Goal: Task Accomplishment & Management: Manage account settings

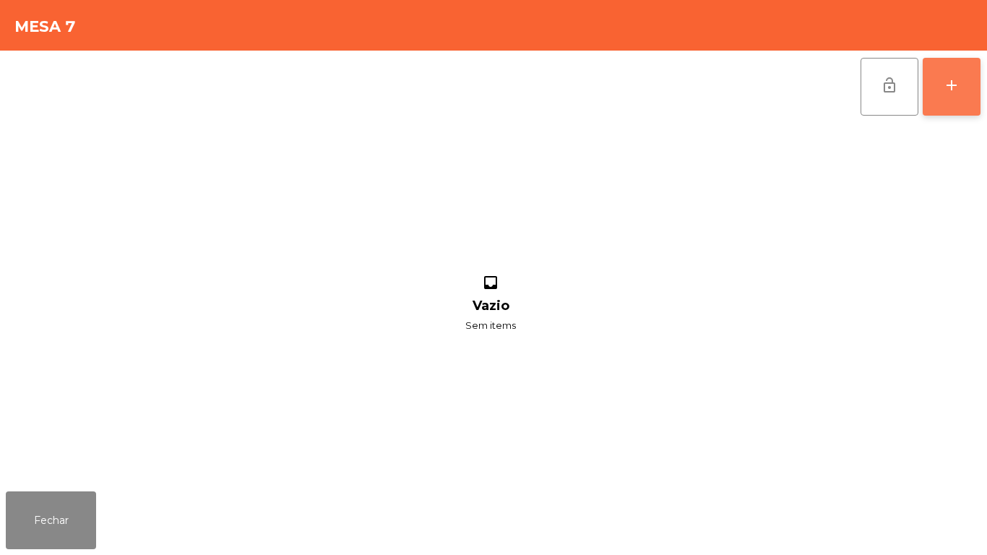
click at [944, 92] on div "add" at bounding box center [951, 85] width 17 height 17
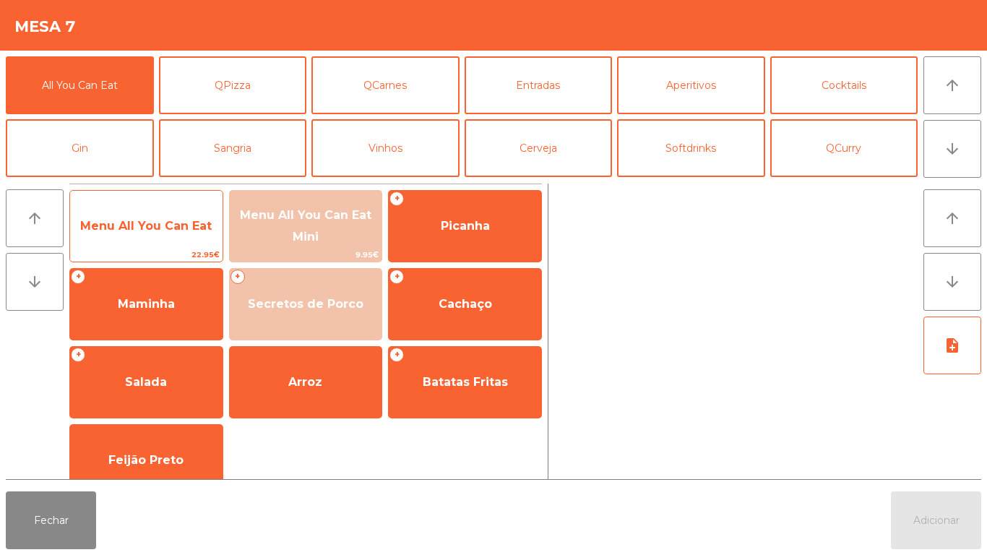
click at [172, 229] on span "Menu All You Can Eat" at bounding box center [145, 226] width 131 height 14
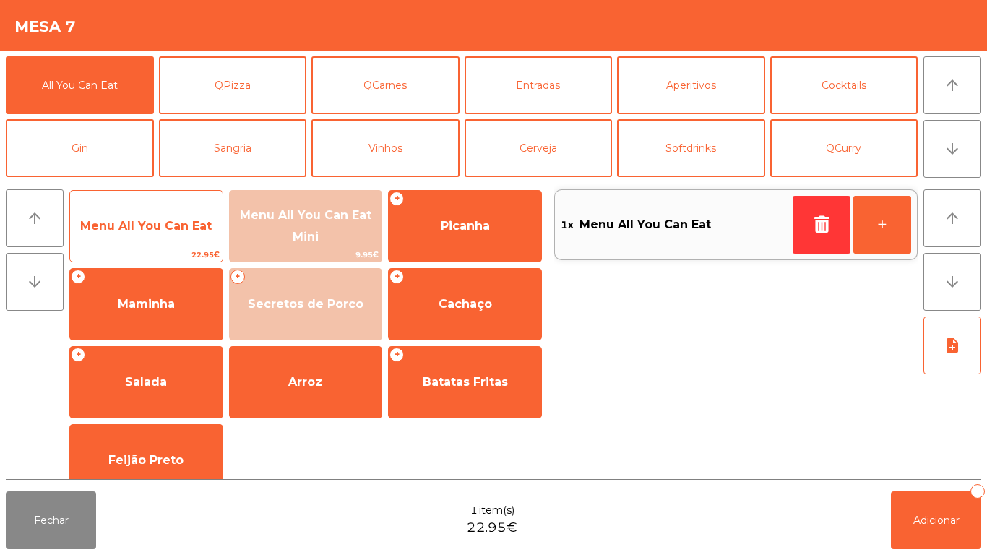
click at [169, 238] on span "Menu All You Can Eat" at bounding box center [146, 226] width 152 height 39
click at [194, 233] on span "Menu All You Can Eat" at bounding box center [146, 226] width 152 height 39
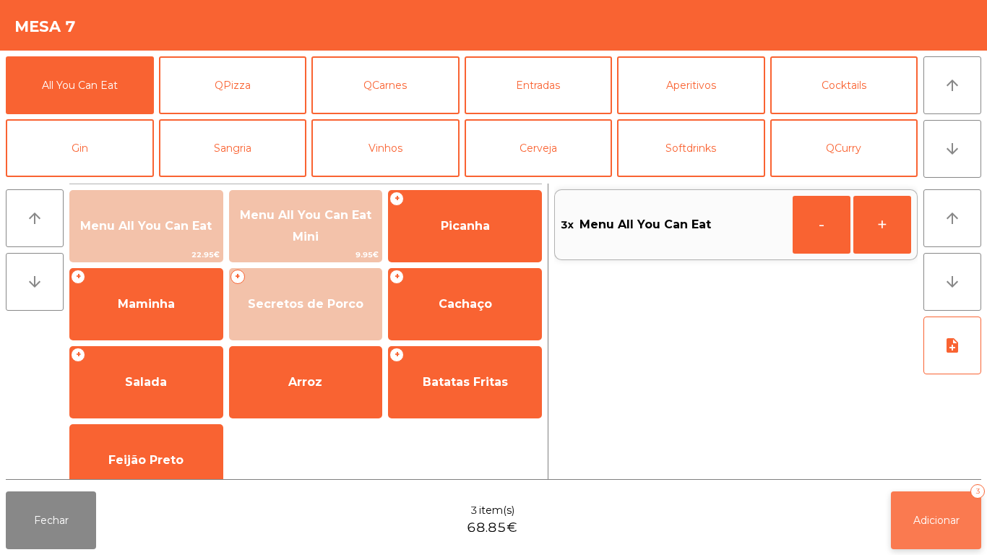
click at [948, 539] on button "Adicionar 3" at bounding box center [936, 520] width 90 height 58
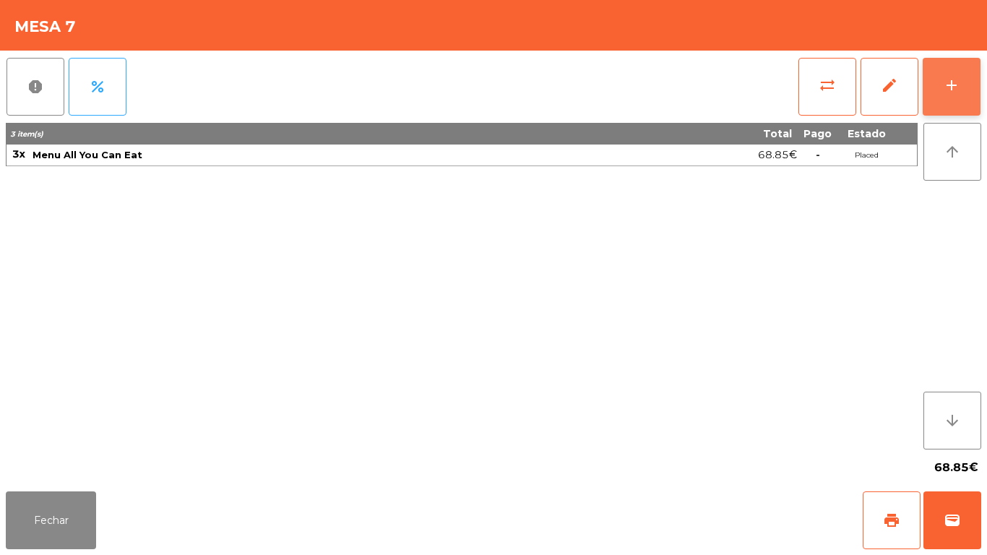
click at [933, 97] on button "add" at bounding box center [951, 87] width 58 height 58
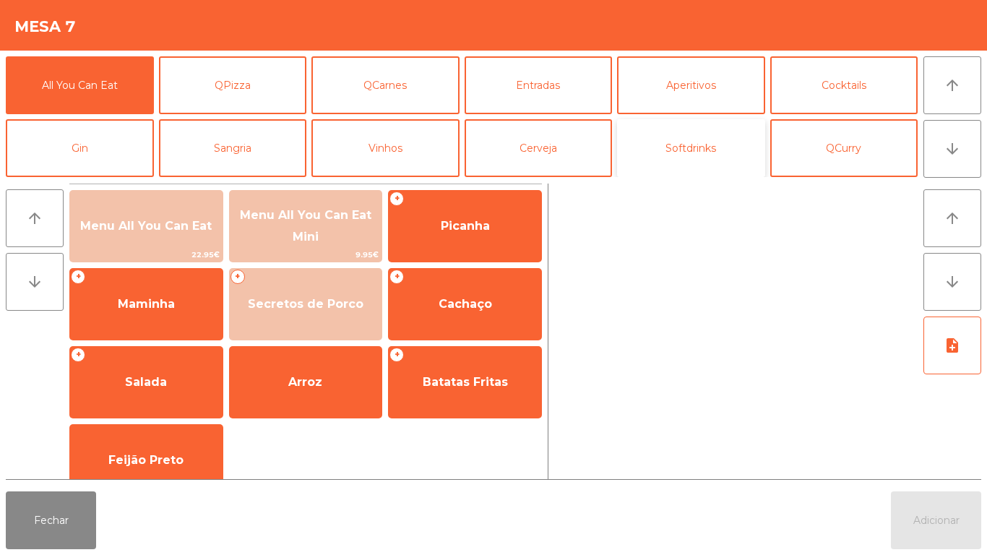
click at [702, 146] on button "Softdrinks" at bounding box center [691, 148] width 148 height 58
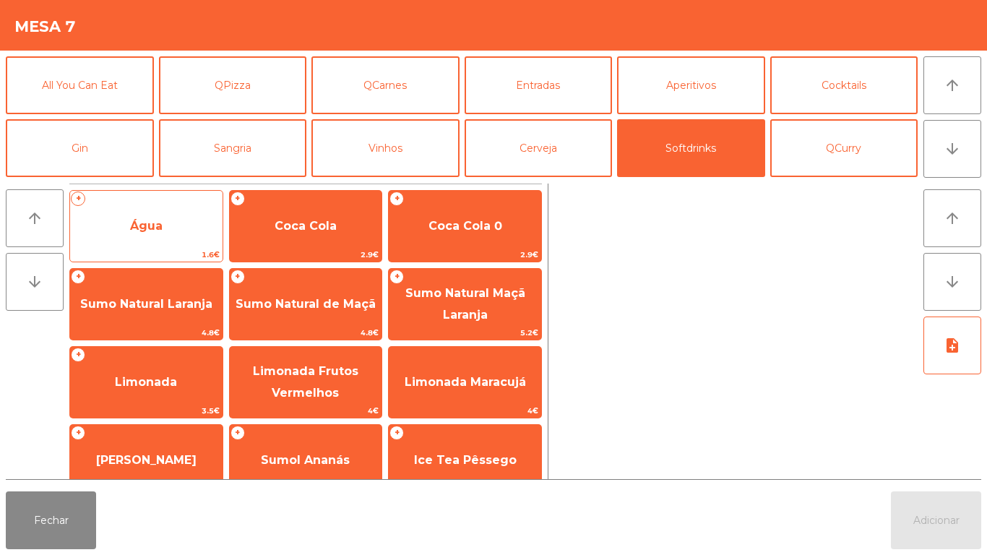
click at [184, 224] on span "Água" at bounding box center [146, 226] width 152 height 39
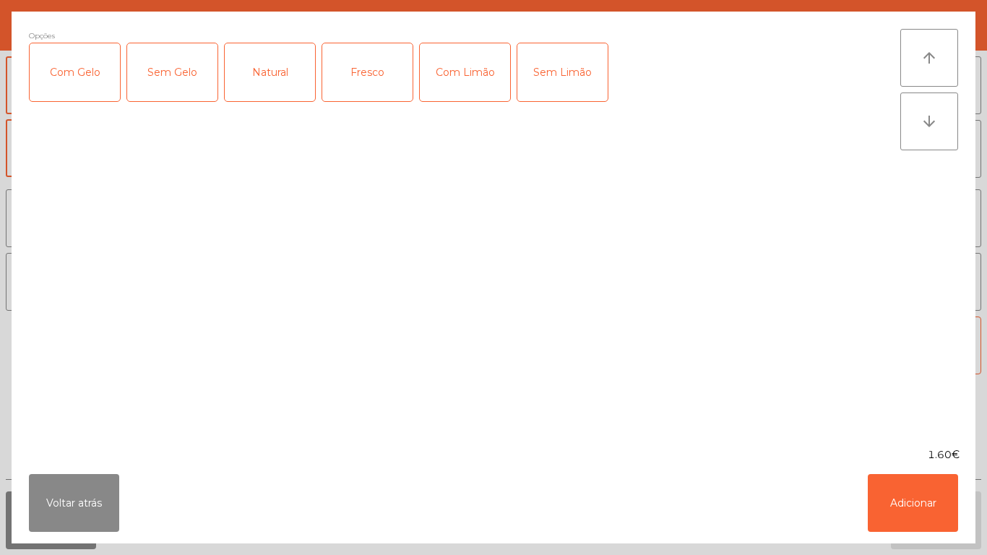
click at [279, 75] on div "Natural" at bounding box center [270, 72] width 90 height 58
click at [899, 495] on button "Adicionar" at bounding box center [912, 503] width 90 height 58
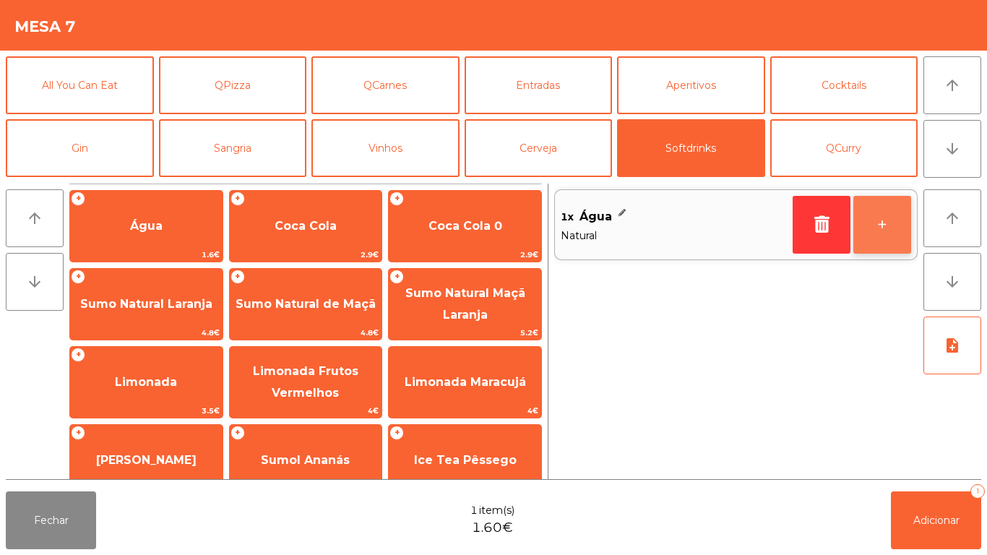
click at [879, 220] on button "+" at bounding box center [882, 225] width 58 height 58
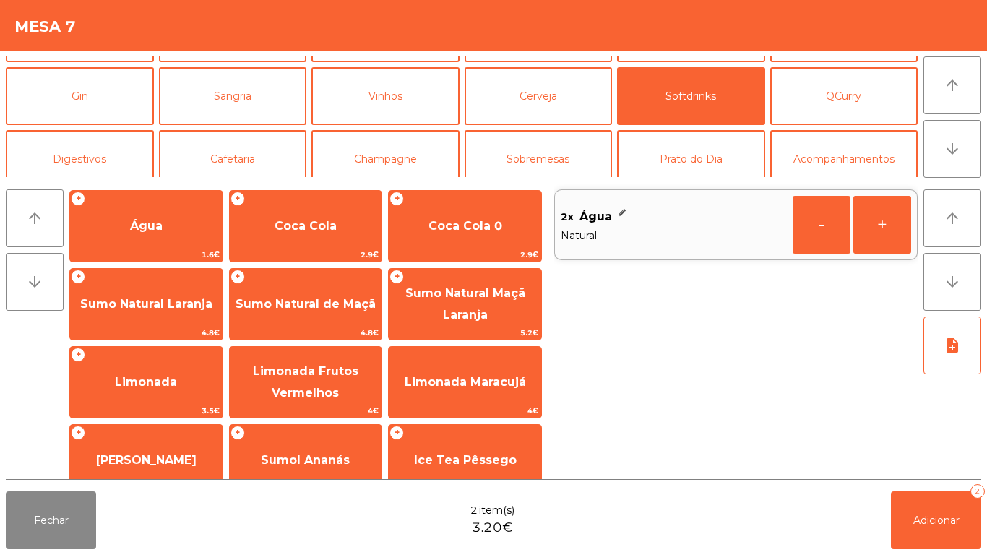
scroll to position [72, 0]
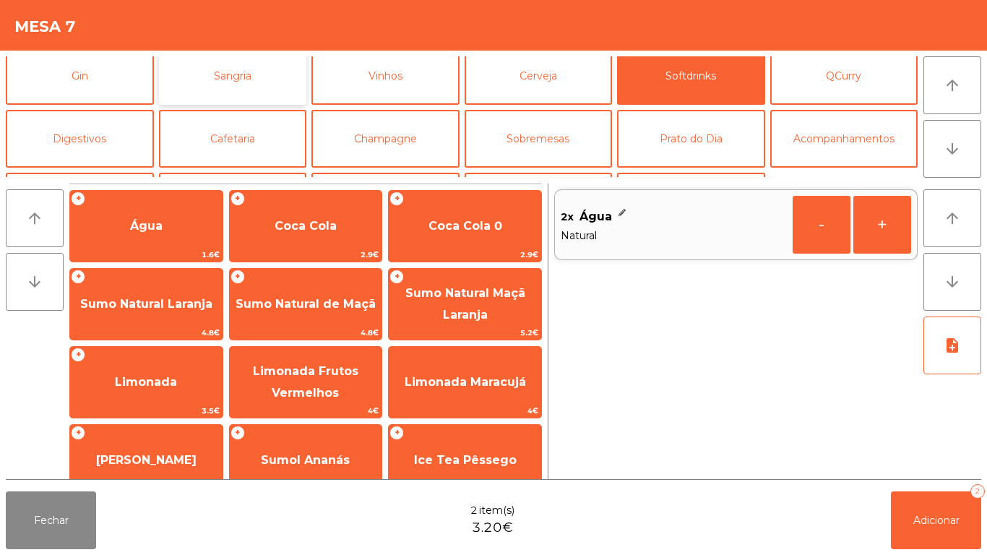
click at [249, 85] on button "Sangria" at bounding box center [233, 76] width 148 height 58
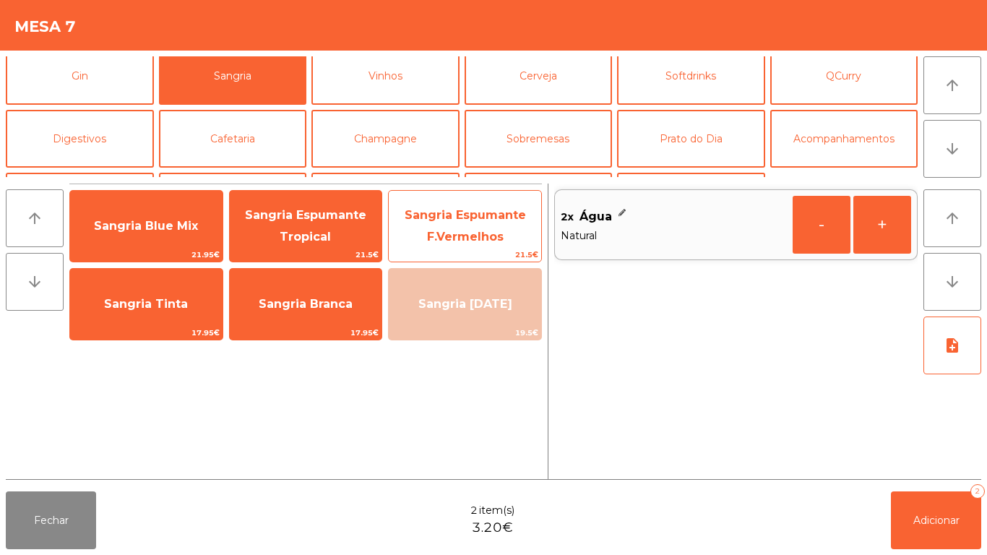
click at [469, 208] on span "Sangria Espumante F.Vermelhos" at bounding box center [464, 225] width 121 height 35
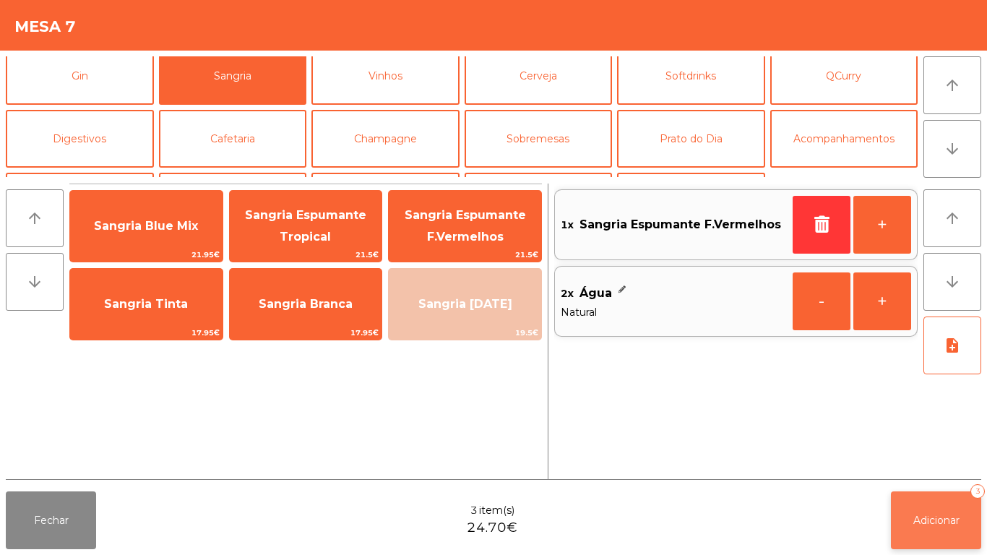
click at [947, 543] on button "Adicionar 3" at bounding box center [936, 520] width 90 height 58
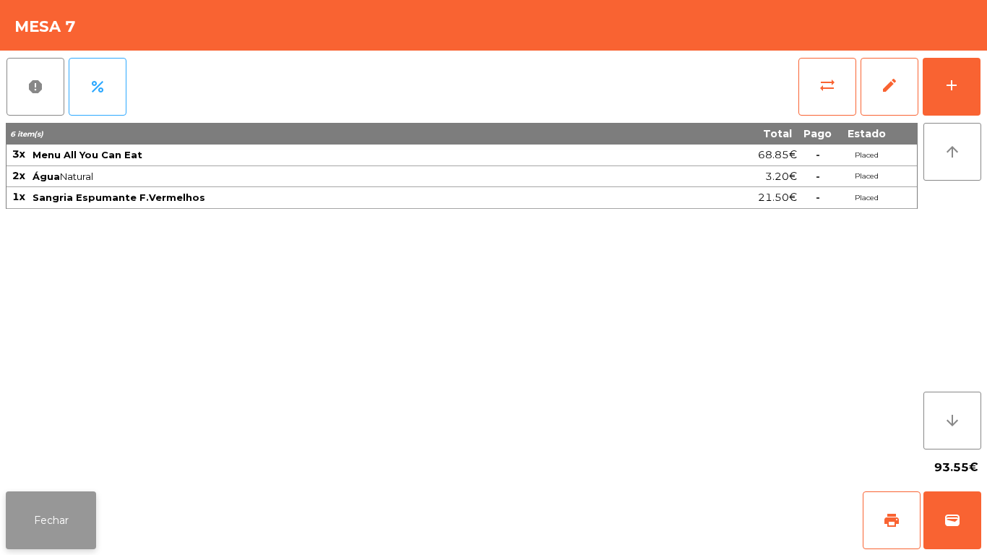
click at [57, 524] on button "Fechar" at bounding box center [51, 520] width 90 height 58
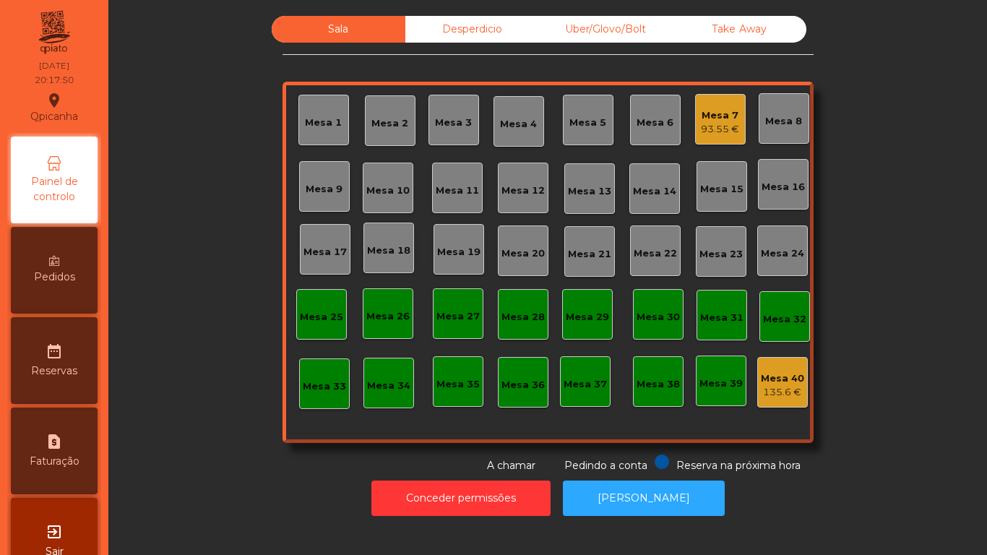
click at [447, 135] on div "Mesa 3" at bounding box center [453, 120] width 51 height 51
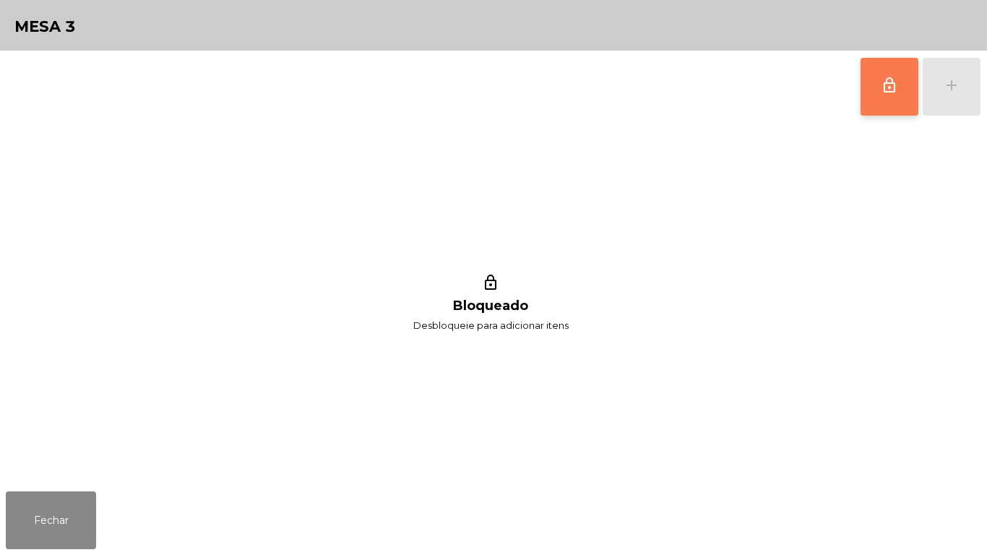
click at [888, 92] on span "lock_outline" at bounding box center [888, 85] width 17 height 17
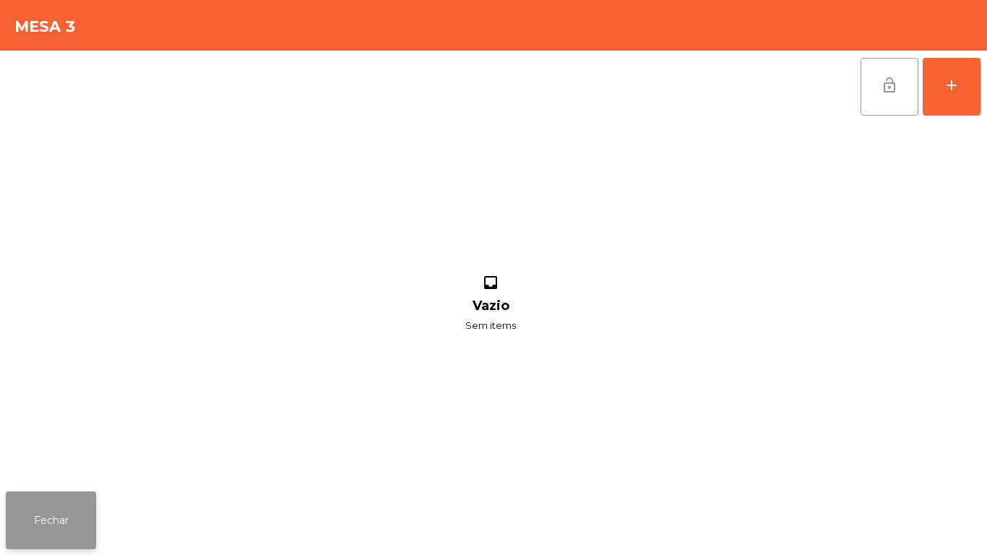
click at [78, 498] on button "Fechar" at bounding box center [51, 520] width 90 height 58
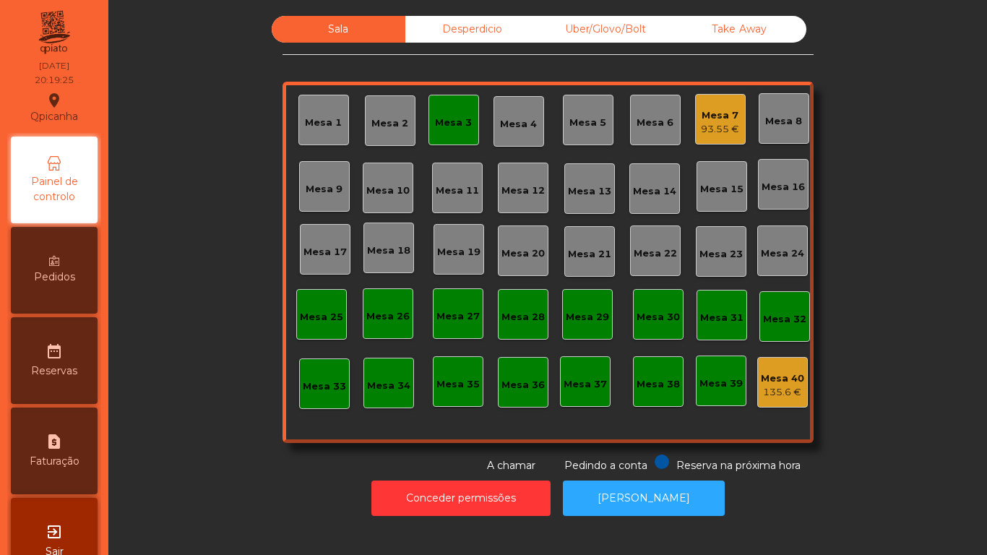
click at [716, 103] on div "Mesa 7 93.55 €" at bounding box center [720, 120] width 38 height 34
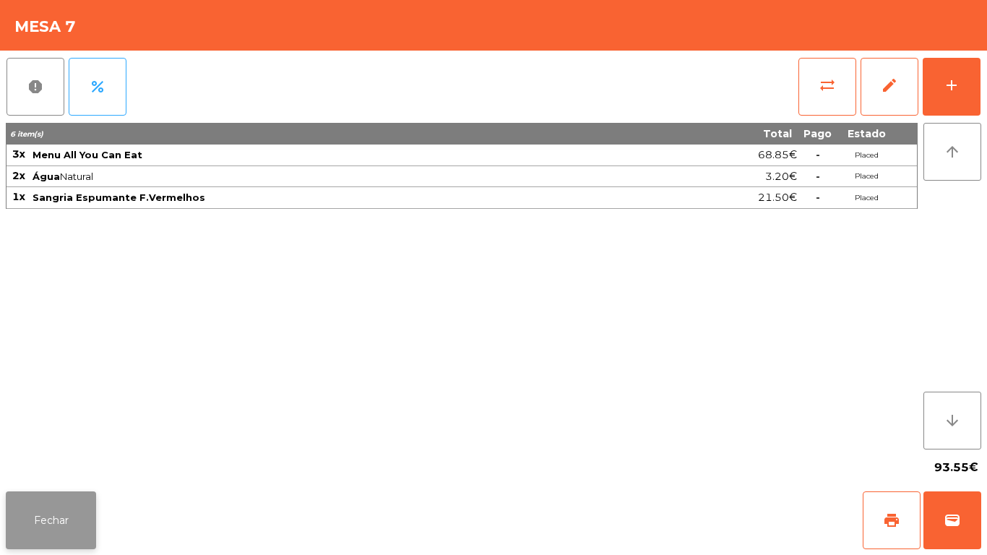
click at [58, 519] on button "Fechar" at bounding box center [51, 520] width 90 height 58
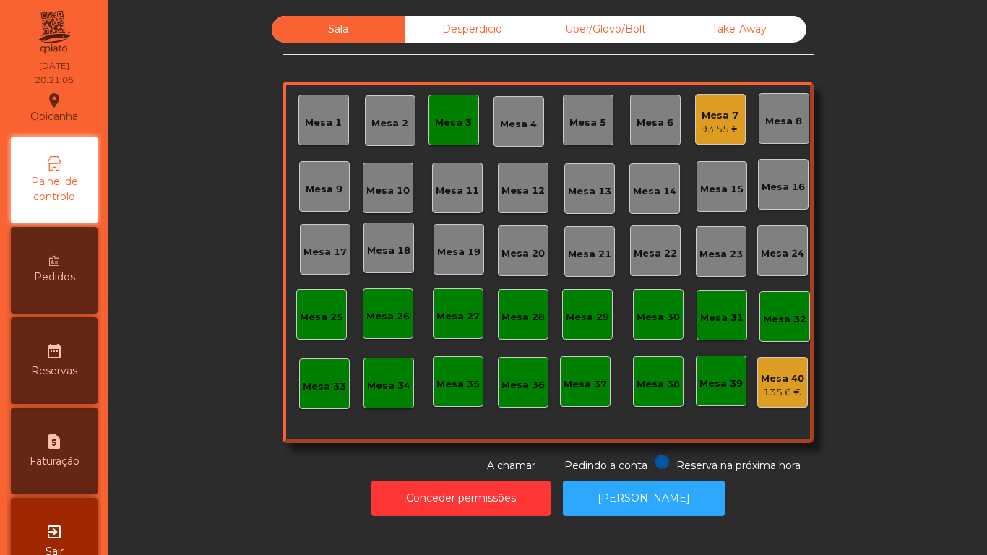
click at [70, 274] on span "Pedidos" at bounding box center [54, 276] width 41 height 15
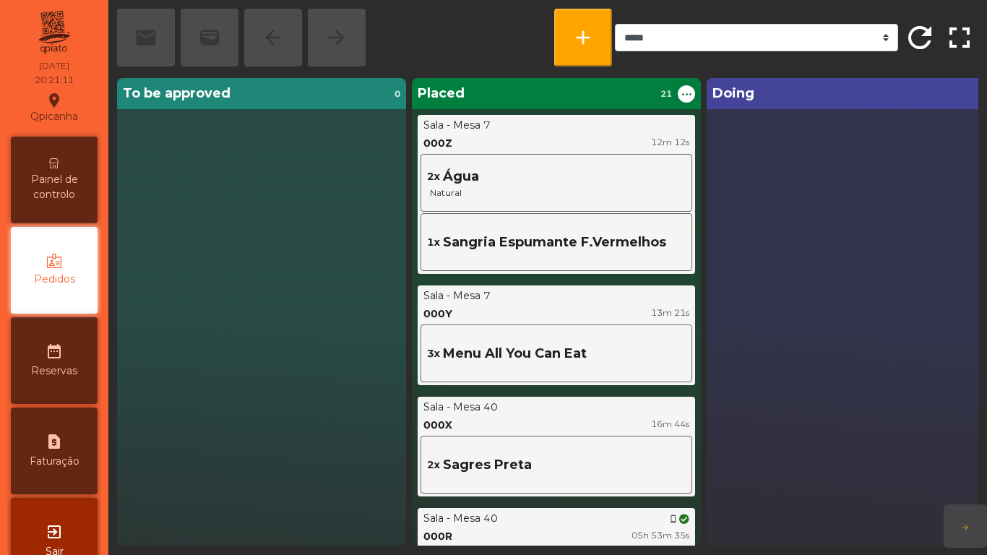
click at [66, 194] on span "Painel de controlo" at bounding box center [53, 187] width 79 height 30
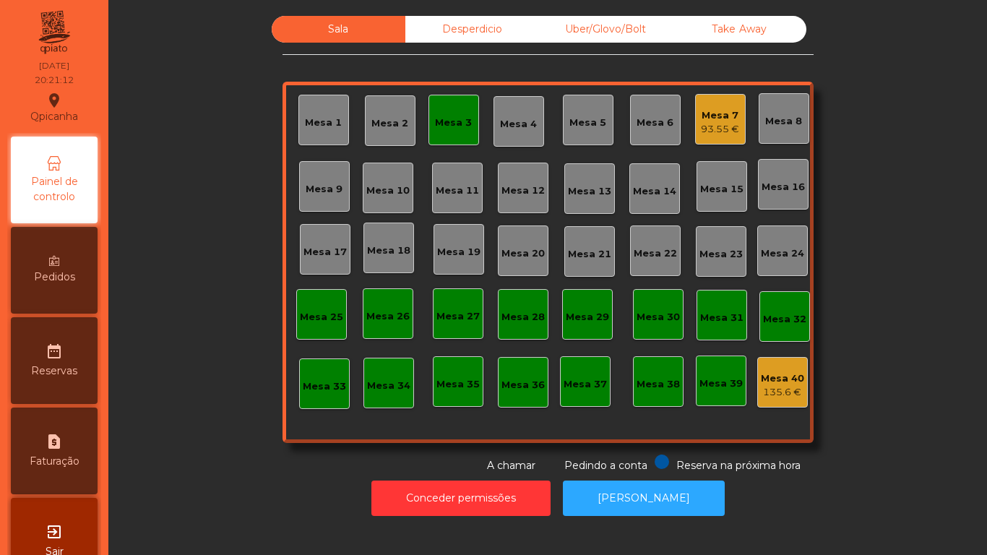
click at [712, 131] on div "93.55 €" at bounding box center [720, 129] width 38 height 14
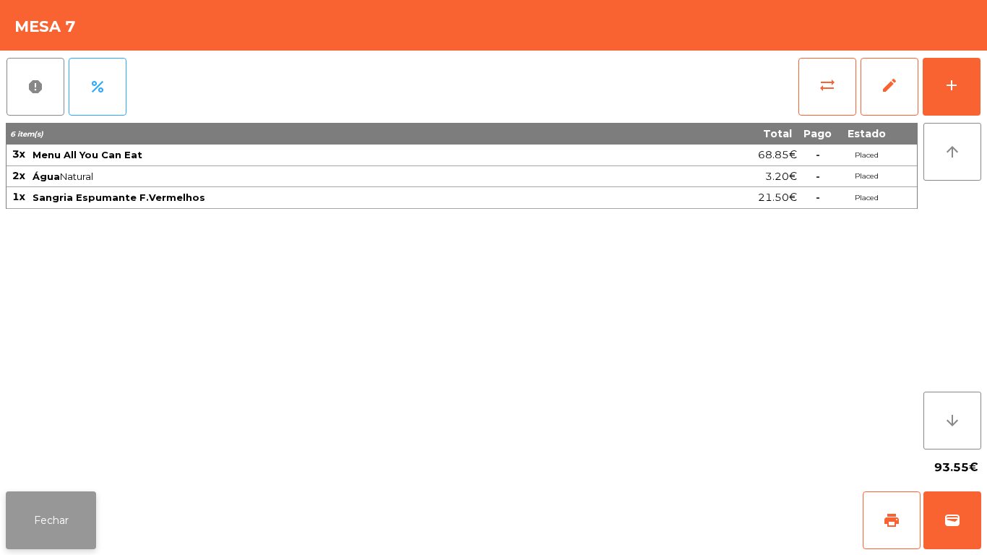
click at [77, 508] on button "Fechar" at bounding box center [51, 520] width 90 height 58
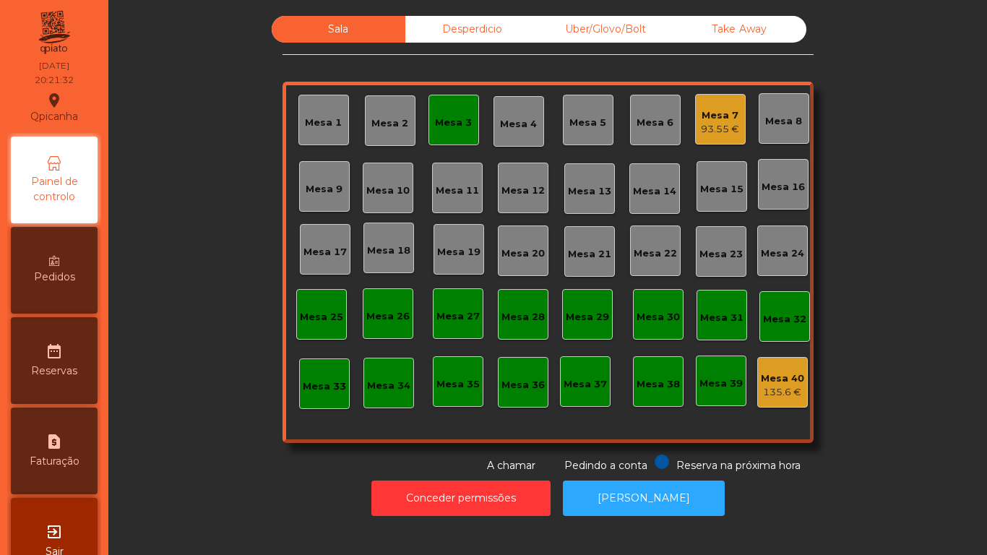
click at [712, 137] on div "Mesa 7 93.55 €" at bounding box center [720, 119] width 51 height 51
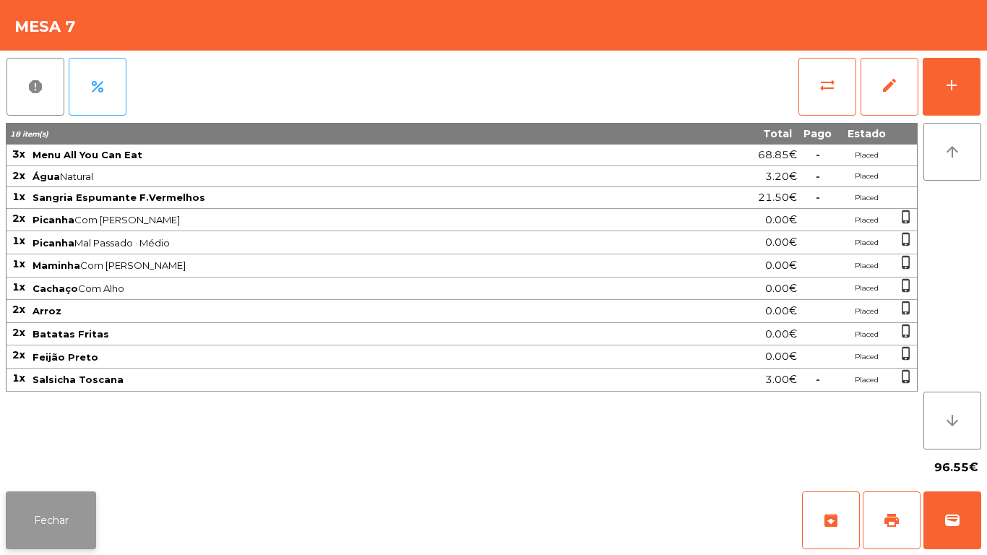
click at [67, 503] on button "Fechar" at bounding box center [51, 520] width 90 height 58
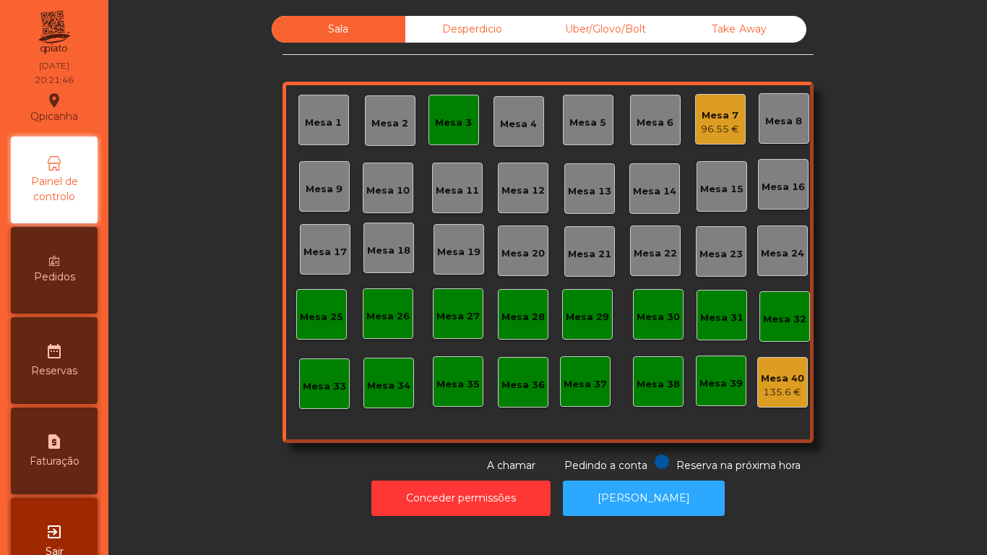
click at [436, 100] on div "Mesa 3" at bounding box center [453, 120] width 51 height 51
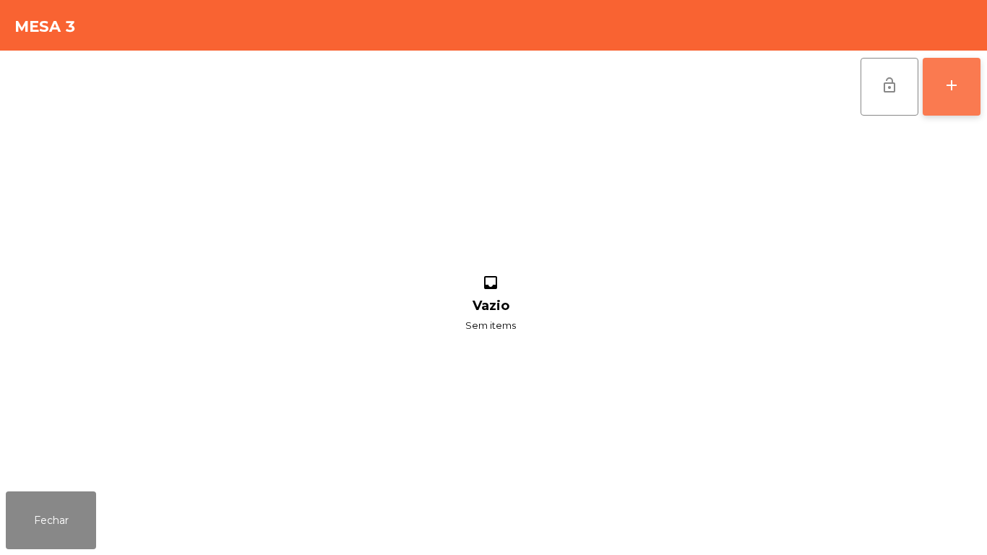
click at [950, 84] on div "add" at bounding box center [951, 85] width 17 height 17
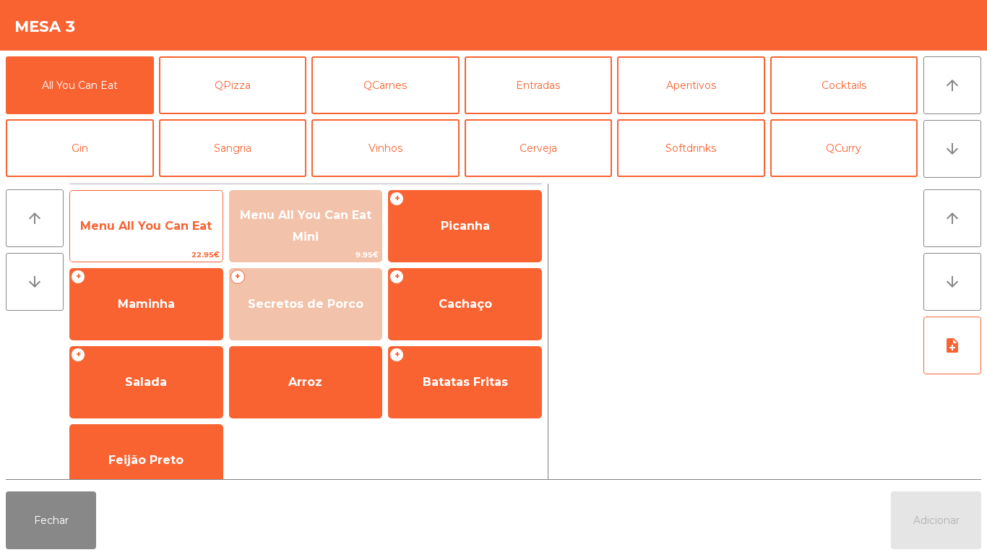
click at [183, 207] on span "Menu All You Can Eat" at bounding box center [146, 226] width 152 height 39
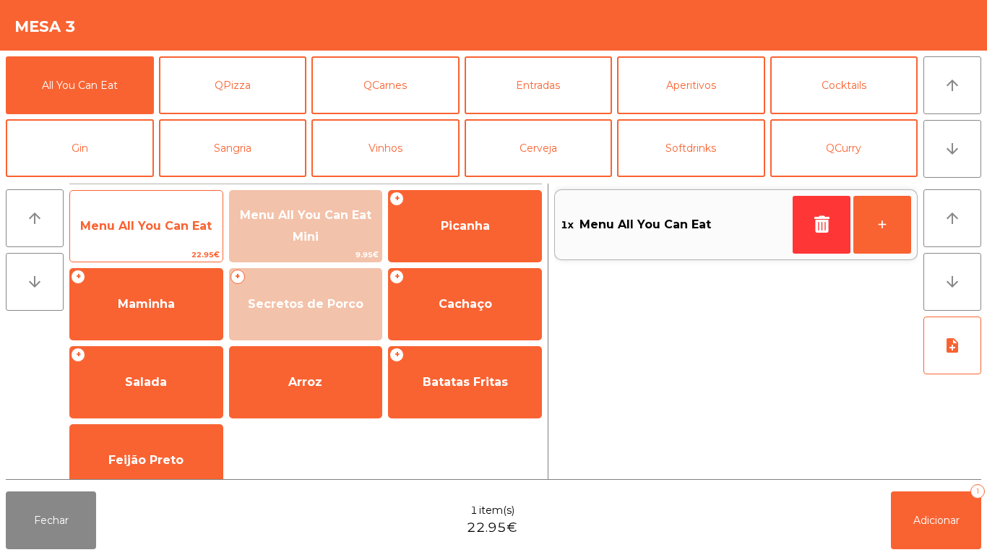
click at [166, 219] on span "Menu All You Can Eat" at bounding box center [145, 226] width 131 height 14
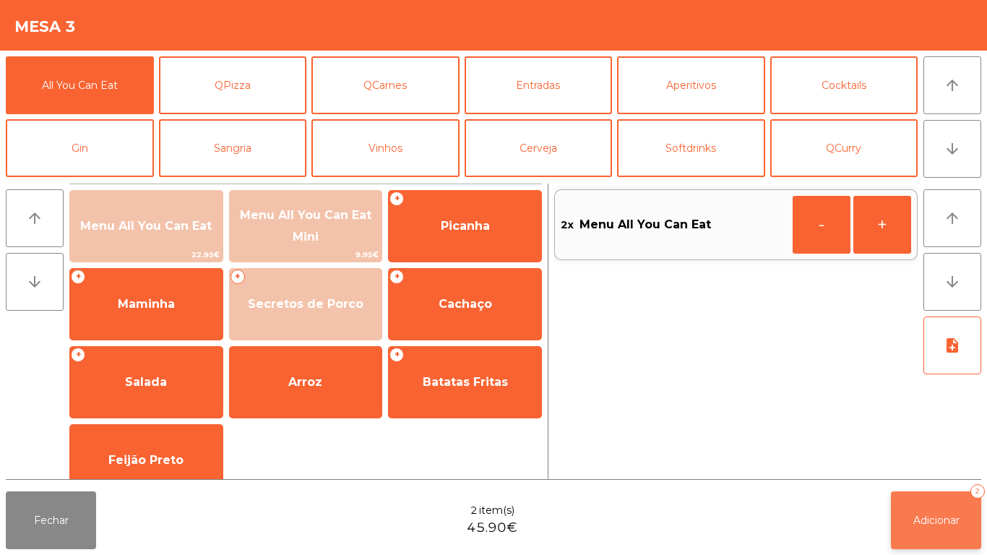
click at [948, 519] on span "Adicionar" at bounding box center [936, 520] width 46 height 13
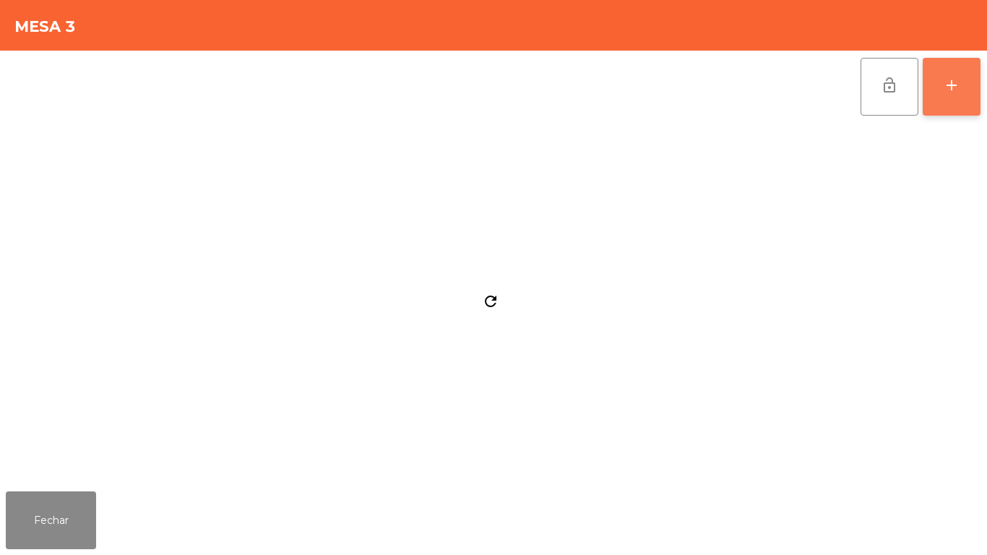
click at [954, 80] on div "add" at bounding box center [951, 85] width 17 height 17
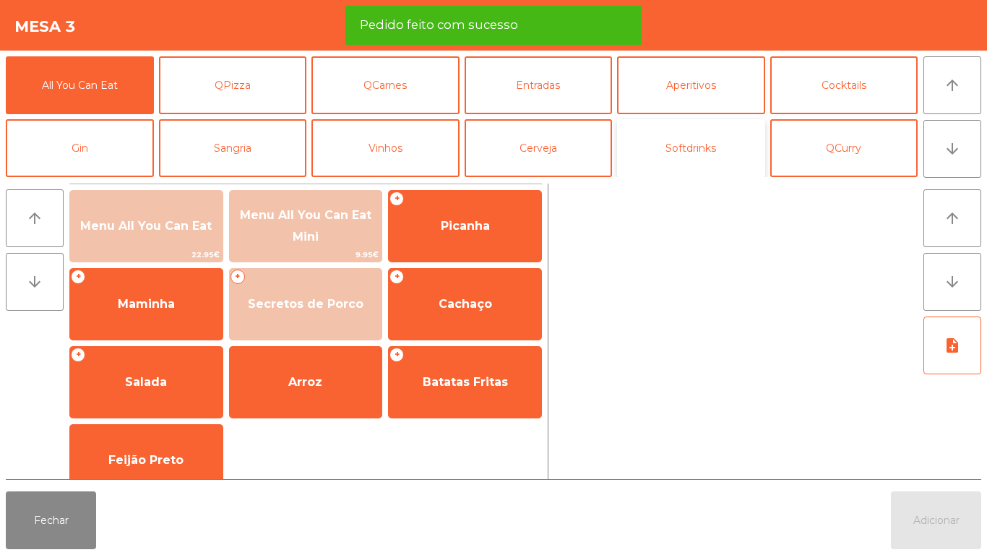
click at [701, 144] on button "Softdrinks" at bounding box center [691, 148] width 148 height 58
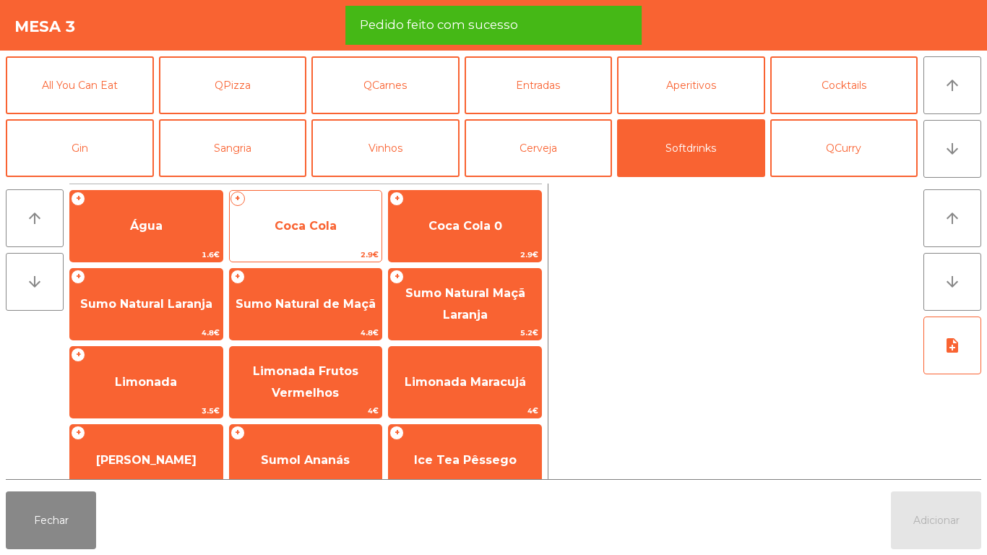
click at [324, 227] on span "Coca Cola" at bounding box center [305, 226] width 62 height 14
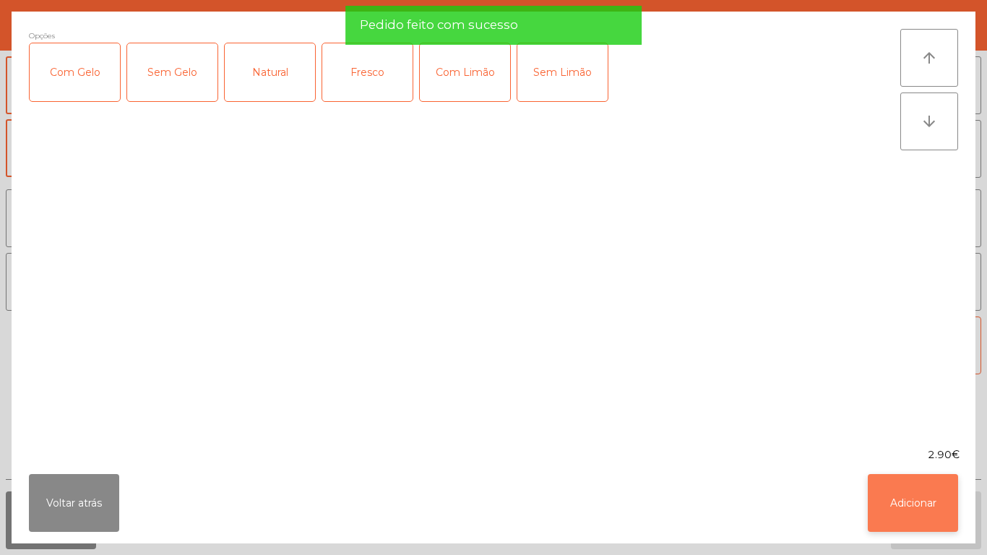
click at [937, 514] on button "Adicionar" at bounding box center [912, 503] width 90 height 58
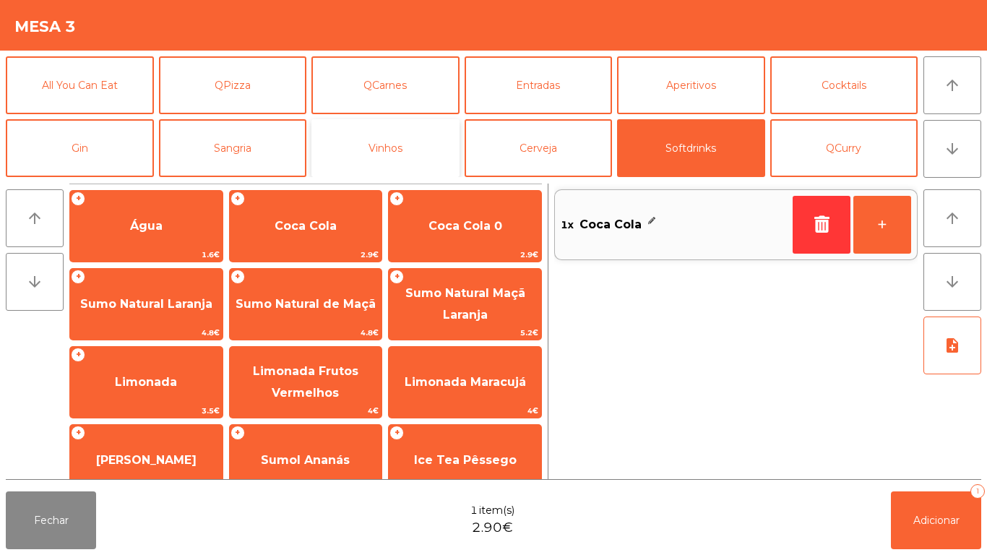
click at [401, 150] on button "Vinhos" at bounding box center [385, 148] width 148 height 58
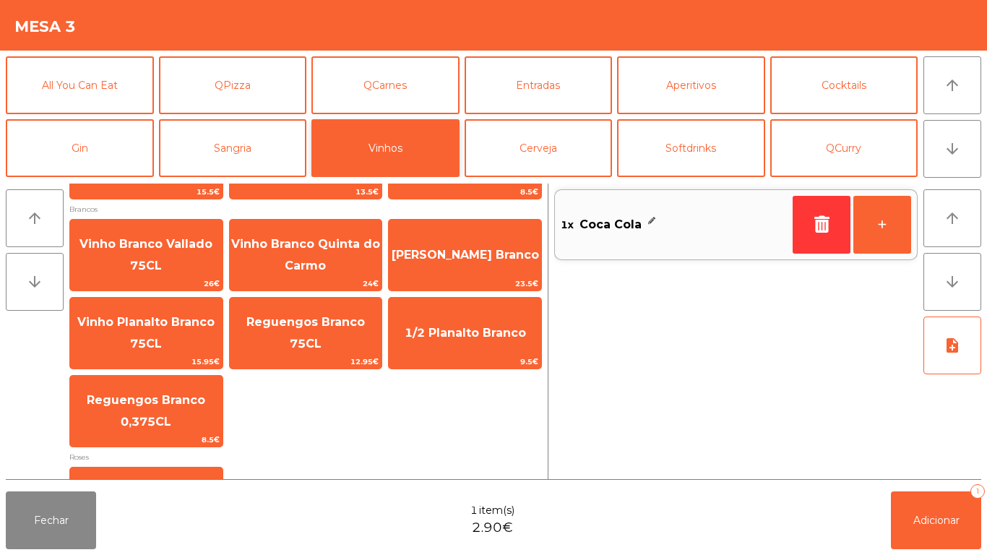
scroll to position [454, 0]
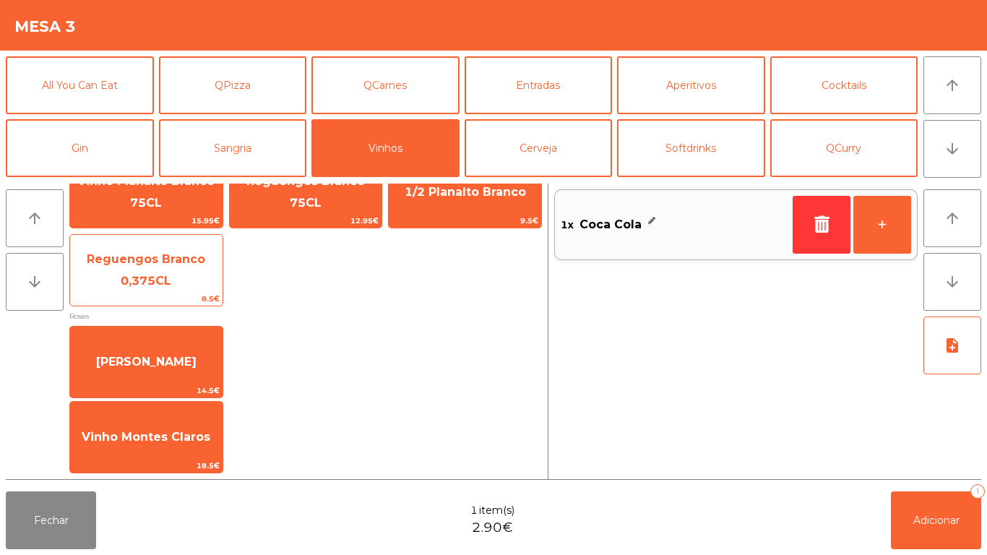
click at [190, 280] on span "Reguengos Branco 0,375CL" at bounding box center [146, 270] width 152 height 61
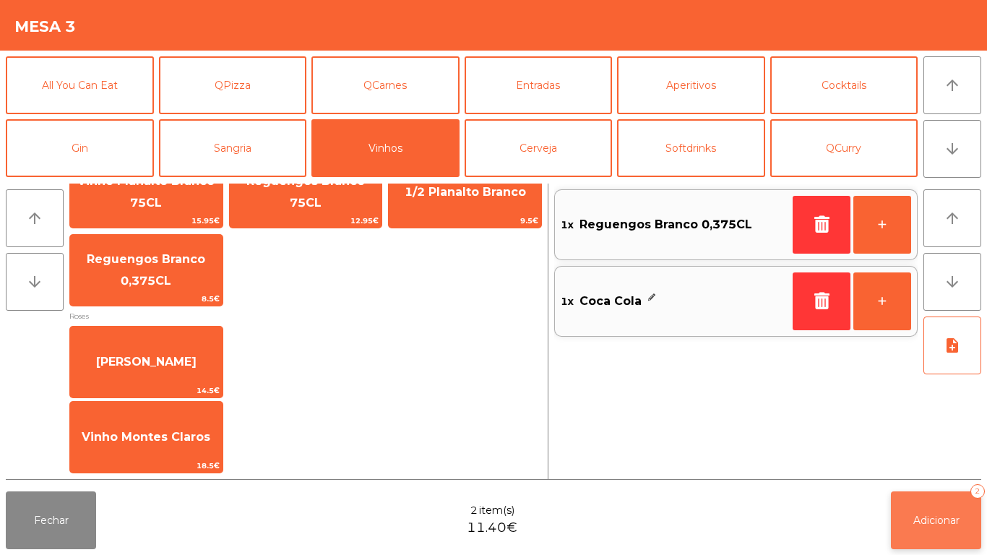
click at [925, 516] on span "Adicionar" at bounding box center [936, 520] width 46 height 13
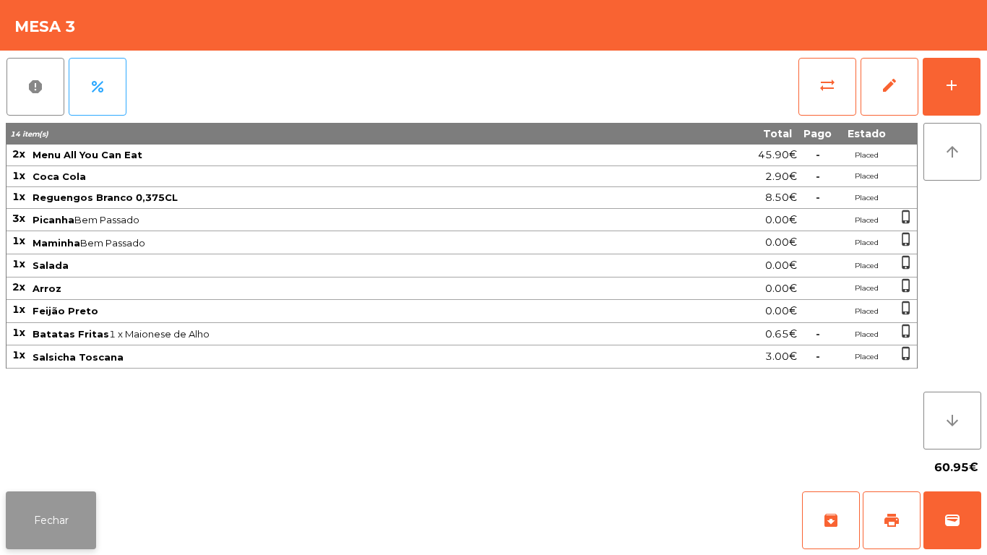
click at [47, 491] on button "Fechar" at bounding box center [51, 520] width 90 height 58
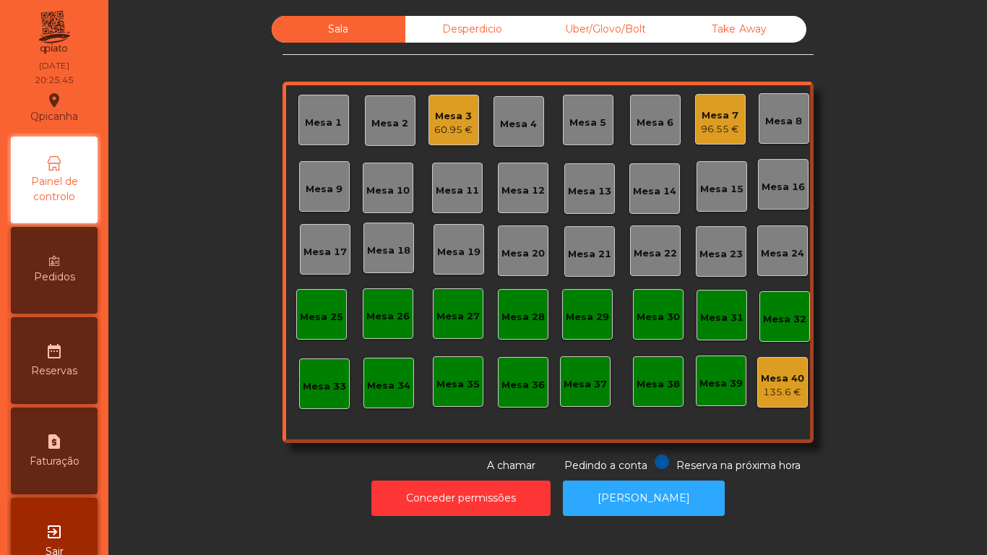
click at [443, 116] on div "Mesa 3" at bounding box center [453, 116] width 38 height 14
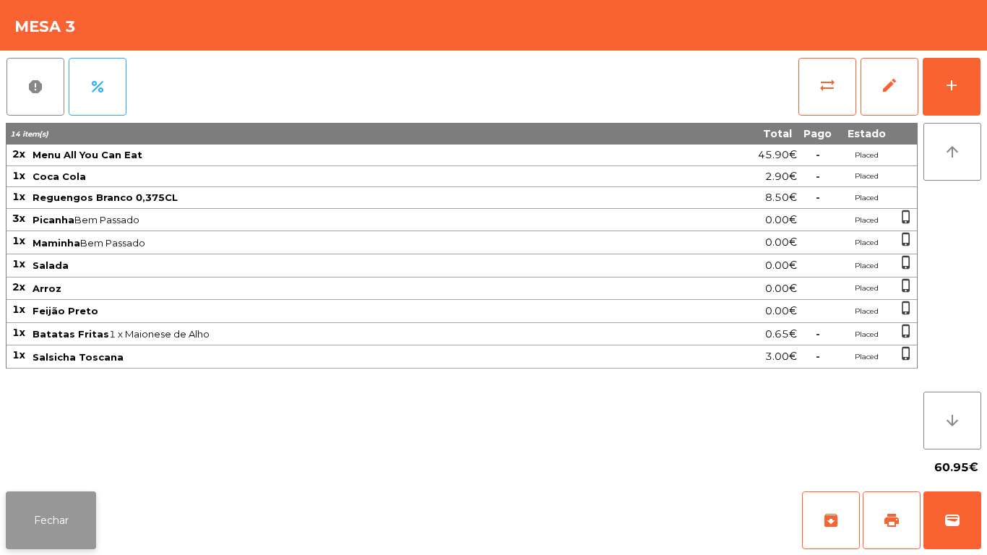
click at [20, 514] on button "Fechar" at bounding box center [51, 520] width 90 height 58
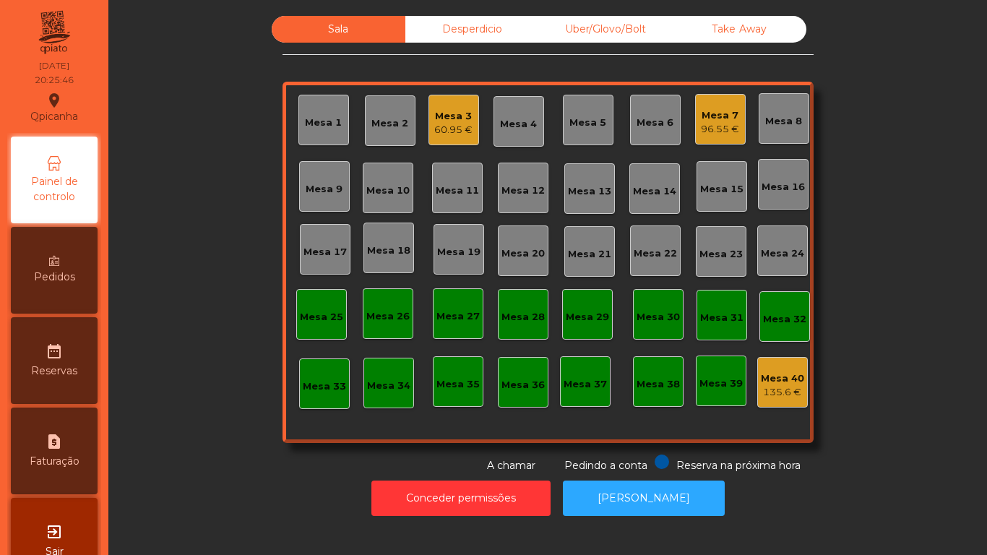
click at [705, 133] on div "96.55 €" at bounding box center [720, 129] width 38 height 14
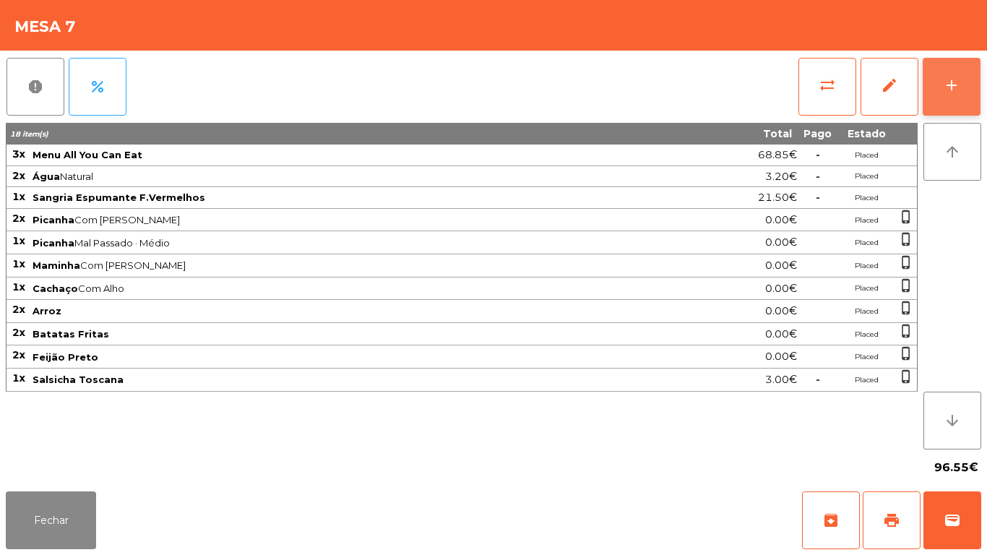
click at [951, 108] on button "add" at bounding box center [951, 87] width 58 height 58
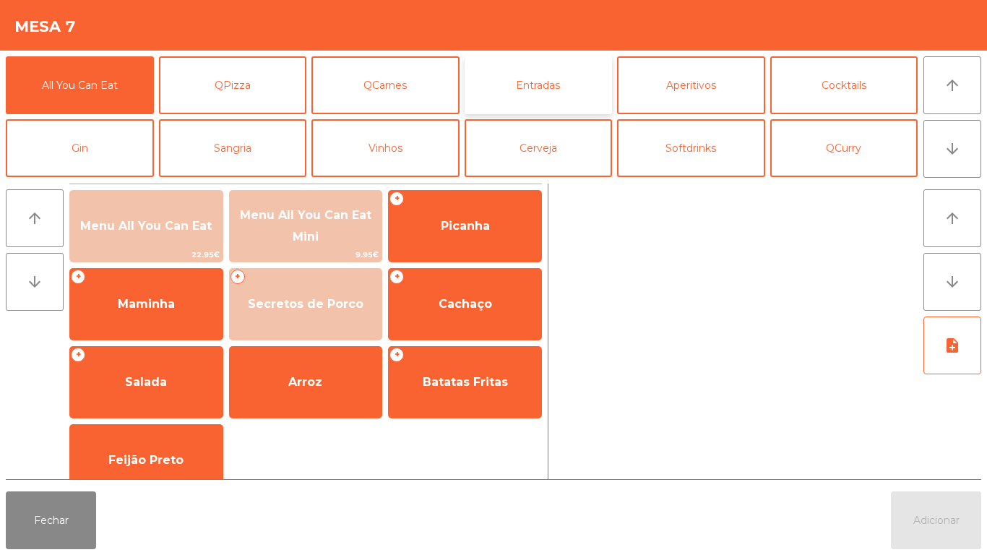
click at [545, 90] on button "Entradas" at bounding box center [538, 85] width 148 height 58
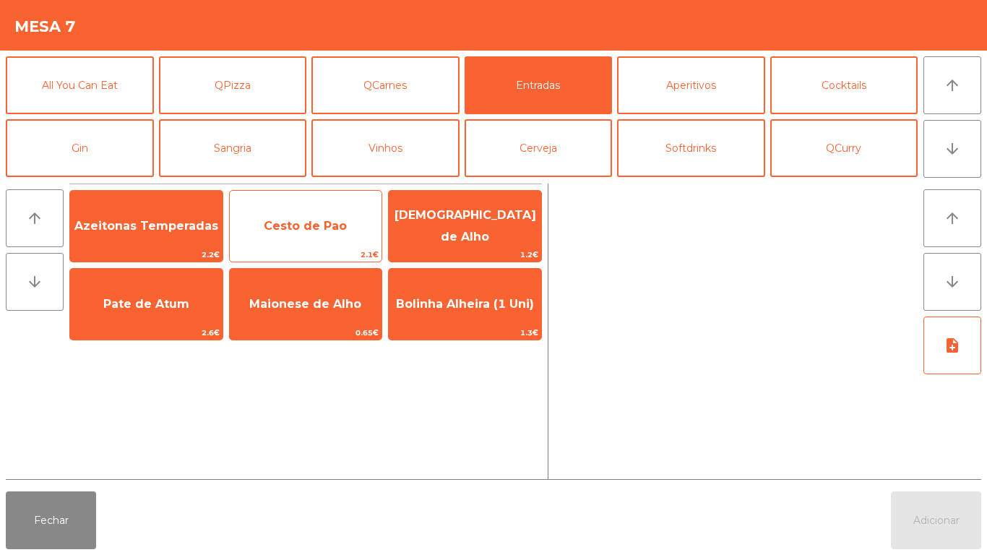
click at [284, 242] on span "Cesto de Pao" at bounding box center [306, 226] width 152 height 39
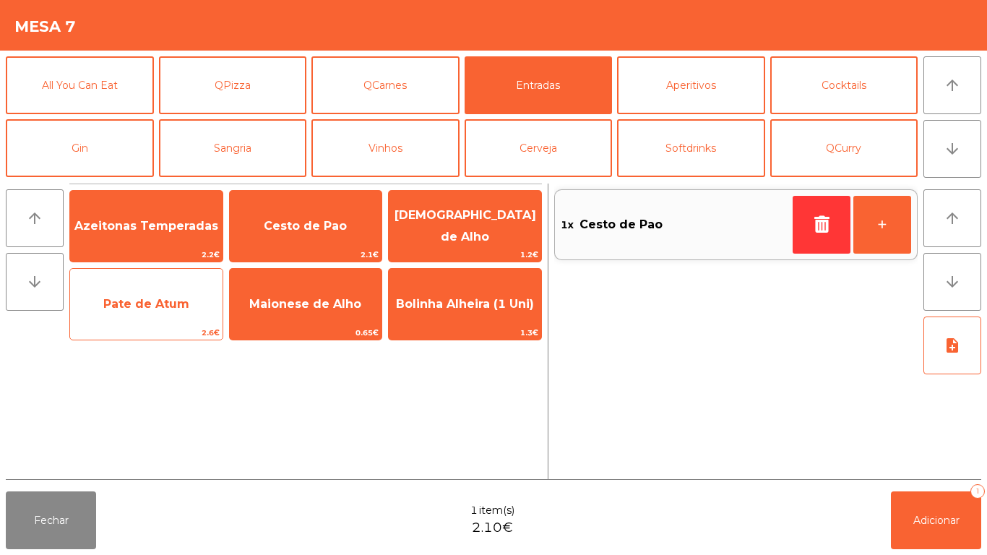
click at [131, 319] on span "Pate de Atum" at bounding box center [146, 304] width 152 height 39
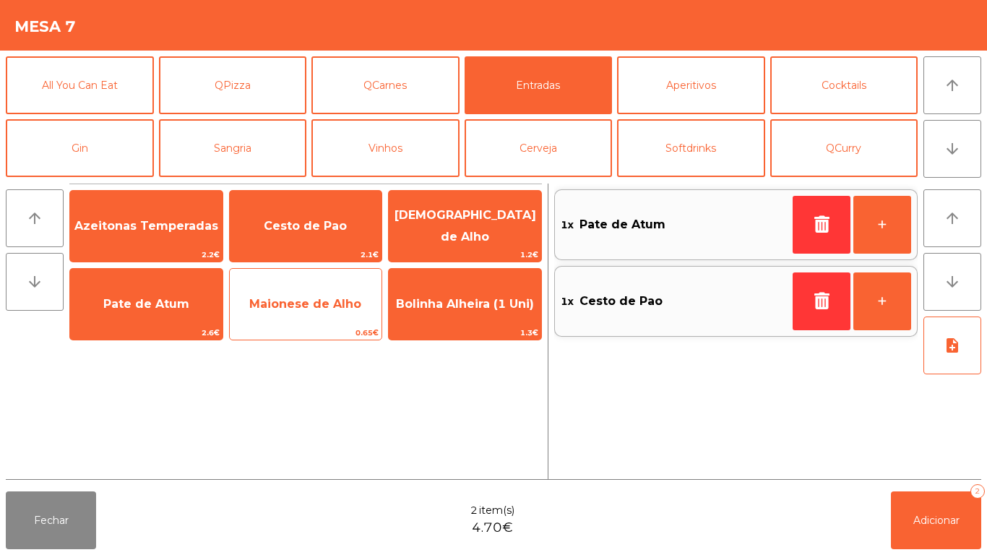
click at [292, 324] on span "Maionese de Alho" at bounding box center [306, 304] width 152 height 39
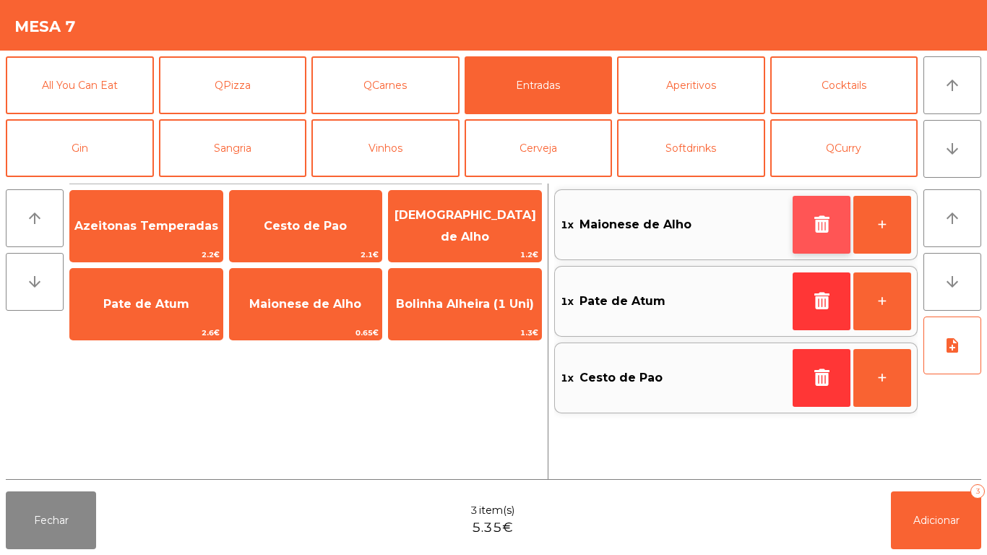
click at [795, 220] on button "button" at bounding box center [821, 225] width 58 height 58
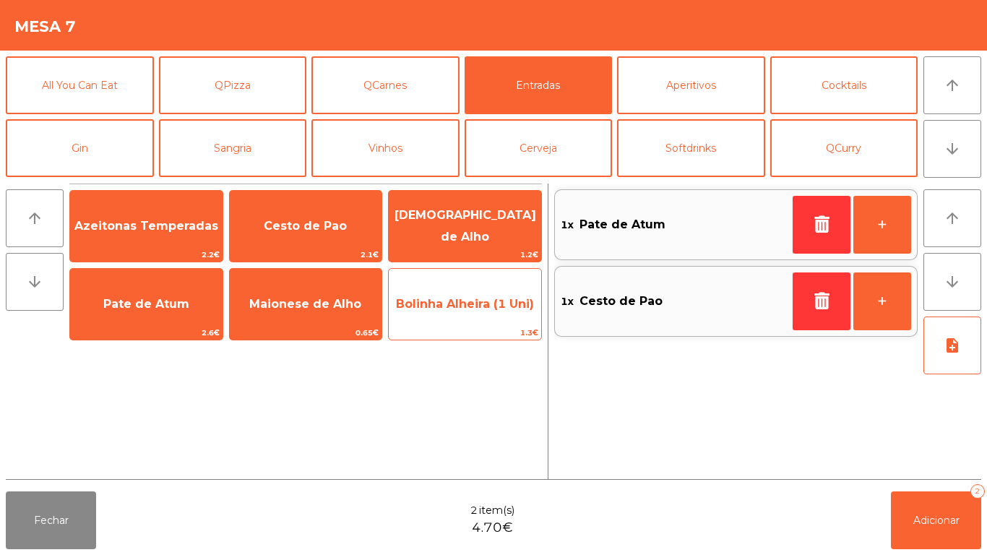
click at [486, 316] on span "Bolinha Alheira (1 Uni)" at bounding box center [465, 304] width 152 height 39
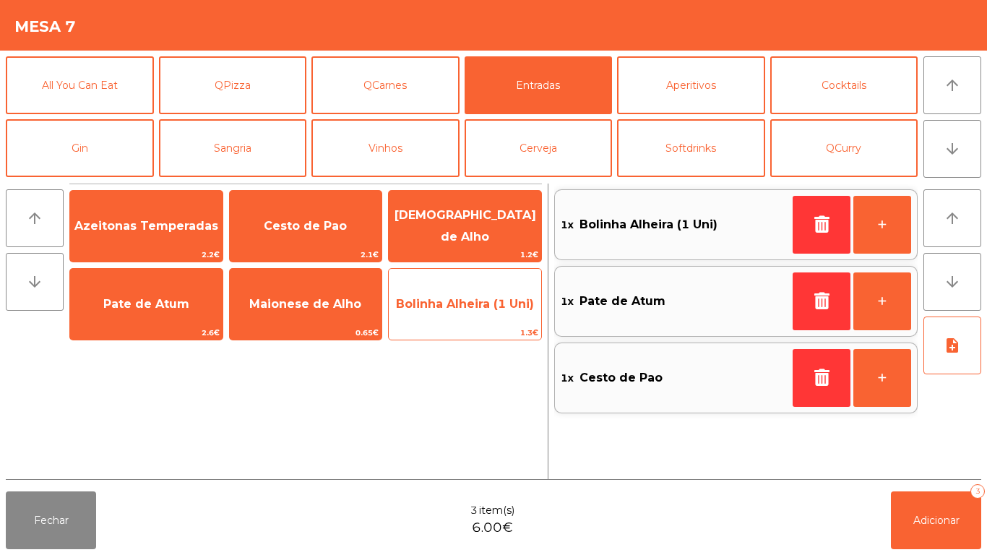
click at [480, 301] on span "Bolinha Alheira (1 Uni)" at bounding box center [465, 304] width 138 height 14
click at [467, 303] on span "Bolinha Alheira (1 Uni)" at bounding box center [465, 304] width 138 height 14
click at [477, 320] on span "Bolinha Alheira (1 Uni)" at bounding box center [465, 304] width 152 height 39
click at [479, 304] on span "Bolinha Alheira (1 Uni)" at bounding box center [465, 304] width 138 height 14
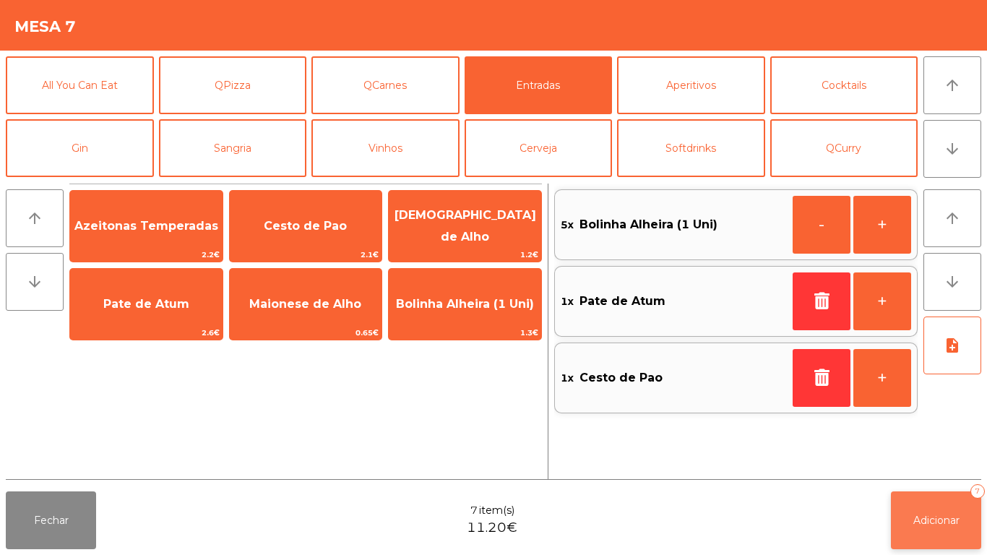
click at [914, 532] on button "Adicionar 7" at bounding box center [936, 520] width 90 height 58
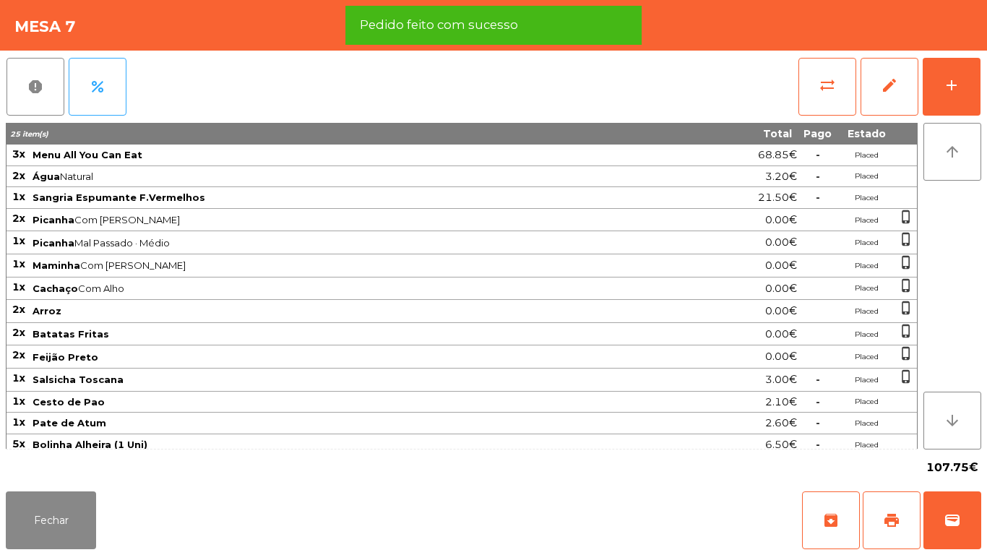
click at [130, 554] on div "Fechar archive print wallet" at bounding box center [493, 519] width 987 height 69
click at [74, 516] on button "Fechar" at bounding box center [51, 520] width 90 height 58
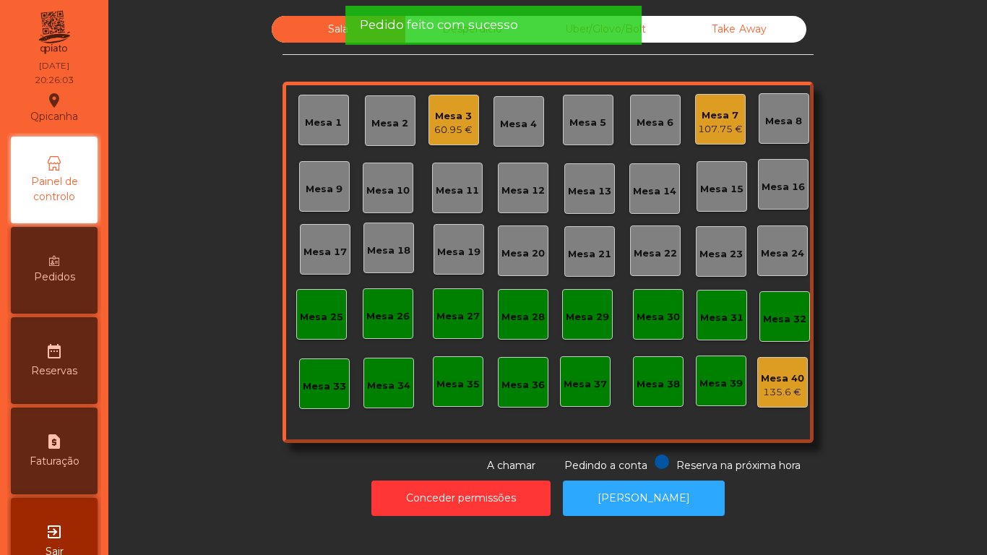
click at [428, 113] on div "Mesa 3 60.95 €" at bounding box center [453, 120] width 51 height 51
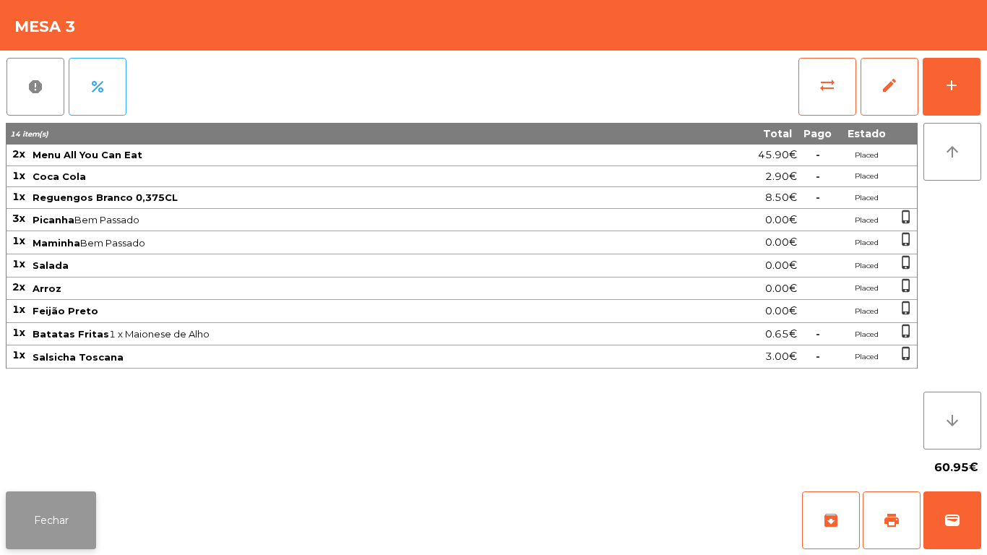
click at [65, 511] on button "Fechar" at bounding box center [51, 520] width 90 height 58
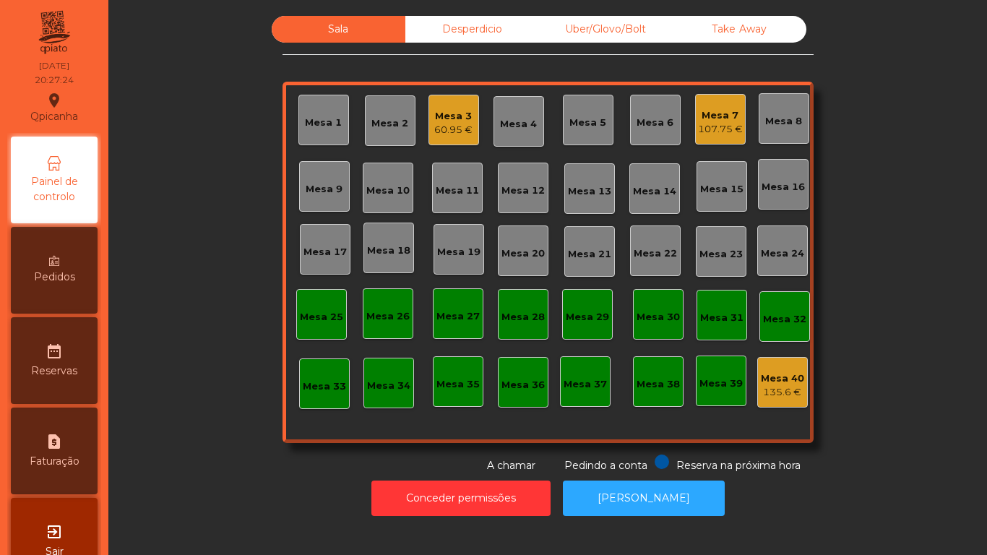
click at [708, 118] on div "Mesa 7" at bounding box center [720, 115] width 45 height 14
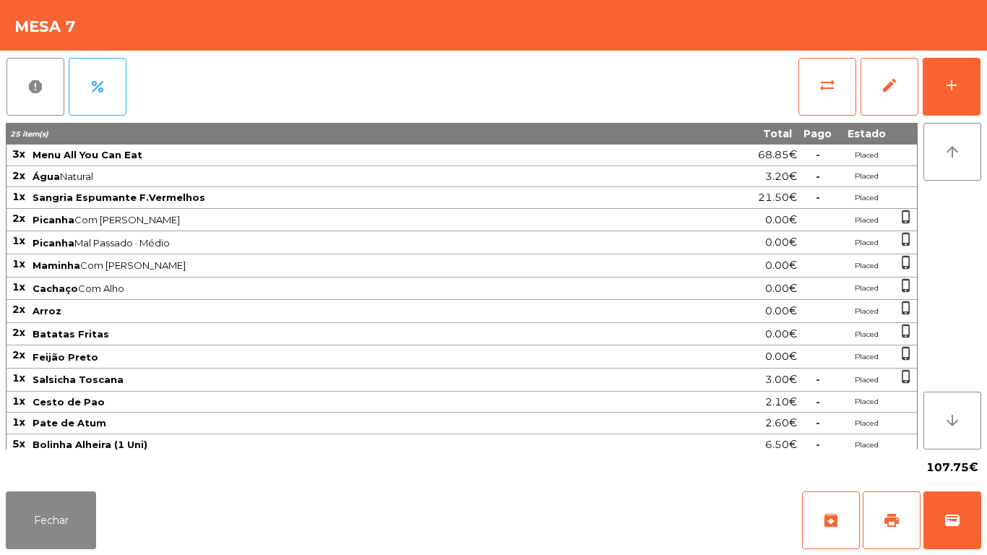
scroll to position [6, 0]
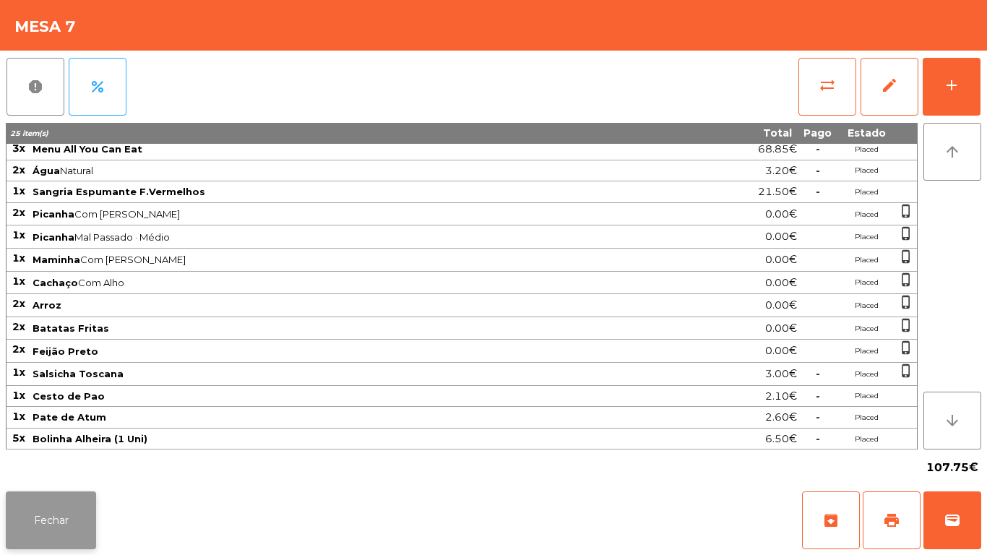
click at [70, 495] on button "Fechar" at bounding box center [51, 520] width 90 height 58
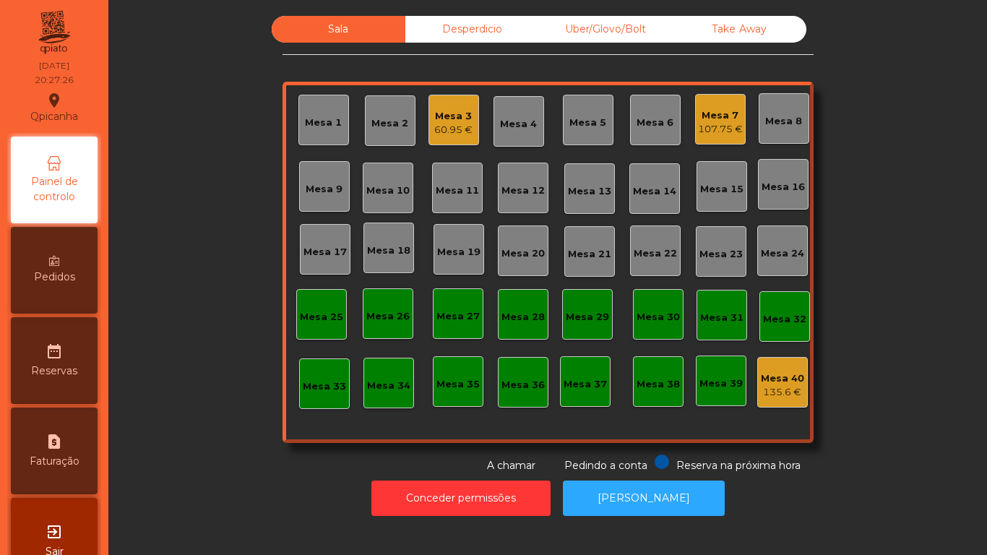
click at [469, 135] on div "Mesa 3 60.95 €" at bounding box center [453, 120] width 51 height 51
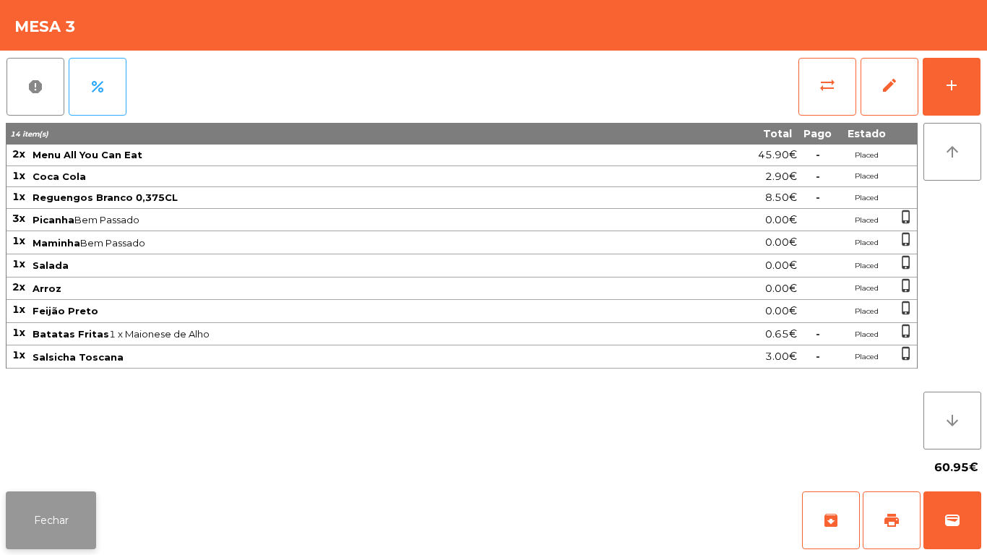
click at [71, 494] on button "Fechar" at bounding box center [51, 520] width 90 height 58
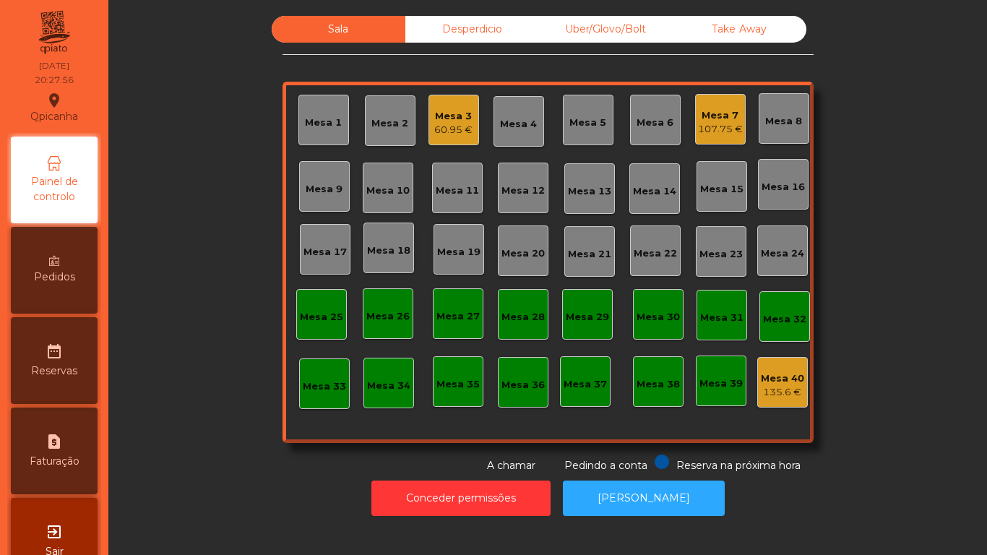
click at [464, 114] on div "Mesa 3" at bounding box center [453, 116] width 38 height 14
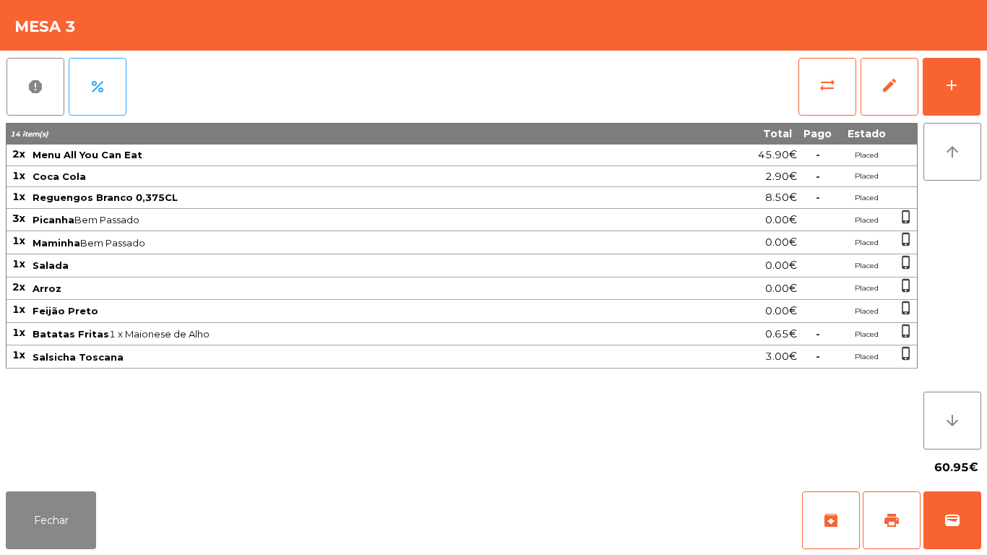
click at [61, 554] on div "Fechar archive print wallet" at bounding box center [493, 519] width 987 height 69
click at [54, 510] on button "Fechar" at bounding box center [51, 520] width 90 height 58
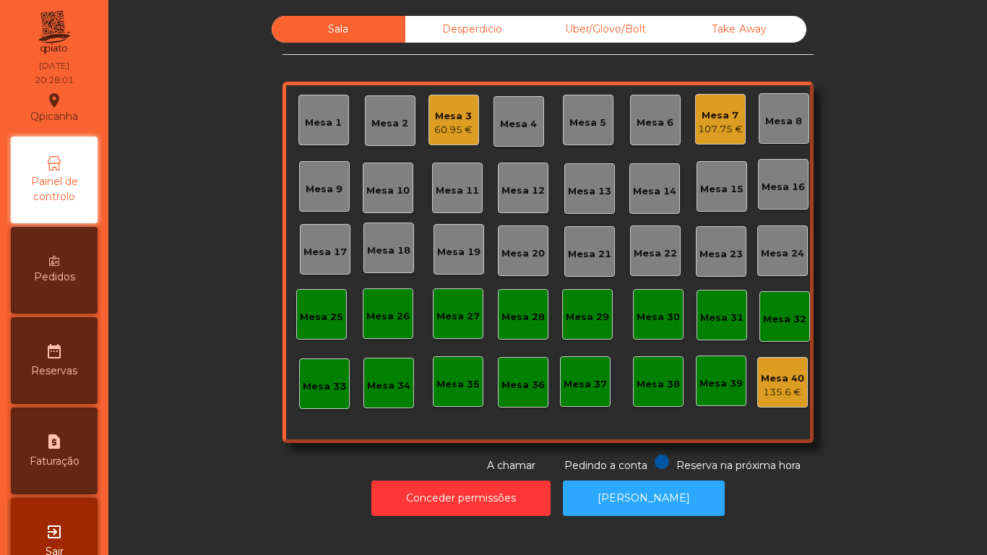
click at [706, 117] on div "Mesa 7" at bounding box center [720, 115] width 45 height 14
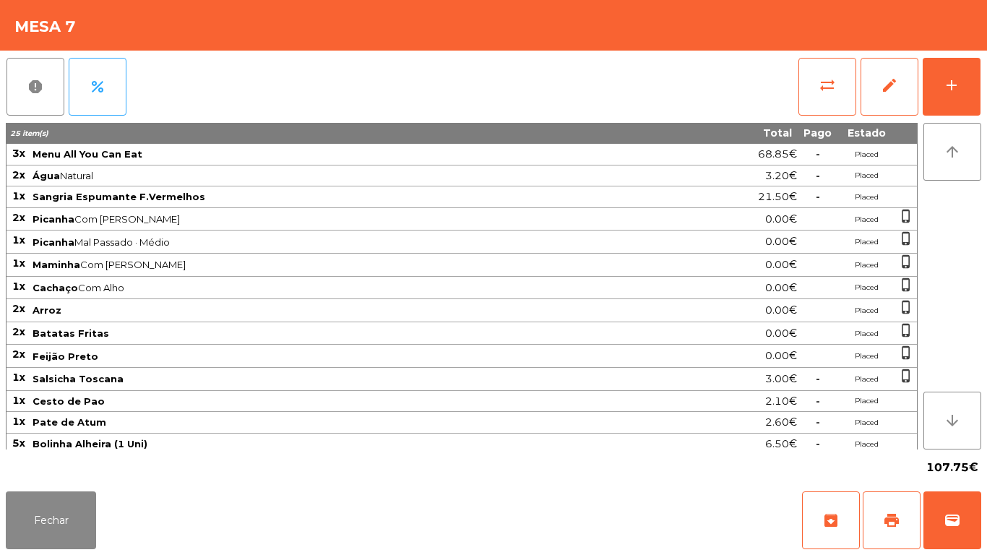
scroll to position [0, 0]
click at [73, 520] on button "Fechar" at bounding box center [51, 520] width 90 height 58
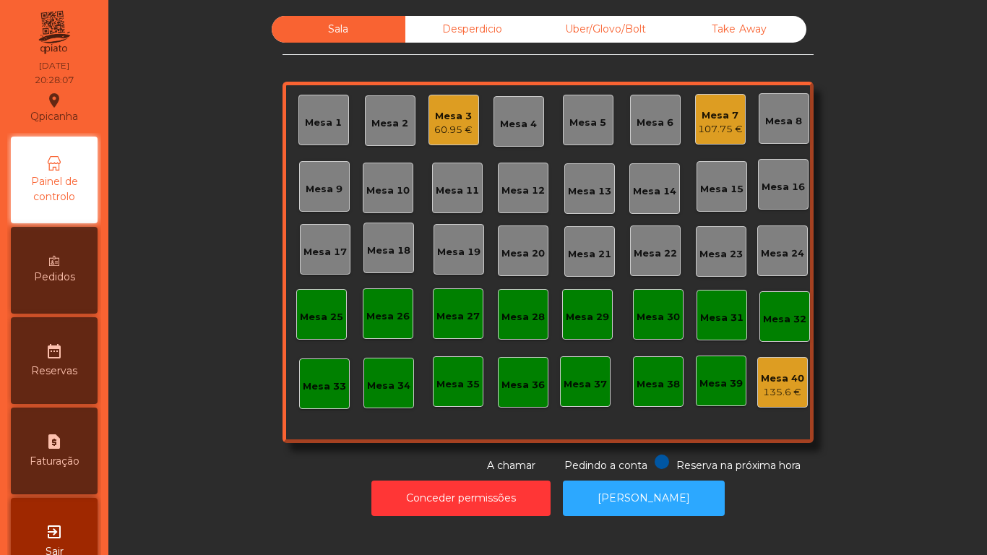
click at [463, 129] on div "60.95 €" at bounding box center [453, 130] width 38 height 14
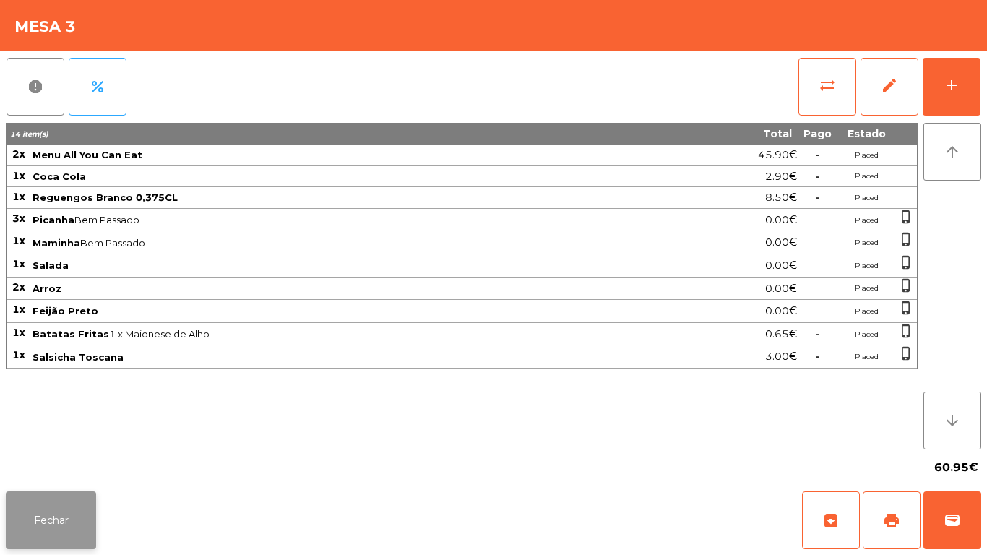
click at [74, 526] on button "Fechar" at bounding box center [51, 520] width 90 height 58
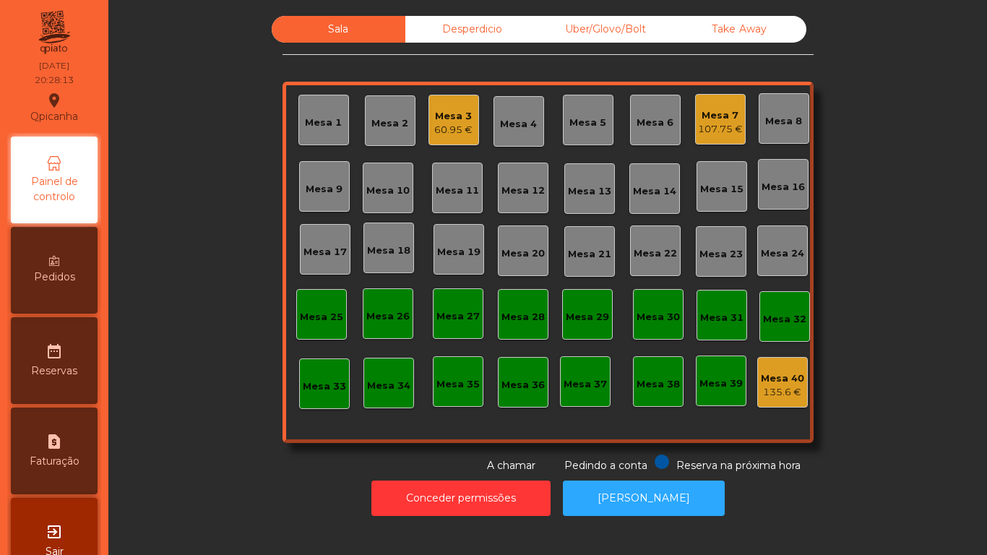
click at [730, 139] on div "Mesa 7 107.75 €" at bounding box center [720, 119] width 51 height 51
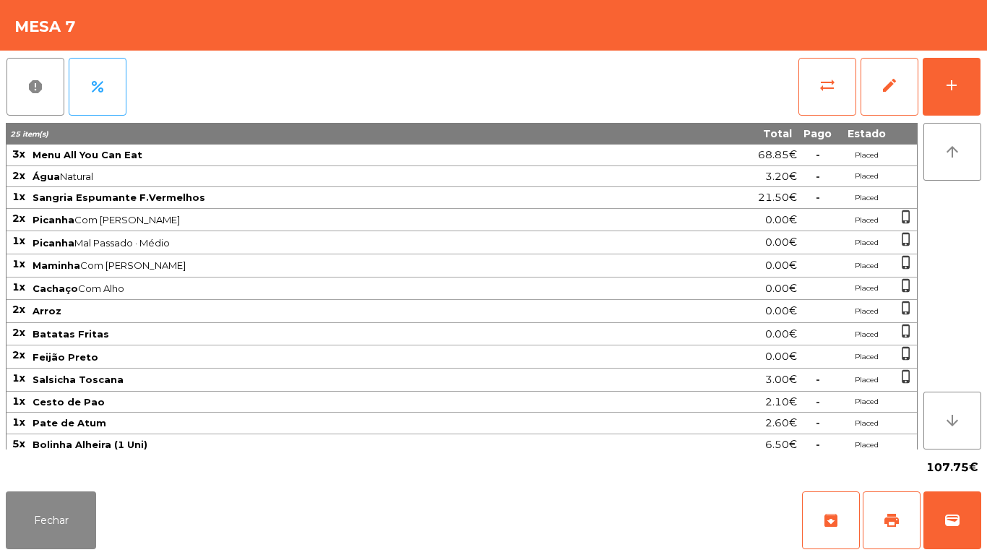
scroll to position [6, 0]
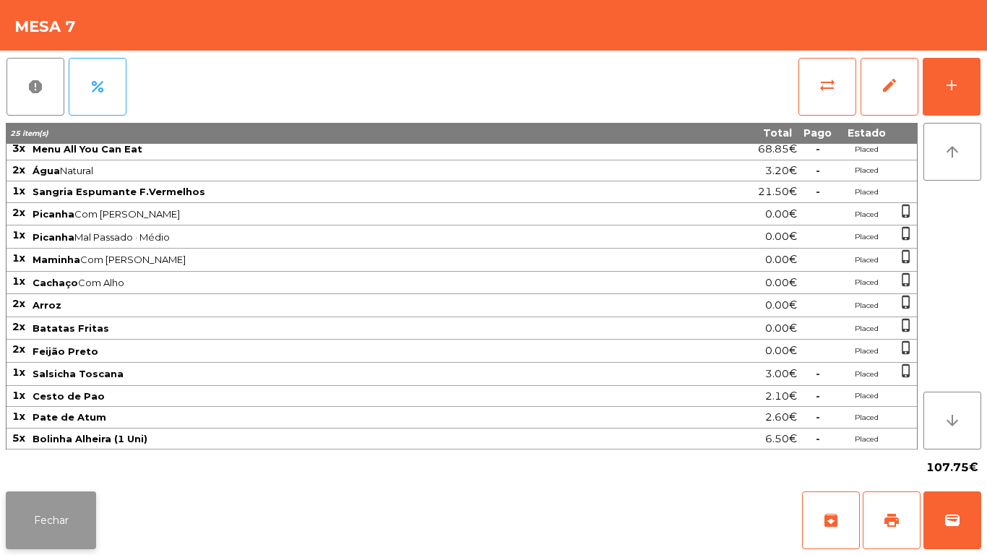
click at [69, 515] on button "Fechar" at bounding box center [51, 520] width 90 height 58
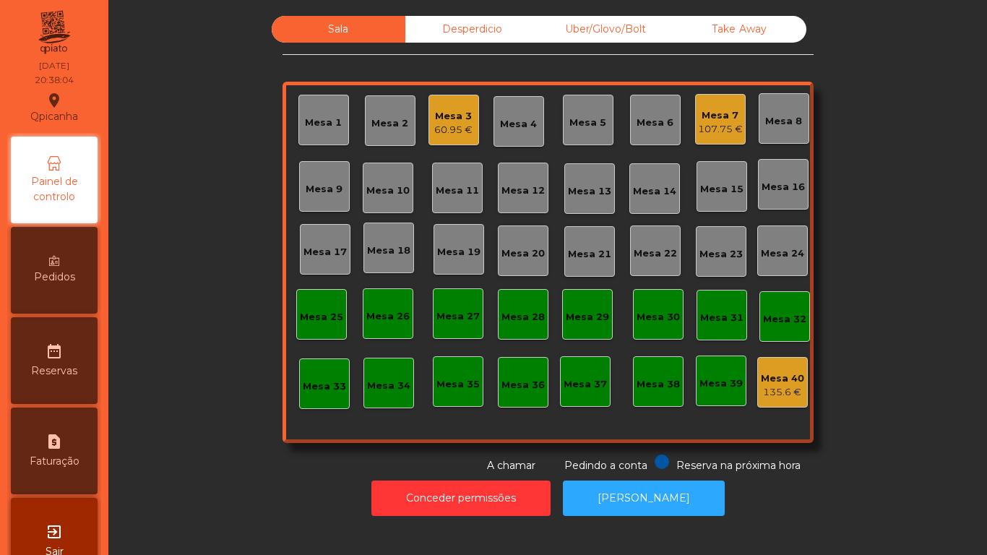
click at [434, 117] on div "Mesa 3" at bounding box center [453, 116] width 38 height 14
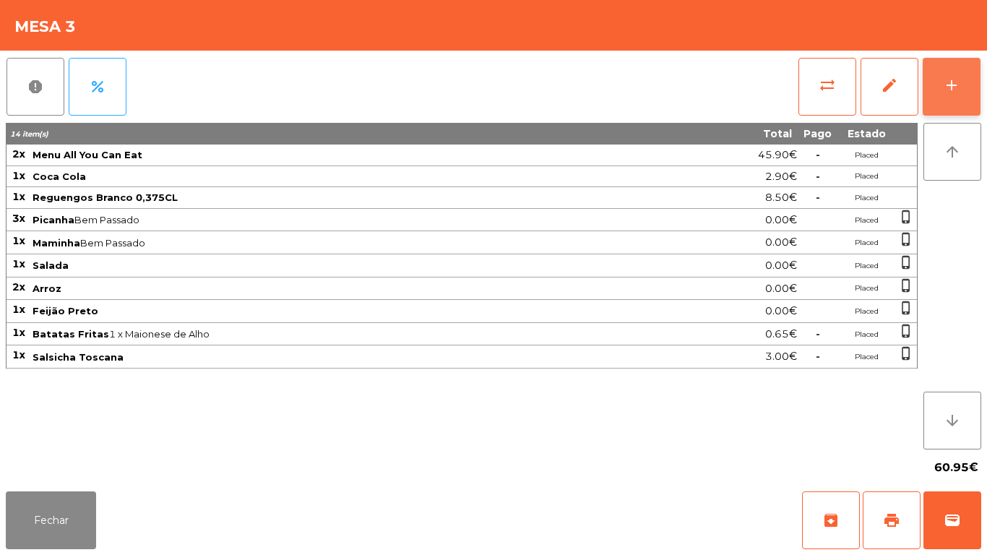
click at [937, 93] on button "add" at bounding box center [951, 87] width 58 height 58
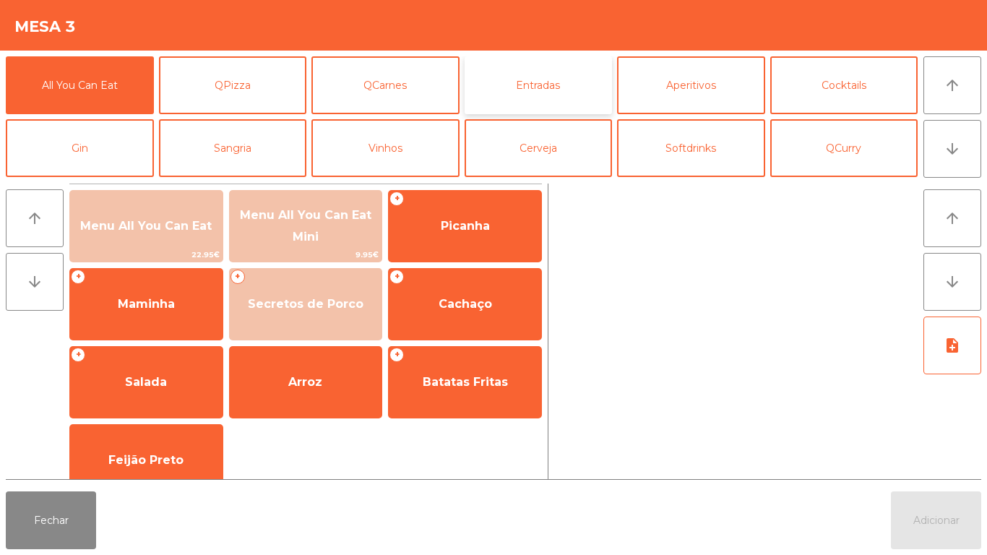
click at [571, 98] on button "Entradas" at bounding box center [538, 85] width 148 height 58
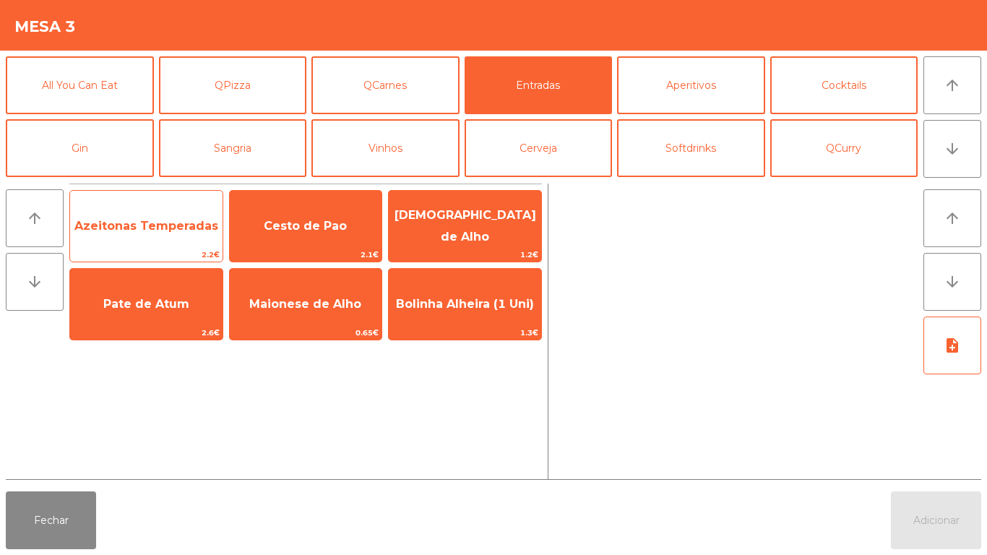
click at [144, 216] on span "Azeitonas Temperadas" at bounding box center [146, 226] width 152 height 39
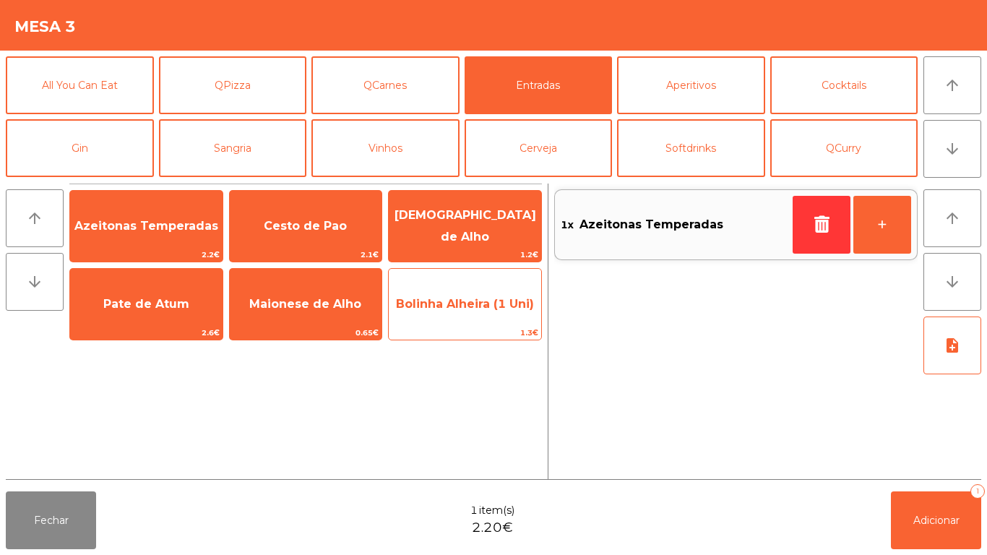
click at [443, 303] on span "Bolinha Alheira (1 Uni)" at bounding box center [465, 304] width 138 height 14
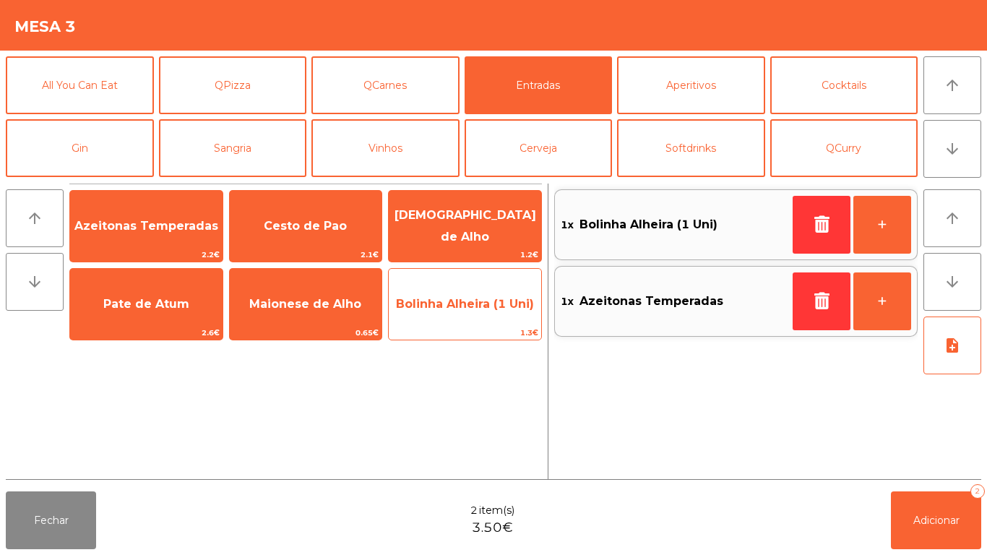
click at [461, 306] on span "Bolinha Alheira (1 Uni)" at bounding box center [465, 304] width 138 height 14
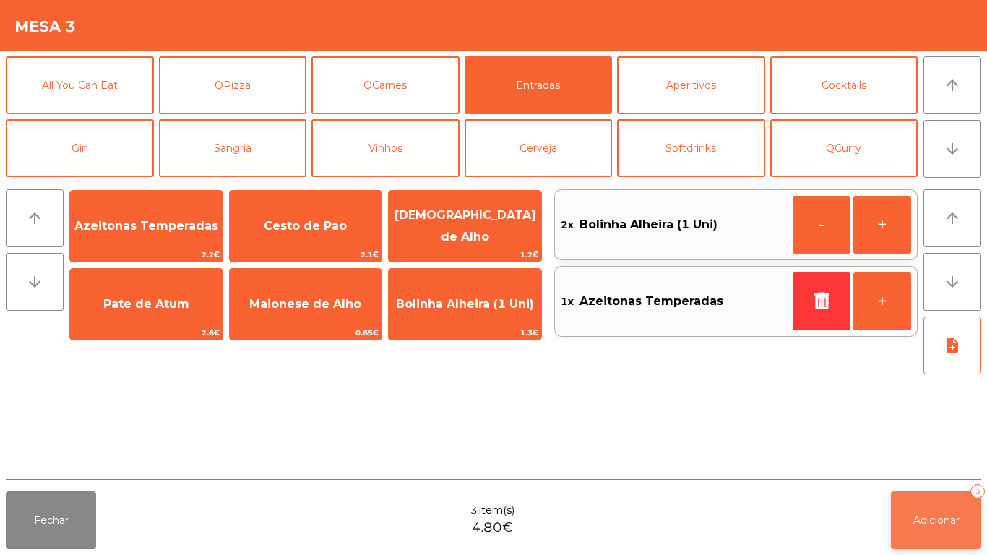
click at [920, 517] on span "Adicionar" at bounding box center [936, 520] width 46 height 13
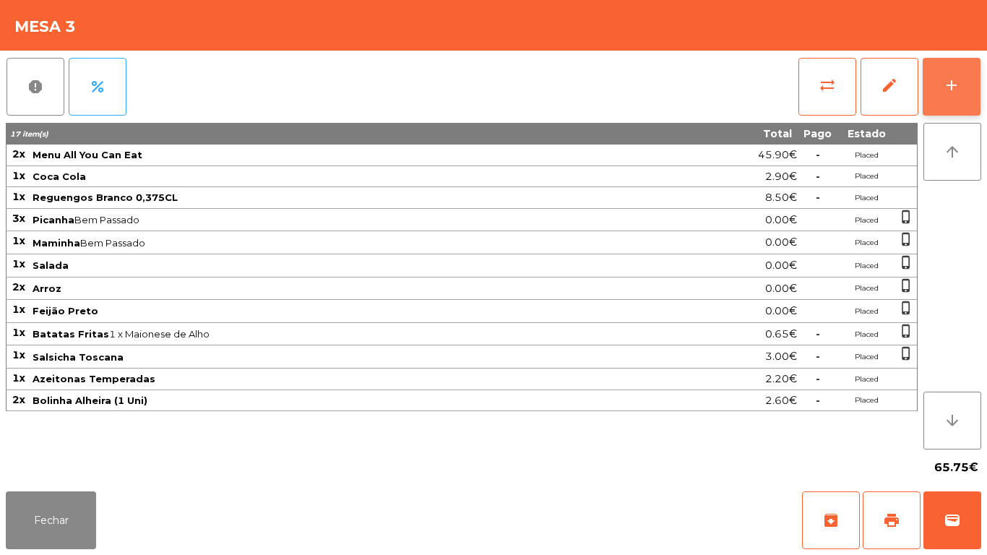
click at [937, 59] on button "add" at bounding box center [951, 87] width 58 height 58
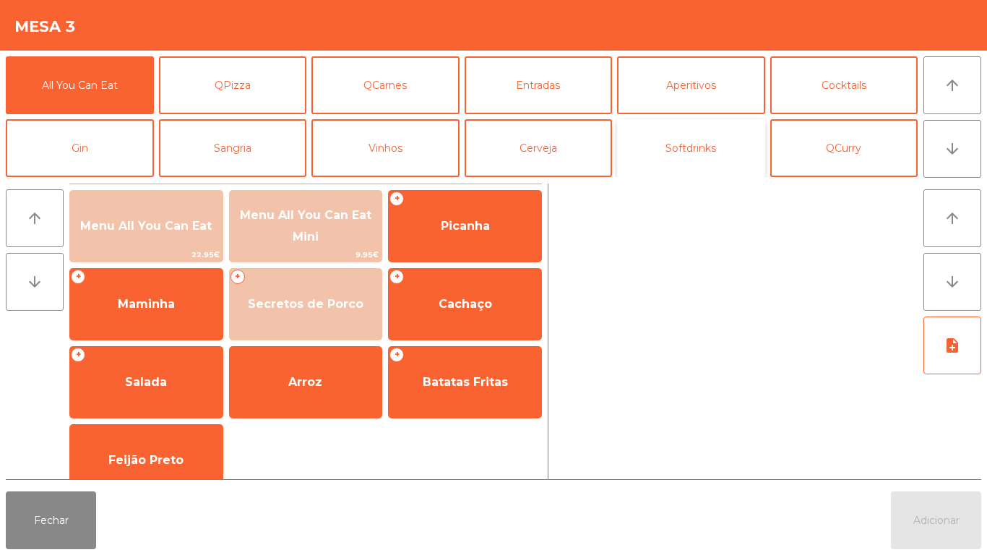
click at [685, 150] on button "Softdrinks" at bounding box center [691, 148] width 148 height 58
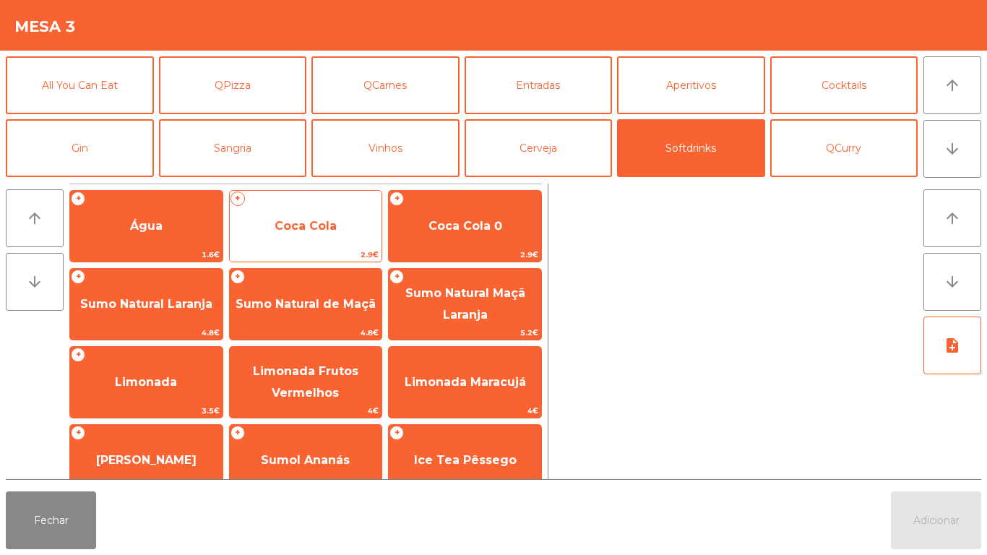
click at [303, 233] on span "Coca Cola" at bounding box center [306, 226] width 152 height 39
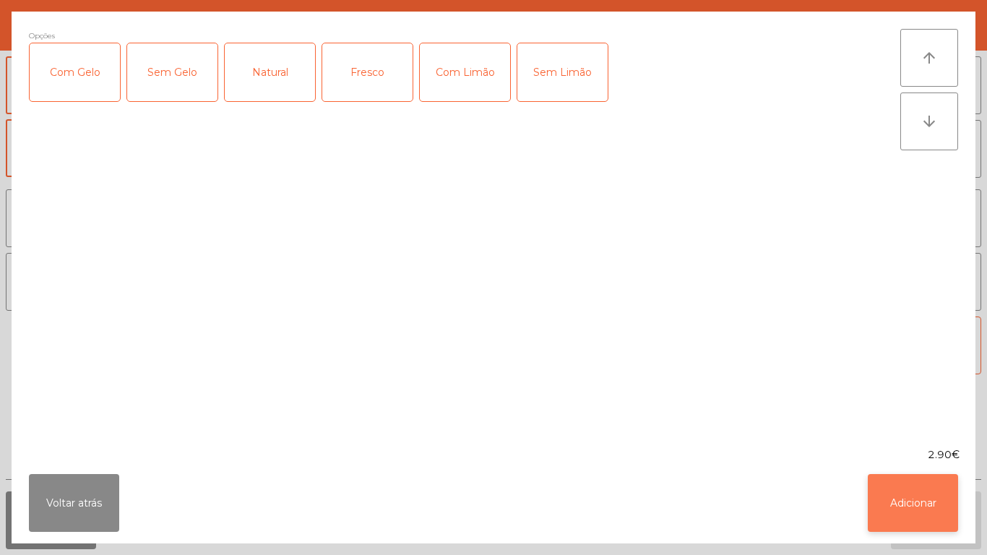
click at [895, 494] on button "Adicionar" at bounding box center [912, 503] width 90 height 58
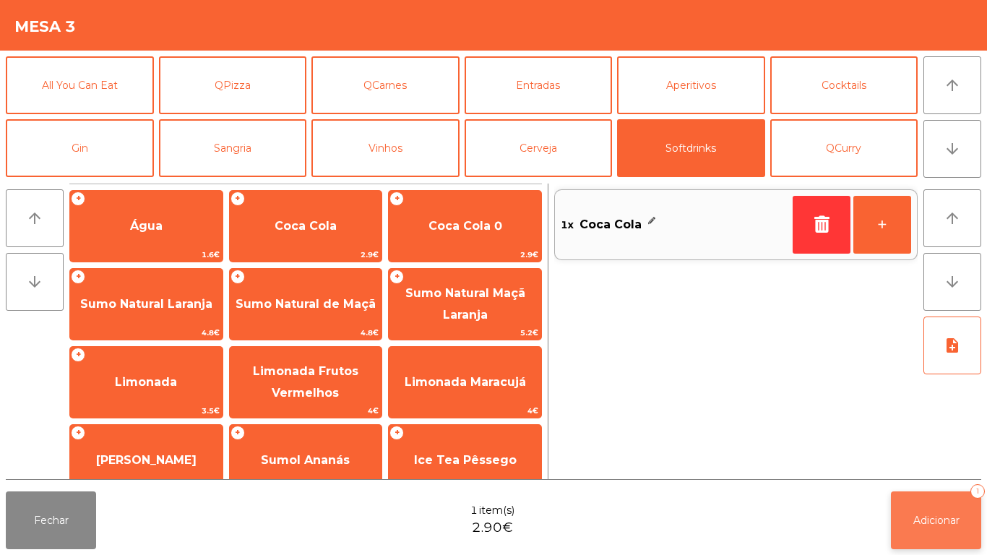
click at [933, 517] on span "Adicionar" at bounding box center [936, 520] width 46 height 13
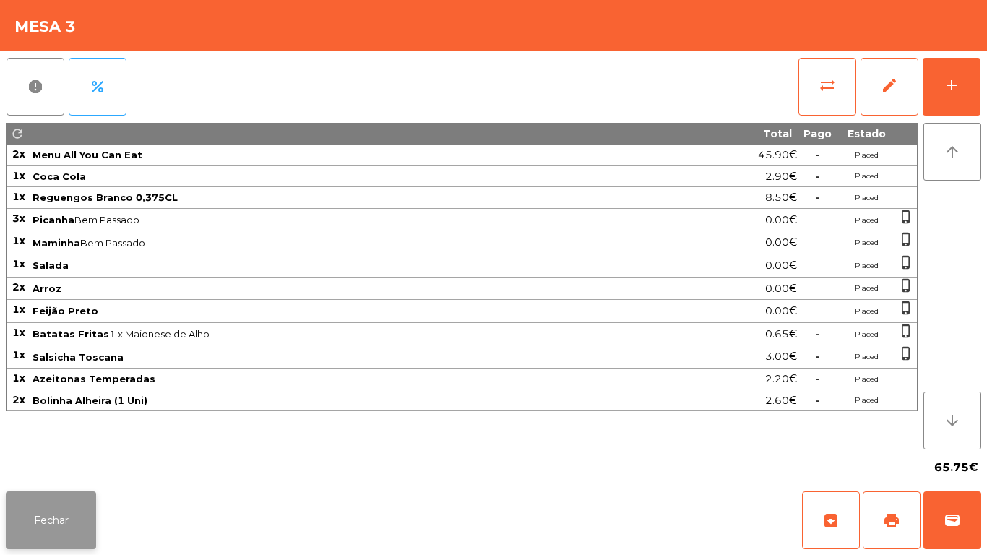
click at [59, 500] on button "Fechar" at bounding box center [51, 520] width 90 height 58
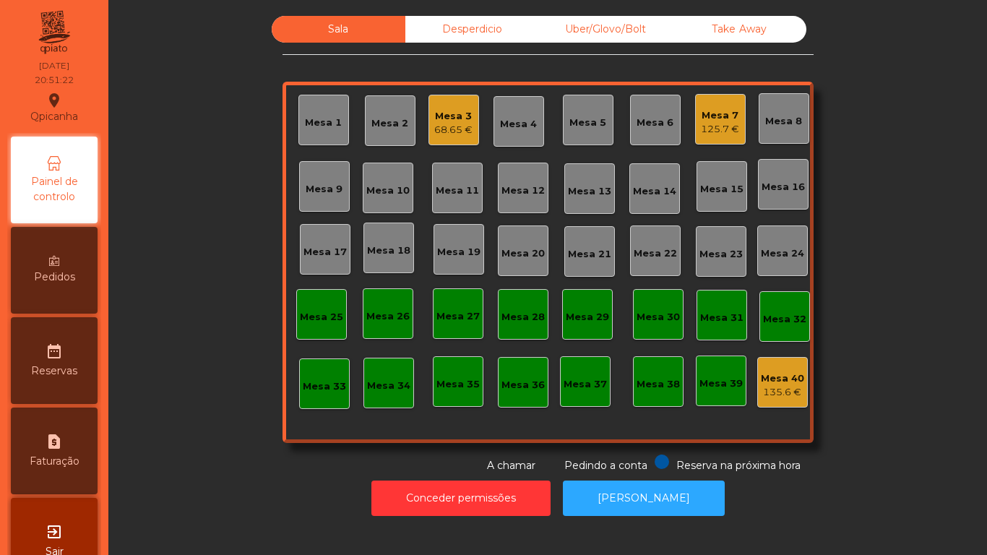
click at [382, 122] on div "Mesa 2" at bounding box center [389, 123] width 37 height 14
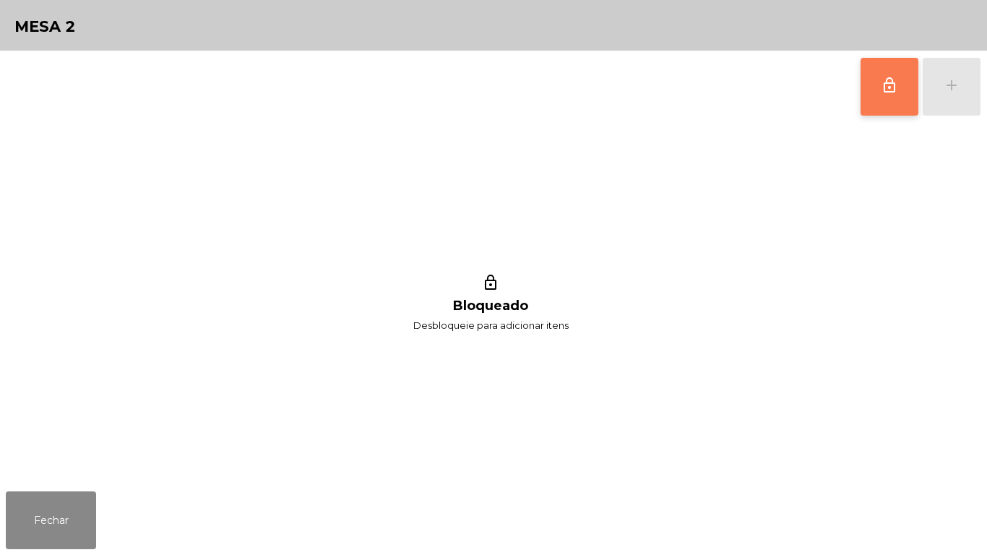
click at [890, 96] on button "lock_outline" at bounding box center [889, 87] width 58 height 58
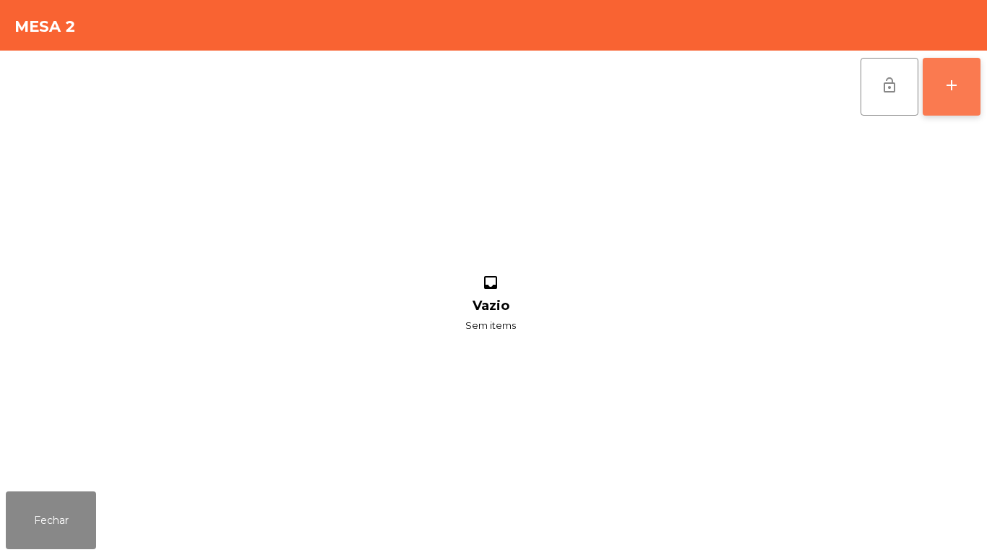
click at [943, 85] on div "add" at bounding box center [951, 85] width 17 height 17
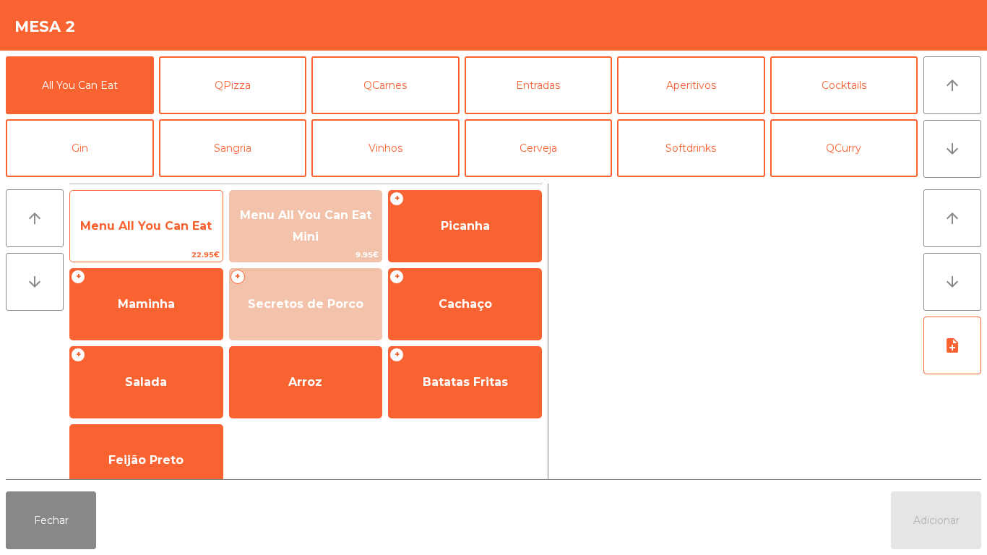
click at [107, 231] on span "Menu All You Can Eat" at bounding box center [145, 226] width 131 height 14
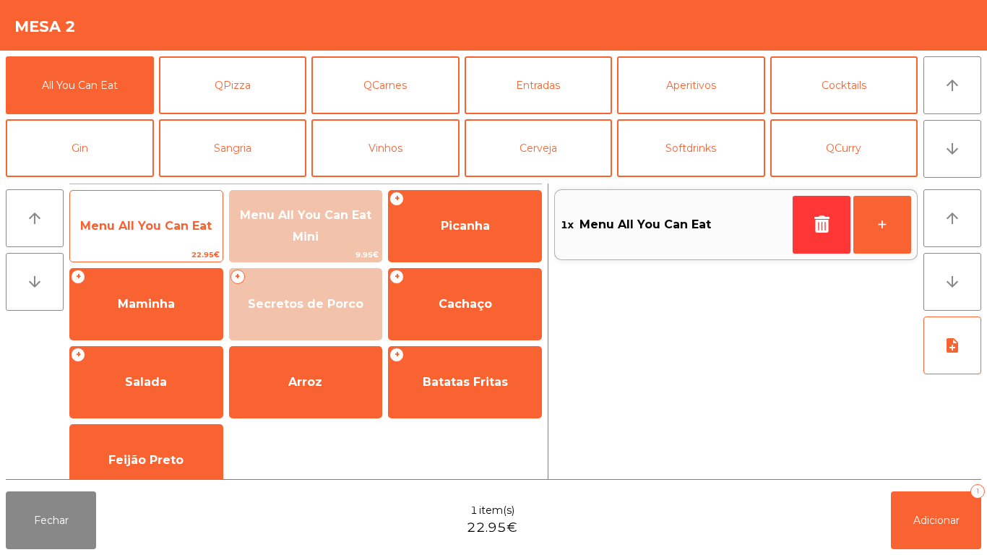
click at [111, 225] on span "Menu All You Can Eat" at bounding box center [145, 226] width 131 height 14
click at [116, 226] on span "Menu All You Can Eat" at bounding box center [145, 226] width 131 height 14
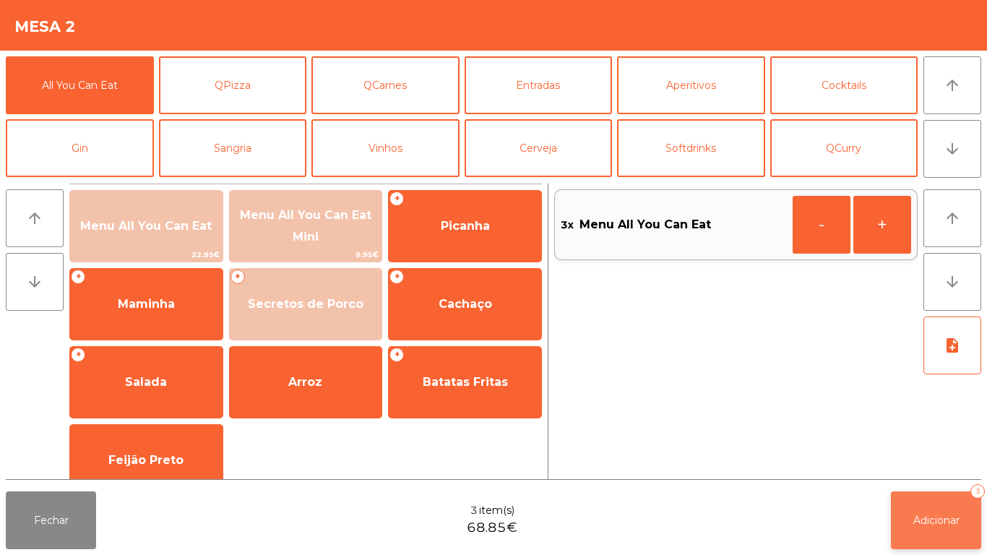
click at [912, 512] on button "Adicionar 3" at bounding box center [936, 520] width 90 height 58
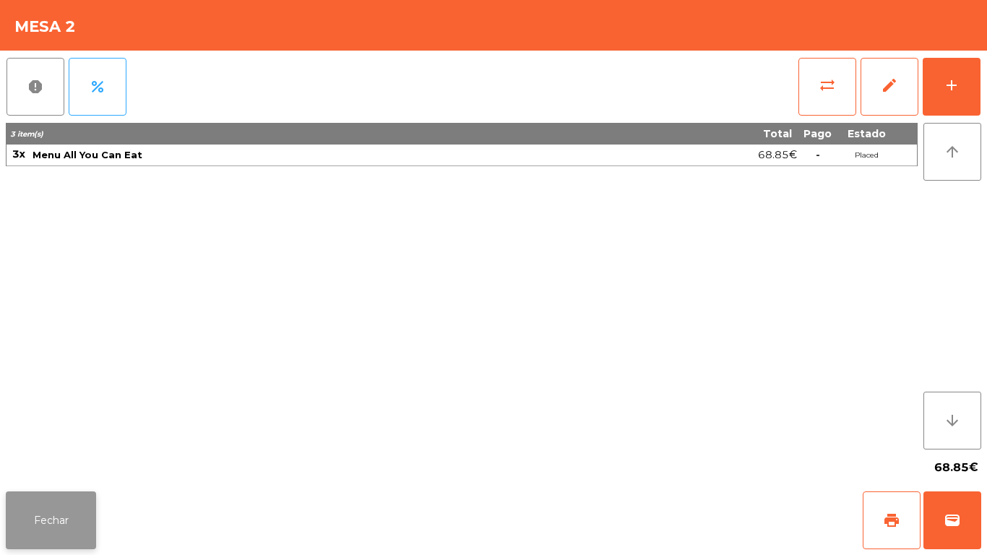
click at [51, 519] on button "Fechar" at bounding box center [51, 520] width 90 height 58
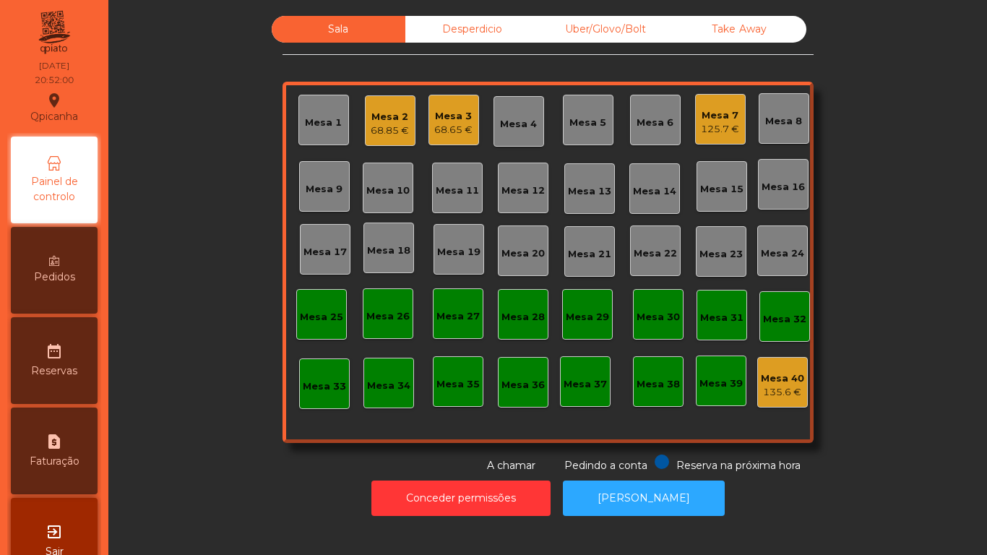
click at [504, 187] on div "Mesa 12" at bounding box center [522, 190] width 43 height 14
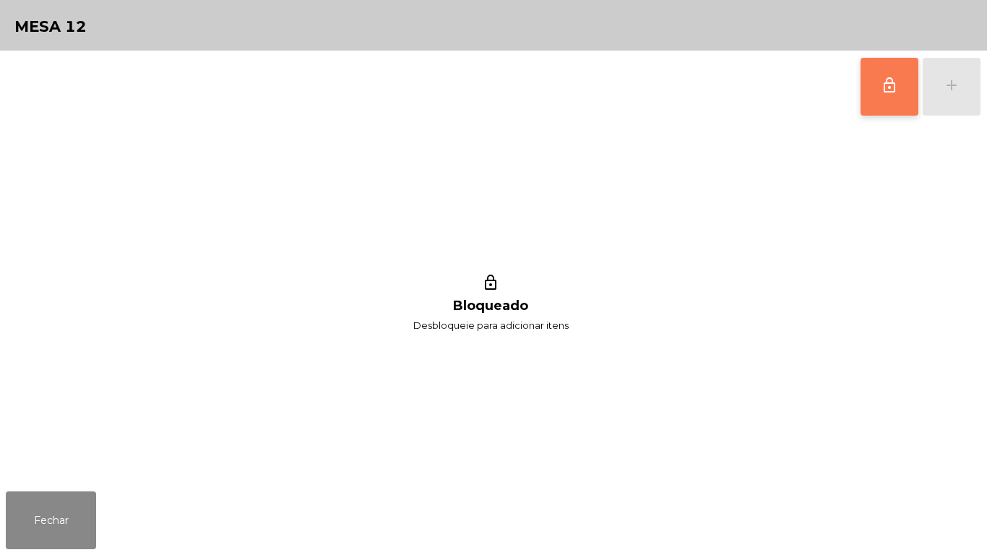
click at [885, 96] on button "lock_outline" at bounding box center [889, 87] width 58 height 58
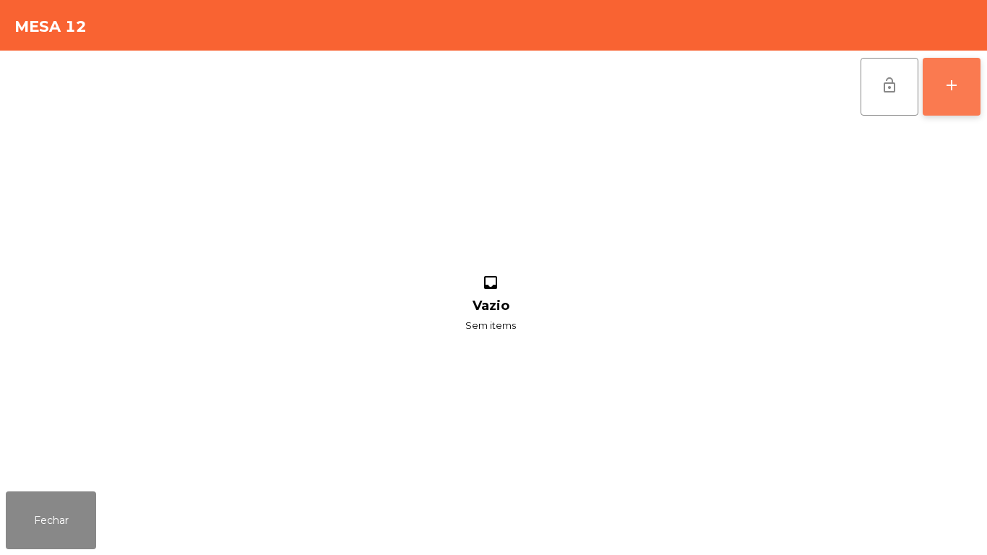
click at [958, 92] on div "add" at bounding box center [951, 85] width 17 height 17
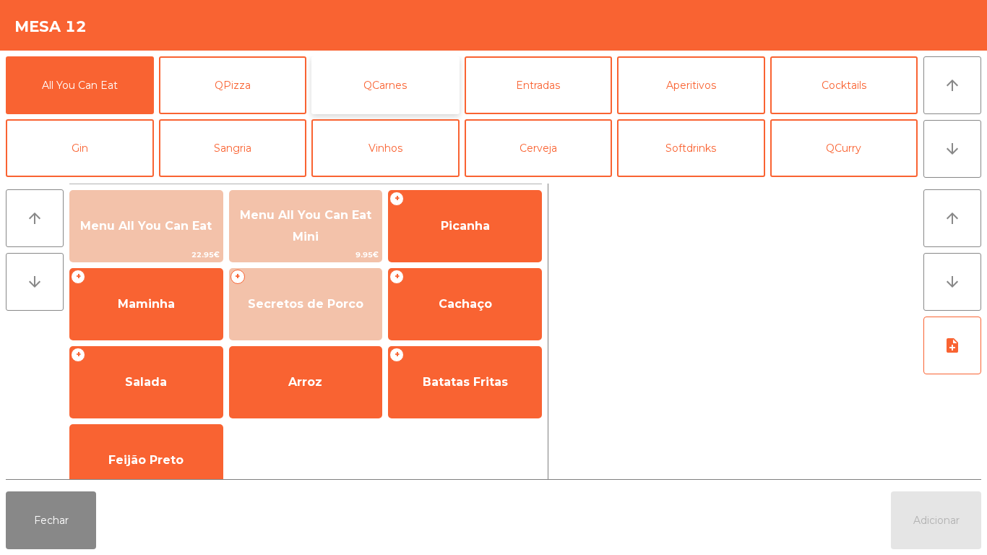
click at [405, 85] on button "QCarnes" at bounding box center [385, 85] width 148 height 58
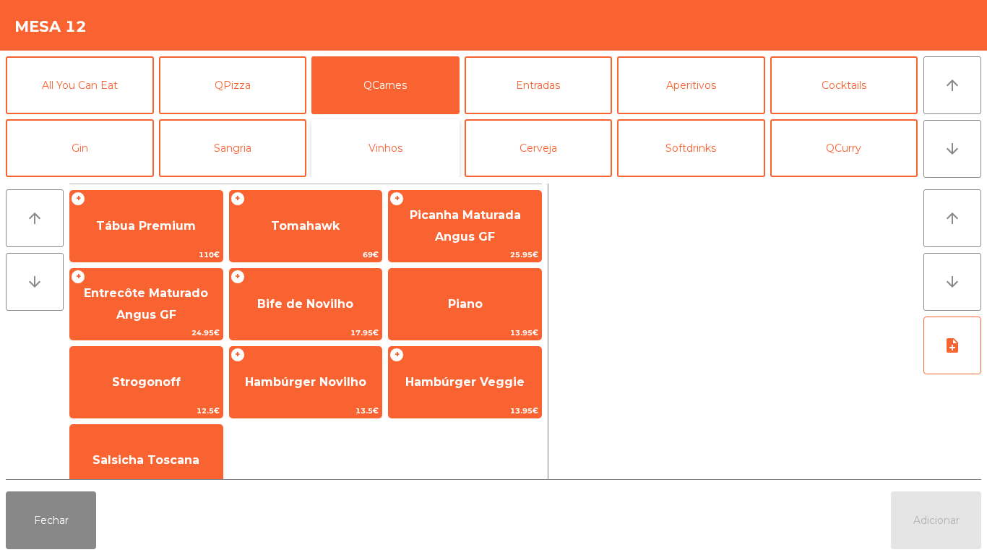
click at [384, 155] on button "Vinhos" at bounding box center [385, 148] width 148 height 58
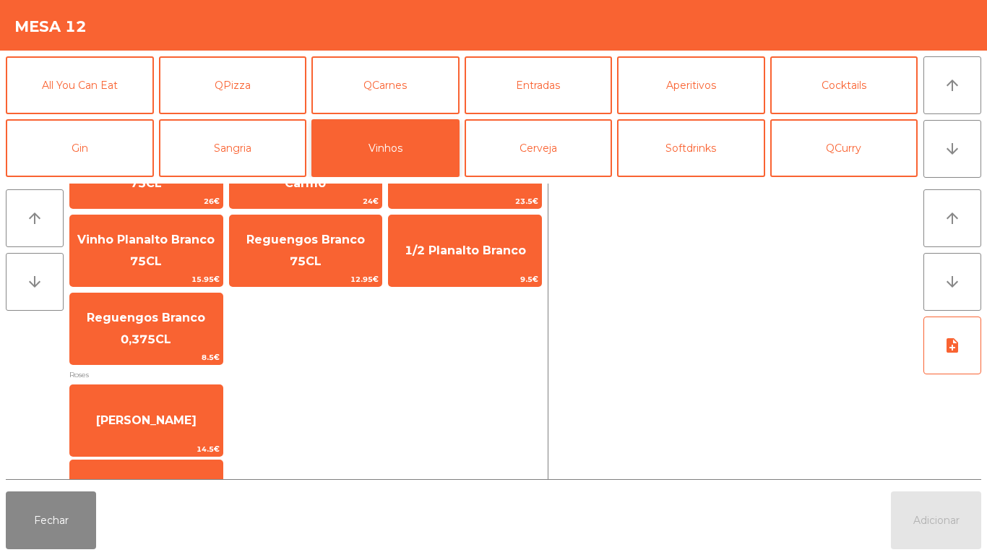
scroll to position [395, 0]
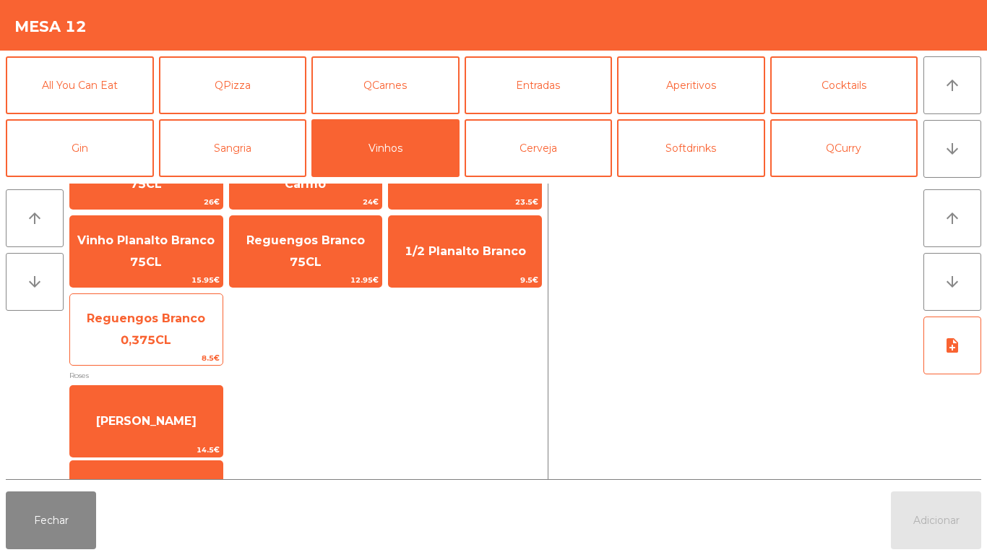
click at [150, 315] on span "Reguengos Branco 0,375CL" at bounding box center [146, 328] width 118 height 35
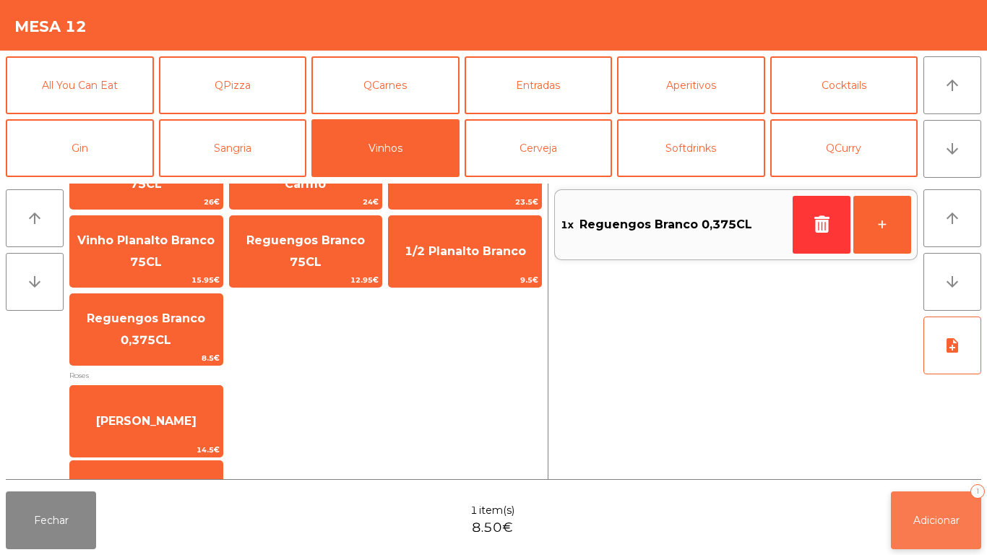
click at [977, 508] on button "Adicionar 1" at bounding box center [936, 520] width 90 height 58
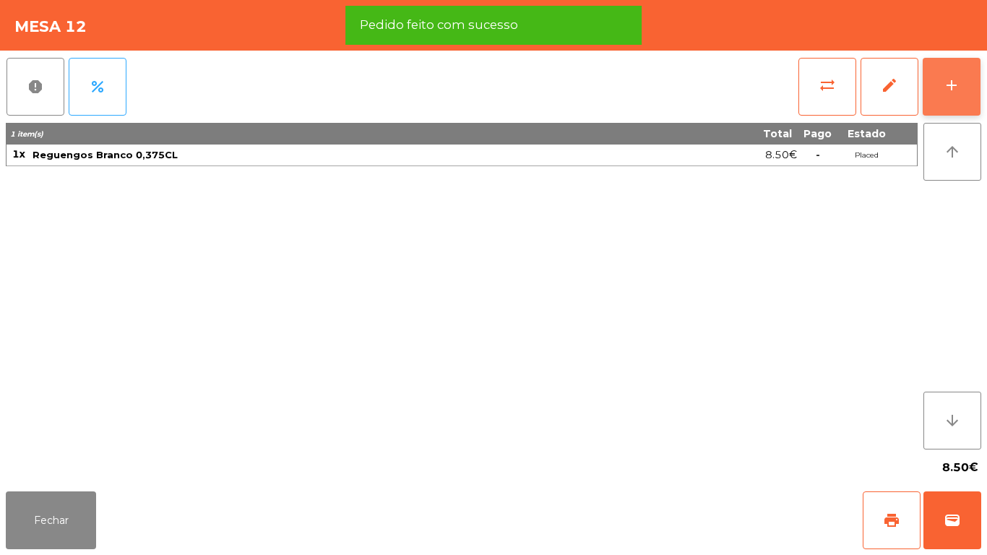
click at [948, 85] on div "add" at bounding box center [951, 85] width 17 height 17
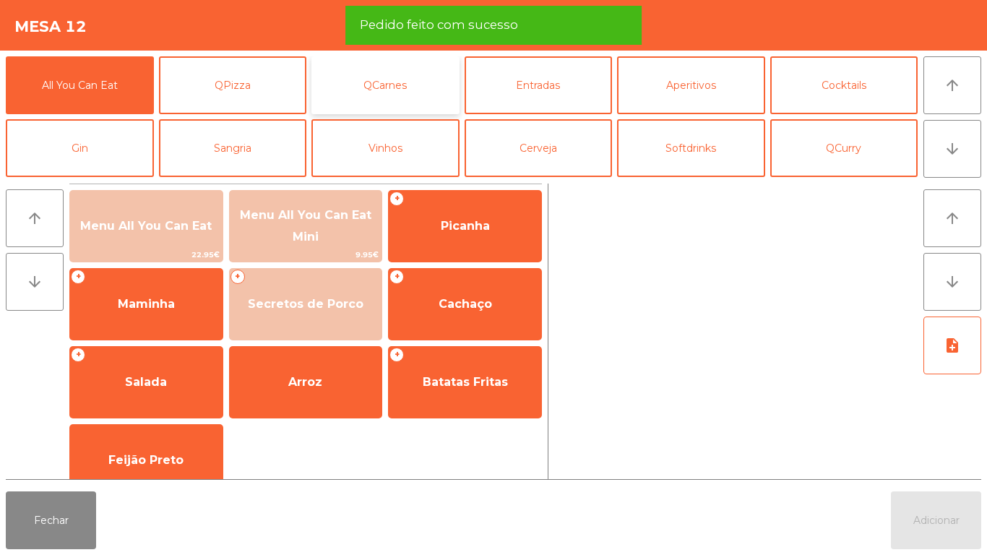
click at [378, 110] on button "QCarnes" at bounding box center [385, 85] width 148 height 58
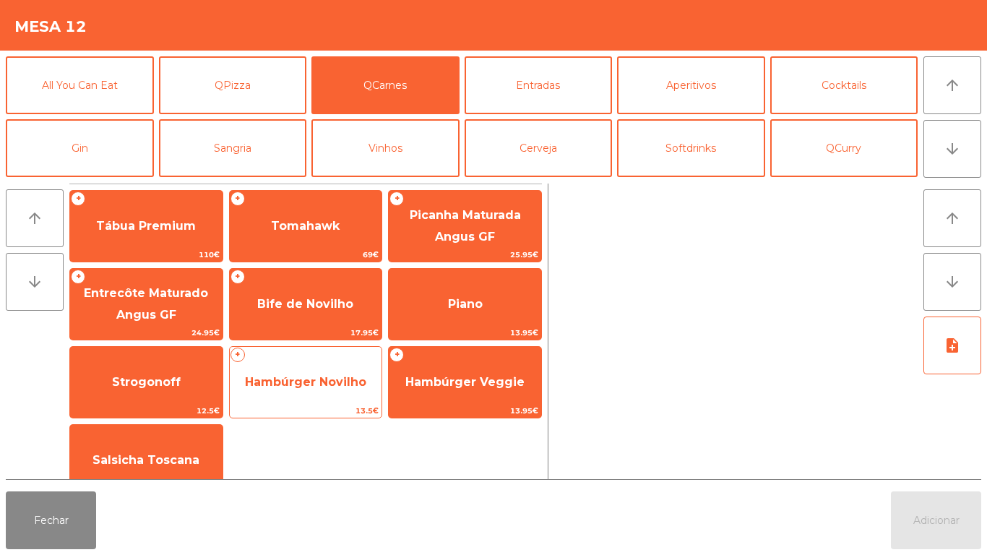
click at [325, 375] on span "Hambúrger Novilho" at bounding box center [305, 382] width 121 height 14
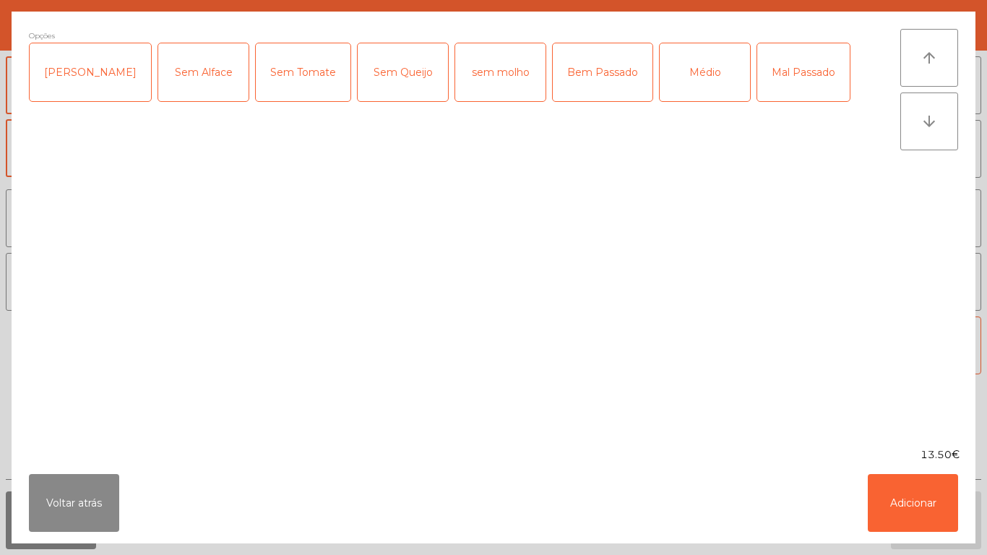
click at [659, 77] on div "Médio" at bounding box center [704, 72] width 90 height 58
click at [898, 495] on button "Adicionar" at bounding box center [912, 503] width 90 height 58
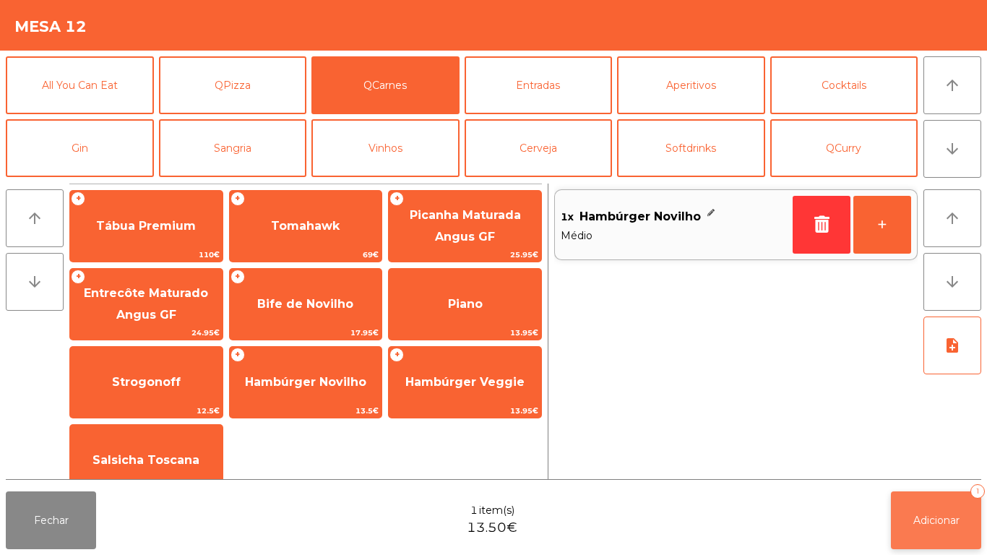
click at [931, 509] on button "Adicionar 1" at bounding box center [936, 520] width 90 height 58
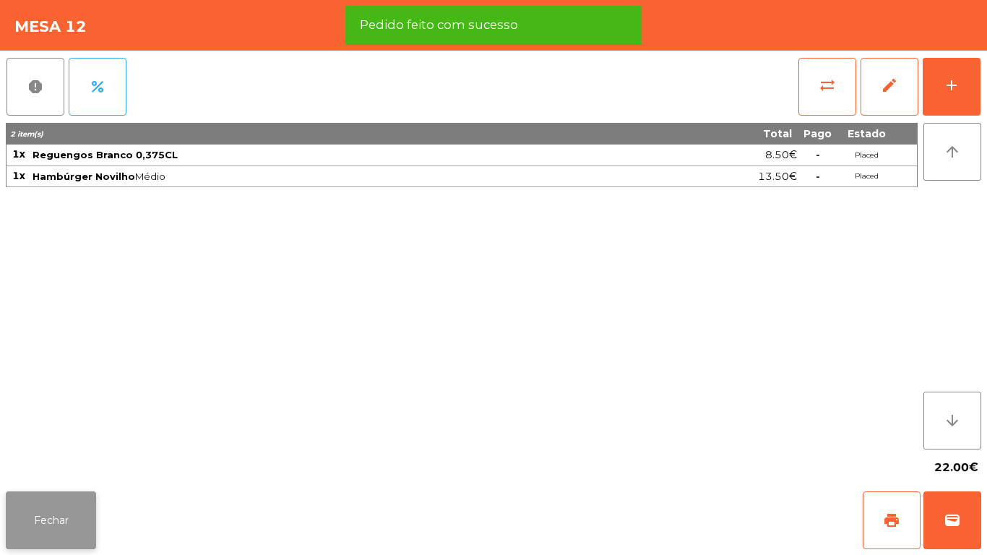
click at [61, 514] on button "Fechar" at bounding box center [51, 520] width 90 height 58
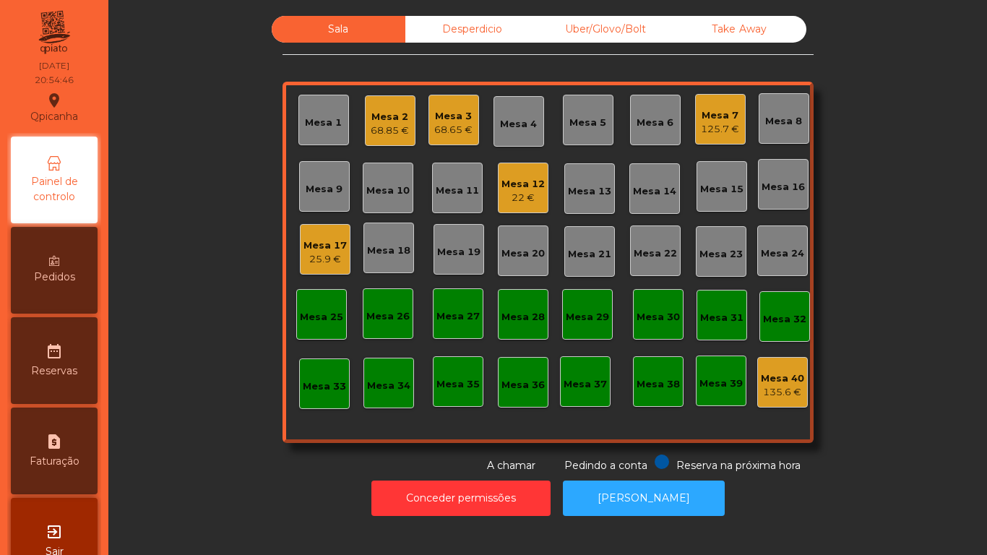
click at [397, 113] on div "Mesa 2" at bounding box center [390, 117] width 38 height 14
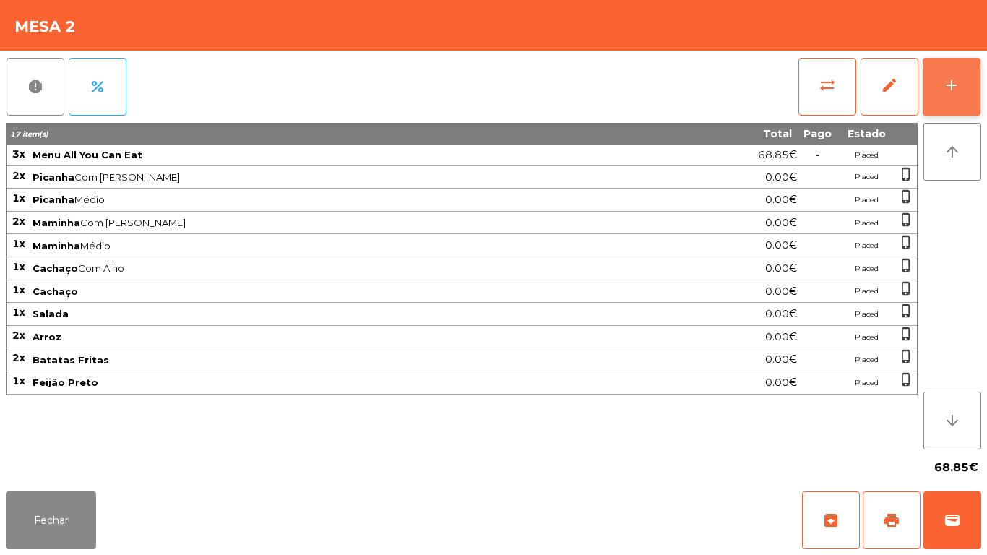
click at [951, 96] on button "add" at bounding box center [951, 87] width 58 height 58
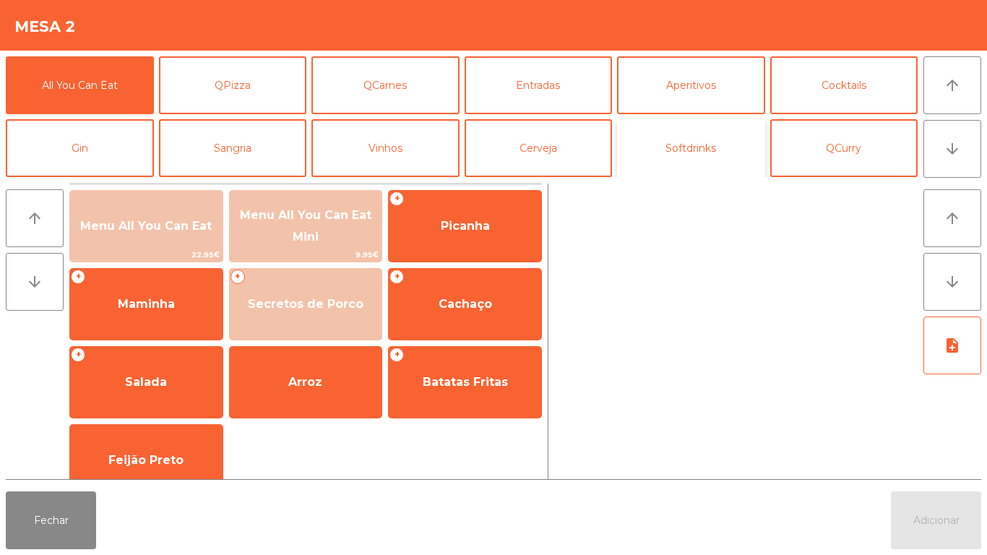
click at [670, 158] on button "Softdrinks" at bounding box center [691, 148] width 148 height 58
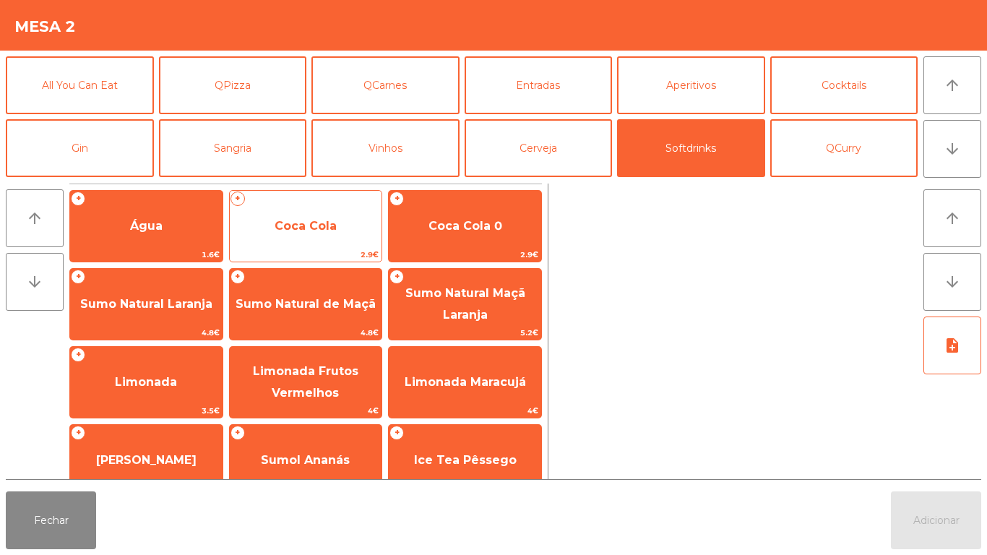
click at [294, 228] on span "Coca Cola" at bounding box center [305, 226] width 62 height 14
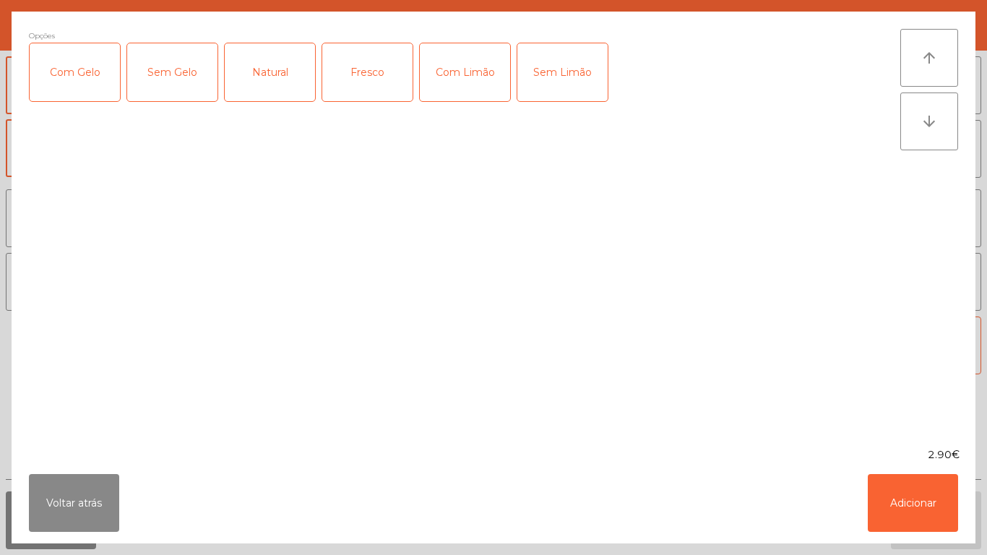
click at [575, 62] on div "Sem Limão" at bounding box center [562, 72] width 90 height 58
click at [579, 74] on div "Sem Limão" at bounding box center [562, 72] width 90 height 58
click at [62, 82] on div "Com Gelo" at bounding box center [75, 72] width 90 height 58
click at [927, 487] on button "Adicionar" at bounding box center [912, 503] width 90 height 58
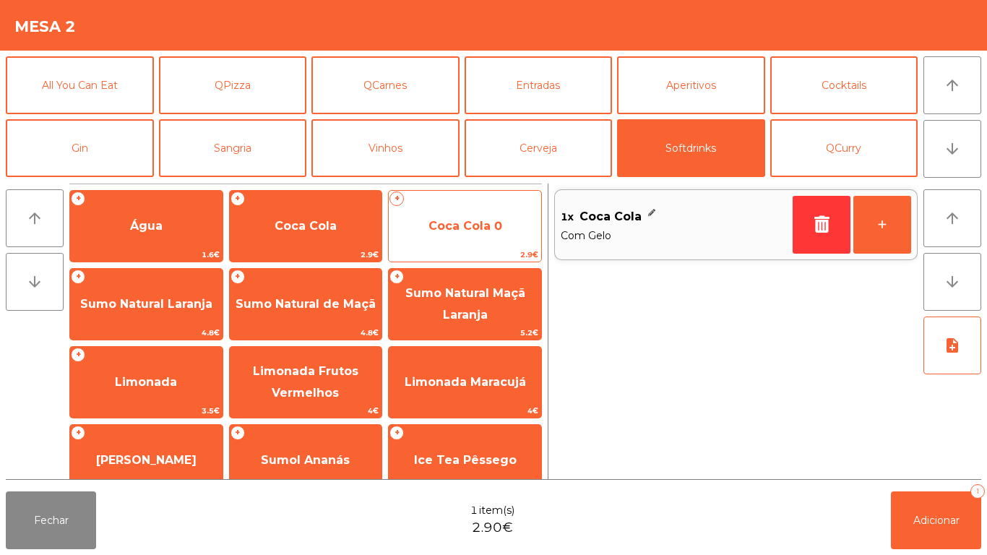
click at [467, 216] on span "Coca Cola 0" at bounding box center [465, 226] width 152 height 39
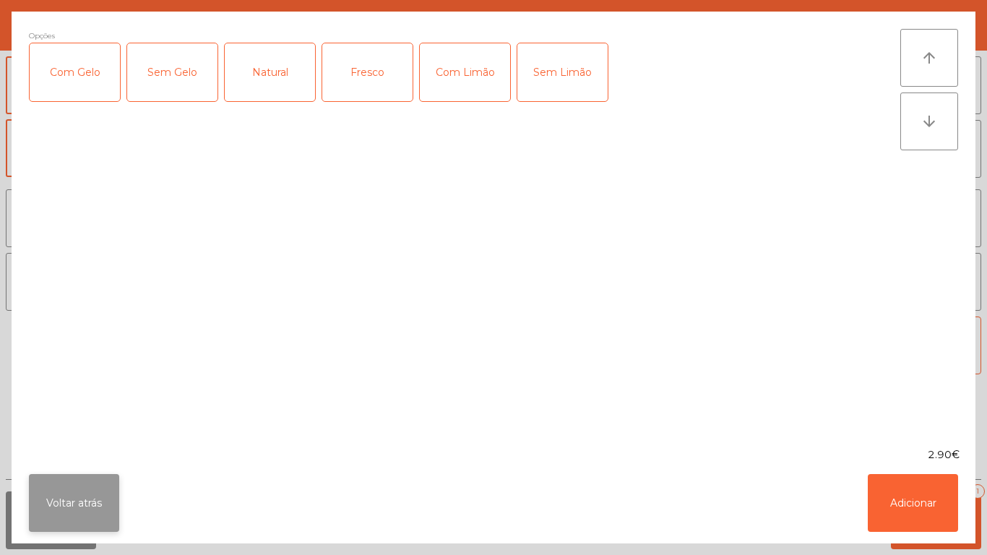
click at [86, 482] on button "Voltar atrás" at bounding box center [74, 503] width 90 height 58
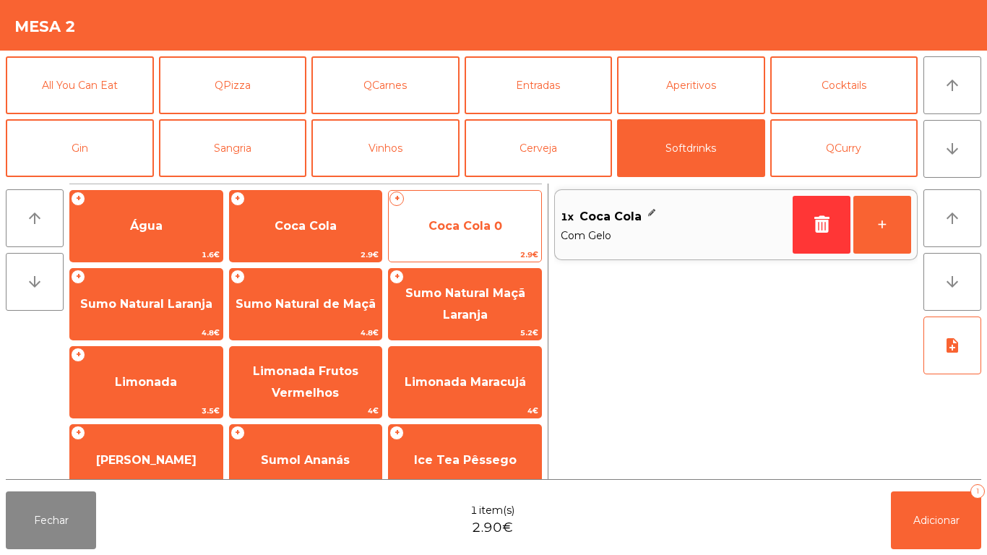
click at [455, 246] on span "Coca Cola 0" at bounding box center [465, 226] width 152 height 39
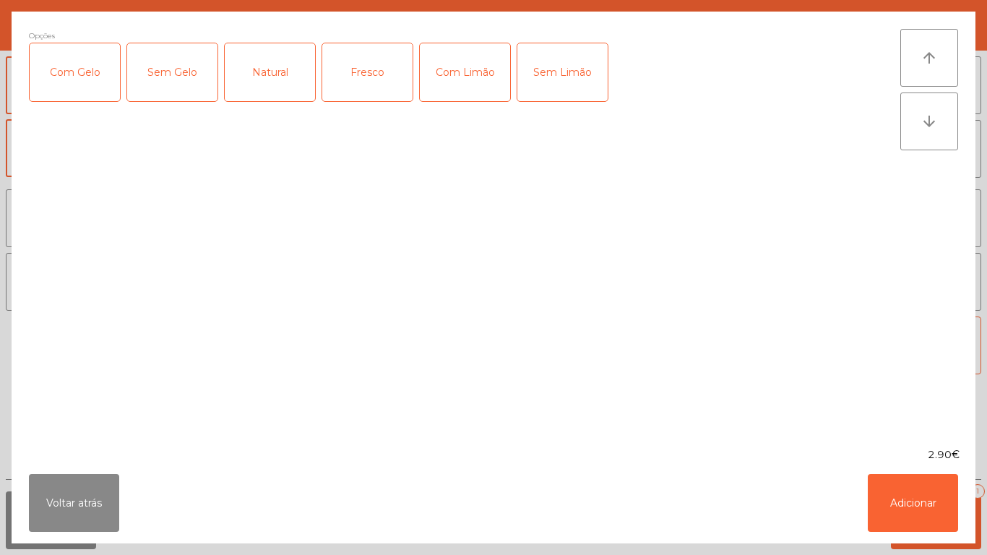
click at [83, 74] on div "Com Gelo" at bounding box center [75, 72] width 90 height 58
click at [67, 80] on div "Com Gelo" at bounding box center [75, 72] width 90 height 58
click at [471, 82] on div "Com Limão" at bounding box center [465, 72] width 90 height 58
click at [74, 79] on div "Com Gelo" at bounding box center [75, 72] width 90 height 58
click at [911, 490] on button "Adicionar" at bounding box center [912, 503] width 90 height 58
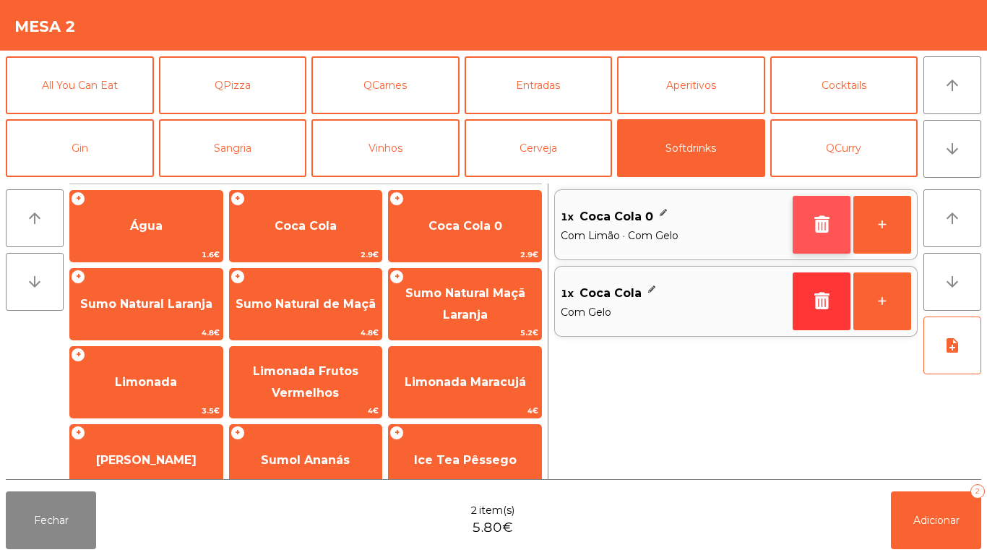
click at [802, 233] on button "button" at bounding box center [821, 225] width 58 height 58
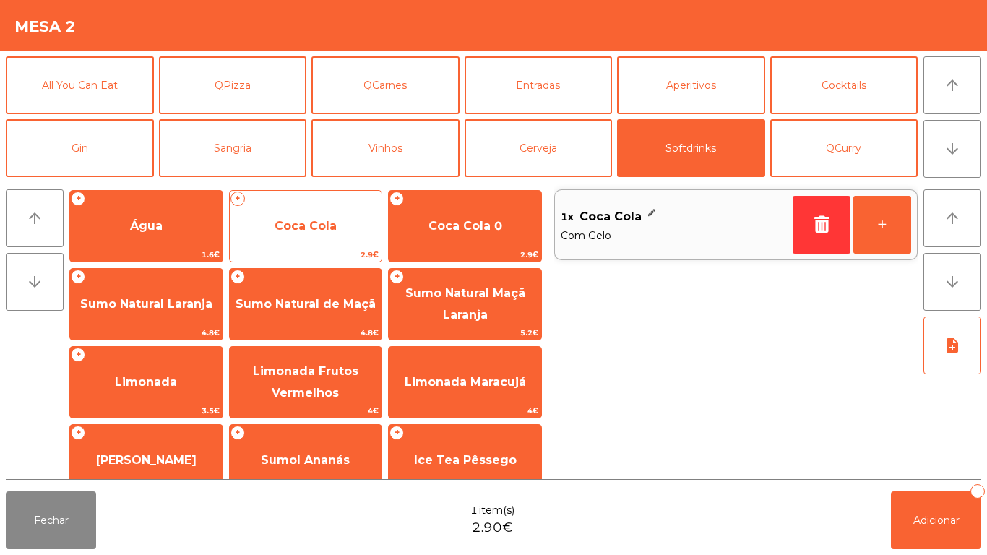
click at [336, 215] on span "Coca Cola" at bounding box center [306, 226] width 152 height 39
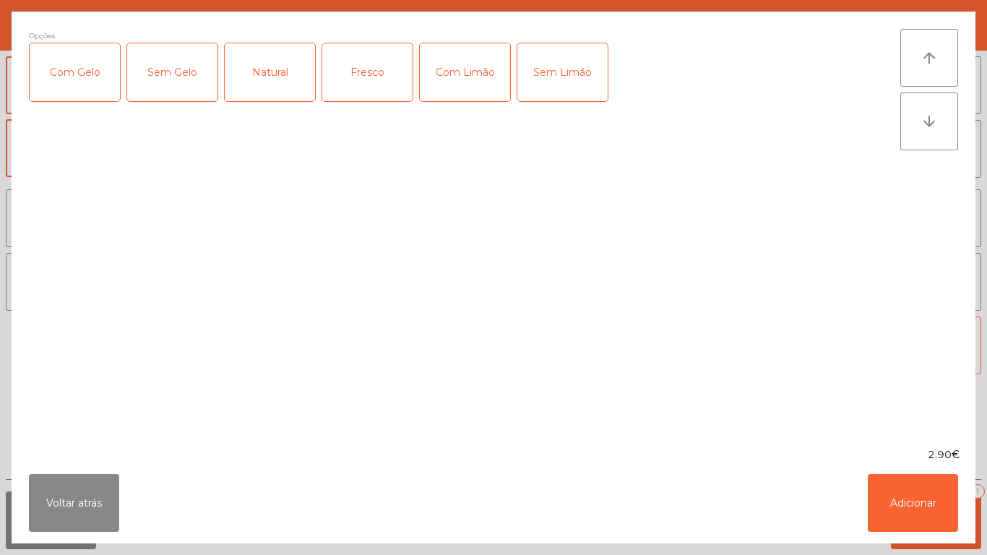
click at [70, 73] on div "Com Gelo" at bounding box center [75, 72] width 90 height 58
click at [920, 475] on button "Adicionar" at bounding box center [912, 503] width 90 height 58
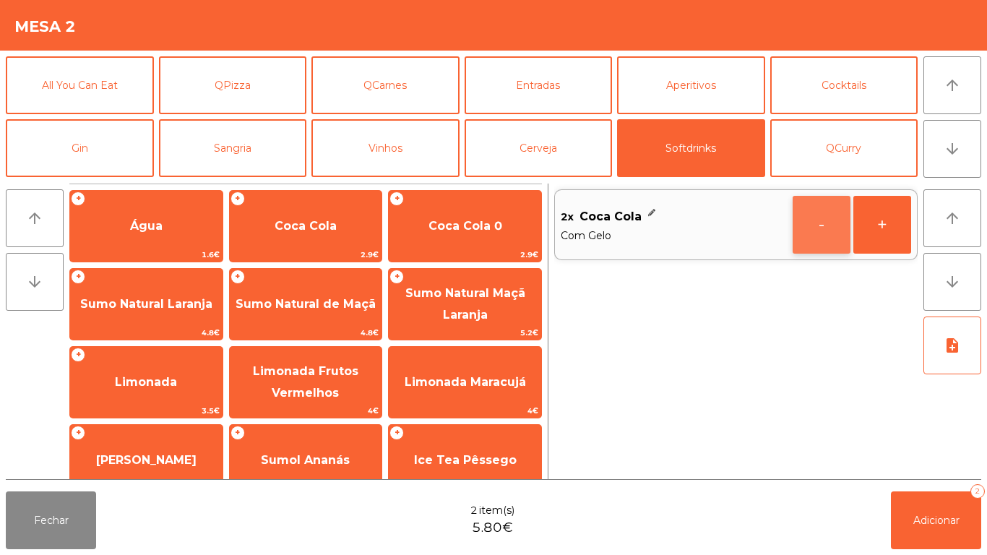
click at [802, 230] on button "-" at bounding box center [821, 225] width 58 height 58
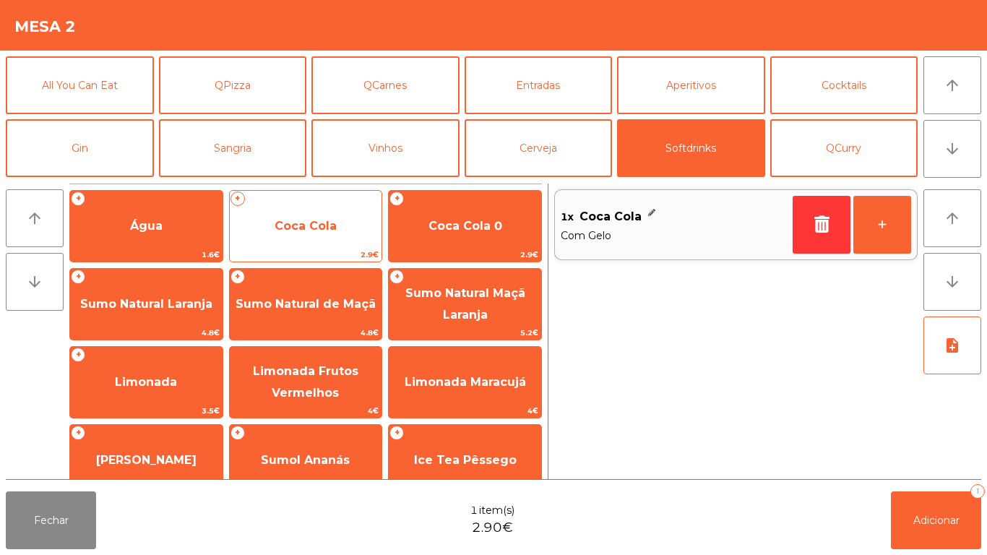
click at [308, 229] on span "Coca Cola" at bounding box center [305, 226] width 62 height 14
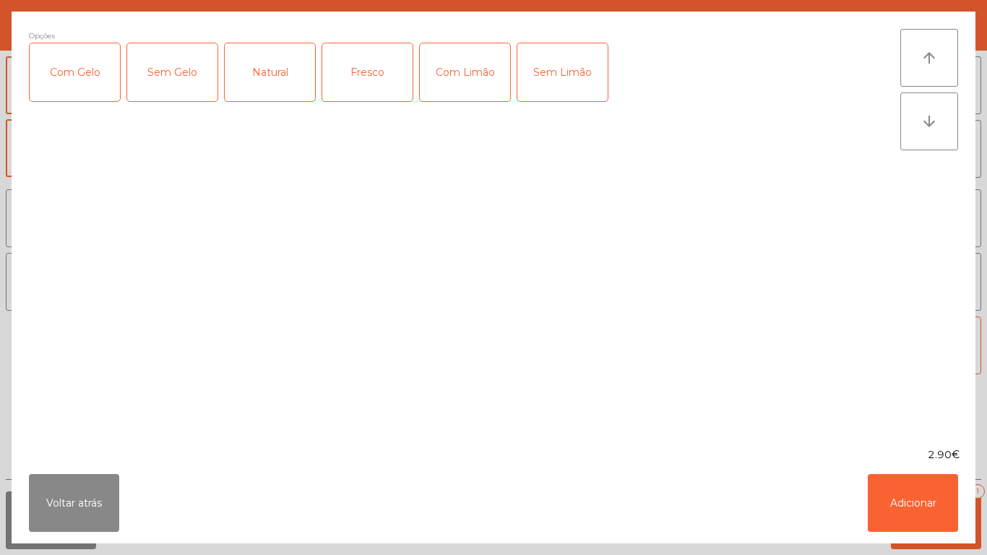
click at [69, 71] on div "Com Gelo" at bounding box center [75, 72] width 90 height 58
click at [443, 69] on div "Com Limão" at bounding box center [465, 72] width 90 height 58
click at [901, 493] on button "Adicionar" at bounding box center [912, 503] width 90 height 58
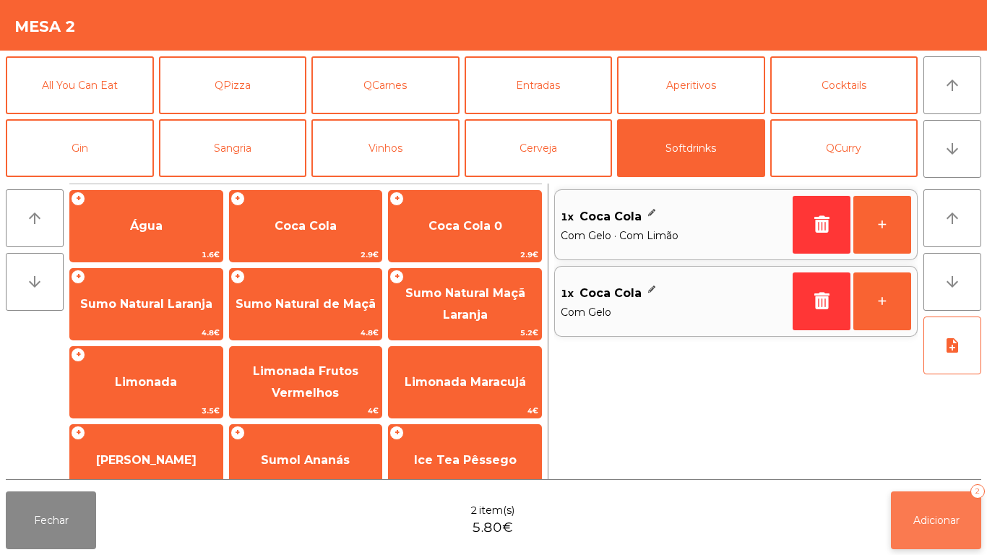
click at [932, 506] on button "Adicionar 2" at bounding box center [936, 520] width 90 height 58
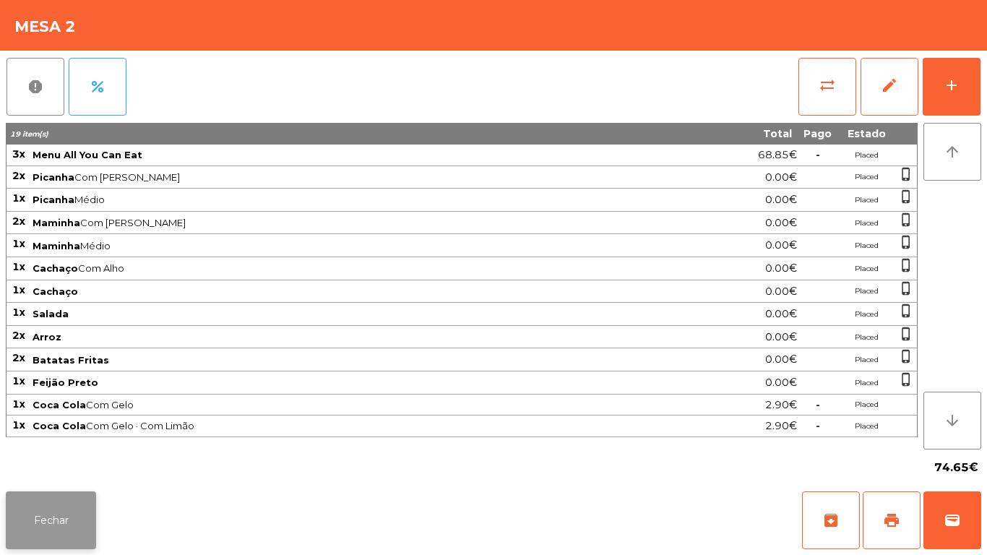
click at [42, 507] on button "Fechar" at bounding box center [51, 520] width 90 height 58
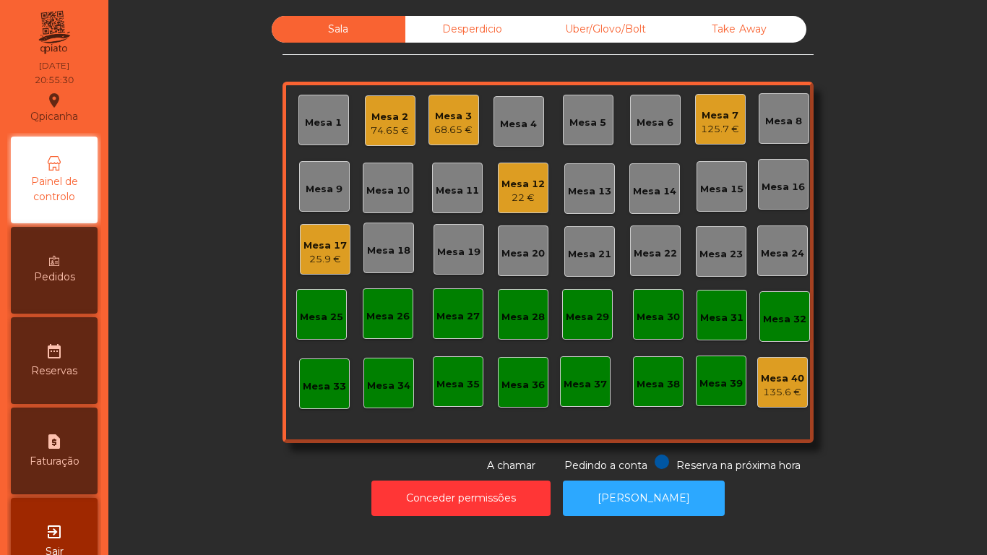
click at [507, 175] on div "Mesa 12 22 €" at bounding box center [522, 188] width 43 height 34
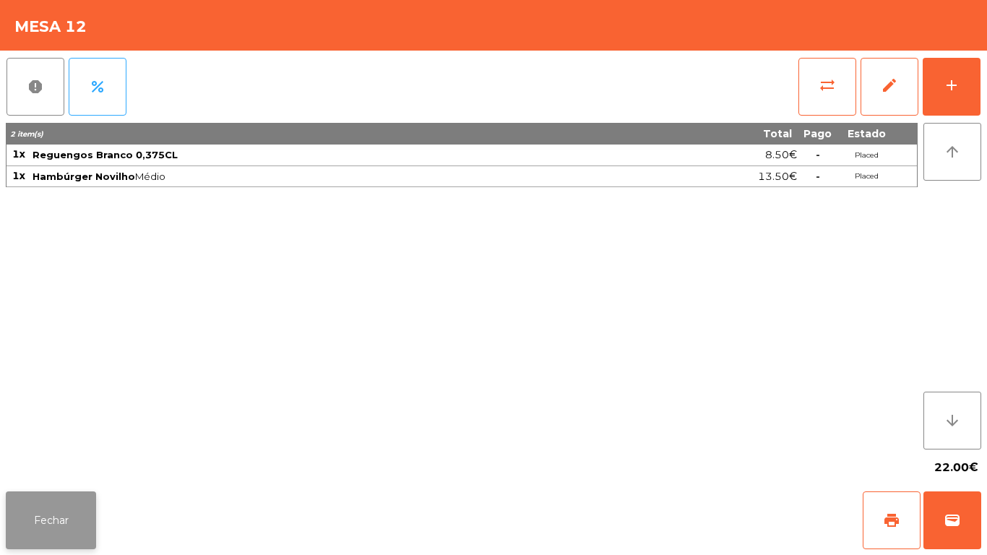
click at [61, 513] on button "Fechar" at bounding box center [51, 520] width 90 height 58
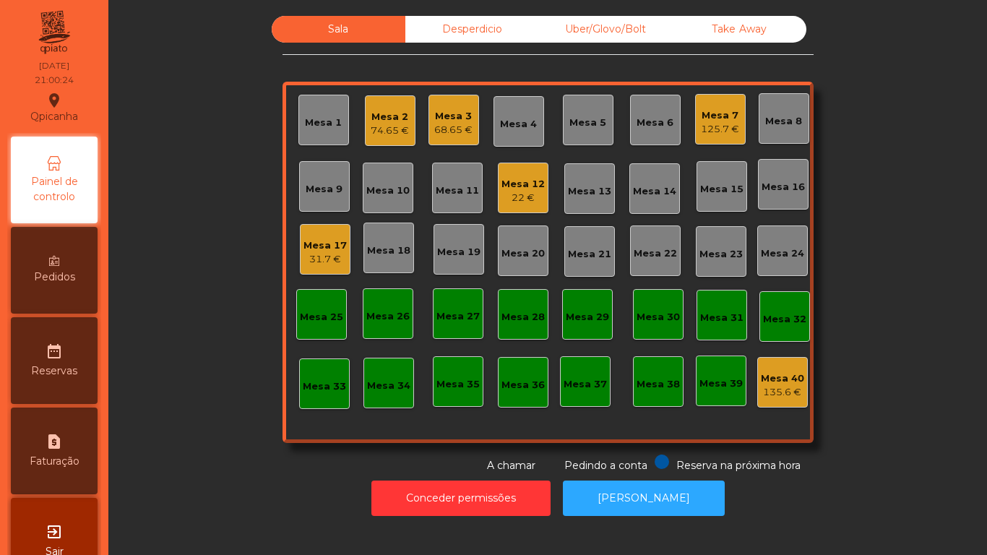
click at [392, 130] on div "74.65 €" at bounding box center [390, 131] width 38 height 14
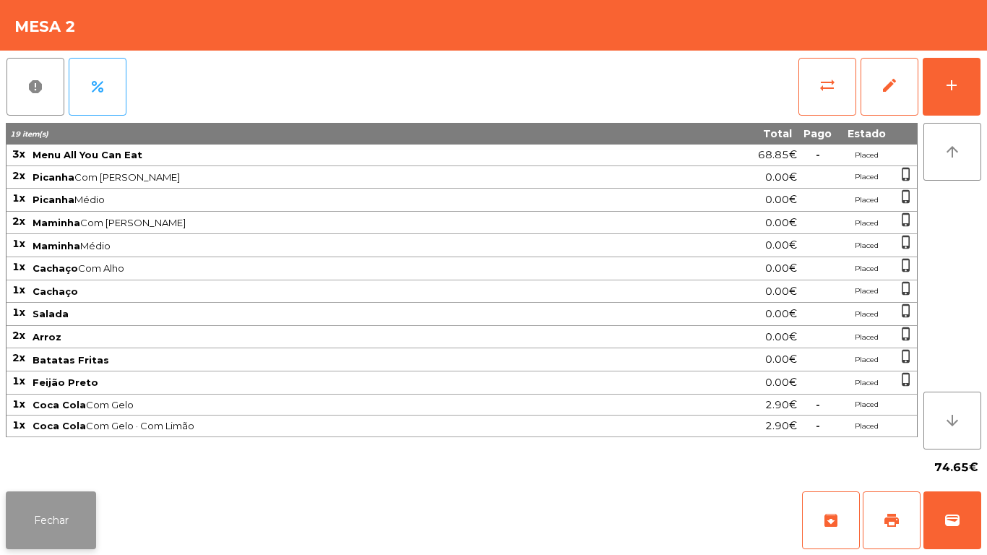
click at [90, 511] on button "Fechar" at bounding box center [51, 520] width 90 height 58
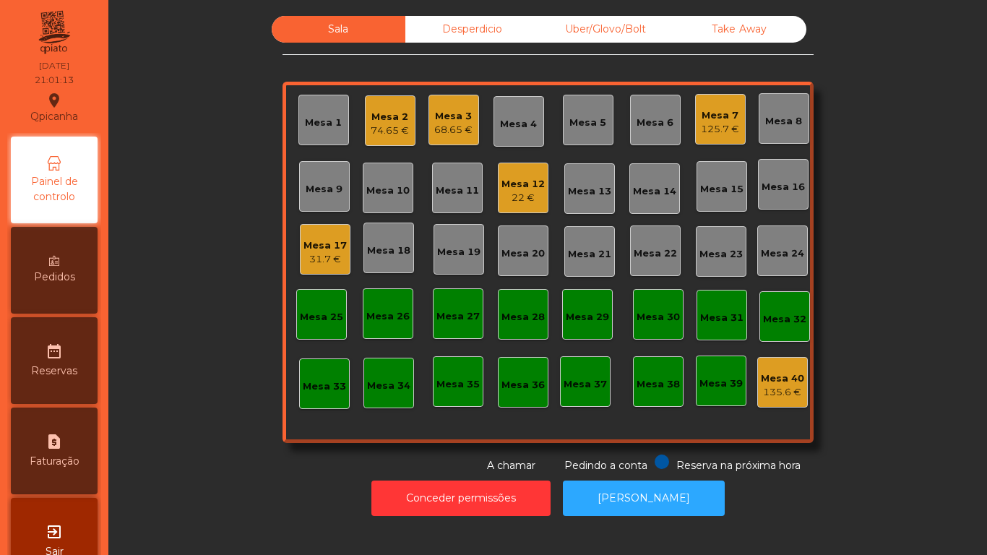
click at [448, 133] on div "68.65 €" at bounding box center [453, 130] width 38 height 14
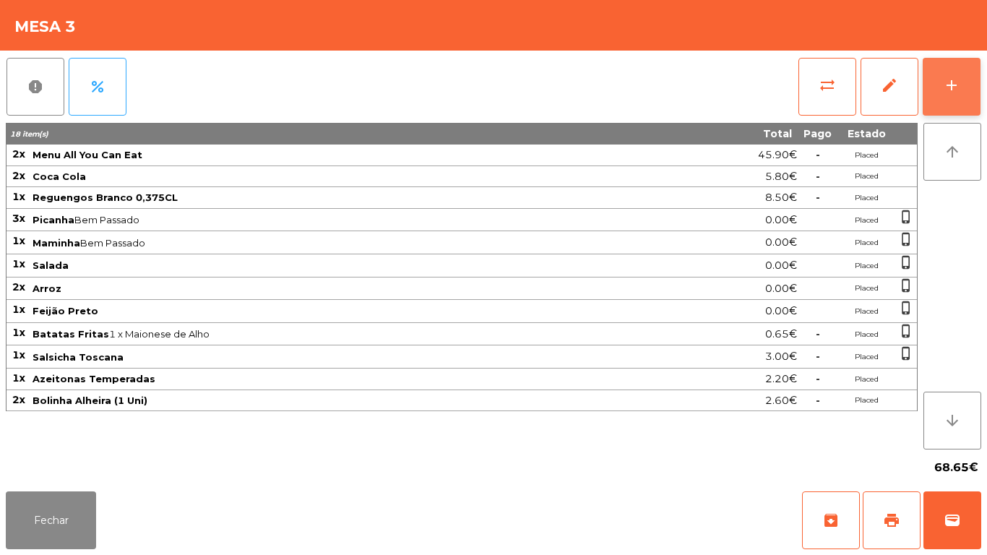
click at [943, 85] on div "add" at bounding box center [951, 85] width 17 height 17
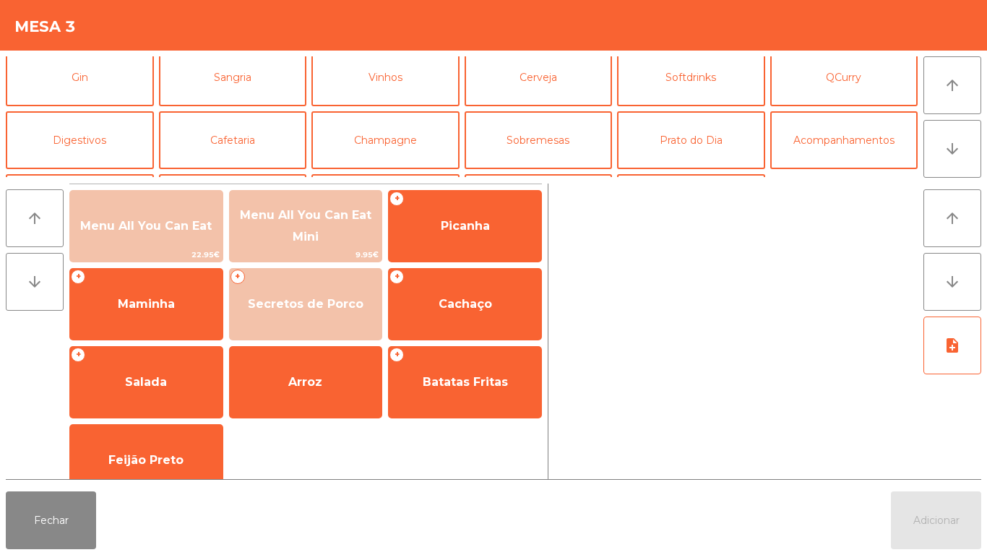
scroll to position [87, 0]
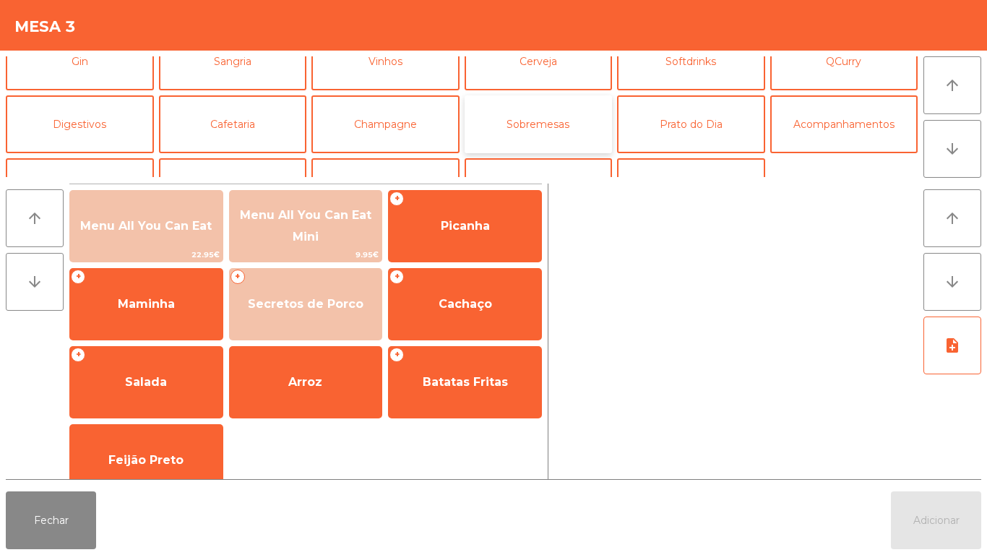
click at [551, 112] on button "Sobremesas" at bounding box center [538, 124] width 148 height 58
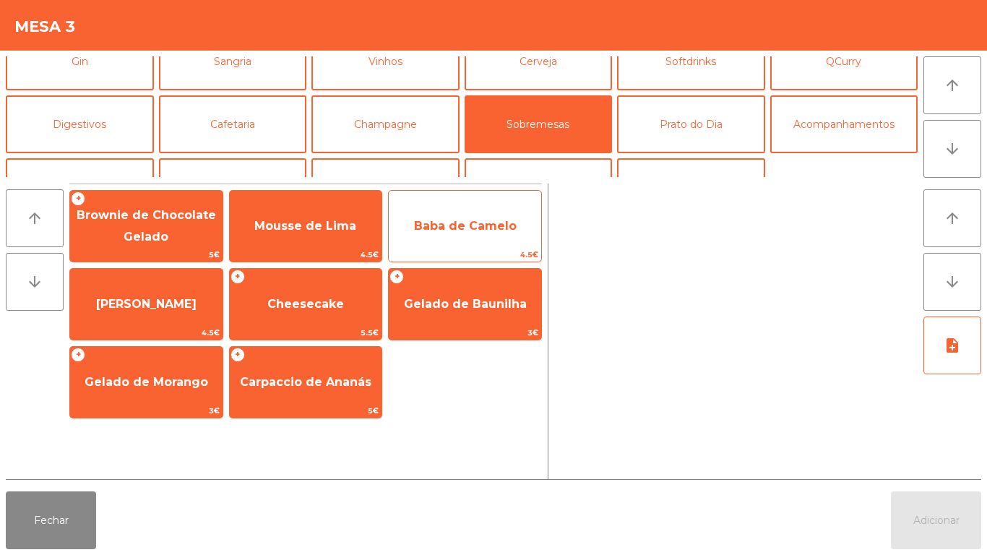
click at [477, 233] on span "Baba de Camelo" at bounding box center [465, 226] width 152 height 39
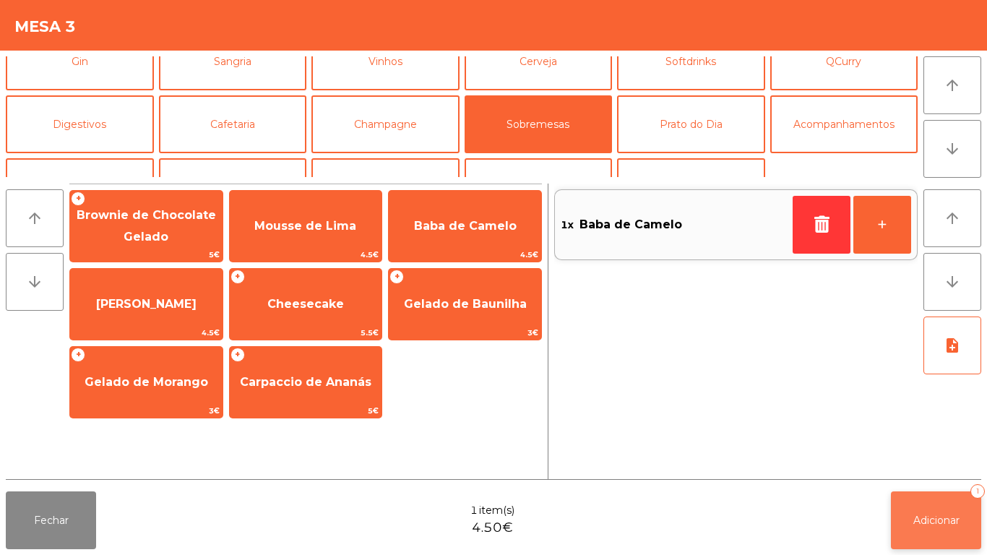
click at [930, 519] on span "Adicionar" at bounding box center [936, 520] width 46 height 13
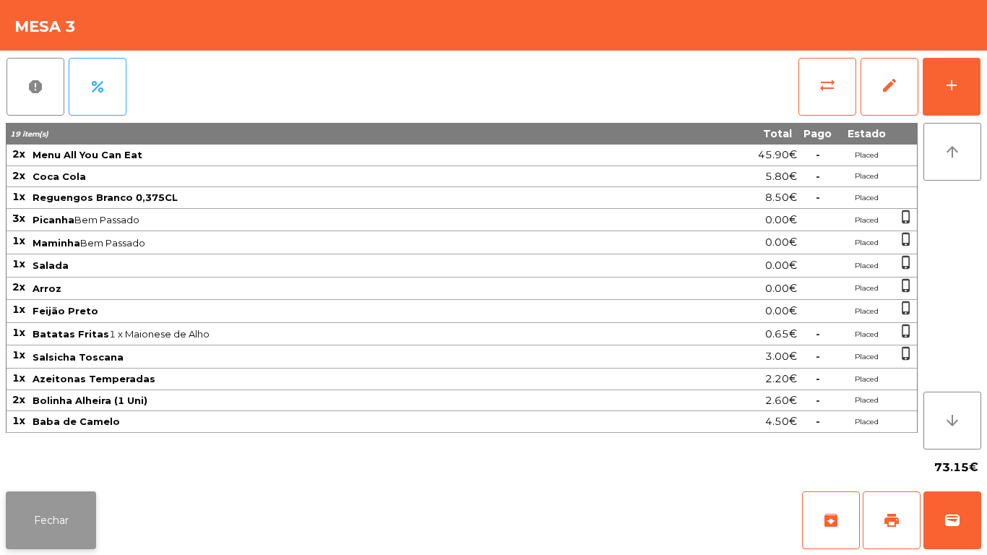
click at [33, 493] on button "Fechar" at bounding box center [51, 520] width 90 height 58
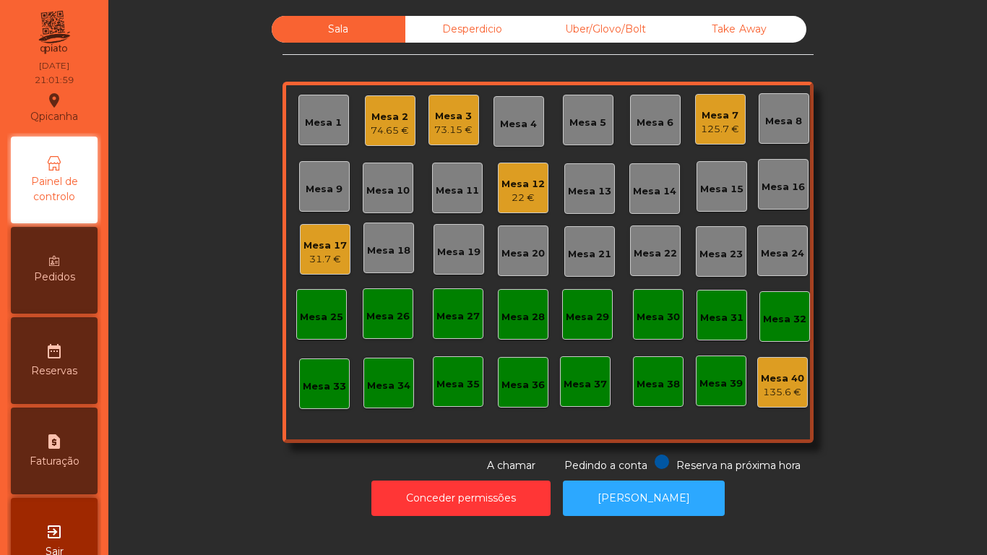
click at [519, 187] on div "Mesa 12" at bounding box center [522, 184] width 43 height 14
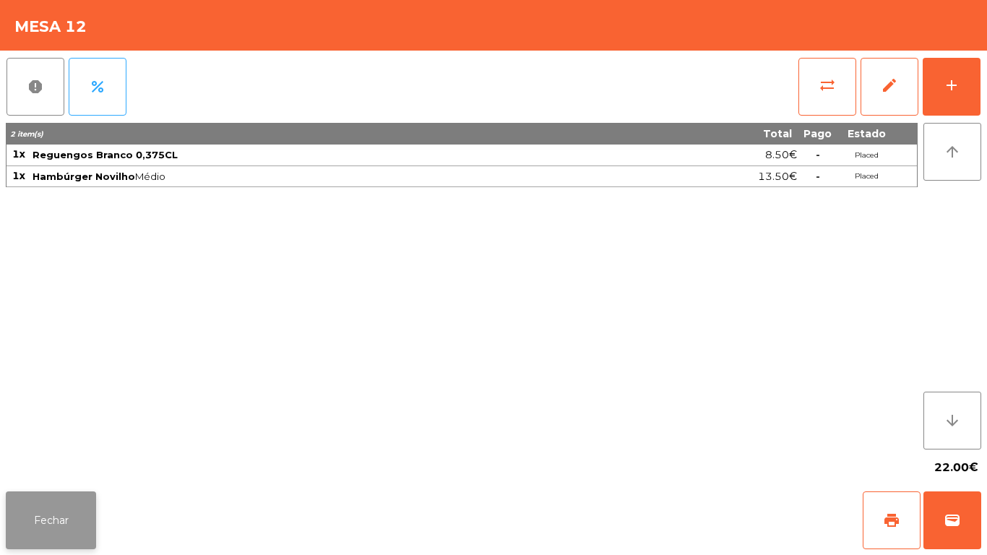
click at [66, 503] on button "Fechar" at bounding box center [51, 520] width 90 height 58
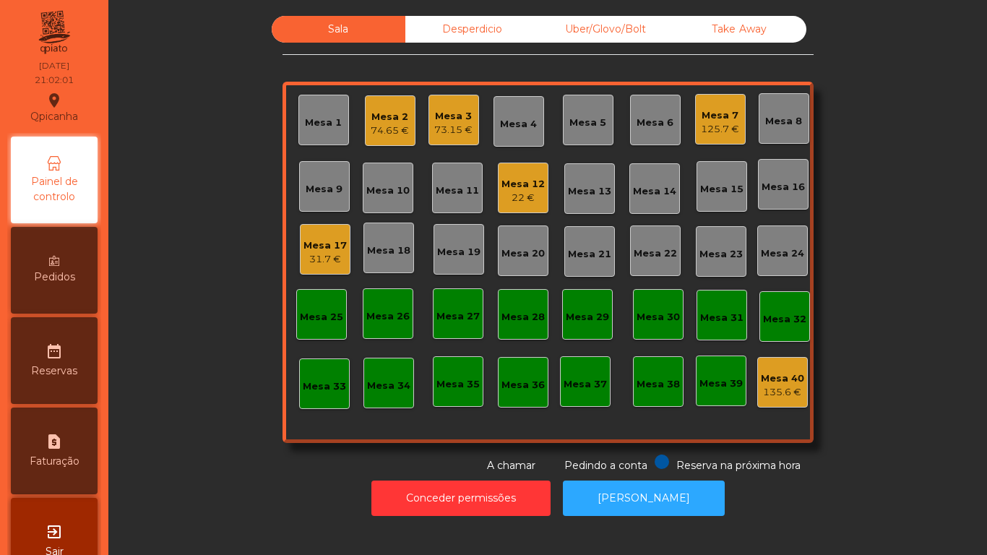
click at [338, 248] on div "Mesa 17" at bounding box center [324, 245] width 43 height 14
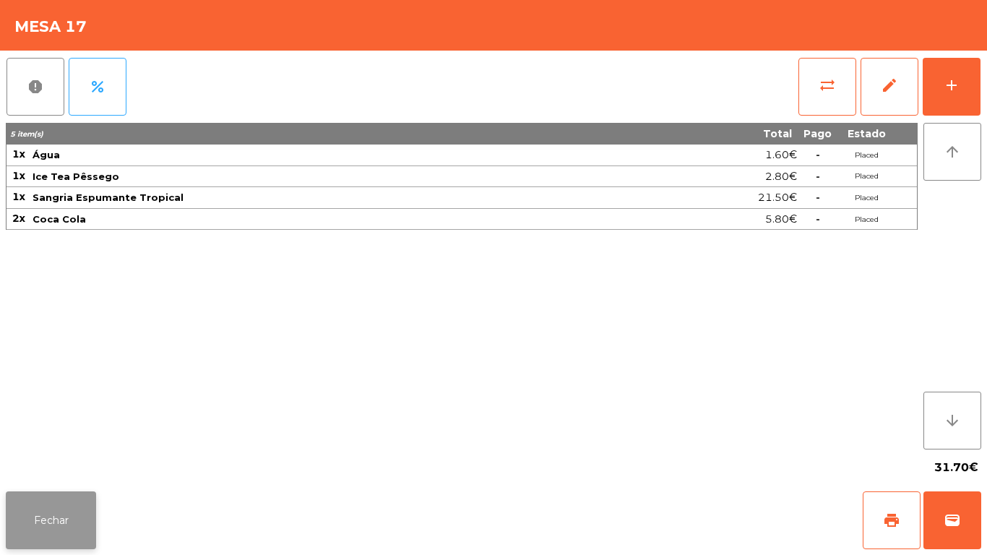
click at [72, 508] on button "Fechar" at bounding box center [51, 520] width 90 height 58
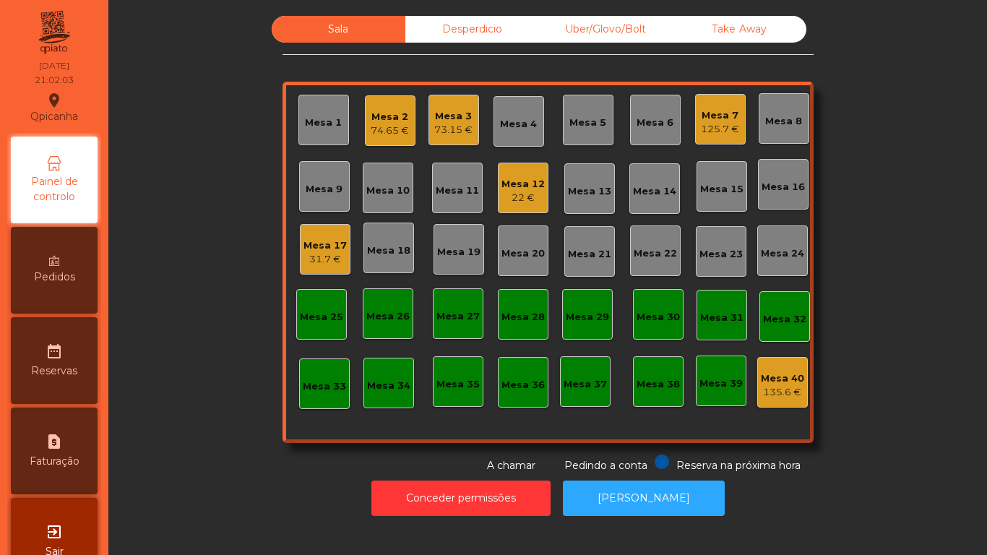
click at [454, 116] on div "Mesa 3" at bounding box center [453, 116] width 38 height 14
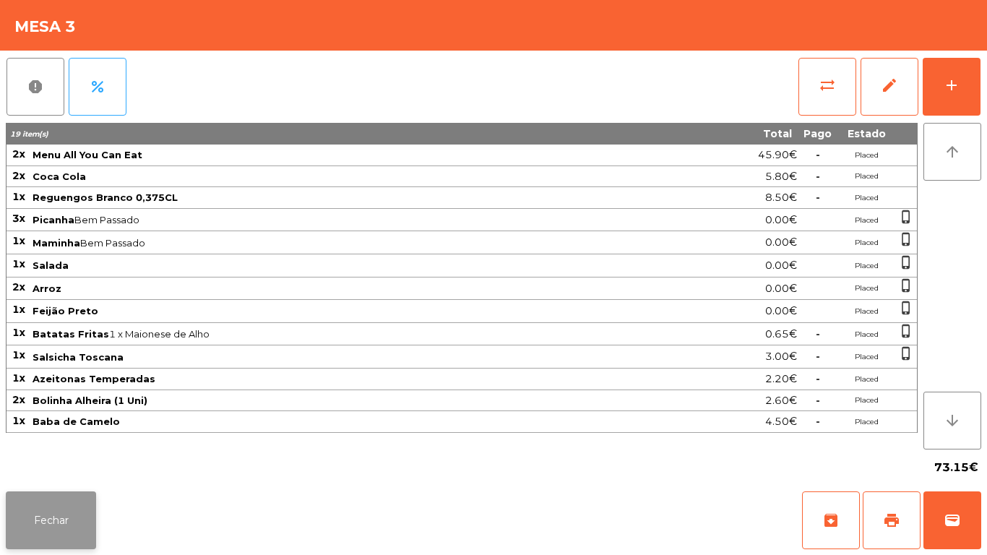
click at [76, 514] on button "Fechar" at bounding box center [51, 520] width 90 height 58
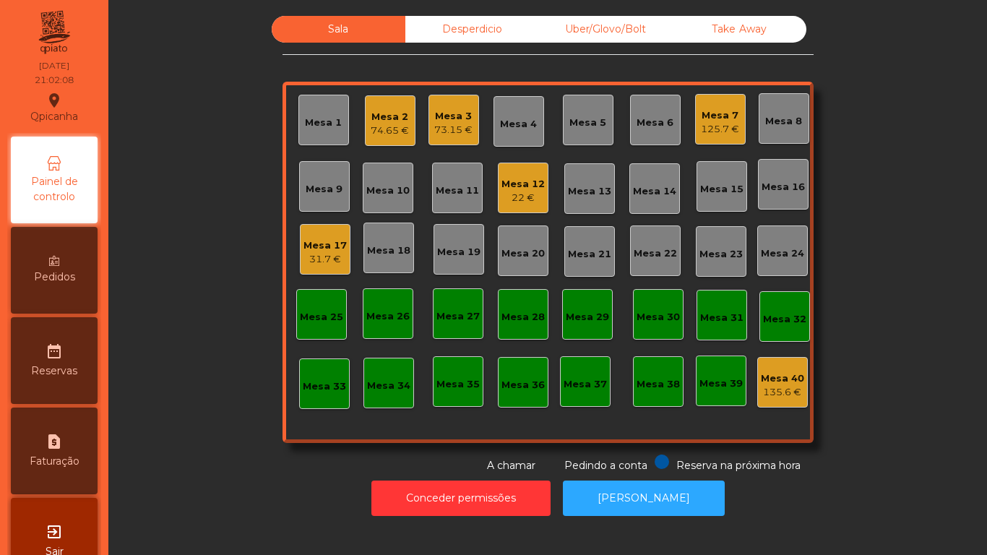
click at [723, 120] on div "Mesa 7" at bounding box center [720, 115] width 38 height 14
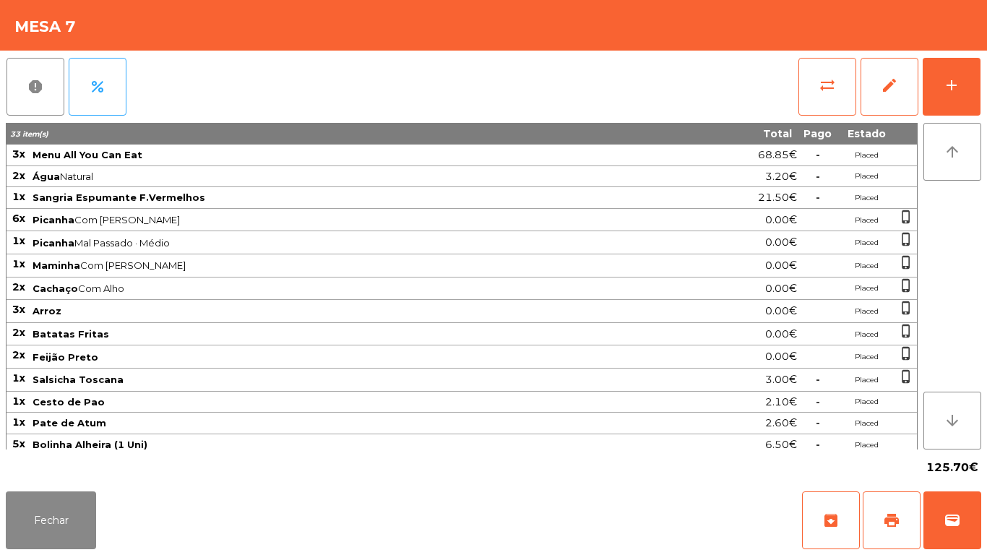
scroll to position [52, 0]
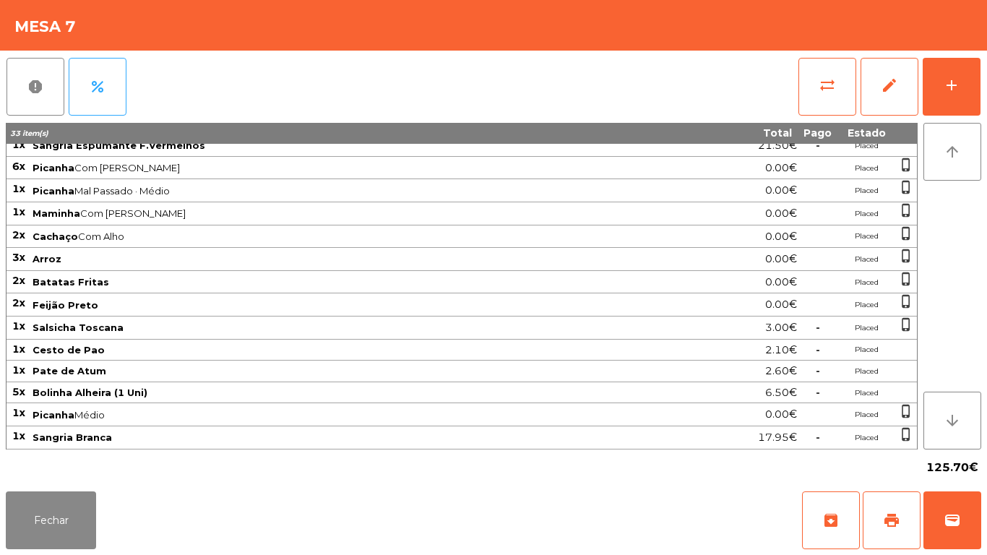
click at [47, 552] on div "Fechar archive print wallet" at bounding box center [493, 519] width 987 height 69
click at [77, 524] on button "Fechar" at bounding box center [51, 520] width 90 height 58
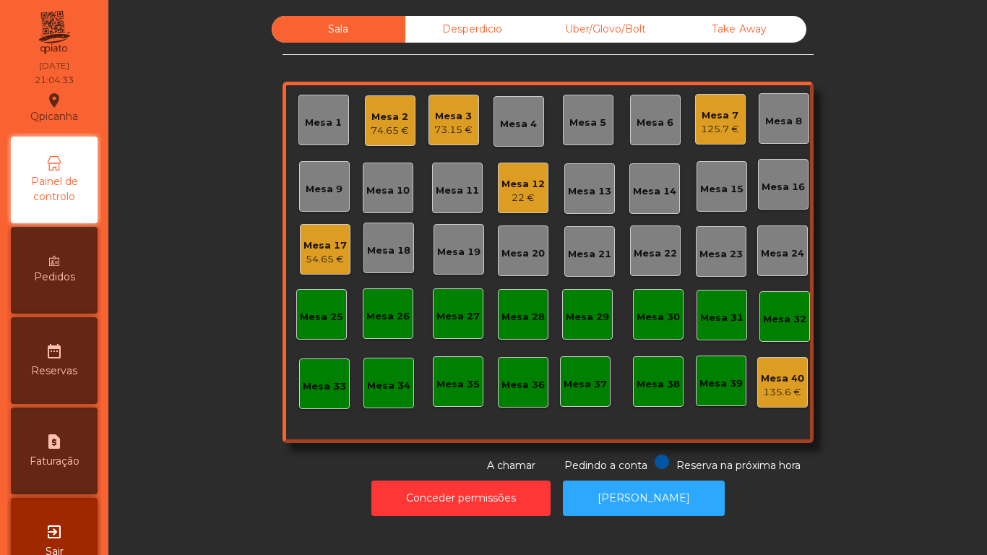
click at [327, 118] on div "Mesa 1" at bounding box center [323, 123] width 37 height 14
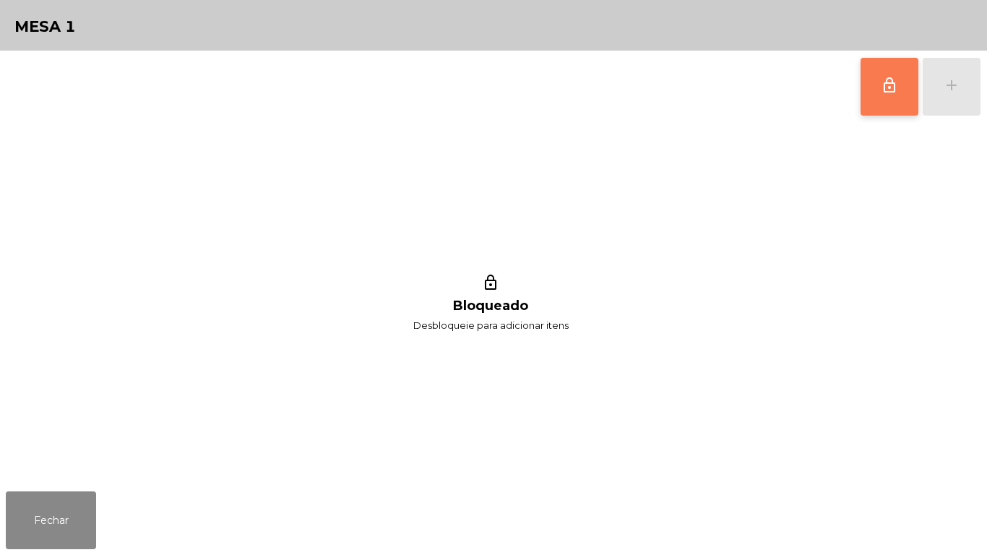
click at [875, 106] on button "lock_outline" at bounding box center [889, 87] width 58 height 58
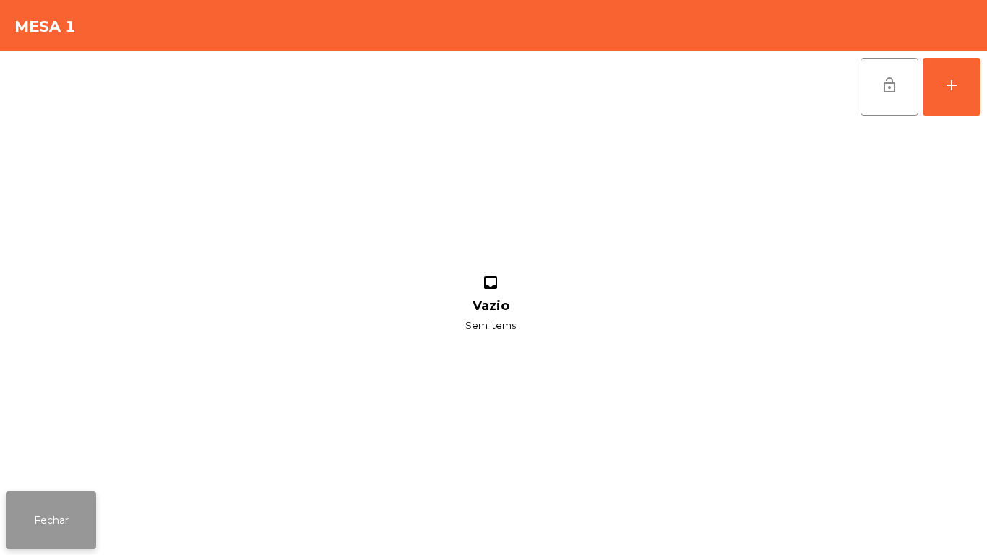
click at [85, 508] on button "Fechar" at bounding box center [51, 520] width 90 height 58
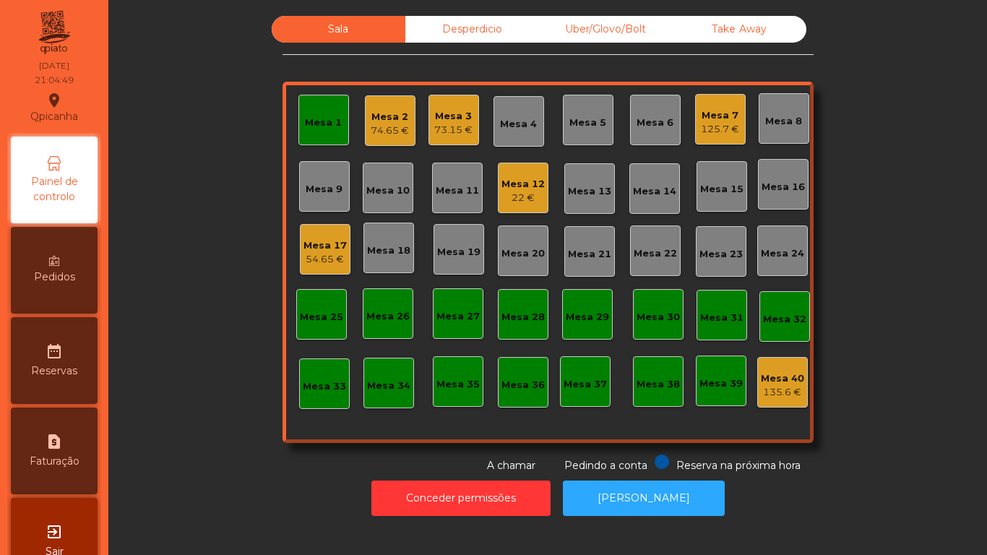
click at [451, 126] on div "73.15 €" at bounding box center [453, 130] width 38 height 14
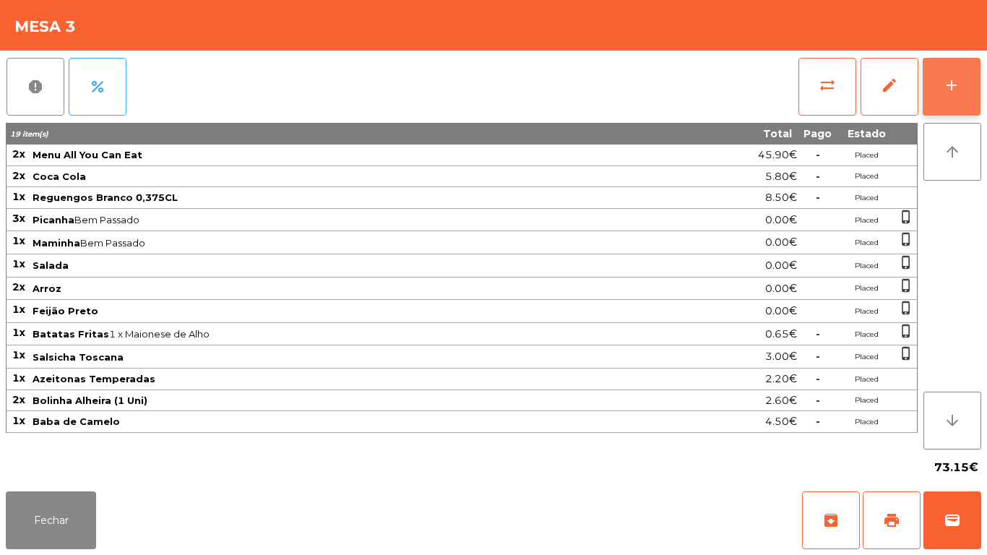
click at [938, 105] on button "add" at bounding box center [951, 87] width 58 height 58
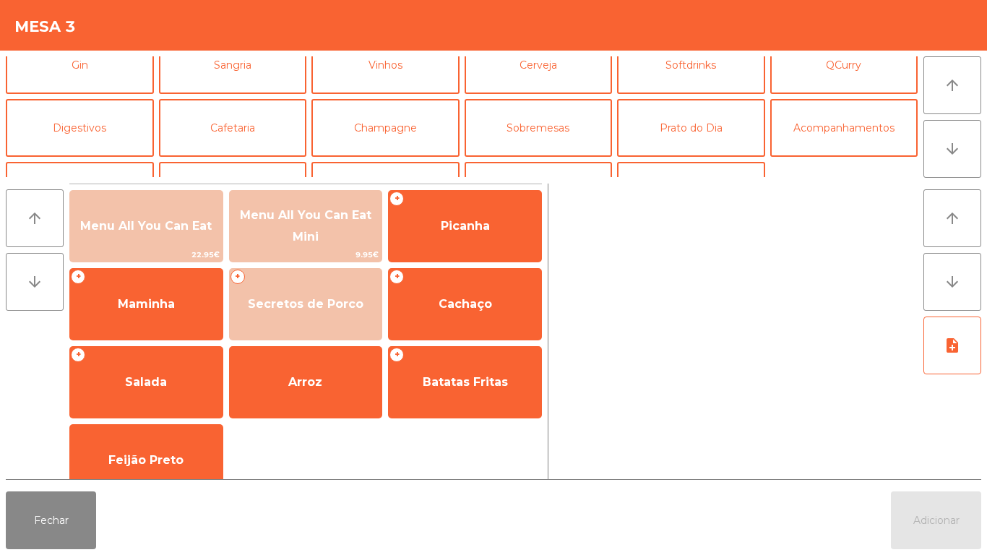
scroll to position [98, 0]
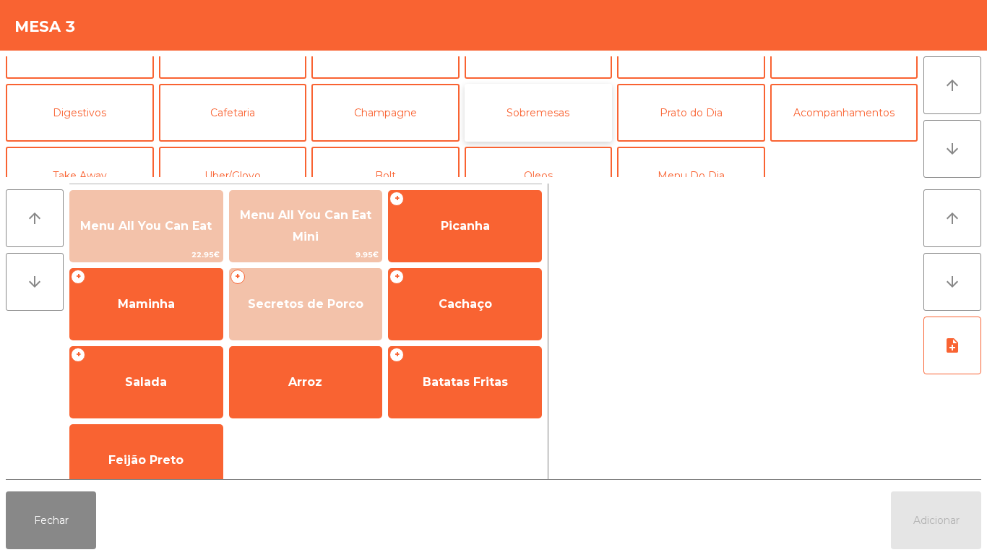
click at [555, 103] on button "Sobremesas" at bounding box center [538, 113] width 148 height 58
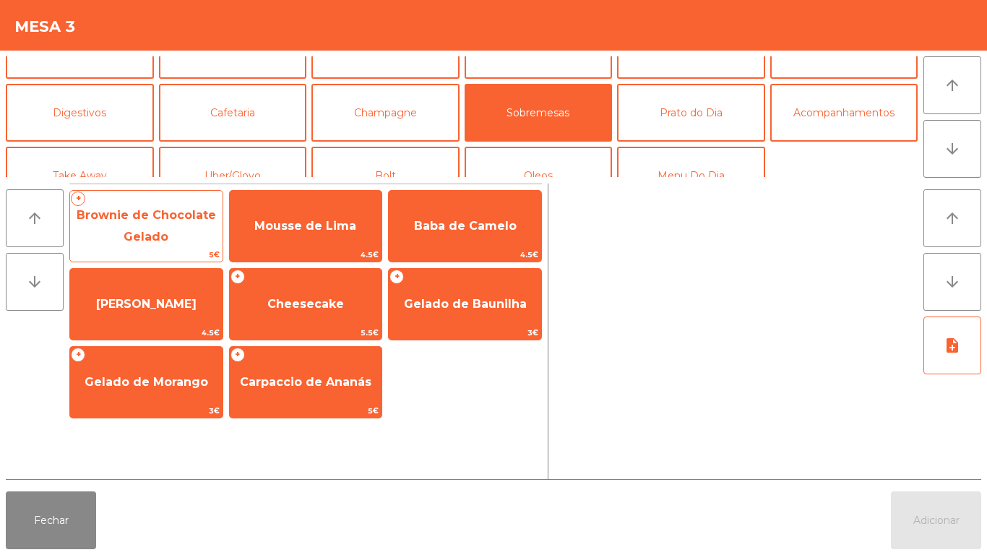
click at [154, 240] on span "Brownie de Chocolate Gelado" at bounding box center [146, 225] width 139 height 35
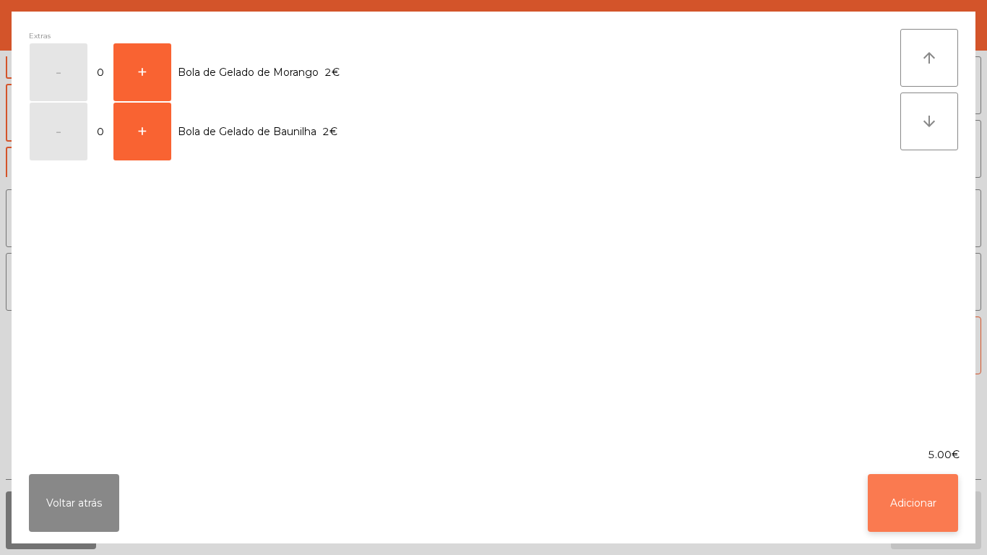
click at [904, 498] on button "Adicionar" at bounding box center [912, 503] width 90 height 58
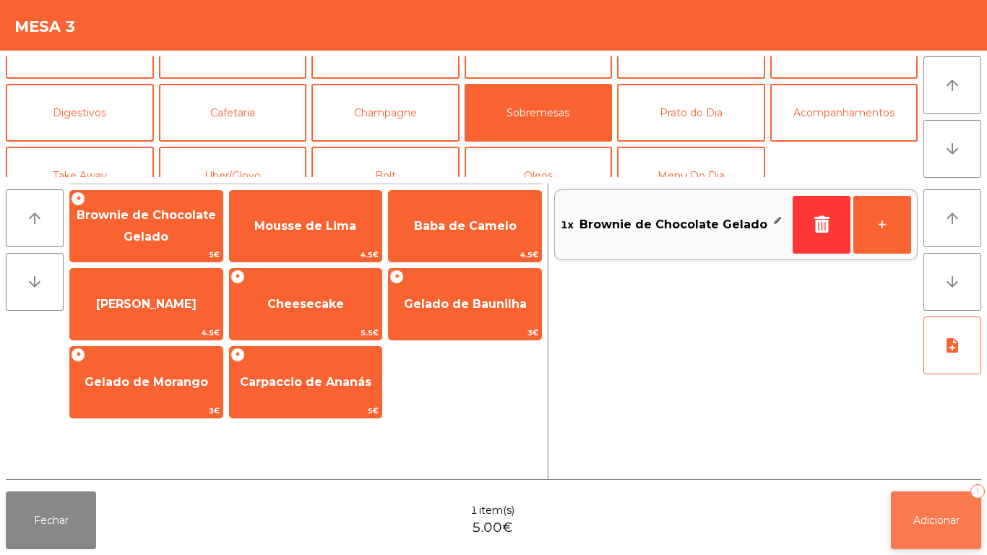
click at [944, 506] on button "Adicionar 1" at bounding box center [936, 520] width 90 height 58
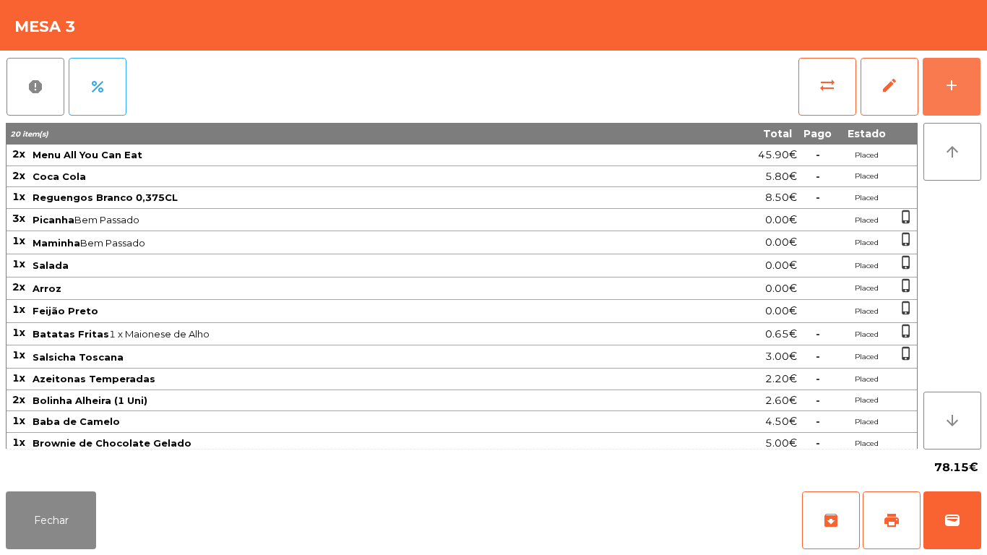
scroll to position [5, 0]
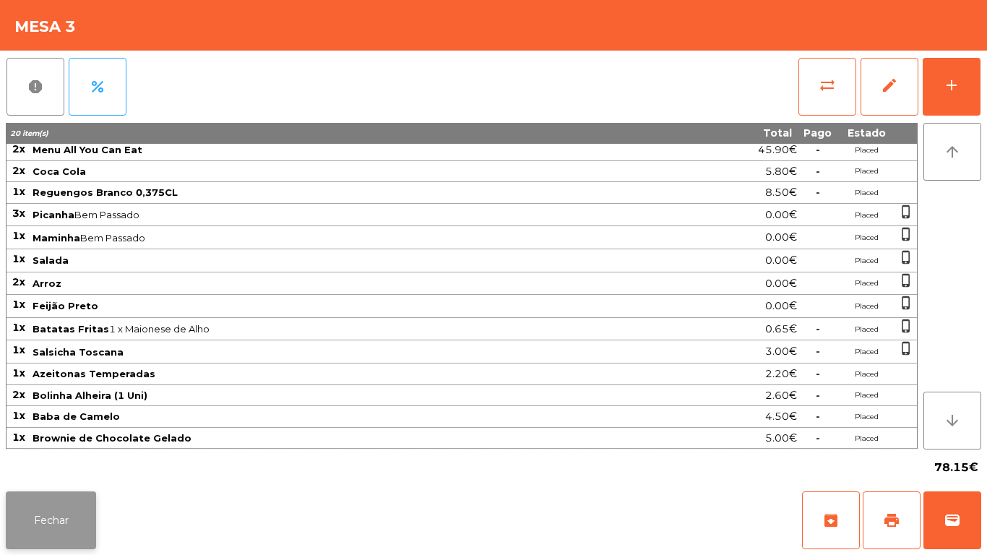
click at [82, 505] on button "Fechar" at bounding box center [51, 520] width 90 height 58
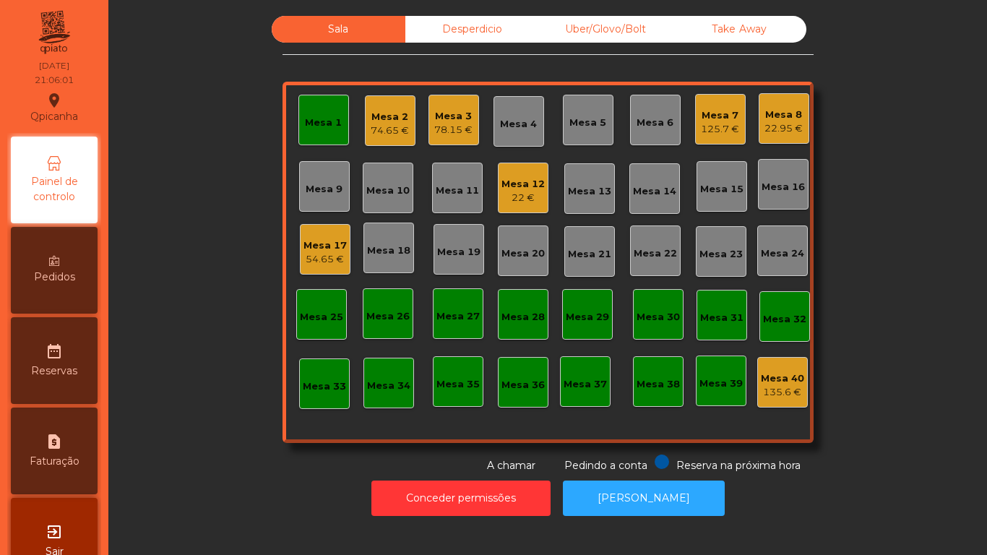
click at [769, 126] on div "22.95 €" at bounding box center [783, 128] width 38 height 14
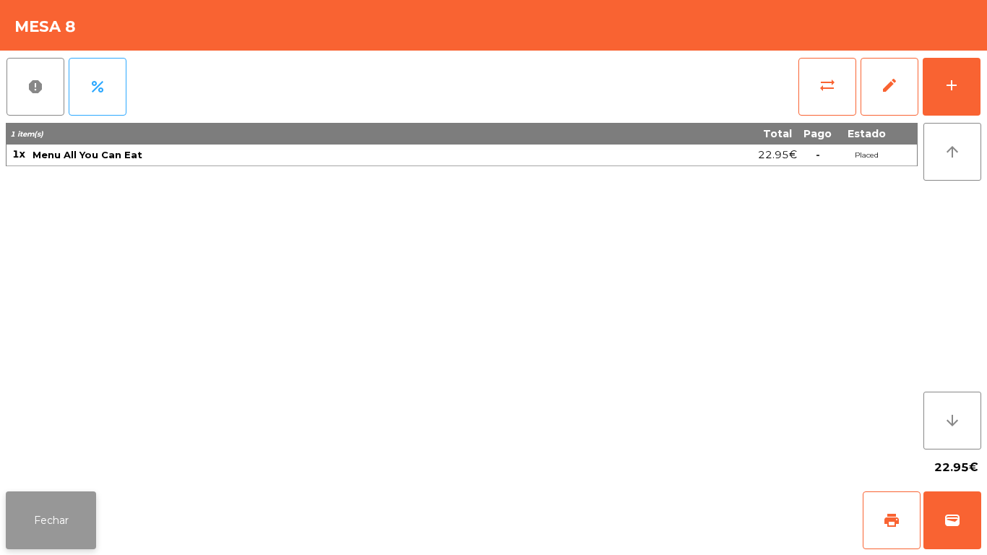
click at [60, 497] on button "Fechar" at bounding box center [51, 520] width 90 height 58
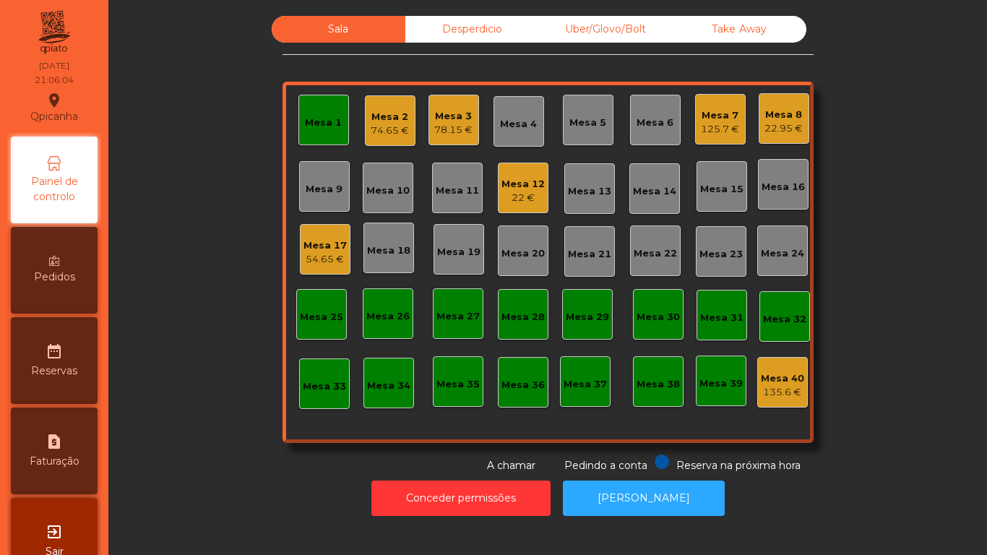
click at [338, 248] on div "Mesa 17" at bounding box center [324, 245] width 43 height 14
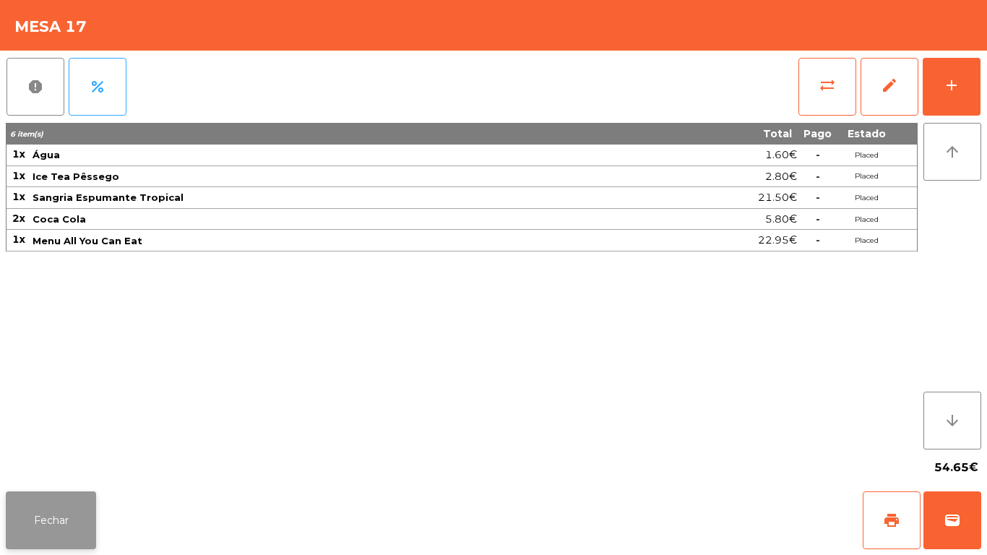
click at [78, 511] on button "Fechar" at bounding box center [51, 520] width 90 height 58
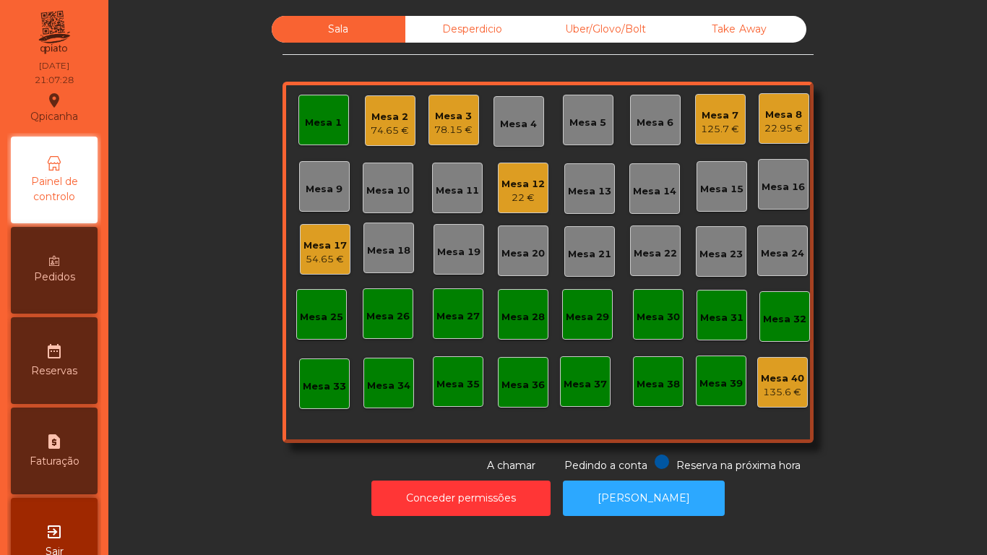
click at [323, 139] on div "Mesa 1" at bounding box center [323, 120] width 51 height 51
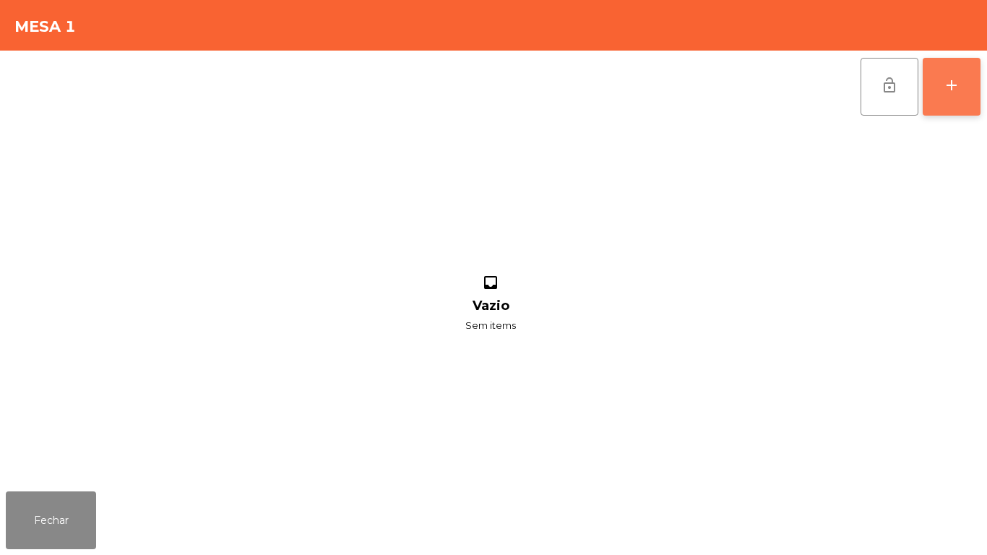
click at [943, 85] on div "add" at bounding box center [951, 85] width 17 height 17
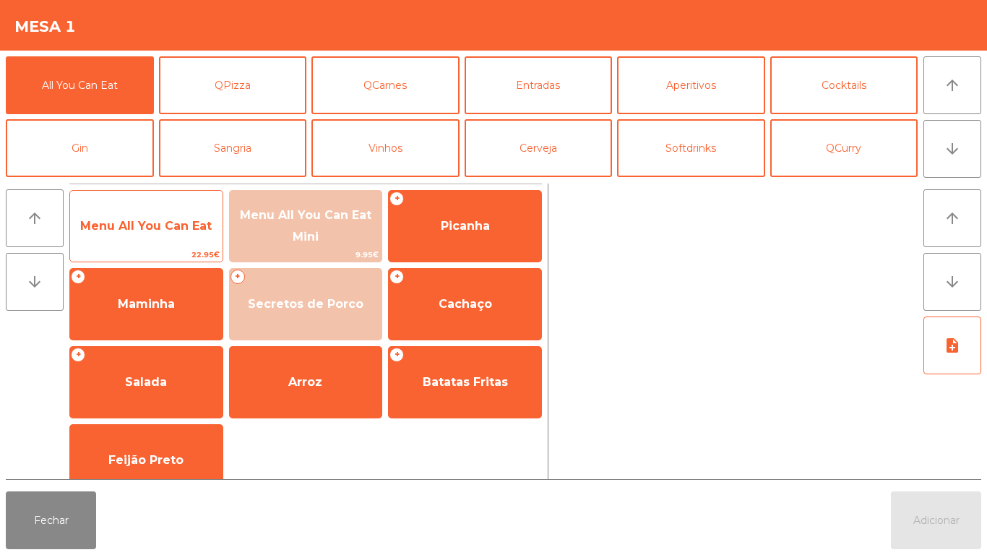
click at [134, 234] on span "Menu All You Can Eat" at bounding box center [146, 226] width 152 height 39
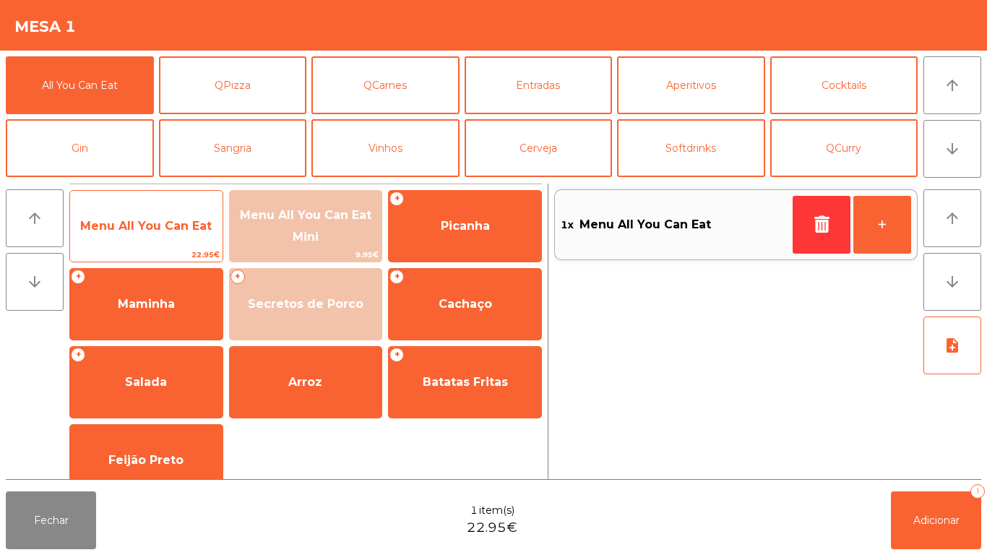
click at [128, 240] on span "Menu All You Can Eat" at bounding box center [146, 226] width 152 height 39
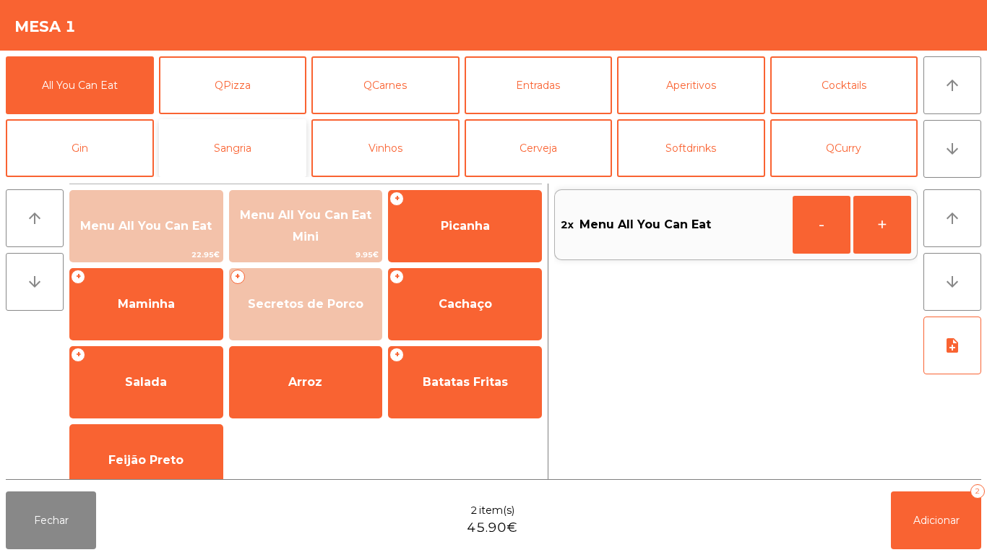
click at [251, 142] on button "Sangria" at bounding box center [233, 148] width 148 height 58
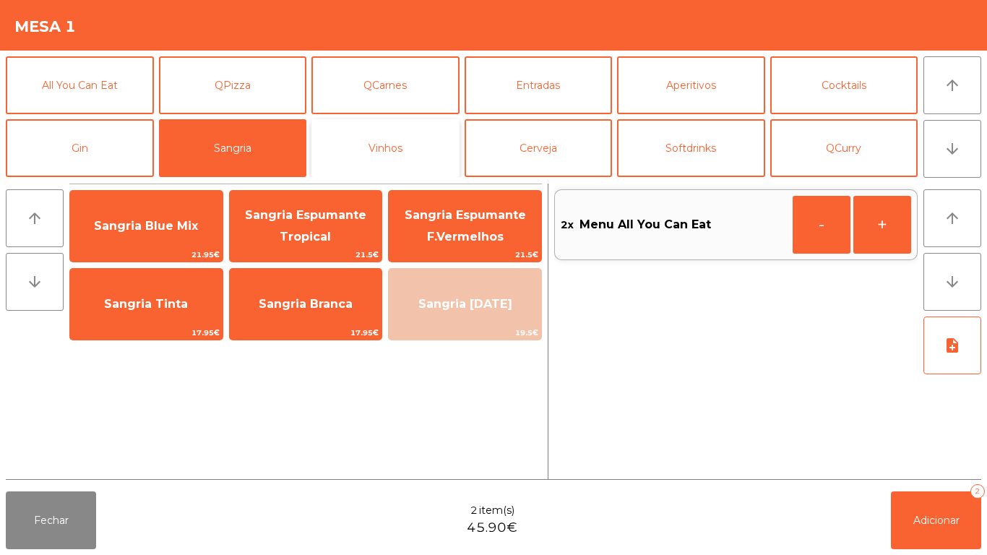
click at [395, 157] on button "Vinhos" at bounding box center [385, 148] width 148 height 58
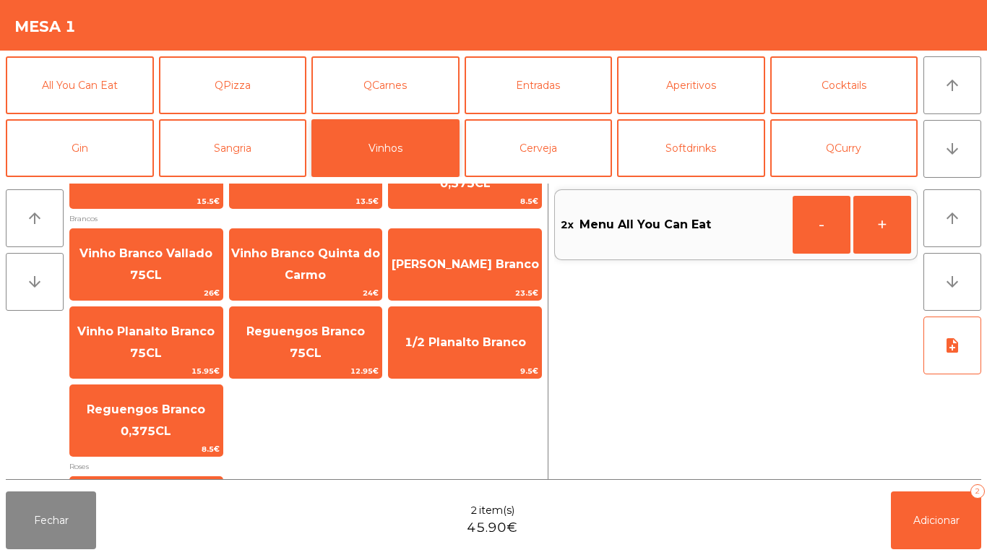
scroll to position [304, 0]
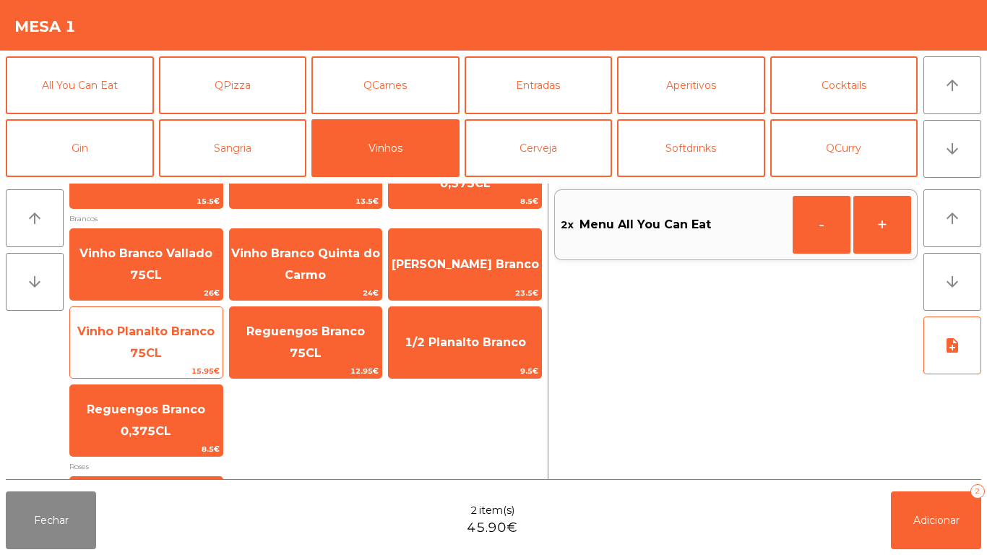
click at [157, 321] on span "Vinho Planalto Branco 75CL" at bounding box center [146, 342] width 152 height 61
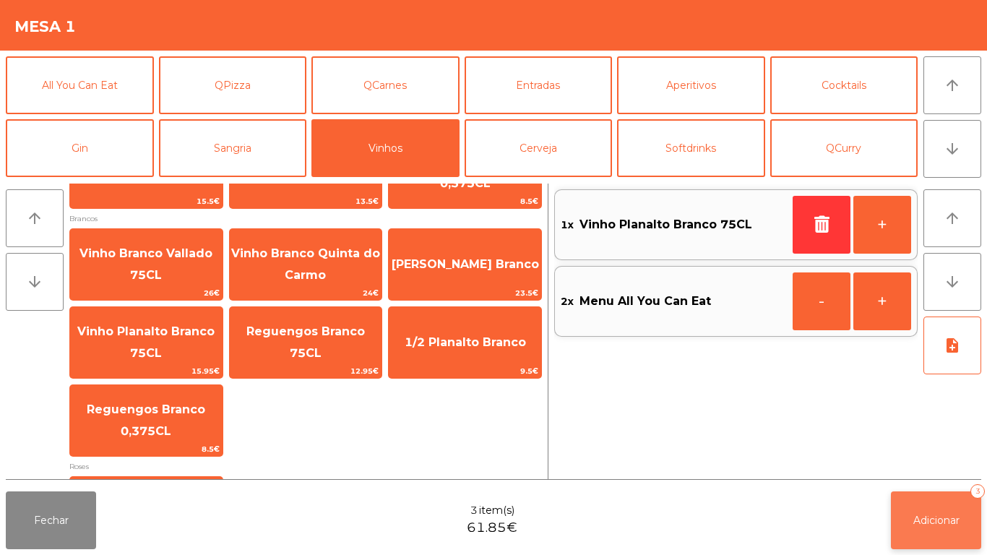
click at [930, 503] on button "Adicionar 3" at bounding box center [936, 520] width 90 height 58
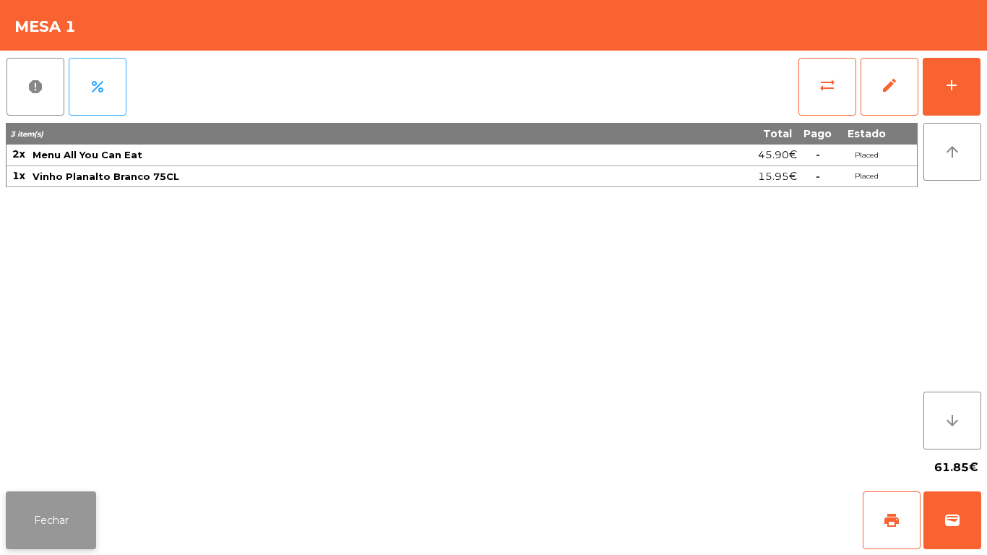
click at [69, 495] on button "Fechar" at bounding box center [51, 520] width 90 height 58
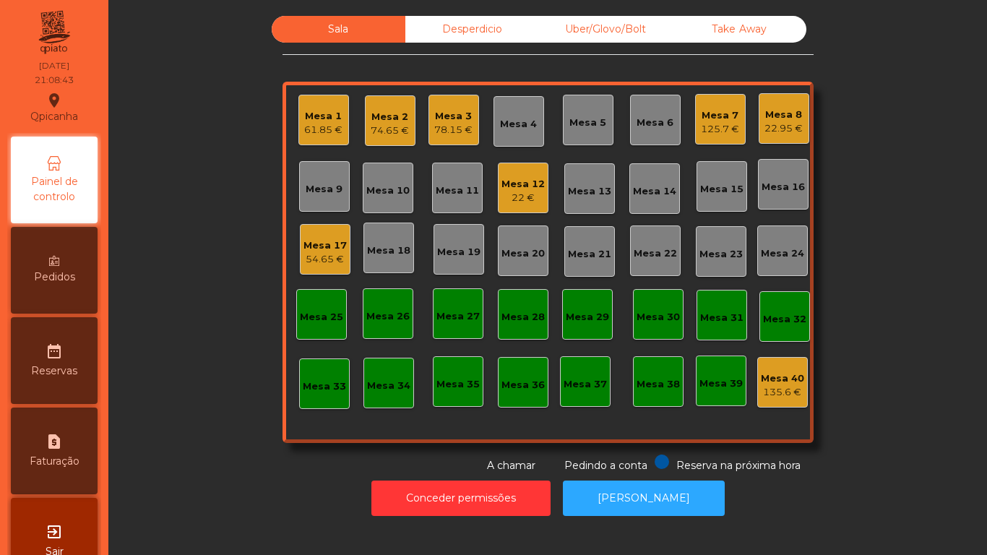
click at [788, 138] on div "Mesa 8 22.95 €" at bounding box center [783, 118] width 51 height 51
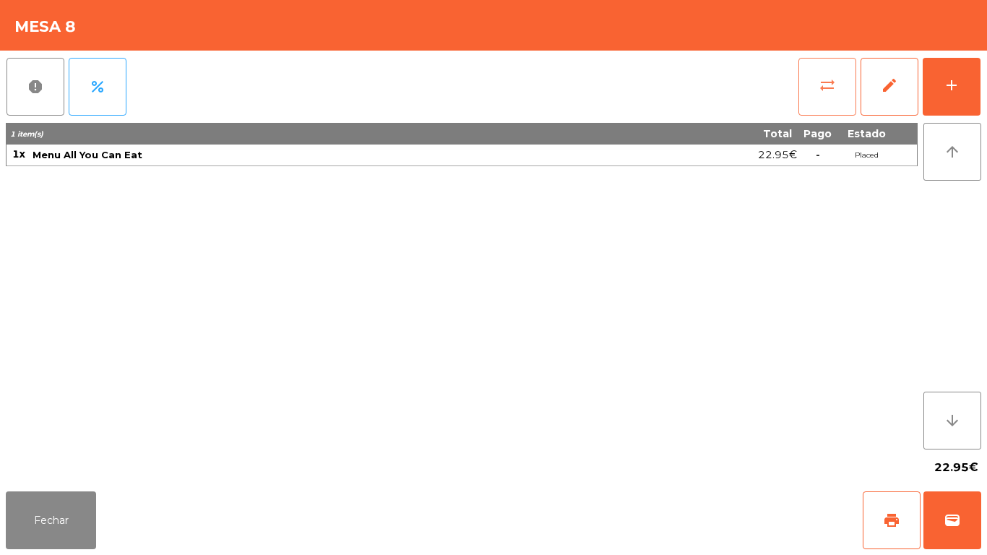
click at [824, 98] on button "sync_alt" at bounding box center [827, 87] width 58 height 58
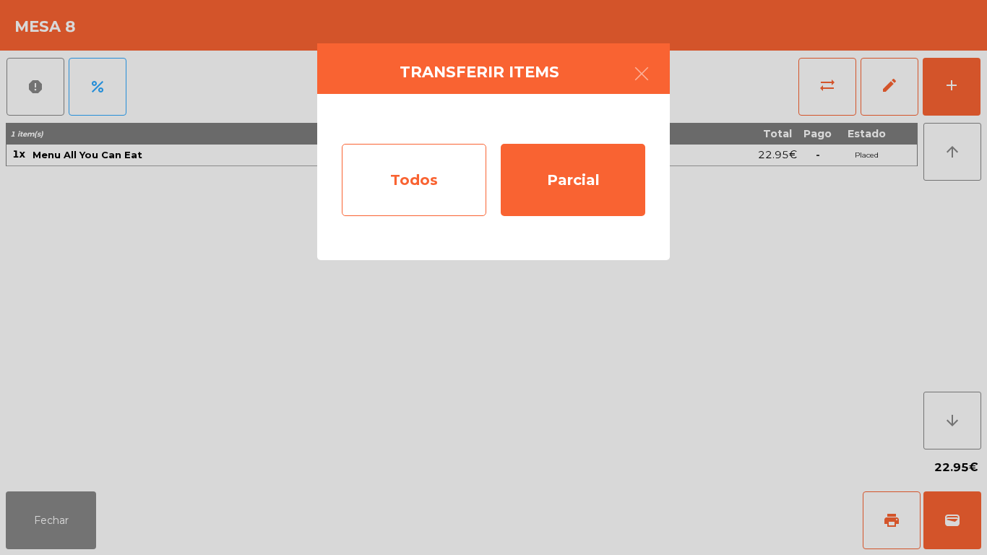
click at [432, 192] on div "Todos" at bounding box center [414, 180] width 144 height 72
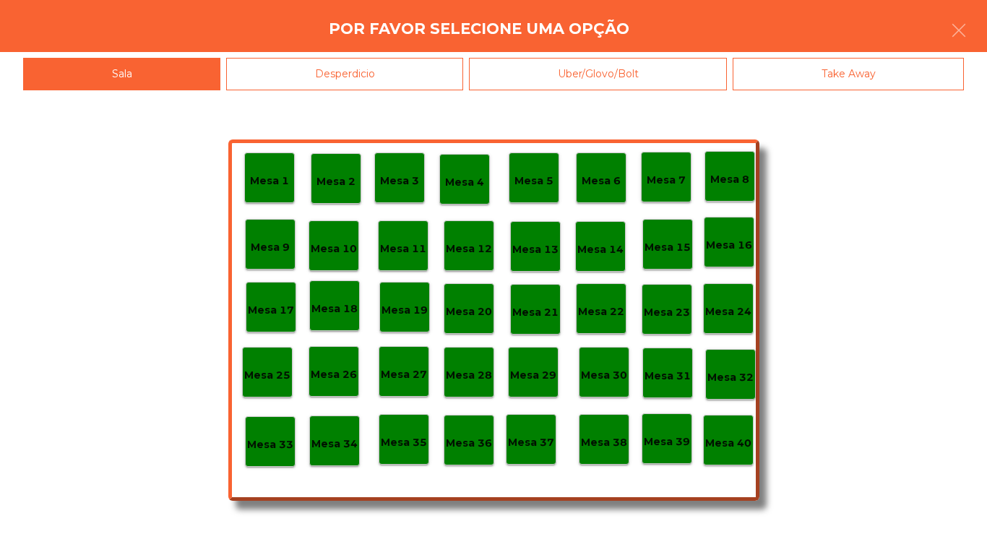
click at [287, 302] on p "Mesa 17" at bounding box center [271, 310] width 46 height 17
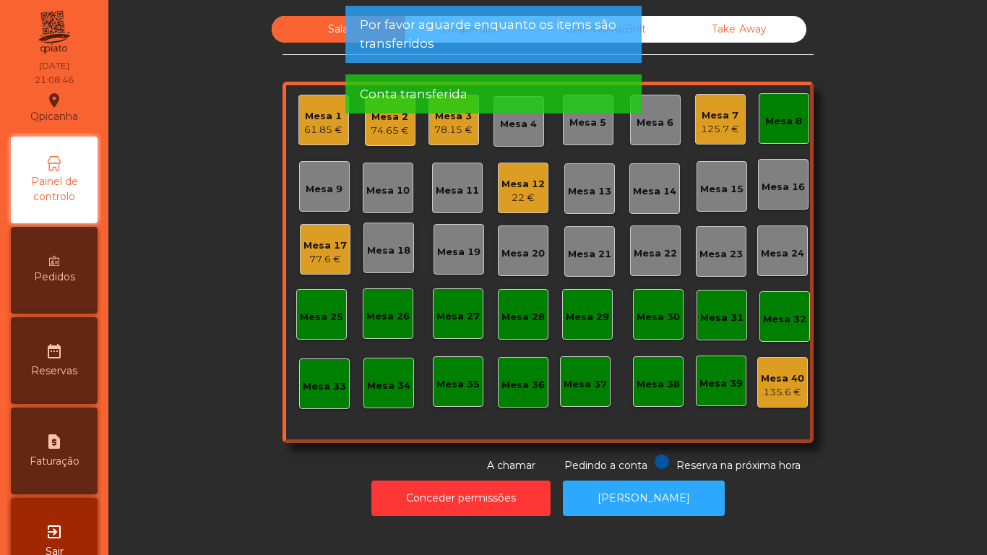
click at [763, 133] on div "Mesa 8" at bounding box center [783, 118] width 51 height 51
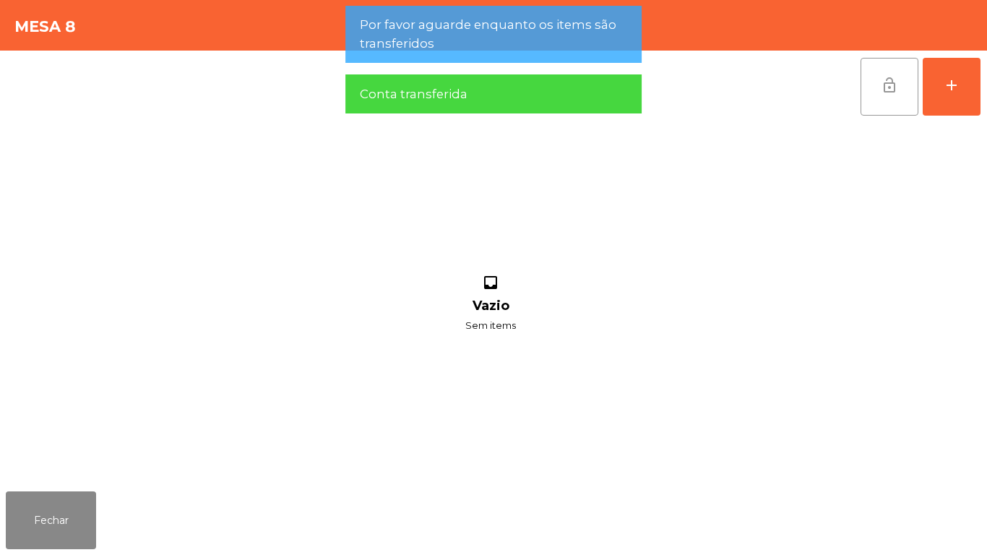
click at [875, 97] on button "lock_open" at bounding box center [889, 87] width 58 height 58
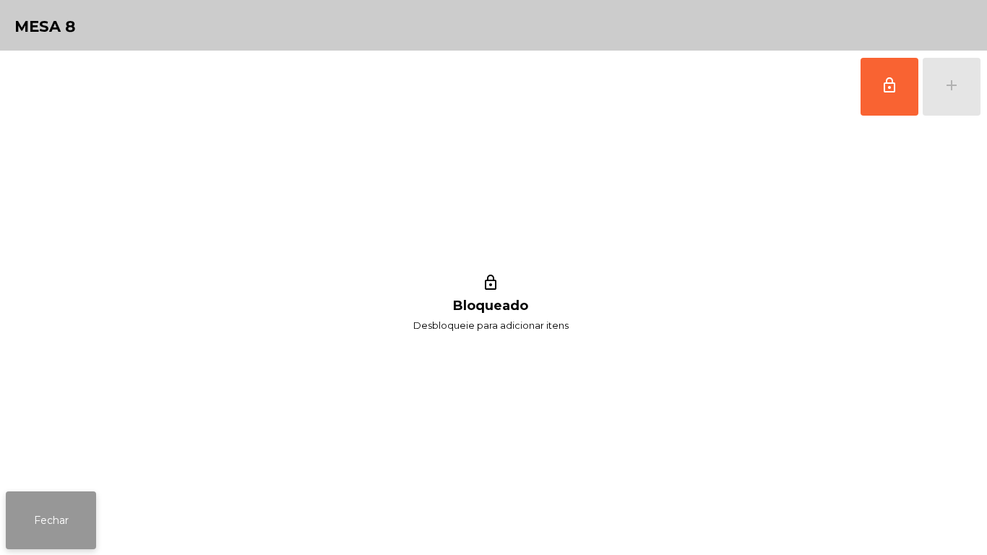
click at [53, 519] on button "Fechar" at bounding box center [51, 520] width 90 height 58
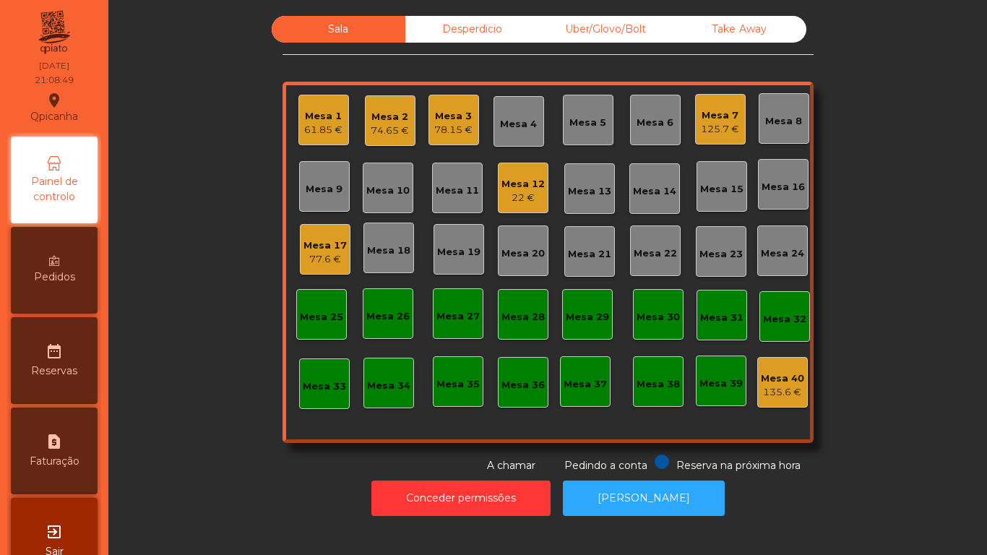
click at [330, 256] on div "77.6 €" at bounding box center [324, 259] width 43 height 14
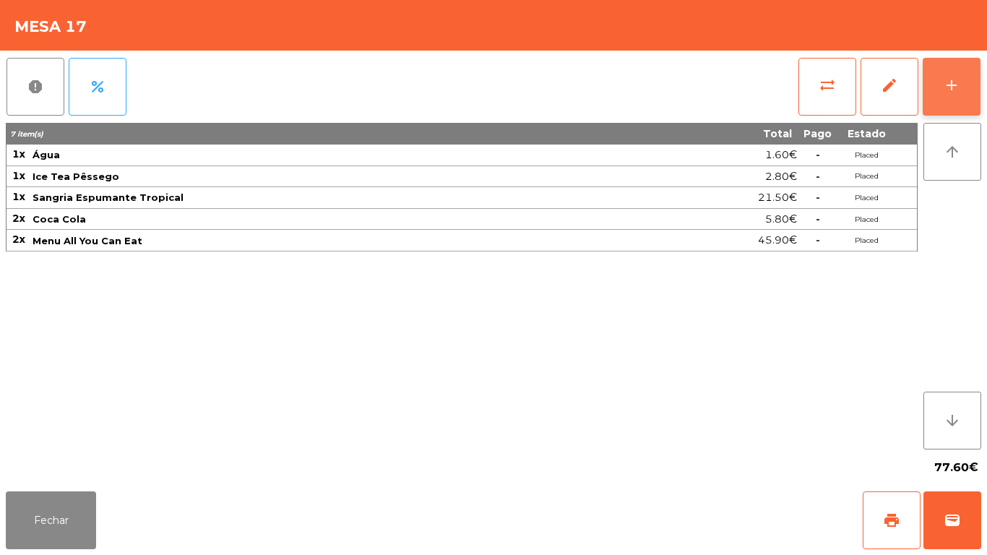
click at [941, 103] on button "add" at bounding box center [951, 87] width 58 height 58
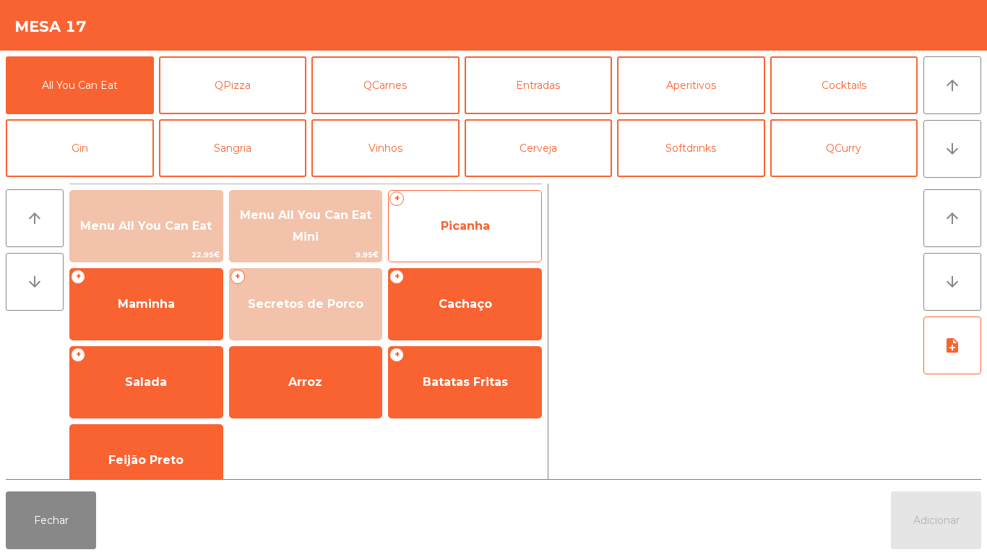
click at [488, 233] on span "Picanha" at bounding box center [465, 226] width 152 height 39
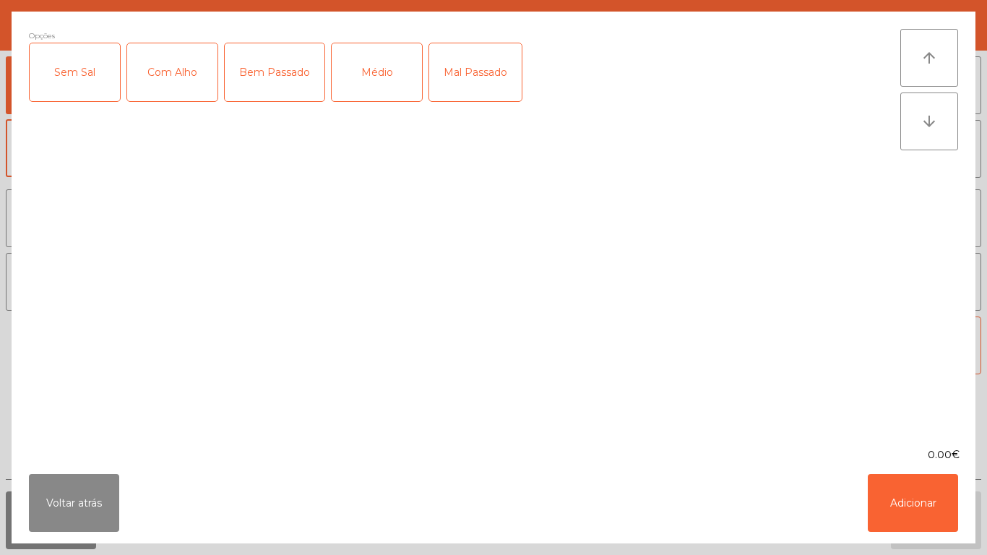
click at [381, 89] on div "Médio" at bounding box center [377, 72] width 90 height 58
click at [922, 505] on button "Adicionar" at bounding box center [912, 503] width 90 height 58
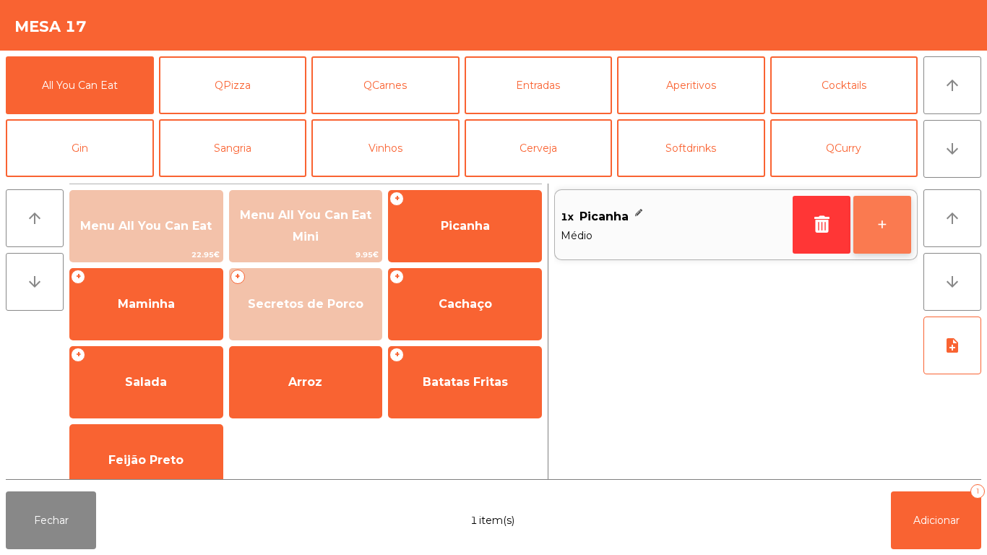
click at [886, 232] on button "+" at bounding box center [882, 225] width 58 height 58
click at [890, 228] on button "+" at bounding box center [882, 225] width 58 height 58
click at [886, 232] on button "+" at bounding box center [882, 225] width 58 height 58
click at [889, 251] on button "+" at bounding box center [882, 225] width 58 height 58
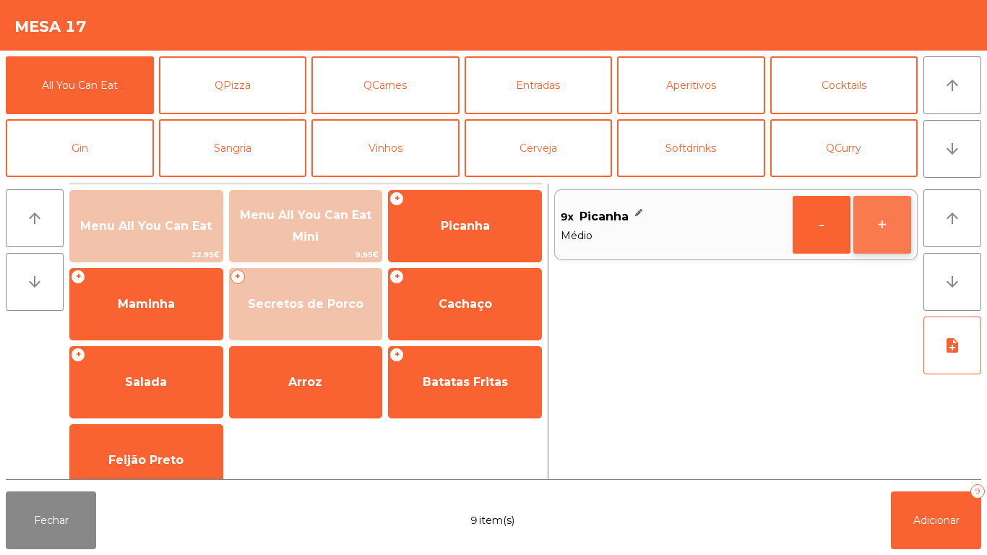
click at [892, 226] on button "+" at bounding box center [882, 225] width 58 height 58
click at [881, 225] on button "+" at bounding box center [882, 225] width 58 height 58
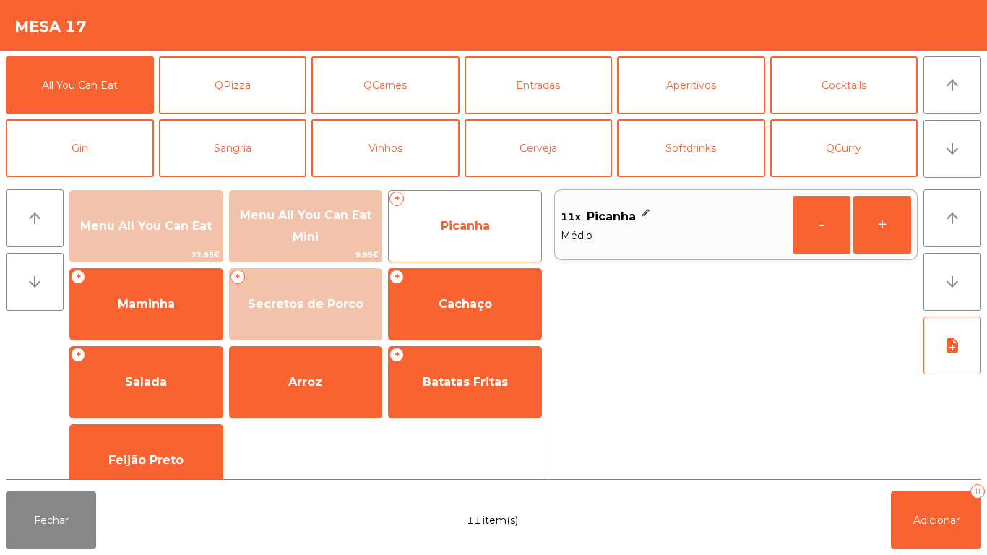
click at [496, 213] on span "Picanha" at bounding box center [465, 226] width 152 height 39
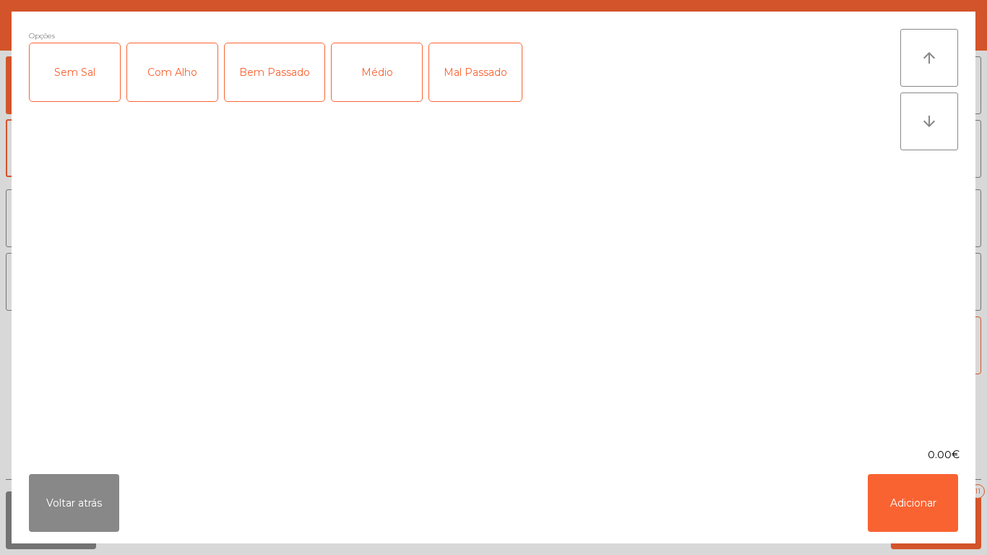
click at [281, 77] on div "Bem Passado" at bounding box center [275, 72] width 100 height 58
click at [929, 494] on button "Adicionar" at bounding box center [912, 503] width 90 height 58
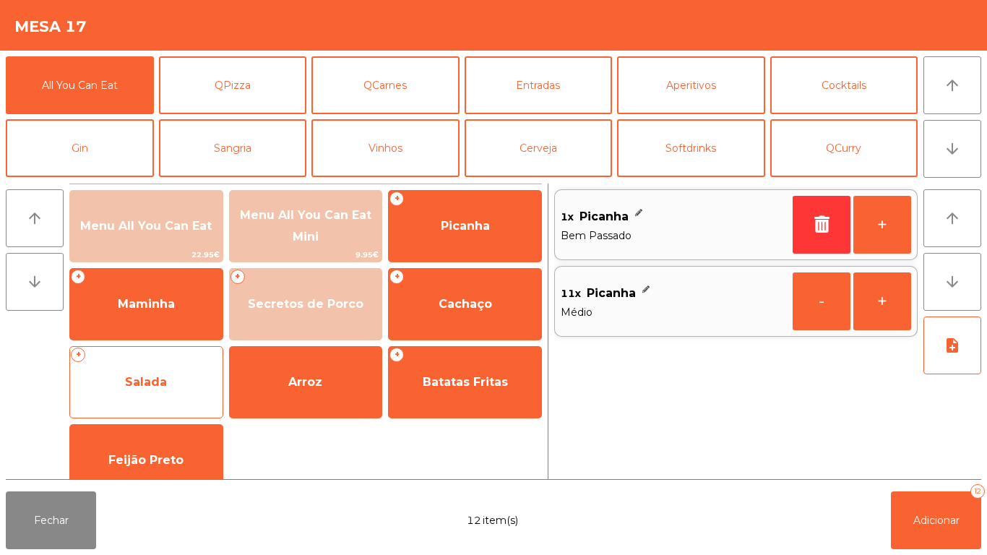
click at [165, 371] on span "Salada" at bounding box center [146, 382] width 152 height 39
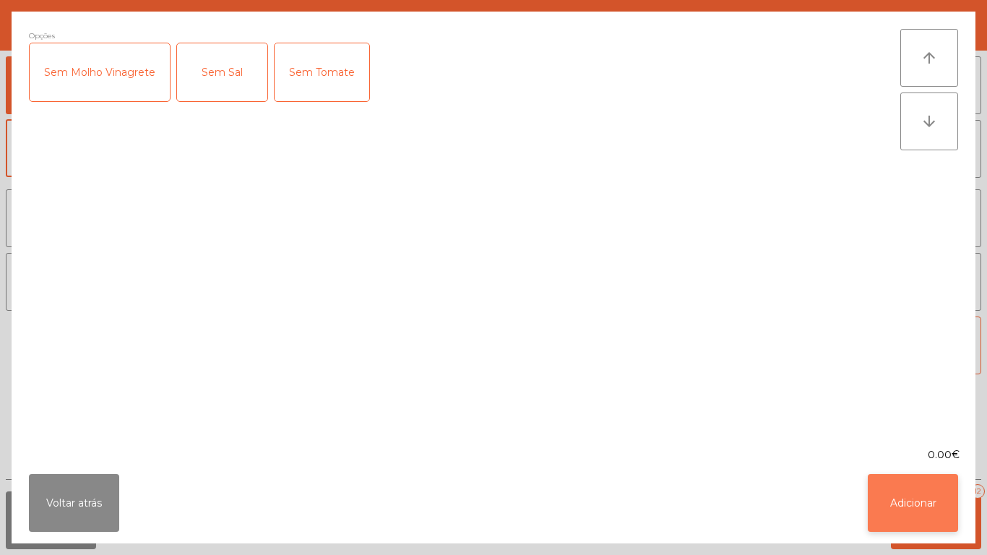
click at [925, 488] on button "Adicionar" at bounding box center [912, 503] width 90 height 58
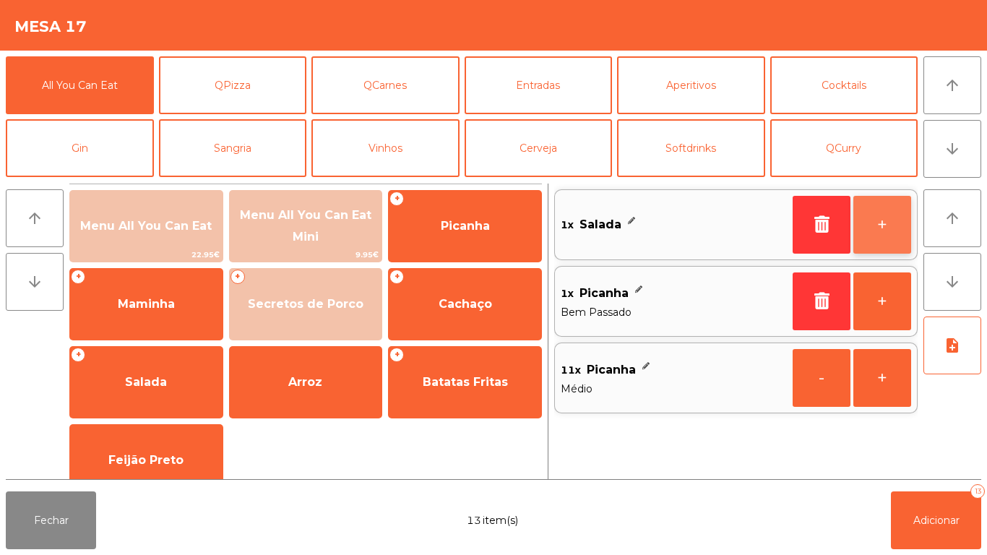
click at [872, 228] on button "+" at bounding box center [882, 225] width 58 height 58
click at [878, 229] on button "+" at bounding box center [882, 225] width 58 height 58
click at [875, 238] on button "+" at bounding box center [882, 225] width 58 height 58
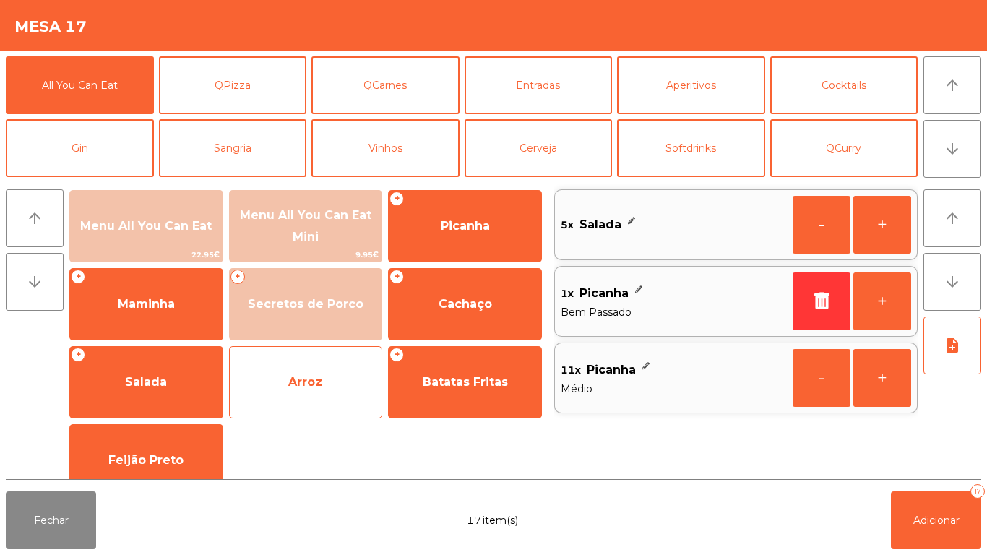
click at [317, 376] on span "Arroz" at bounding box center [305, 382] width 34 height 14
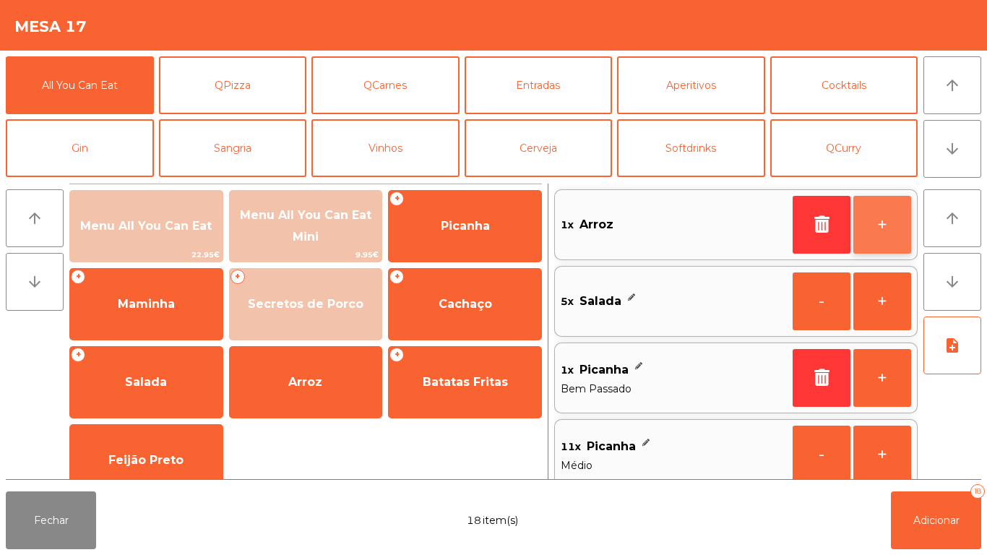
click at [867, 227] on button "+" at bounding box center [882, 225] width 58 height 58
click at [870, 215] on button "+" at bounding box center [882, 225] width 58 height 58
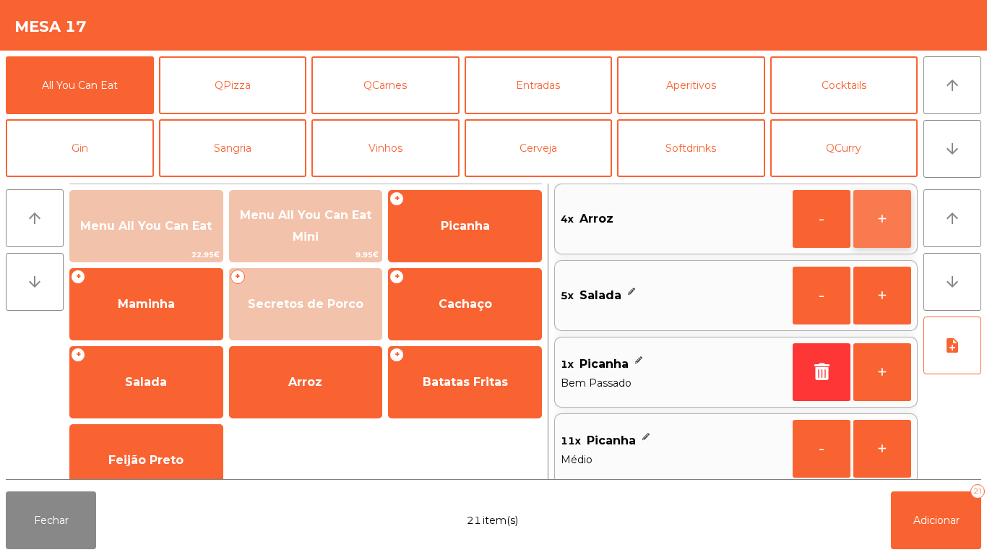
click at [875, 214] on button "+" at bounding box center [882, 219] width 58 height 58
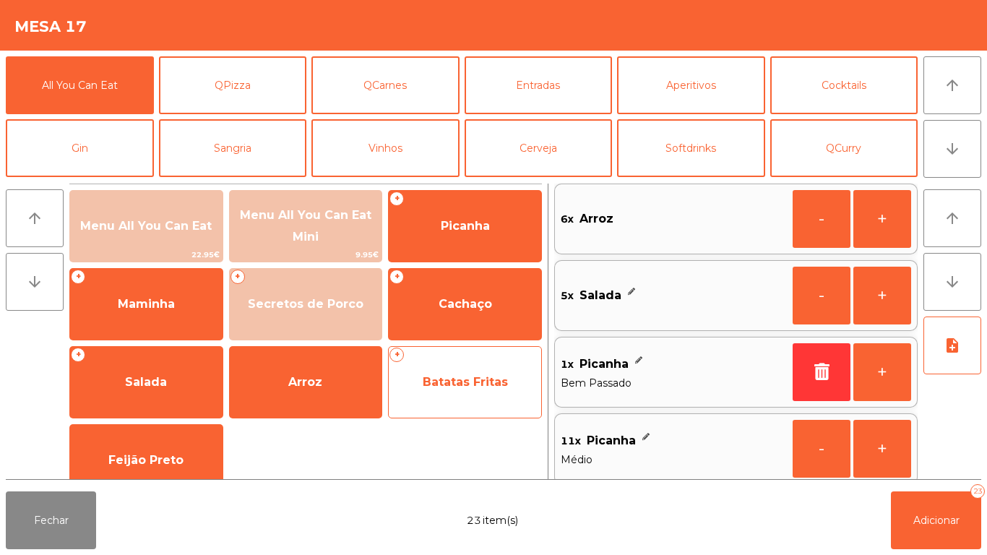
click at [472, 378] on span "Batatas Fritas" at bounding box center [465, 382] width 85 height 14
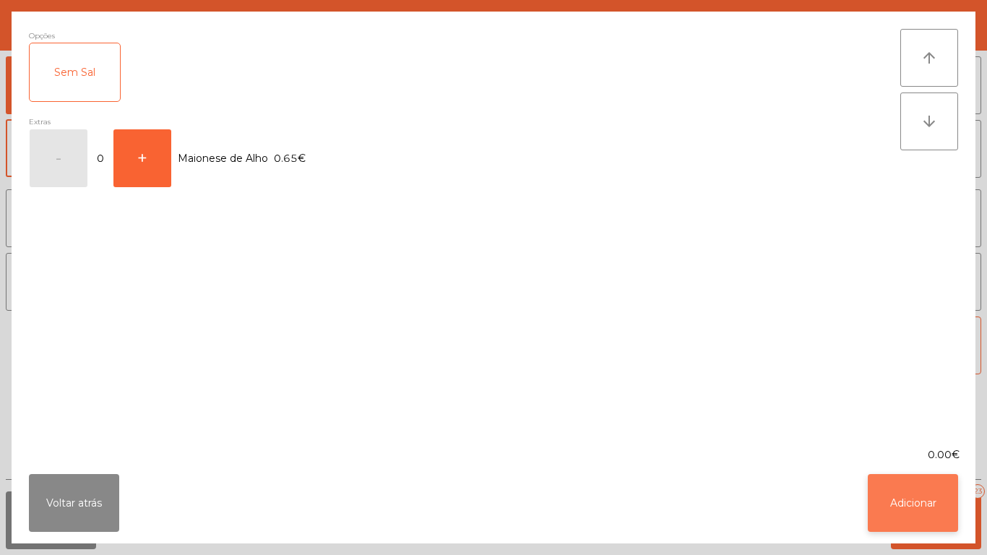
click at [933, 517] on button "Adicionar" at bounding box center [912, 503] width 90 height 58
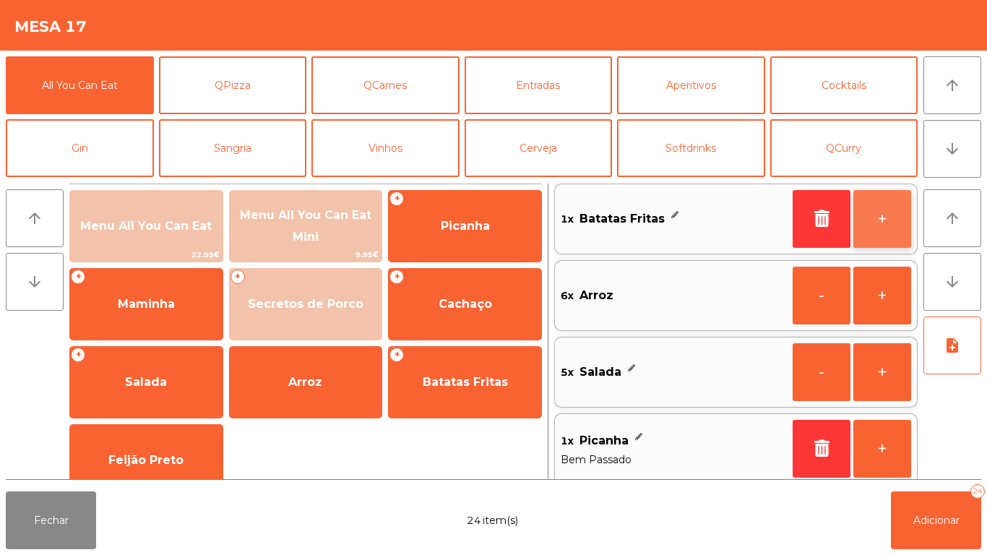
click at [886, 222] on button "+" at bounding box center [882, 219] width 58 height 58
click at [884, 228] on button "+" at bounding box center [882, 219] width 58 height 58
click at [864, 233] on button "+" at bounding box center [882, 219] width 58 height 58
click at [872, 229] on button "+" at bounding box center [882, 219] width 58 height 58
click at [875, 223] on button "+" at bounding box center [882, 219] width 58 height 58
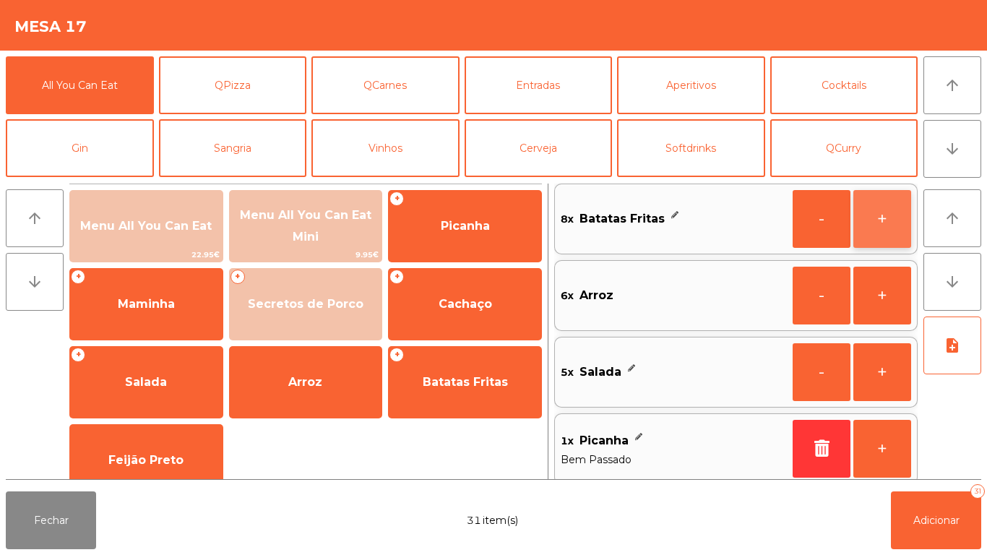
click at [868, 224] on button "+" at bounding box center [882, 219] width 58 height 58
click at [860, 231] on button "+" at bounding box center [882, 219] width 58 height 58
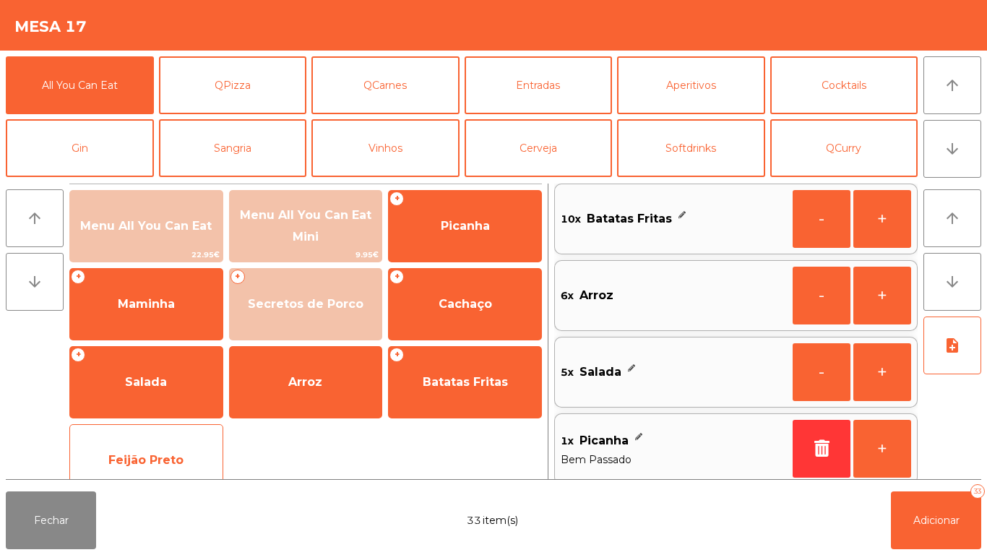
click at [183, 446] on span "Feijão Preto" at bounding box center [146, 460] width 152 height 39
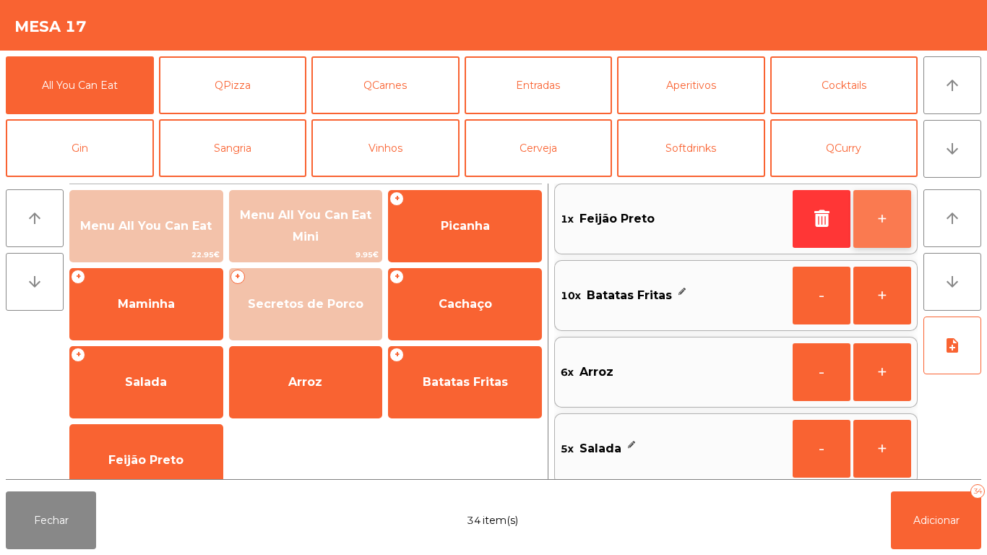
click at [886, 221] on button "+" at bounding box center [882, 219] width 58 height 58
click at [876, 211] on button "+" at bounding box center [882, 219] width 58 height 58
click at [870, 216] on button "+" at bounding box center [882, 219] width 58 height 58
click at [864, 214] on button "+" at bounding box center [882, 219] width 58 height 58
click at [874, 212] on button "+" at bounding box center [882, 219] width 58 height 58
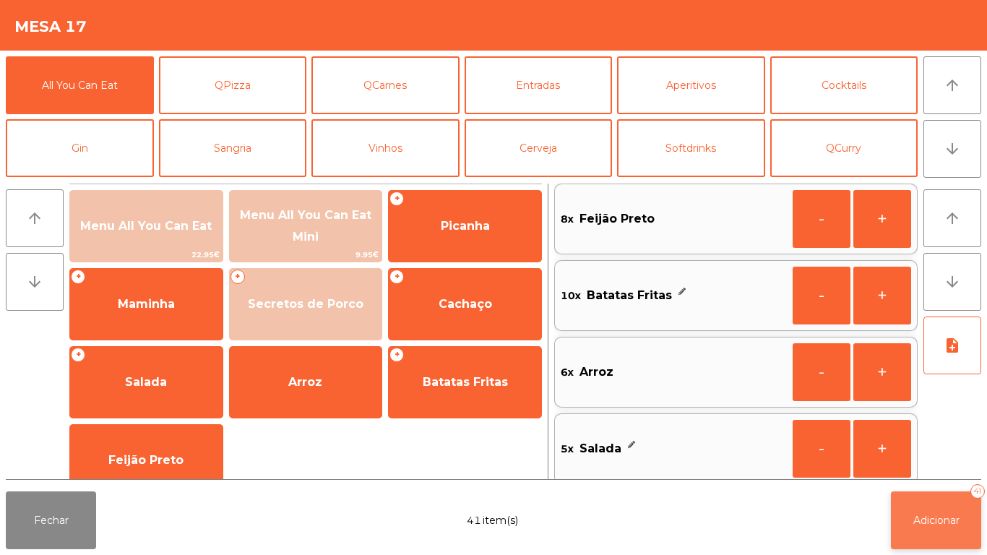
click at [935, 511] on button "Adicionar 41" at bounding box center [936, 520] width 90 height 58
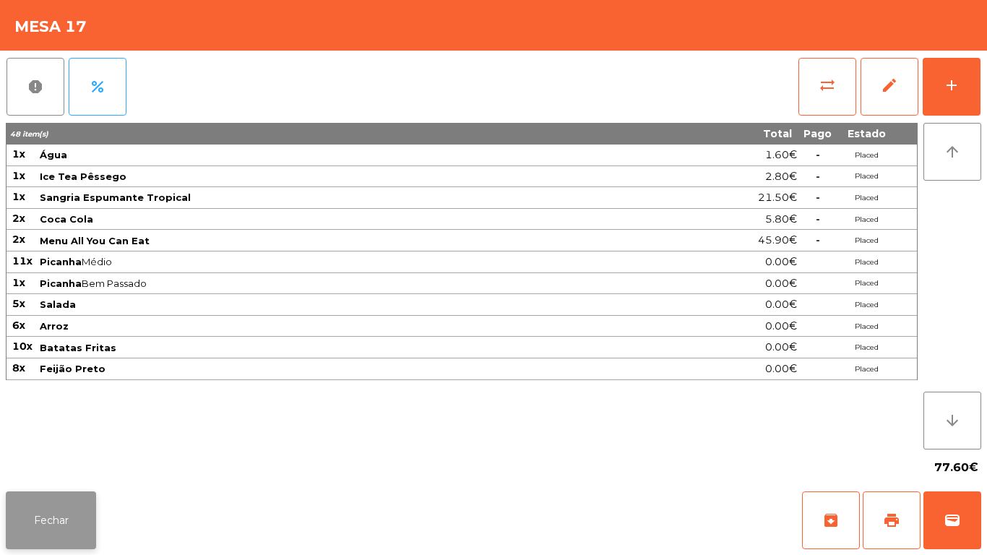
click at [51, 515] on button "Fechar" at bounding box center [51, 520] width 90 height 58
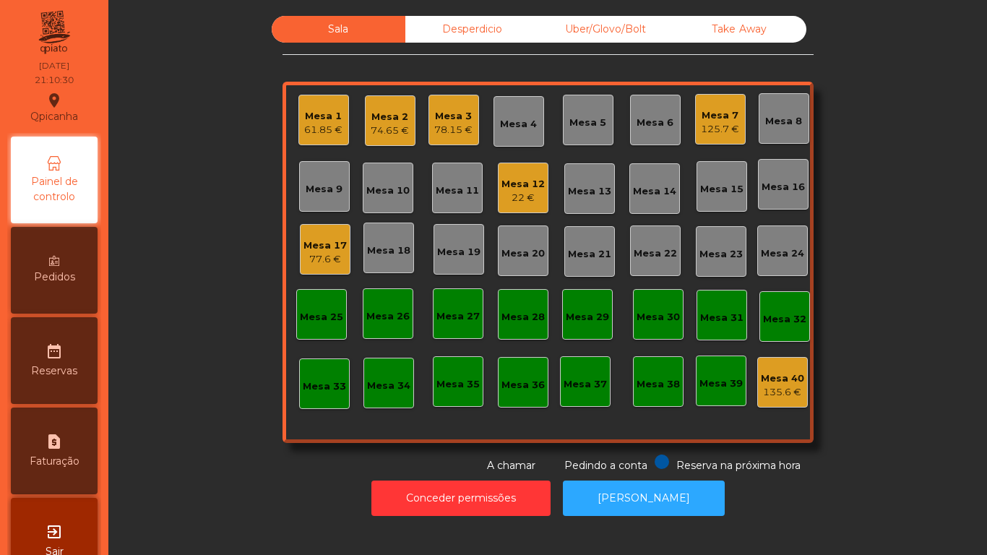
click at [459, 115] on div "Mesa 3" at bounding box center [453, 116] width 38 height 14
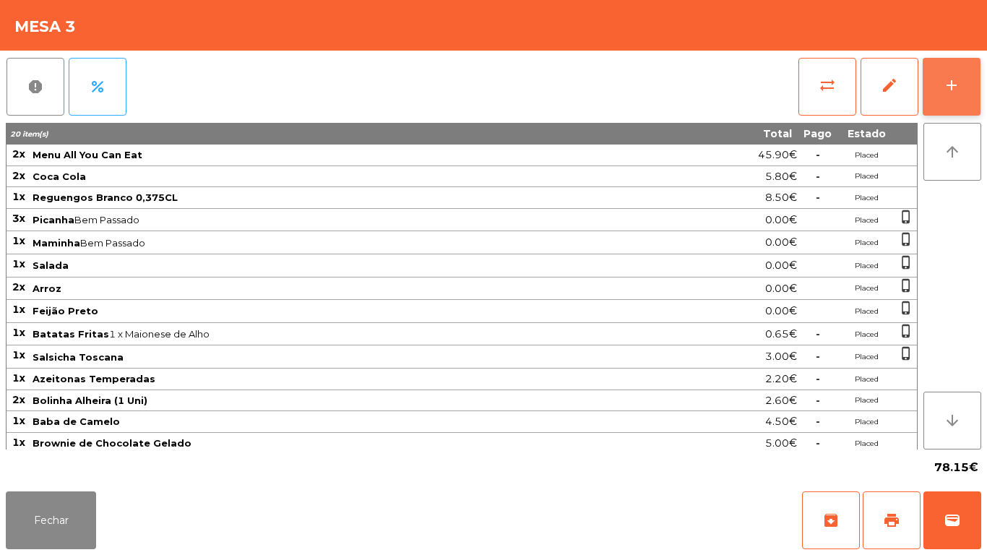
click at [953, 66] on button "add" at bounding box center [951, 87] width 58 height 58
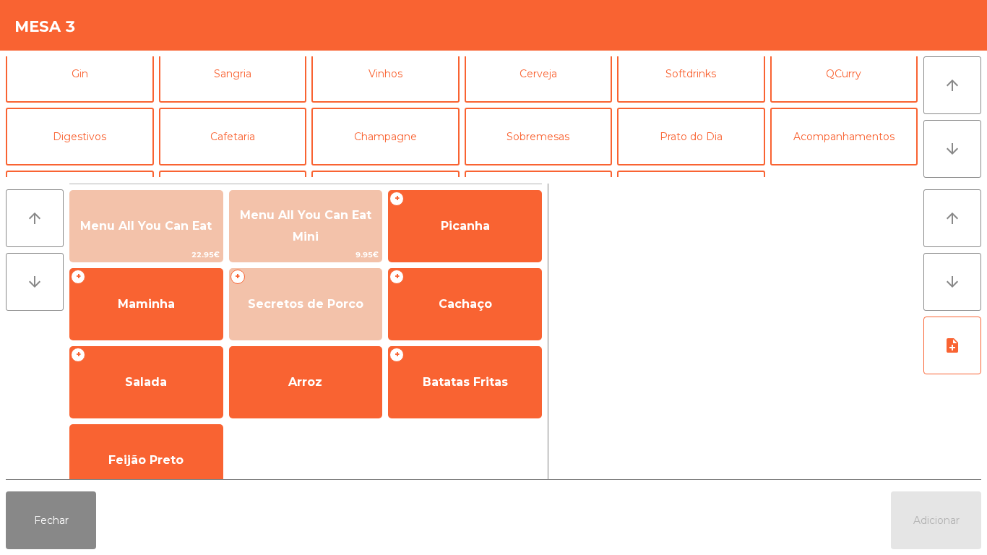
scroll to position [76, 0]
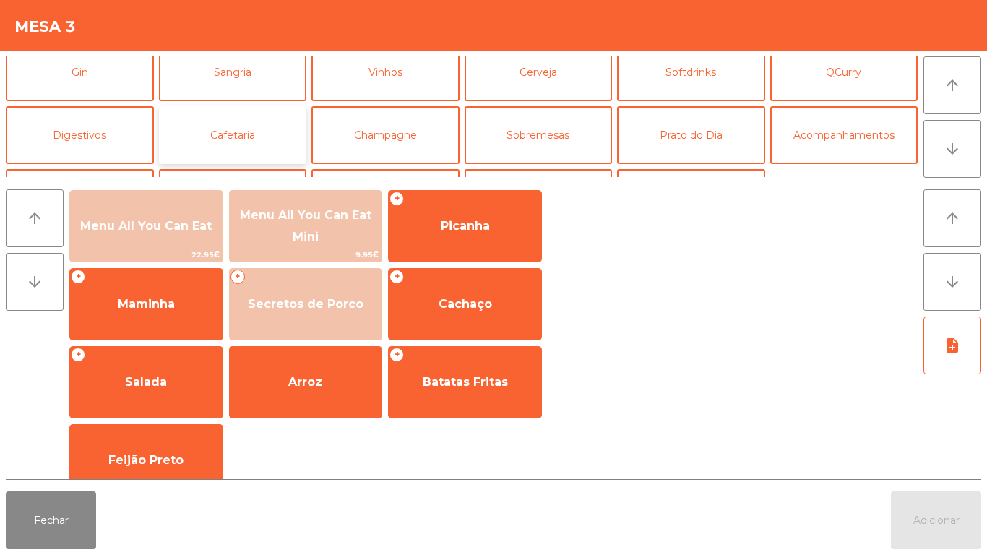
click at [222, 139] on button "Cafetaria" at bounding box center [233, 135] width 148 height 58
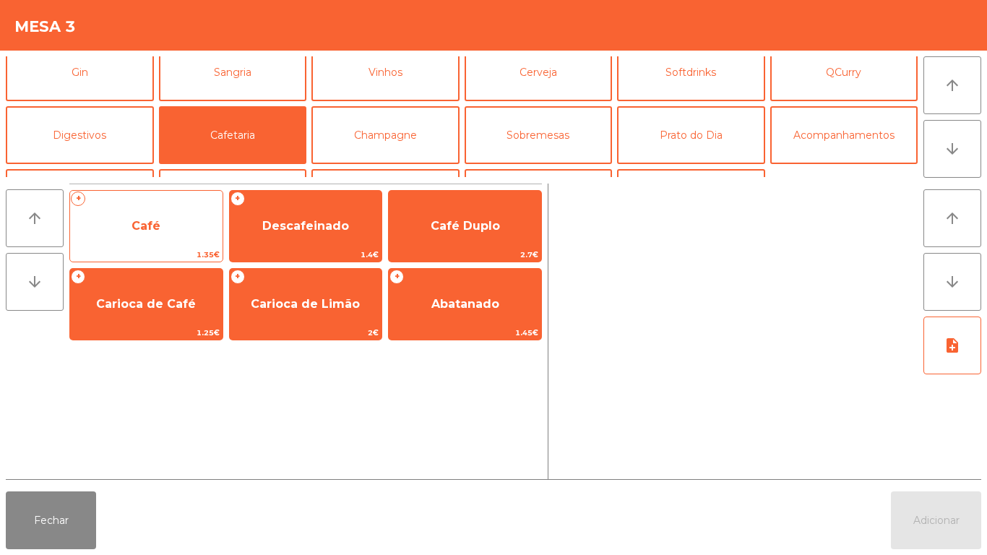
click at [169, 230] on span "Café" at bounding box center [146, 226] width 152 height 39
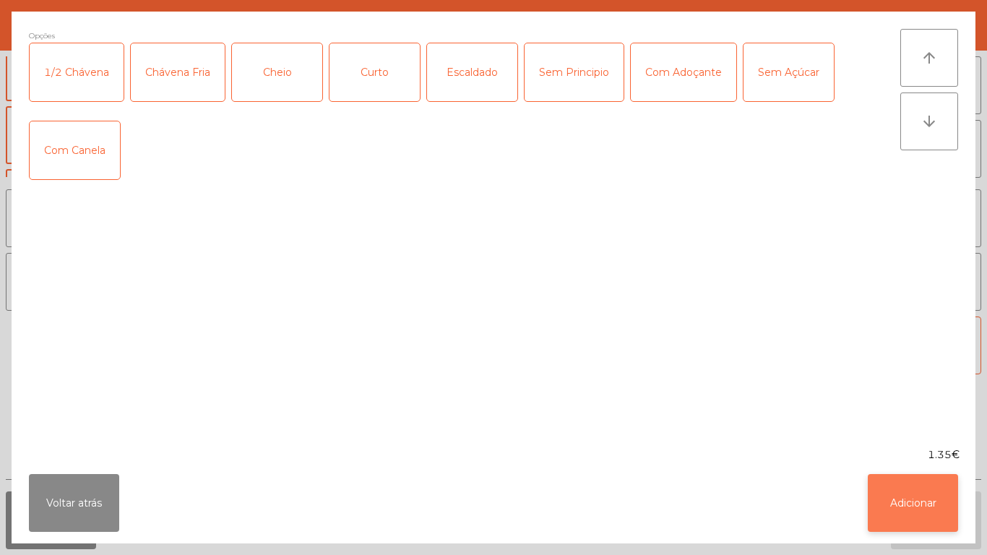
click at [940, 515] on button "Adicionar" at bounding box center [912, 503] width 90 height 58
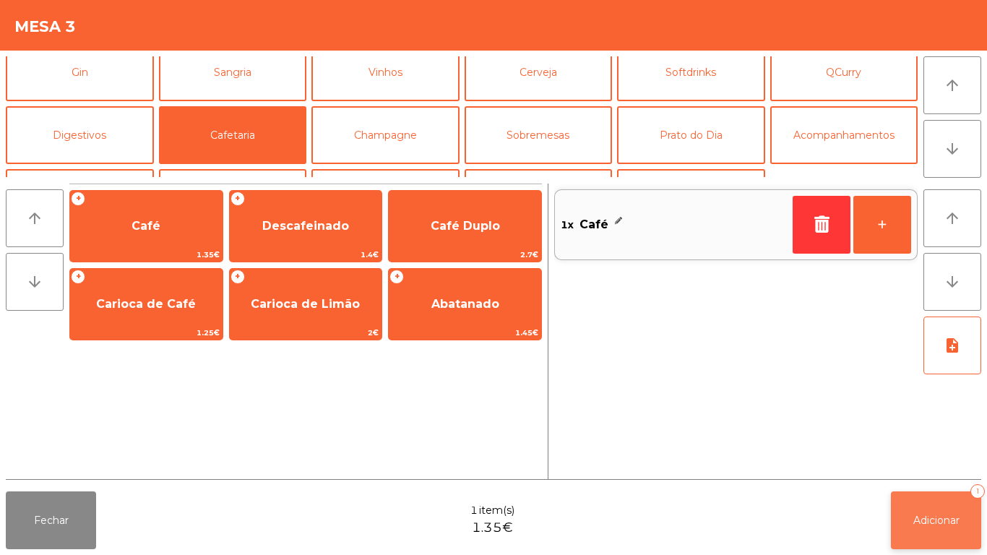
click at [940, 514] on span "Adicionar" at bounding box center [936, 520] width 46 height 13
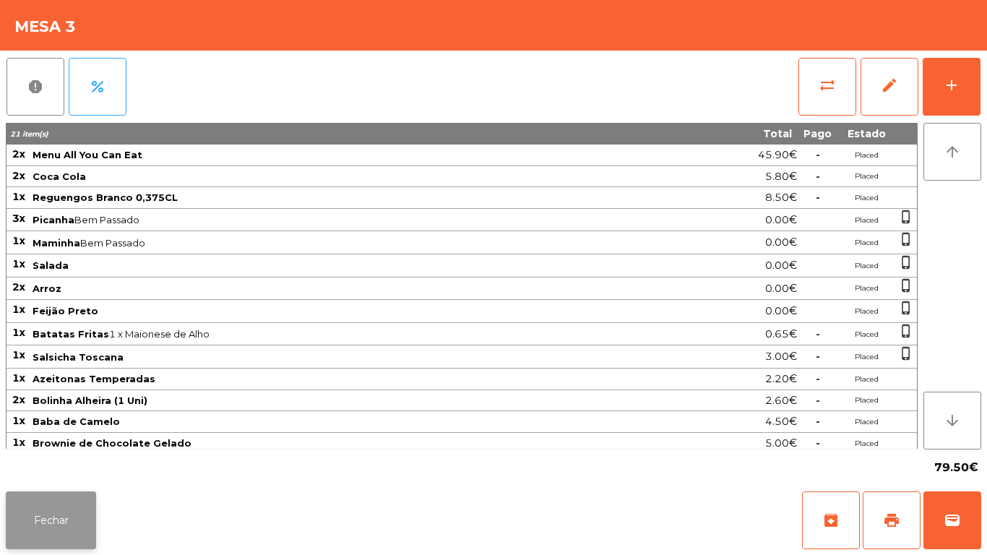
click at [74, 504] on button "Fechar" at bounding box center [51, 520] width 90 height 58
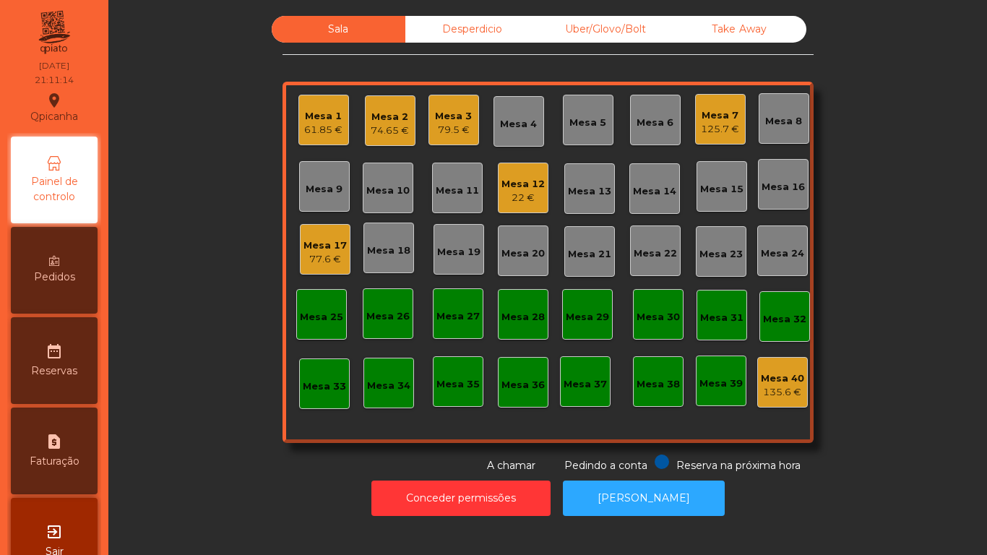
click at [334, 246] on div "Mesa 17" at bounding box center [324, 245] width 43 height 14
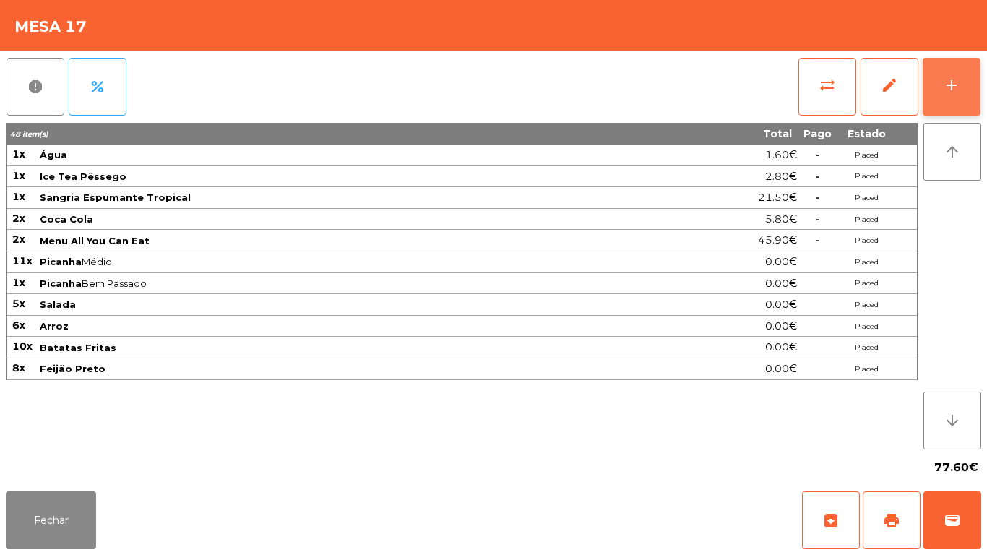
click at [949, 87] on div "add" at bounding box center [951, 85] width 17 height 17
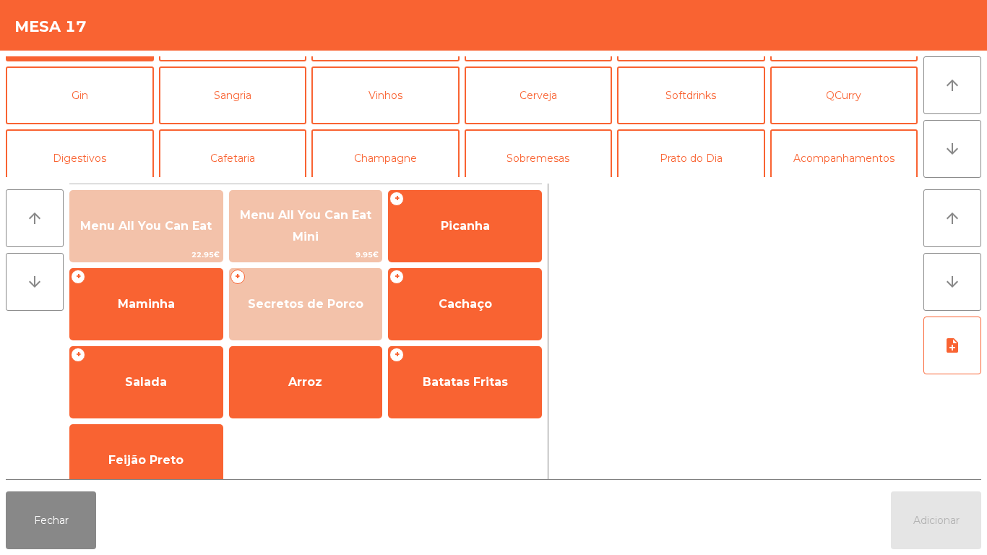
scroll to position [59, 0]
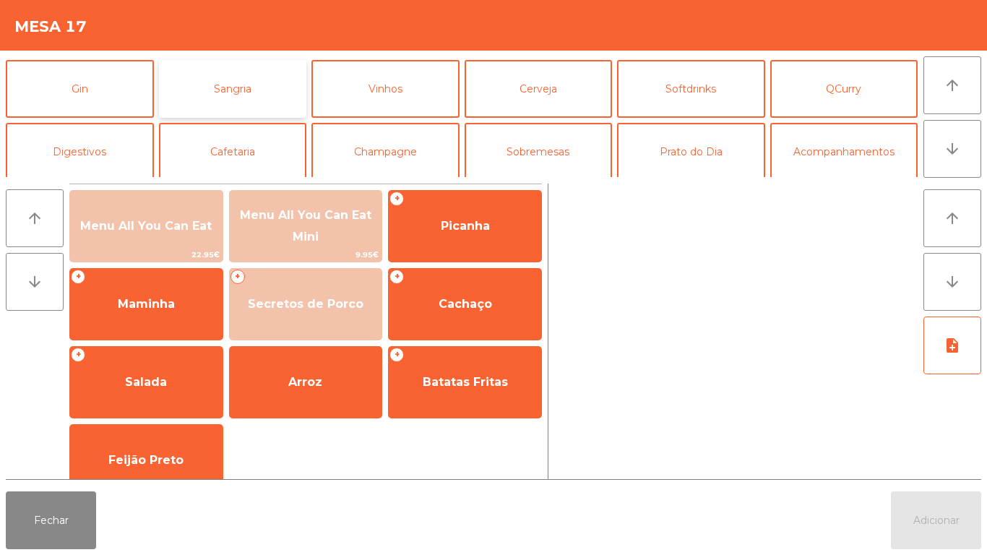
click at [264, 94] on button "Sangria" at bounding box center [233, 89] width 148 height 58
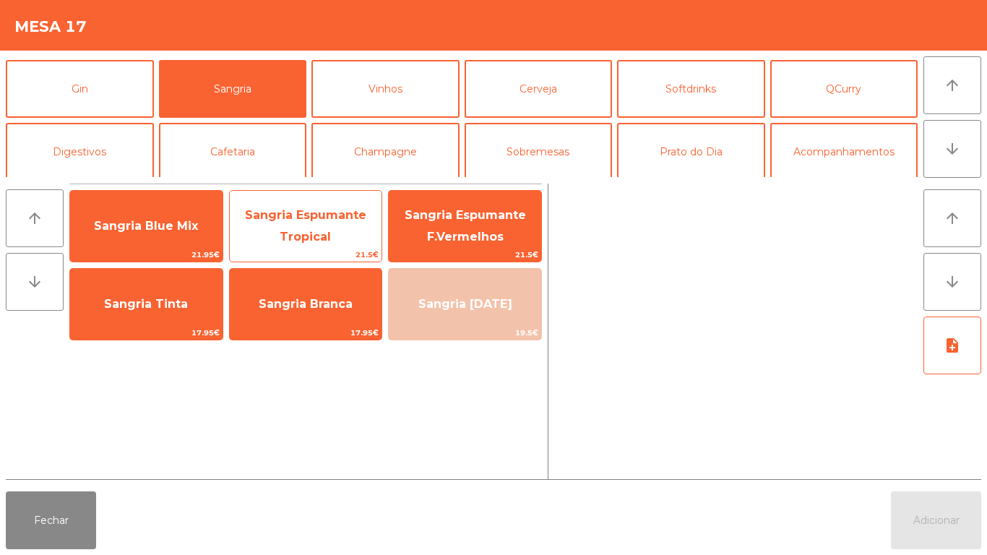
click at [336, 228] on span "Sangria Espumante Tropical" at bounding box center [306, 226] width 152 height 61
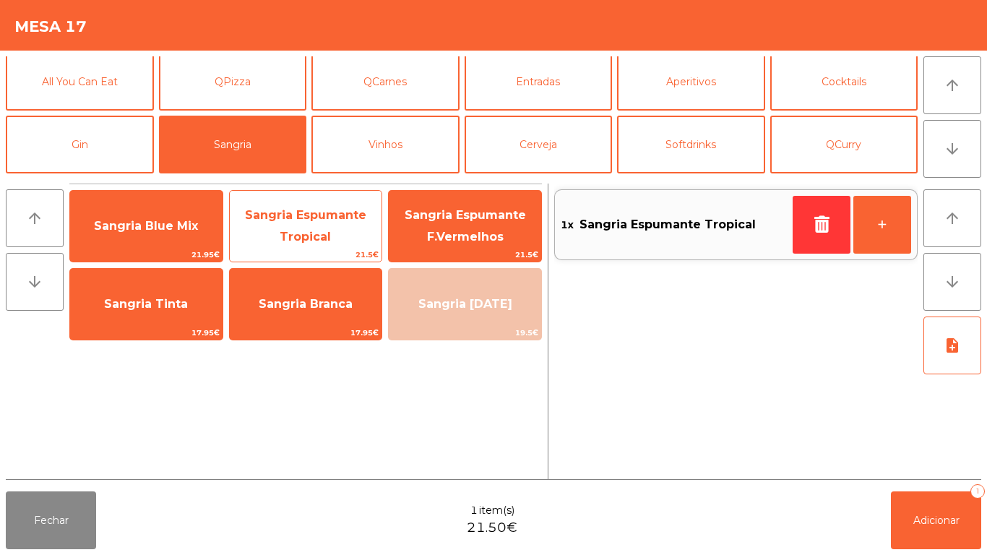
scroll to position [5, 0]
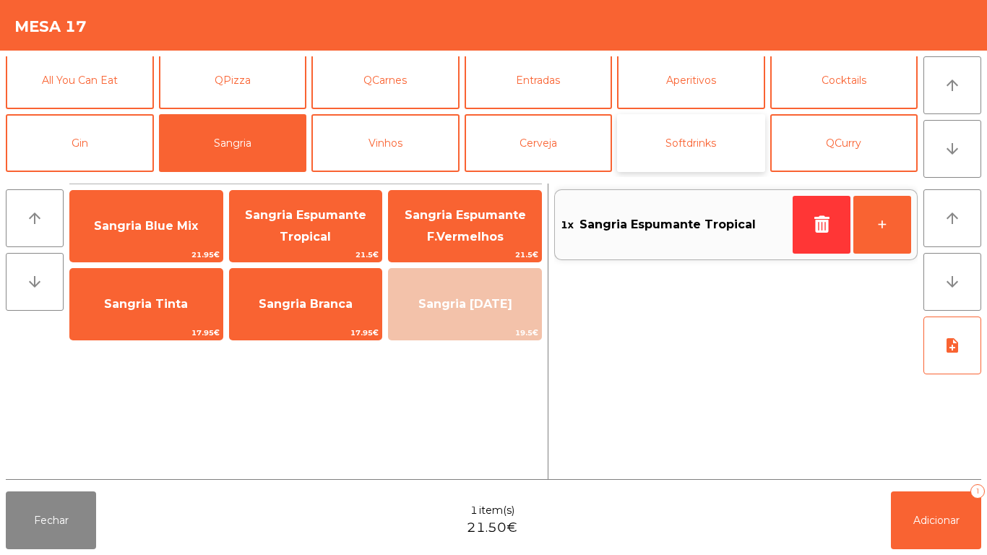
click at [681, 135] on button "Softdrinks" at bounding box center [691, 143] width 148 height 58
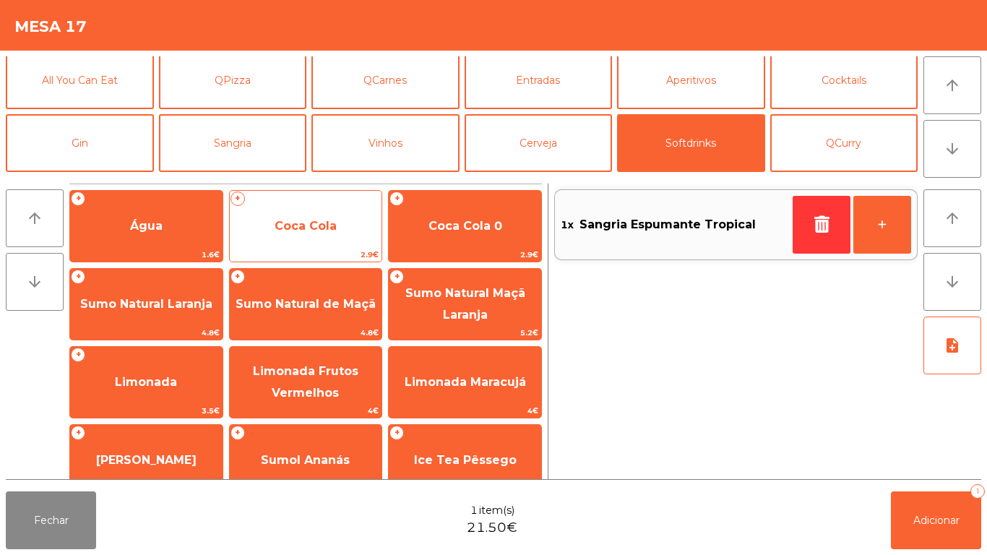
click at [322, 215] on span "Coca Cola" at bounding box center [306, 226] width 152 height 39
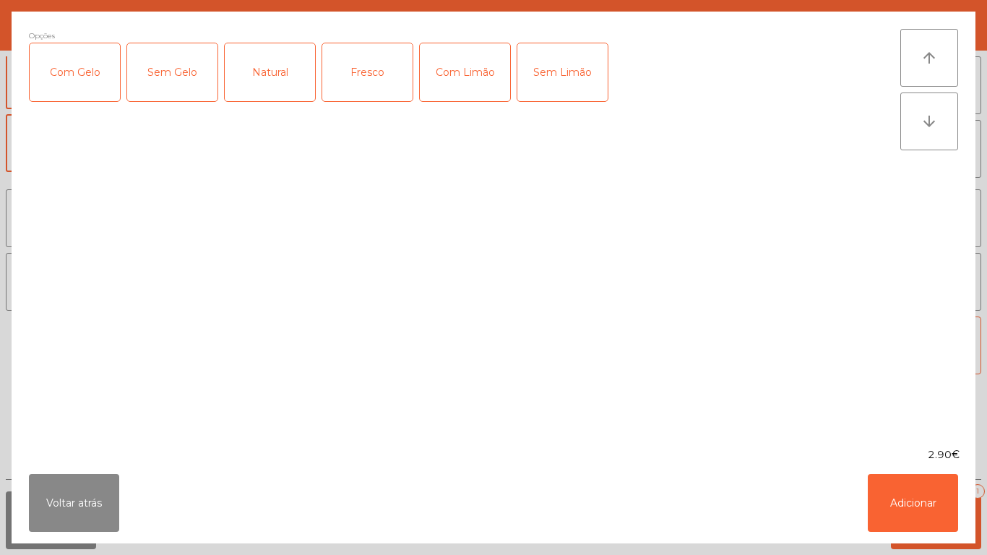
click at [88, 86] on div "Com Gelo" at bounding box center [75, 72] width 90 height 58
click at [469, 79] on div "Com Limão" at bounding box center [465, 72] width 90 height 58
click at [899, 503] on button "Adicionar" at bounding box center [912, 503] width 90 height 58
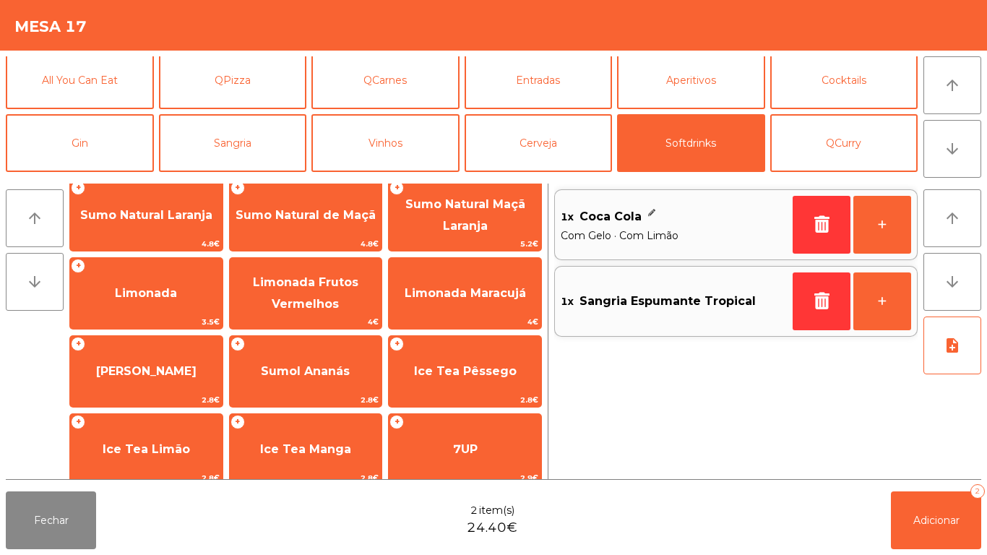
scroll to position [148, 0]
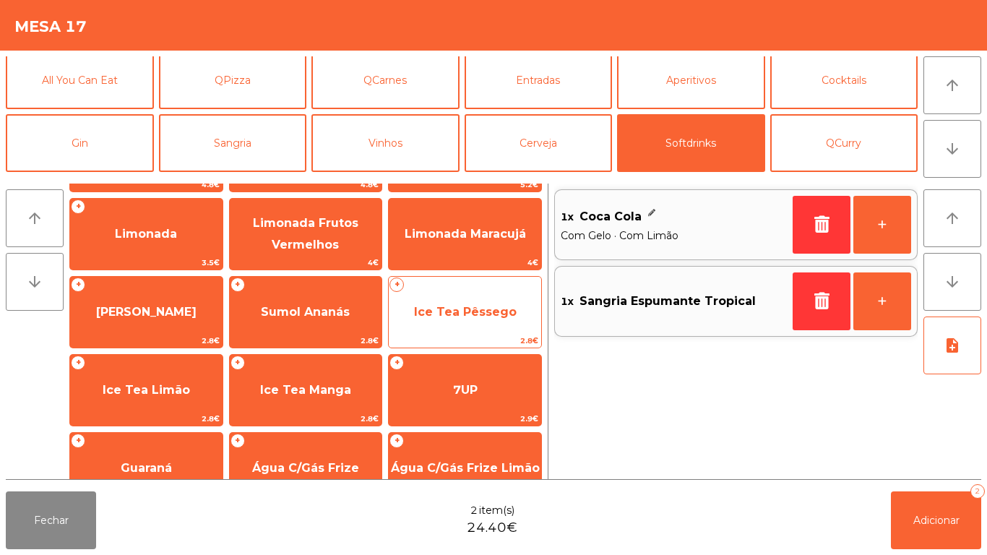
click at [481, 302] on span "Ice Tea Pêssego" at bounding box center [465, 312] width 152 height 39
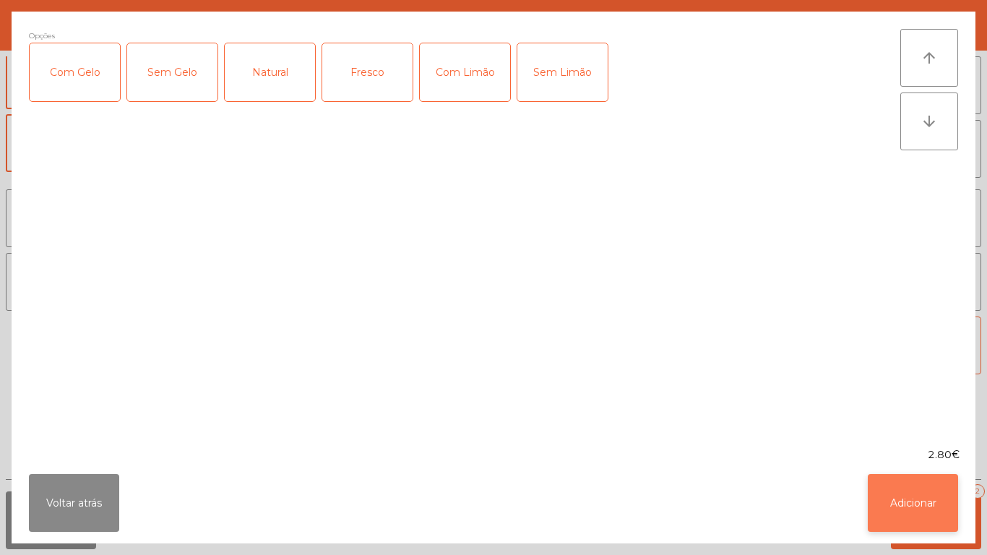
click at [901, 503] on button "Adicionar" at bounding box center [912, 503] width 90 height 58
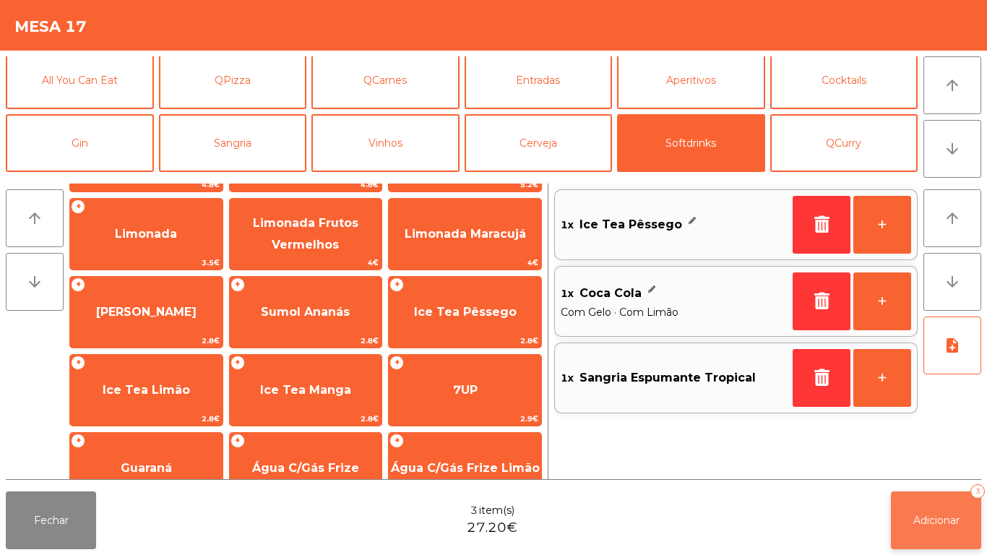
click at [940, 514] on span "Adicionar" at bounding box center [936, 520] width 46 height 13
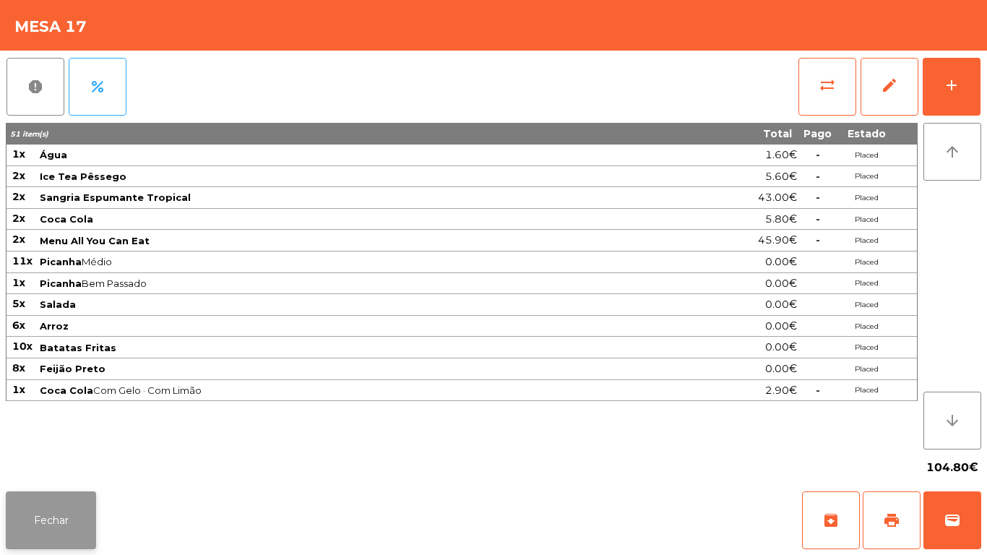
click at [43, 517] on button "Fechar" at bounding box center [51, 520] width 90 height 58
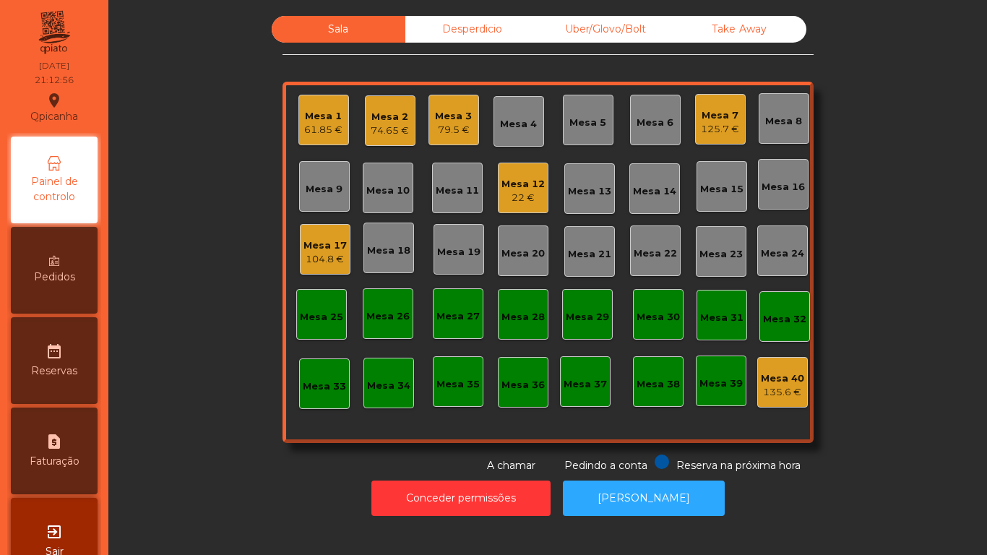
click at [700, 191] on div "Mesa 15" at bounding box center [721, 189] width 43 height 14
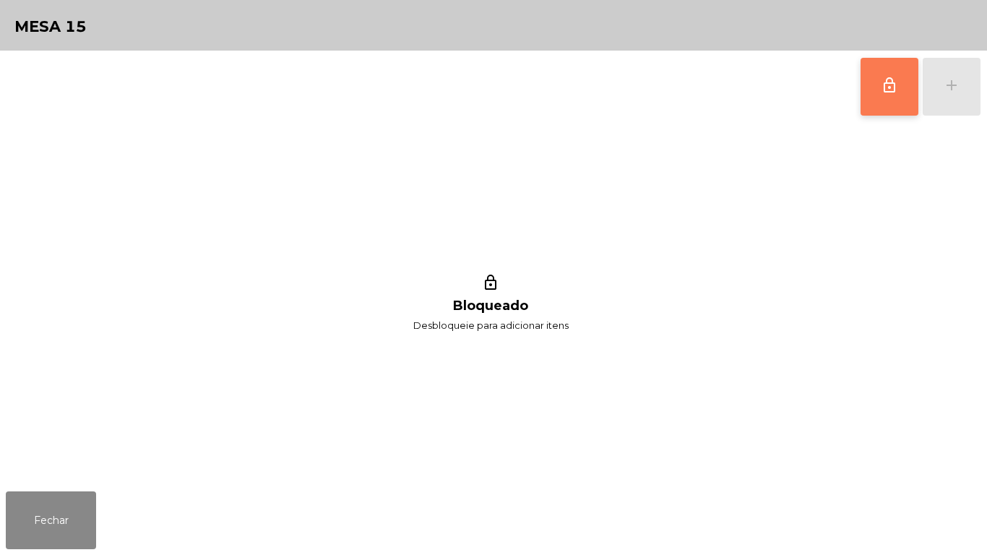
click at [888, 100] on button "lock_outline" at bounding box center [889, 87] width 58 height 58
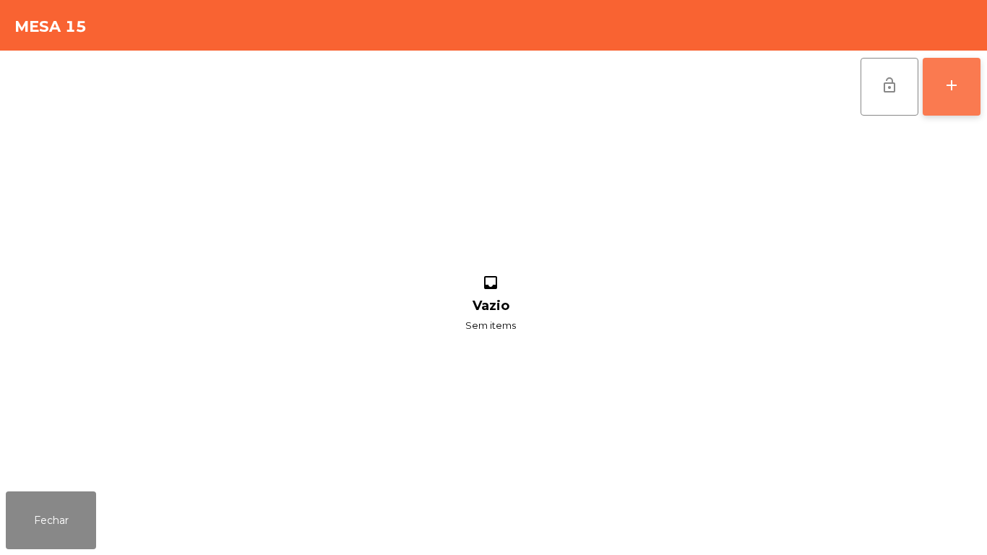
click at [947, 85] on div "add" at bounding box center [951, 85] width 17 height 17
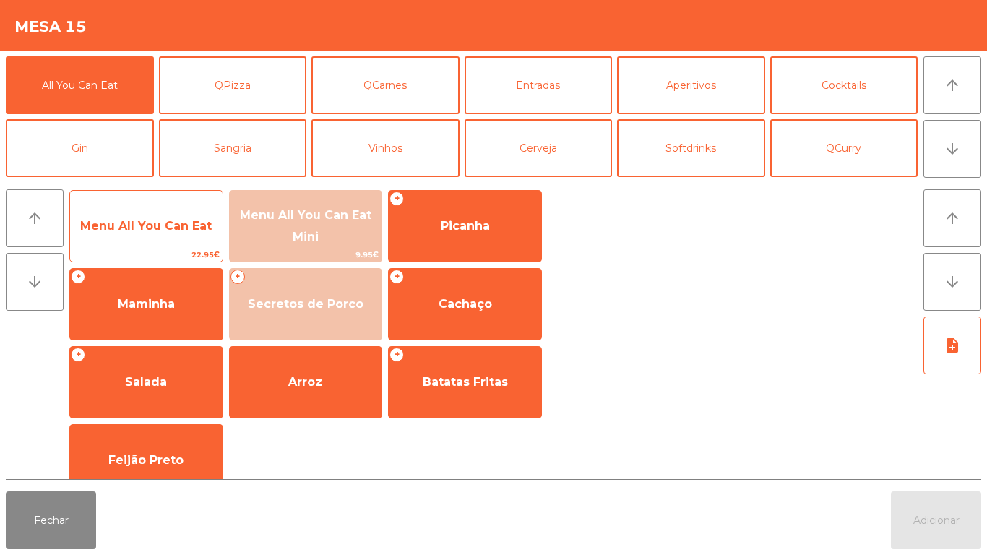
click at [170, 216] on span "Menu All You Can Eat" at bounding box center [146, 226] width 152 height 39
click at [159, 224] on span "Menu All You Can Eat" at bounding box center [145, 226] width 131 height 14
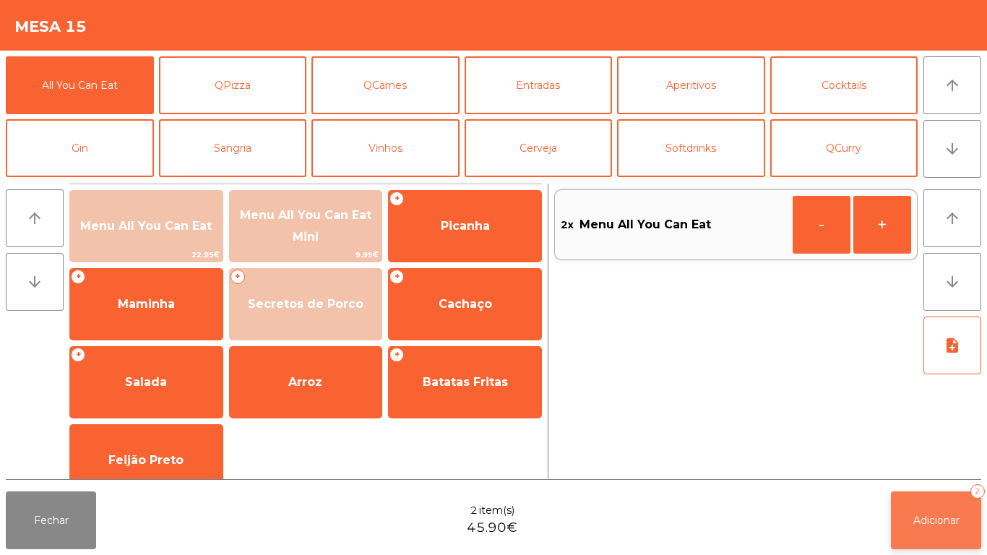
click at [943, 504] on button "Adicionar 2" at bounding box center [936, 520] width 90 height 58
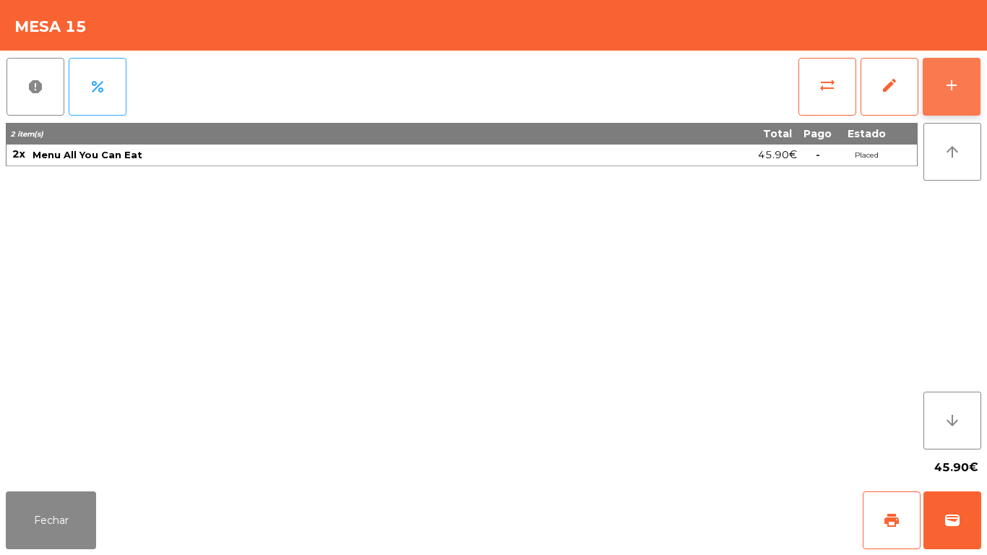
click at [961, 77] on button "add" at bounding box center [951, 87] width 58 height 58
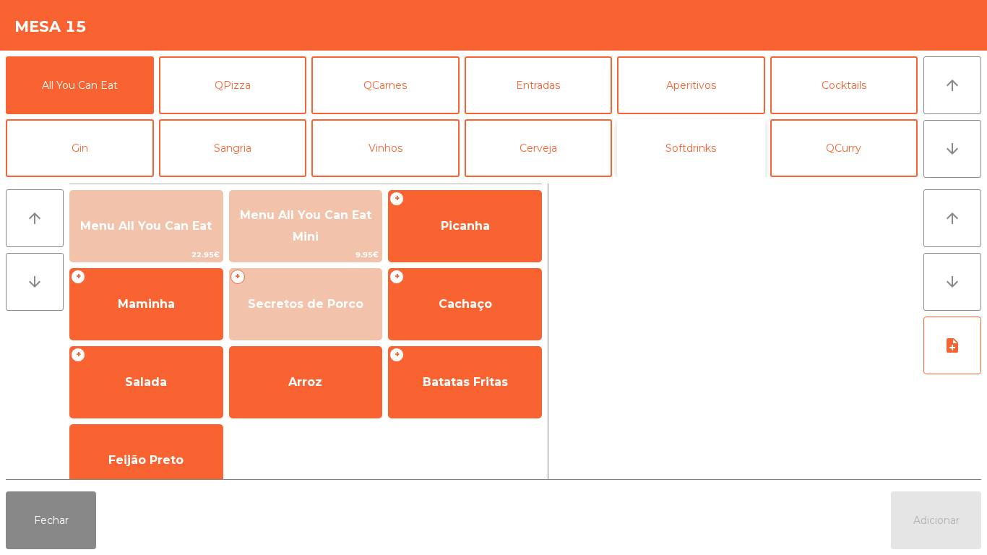
click at [678, 147] on button "Softdrinks" at bounding box center [691, 148] width 148 height 58
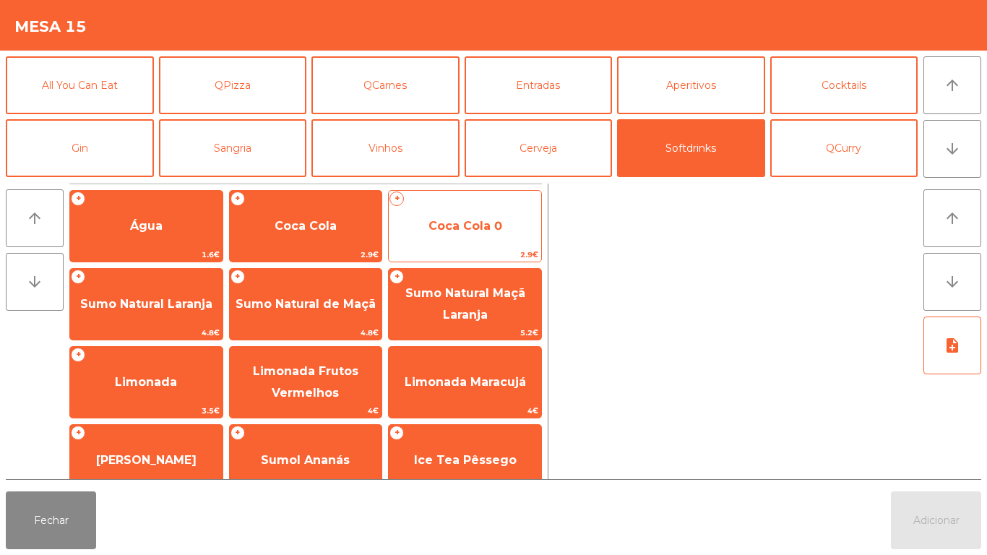
click at [496, 226] on span "Coca Cola 0" at bounding box center [465, 226] width 74 height 14
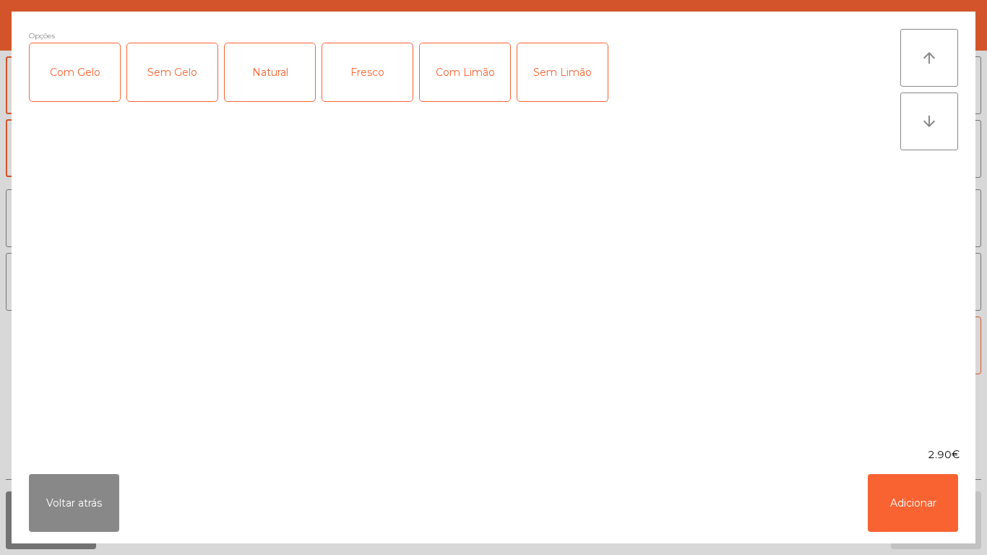
click at [90, 85] on div "Com Gelo" at bounding box center [75, 72] width 90 height 58
click at [468, 70] on div "Com Limão" at bounding box center [465, 72] width 90 height 58
click at [901, 495] on button "Adicionar" at bounding box center [912, 503] width 90 height 58
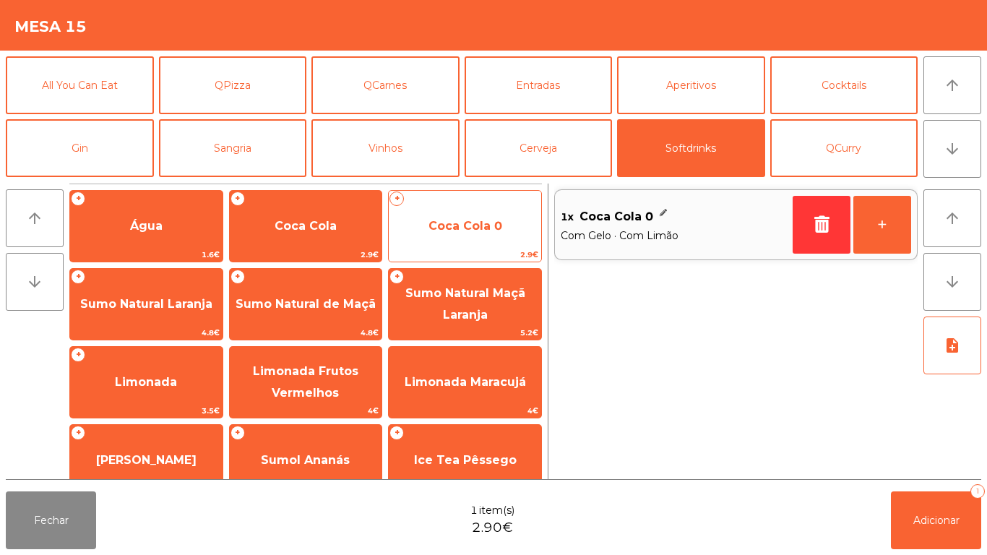
click at [497, 225] on span "Coca Cola 0" at bounding box center [465, 226] width 74 height 14
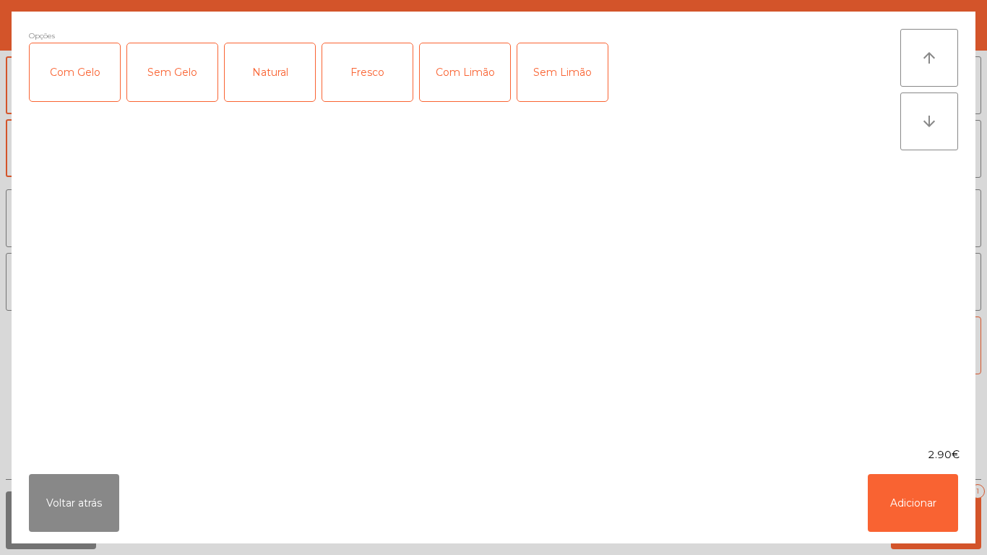
click at [89, 69] on div "Com Gelo" at bounding box center [75, 72] width 90 height 58
click at [925, 479] on button "Adicionar" at bounding box center [912, 503] width 90 height 58
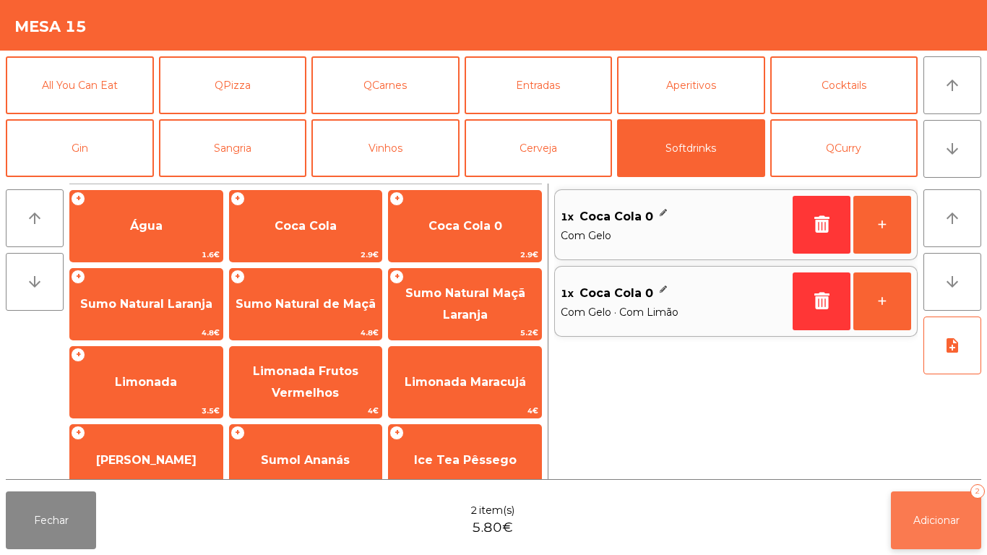
click at [921, 503] on button "Adicionar 2" at bounding box center [936, 520] width 90 height 58
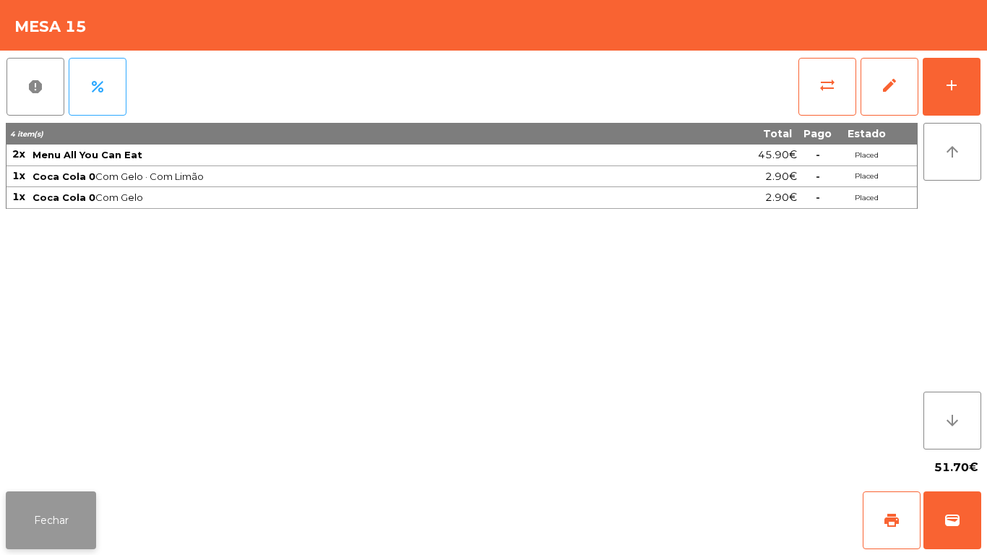
click at [27, 516] on button "Fechar" at bounding box center [51, 520] width 90 height 58
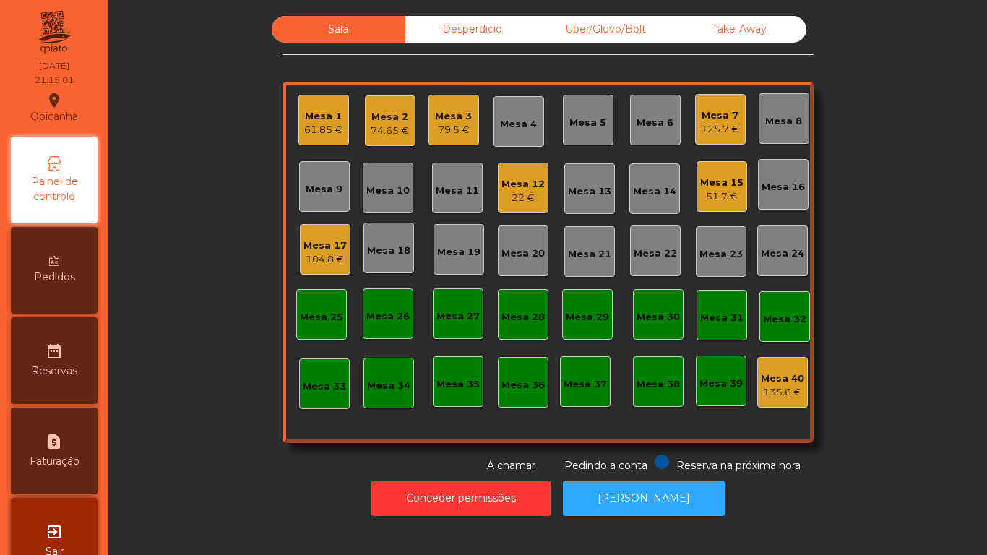
click at [329, 135] on div "61.85 €" at bounding box center [323, 130] width 38 height 14
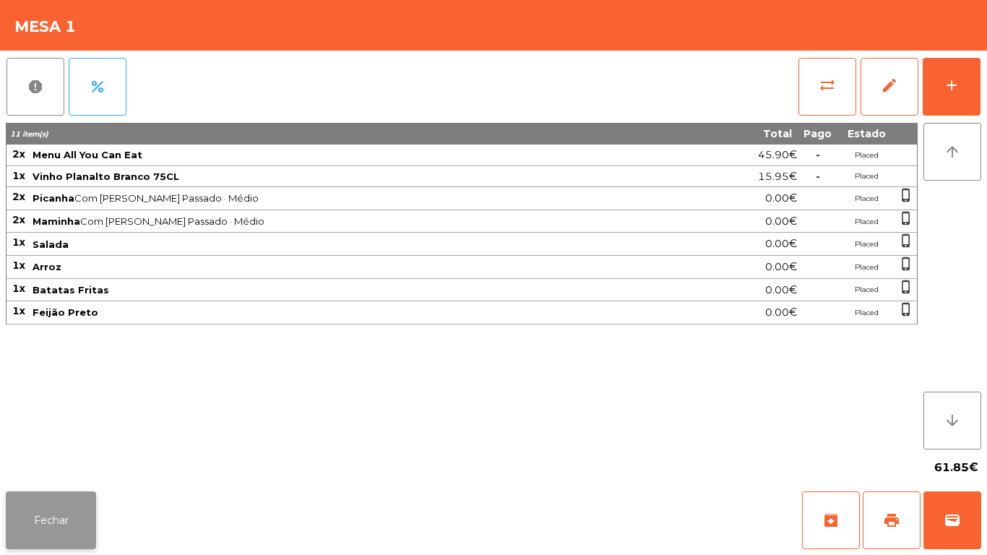
click at [59, 515] on button "Fechar" at bounding box center [51, 520] width 90 height 58
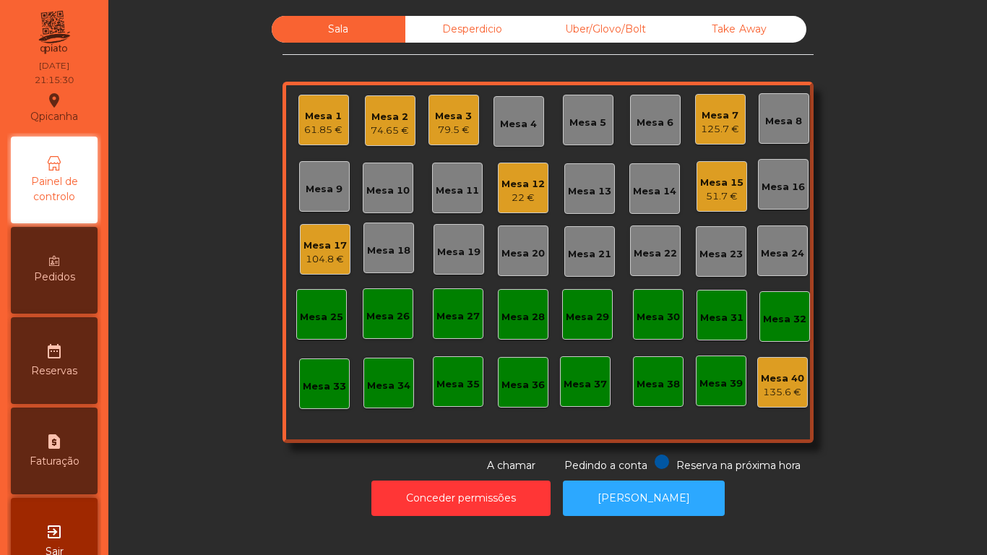
click at [319, 253] on div "104.8 €" at bounding box center [324, 259] width 43 height 14
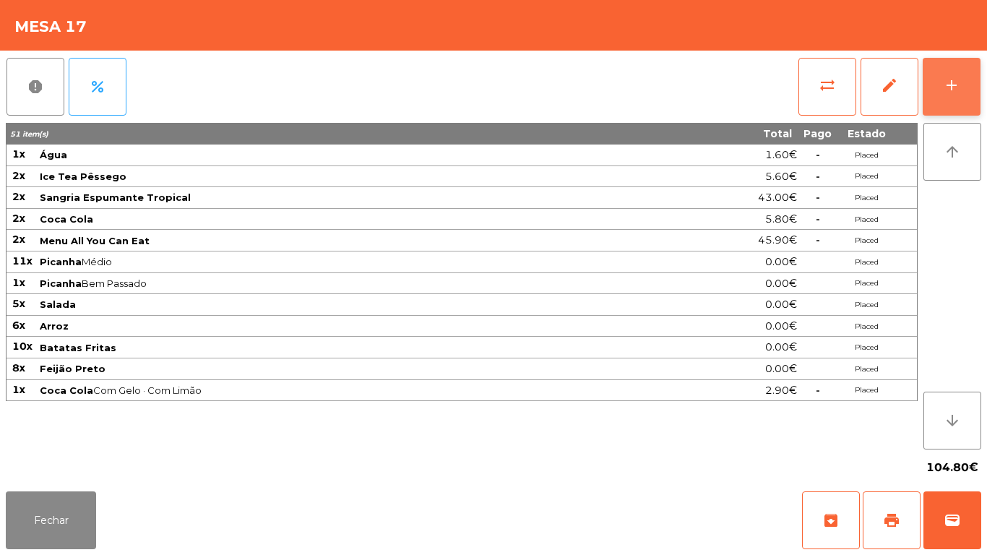
click at [961, 96] on button "add" at bounding box center [951, 87] width 58 height 58
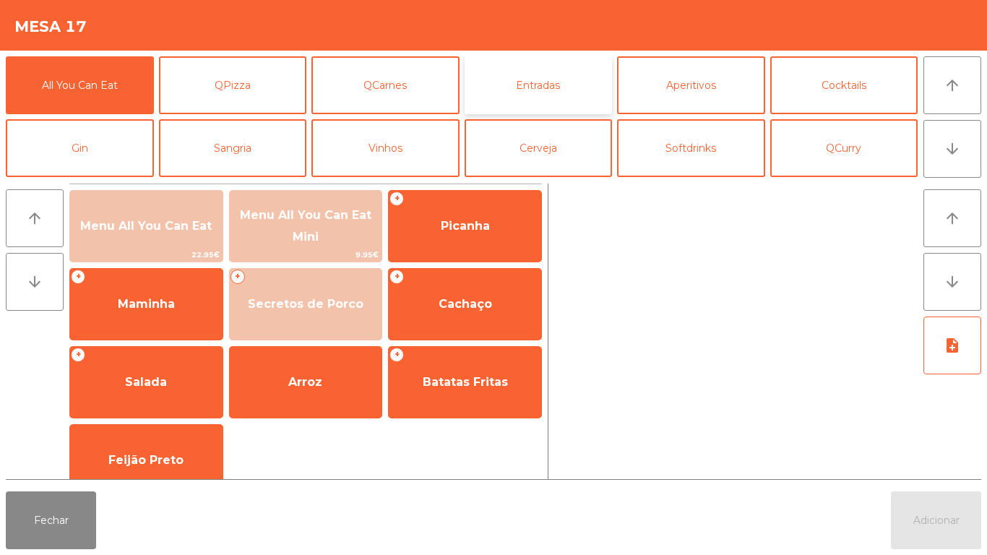
click at [555, 101] on button "Entradas" at bounding box center [538, 85] width 148 height 58
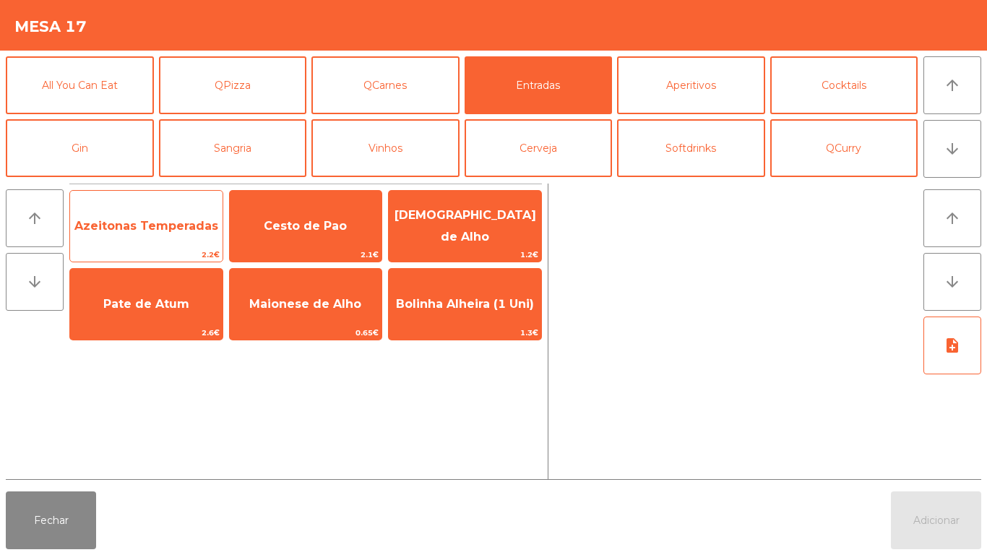
click at [136, 223] on span "Azeitonas Temperadas" at bounding box center [146, 226] width 144 height 14
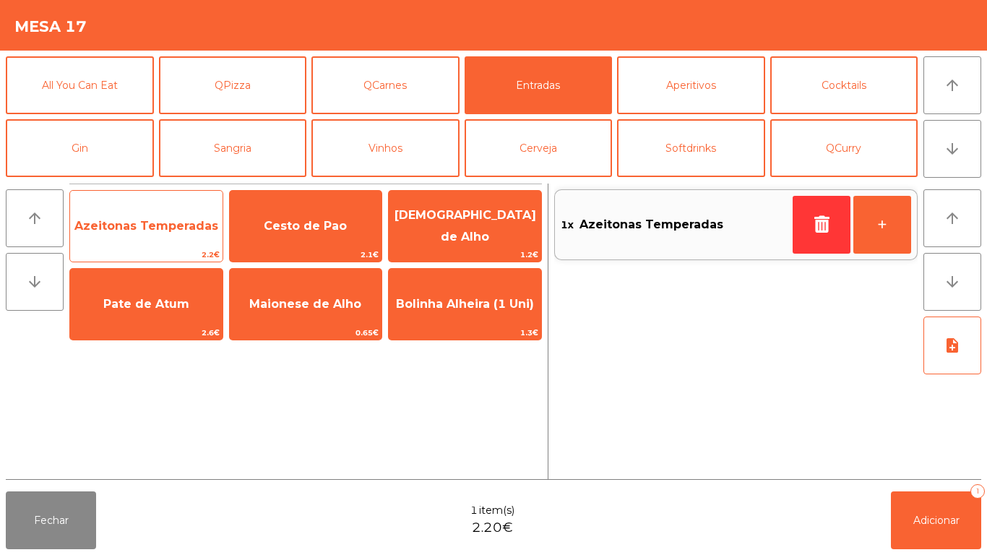
click at [148, 244] on span "Azeitonas Temperadas" at bounding box center [146, 226] width 152 height 39
click at [141, 231] on span "Azeitonas Temperadas" at bounding box center [146, 226] width 144 height 14
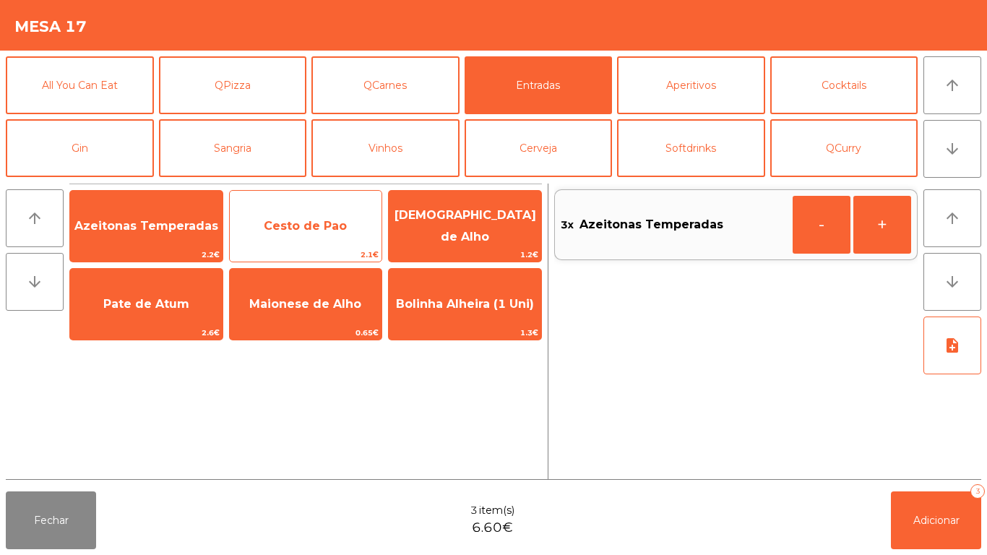
click at [361, 222] on span "Cesto de Pao" at bounding box center [306, 226] width 152 height 39
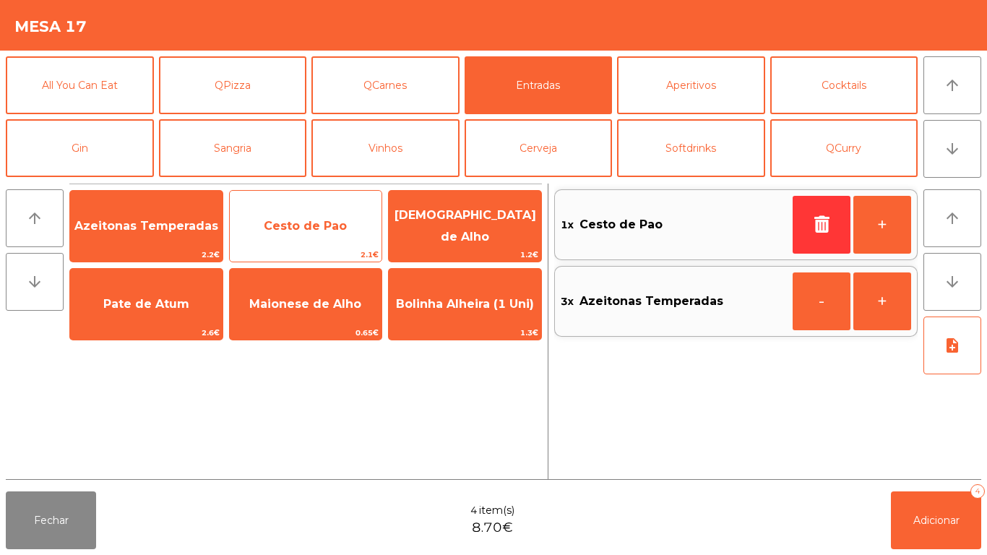
click at [319, 231] on span "Cesto de Pao" at bounding box center [305, 226] width 83 height 14
click at [303, 214] on span "Cesto de Pao" at bounding box center [306, 226] width 152 height 39
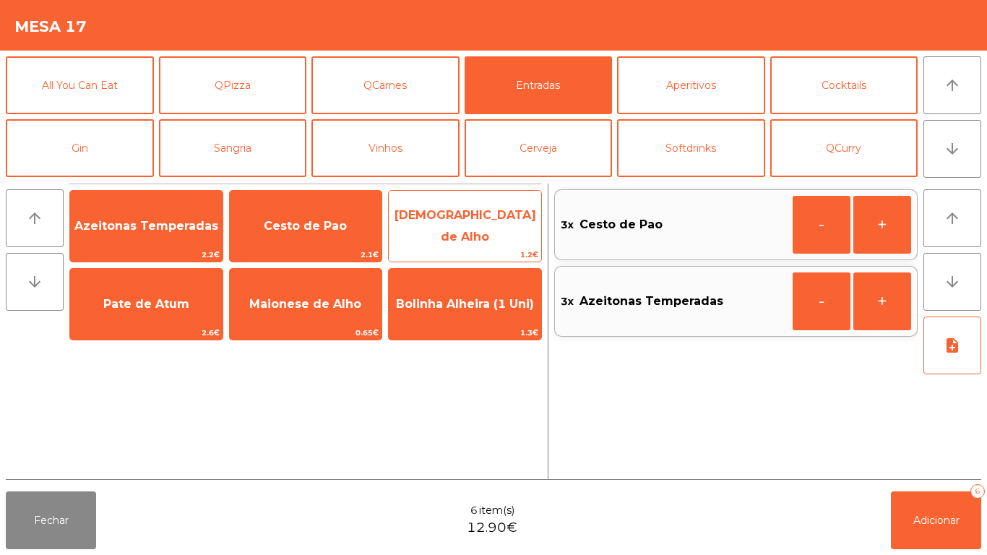
click at [462, 235] on span "[DEMOGRAPHIC_DATA] de Alho" at bounding box center [465, 226] width 152 height 61
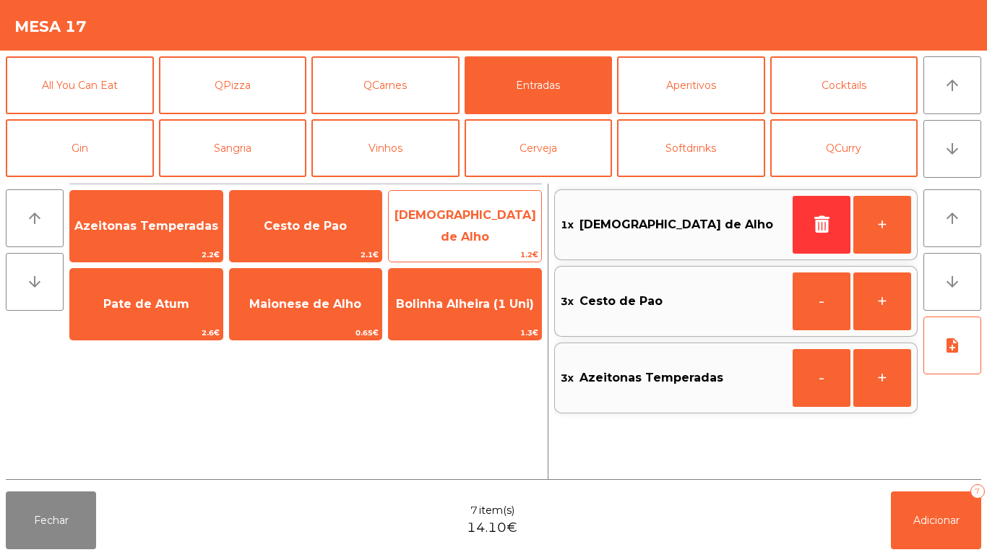
click at [468, 231] on span "[DEMOGRAPHIC_DATA] de Alho" at bounding box center [465, 225] width 142 height 35
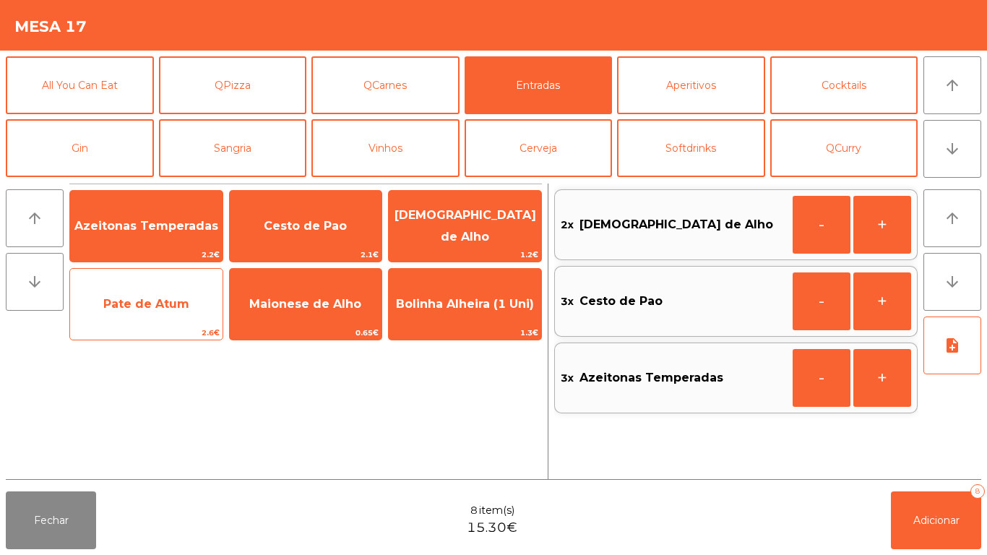
click at [154, 301] on span "Pate de Atum" at bounding box center [146, 304] width 86 height 14
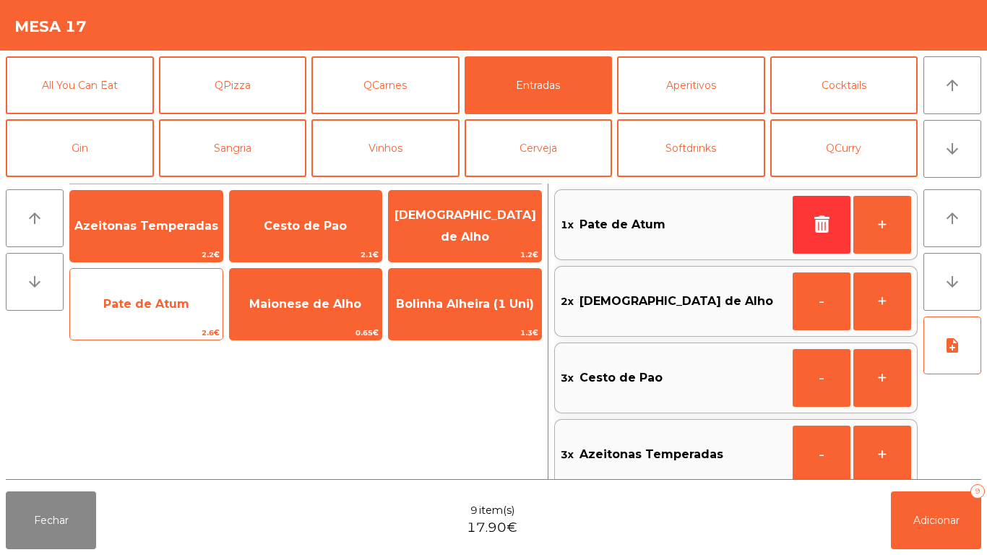
click at [153, 311] on span "Pate de Atum" at bounding box center [146, 304] width 152 height 39
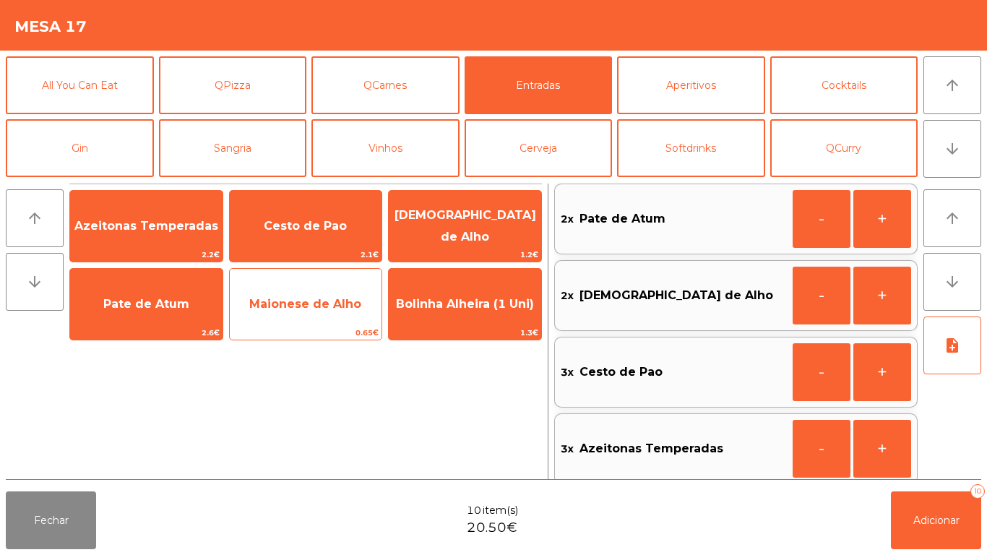
click at [297, 298] on span "Maionese de Alho" at bounding box center [305, 304] width 112 height 14
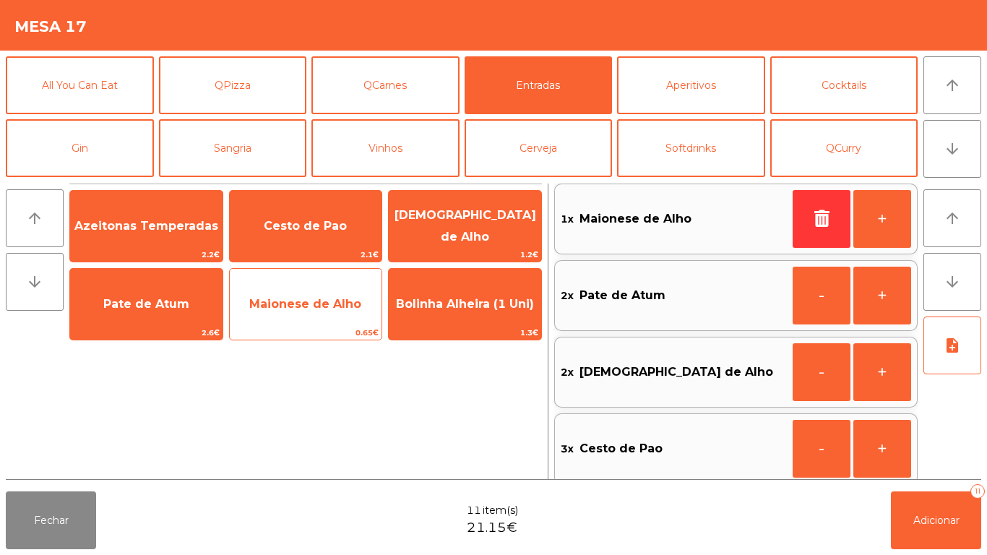
click at [281, 320] on span "Maionese de Alho" at bounding box center [306, 304] width 152 height 39
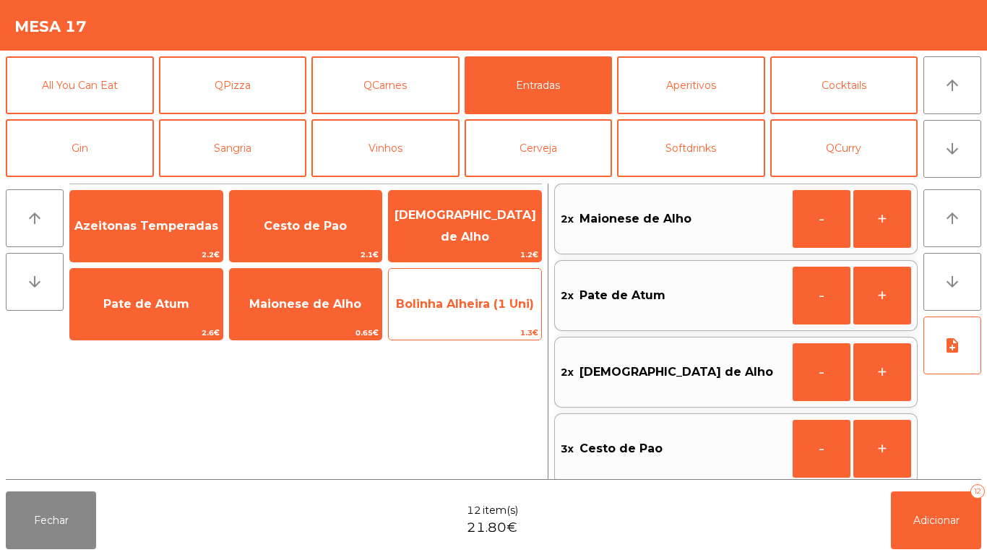
click at [479, 290] on span "Bolinha Alheira (1 Uni)" at bounding box center [465, 304] width 152 height 39
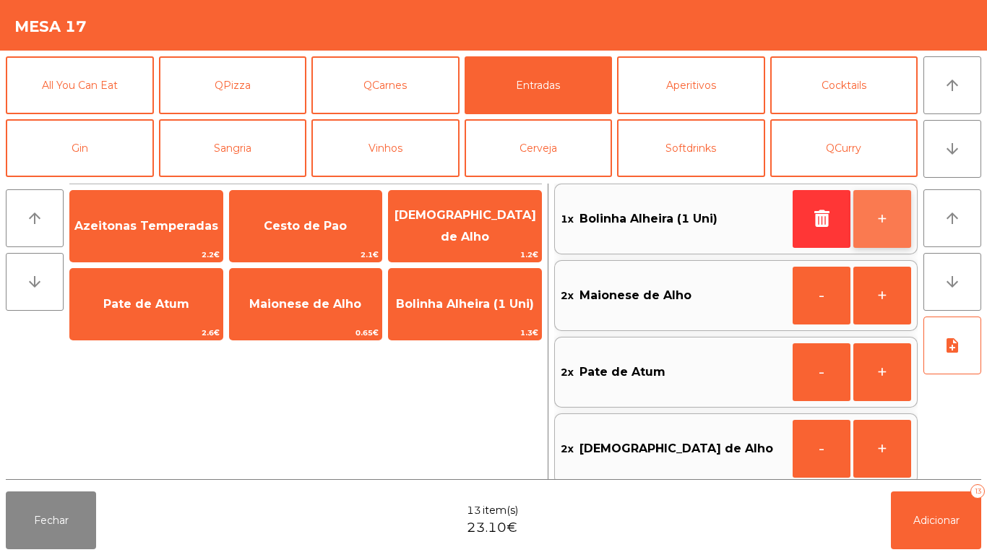
click at [865, 207] on button "+" at bounding box center [882, 219] width 58 height 58
click at [878, 212] on button "+" at bounding box center [882, 219] width 58 height 58
click at [870, 229] on button "+" at bounding box center [882, 219] width 58 height 58
click at [882, 225] on button "+" at bounding box center [882, 219] width 58 height 58
click at [880, 230] on button "+" at bounding box center [882, 219] width 58 height 58
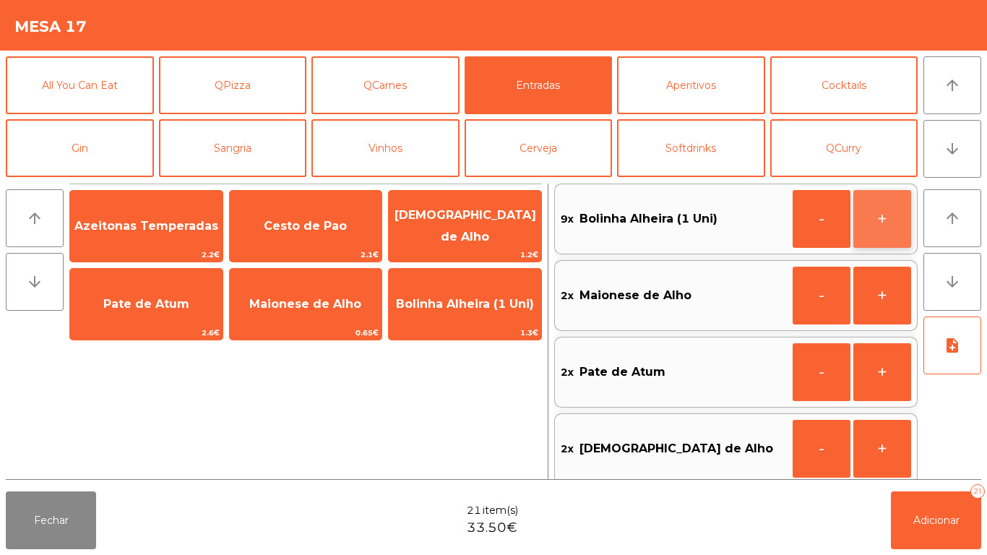
click at [888, 229] on button "+" at bounding box center [882, 219] width 58 height 58
click at [881, 232] on button "+" at bounding box center [882, 219] width 58 height 58
click at [890, 230] on button "+" at bounding box center [882, 219] width 58 height 58
click at [891, 222] on button "+" at bounding box center [882, 219] width 58 height 58
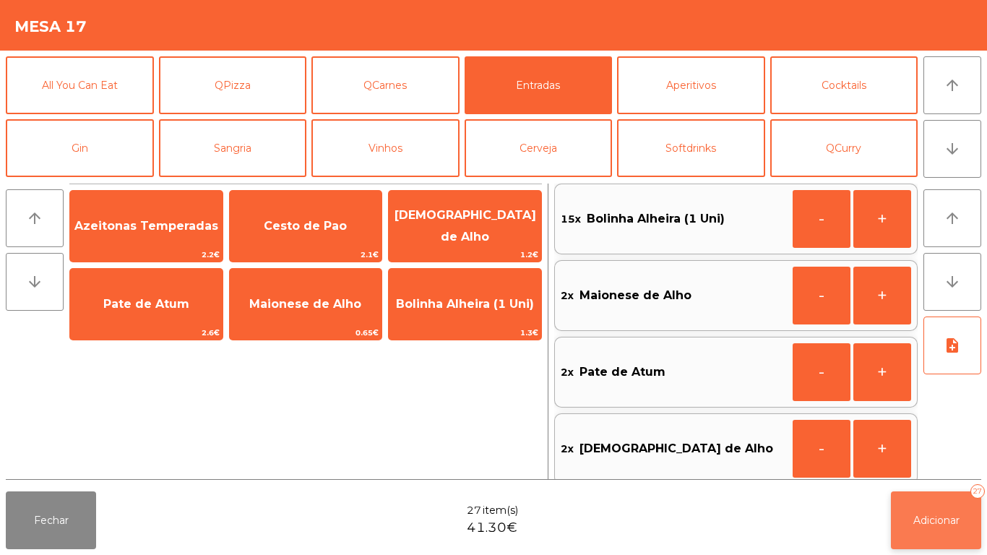
click at [916, 493] on button "Adicionar 27" at bounding box center [936, 520] width 90 height 58
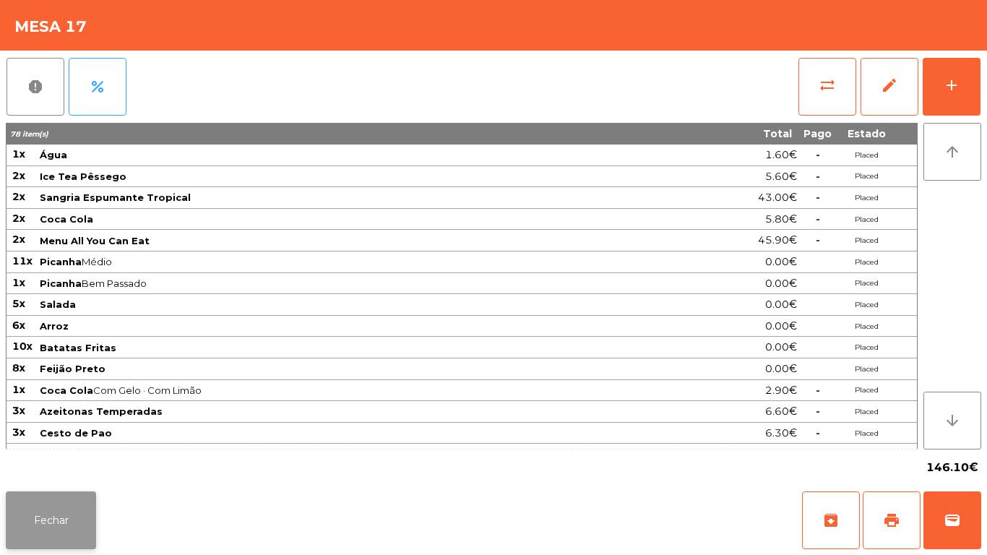
click at [44, 519] on button "Fechar" at bounding box center [51, 520] width 90 height 58
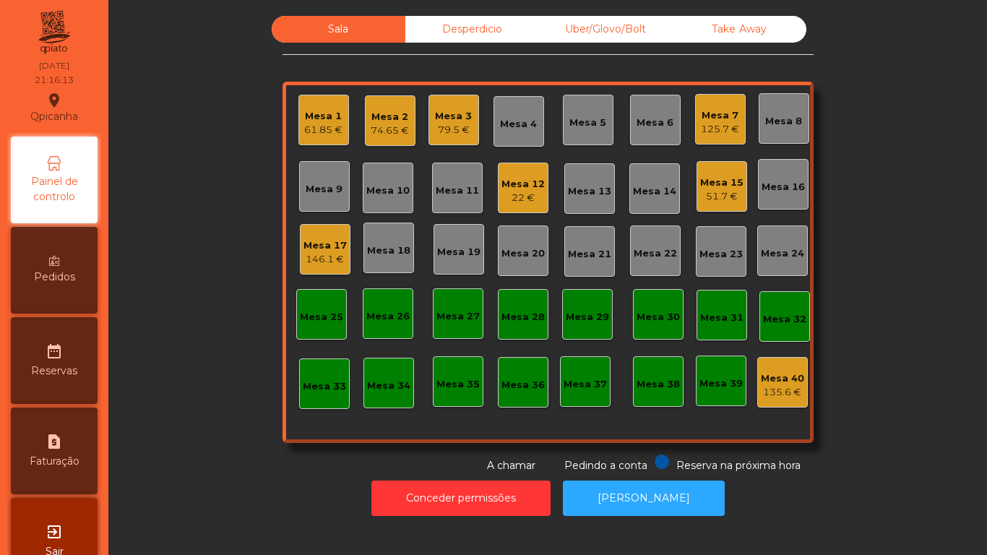
click at [451, 139] on div "Mesa 3 79.5 €" at bounding box center [453, 120] width 51 height 51
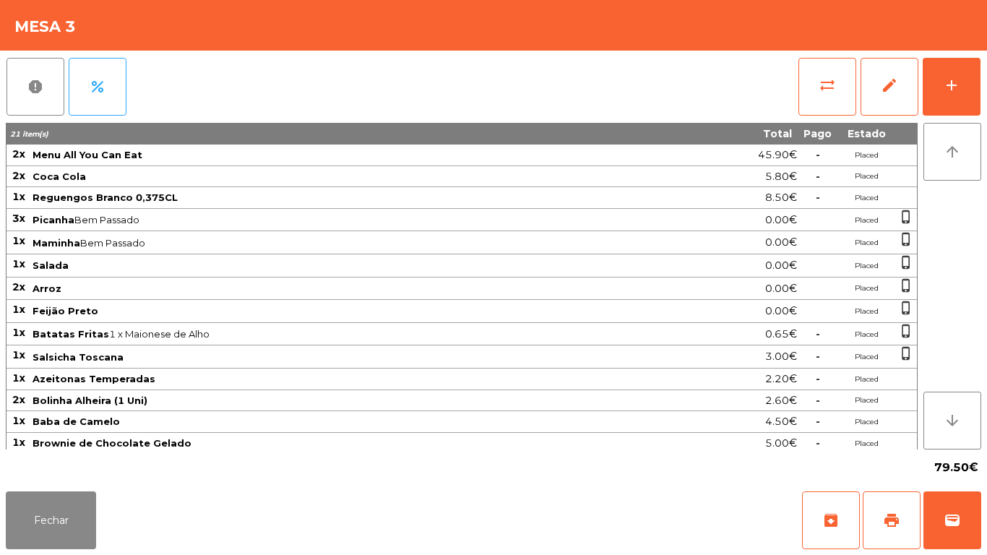
scroll to position [26, 0]
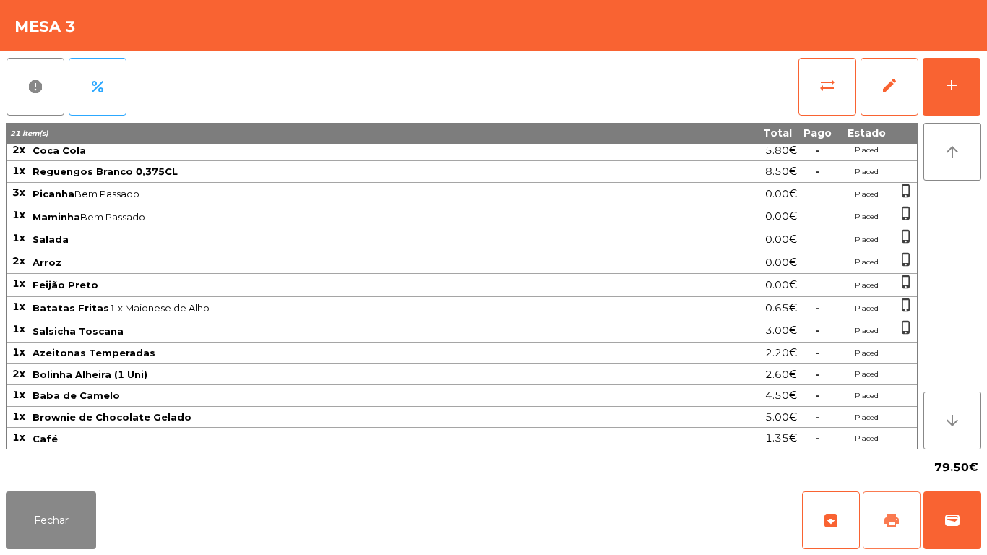
click at [886, 512] on span "print" at bounding box center [891, 519] width 17 height 17
click at [92, 518] on button "Fechar" at bounding box center [51, 520] width 90 height 58
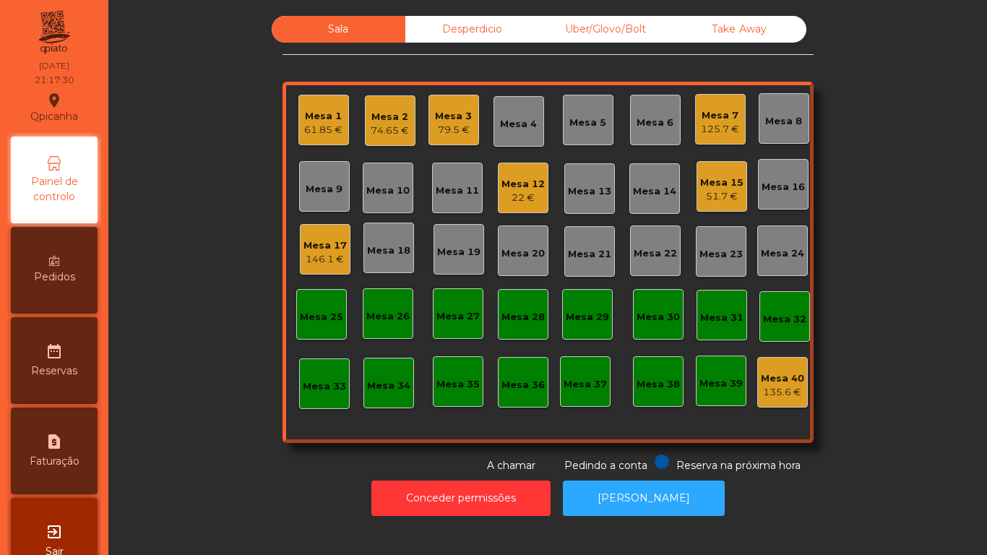
click at [452, 122] on div "Mesa 3" at bounding box center [453, 116] width 37 height 14
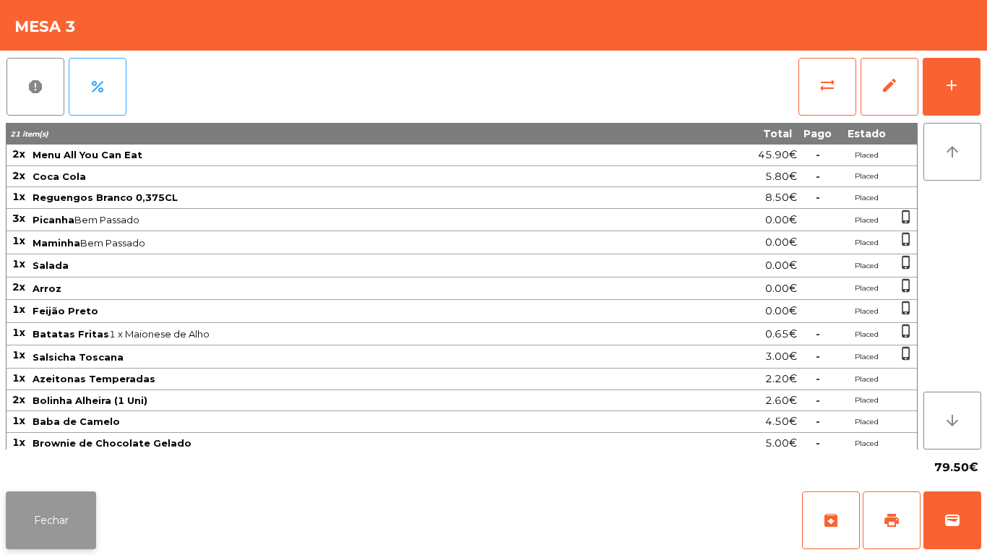
click at [61, 520] on button "Fechar" at bounding box center [51, 520] width 90 height 58
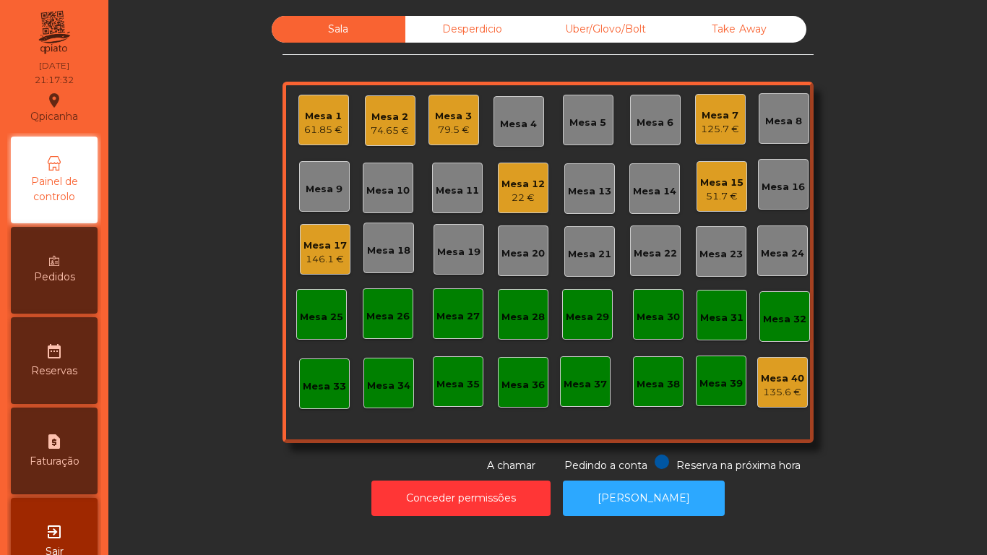
click at [381, 118] on div "Mesa 2" at bounding box center [390, 117] width 38 height 14
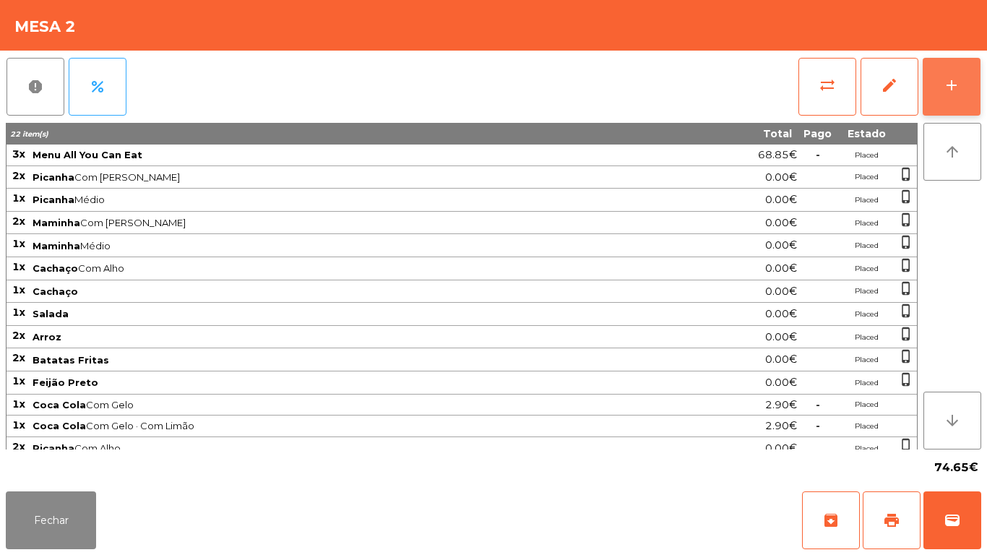
click at [948, 99] on button "add" at bounding box center [951, 87] width 58 height 58
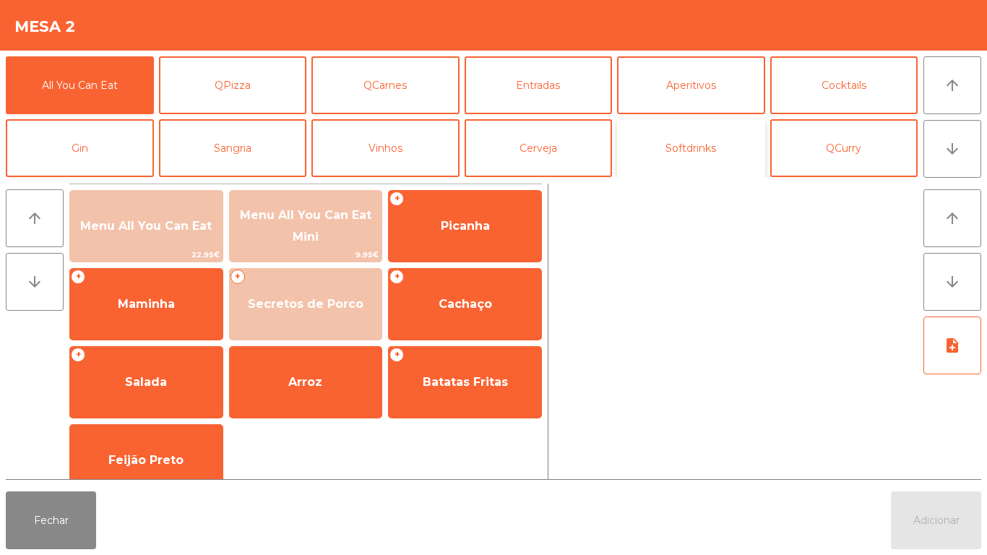
click at [688, 146] on button "Softdrinks" at bounding box center [691, 148] width 148 height 58
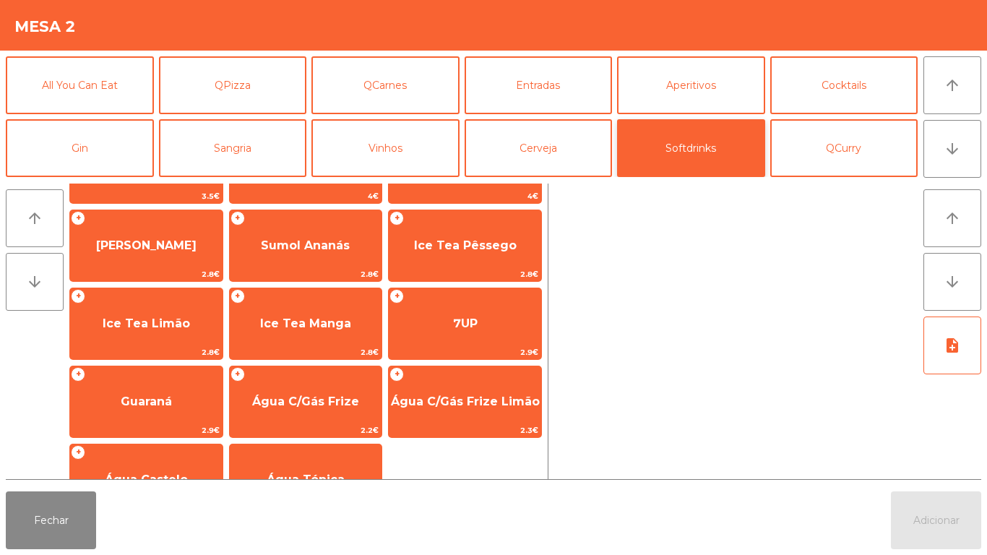
scroll to position [257, 0]
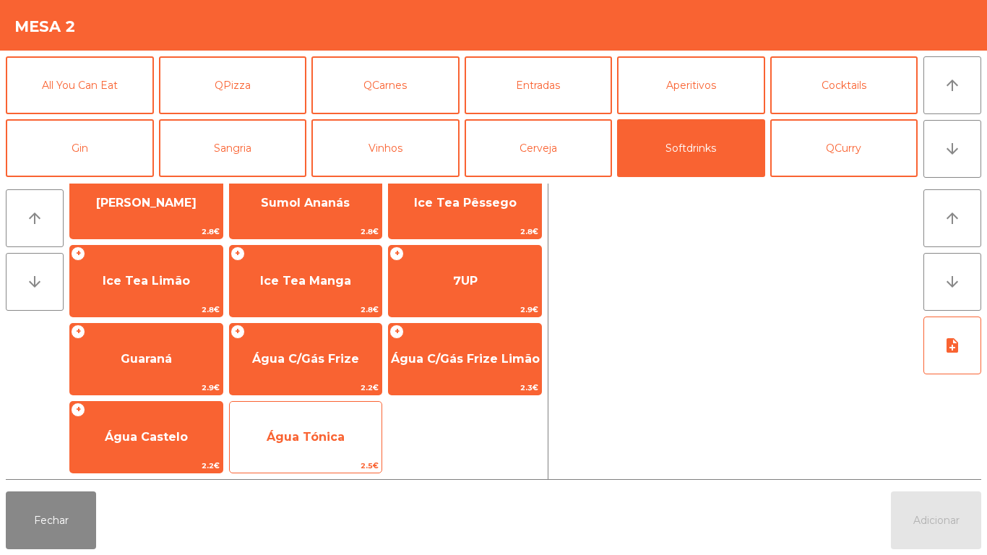
click at [321, 441] on span "Água Tónica" at bounding box center [306, 437] width 78 height 14
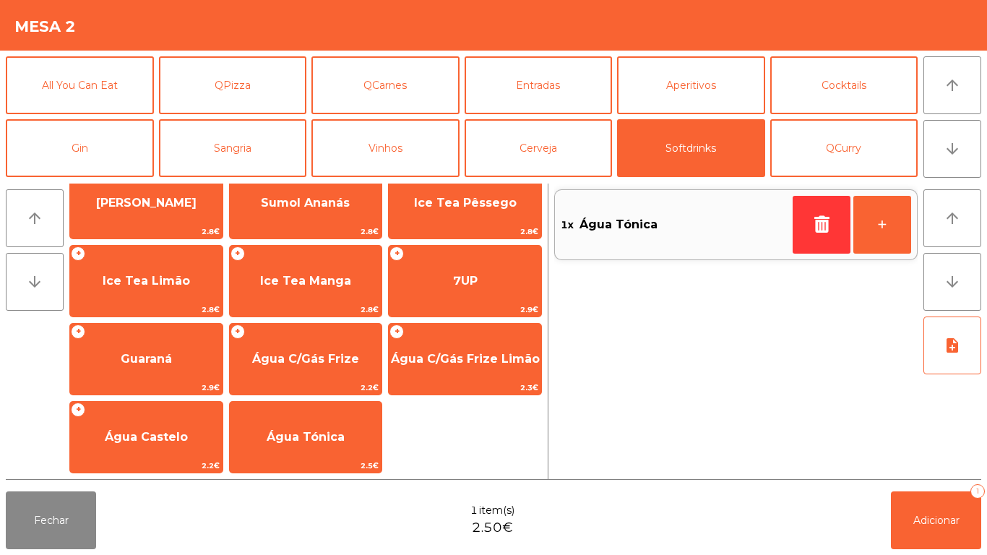
click at [657, 221] on div "1x Água Tónica" at bounding box center [673, 225] width 226 height 22
click at [922, 506] on button "Adicionar 1" at bounding box center [936, 520] width 90 height 58
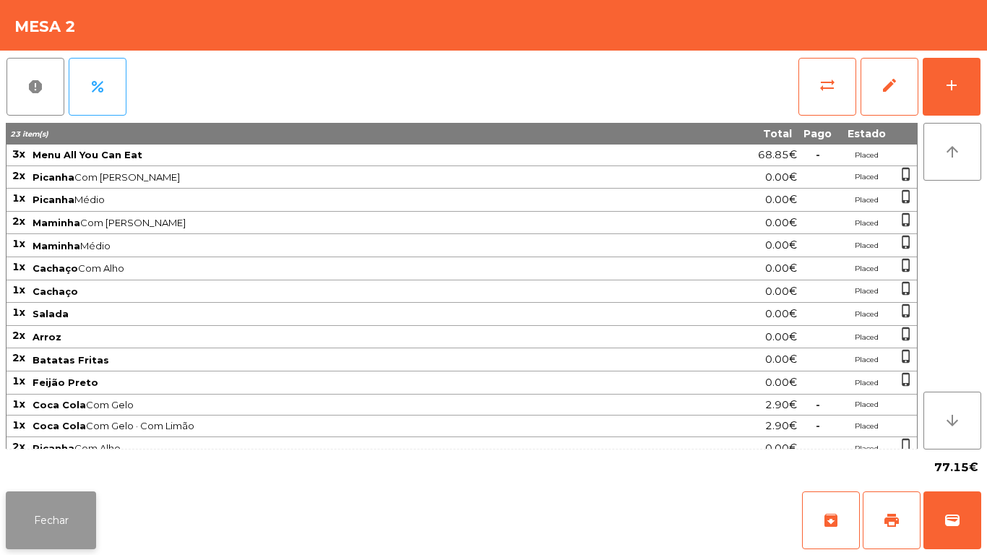
click at [56, 516] on button "Fechar" at bounding box center [51, 520] width 90 height 58
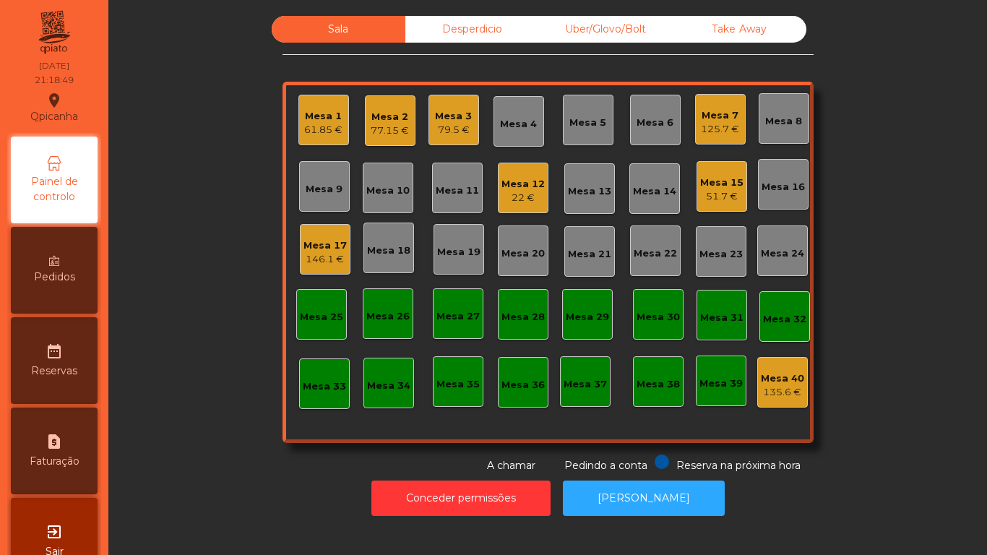
click at [469, 128] on div "Mesa 3 79.5 €" at bounding box center [453, 120] width 51 height 51
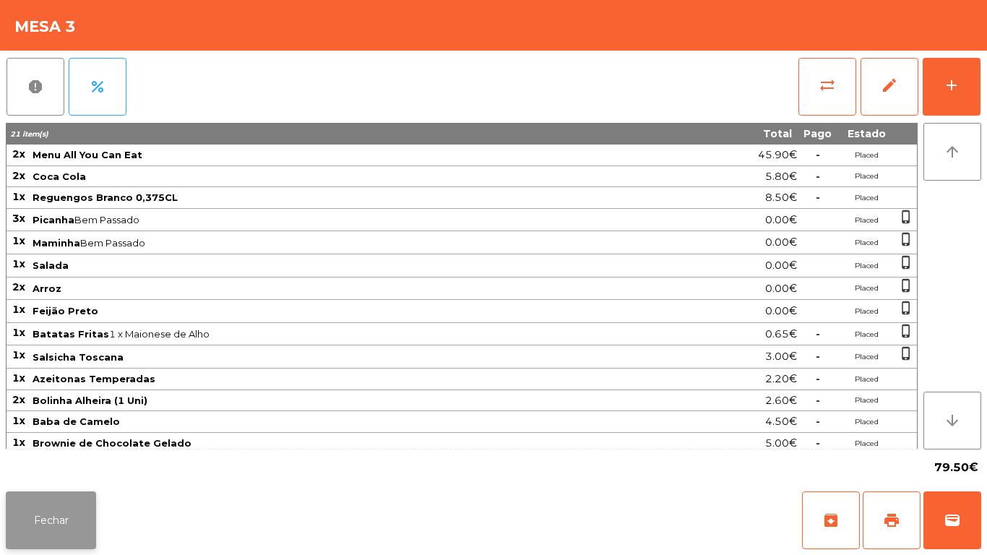
click at [72, 501] on button "Fechar" at bounding box center [51, 520] width 90 height 58
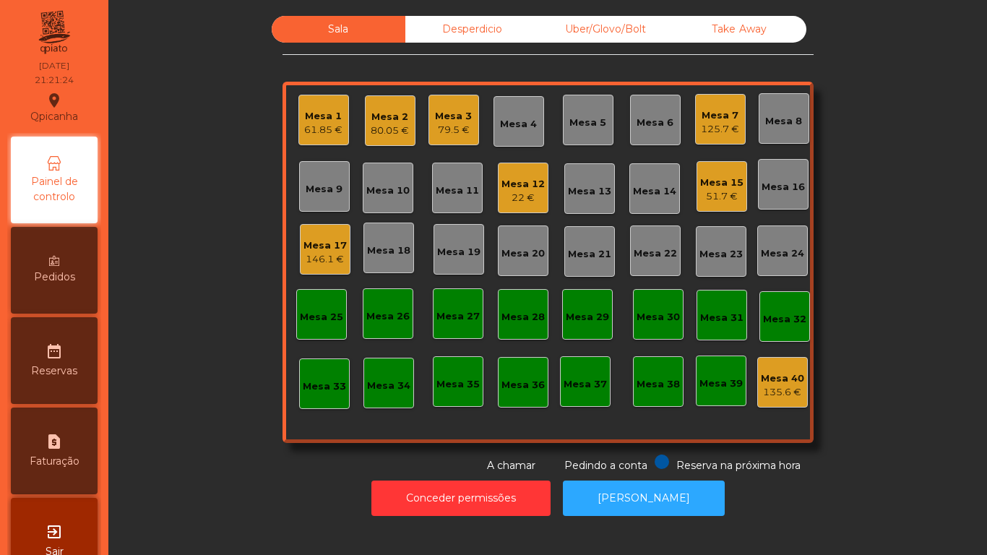
click at [384, 181] on div "Mesa 10" at bounding box center [387, 188] width 43 height 20
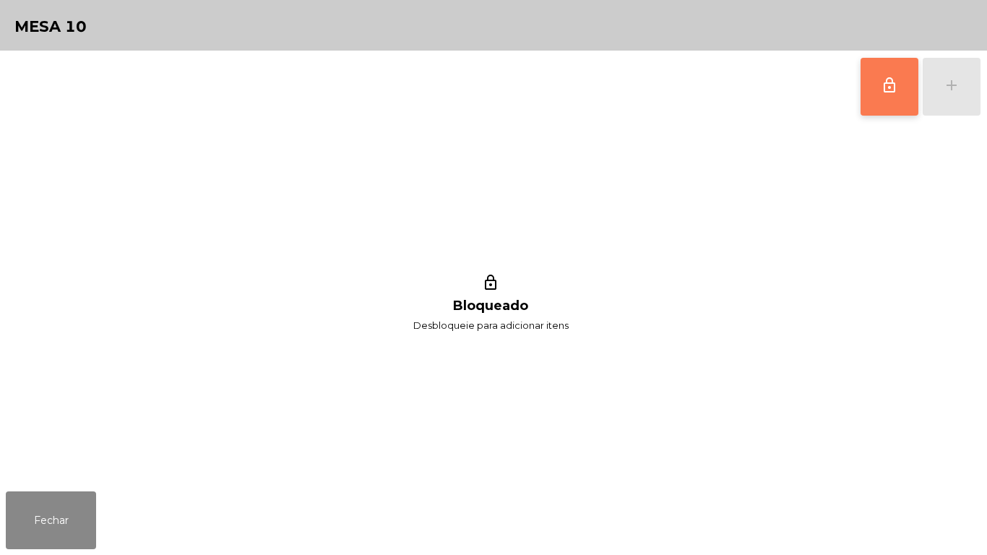
click at [889, 87] on span "lock_outline" at bounding box center [888, 85] width 17 height 17
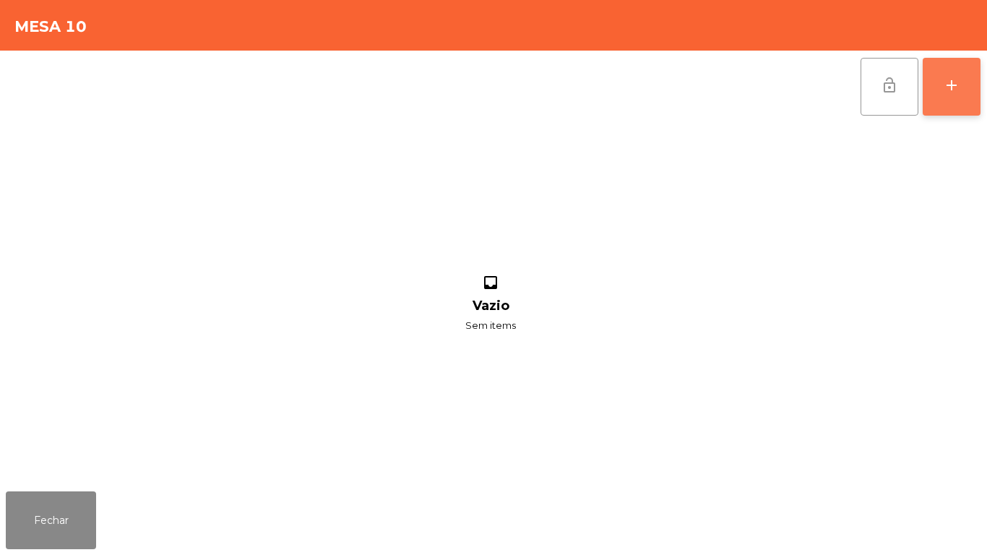
click at [944, 92] on div "add" at bounding box center [951, 85] width 17 height 17
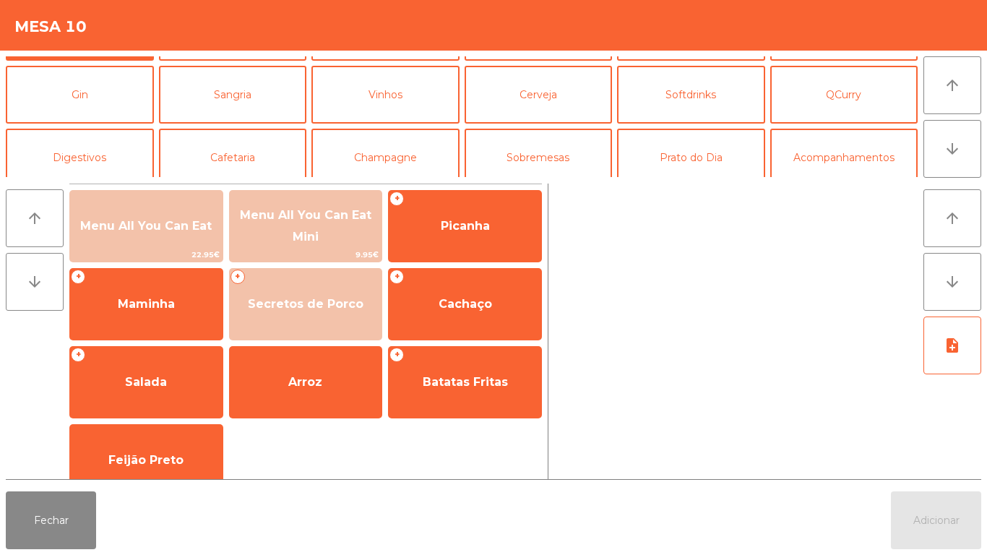
scroll to position [63, 0]
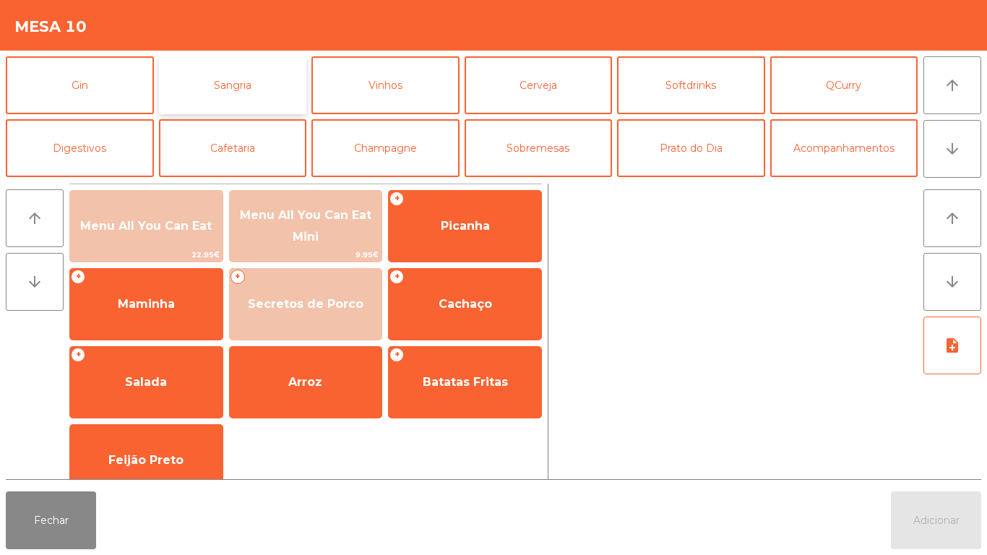
click at [248, 86] on button "Sangria" at bounding box center [233, 85] width 148 height 58
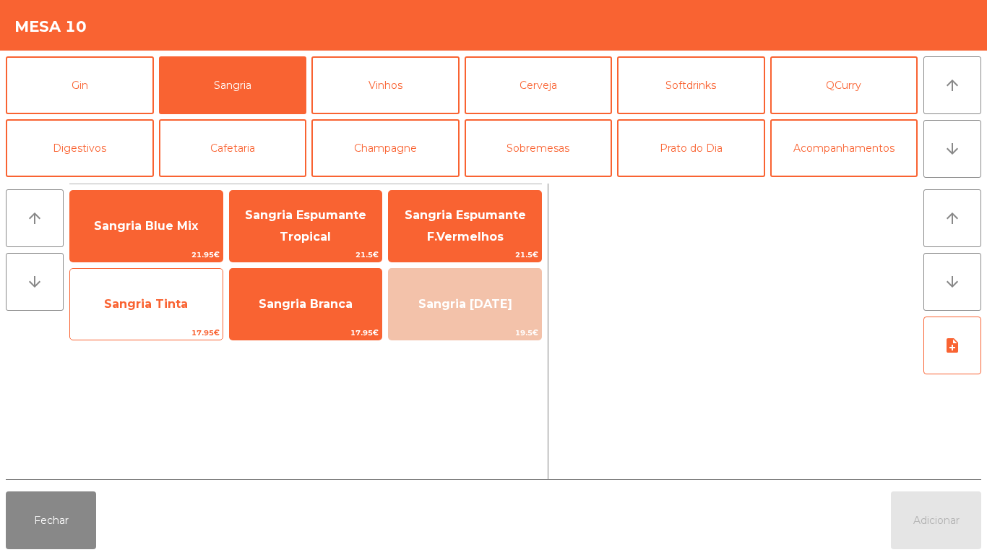
click at [181, 300] on span "Sangria Tinta" at bounding box center [146, 304] width 84 height 14
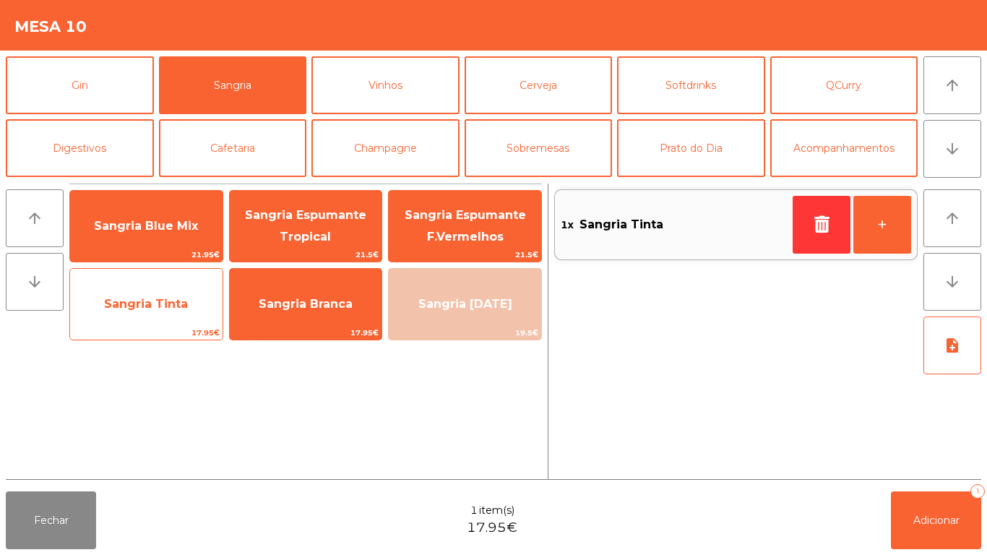
scroll to position [0, 0]
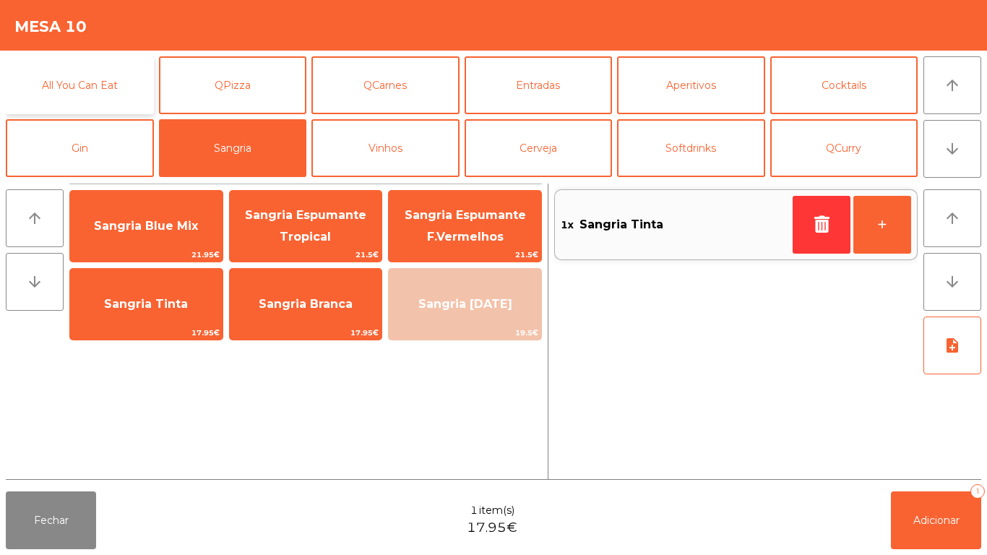
click at [104, 84] on button "All You Can Eat" at bounding box center [80, 85] width 148 height 58
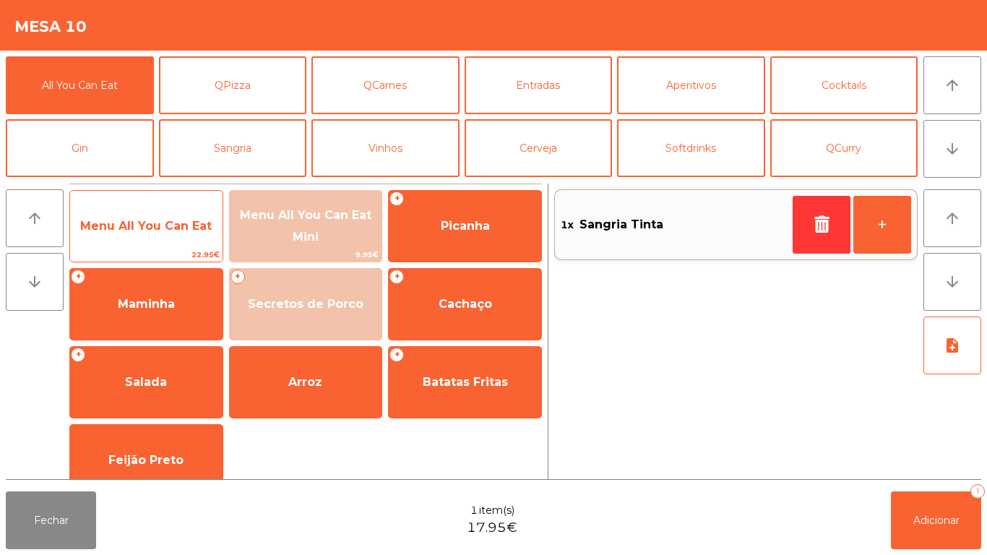
click at [171, 241] on span "Menu All You Can Eat" at bounding box center [146, 226] width 152 height 39
click at [165, 230] on span "Menu All You Can Eat" at bounding box center [145, 226] width 131 height 14
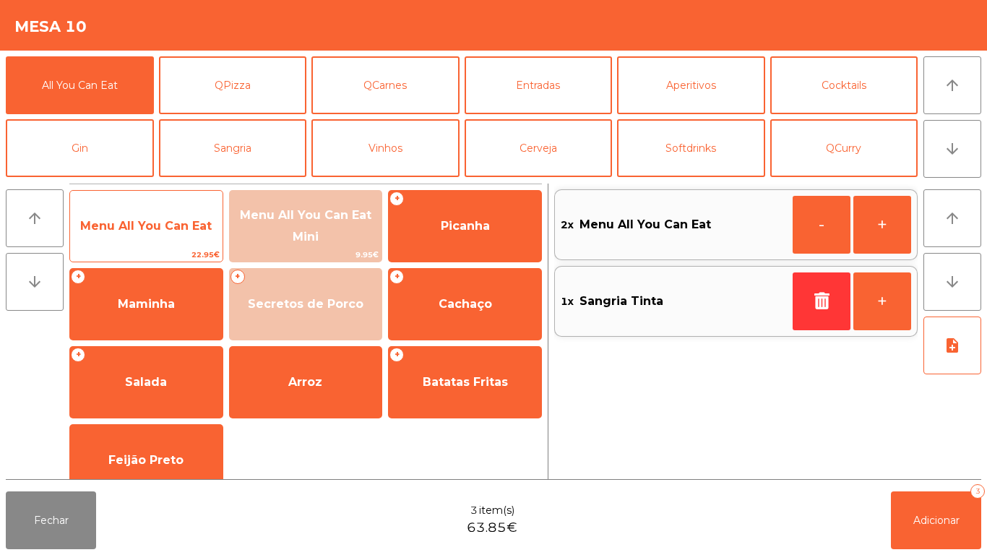
click at [160, 227] on span "Menu All You Can Eat" at bounding box center [145, 226] width 131 height 14
click at [161, 219] on span "Menu All You Can Eat" at bounding box center [145, 226] width 131 height 14
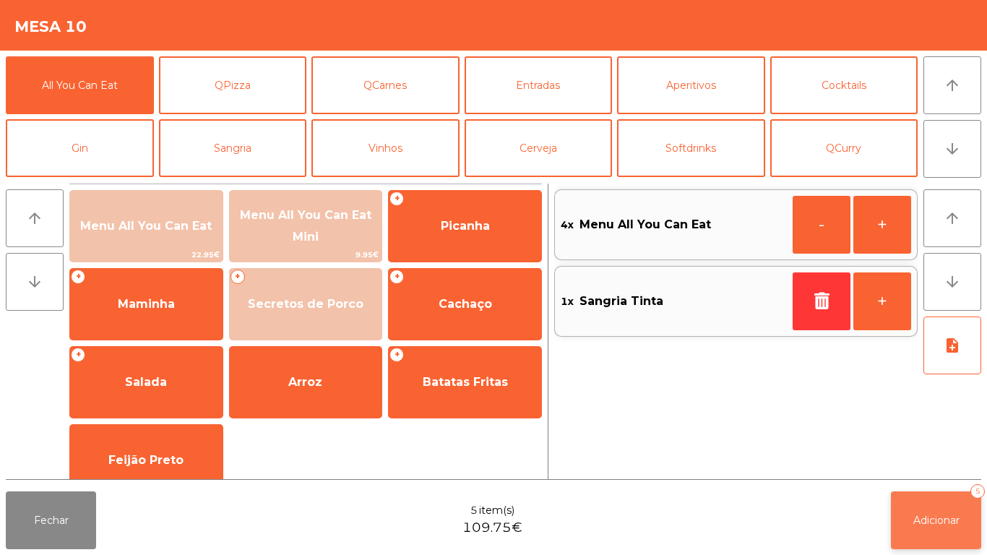
click at [951, 521] on span "Adicionar" at bounding box center [936, 520] width 46 height 13
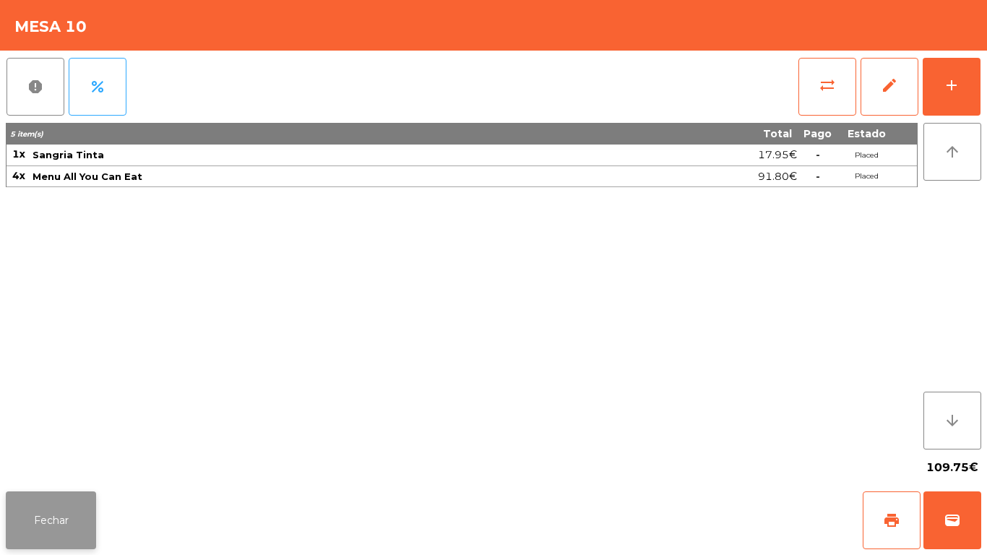
click at [48, 495] on button "Fechar" at bounding box center [51, 520] width 90 height 58
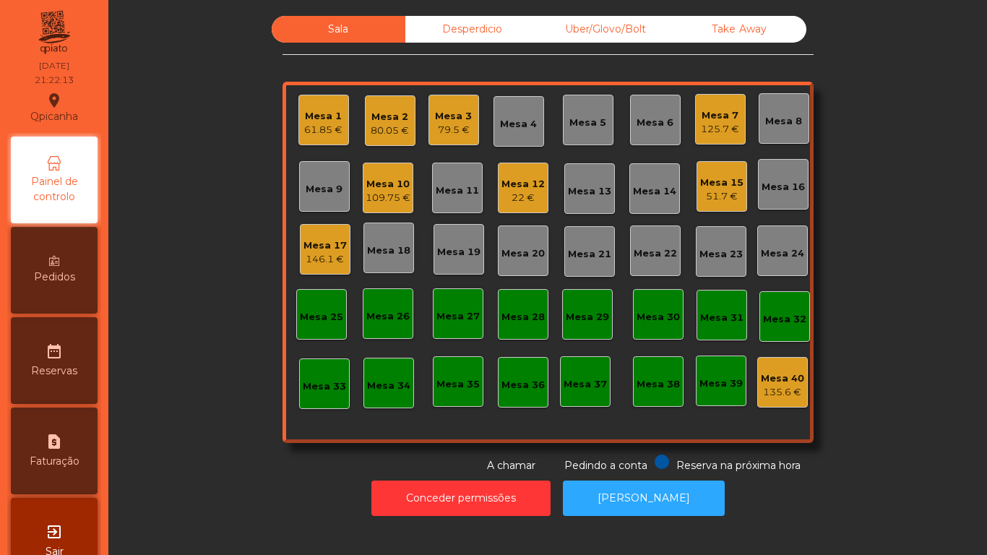
click at [524, 183] on div "Mesa 12" at bounding box center [522, 184] width 43 height 14
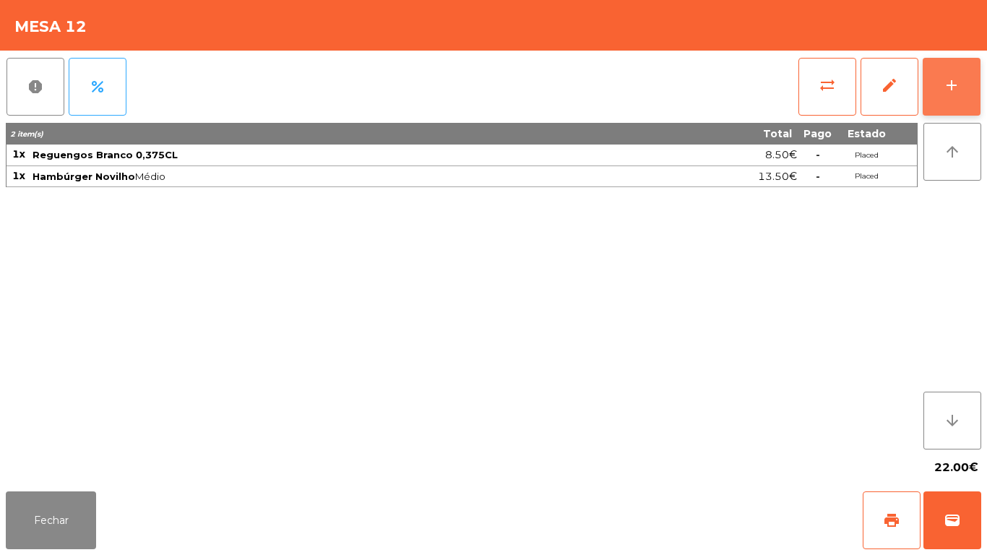
click at [945, 99] on button "add" at bounding box center [951, 87] width 58 height 58
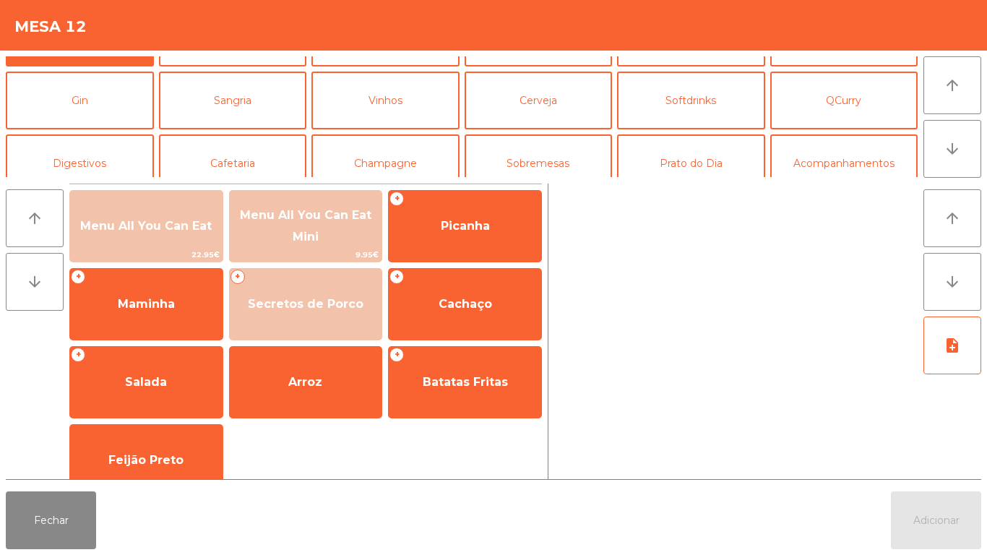
scroll to position [47, 0]
click at [251, 159] on button "Cafetaria" at bounding box center [233, 164] width 148 height 58
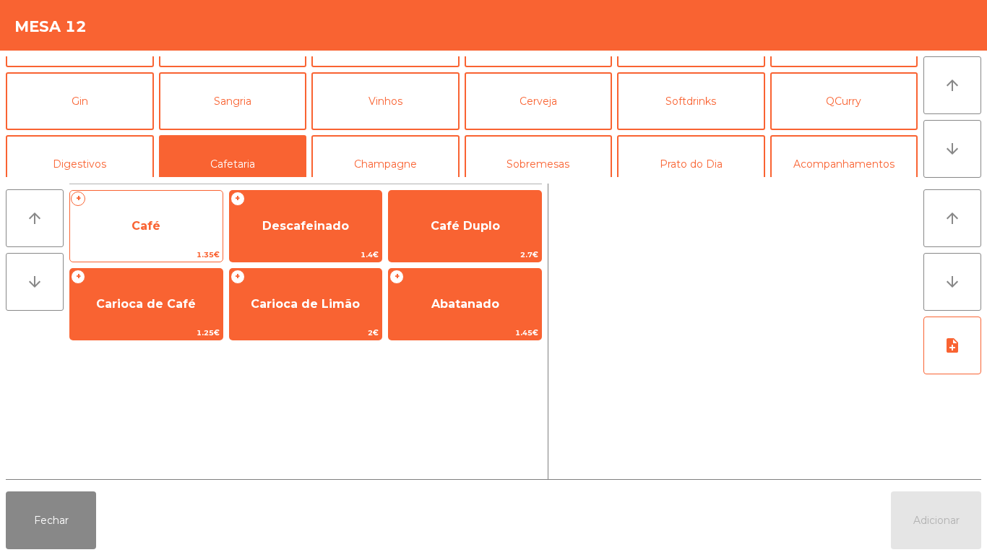
click at [173, 235] on span "Café" at bounding box center [146, 226] width 152 height 39
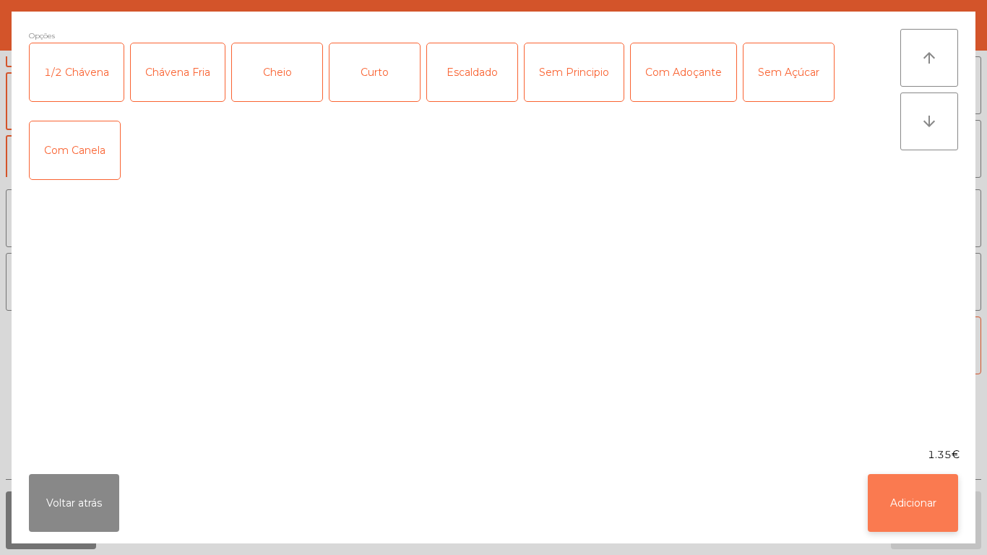
click at [919, 497] on button "Adicionar" at bounding box center [912, 503] width 90 height 58
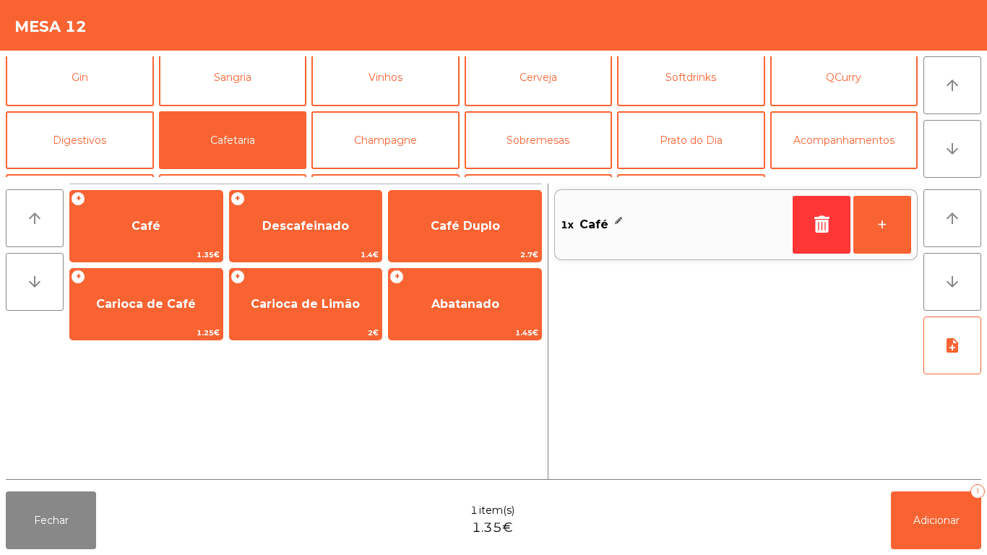
scroll to position [69, 0]
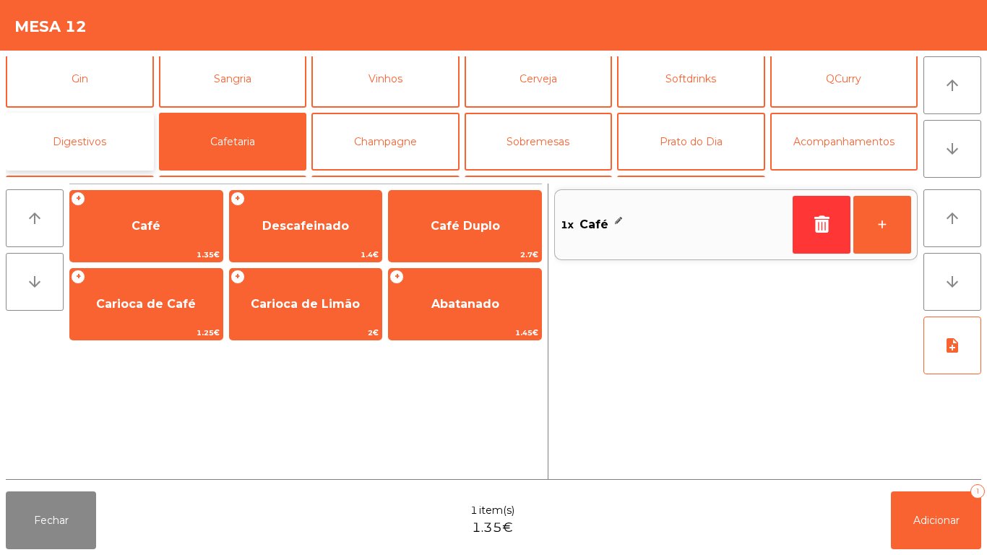
click at [107, 139] on button "Digestivos" at bounding box center [80, 142] width 148 height 58
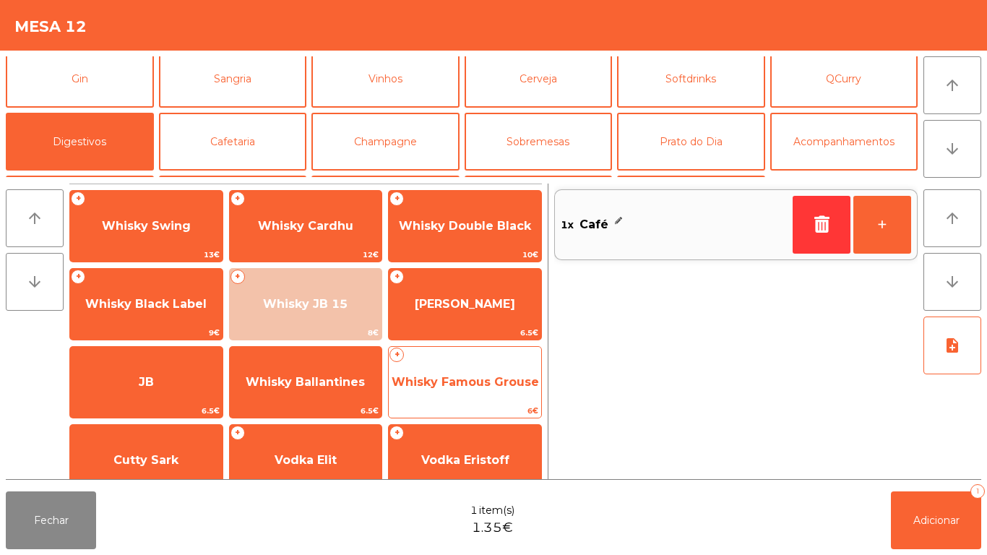
click at [482, 363] on span "Whisky Famous Grouse" at bounding box center [465, 382] width 152 height 39
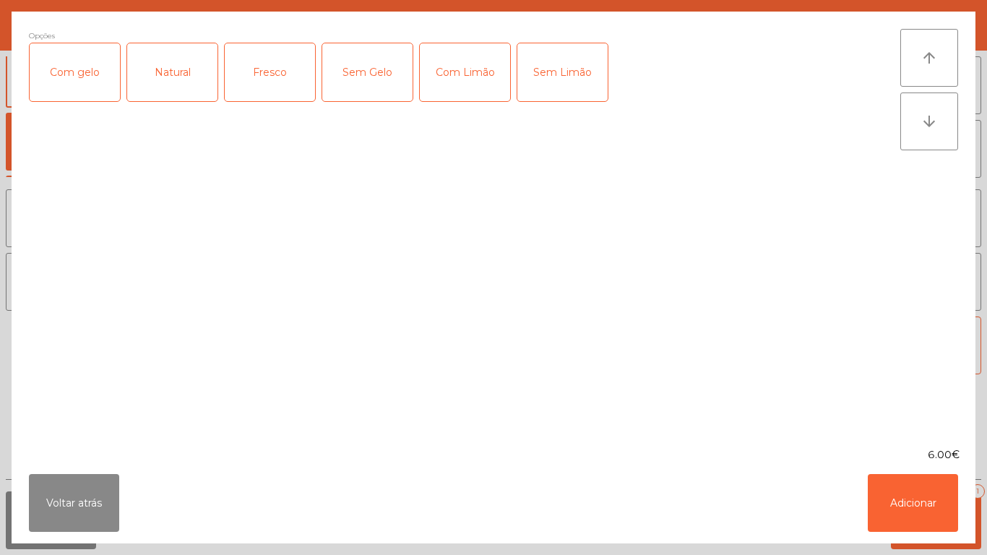
click at [66, 69] on div "Com gelo" at bounding box center [75, 72] width 90 height 58
click at [908, 482] on button "Adicionar" at bounding box center [912, 503] width 90 height 58
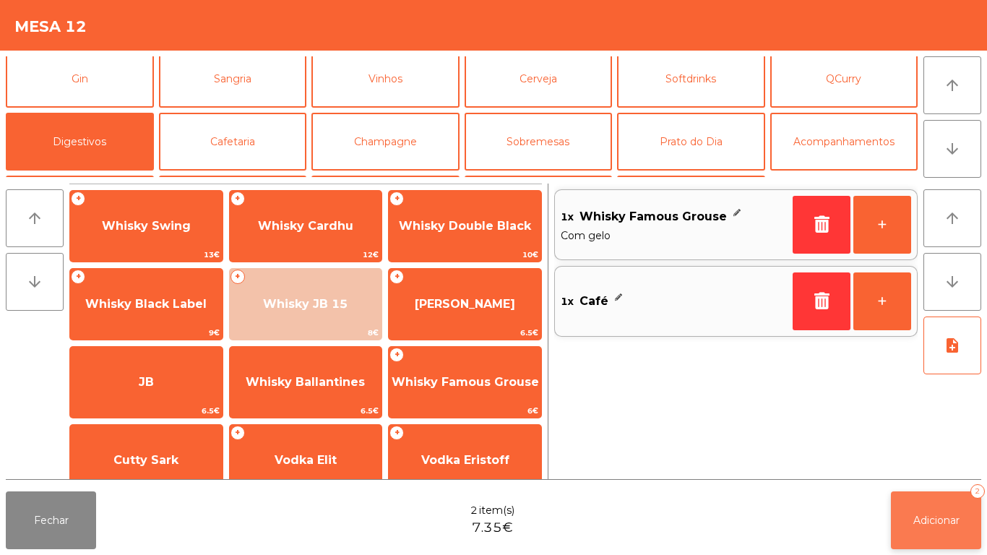
click at [933, 516] on span "Adicionar" at bounding box center [936, 520] width 46 height 13
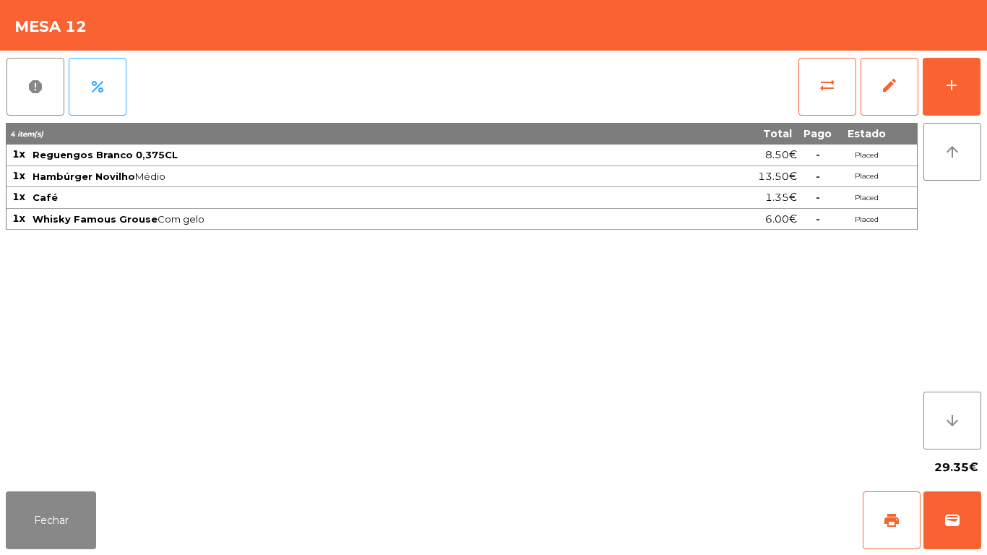
click at [69, 554] on div "Fechar print wallet" at bounding box center [493, 519] width 987 height 69
click at [86, 515] on button "Fechar" at bounding box center [51, 520] width 90 height 58
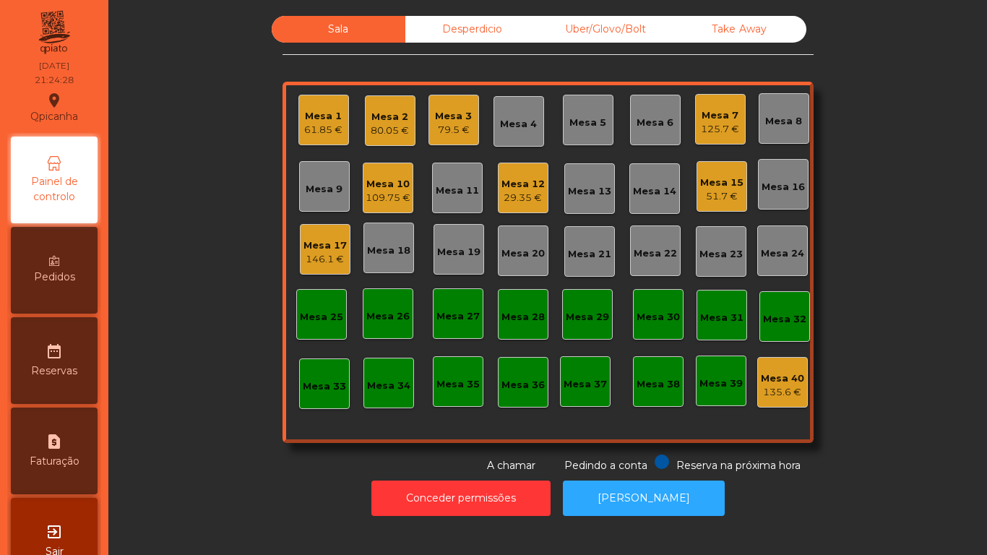
click at [324, 250] on div "Mesa 17" at bounding box center [324, 245] width 43 height 14
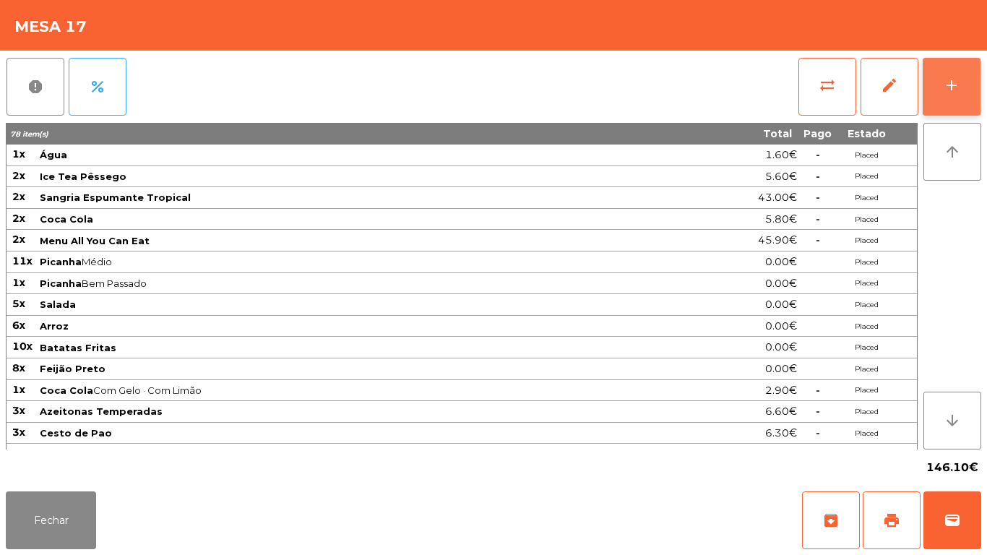
click at [951, 92] on div "add" at bounding box center [951, 85] width 17 height 17
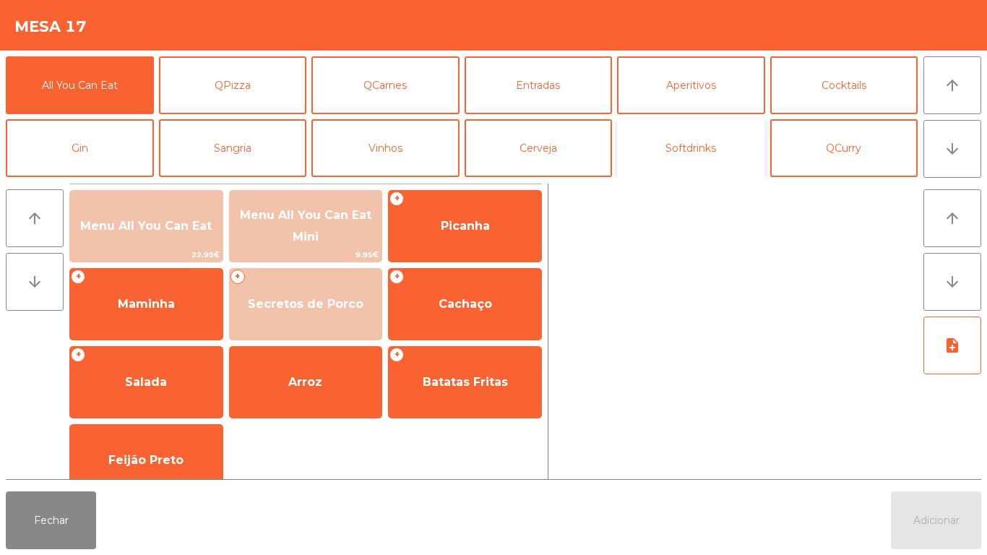
click at [690, 144] on button "Softdrinks" at bounding box center [691, 148] width 148 height 58
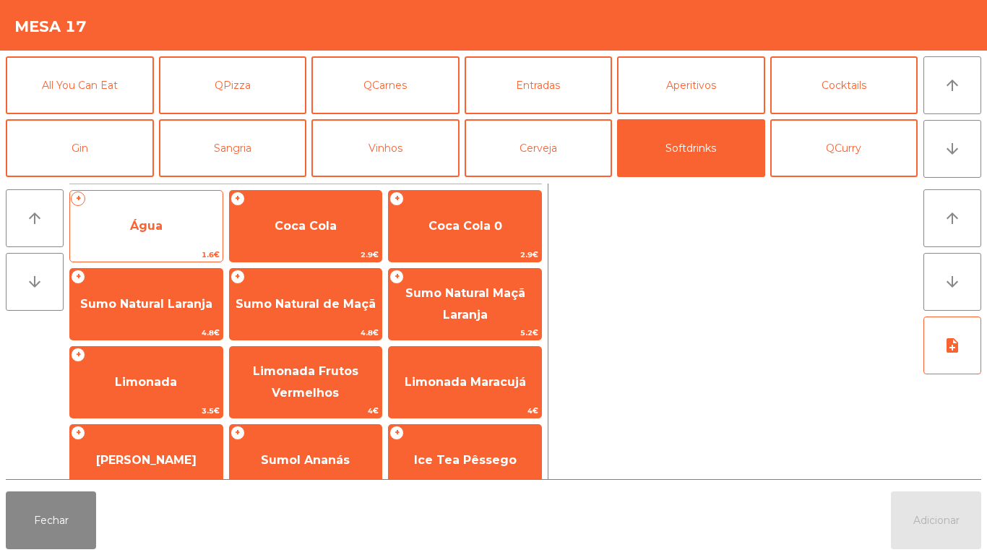
click at [171, 221] on span "Água" at bounding box center [146, 226] width 152 height 39
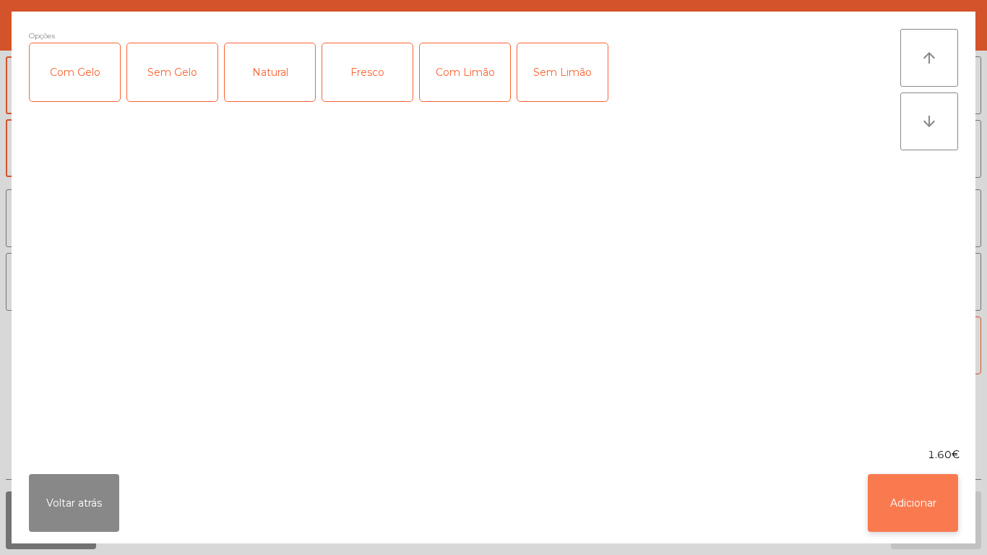
click at [901, 504] on button "Adicionar" at bounding box center [912, 503] width 90 height 58
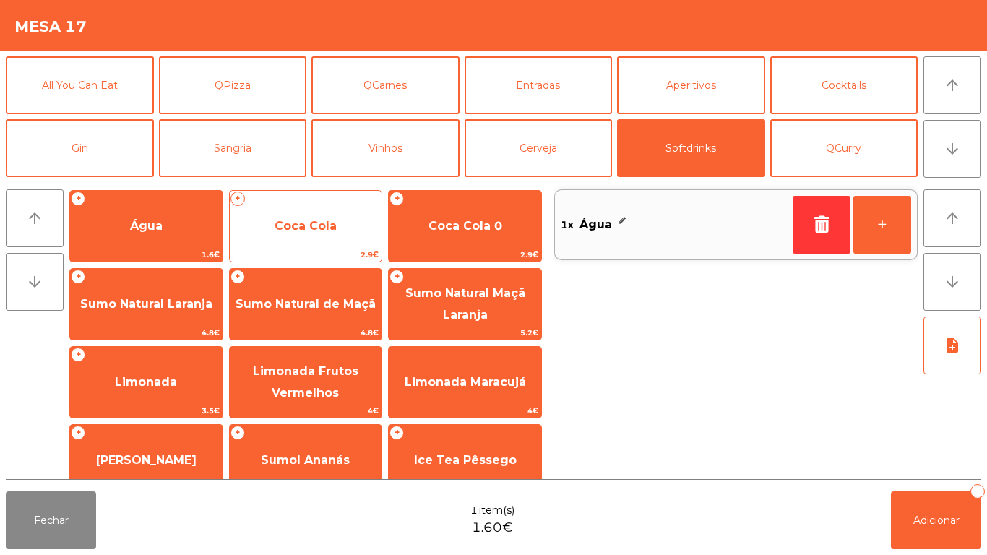
click at [320, 230] on span "Coca Cola" at bounding box center [305, 226] width 62 height 14
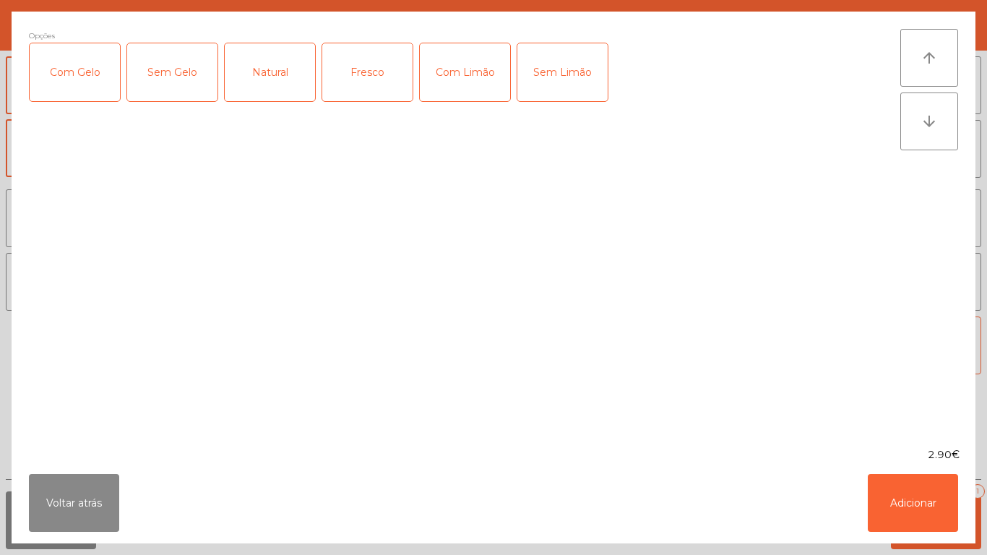
click at [176, 78] on div "Sem Gelo" at bounding box center [172, 72] width 90 height 58
click at [576, 76] on div "Sem Limão" at bounding box center [562, 72] width 90 height 58
click at [900, 495] on button "Adicionar" at bounding box center [912, 503] width 90 height 58
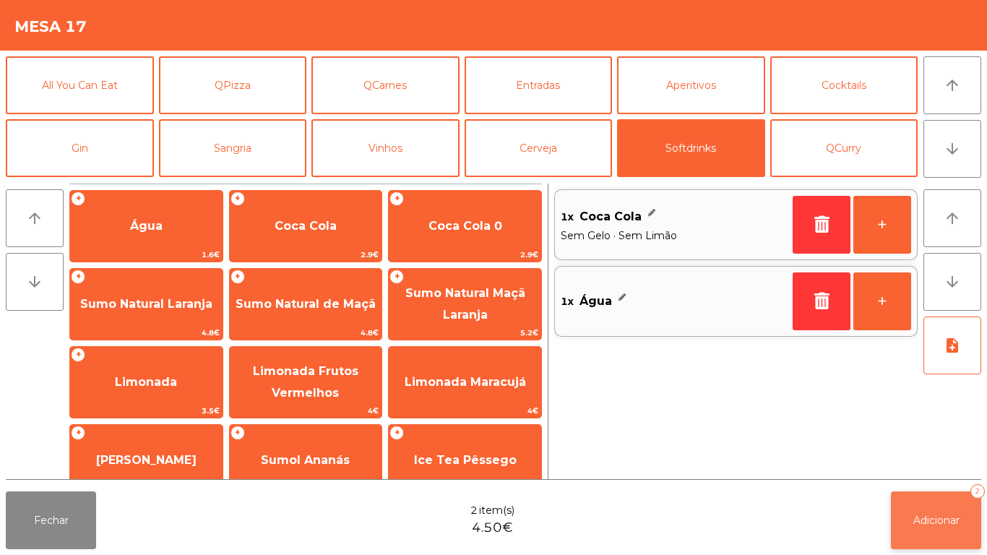
click at [941, 510] on button "Adicionar 2" at bounding box center [936, 520] width 90 height 58
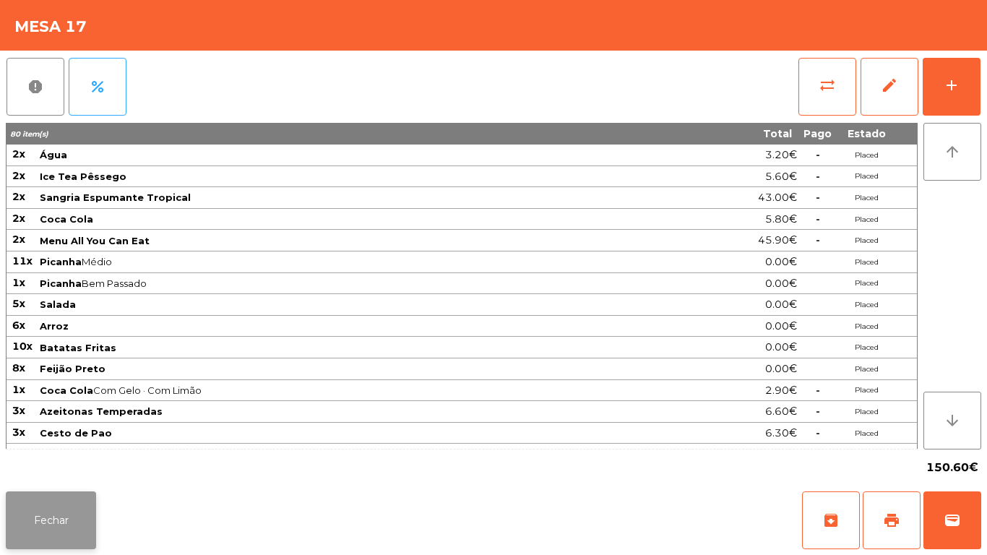
click at [56, 495] on button "Fechar" at bounding box center [51, 520] width 90 height 58
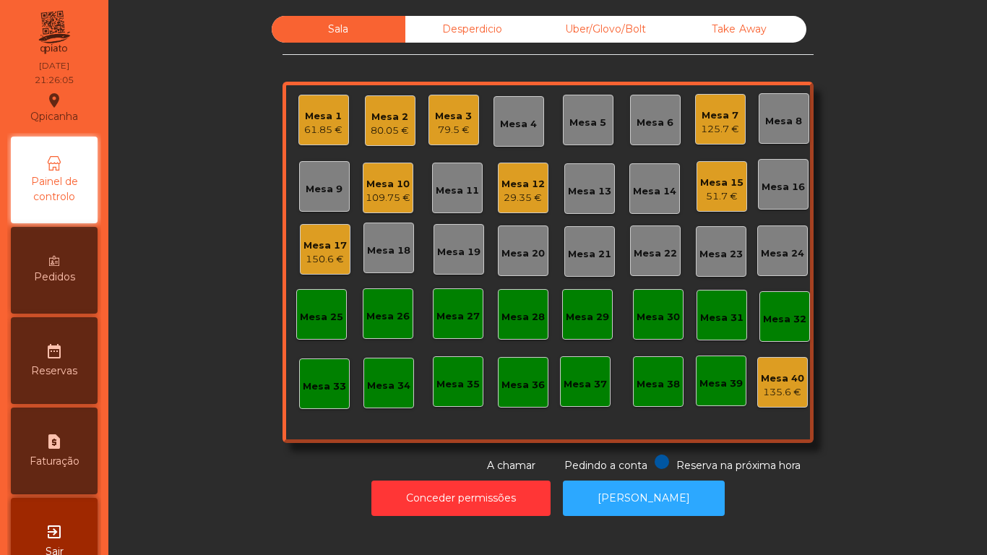
click at [330, 128] on div "61.85 €" at bounding box center [323, 130] width 38 height 14
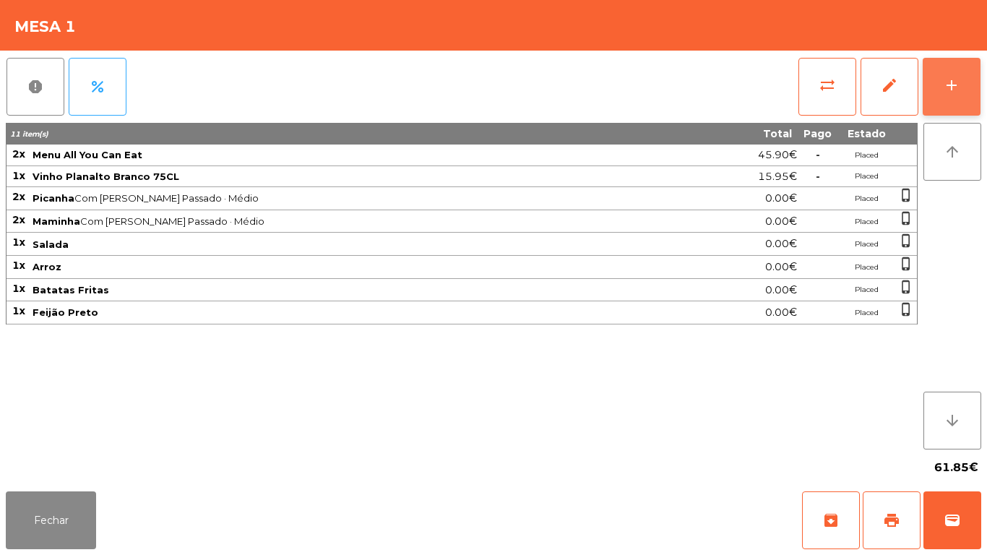
click at [967, 77] on button "add" at bounding box center [951, 87] width 58 height 58
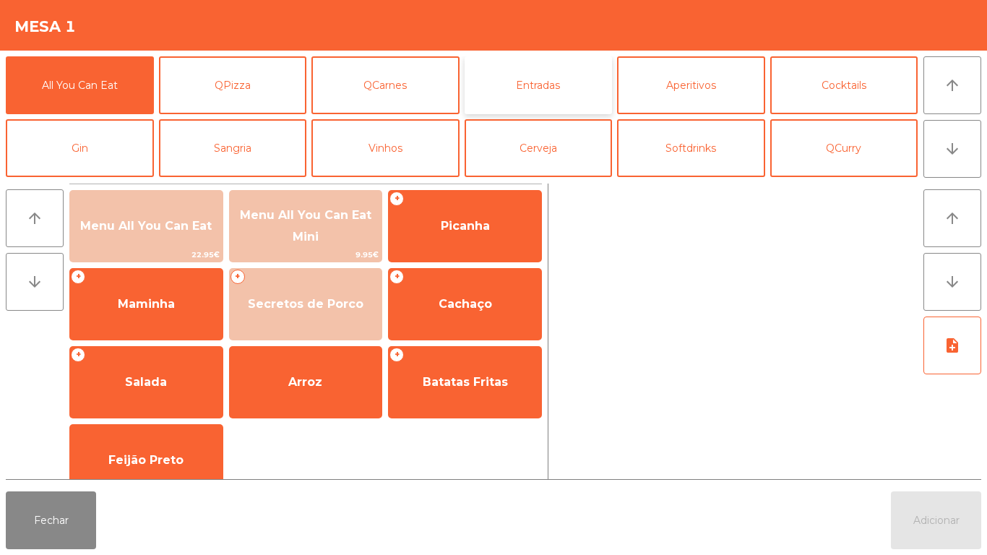
click at [562, 93] on button "Entradas" at bounding box center [538, 85] width 148 height 58
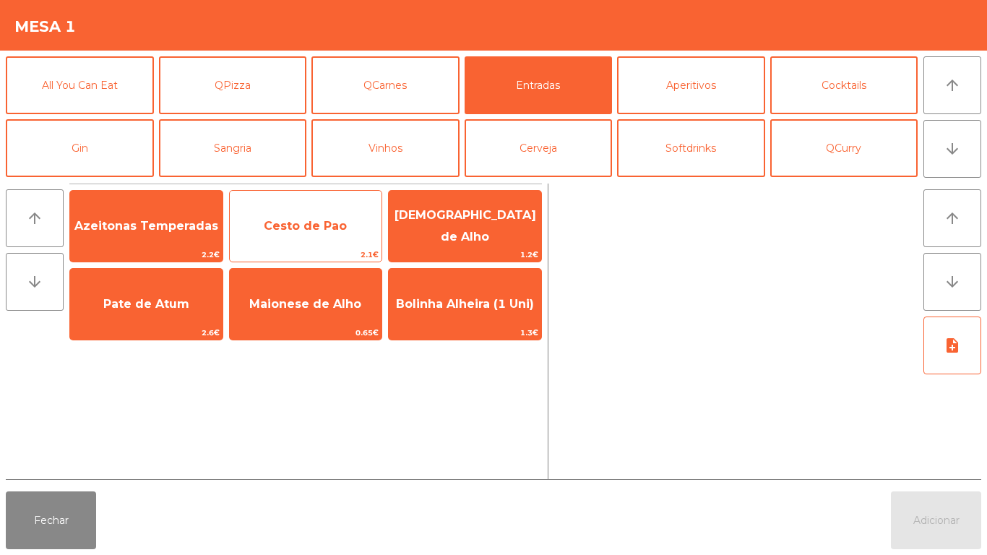
click at [310, 229] on span "Cesto de Pao" at bounding box center [305, 226] width 83 height 14
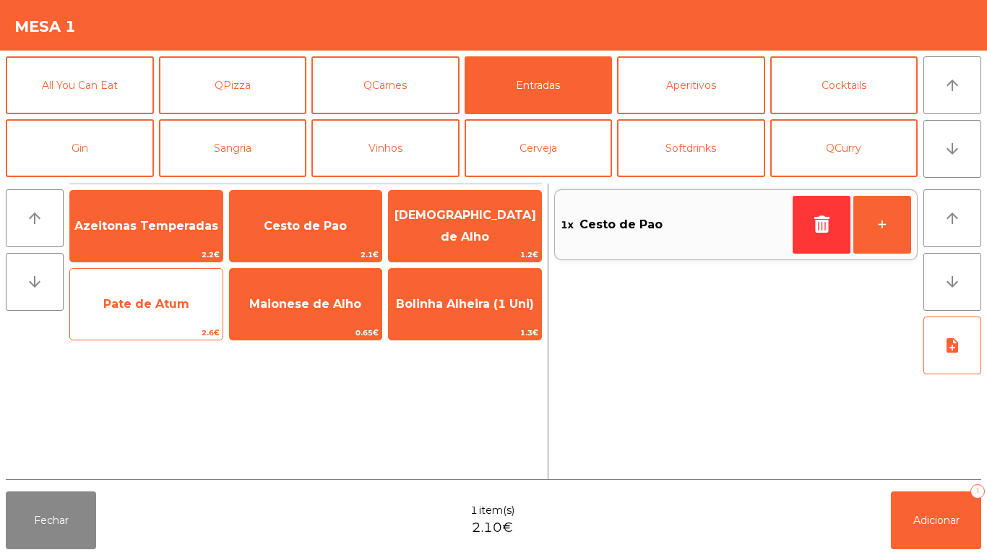
click at [124, 321] on span "Pate de Atum" at bounding box center [146, 304] width 152 height 39
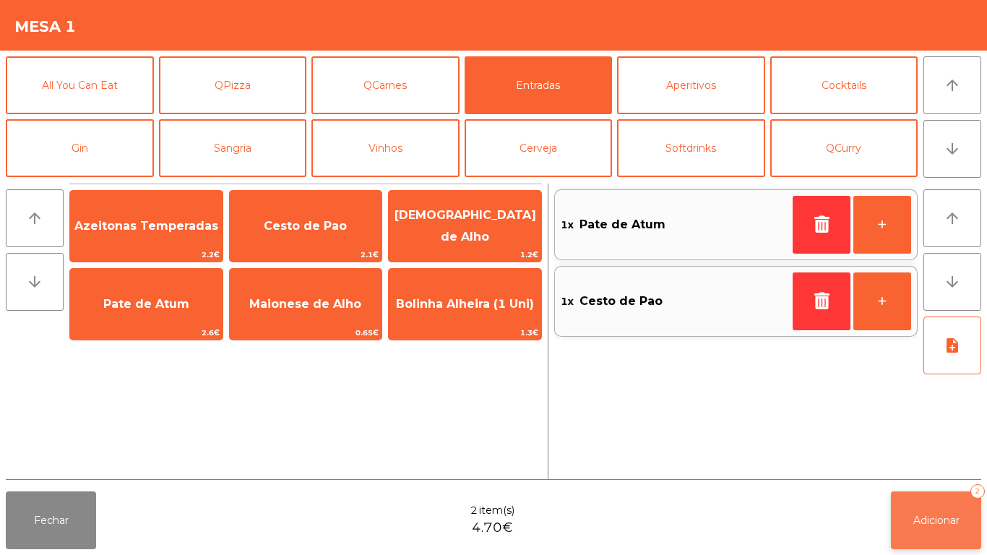
click at [899, 498] on button "Adicionar 2" at bounding box center [936, 520] width 90 height 58
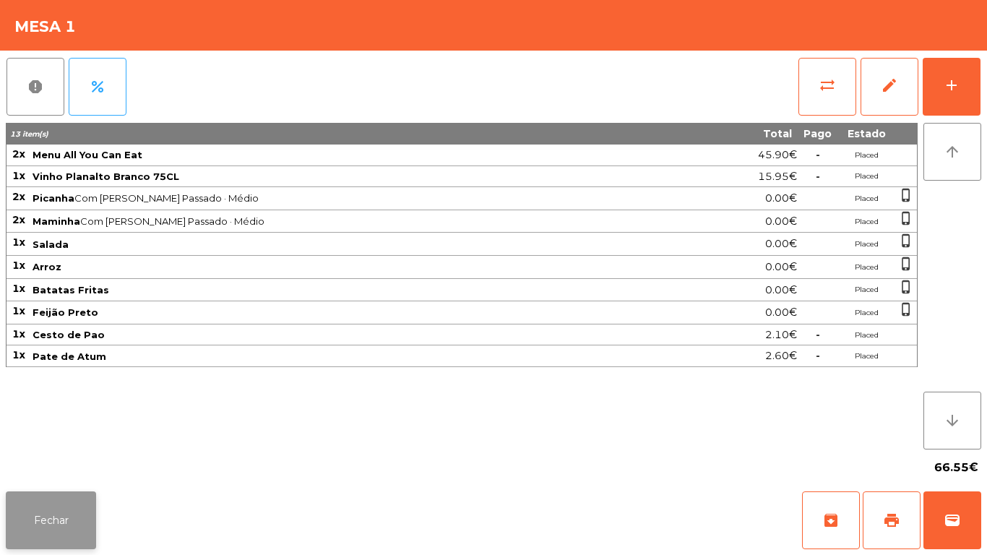
click at [50, 495] on button "Fechar" at bounding box center [51, 520] width 90 height 58
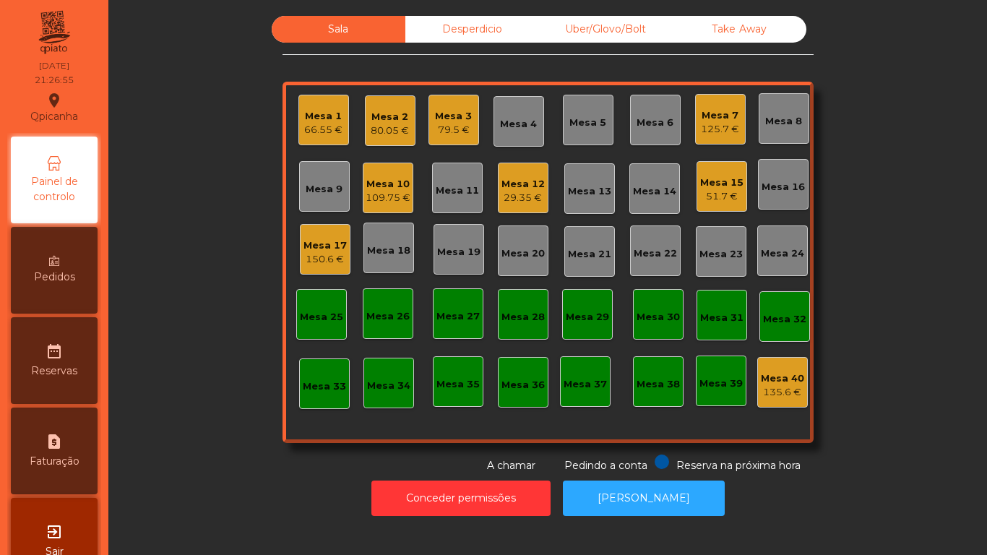
click at [319, 262] on div "150.6 €" at bounding box center [324, 259] width 43 height 14
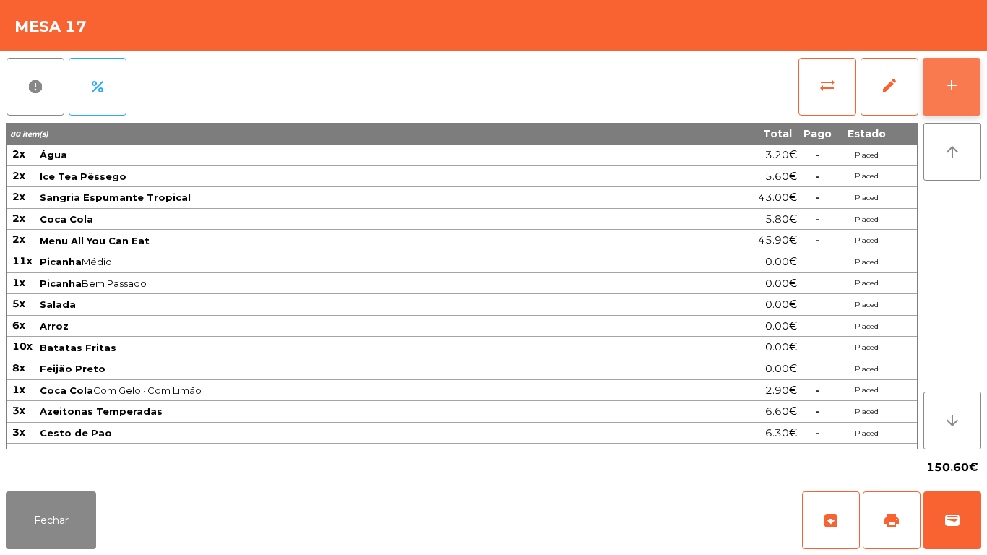
click at [948, 98] on button "add" at bounding box center [951, 87] width 58 height 58
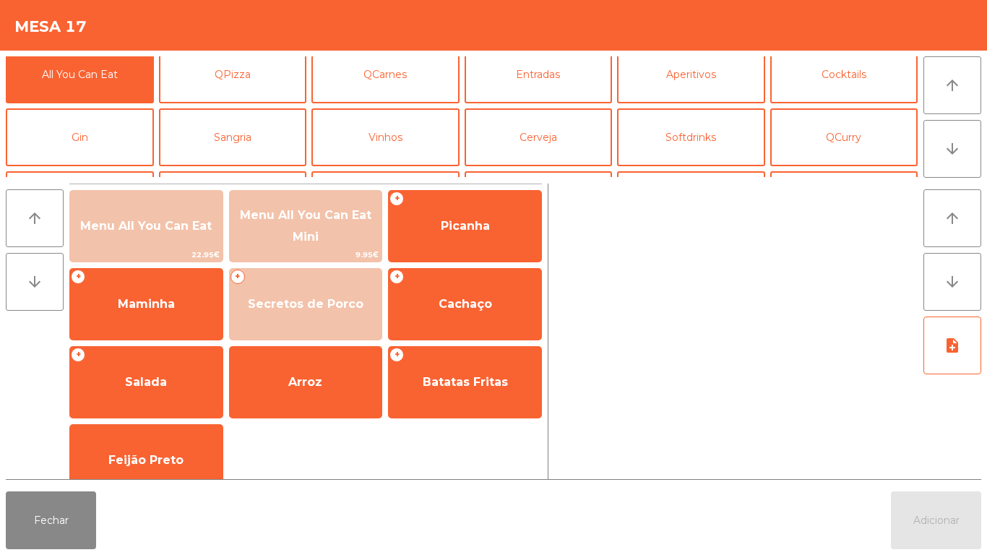
scroll to position [0, 0]
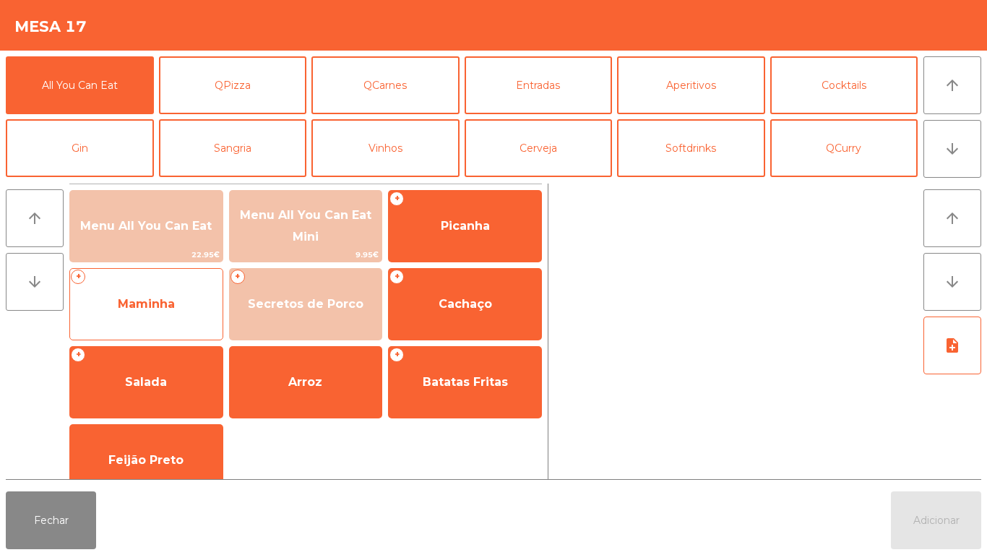
click at [156, 295] on span "Maminha" at bounding box center [146, 304] width 152 height 39
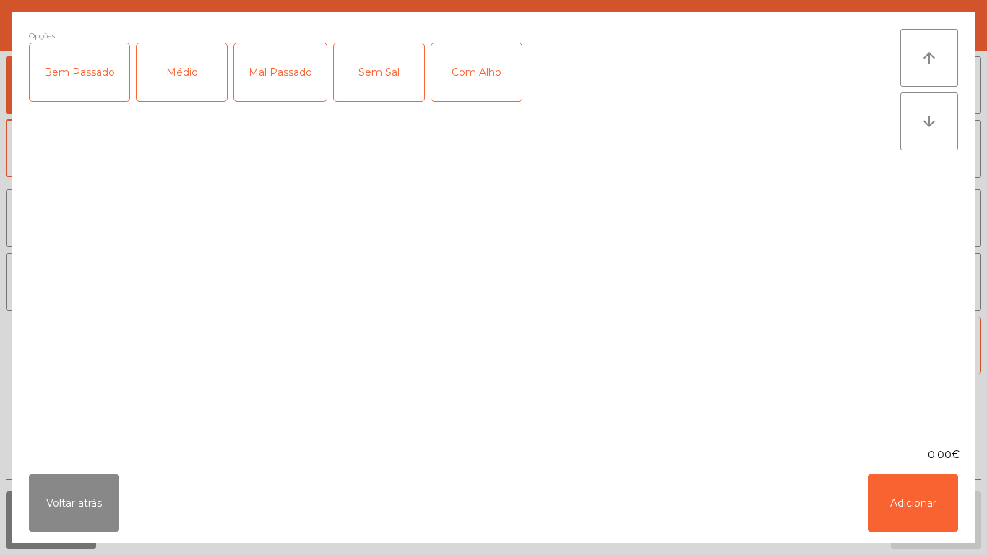
click at [189, 68] on div "Médio" at bounding box center [182, 72] width 90 height 58
click at [883, 494] on button "Adicionar" at bounding box center [912, 503] width 90 height 58
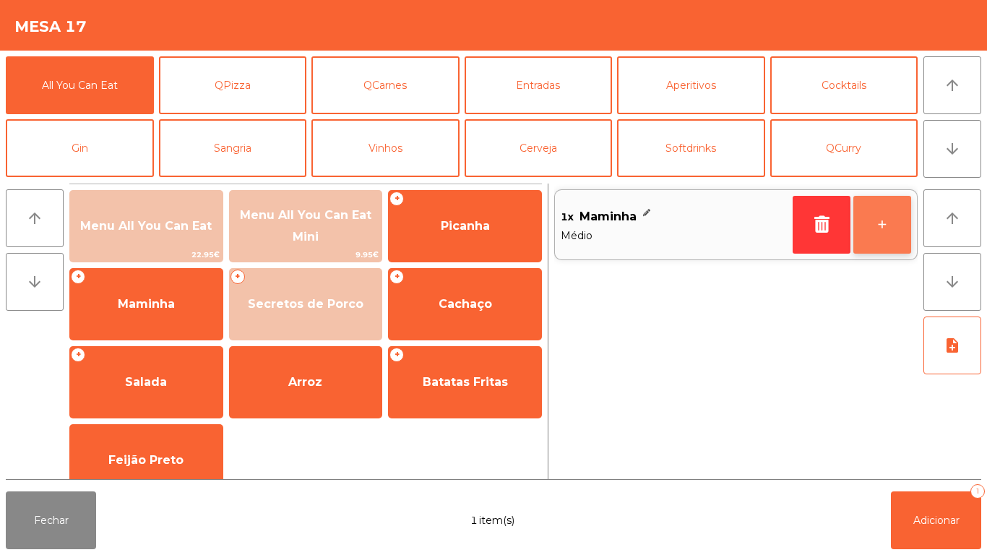
click at [888, 234] on button "+" at bounding box center [882, 225] width 58 height 58
click at [883, 228] on button "+" at bounding box center [882, 225] width 58 height 58
click at [887, 243] on button "+" at bounding box center [882, 225] width 58 height 58
click at [890, 235] on button "+" at bounding box center [882, 225] width 58 height 58
click at [891, 239] on button "+" at bounding box center [882, 225] width 58 height 58
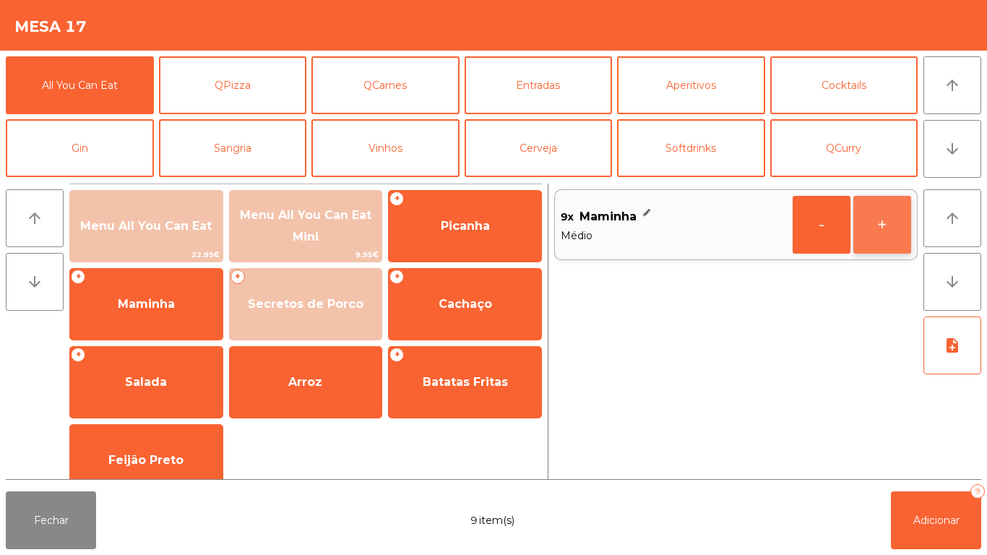
click at [894, 230] on button "+" at bounding box center [882, 225] width 58 height 58
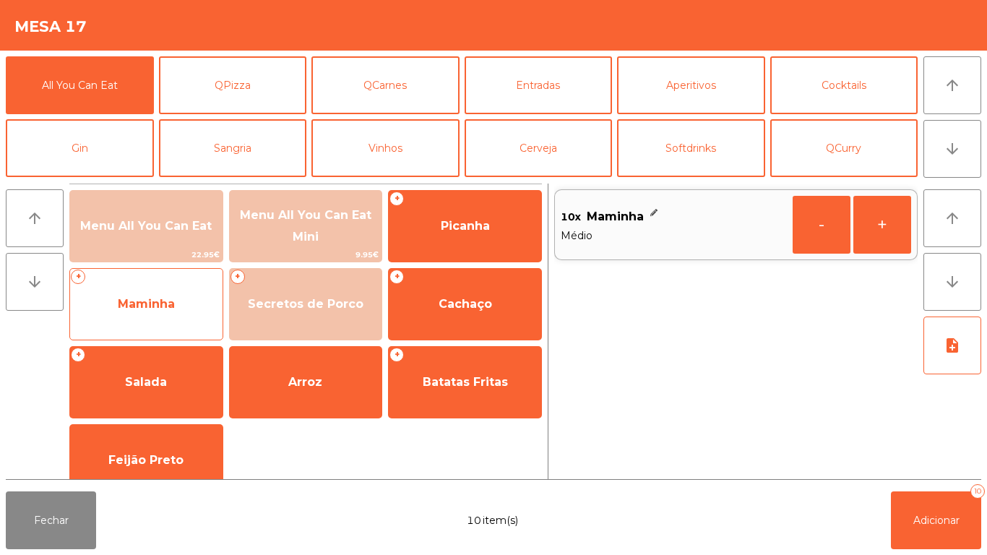
click at [181, 304] on span "Maminha" at bounding box center [146, 304] width 152 height 39
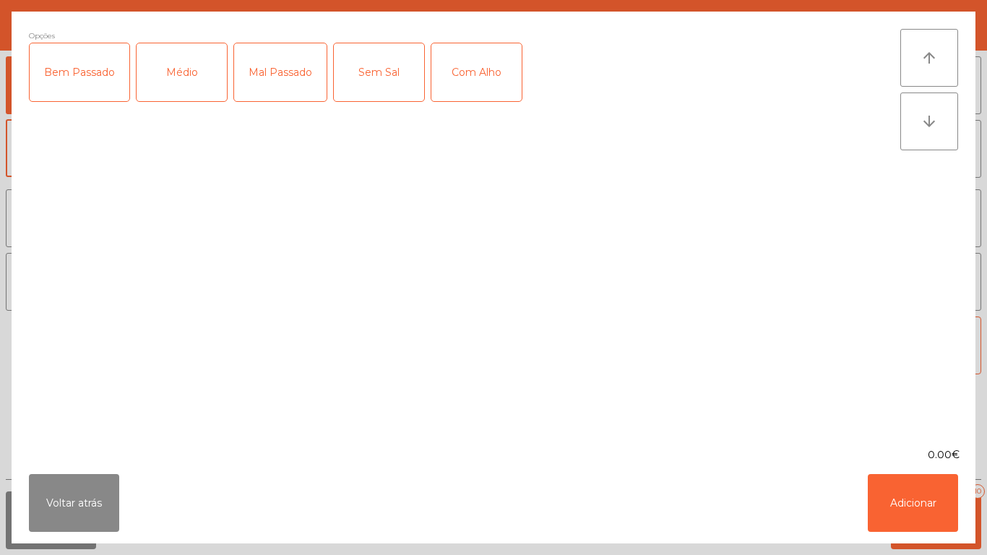
click at [72, 77] on div "Bem Passado" at bounding box center [80, 72] width 100 height 58
click at [922, 507] on button "Adicionar" at bounding box center [912, 503] width 90 height 58
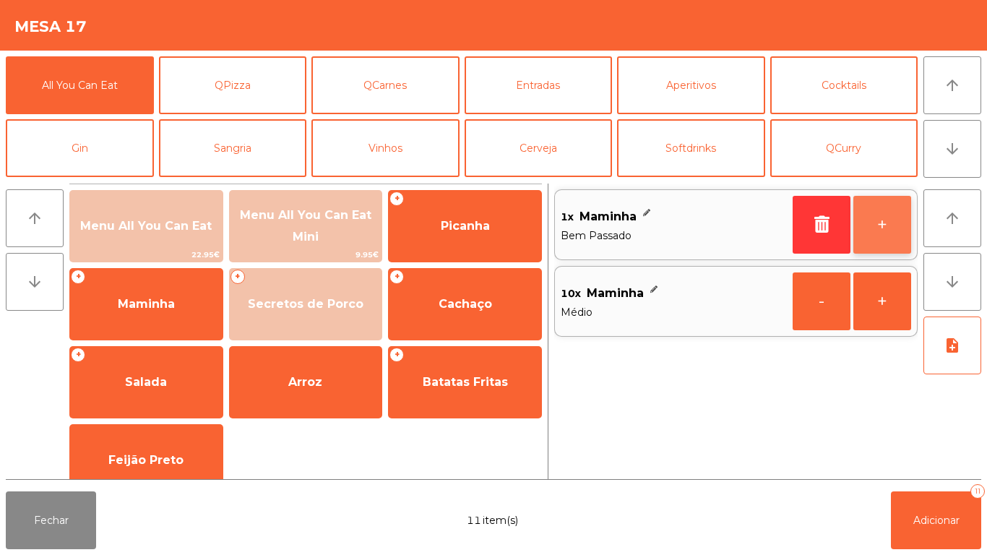
click at [861, 225] on button "+" at bounding box center [882, 225] width 58 height 58
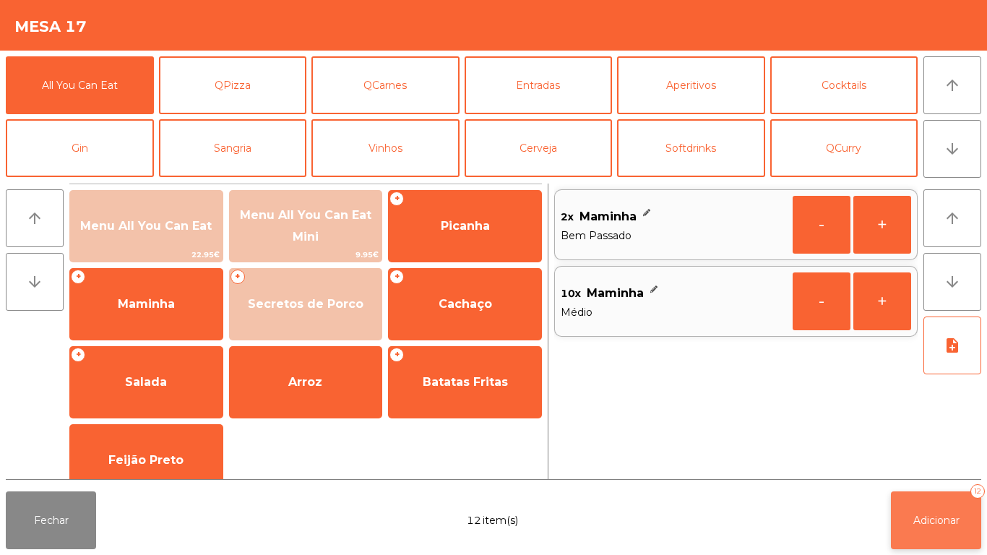
click at [940, 514] on span "Adicionar" at bounding box center [936, 520] width 46 height 13
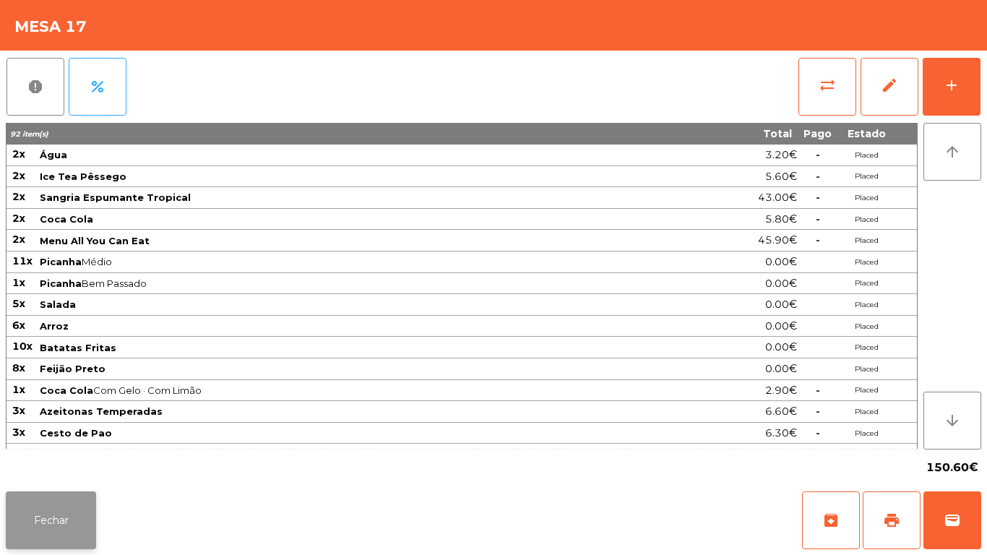
click at [59, 495] on button "Fechar" at bounding box center [51, 520] width 90 height 58
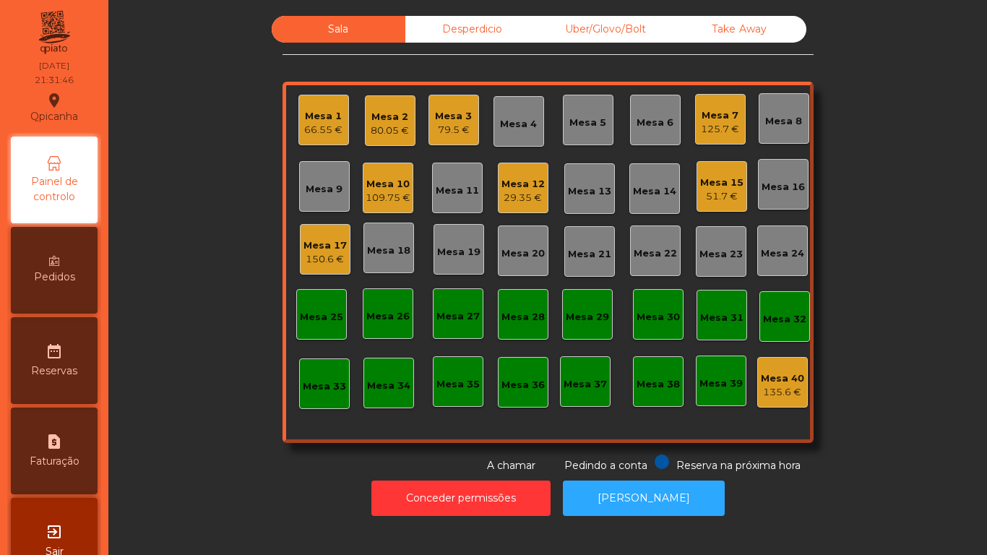
click at [335, 261] on div "150.6 €" at bounding box center [324, 259] width 43 height 14
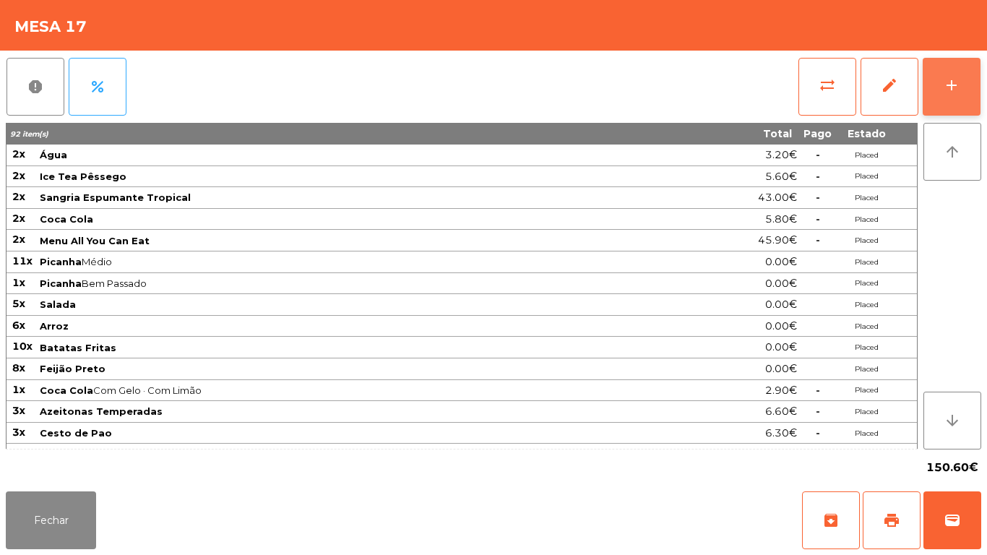
click at [938, 80] on button "add" at bounding box center [951, 87] width 58 height 58
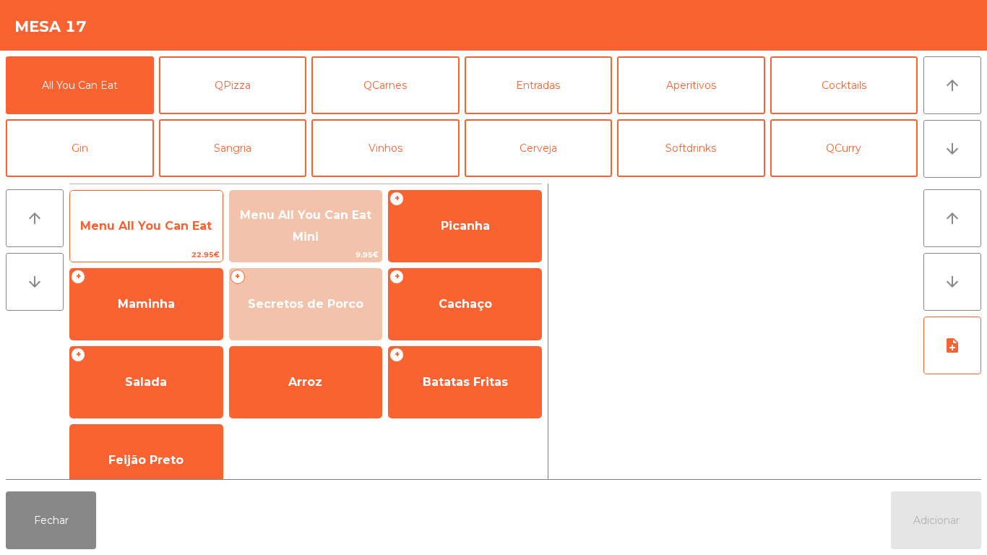
click at [168, 225] on span "Menu All You Can Eat" at bounding box center [145, 226] width 131 height 14
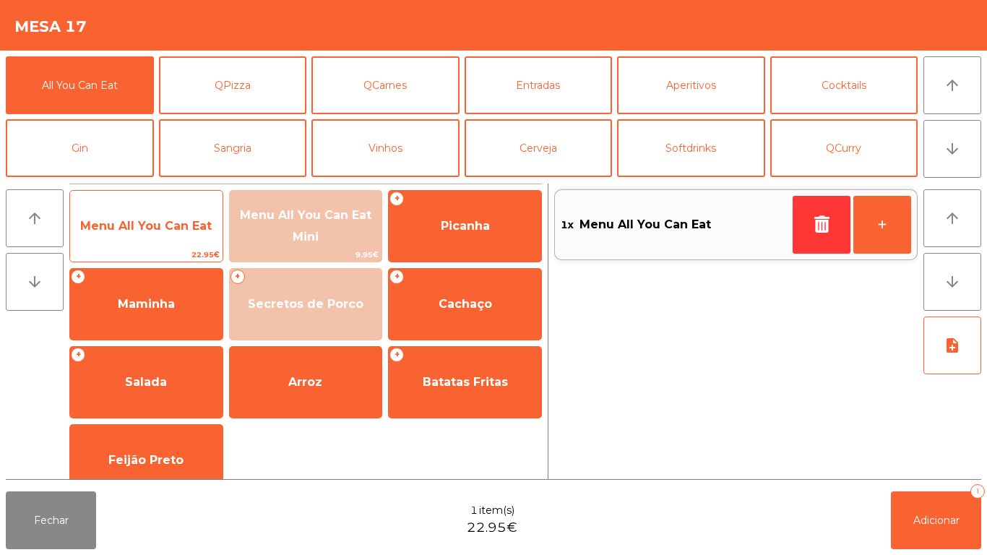
click at [162, 228] on span "Menu All You Can Eat" at bounding box center [145, 226] width 131 height 14
click at [172, 230] on span "Menu All You Can Eat" at bounding box center [145, 226] width 131 height 14
click at [168, 229] on span "Menu All You Can Eat" at bounding box center [145, 226] width 131 height 14
click at [171, 215] on span "Menu All You Can Eat" at bounding box center [146, 226] width 152 height 39
click at [168, 212] on span "Menu All You Can Eat" at bounding box center [146, 226] width 152 height 39
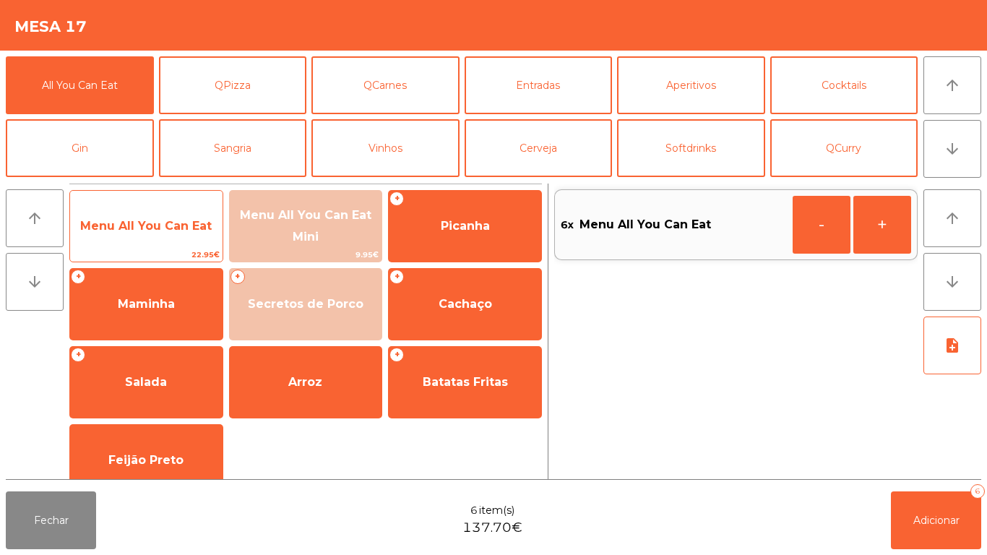
click at [173, 219] on span "Menu All You Can Eat" at bounding box center [145, 226] width 131 height 14
click at [174, 220] on span "Menu All You Can Eat" at bounding box center [145, 226] width 131 height 14
click at [173, 215] on span "Menu All You Can Eat" at bounding box center [146, 226] width 152 height 39
click at [178, 215] on span "Menu All You Can Eat" at bounding box center [146, 226] width 152 height 39
click at [185, 213] on span "Menu All You Can Eat" at bounding box center [146, 226] width 152 height 39
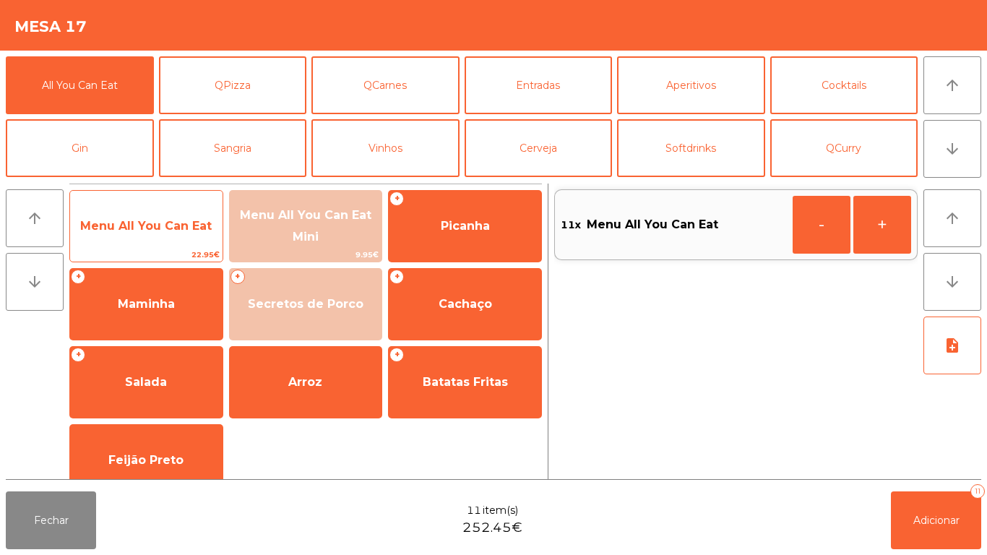
click at [171, 231] on span "Menu All You Can Eat" at bounding box center [145, 226] width 131 height 14
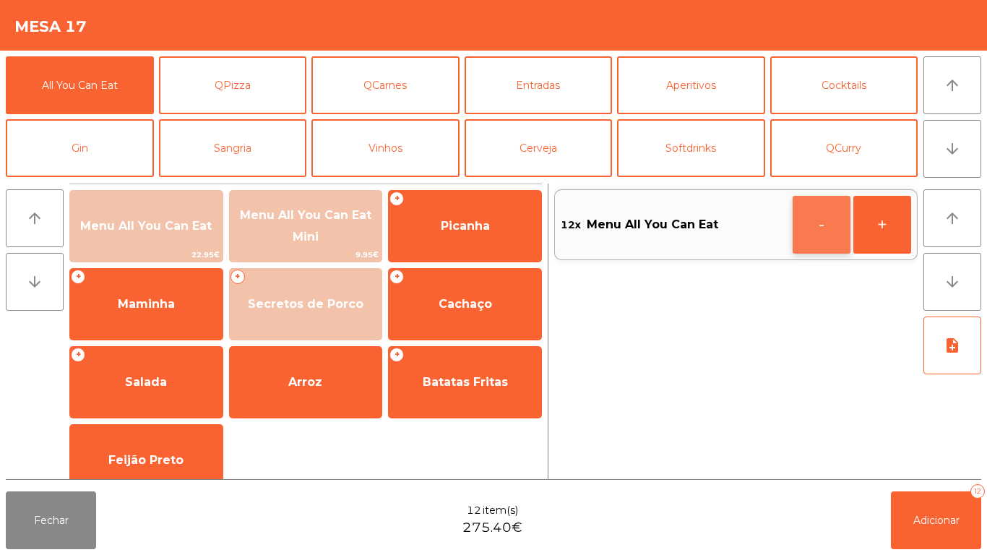
click at [840, 214] on button "-" at bounding box center [821, 225] width 58 height 58
click at [811, 225] on button "-" at bounding box center [821, 225] width 58 height 58
click at [813, 225] on button "-" at bounding box center [821, 225] width 58 height 58
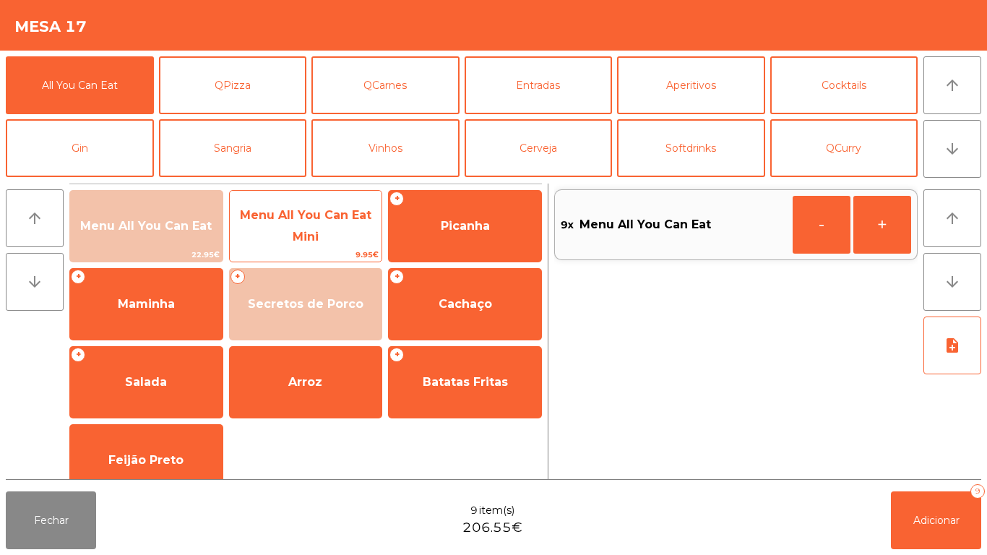
click at [320, 217] on span "Menu All You Can Eat Mini" at bounding box center [305, 225] width 131 height 35
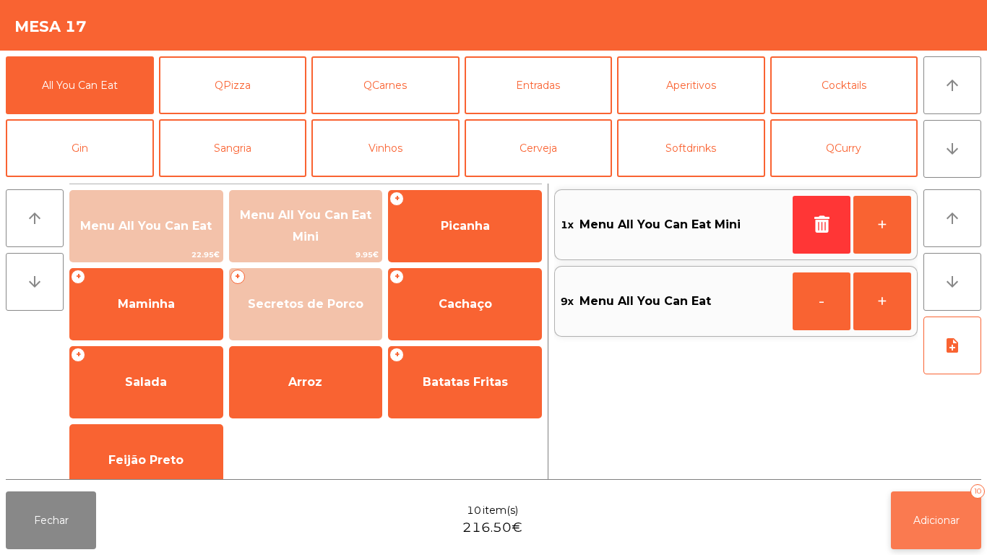
click at [949, 502] on button "Adicionar 10" at bounding box center [936, 520] width 90 height 58
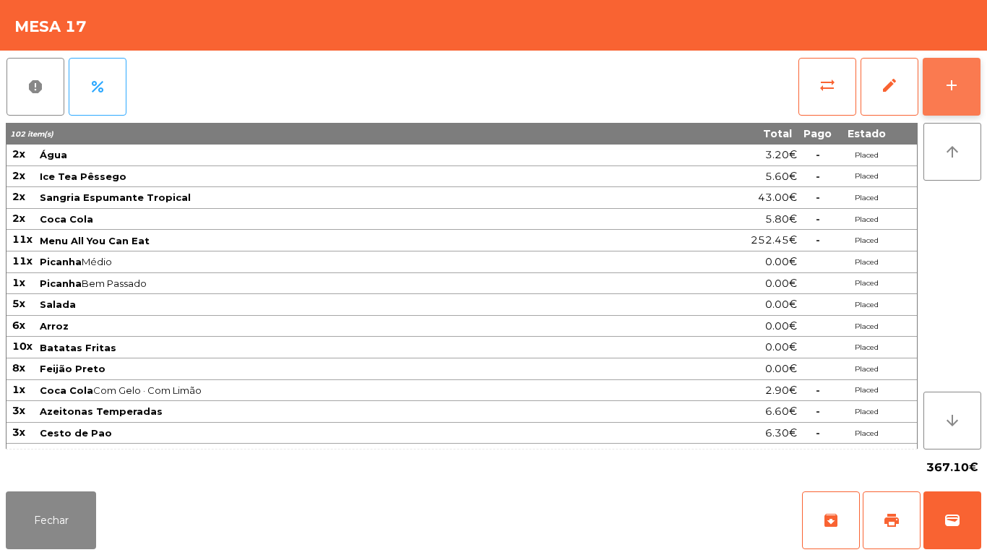
click at [949, 94] on button "add" at bounding box center [951, 87] width 58 height 58
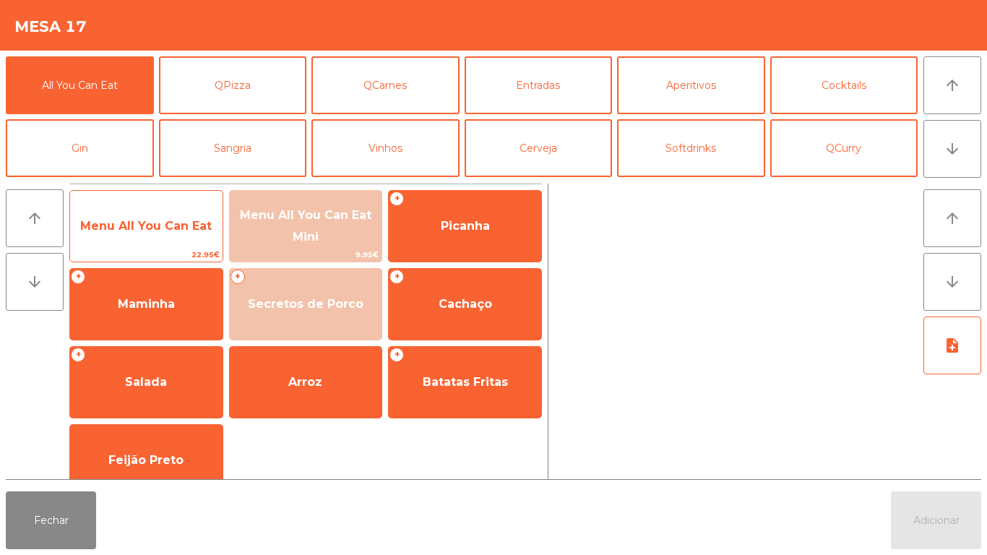
click at [170, 222] on span "Menu All You Can Eat" at bounding box center [145, 226] width 131 height 14
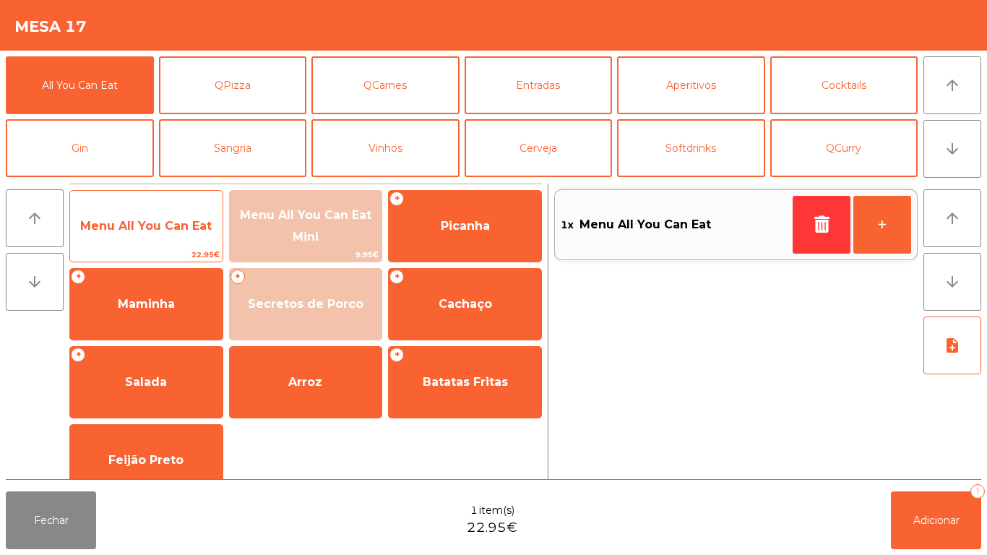
click at [166, 225] on span "Menu All You Can Eat" at bounding box center [145, 226] width 131 height 14
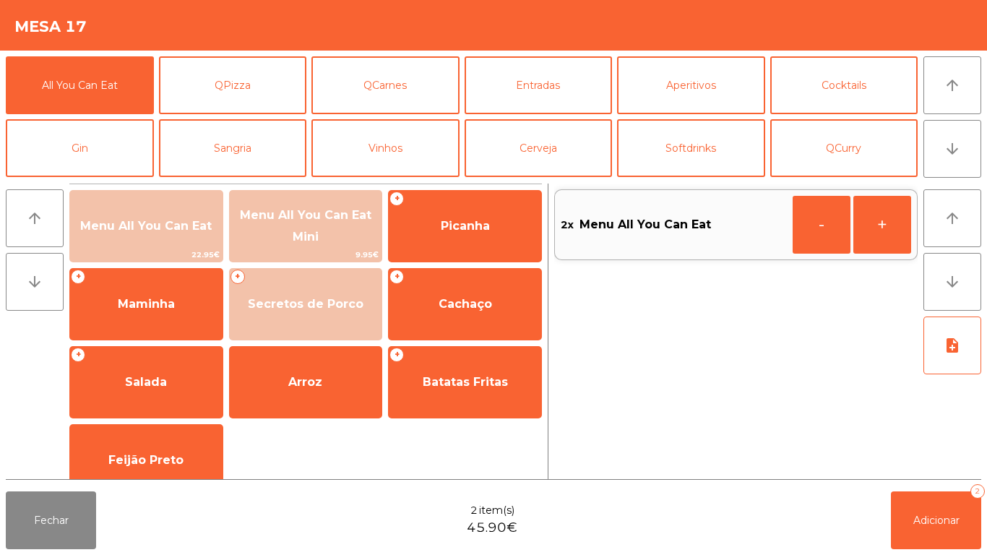
click at [922, 474] on div "arrow_upward arrow_downward note_add" at bounding box center [949, 330] width 64 height 295
click at [813, 219] on button "-" at bounding box center [821, 225] width 58 height 58
click at [806, 218] on button "button" at bounding box center [821, 225] width 58 height 58
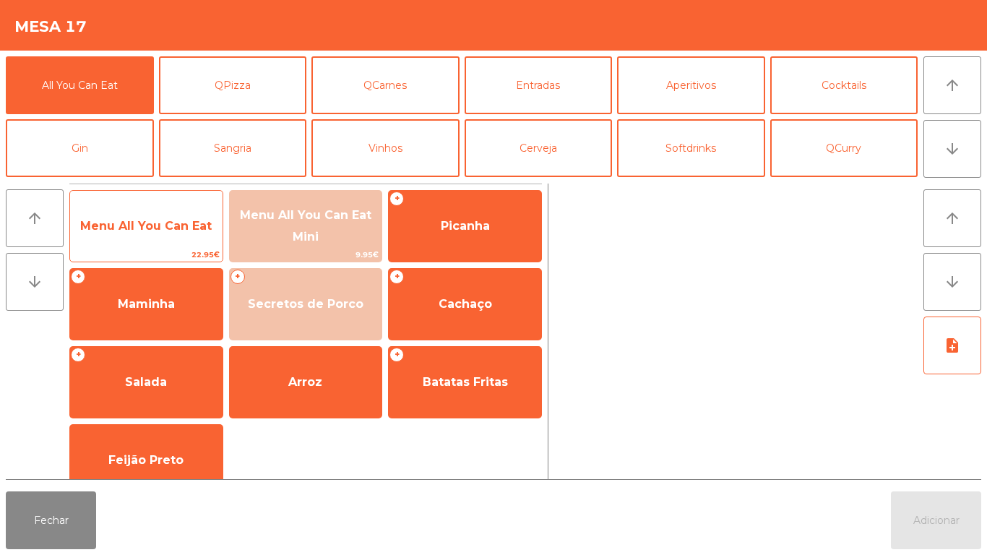
click at [162, 222] on span "Menu All You Can Eat" at bounding box center [145, 226] width 131 height 14
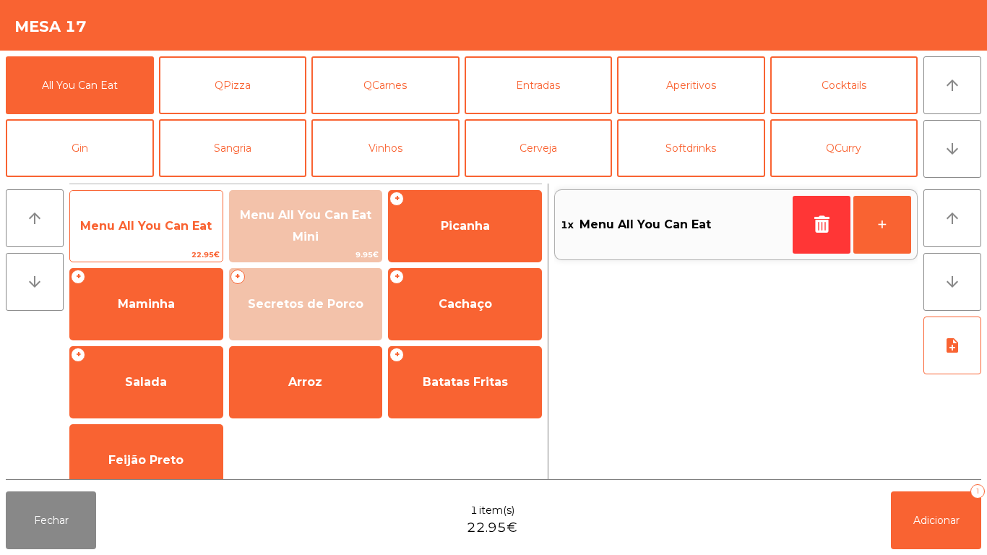
click at [179, 230] on span "Menu All You Can Eat" at bounding box center [145, 226] width 131 height 14
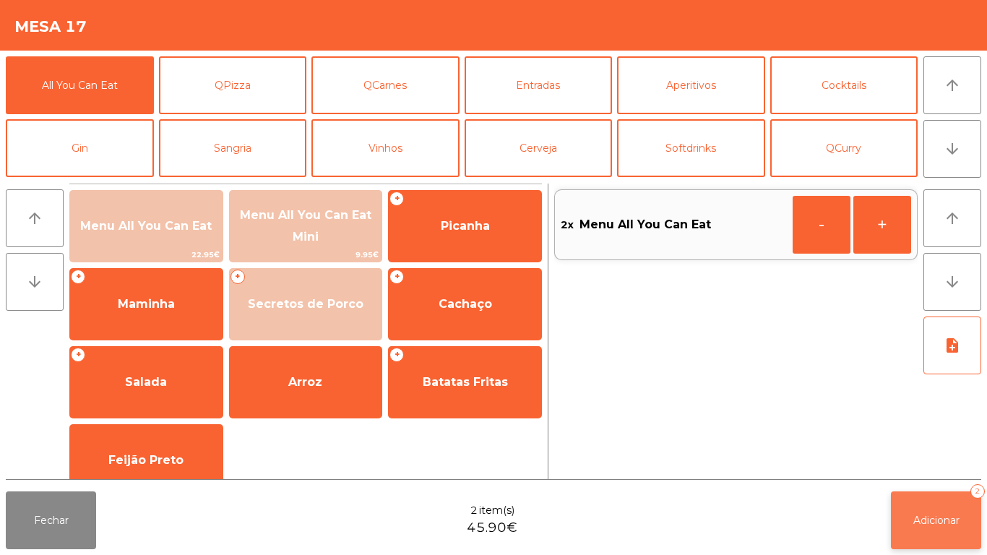
click at [954, 504] on button "Adicionar 2" at bounding box center [936, 520] width 90 height 58
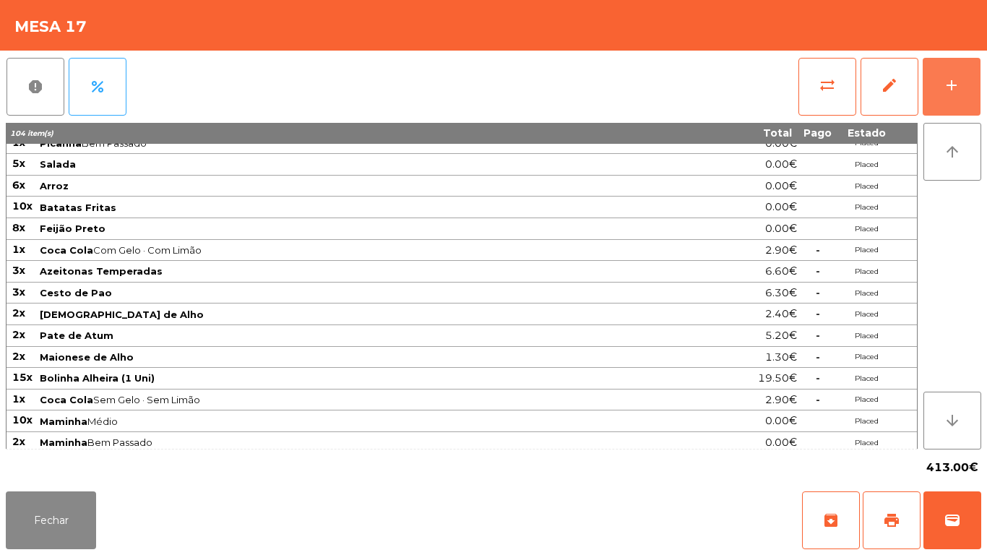
scroll to position [166, 0]
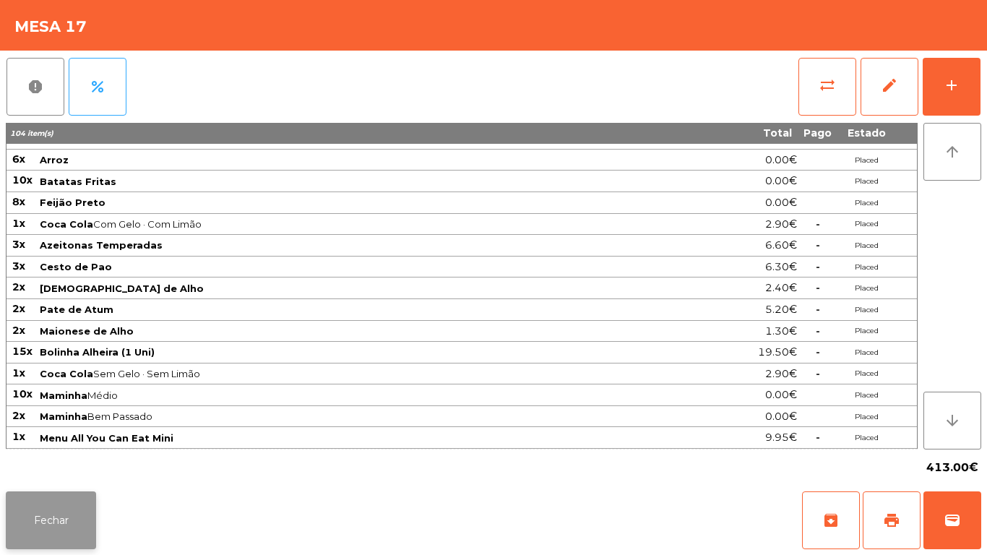
click at [59, 494] on button "Fechar" at bounding box center [51, 520] width 90 height 58
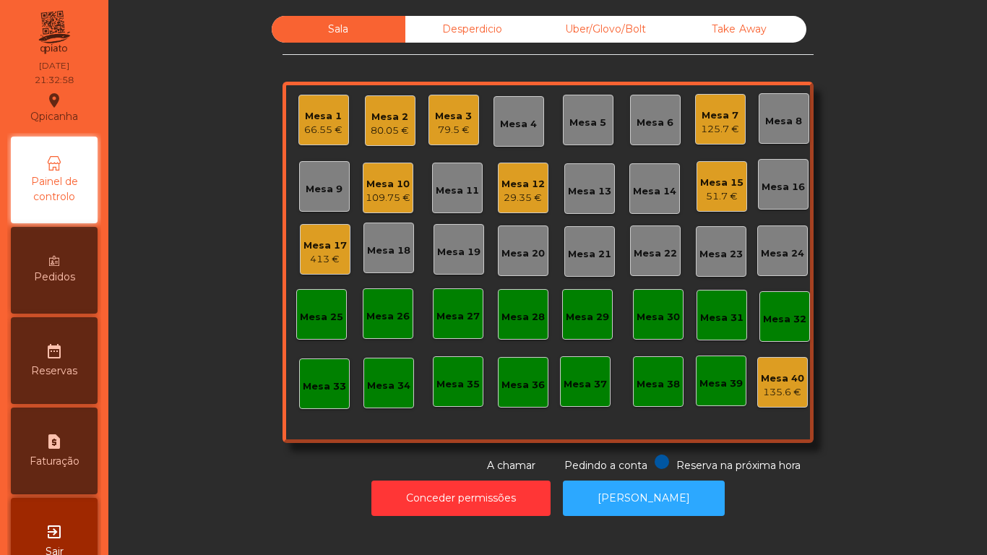
click at [321, 247] on div "Mesa 17" at bounding box center [324, 245] width 43 height 14
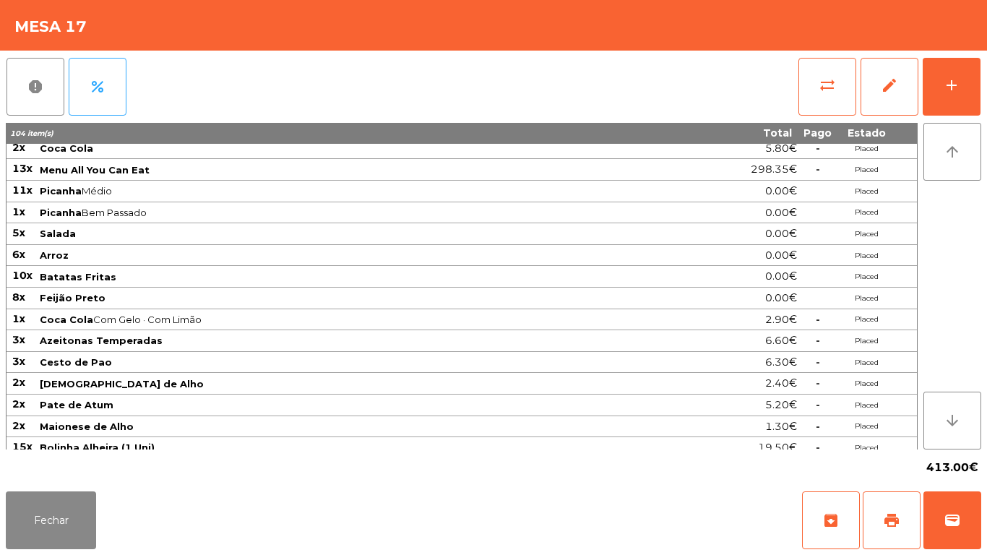
scroll to position [165, 0]
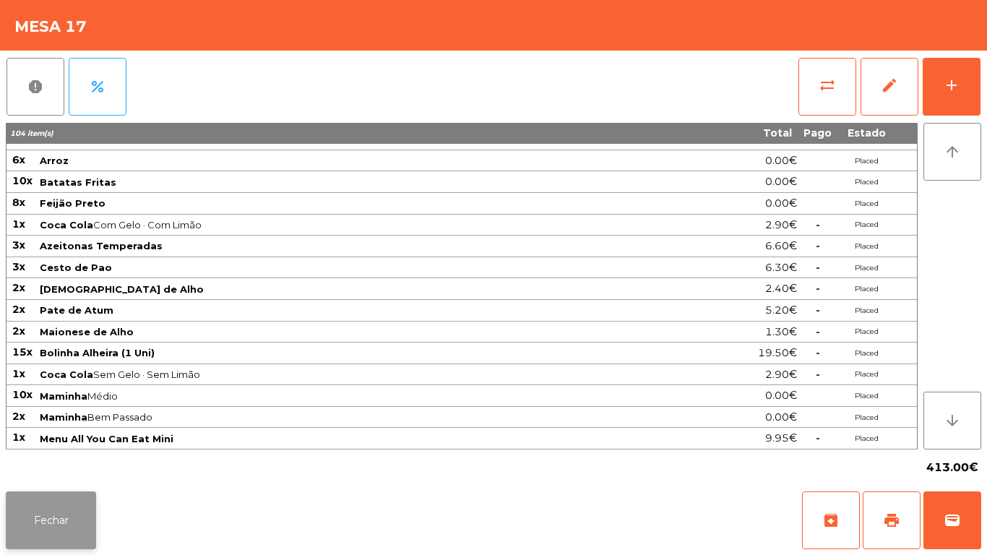
click at [64, 519] on button "Fechar" at bounding box center [51, 520] width 90 height 58
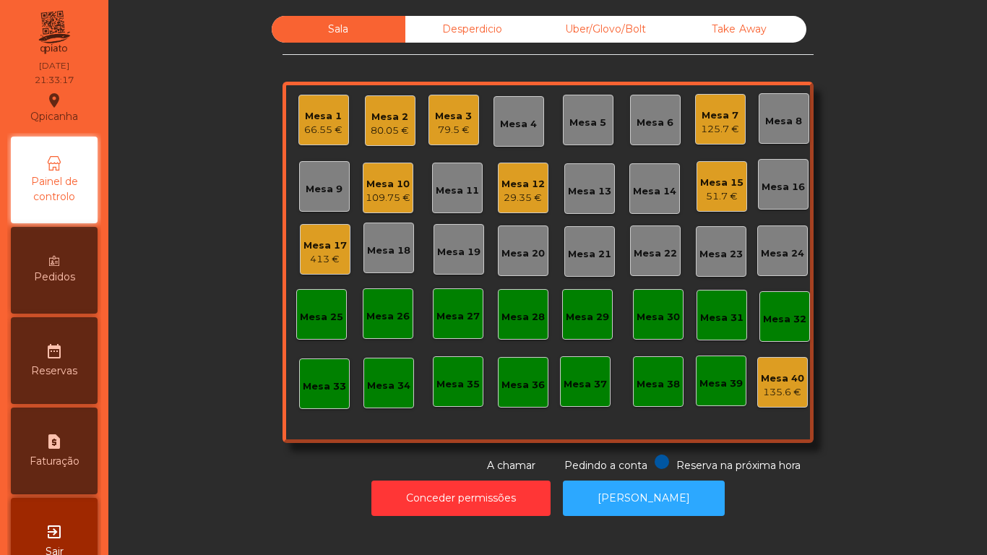
click at [700, 199] on div "51.7 €" at bounding box center [721, 196] width 43 height 14
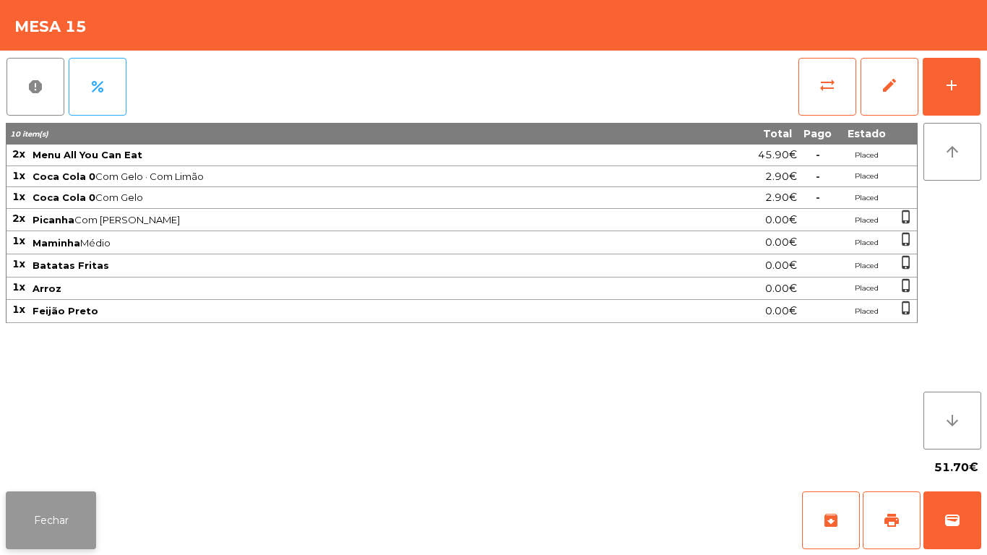
click at [75, 527] on button "Fechar" at bounding box center [51, 520] width 90 height 58
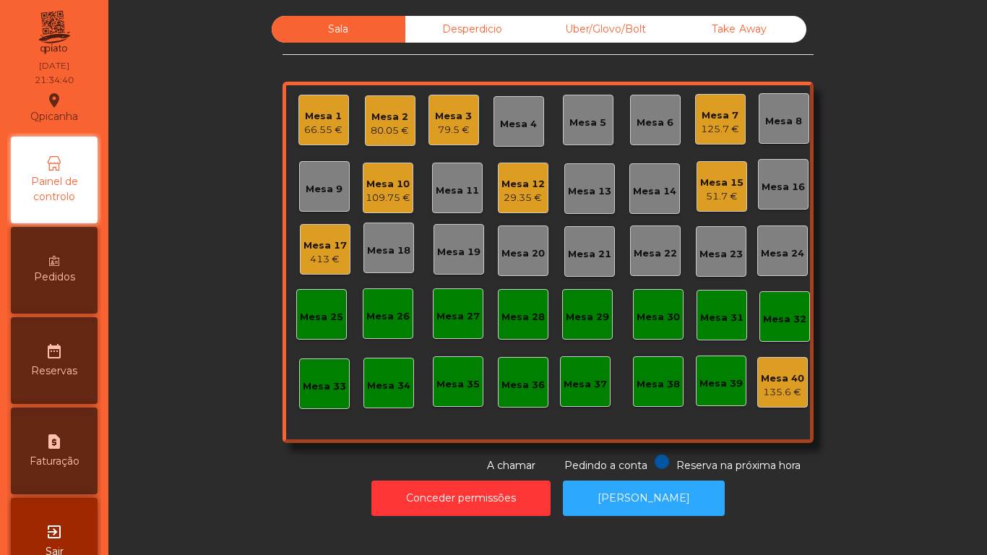
click at [72, 285] on div "Pedidos" at bounding box center [54, 270] width 87 height 87
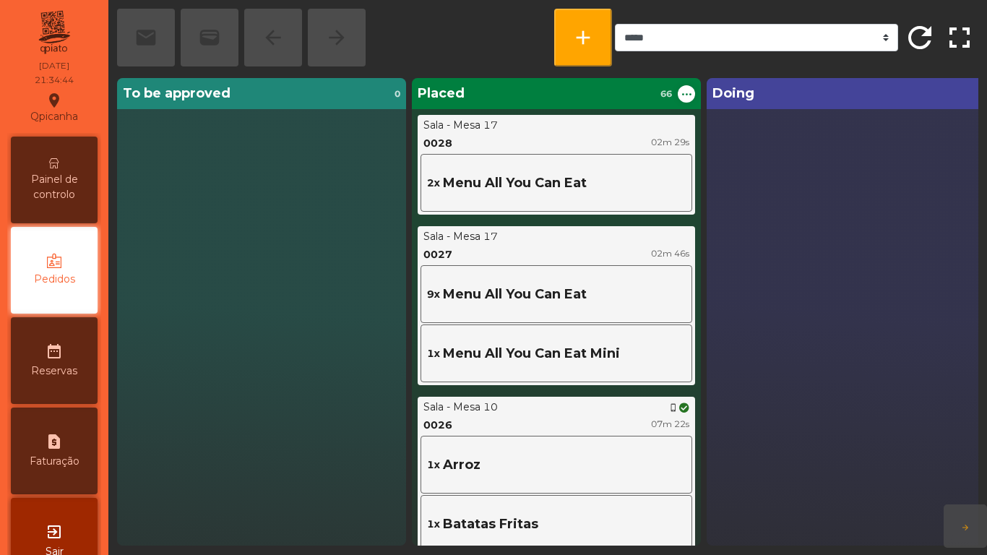
click at [64, 181] on span "Painel de controlo" at bounding box center [53, 187] width 79 height 30
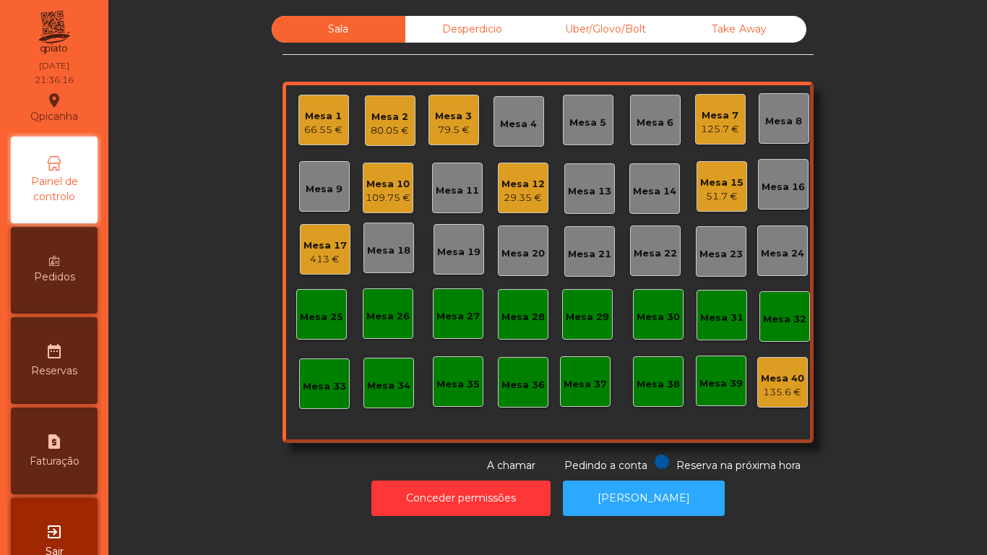
click at [399, 121] on div "Mesa 2" at bounding box center [390, 117] width 38 height 14
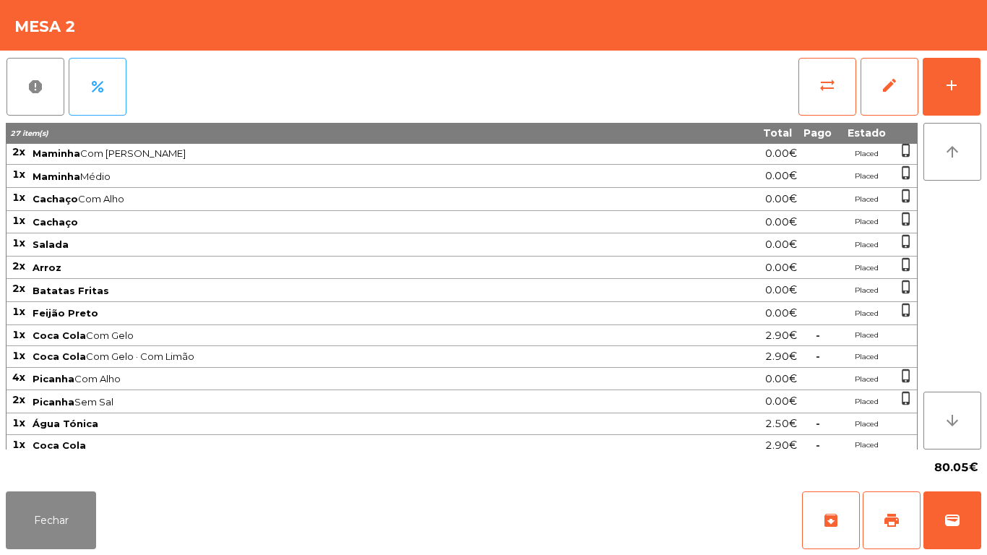
scroll to position [76, 0]
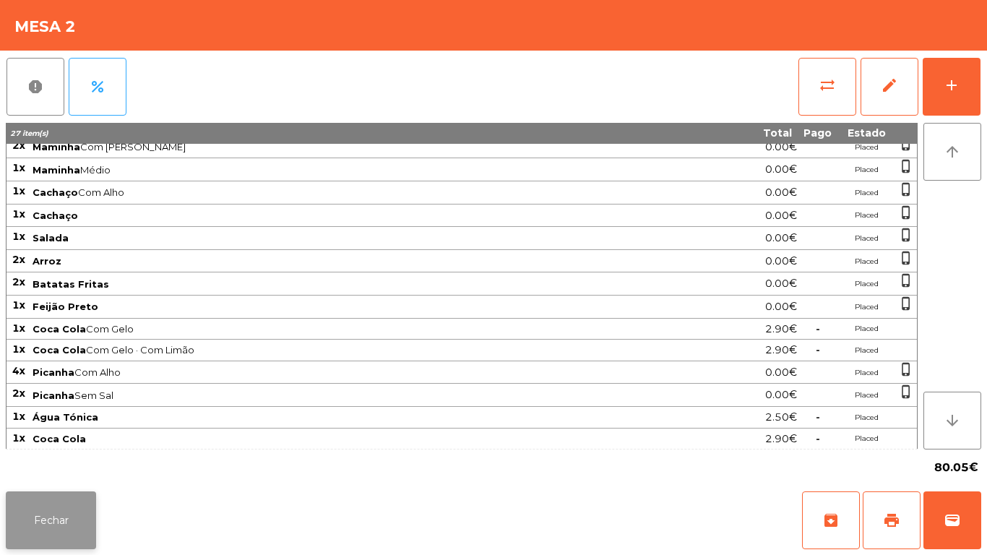
click at [50, 516] on button "Fechar" at bounding box center [51, 520] width 90 height 58
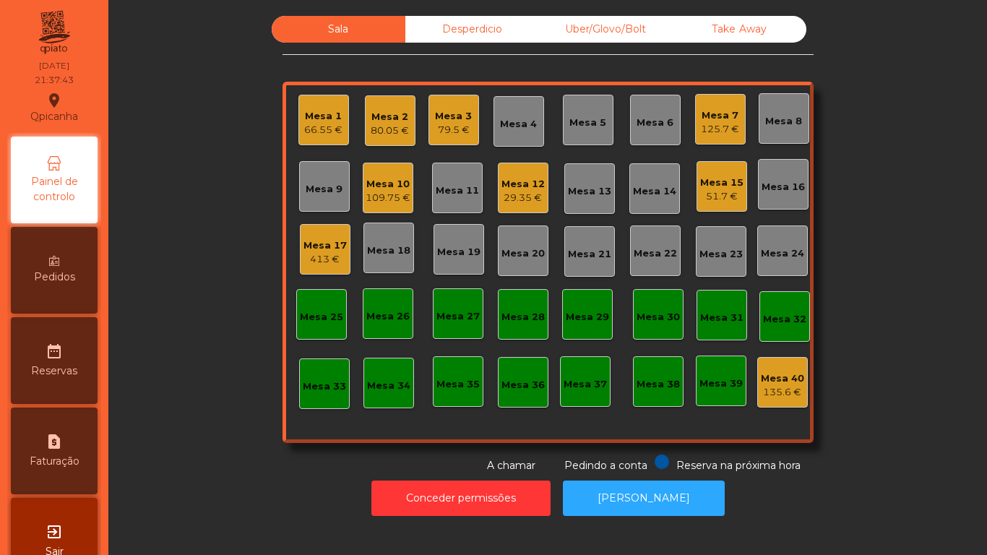
click at [716, 181] on div "Mesa 15" at bounding box center [721, 183] width 43 height 14
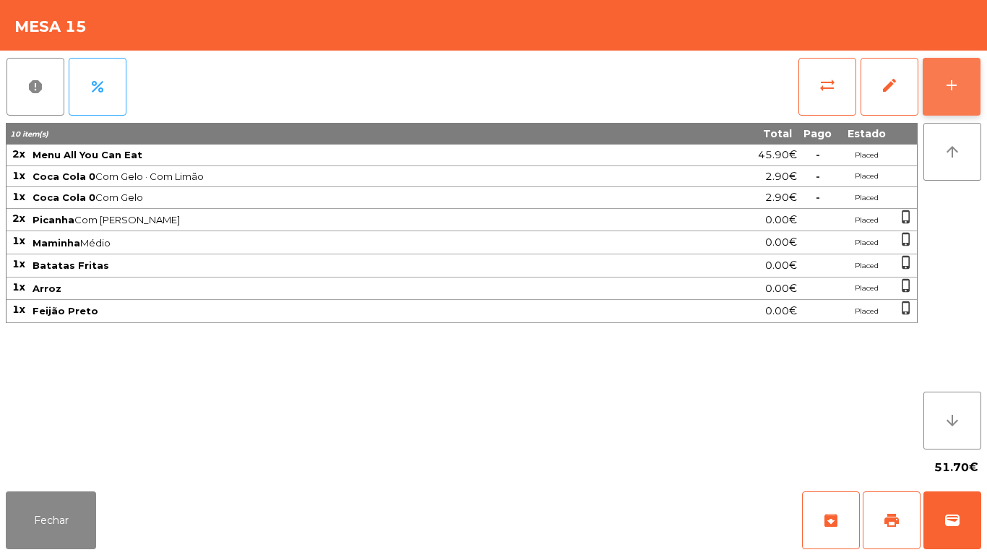
click at [958, 97] on button "add" at bounding box center [951, 87] width 58 height 58
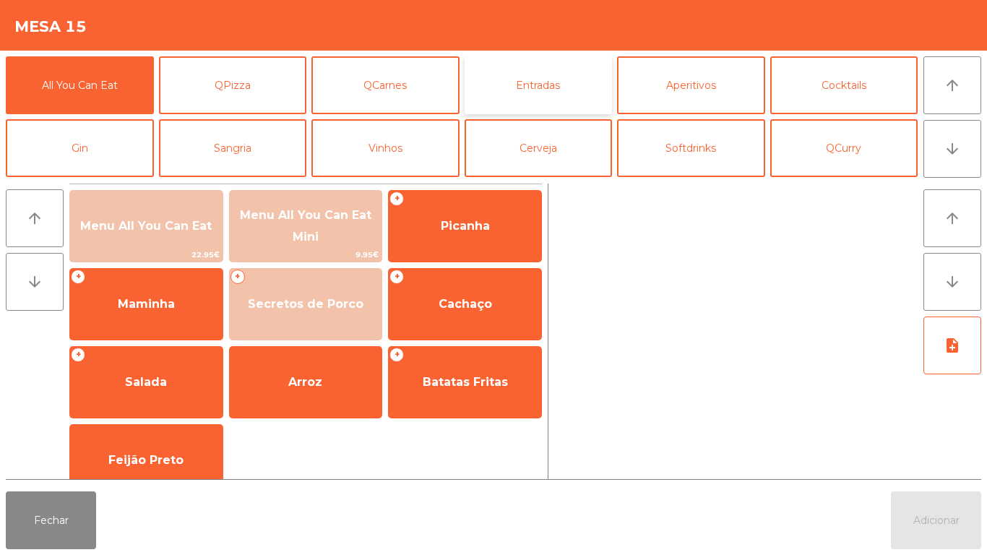
click at [546, 90] on button "Entradas" at bounding box center [538, 85] width 148 height 58
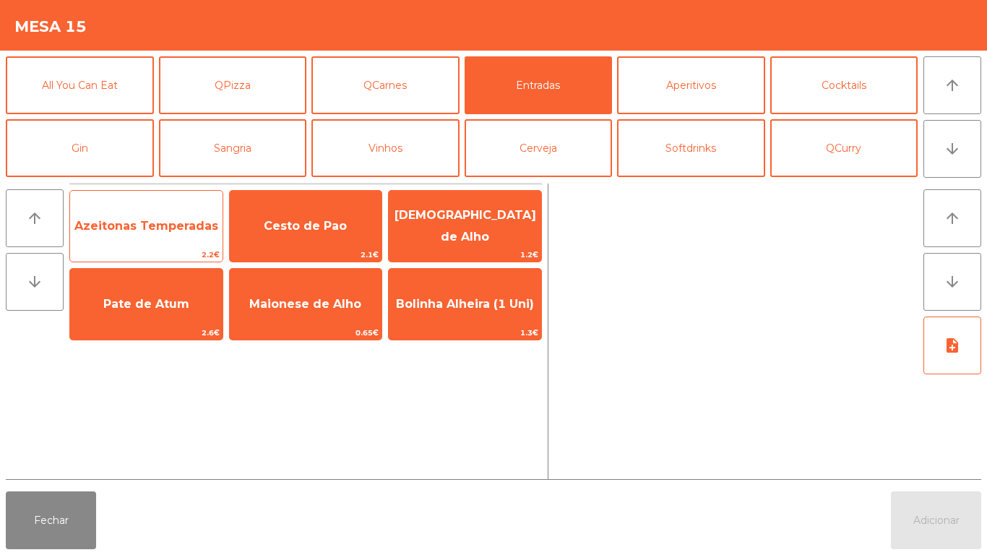
click at [157, 228] on span "Azeitonas Temperadas" at bounding box center [146, 226] width 144 height 14
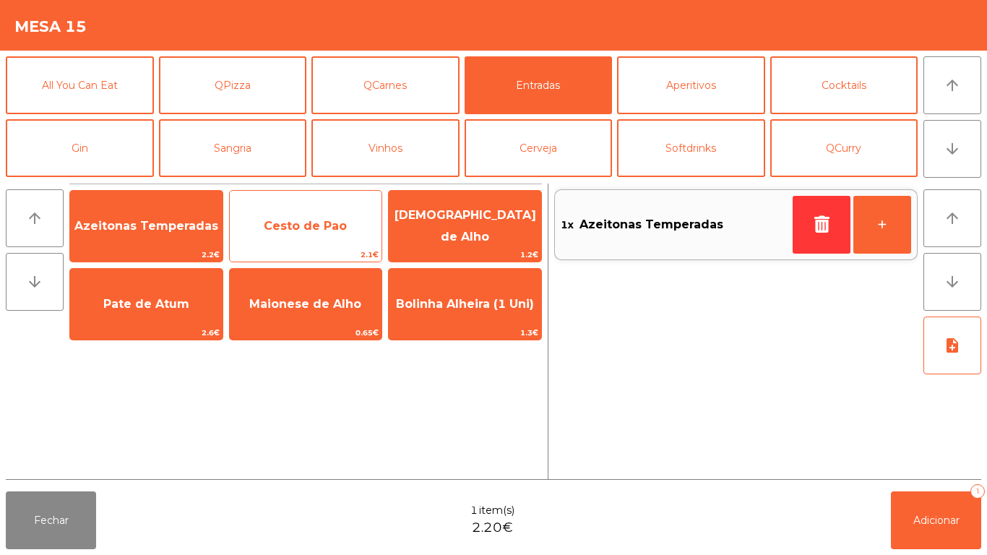
click at [285, 222] on span "Cesto de Pao" at bounding box center [305, 226] width 83 height 14
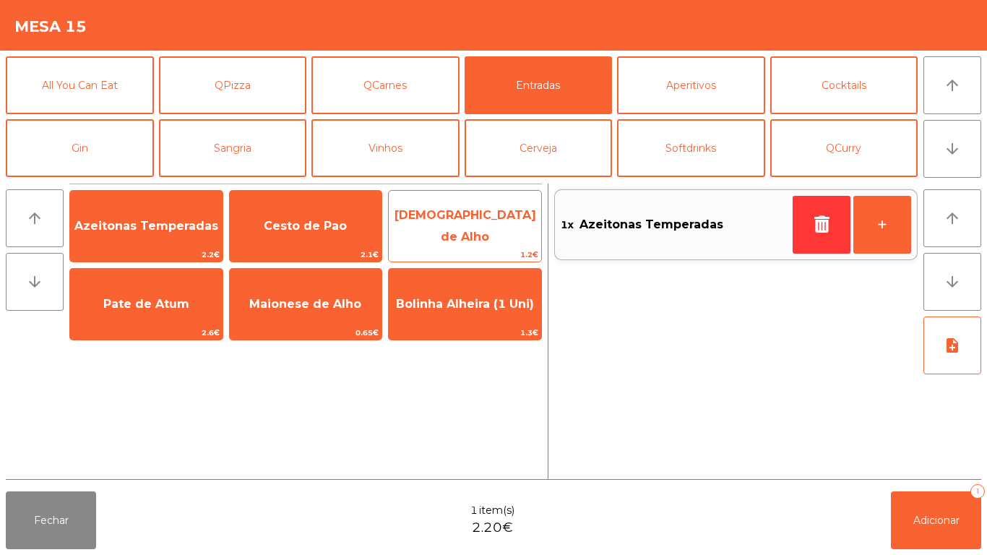
click at [465, 220] on span "[DEMOGRAPHIC_DATA] de Alho" at bounding box center [465, 225] width 142 height 35
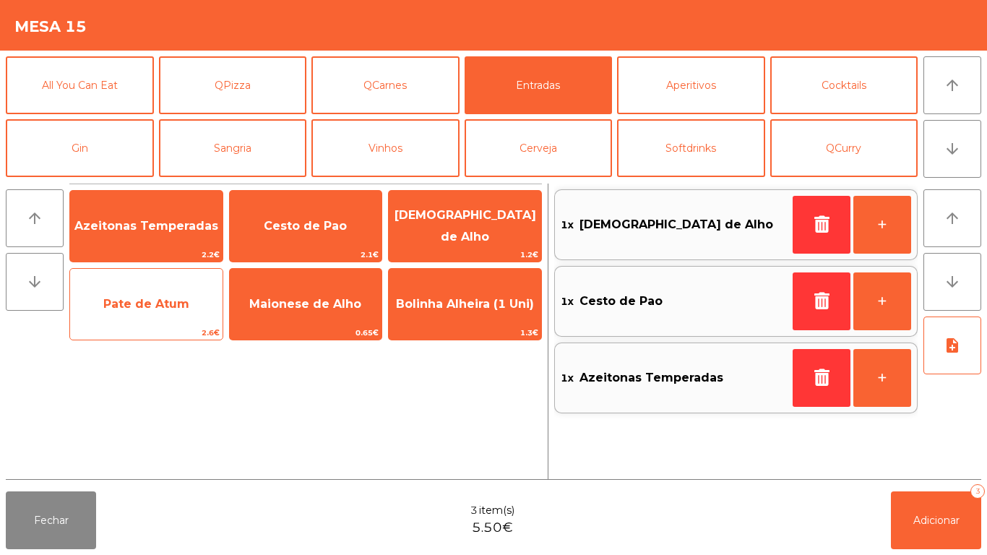
click at [122, 321] on span "Pate de Atum" at bounding box center [146, 304] width 152 height 39
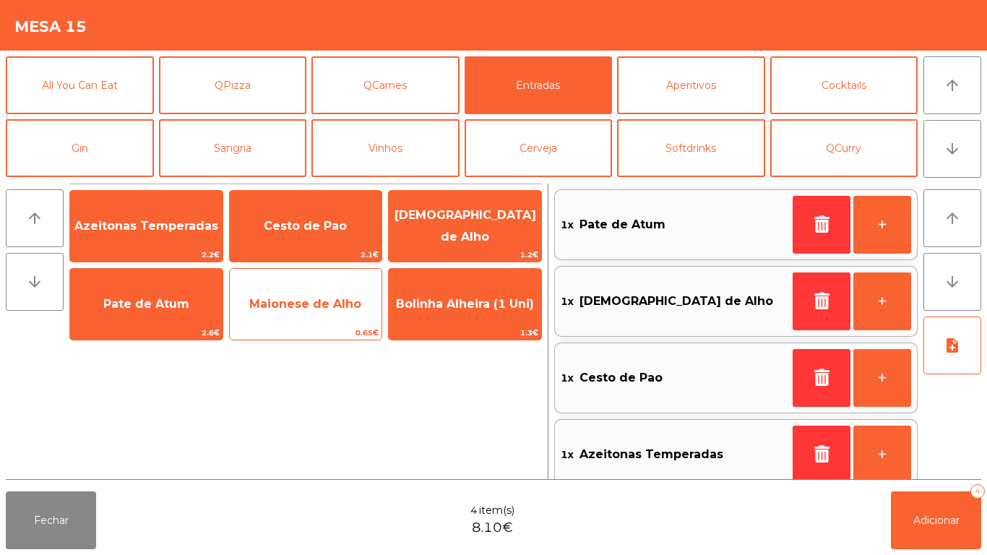
click at [300, 319] on span "Maionese de Alho" at bounding box center [306, 304] width 152 height 39
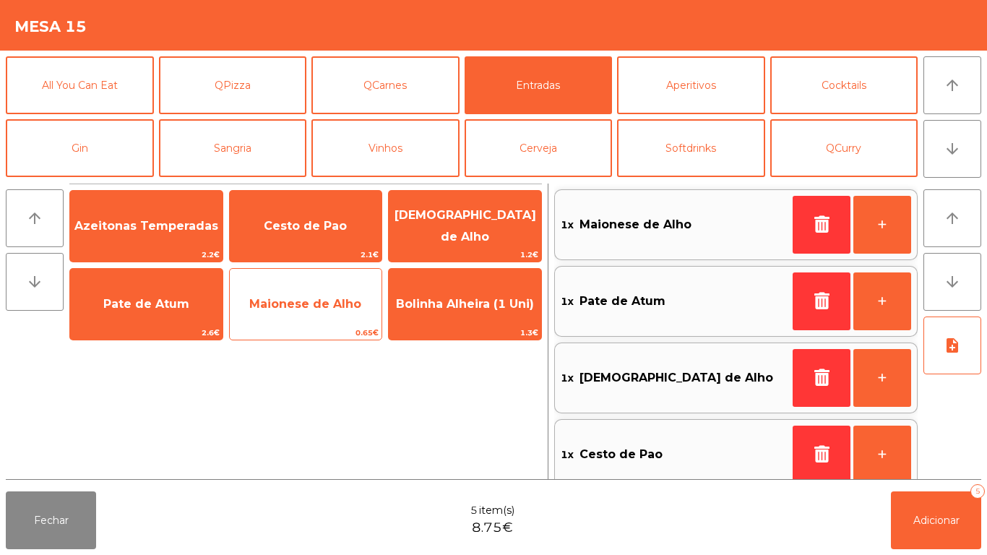
scroll to position [6, 0]
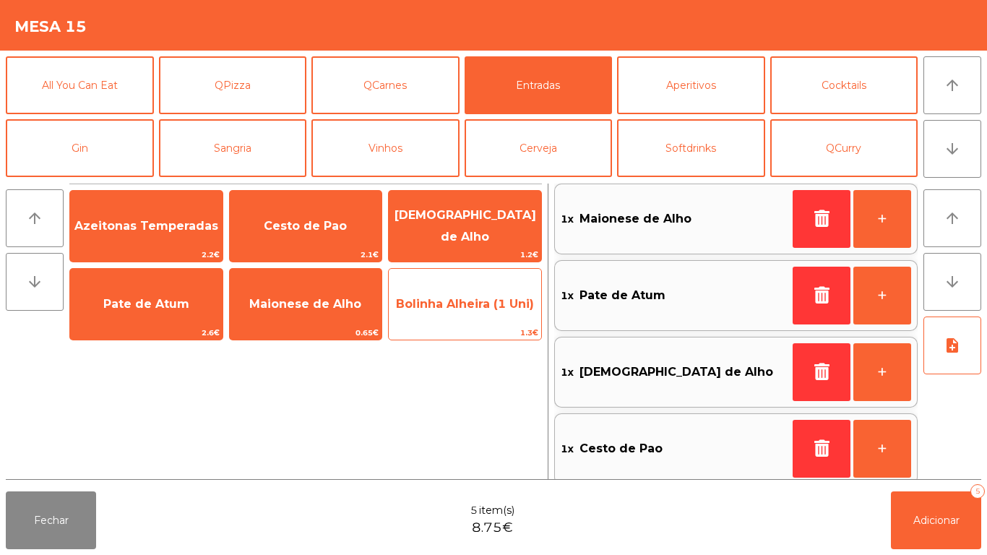
click at [469, 309] on span "Bolinha Alheira (1 Uni)" at bounding box center [465, 304] width 138 height 14
click at [467, 316] on span "Bolinha Alheira (1 Uni)" at bounding box center [465, 304] width 152 height 39
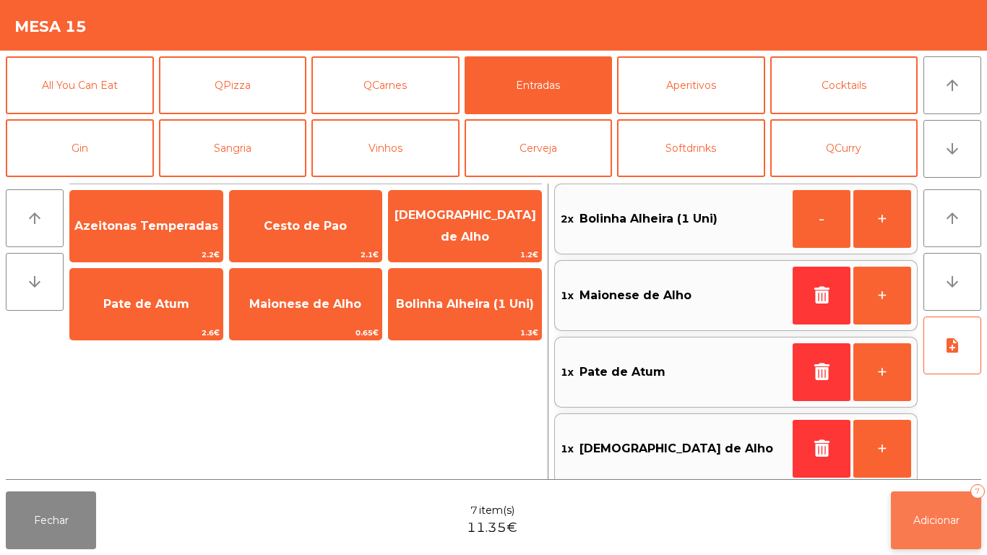
click at [941, 498] on button "Adicionar 7" at bounding box center [936, 520] width 90 height 58
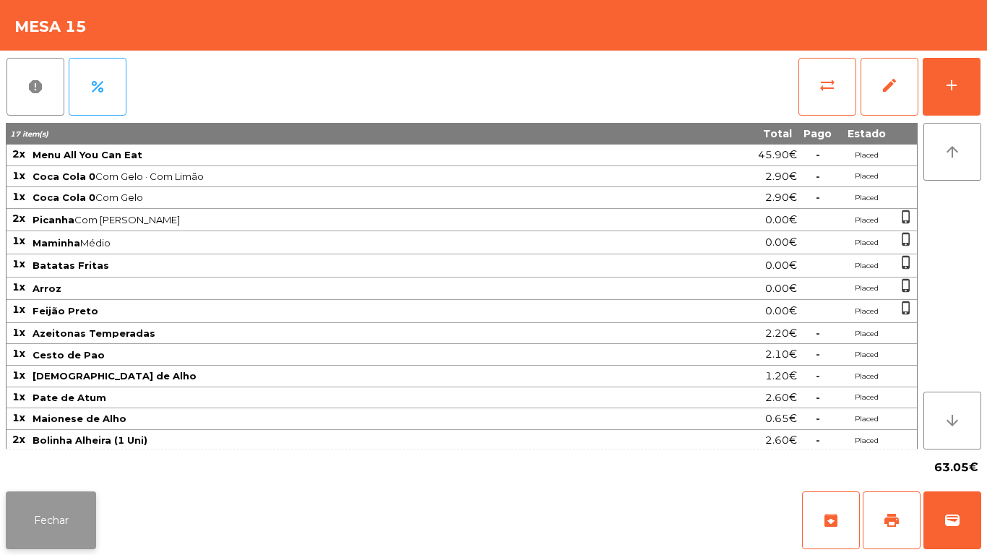
click at [40, 499] on button "Fechar" at bounding box center [51, 520] width 90 height 58
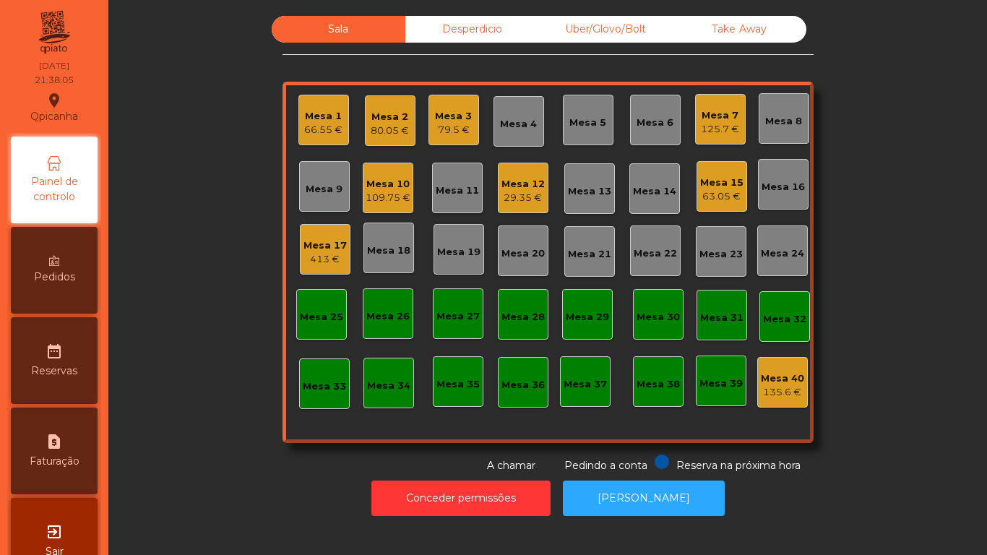
click at [719, 115] on div "Mesa 7" at bounding box center [720, 115] width 38 height 14
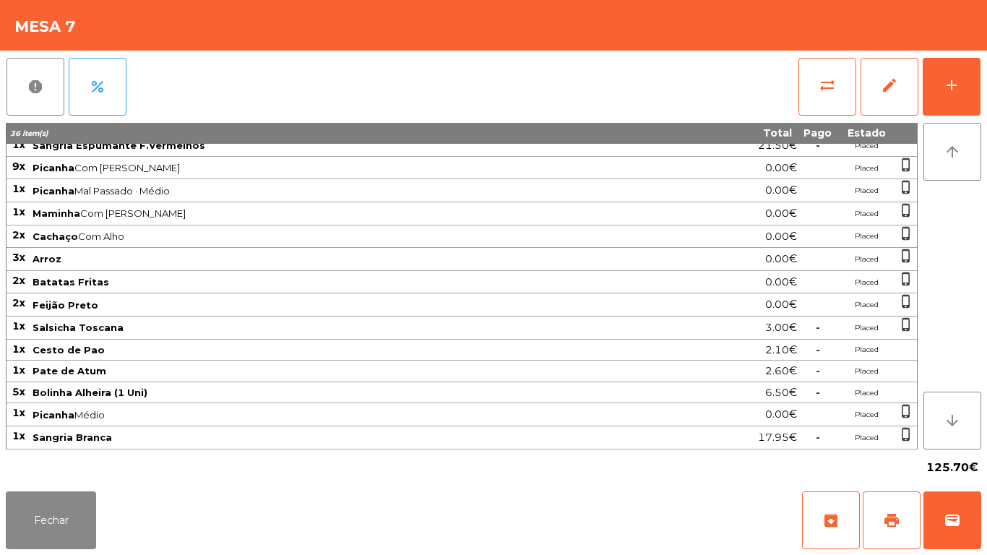
scroll to position [0, 0]
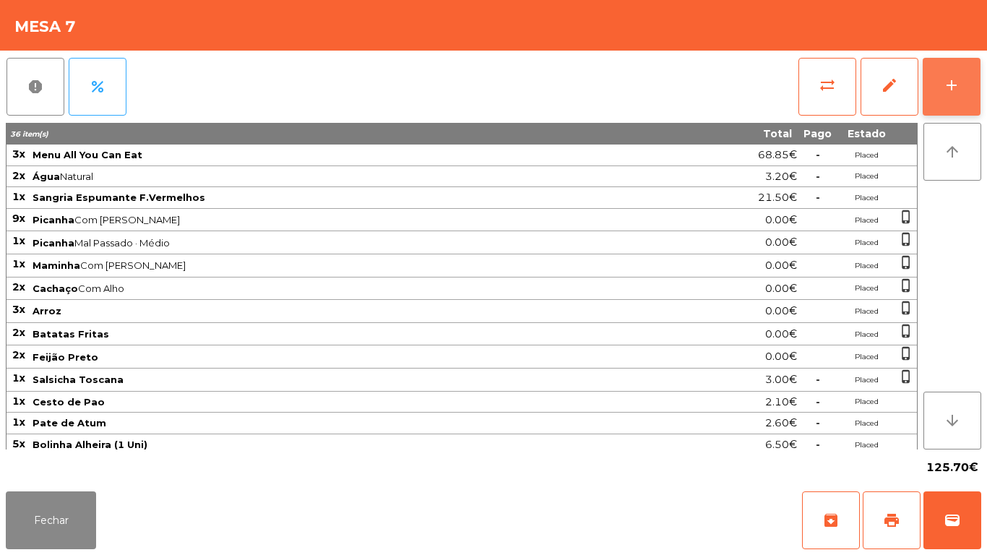
click at [972, 85] on button "add" at bounding box center [951, 87] width 58 height 58
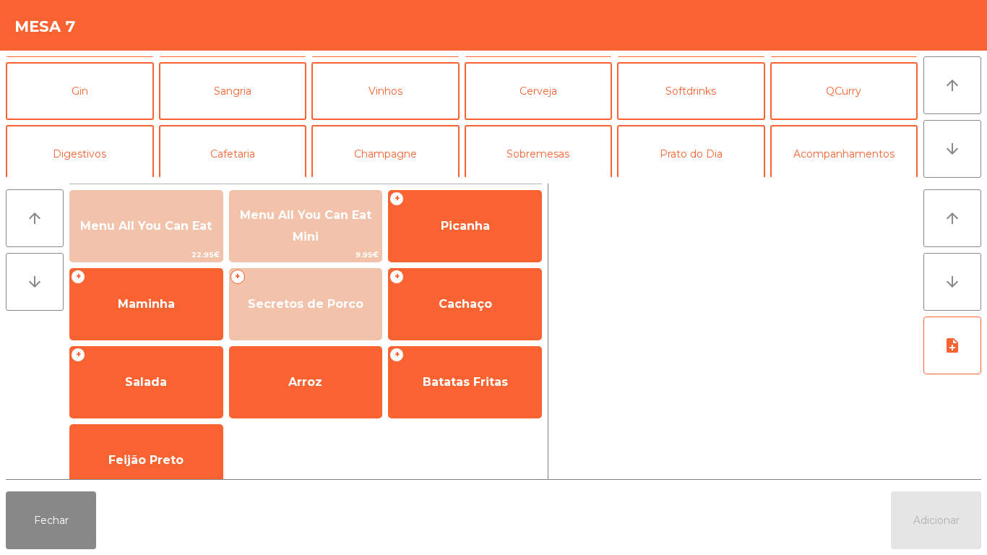
scroll to position [68, 0]
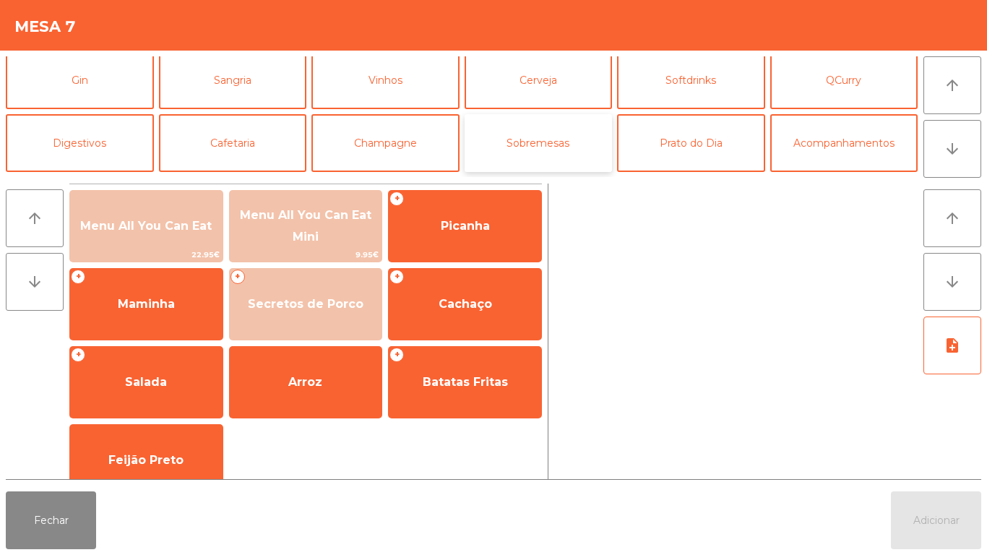
click at [534, 152] on button "Sobremesas" at bounding box center [538, 143] width 148 height 58
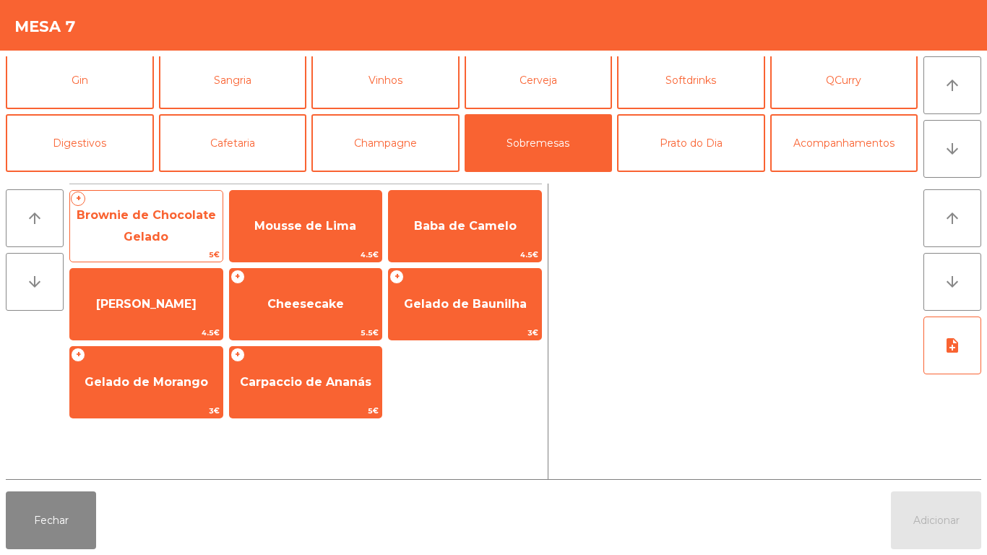
click at [168, 229] on span "Brownie de Chocolate Gelado" at bounding box center [146, 226] width 152 height 61
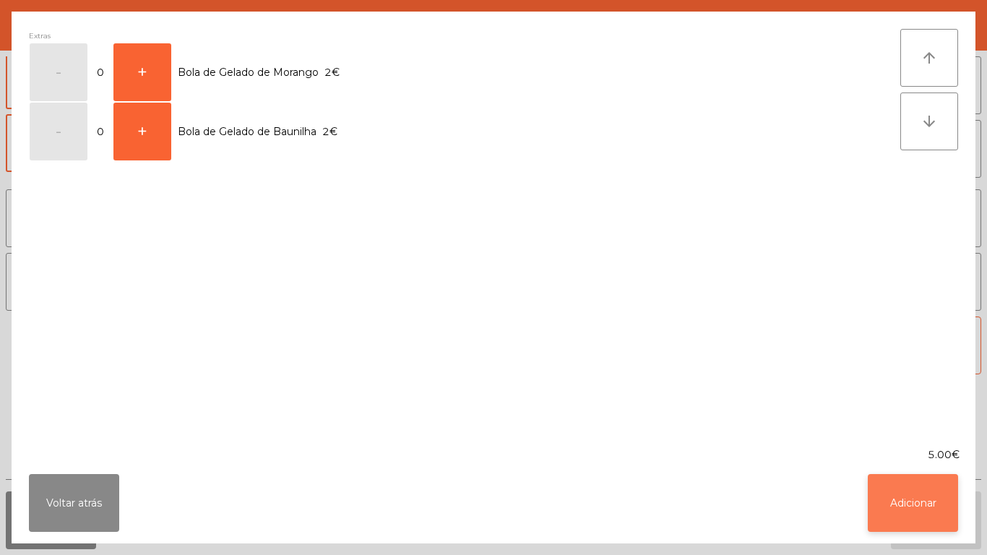
click at [931, 507] on button "Adicionar" at bounding box center [912, 503] width 90 height 58
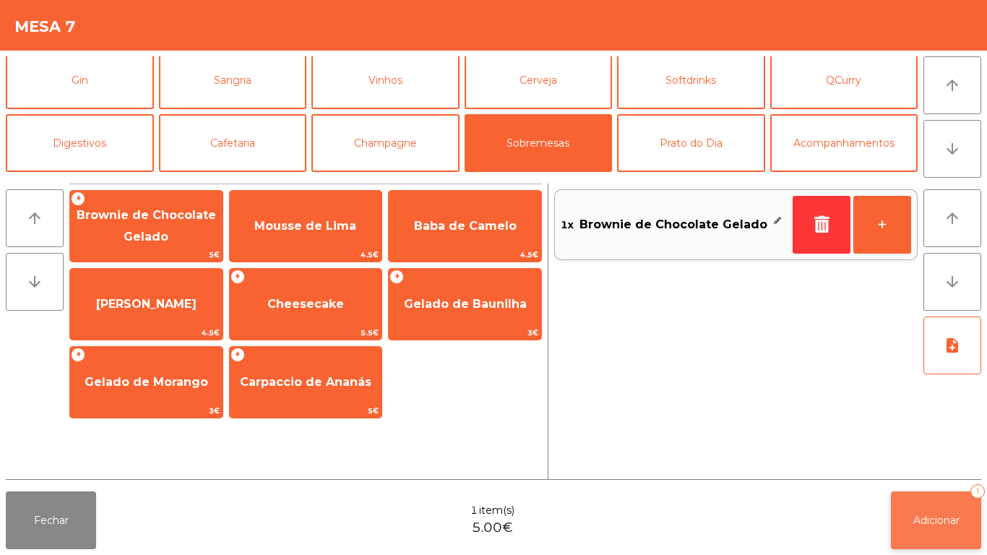
click at [932, 541] on button "Adicionar 1" at bounding box center [936, 520] width 90 height 58
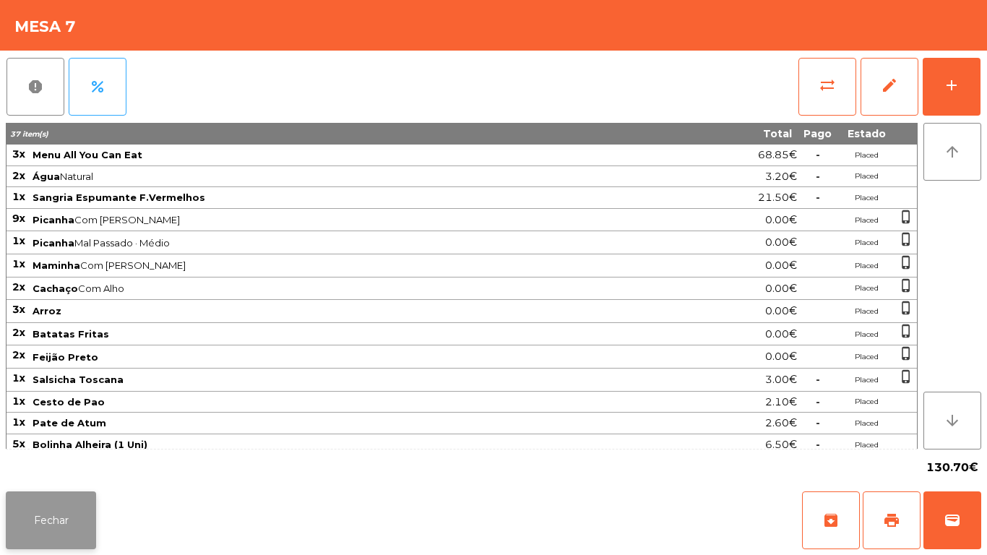
click at [48, 510] on button "Fechar" at bounding box center [51, 520] width 90 height 58
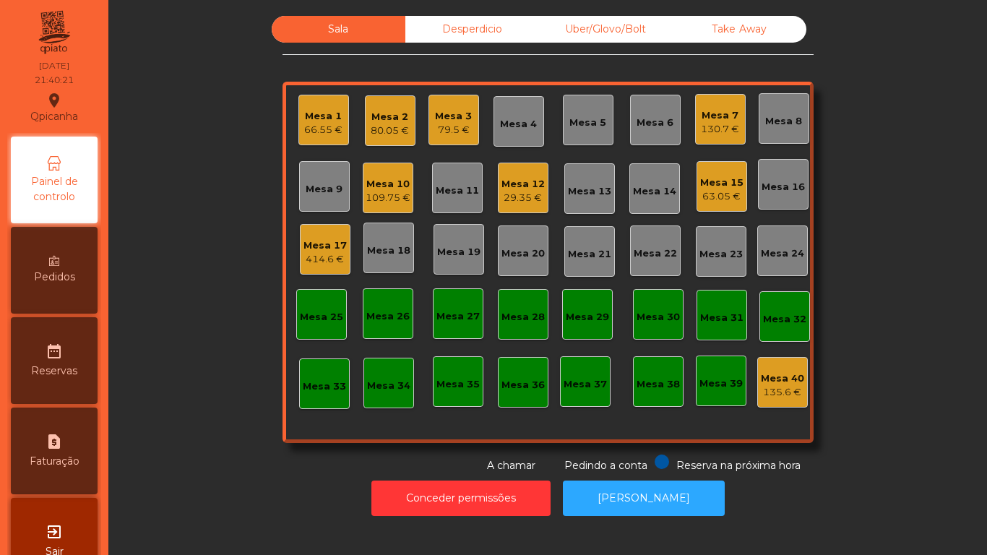
click at [383, 197] on div "109.75 €" at bounding box center [387, 198] width 45 height 14
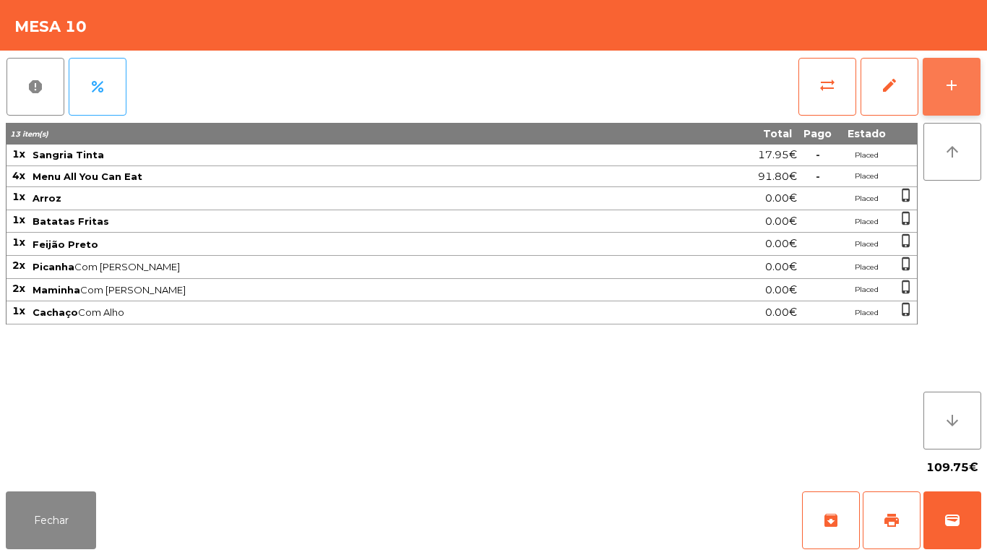
click at [943, 82] on div "add" at bounding box center [951, 85] width 17 height 17
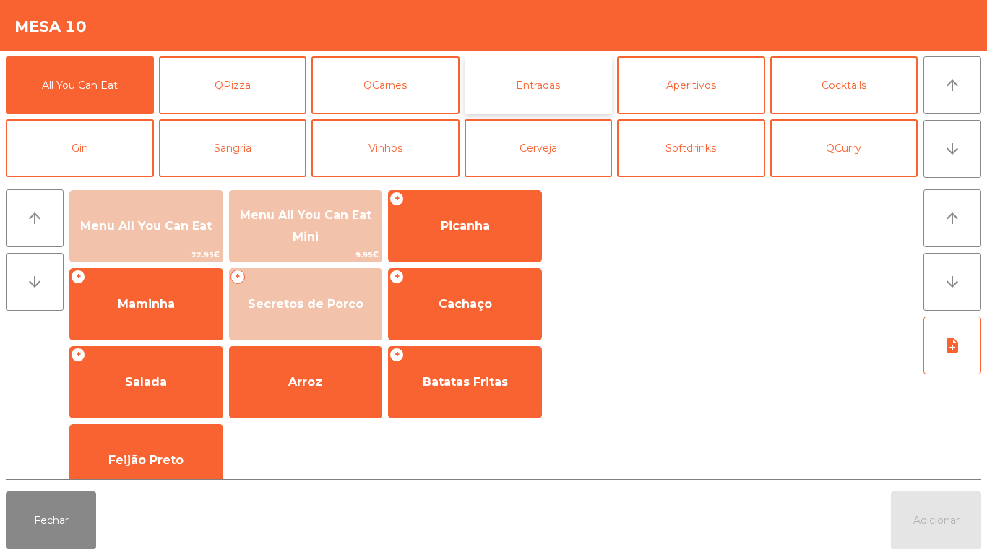
click at [555, 85] on button "Entradas" at bounding box center [538, 85] width 148 height 58
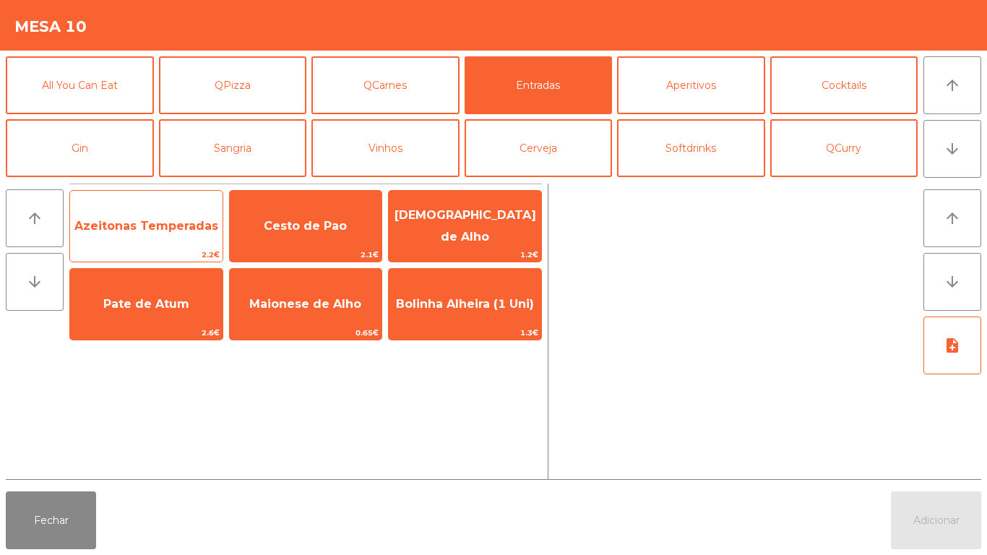
click at [172, 229] on span "Azeitonas Temperadas" at bounding box center [146, 226] width 144 height 14
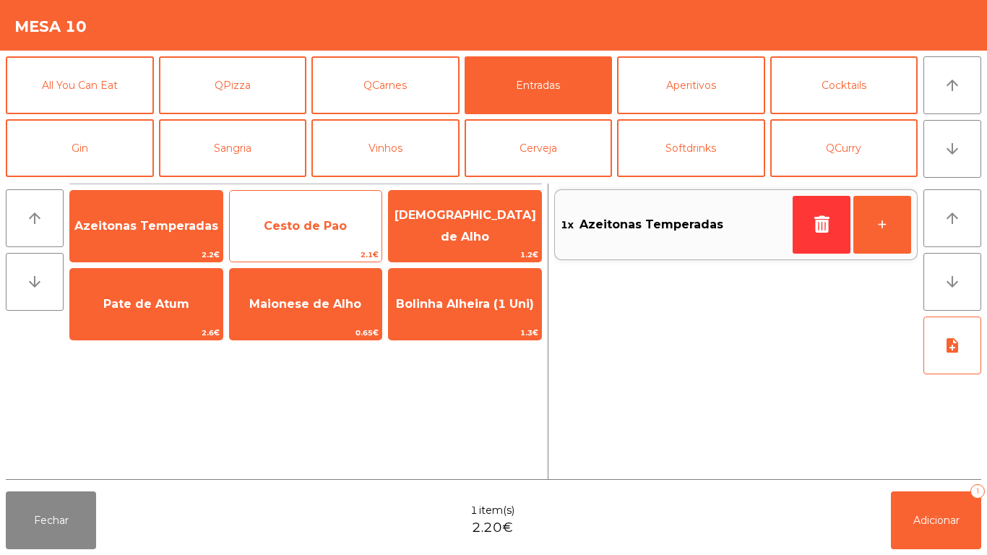
click at [307, 229] on span "Cesto de Pao" at bounding box center [305, 226] width 83 height 14
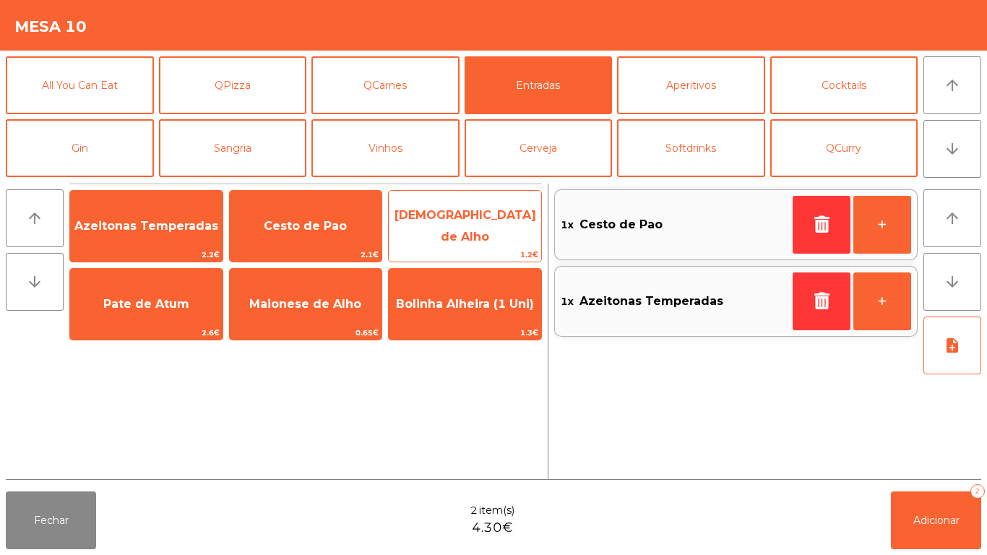
click at [479, 234] on span "[DEMOGRAPHIC_DATA] de Alho" at bounding box center [465, 226] width 152 height 61
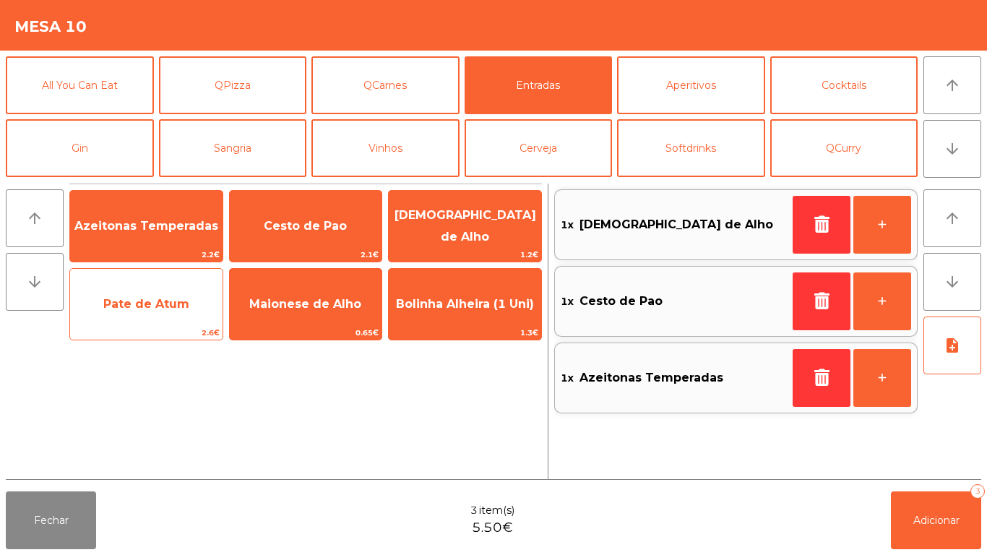
click at [161, 316] on span "Pate de Atum" at bounding box center [146, 304] width 152 height 39
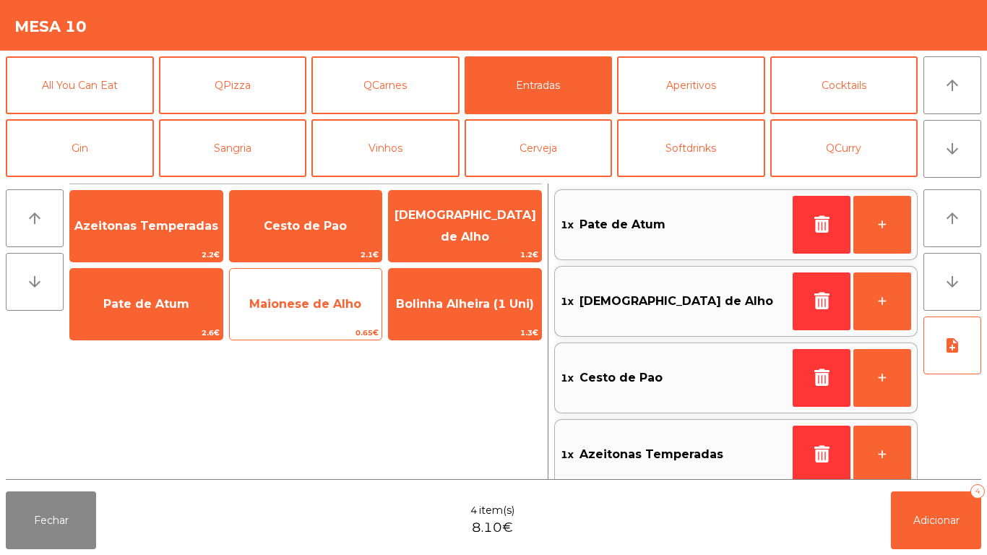
click at [302, 300] on span "Maionese de Alho" at bounding box center [305, 304] width 112 height 14
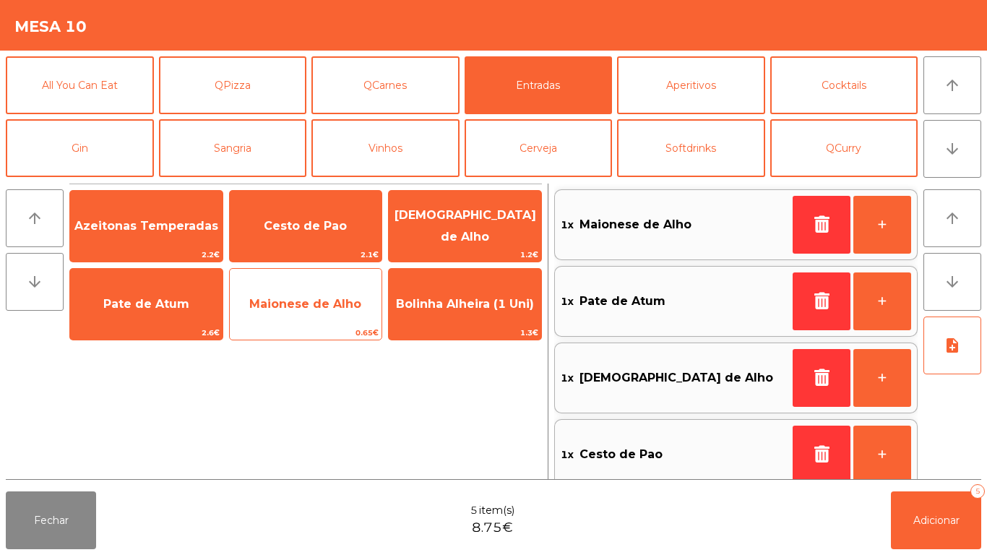
scroll to position [6, 0]
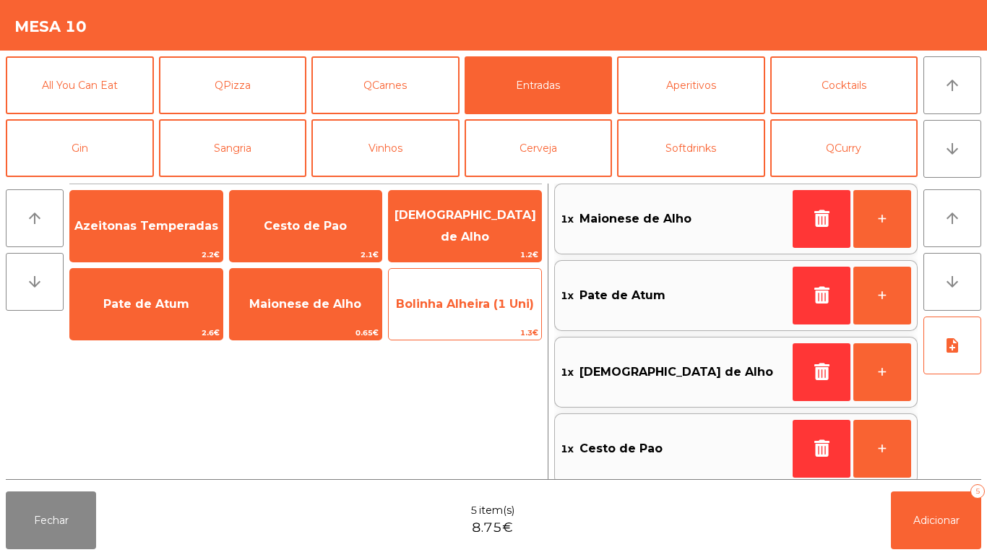
click at [472, 304] on span "Bolinha Alheira (1 Uni)" at bounding box center [465, 304] width 138 height 14
click at [469, 320] on span "Bolinha Alheira (1 Uni)" at bounding box center [465, 304] width 152 height 39
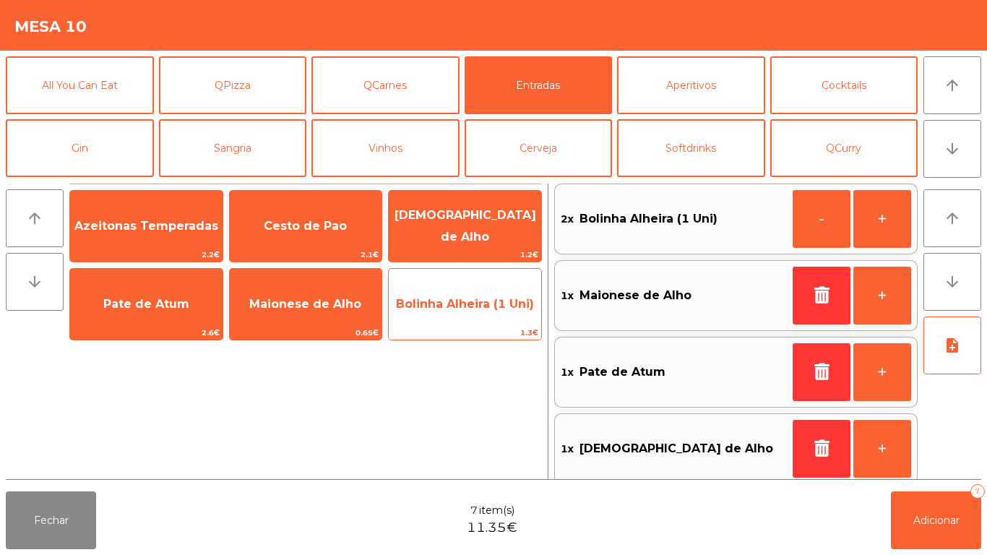
click at [464, 306] on span "Bolinha Alheira (1 Uni)" at bounding box center [465, 304] width 138 height 14
click at [461, 299] on span "Bolinha Alheira (1 Uni)" at bounding box center [465, 304] width 138 height 14
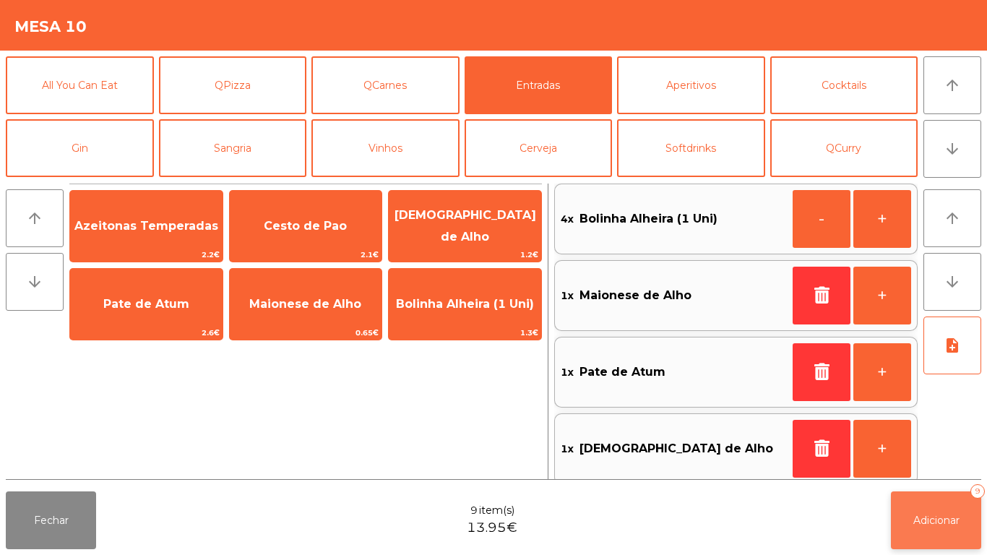
click at [932, 516] on span "Adicionar" at bounding box center [936, 520] width 46 height 13
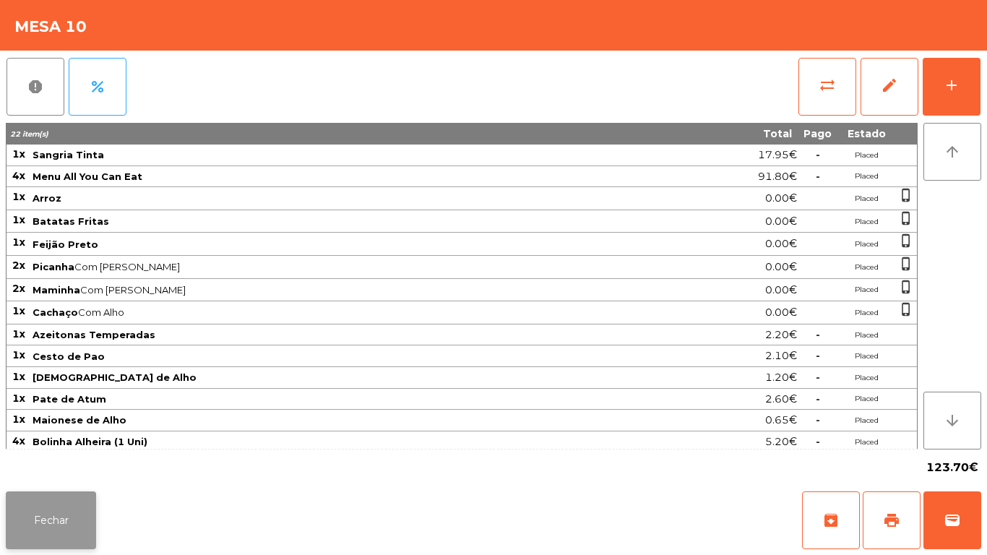
click at [53, 511] on button "Fechar" at bounding box center [51, 520] width 90 height 58
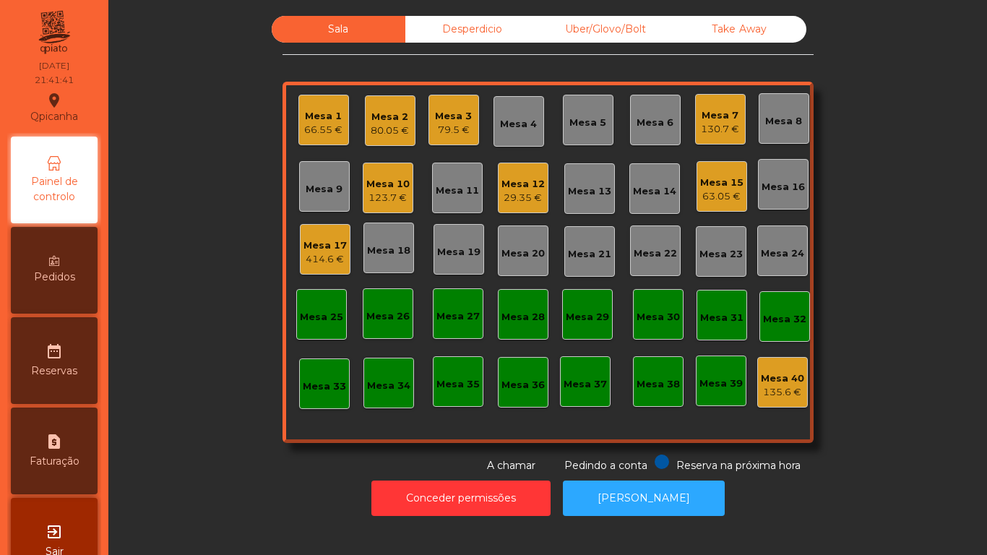
click at [319, 245] on div "Mesa 17" at bounding box center [324, 245] width 43 height 14
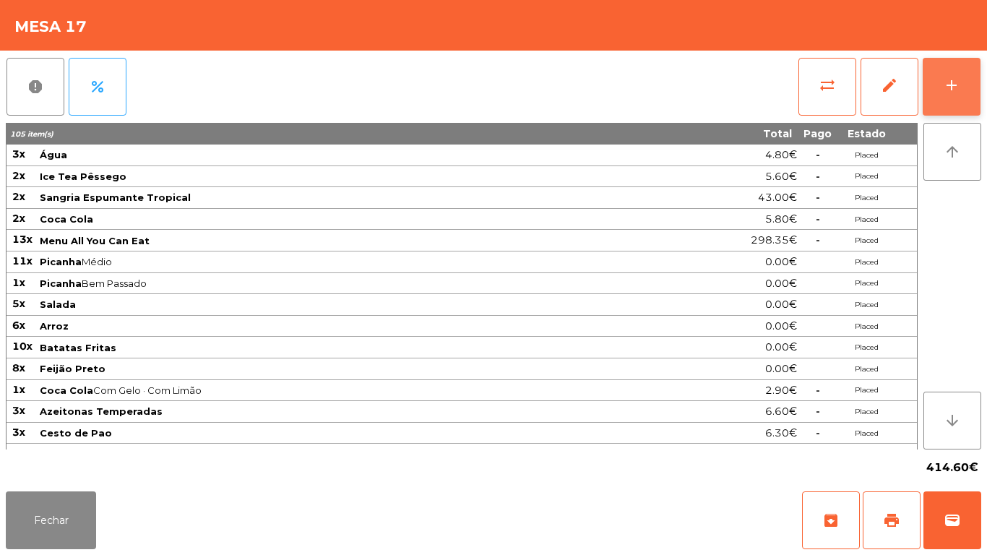
click at [941, 73] on button "add" at bounding box center [951, 87] width 58 height 58
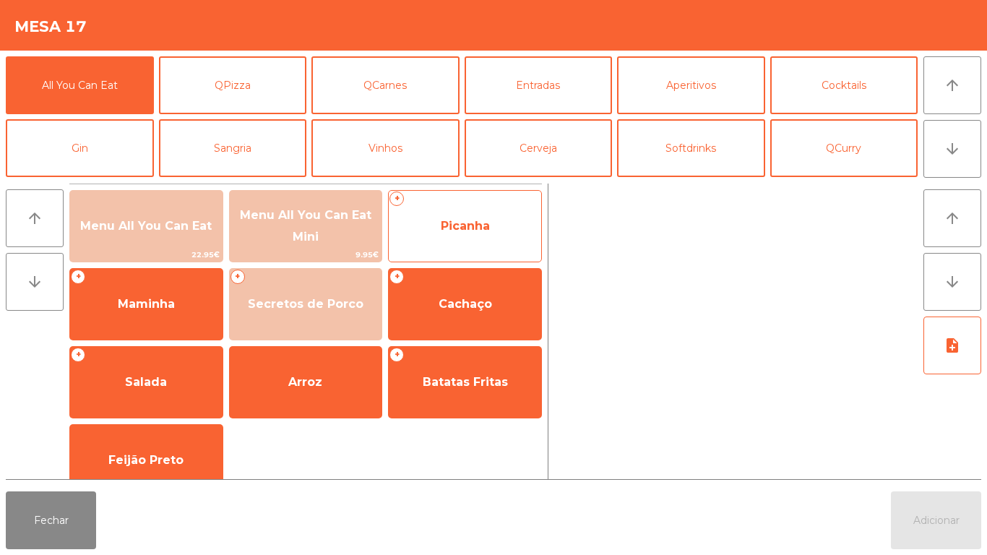
click at [487, 232] on span "Picanha" at bounding box center [465, 226] width 49 height 14
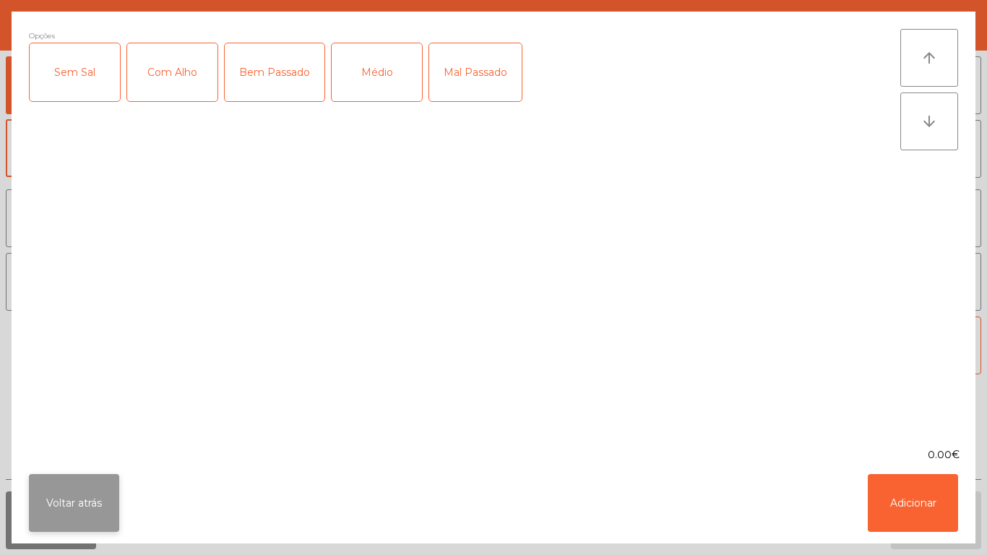
click at [77, 493] on button "Voltar atrás" at bounding box center [74, 503] width 90 height 58
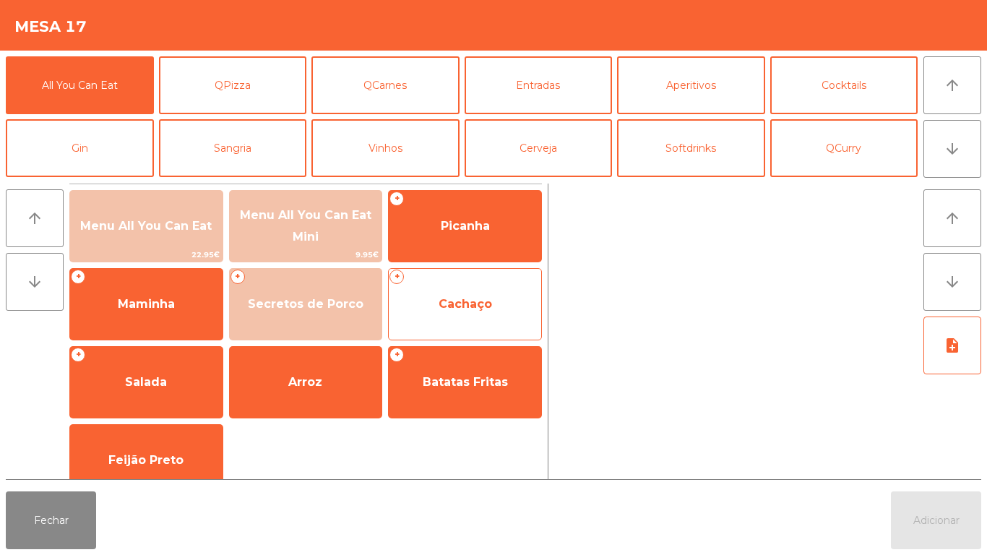
click at [455, 286] on span "Cachaço" at bounding box center [465, 304] width 152 height 39
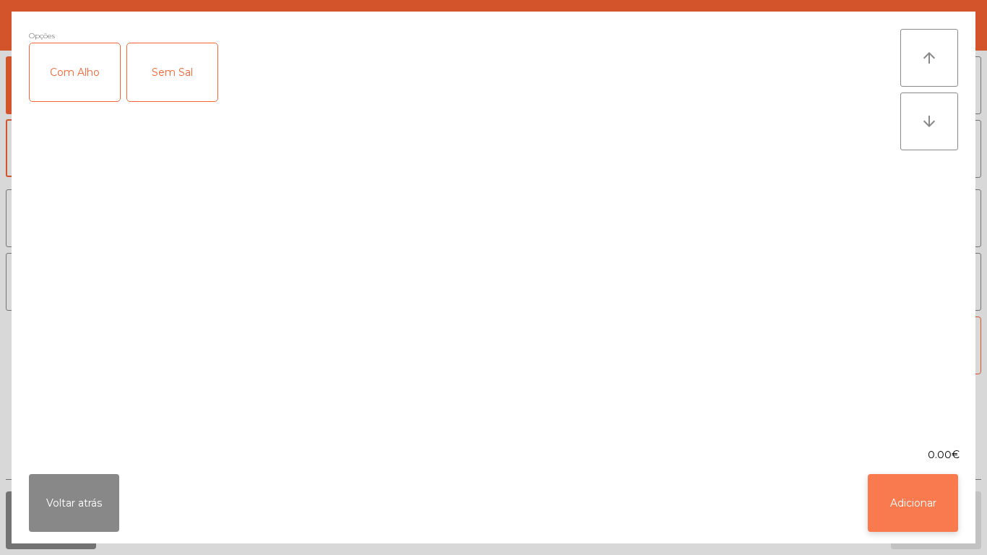
click at [922, 493] on button "Adicionar" at bounding box center [912, 503] width 90 height 58
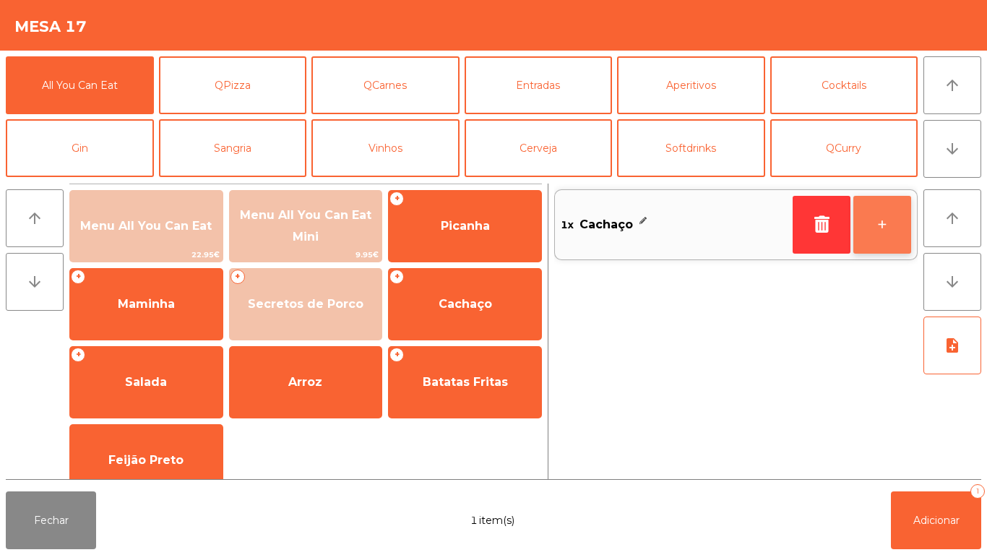
click at [877, 214] on button "+" at bounding box center [882, 225] width 58 height 58
click at [874, 228] on button "+" at bounding box center [882, 225] width 58 height 58
click at [870, 225] on button "+" at bounding box center [882, 225] width 58 height 58
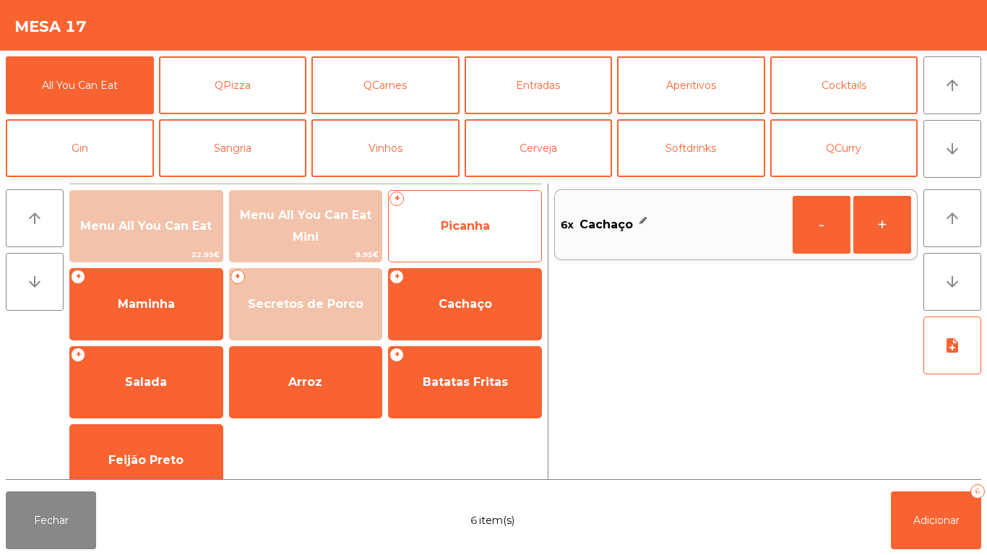
click at [467, 202] on div "+ Picanha" at bounding box center [465, 226] width 154 height 72
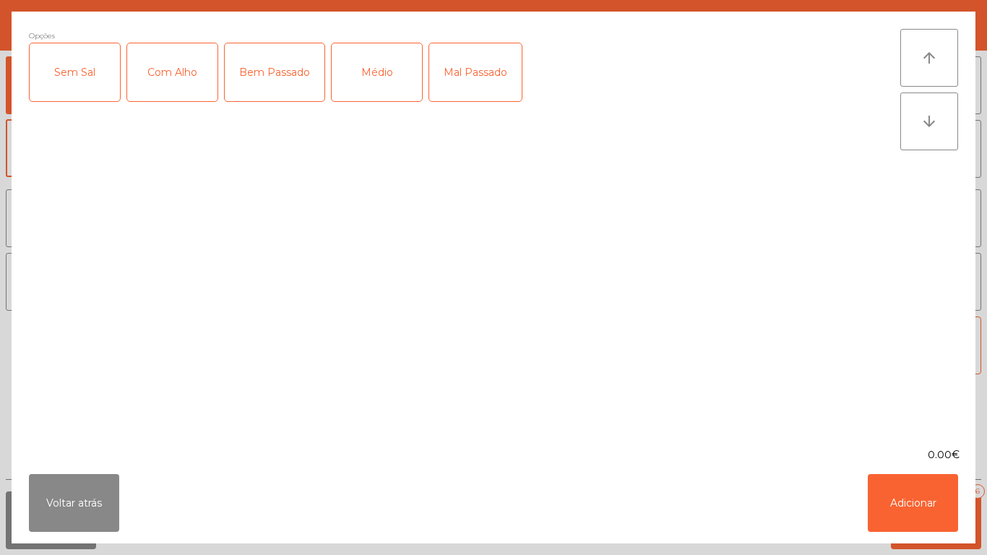
click at [381, 74] on div "Médio" at bounding box center [377, 72] width 90 height 58
click at [914, 494] on button "Adicionar" at bounding box center [912, 503] width 90 height 58
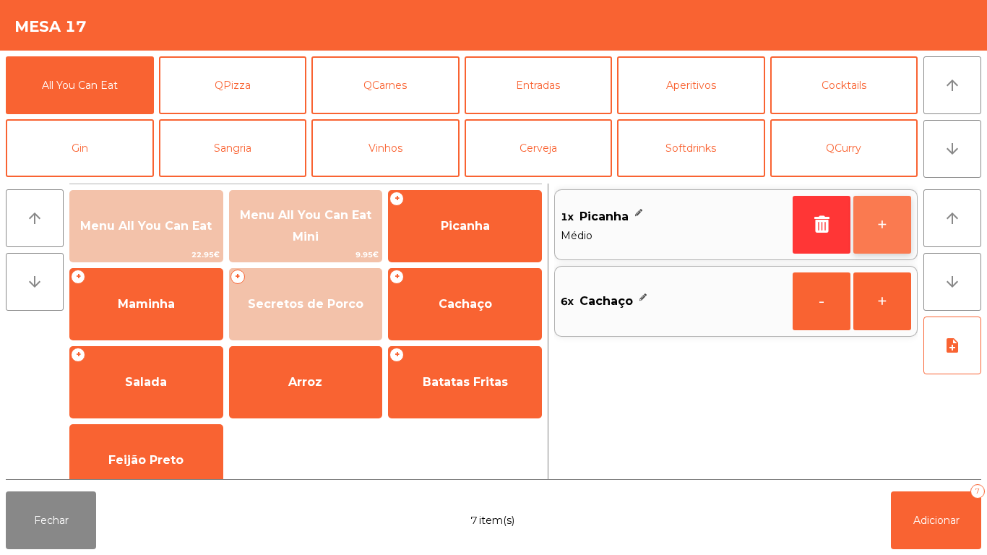
click at [886, 220] on button "+" at bounding box center [882, 225] width 58 height 58
click at [873, 228] on button "+" at bounding box center [882, 225] width 58 height 58
click at [881, 230] on button "+" at bounding box center [882, 225] width 58 height 58
click at [895, 234] on button "+" at bounding box center [882, 225] width 58 height 58
click at [880, 237] on button "+" at bounding box center [882, 225] width 58 height 58
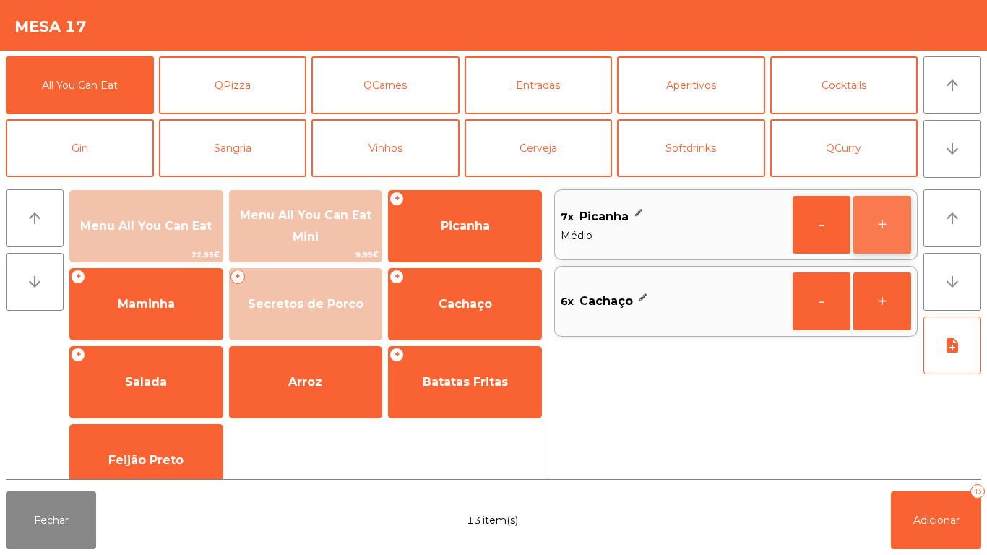
click at [869, 238] on button "+" at bounding box center [882, 225] width 58 height 58
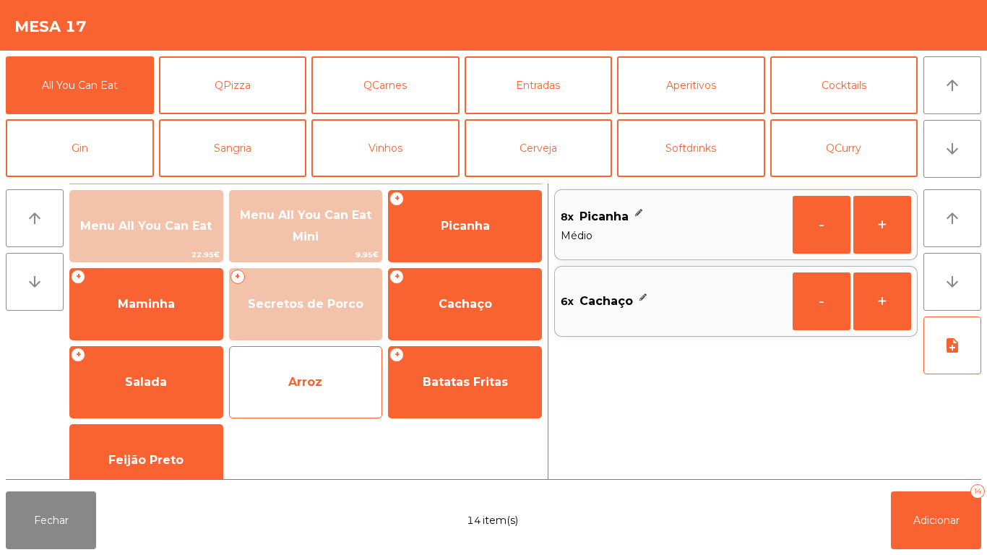
click at [306, 386] on span "Arroz" at bounding box center [305, 382] width 34 height 14
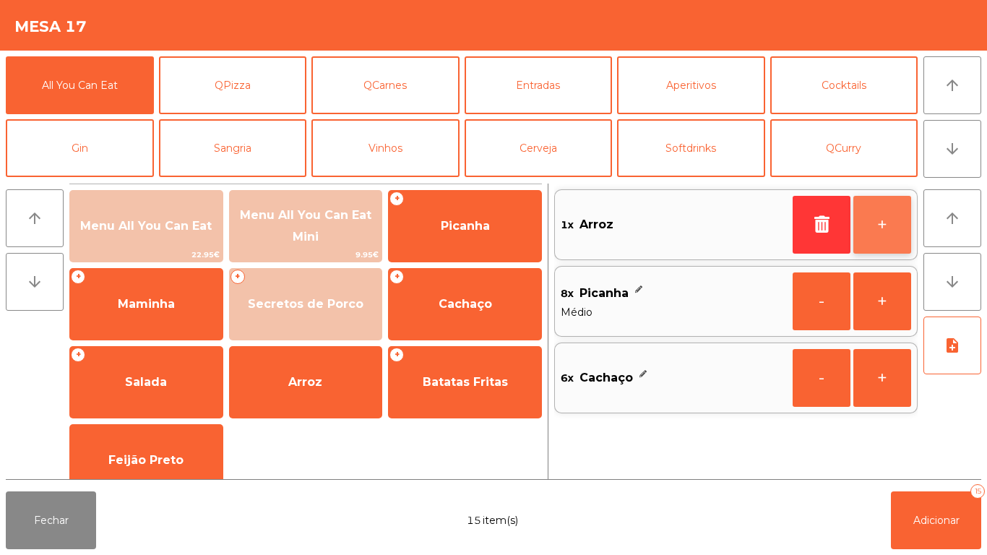
click at [881, 216] on button "+" at bounding box center [882, 225] width 58 height 58
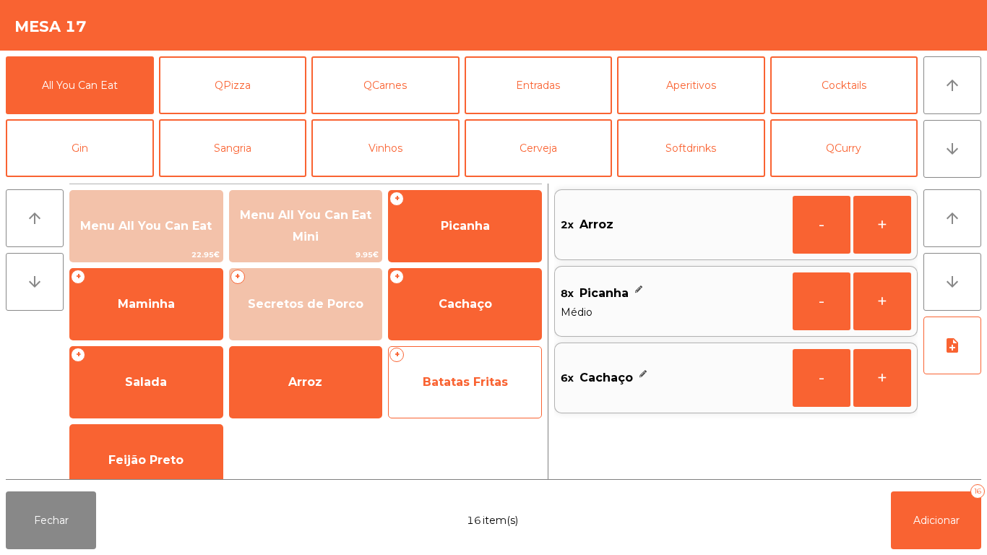
click at [462, 375] on span "Batatas Fritas" at bounding box center [465, 382] width 85 height 14
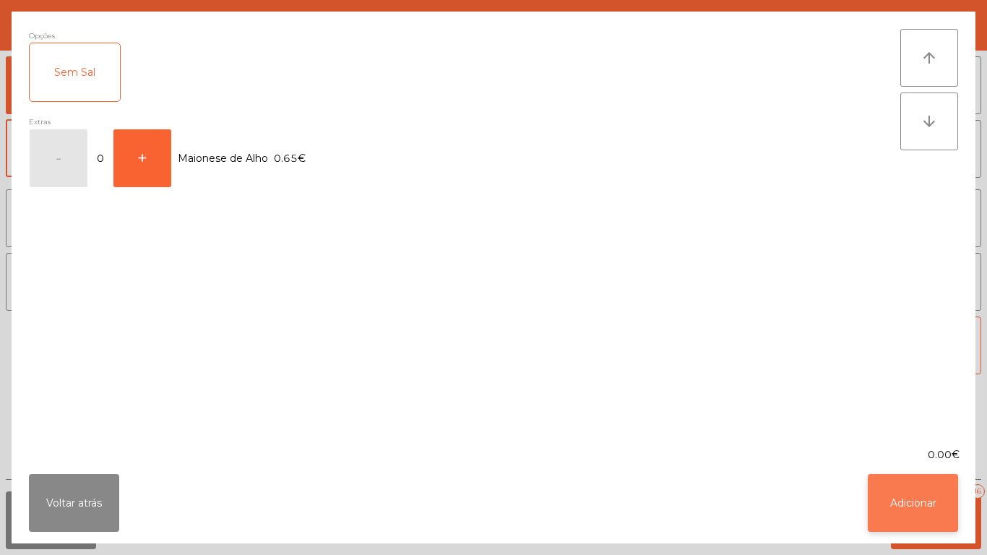
click at [935, 496] on button "Adicionar" at bounding box center [912, 503] width 90 height 58
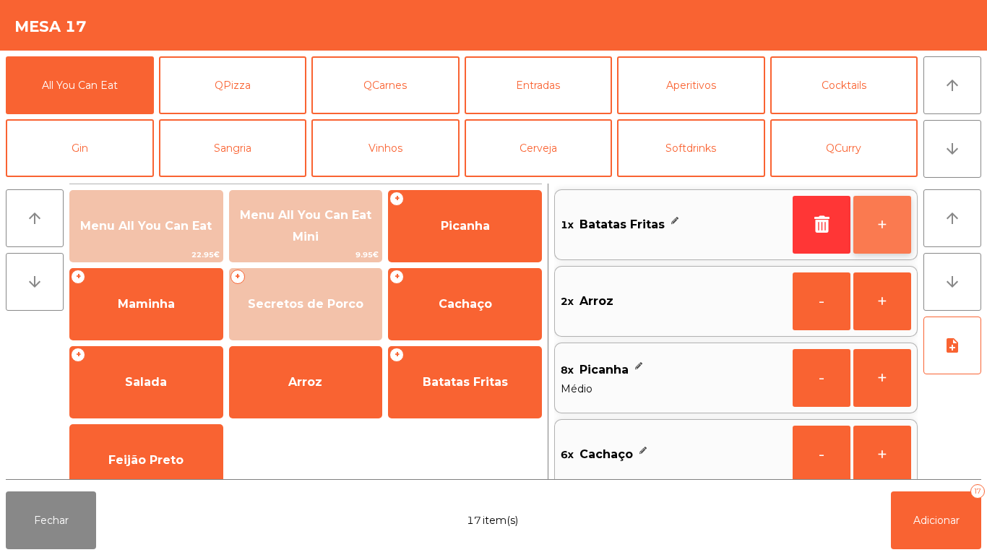
click at [887, 215] on button "+" at bounding box center [882, 225] width 58 height 58
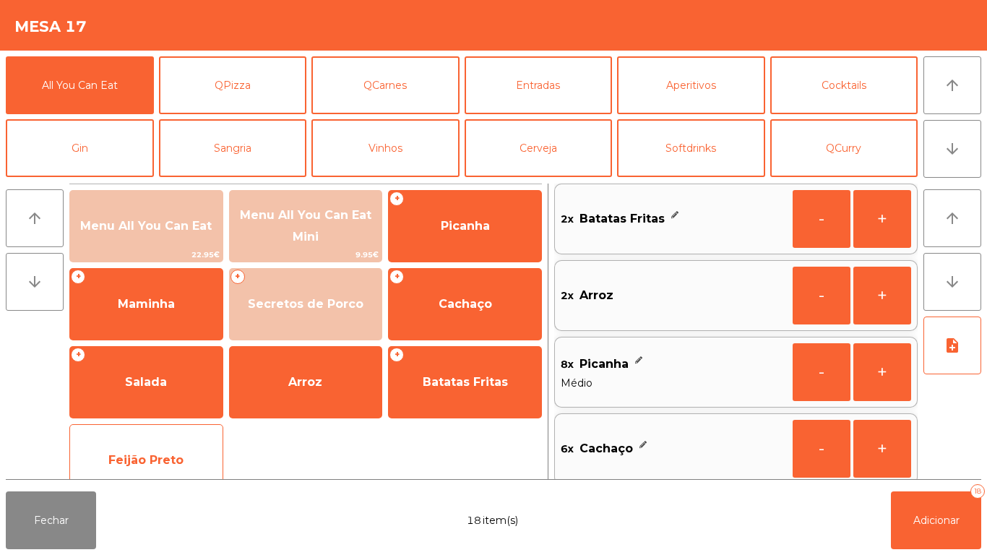
click at [172, 456] on span "Feijão Preto" at bounding box center [145, 460] width 75 height 14
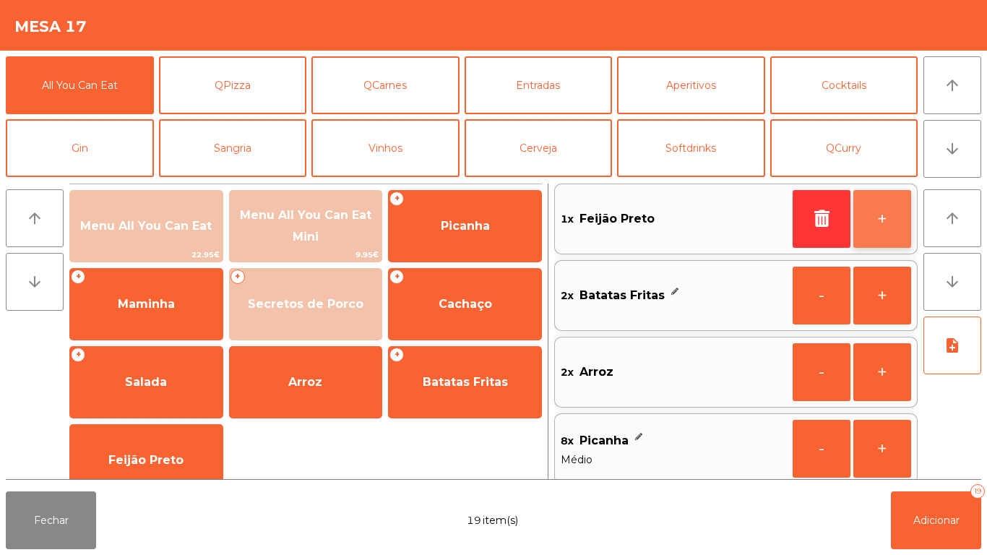
click at [890, 222] on button "+" at bounding box center [882, 219] width 58 height 58
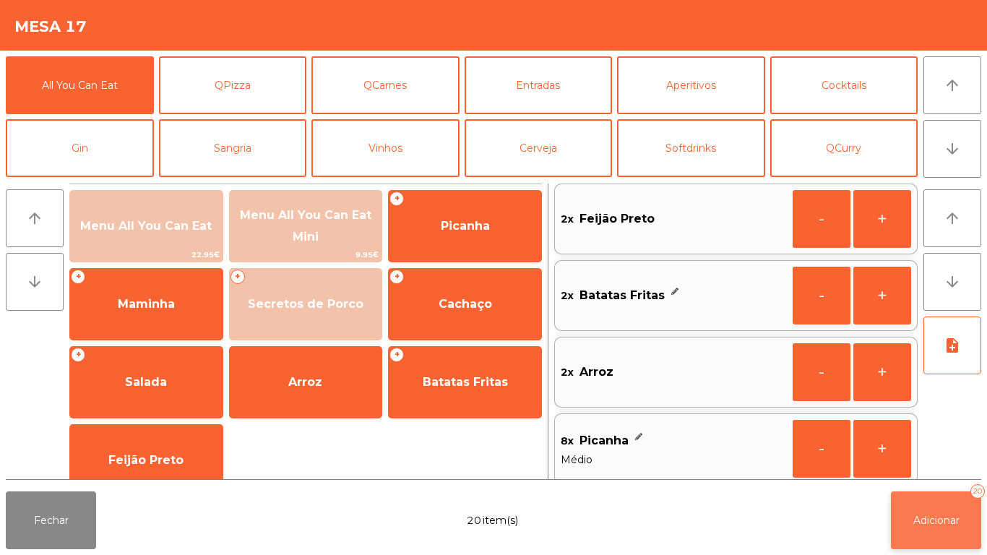
click at [927, 516] on span "Adicionar" at bounding box center [936, 520] width 46 height 13
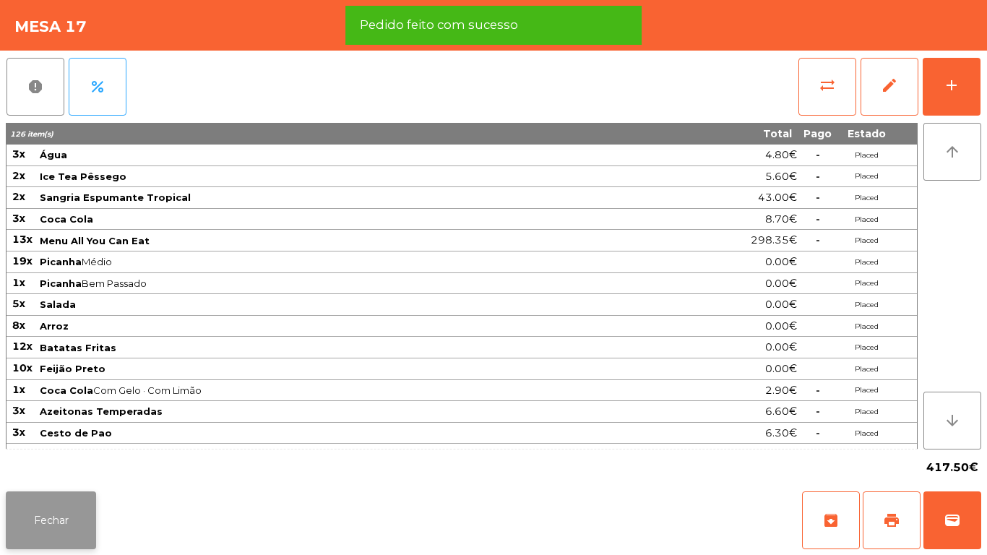
click at [65, 511] on button "Fechar" at bounding box center [51, 520] width 90 height 58
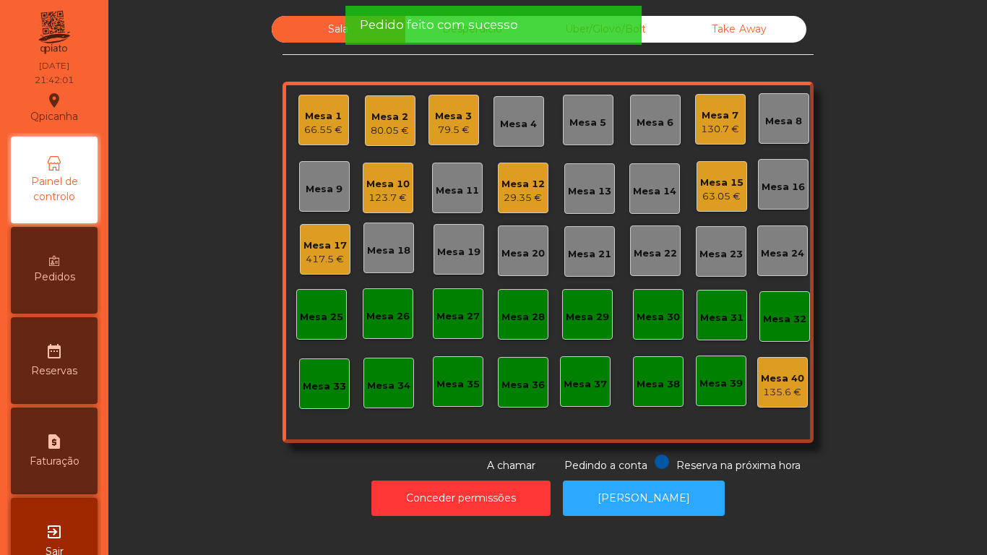
click at [504, 187] on div "Mesa 12" at bounding box center [522, 184] width 43 height 14
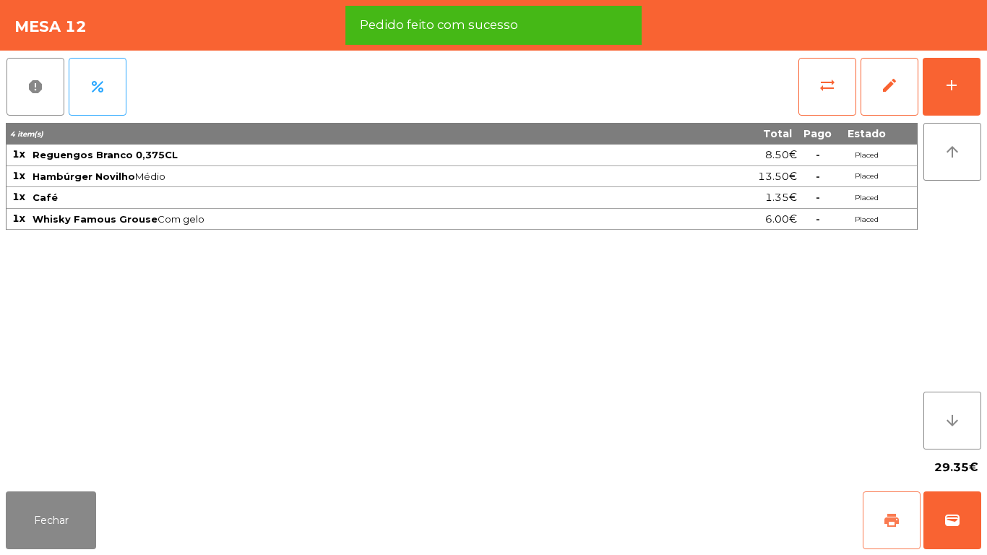
click at [883, 507] on button "print" at bounding box center [891, 520] width 58 height 58
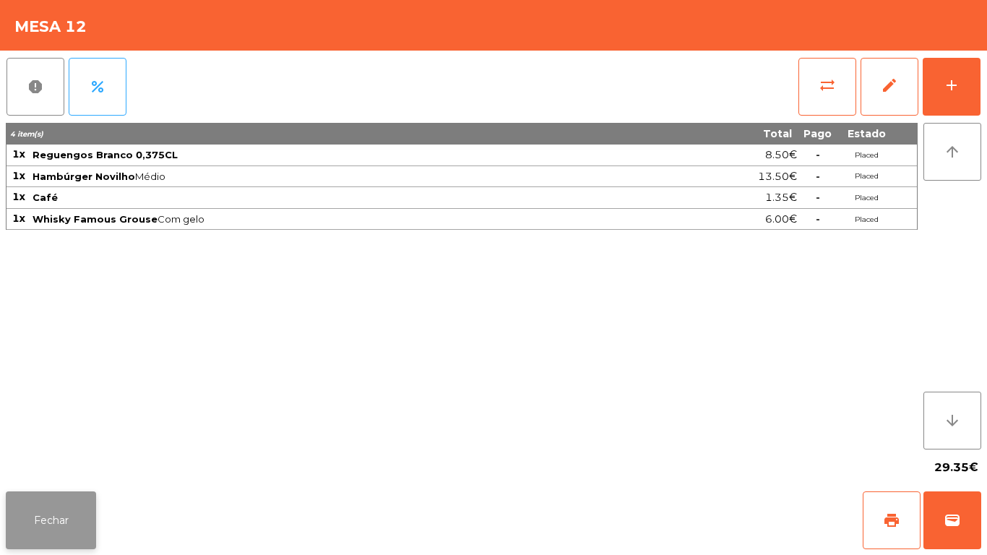
click at [72, 534] on button "Fechar" at bounding box center [51, 520] width 90 height 58
click at [948, 508] on button "wallet" at bounding box center [952, 520] width 58 height 58
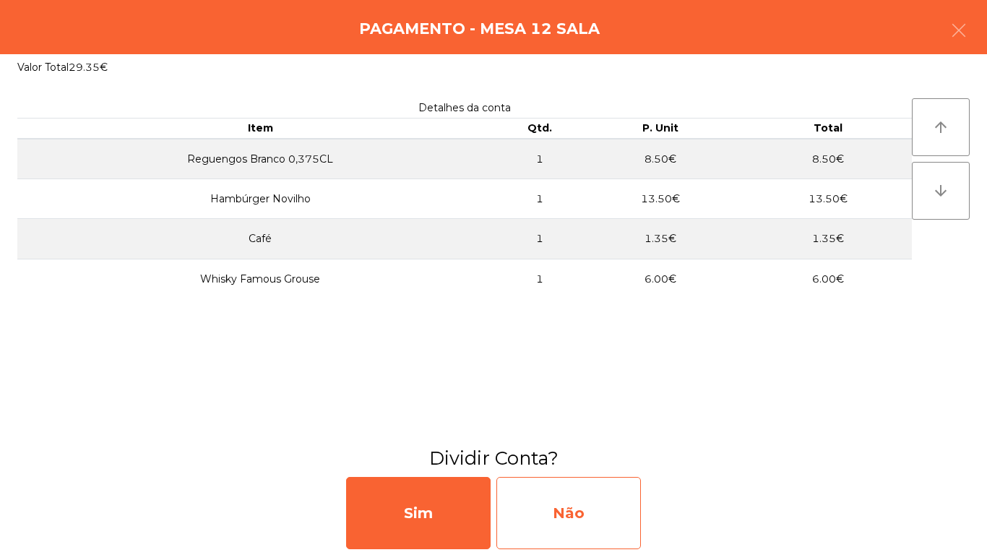
click at [598, 512] on div "Não" at bounding box center [568, 513] width 144 height 72
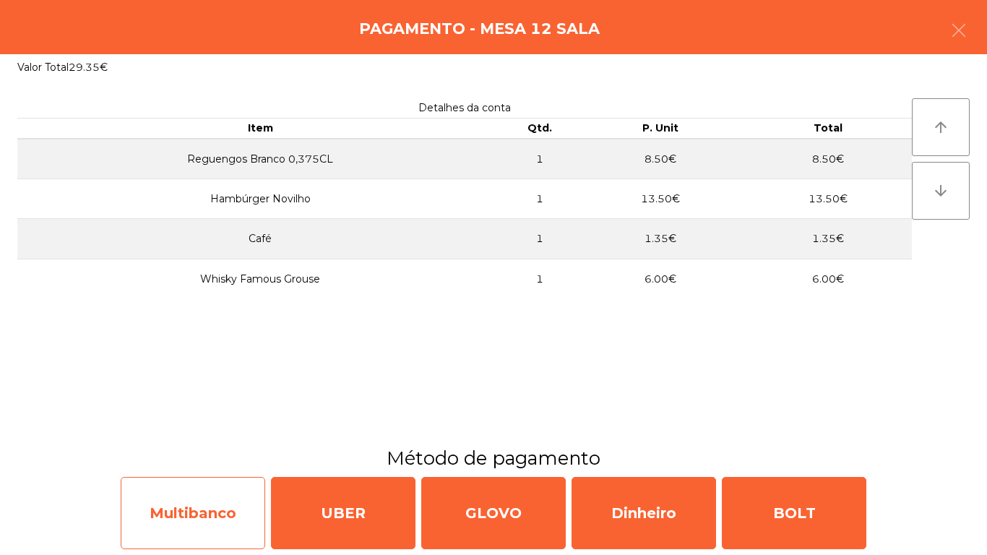
click at [185, 506] on div "Multibanco" at bounding box center [193, 513] width 144 height 72
select select "**"
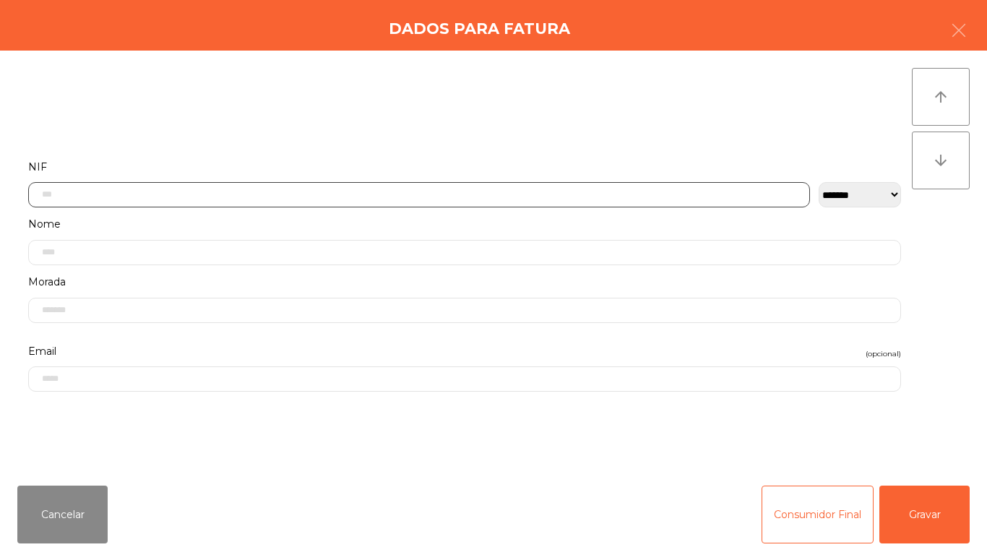
click at [365, 193] on input "text" at bounding box center [419, 194] width 782 height 25
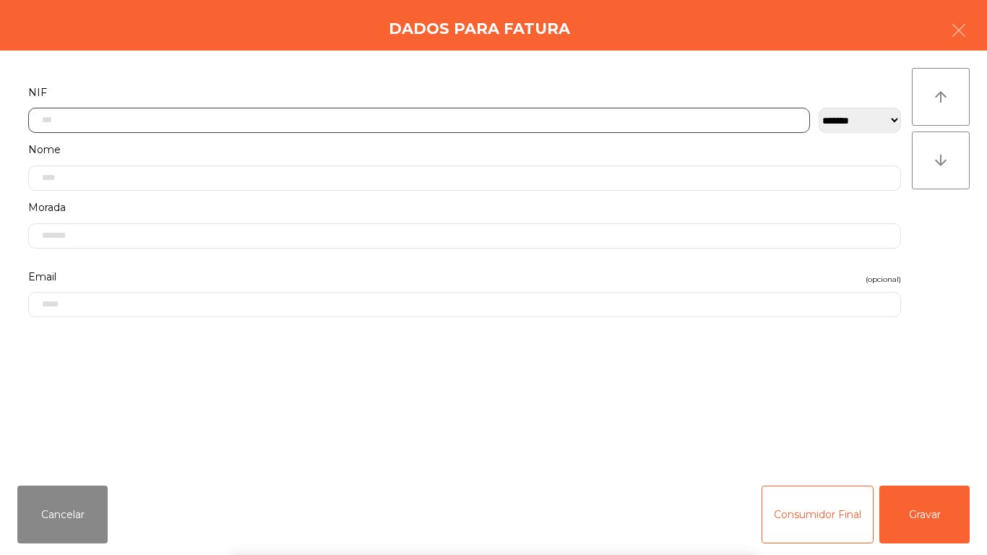
scroll to position [88, 0]
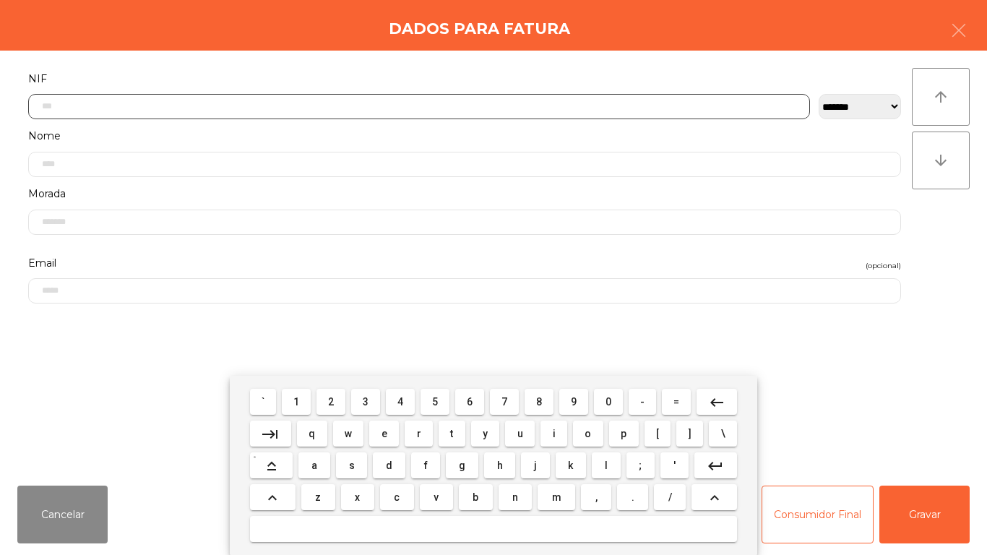
click at [306, 400] on button "1" at bounding box center [296, 402] width 29 height 26
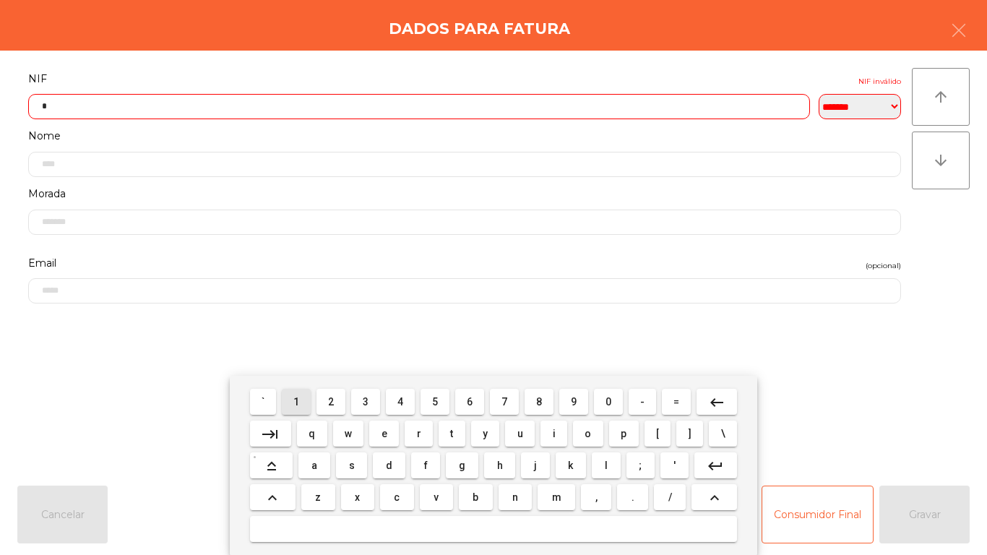
click at [356, 397] on button "3" at bounding box center [365, 402] width 29 height 26
click at [539, 401] on span "8" at bounding box center [539, 402] width 6 height 12
click at [435, 401] on span "5" at bounding box center [435, 402] width 6 height 12
click at [297, 401] on span "1" at bounding box center [296, 402] width 6 height 12
click at [469, 401] on span "6" at bounding box center [470, 402] width 6 height 12
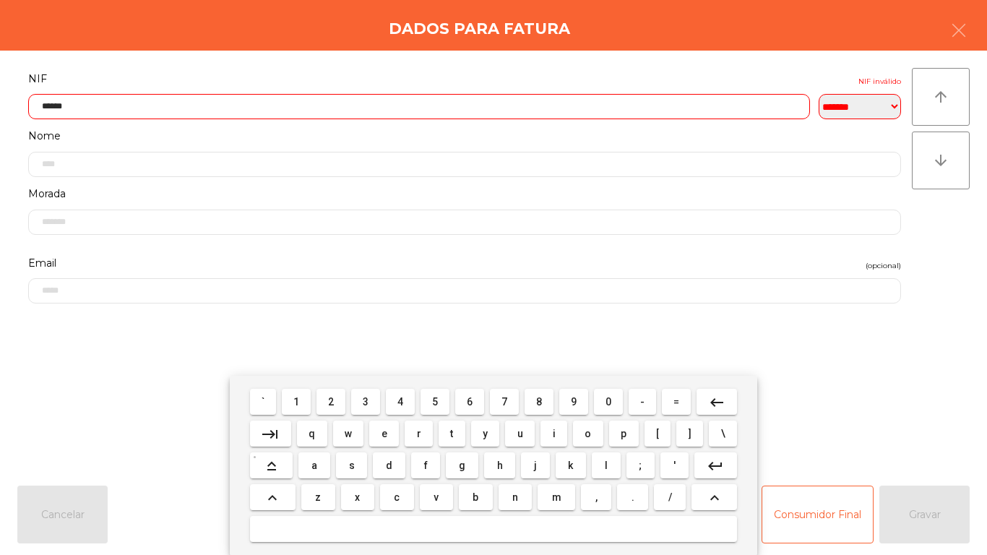
click at [608, 399] on span "0" at bounding box center [608, 402] width 6 height 12
click at [609, 397] on span "0" at bounding box center [608, 402] width 6 height 12
click at [367, 394] on button "3" at bounding box center [365, 402] width 29 height 26
click at [176, 108] on input "*********" at bounding box center [419, 106] width 782 height 25
click at [715, 401] on mat-icon "keyboard_backspace" at bounding box center [716, 402] width 17 height 17
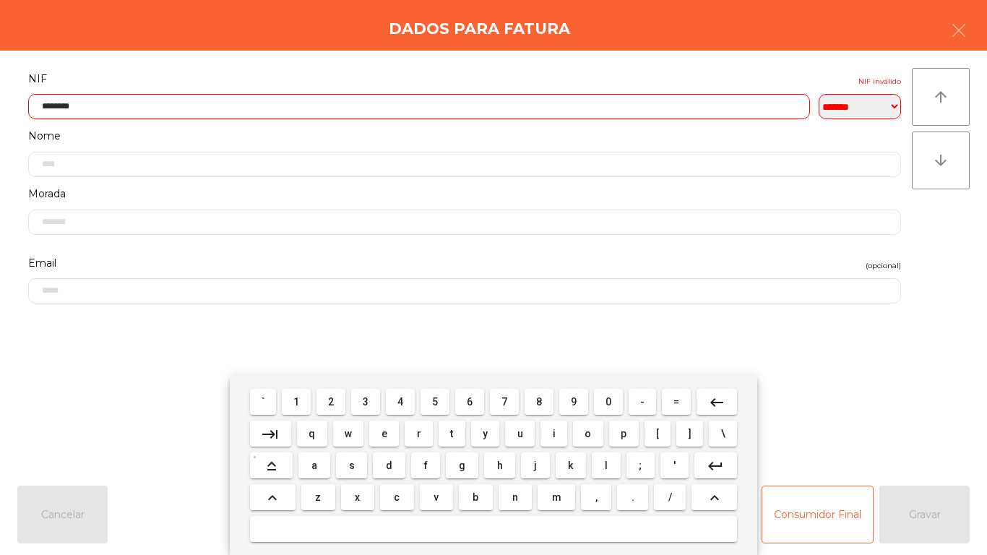
click at [334, 394] on button "2" at bounding box center [330, 402] width 29 height 26
type input "*********"
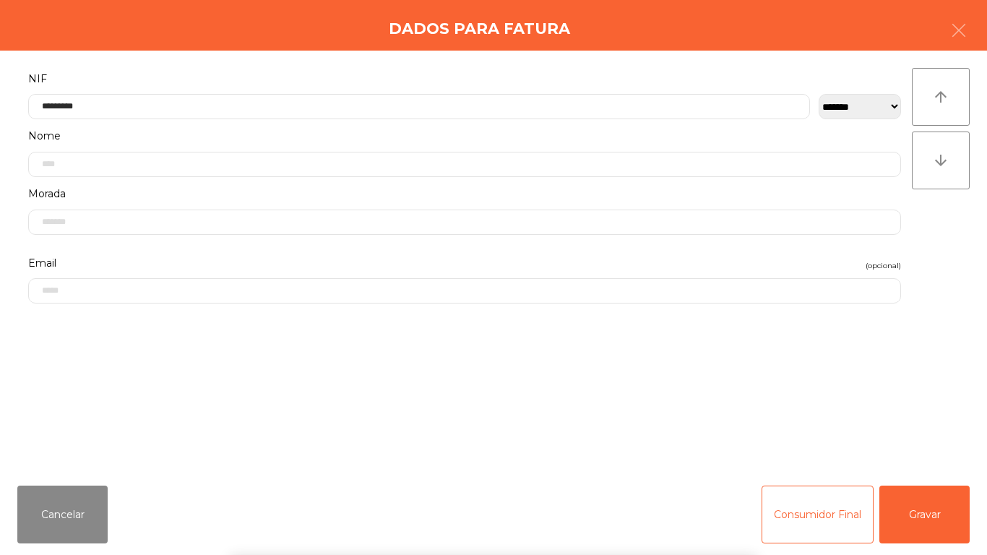
click at [930, 534] on div "` 1 2 3 4 5 6 7 8 9 0 - = keyboard_backspace keyboard_tab q w e r t y u i o p […" at bounding box center [493, 465] width 987 height 179
click at [935, 515] on button "Gravar" at bounding box center [924, 514] width 90 height 58
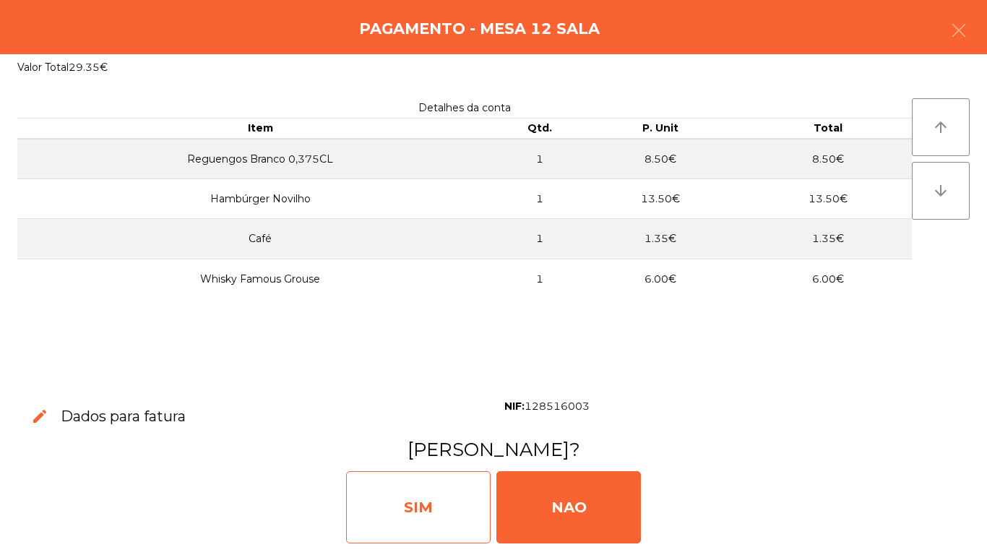
click at [442, 498] on div "SIM" at bounding box center [418, 507] width 144 height 72
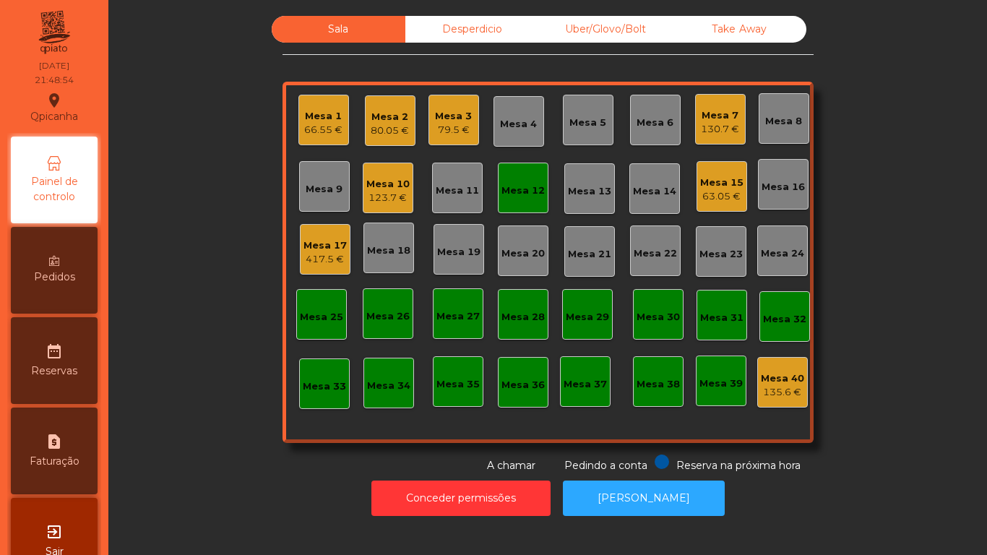
click at [68, 273] on span "Pedidos" at bounding box center [54, 276] width 41 height 15
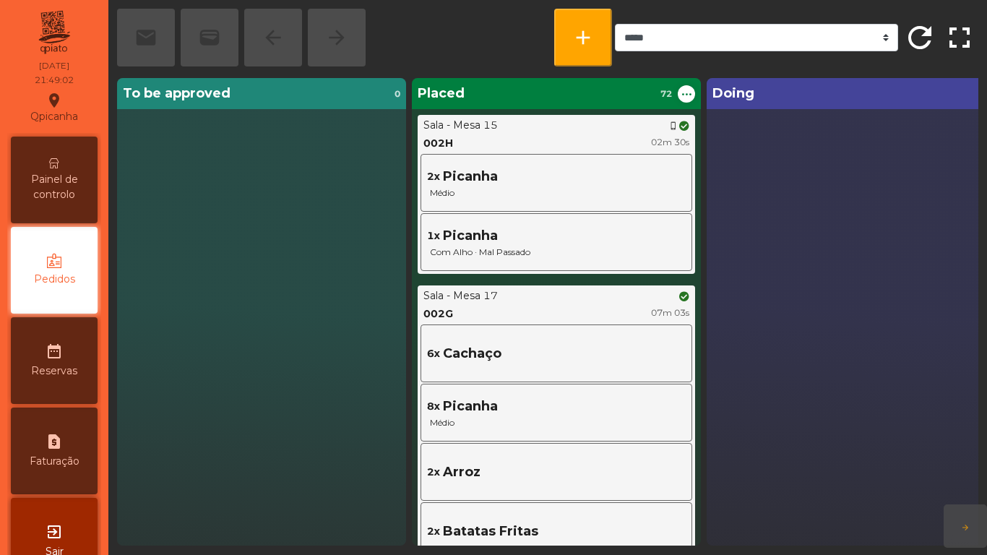
click at [93, 187] on span "Painel de controlo" at bounding box center [53, 187] width 79 height 30
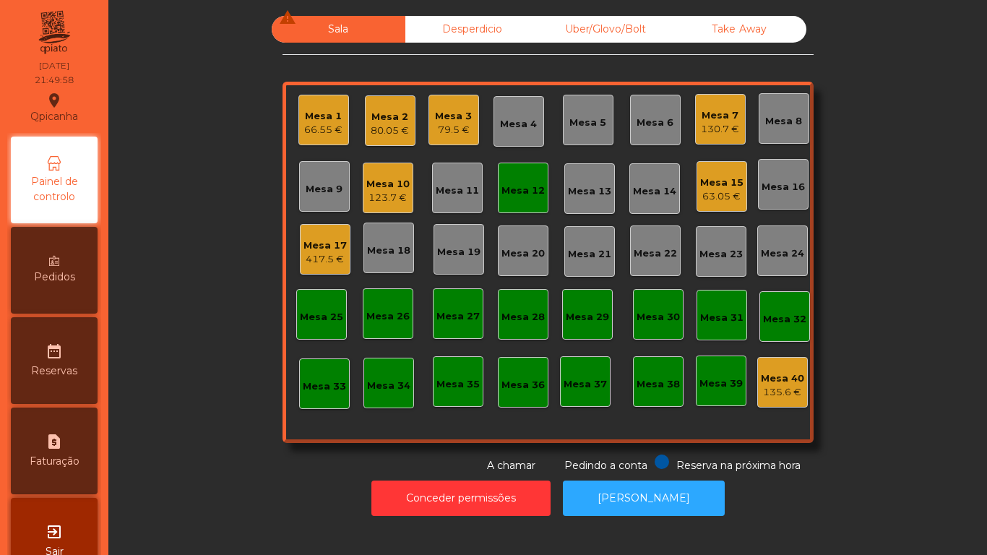
click at [717, 124] on div "130.7 €" at bounding box center [720, 129] width 38 height 14
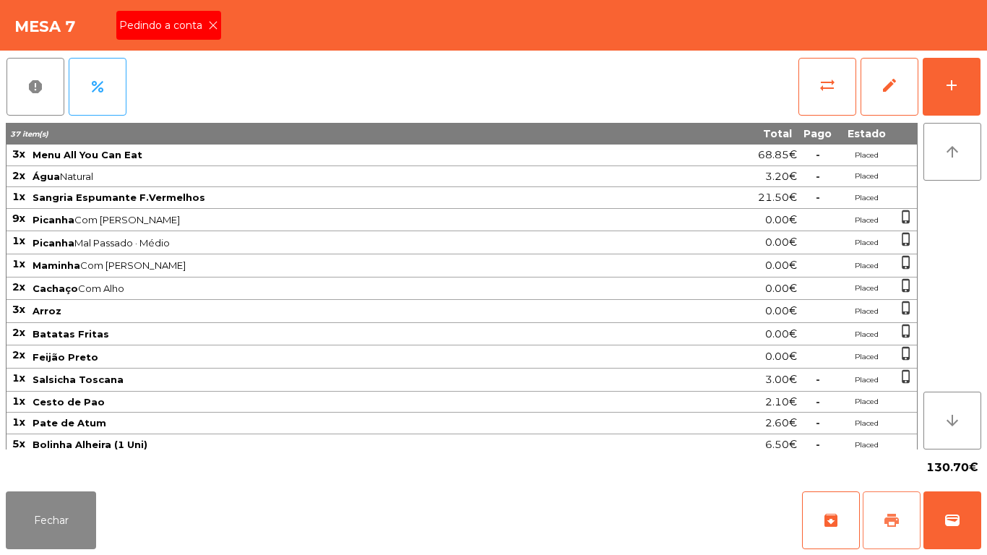
click at [887, 510] on button "print" at bounding box center [891, 520] width 58 height 58
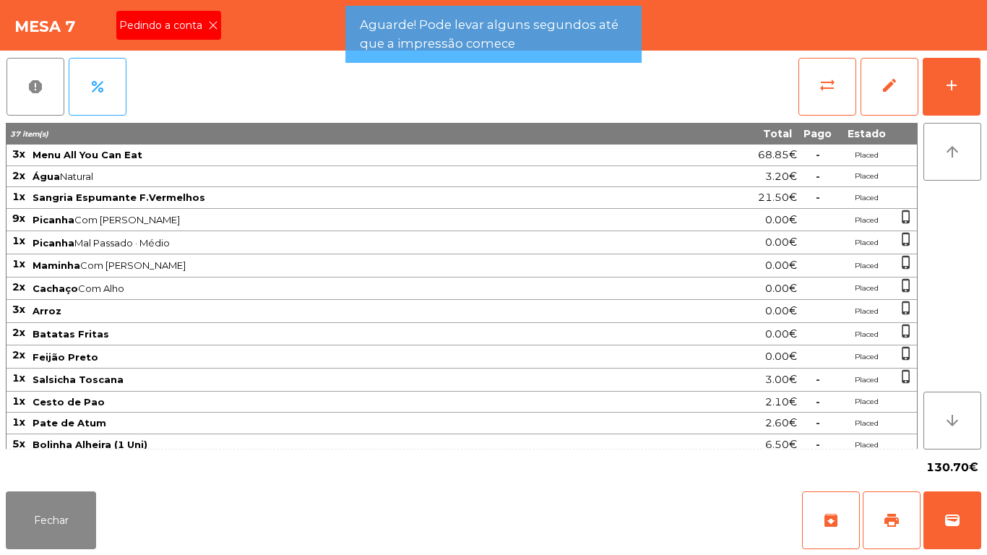
click at [212, 26] on icon at bounding box center [213, 25] width 10 height 10
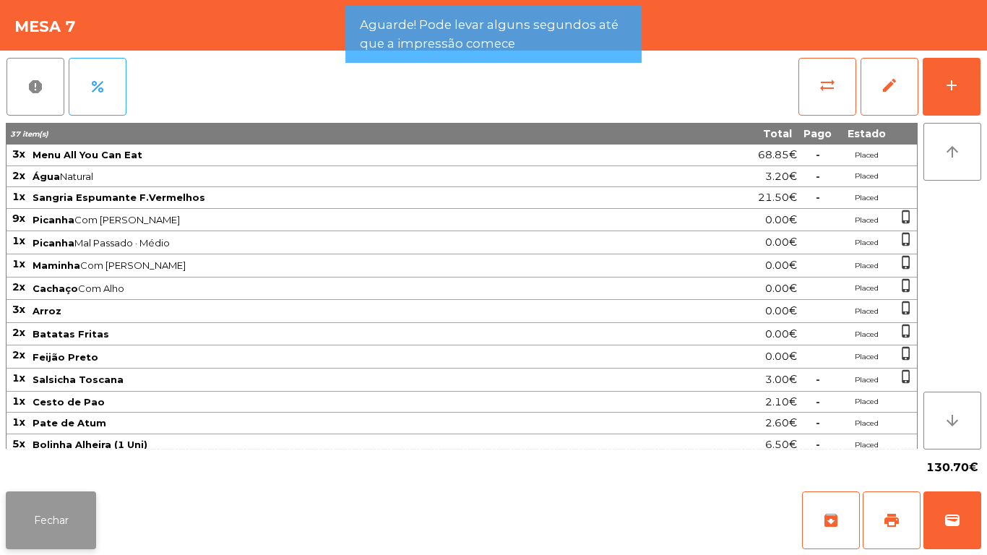
click at [85, 493] on button "Fechar" at bounding box center [51, 520] width 90 height 58
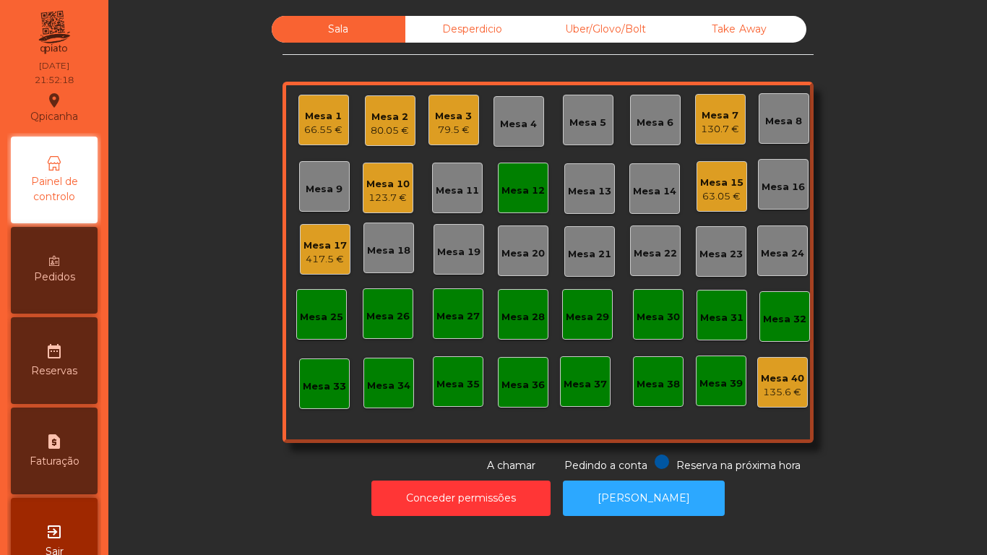
click at [388, 124] on div "80.05 €" at bounding box center [390, 131] width 38 height 14
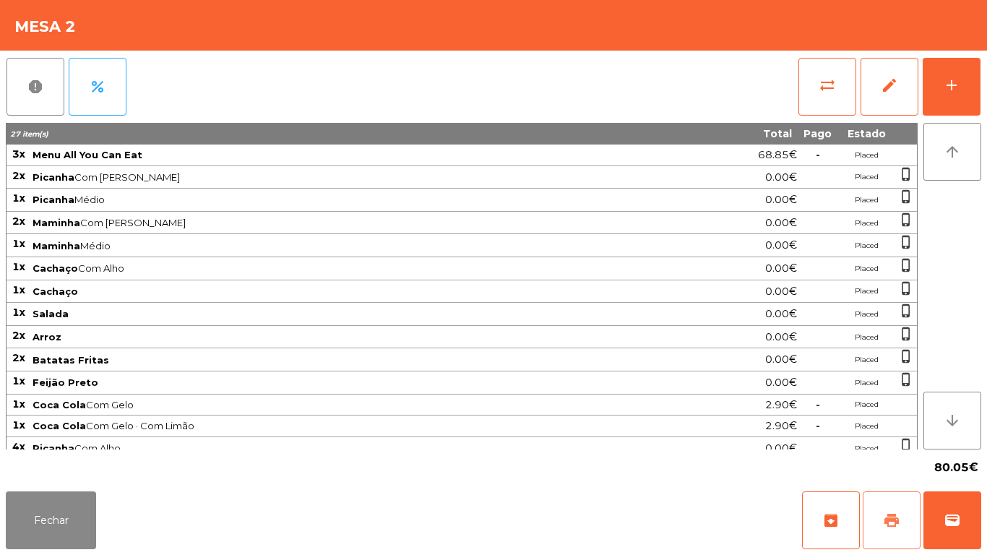
click at [906, 509] on button "print" at bounding box center [891, 520] width 58 height 58
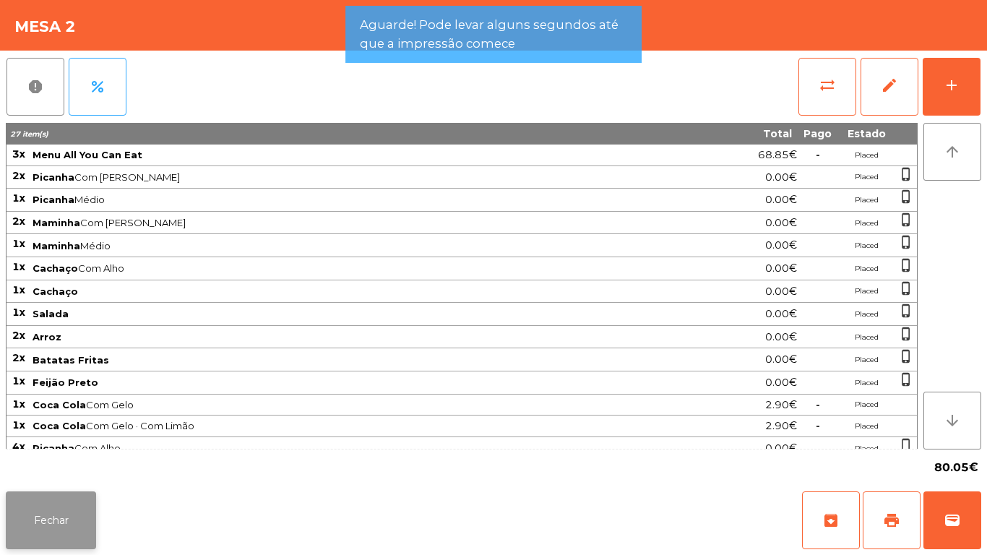
click at [41, 502] on button "Fechar" at bounding box center [51, 520] width 90 height 58
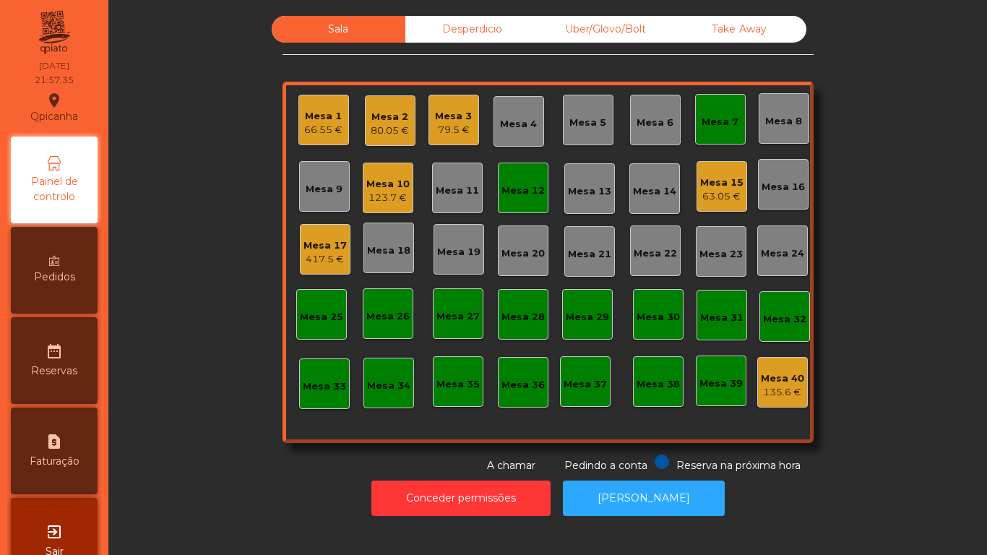
click at [309, 248] on div "Mesa 17" at bounding box center [324, 245] width 43 height 14
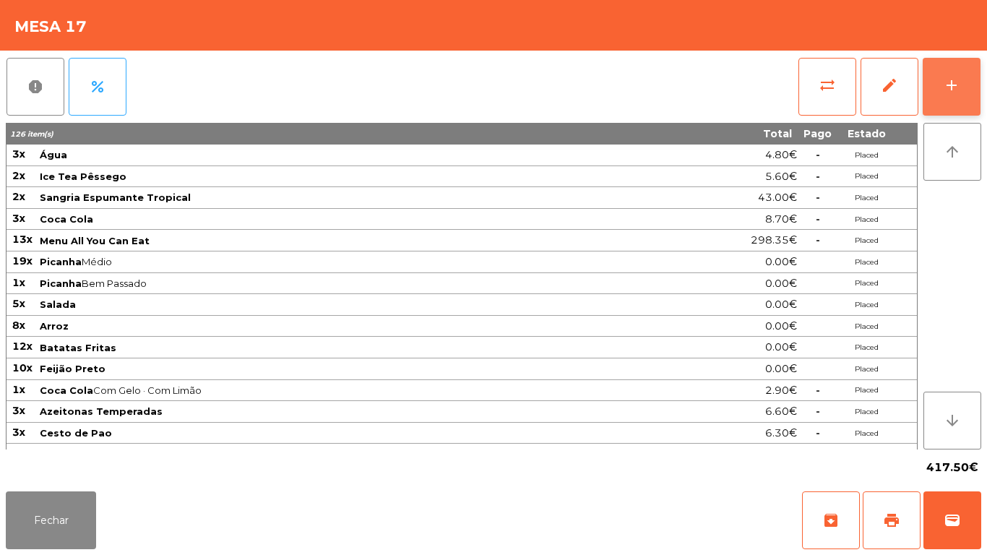
click at [948, 98] on button "add" at bounding box center [951, 87] width 58 height 58
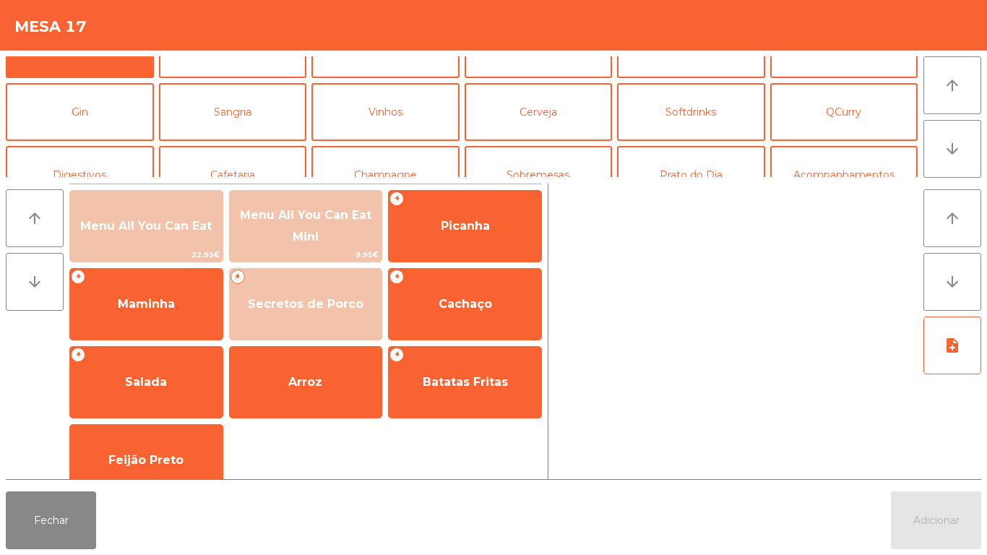
scroll to position [38, 0]
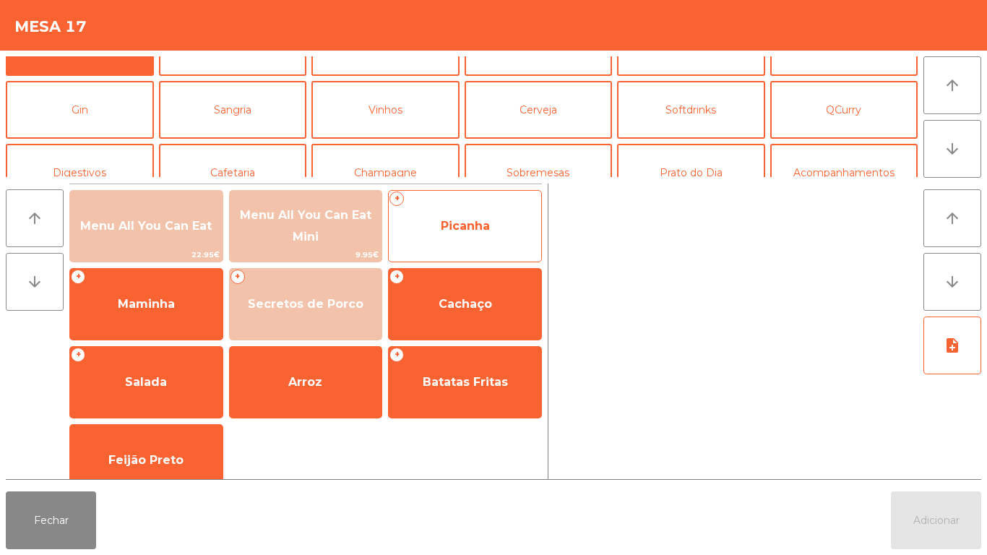
click at [484, 235] on span "Picanha" at bounding box center [465, 226] width 152 height 39
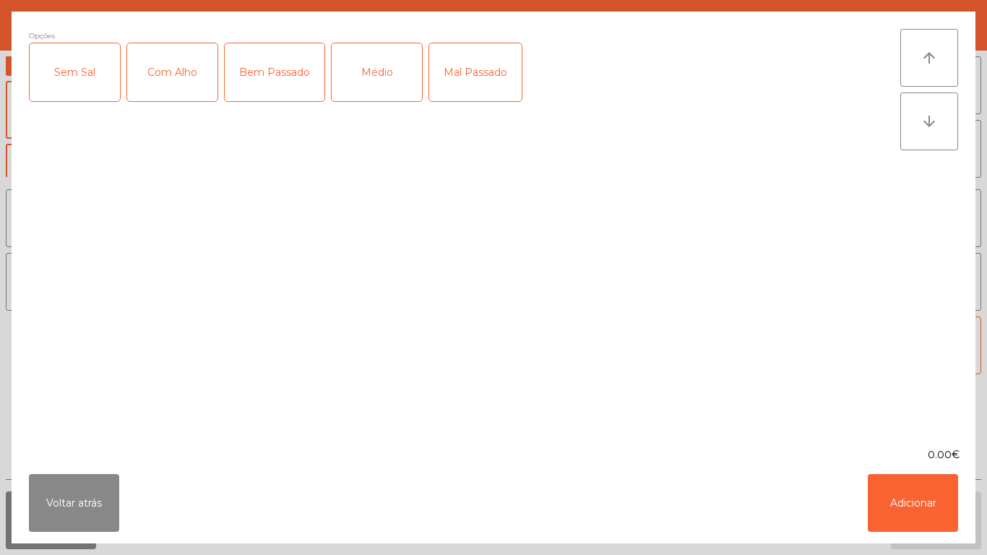
click at [274, 74] on div "Bem Passado" at bounding box center [275, 72] width 100 height 58
click at [345, 69] on div "Médio" at bounding box center [377, 72] width 90 height 58
click at [924, 503] on button "Adicionar" at bounding box center [912, 503] width 90 height 58
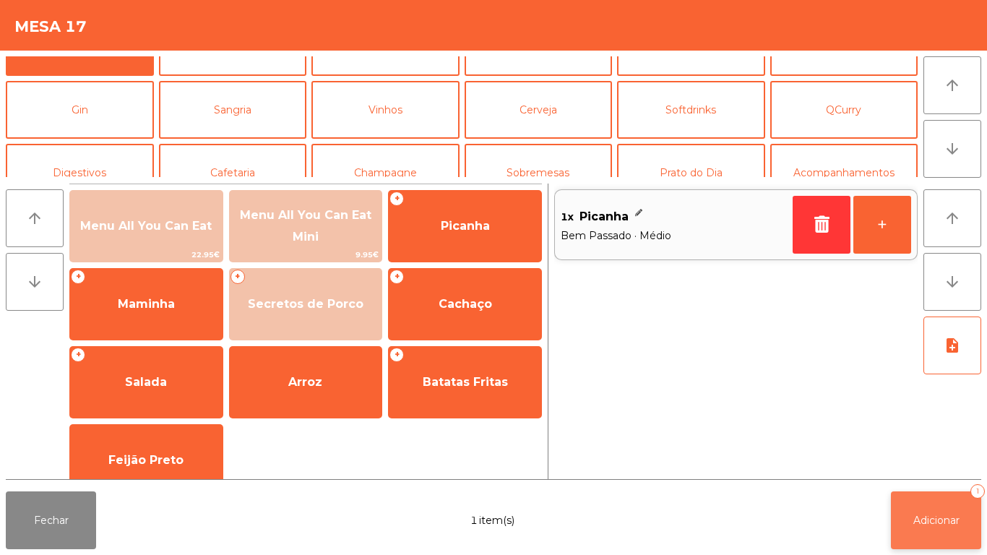
click at [934, 530] on button "Adicionar 1" at bounding box center [936, 520] width 90 height 58
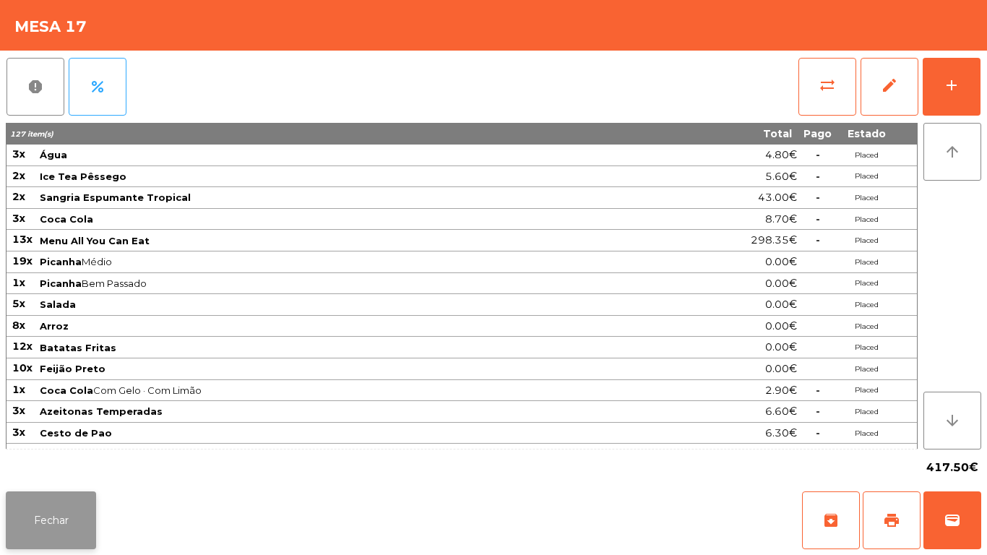
click at [61, 497] on button "Fechar" at bounding box center [51, 520] width 90 height 58
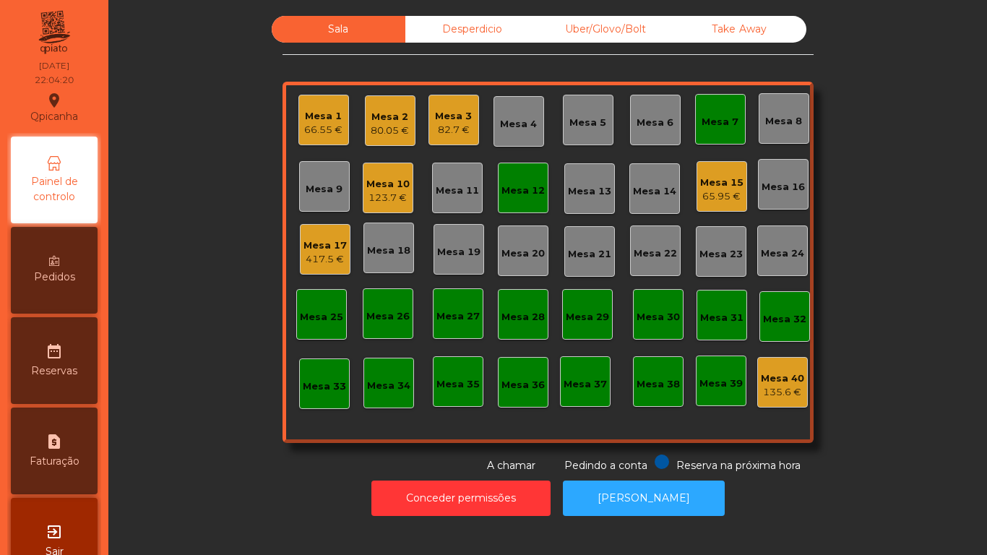
click at [384, 181] on div "Mesa 10" at bounding box center [387, 184] width 43 height 14
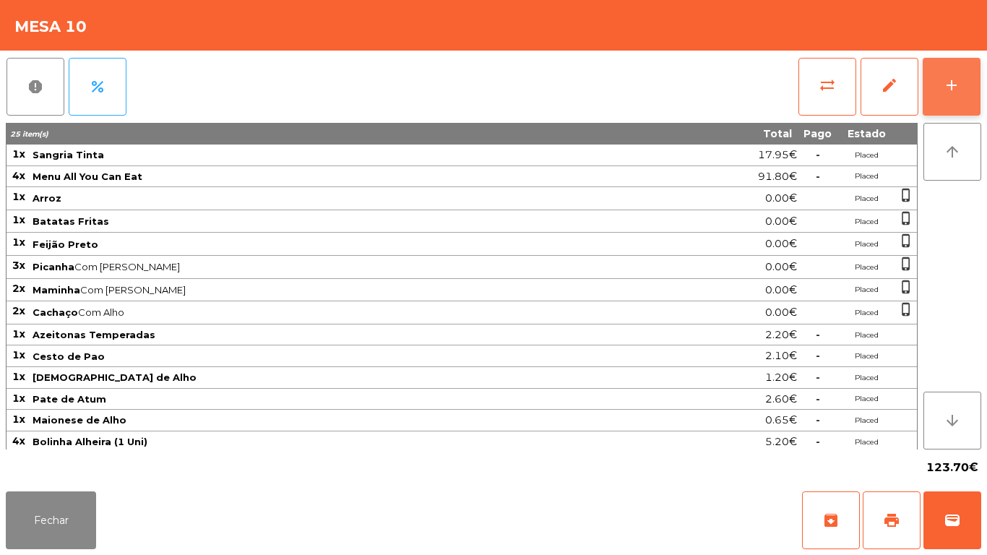
click at [950, 89] on div "add" at bounding box center [951, 85] width 17 height 17
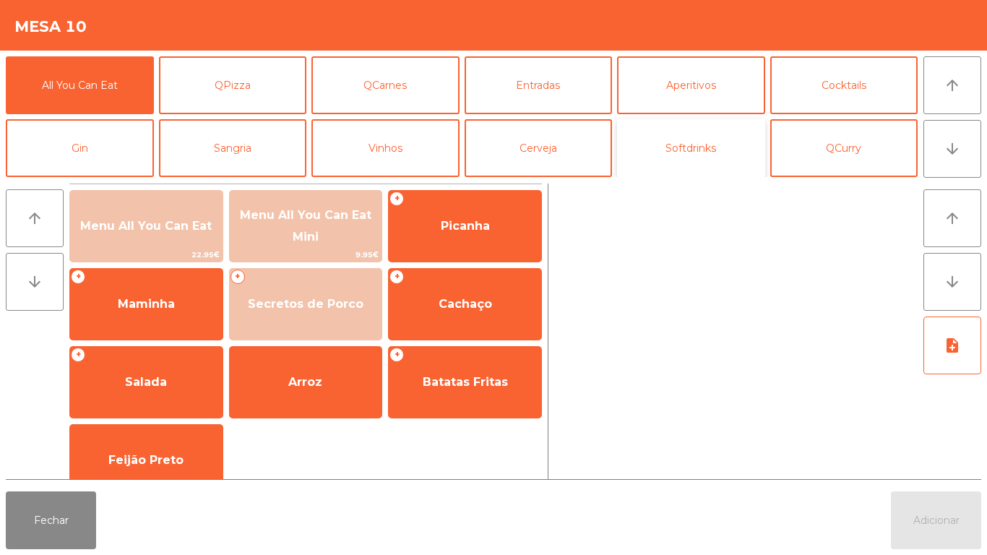
click at [702, 143] on button "Softdrinks" at bounding box center [691, 148] width 148 height 58
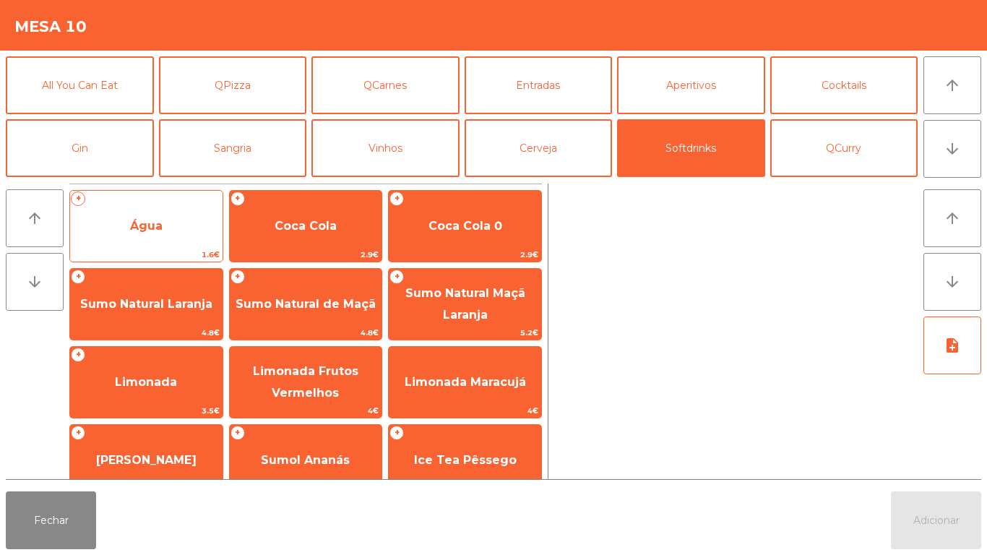
click at [121, 229] on span "Água" at bounding box center [146, 226] width 152 height 39
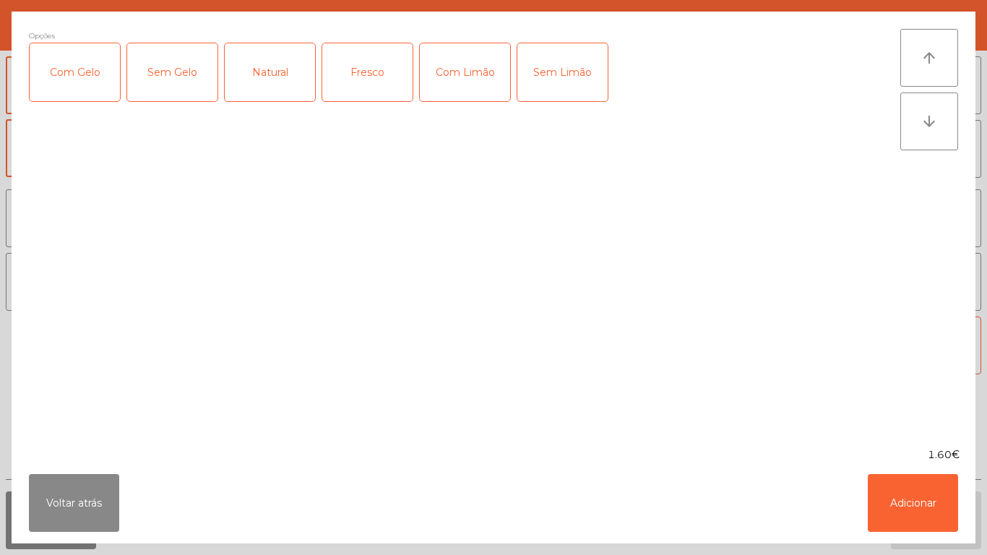
click at [373, 77] on div "Fresco" at bounding box center [367, 72] width 90 height 58
click at [871, 482] on button "Adicionar" at bounding box center [912, 503] width 90 height 58
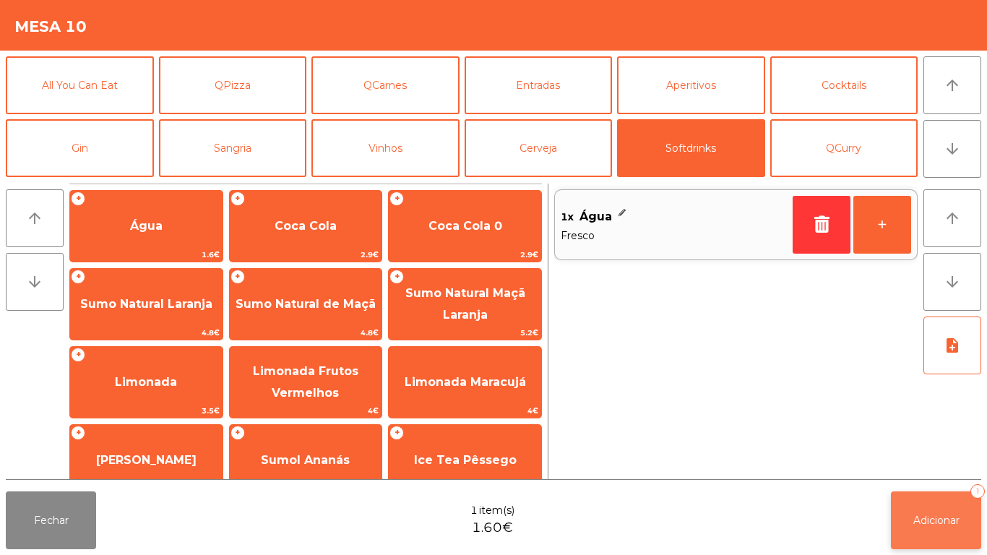
click at [953, 520] on span "Adicionar" at bounding box center [936, 520] width 46 height 13
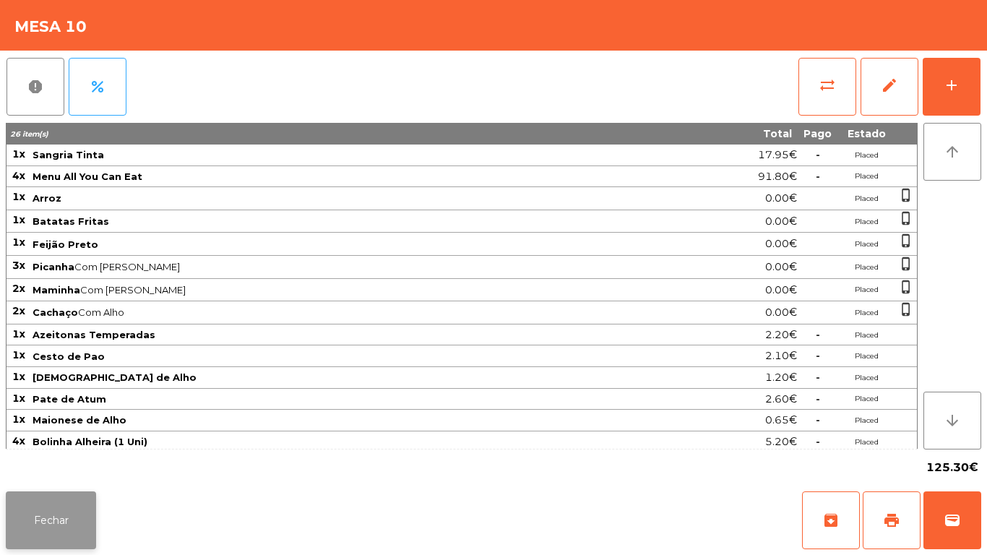
click at [61, 537] on button "Fechar" at bounding box center [51, 520] width 90 height 58
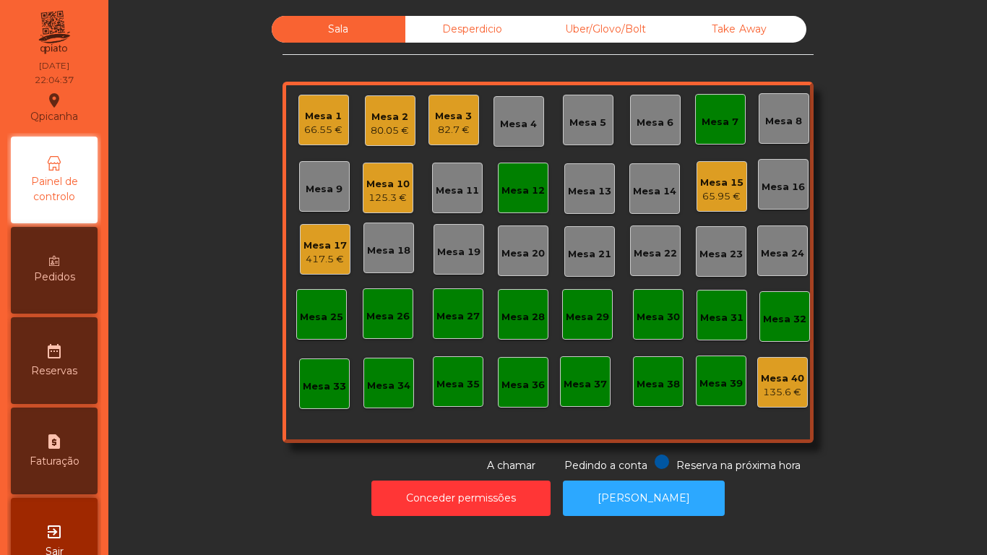
click at [456, 138] on div "Mesa 3 82.7 €" at bounding box center [453, 120] width 51 height 51
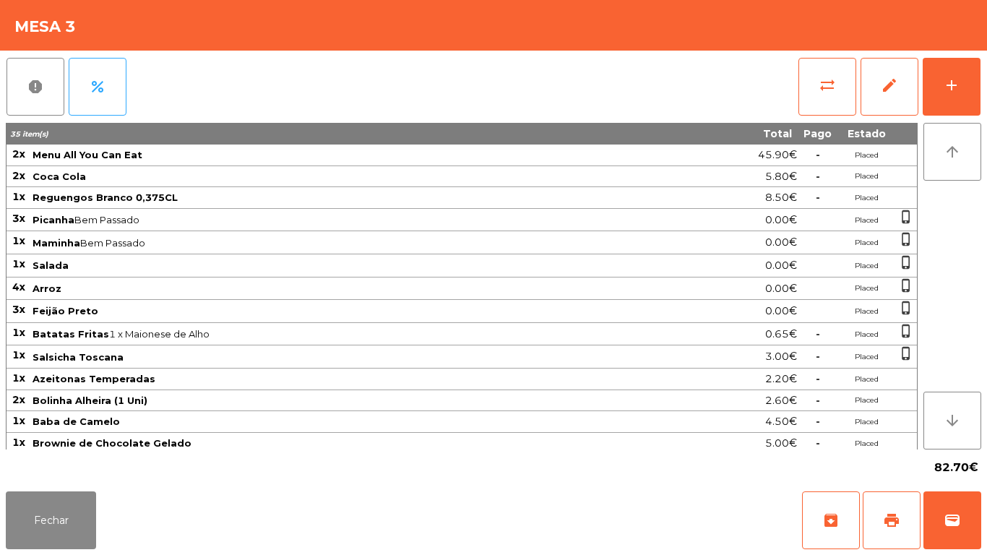
scroll to position [95, 0]
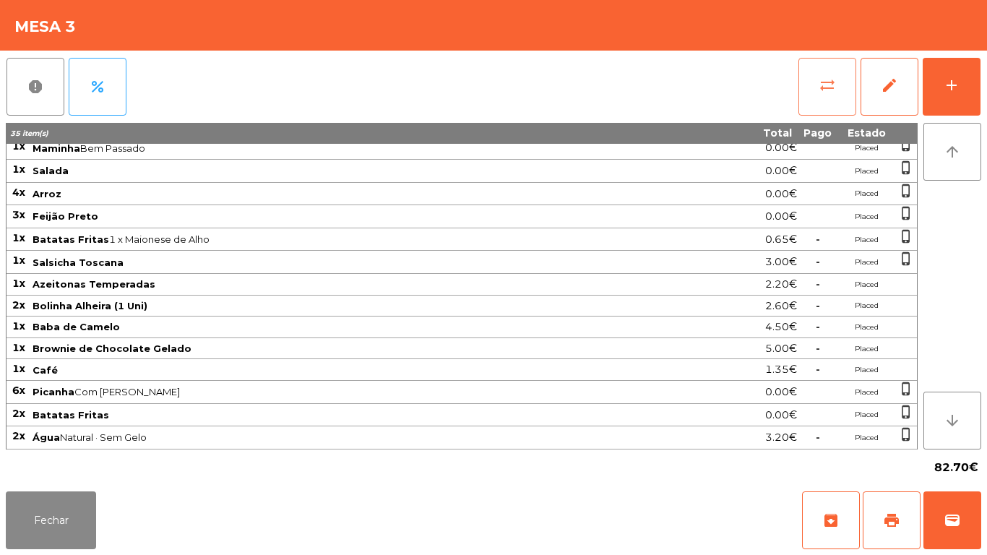
click at [822, 77] on span "sync_alt" at bounding box center [826, 85] width 17 height 17
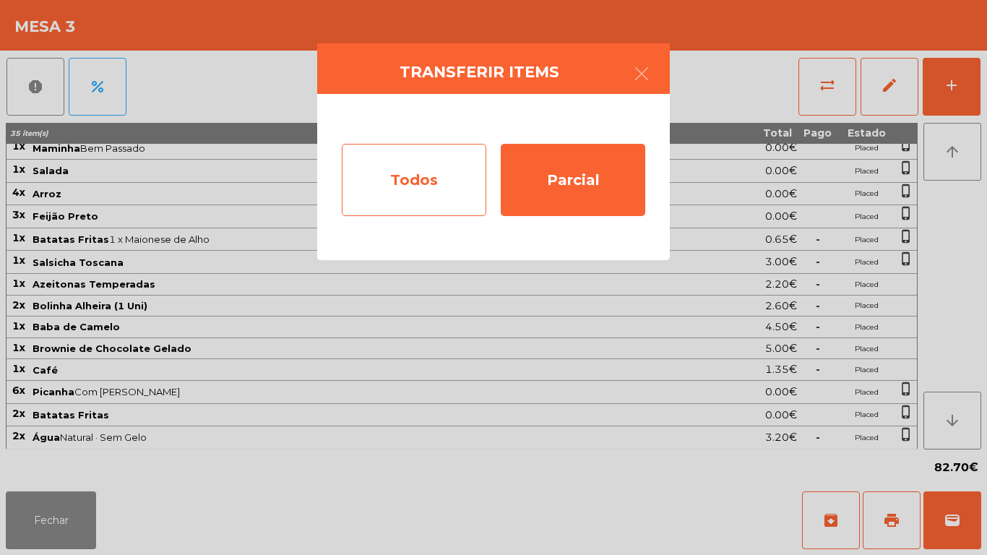
click at [424, 172] on div "Todos" at bounding box center [414, 180] width 144 height 72
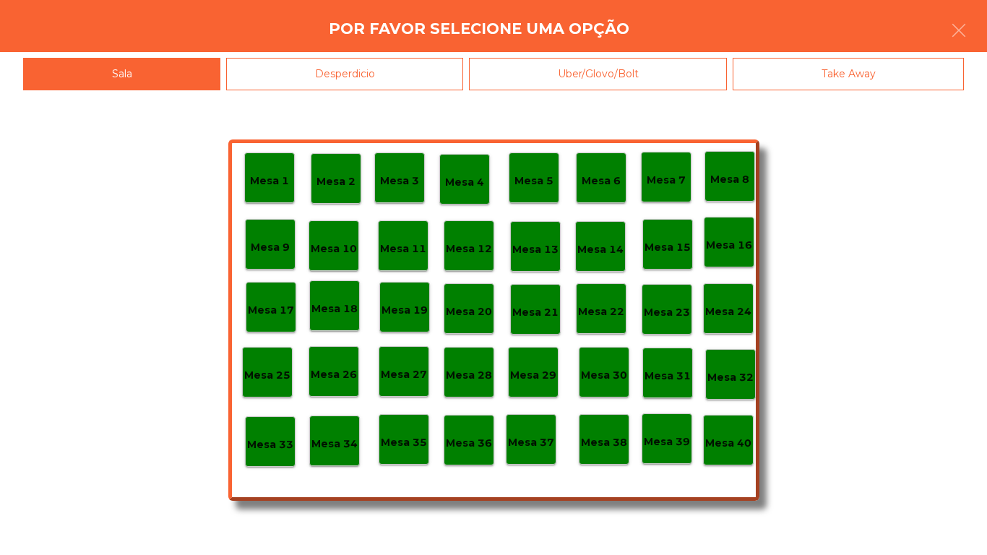
click at [715, 436] on p "Mesa 40" at bounding box center [728, 443] width 46 height 17
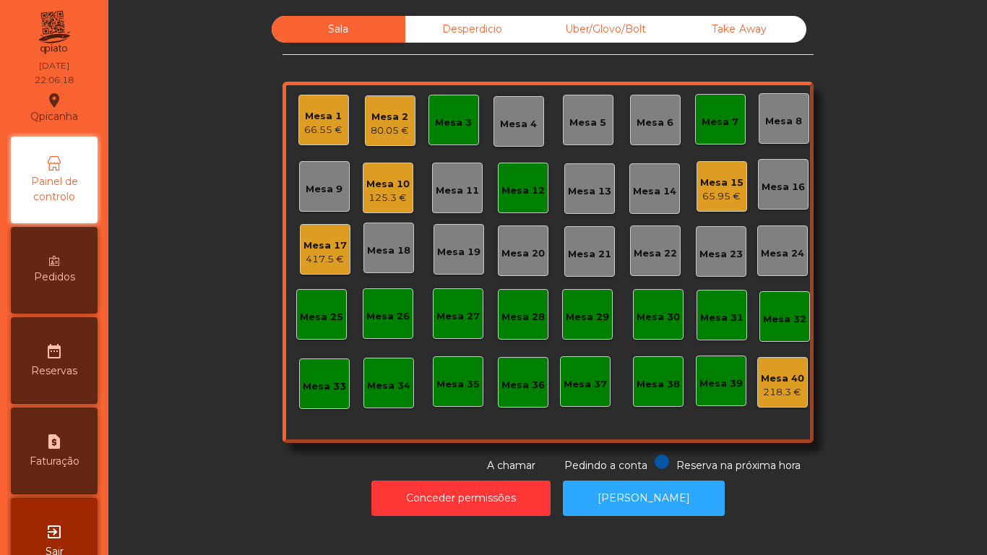
click at [435, 124] on div "Mesa 3" at bounding box center [453, 123] width 37 height 14
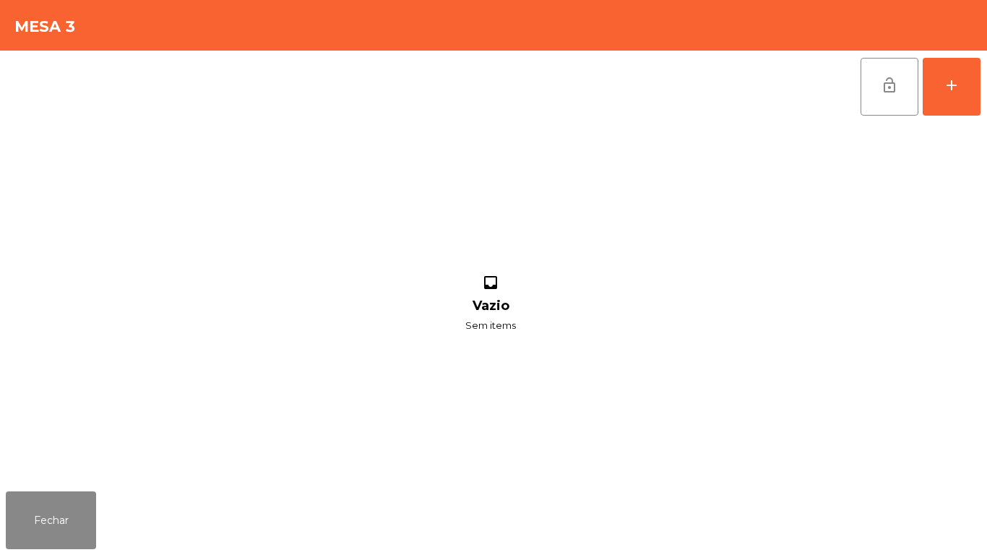
click at [43, 550] on div "Fechar" at bounding box center [493, 519] width 987 height 69
click at [78, 498] on button "Fechar" at bounding box center [51, 520] width 90 height 58
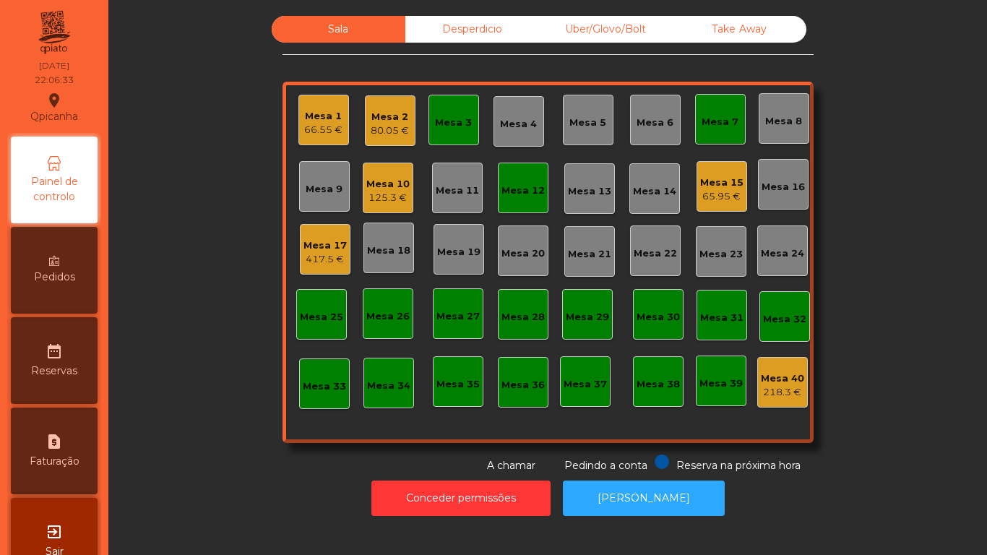
click at [784, 385] on div "218.3 €" at bounding box center [782, 392] width 43 height 14
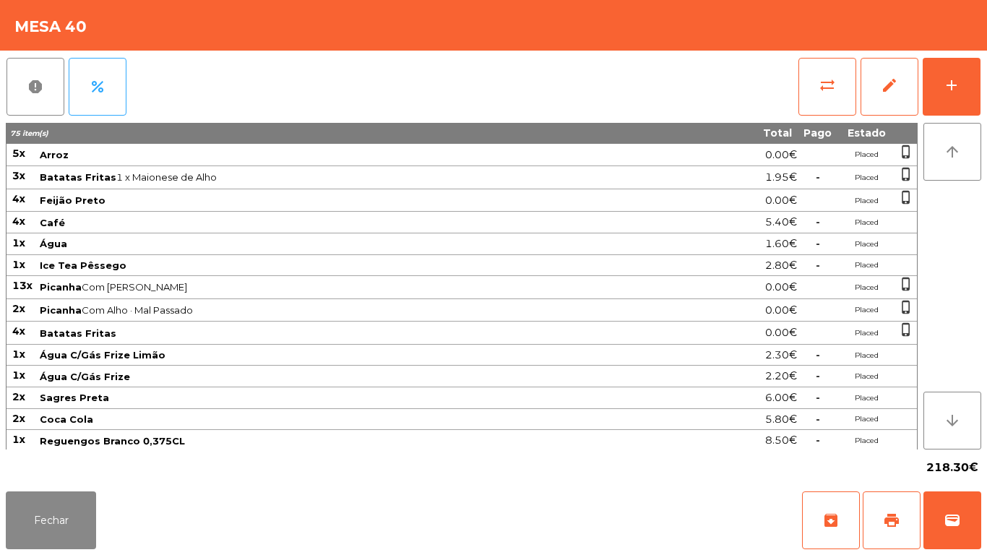
scroll to position [421, 0]
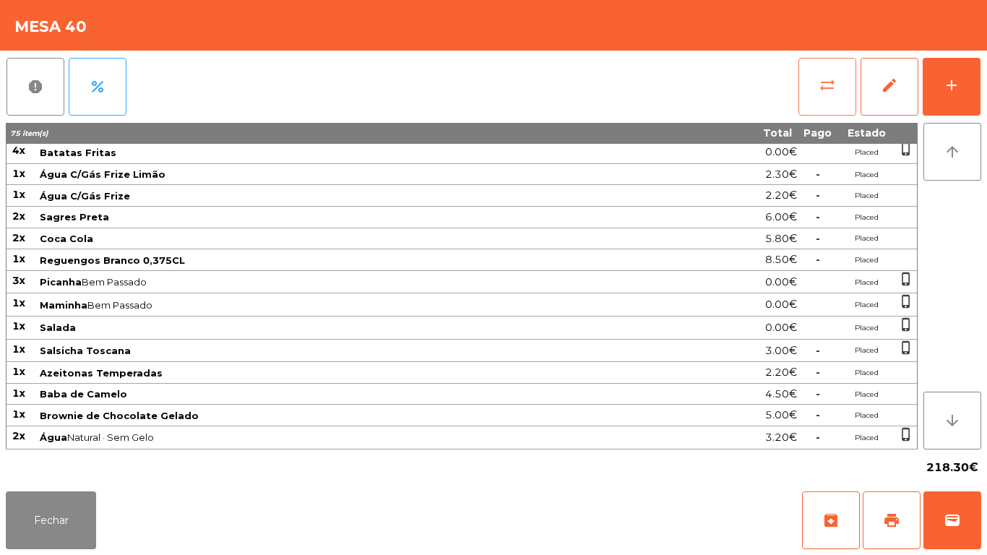
click at [834, 103] on button "sync_alt" at bounding box center [827, 87] width 58 height 58
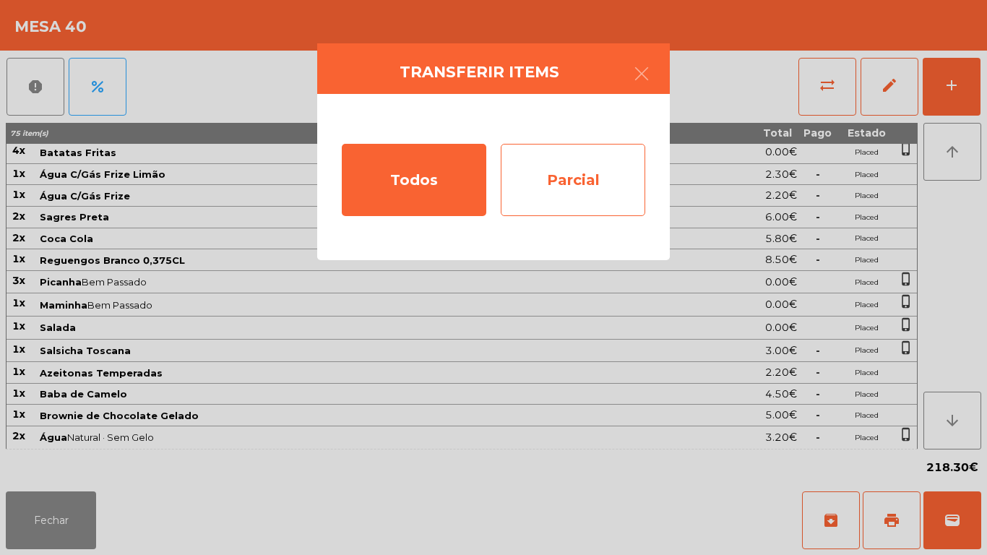
click at [590, 182] on div "Parcial" at bounding box center [573, 180] width 144 height 72
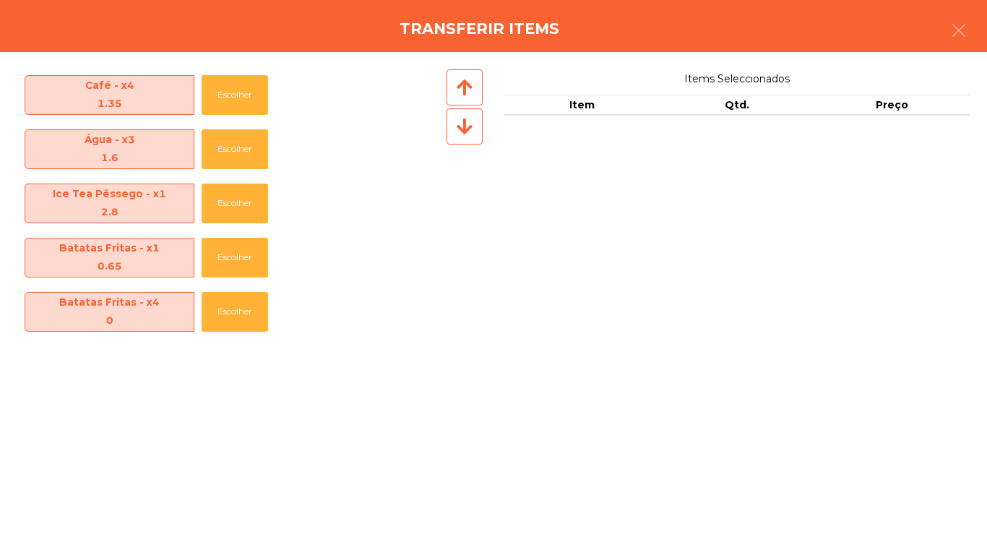
scroll to position [726, 0]
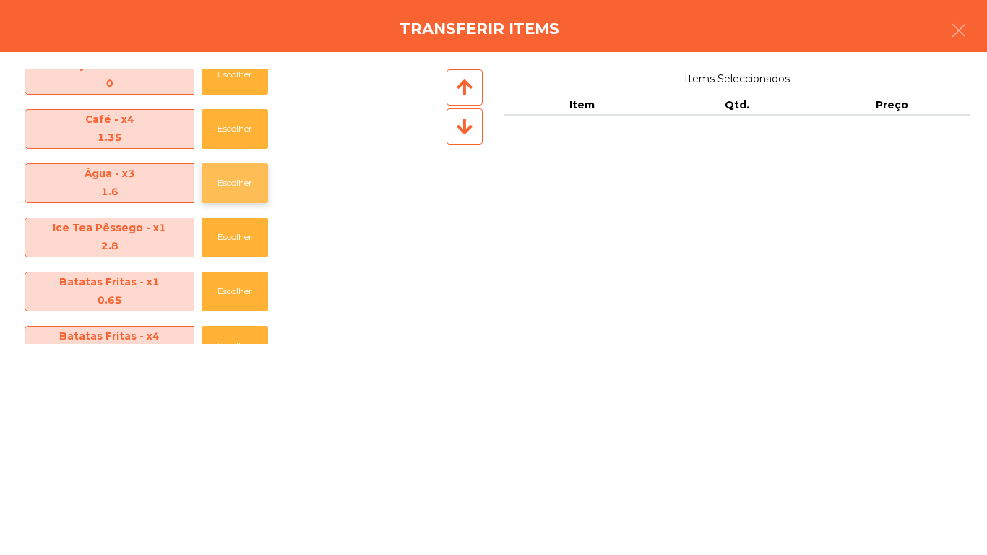
click at [251, 182] on button "Escolher" at bounding box center [235, 183] width 66 height 40
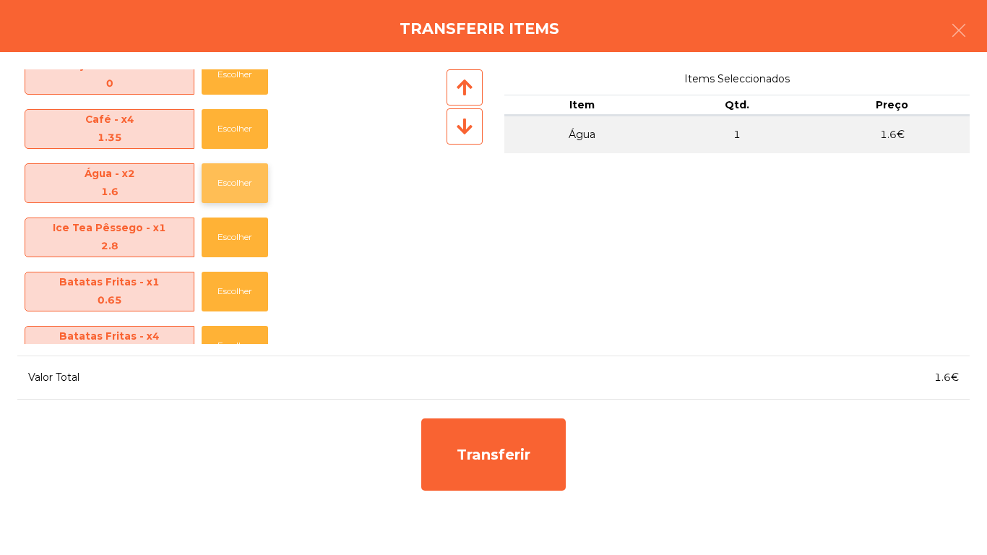
click at [248, 179] on button "Escolher" at bounding box center [235, 183] width 66 height 40
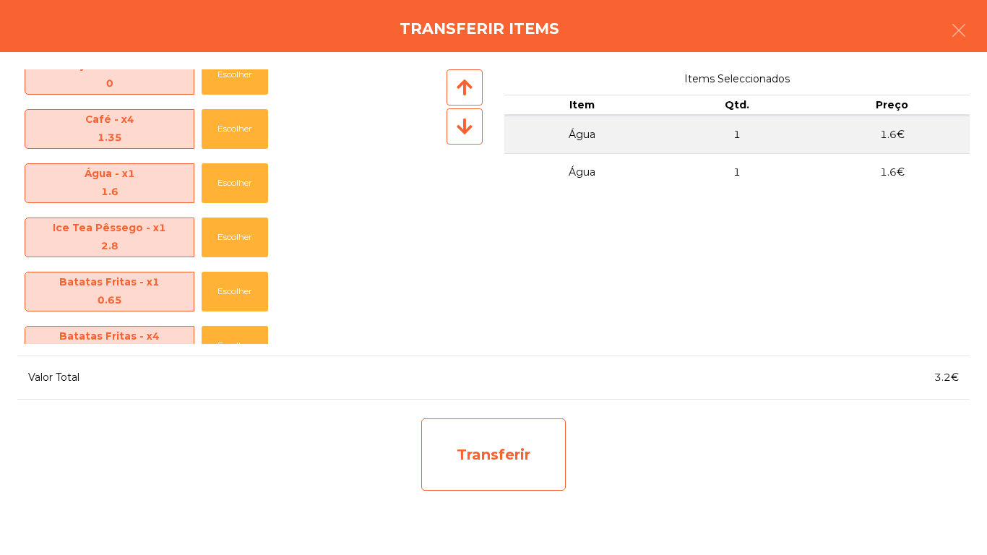
click at [523, 456] on div "Transferir" at bounding box center [493, 454] width 144 height 72
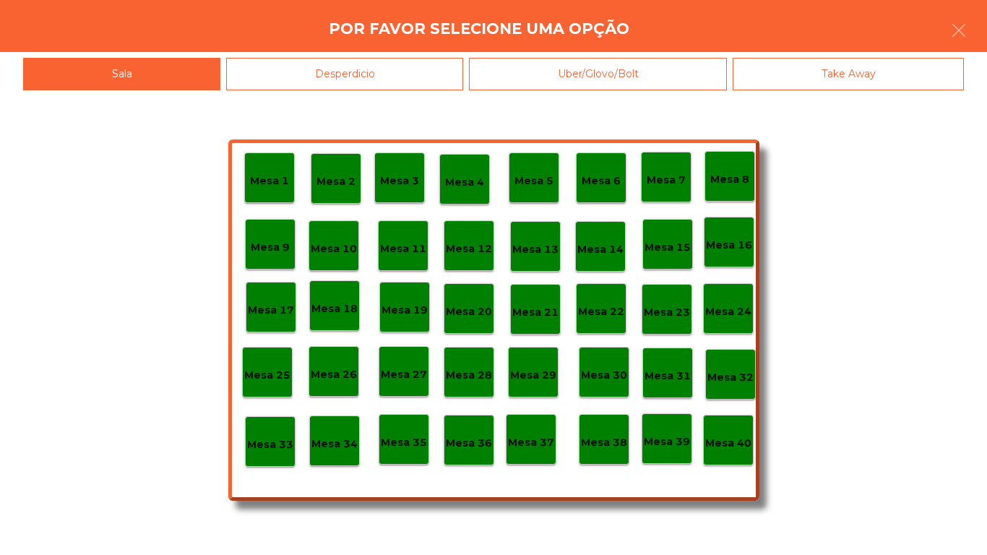
click at [420, 168] on div "Mesa 3" at bounding box center [399, 177] width 51 height 51
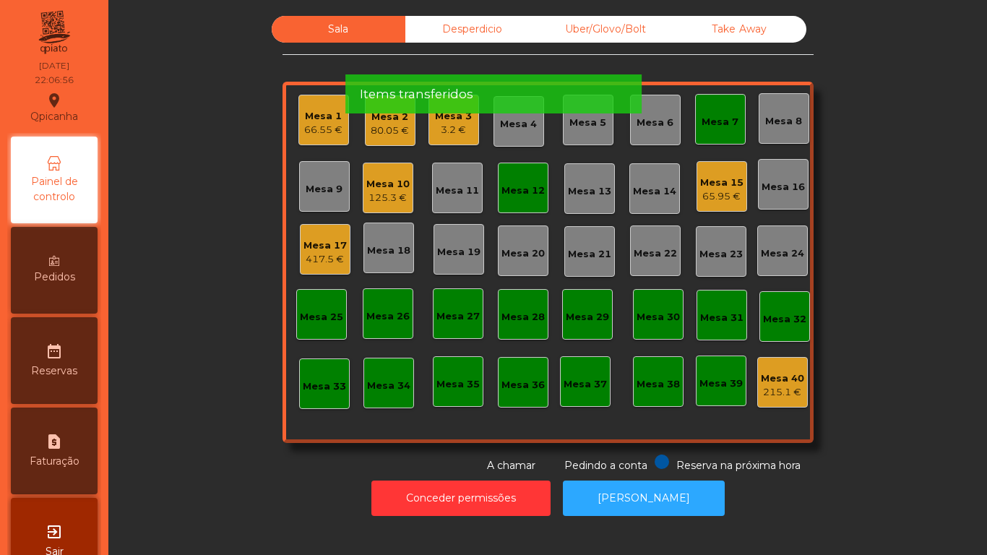
click at [451, 115] on app-alert "Por favor aguarde enquanto os items são transferidos Items transferidos" at bounding box center [493, 65] width 296 height 119
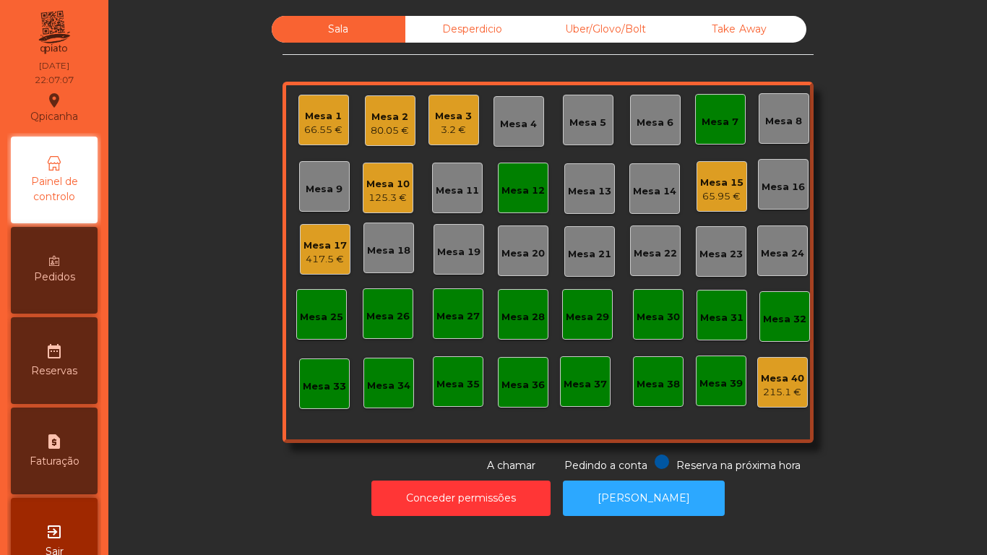
click at [455, 125] on div "3.2 €" at bounding box center [453, 130] width 37 height 14
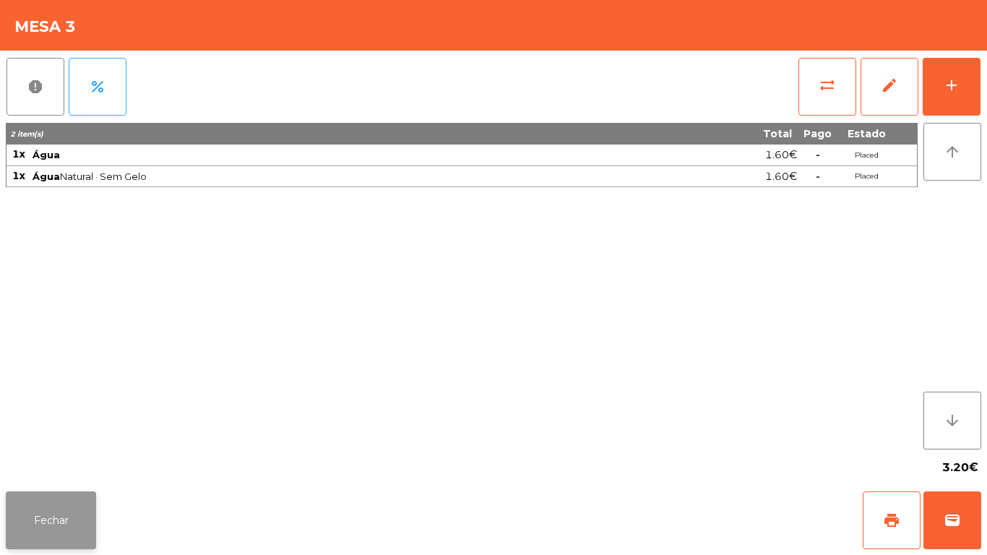
click at [66, 548] on button "Fechar" at bounding box center [51, 520] width 90 height 58
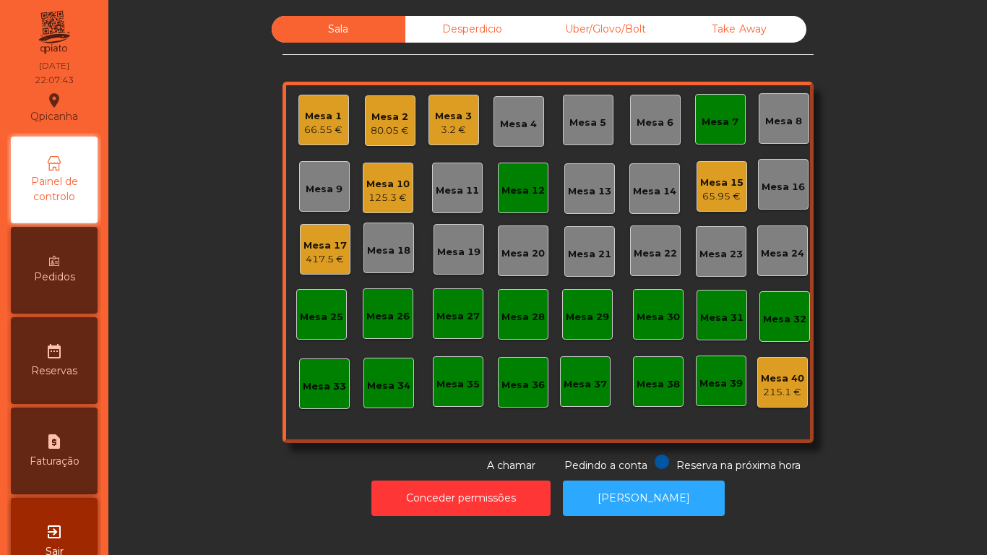
click at [456, 121] on div "Mesa 3" at bounding box center [453, 116] width 37 height 14
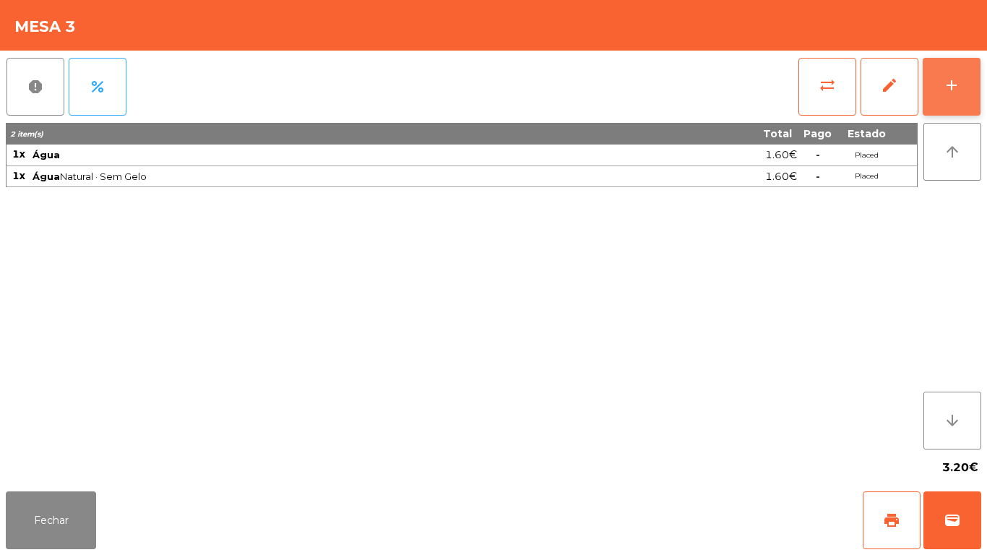
click at [953, 85] on div "add" at bounding box center [951, 85] width 17 height 17
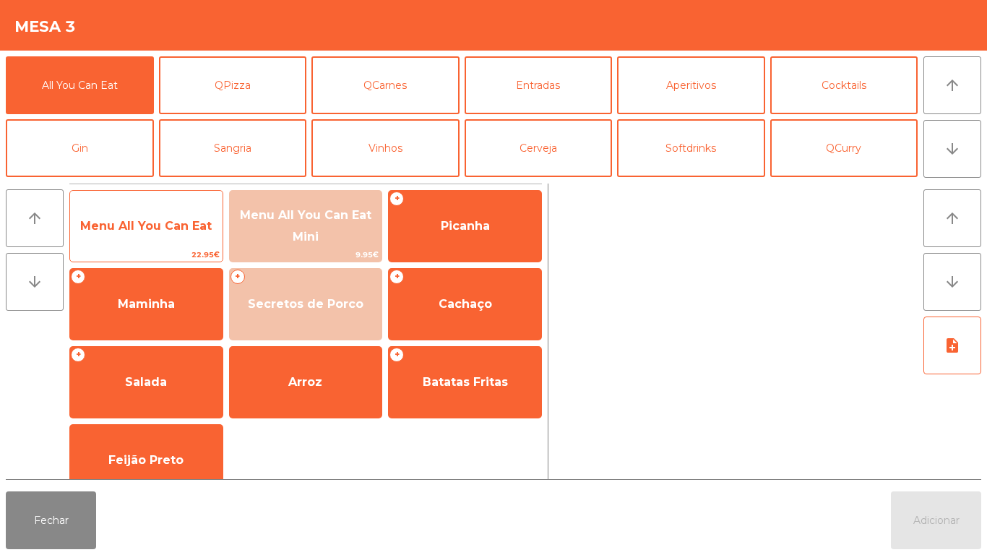
click at [139, 227] on span "Menu All You Can Eat" at bounding box center [145, 226] width 131 height 14
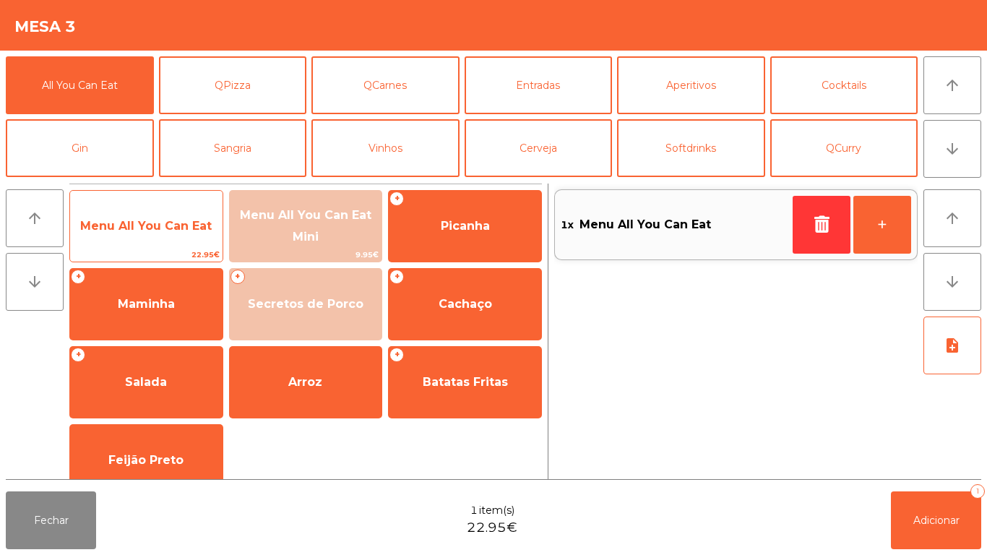
click at [135, 238] on span "Menu All You Can Eat" at bounding box center [146, 226] width 152 height 39
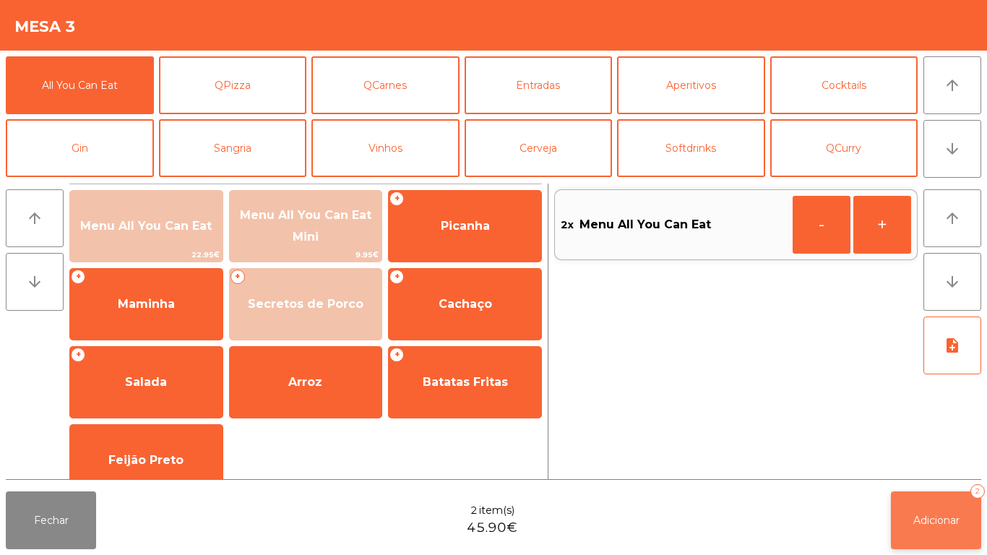
click at [954, 500] on button "Adicionar 2" at bounding box center [936, 520] width 90 height 58
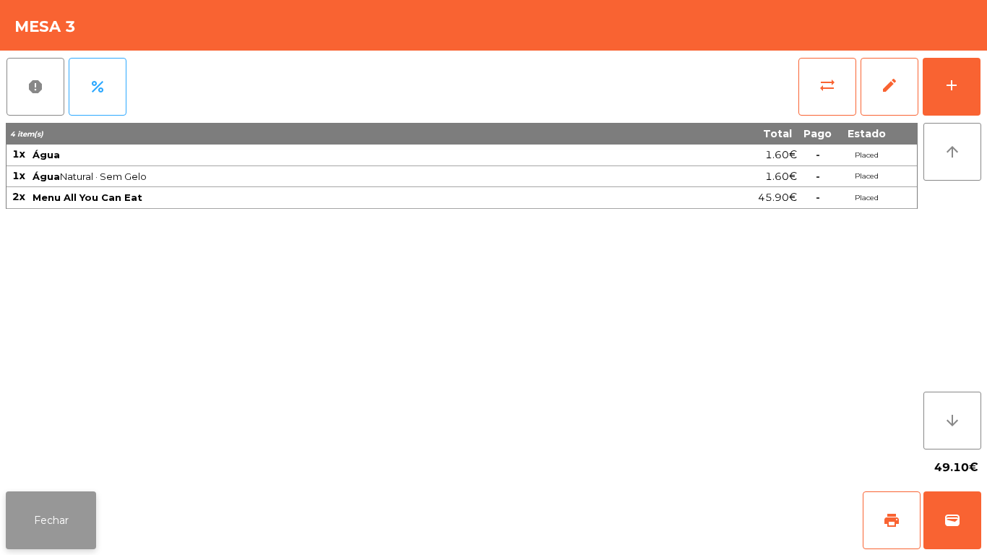
click at [55, 493] on button "Fechar" at bounding box center [51, 520] width 90 height 58
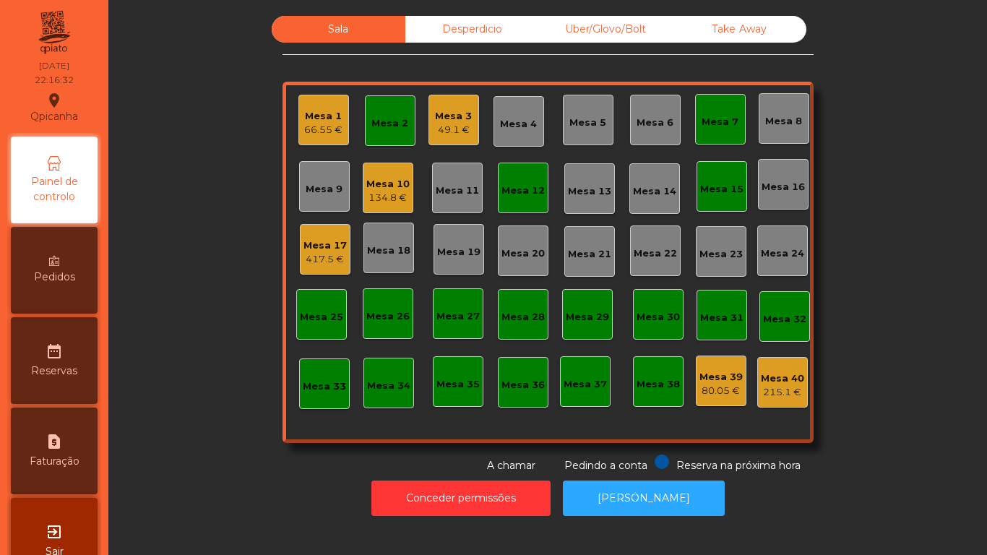
click at [456, 123] on div "49.1 €" at bounding box center [453, 130] width 37 height 14
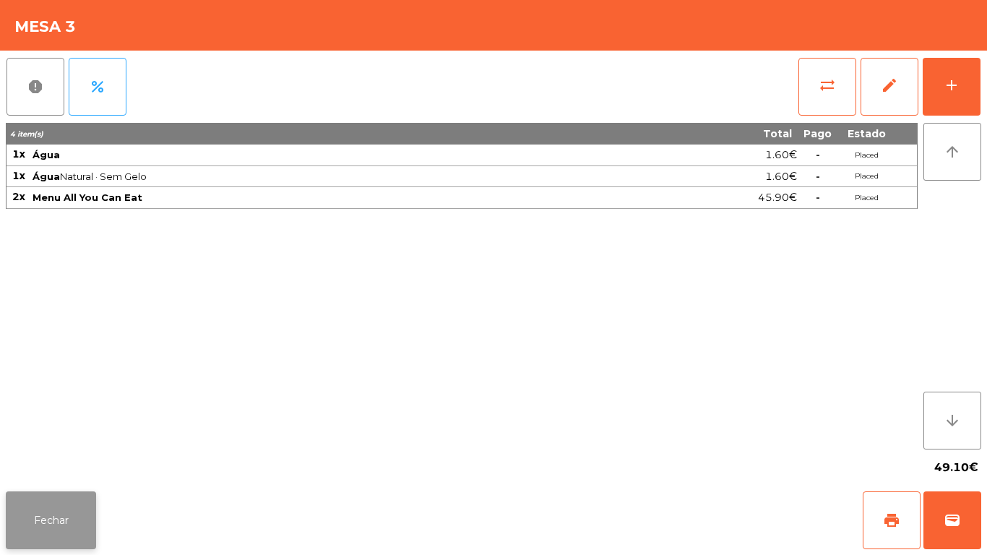
click at [63, 508] on button "Fechar" at bounding box center [51, 520] width 90 height 58
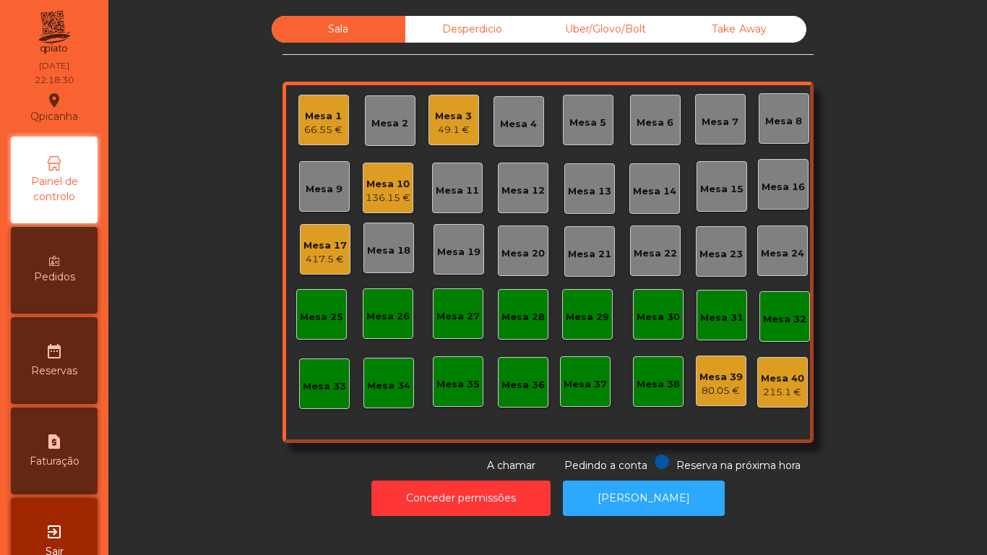
click at [333, 249] on div "Mesa 17" at bounding box center [324, 245] width 43 height 14
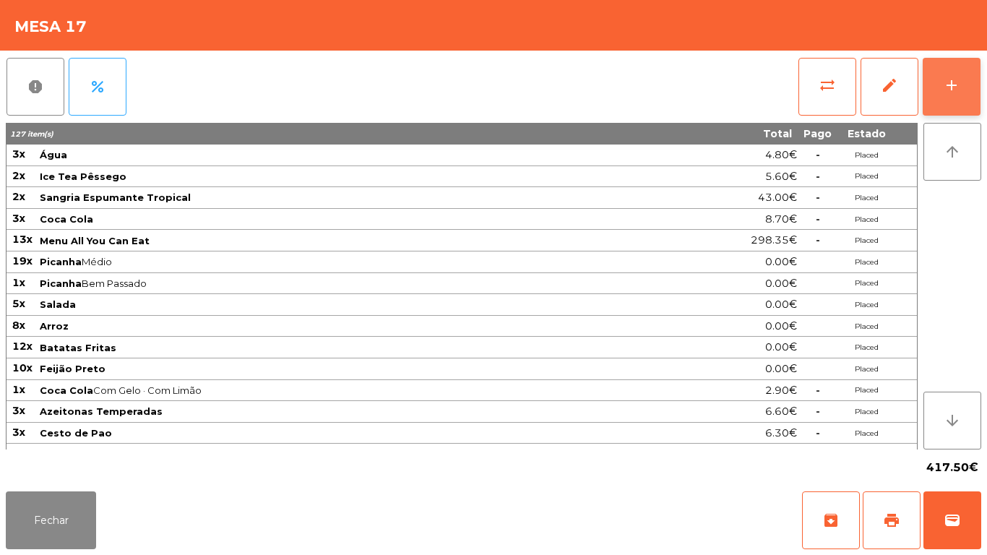
click at [948, 100] on button "add" at bounding box center [951, 87] width 58 height 58
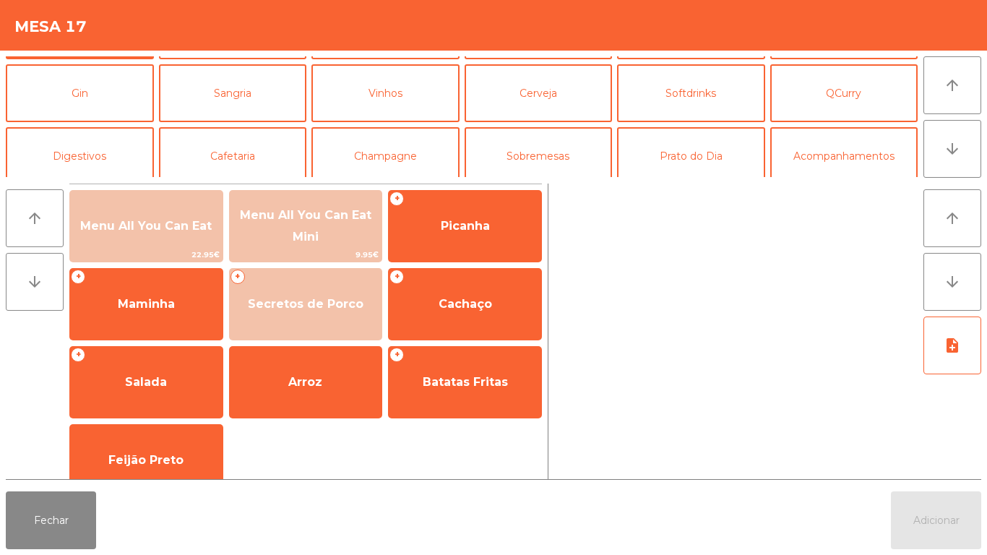
scroll to position [54, 0]
click at [686, 95] on button "Softdrinks" at bounding box center [691, 94] width 148 height 58
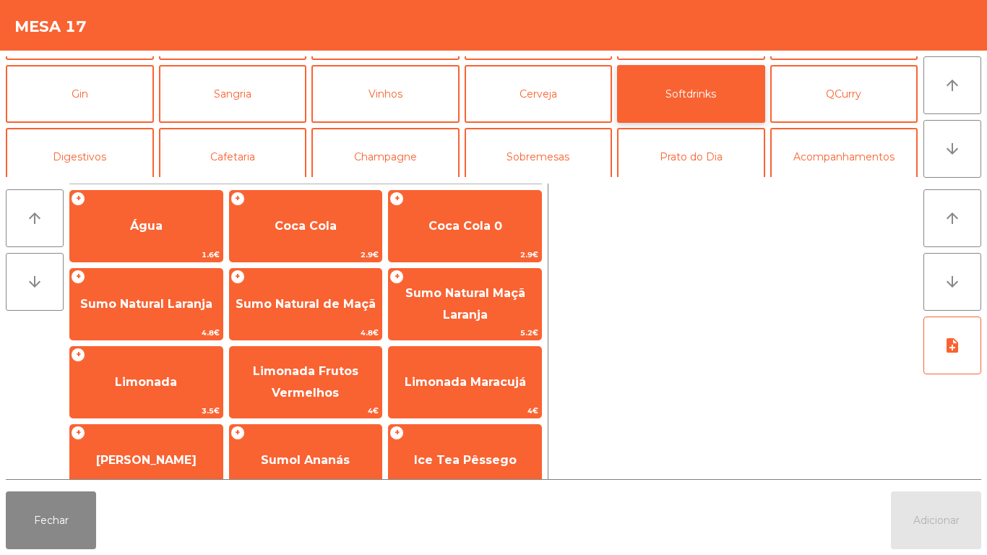
scroll to position [257, 0]
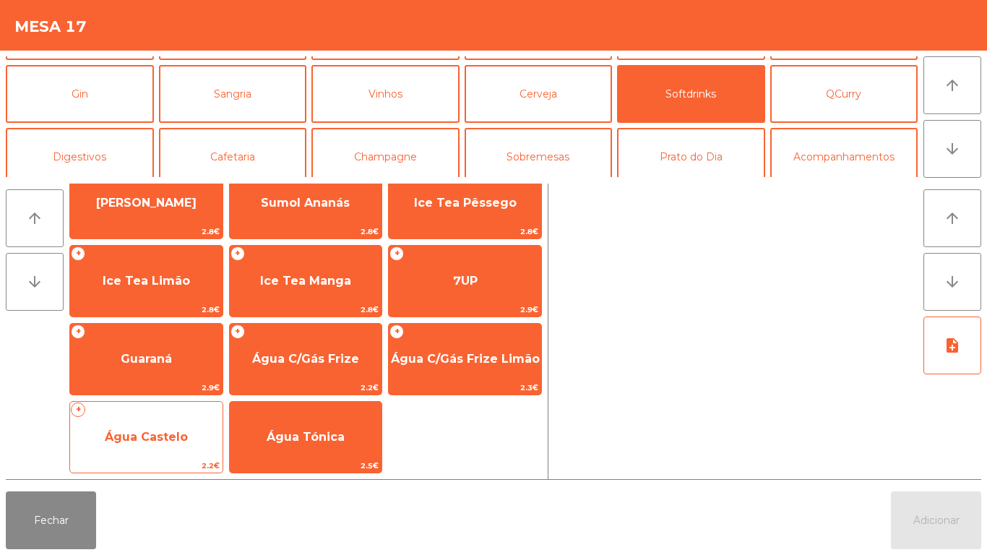
click at [163, 431] on span "Água Castelo" at bounding box center [146, 437] width 83 height 14
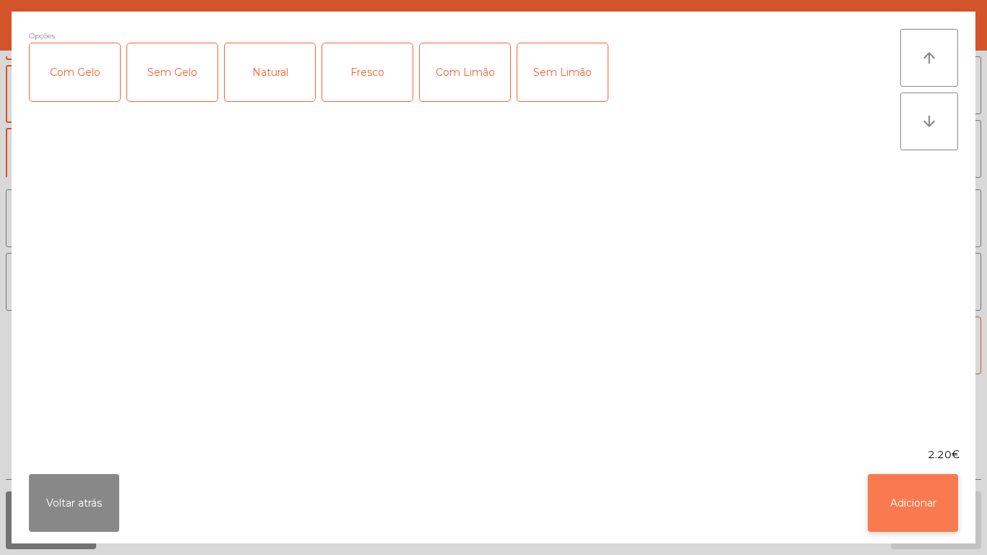
click at [900, 482] on button "Adicionar" at bounding box center [912, 503] width 90 height 58
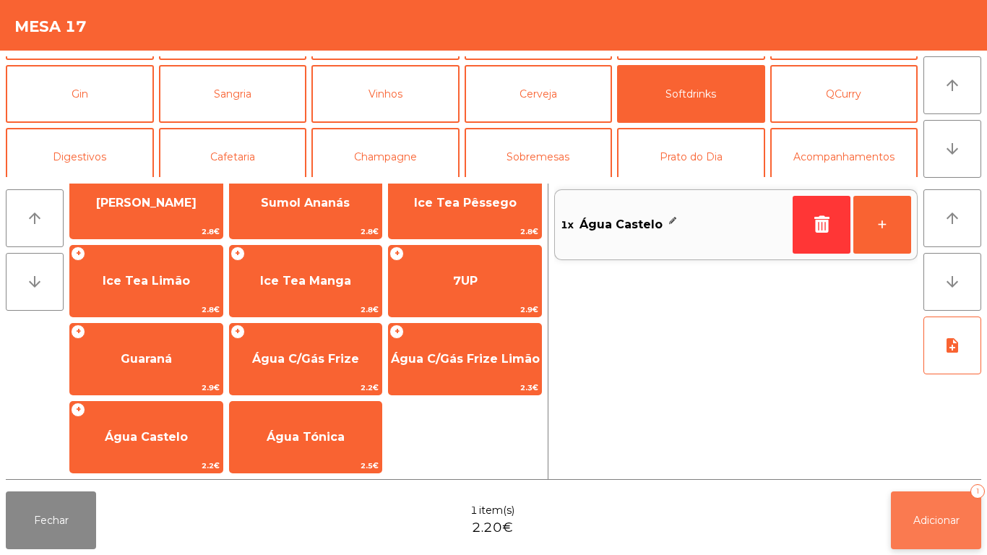
click at [940, 514] on span "Adicionar" at bounding box center [936, 520] width 46 height 13
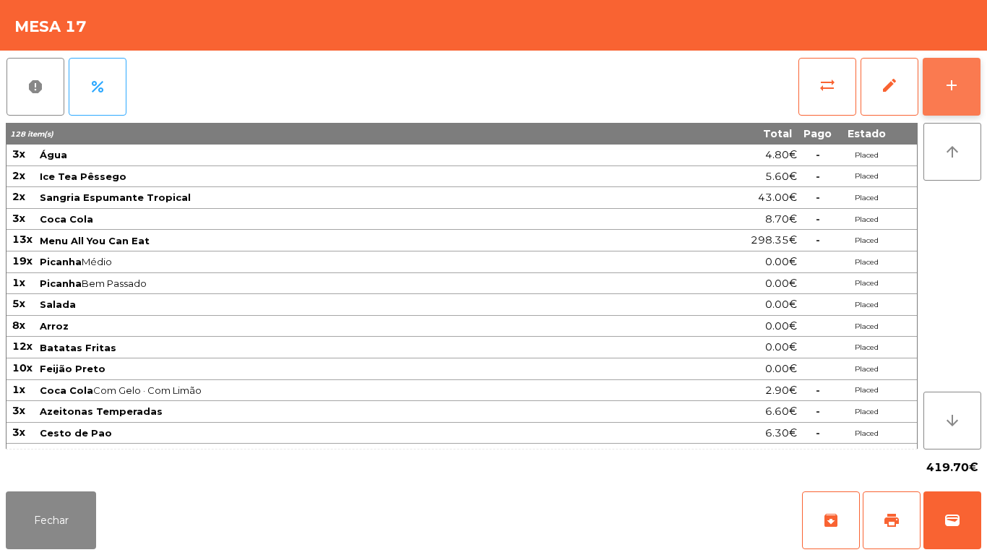
click at [924, 95] on button "add" at bounding box center [951, 87] width 58 height 58
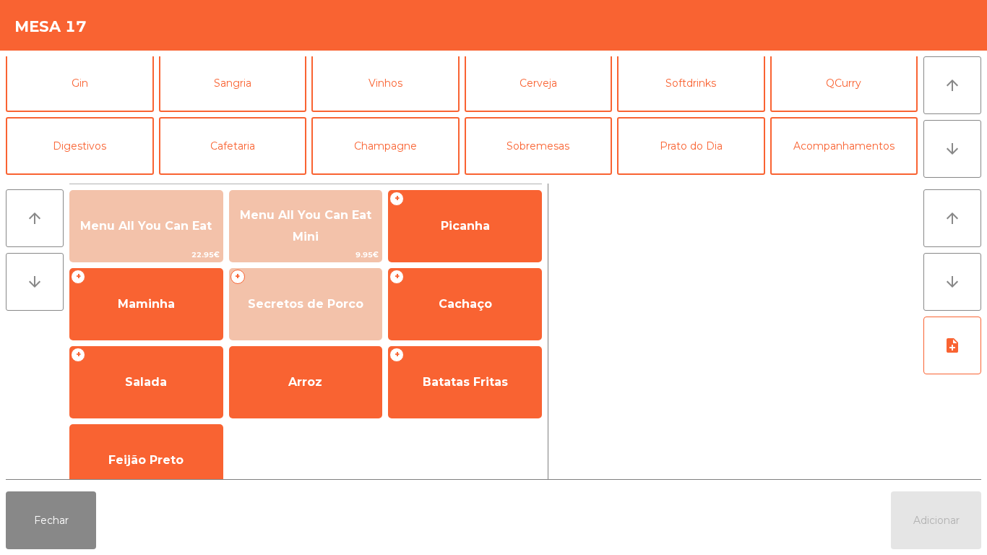
scroll to position [66, 0]
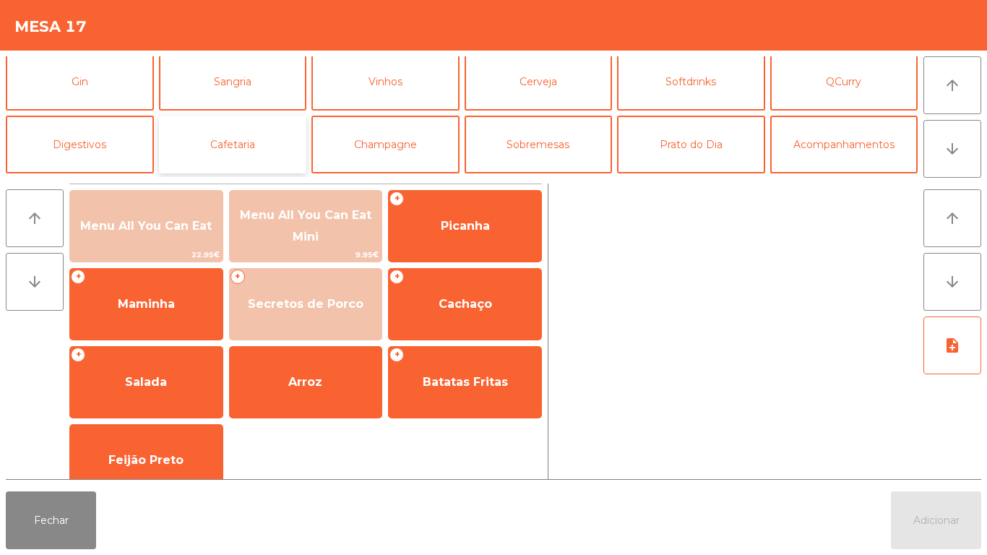
click at [248, 145] on button "Cafetaria" at bounding box center [233, 145] width 148 height 58
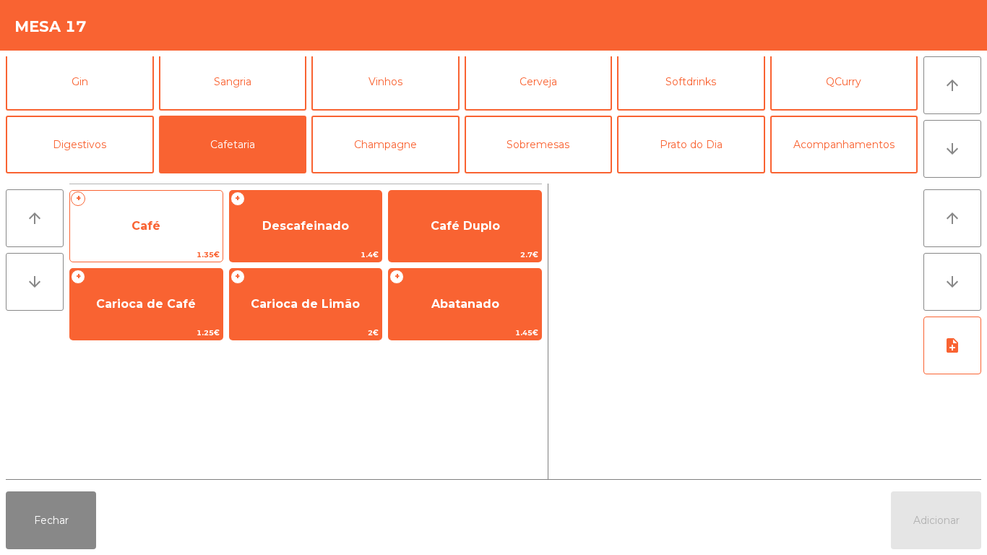
click at [154, 229] on span "Café" at bounding box center [145, 226] width 29 height 14
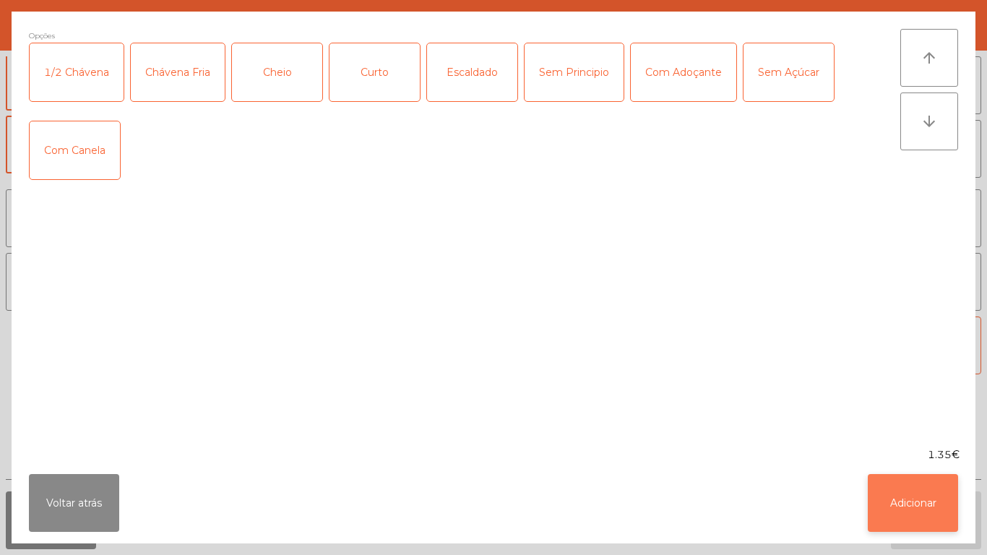
click at [919, 481] on button "Adicionar" at bounding box center [912, 503] width 90 height 58
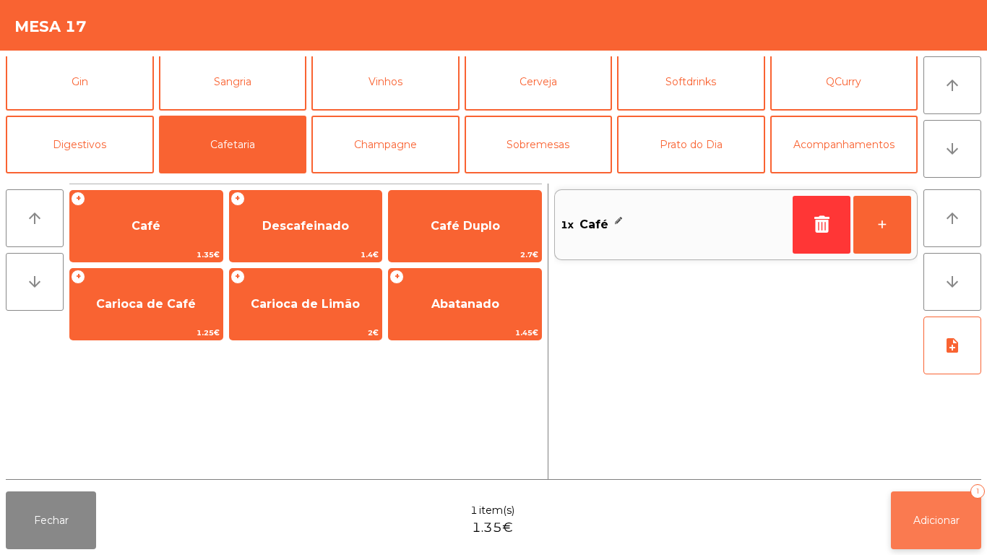
click at [943, 510] on button "Adicionar 1" at bounding box center [936, 520] width 90 height 58
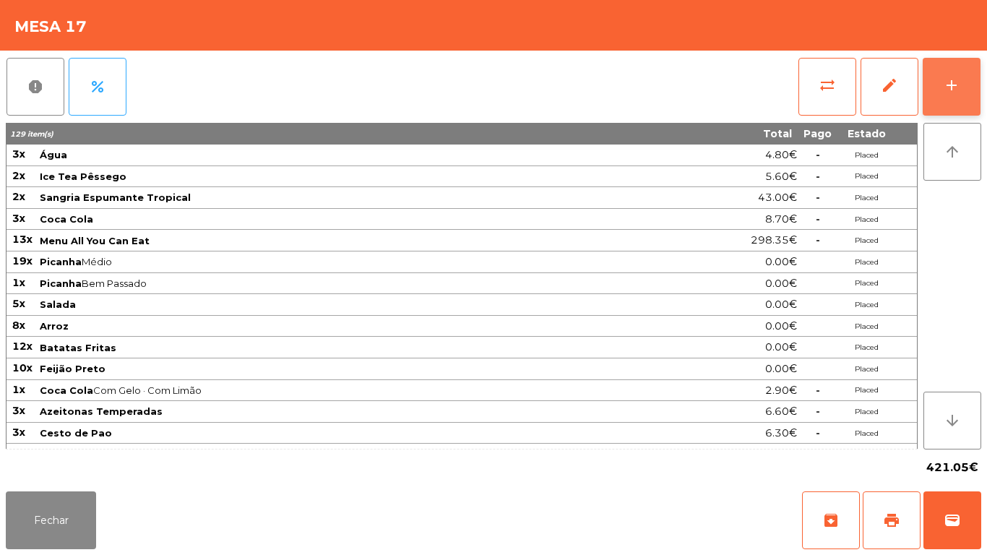
click at [943, 100] on button "add" at bounding box center [951, 87] width 58 height 58
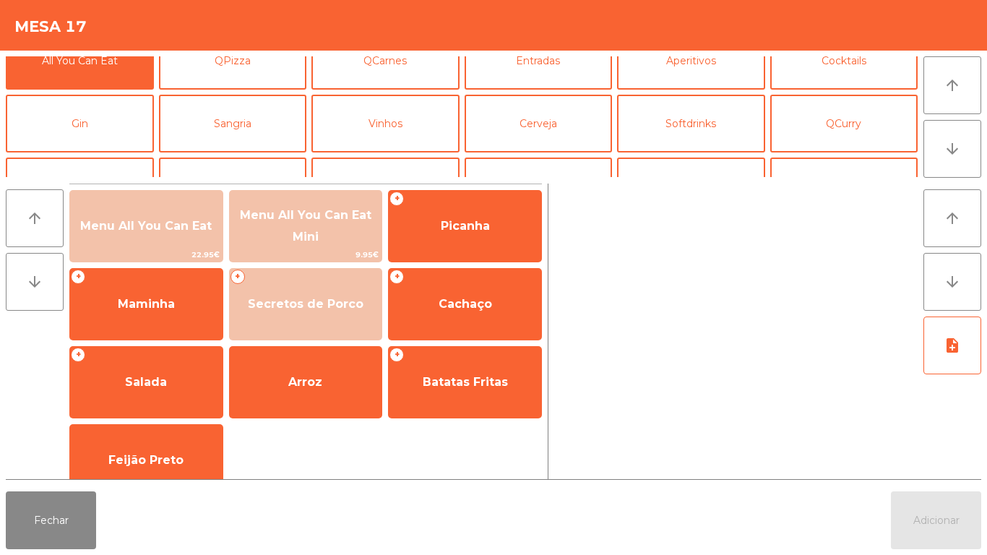
scroll to position [46, 0]
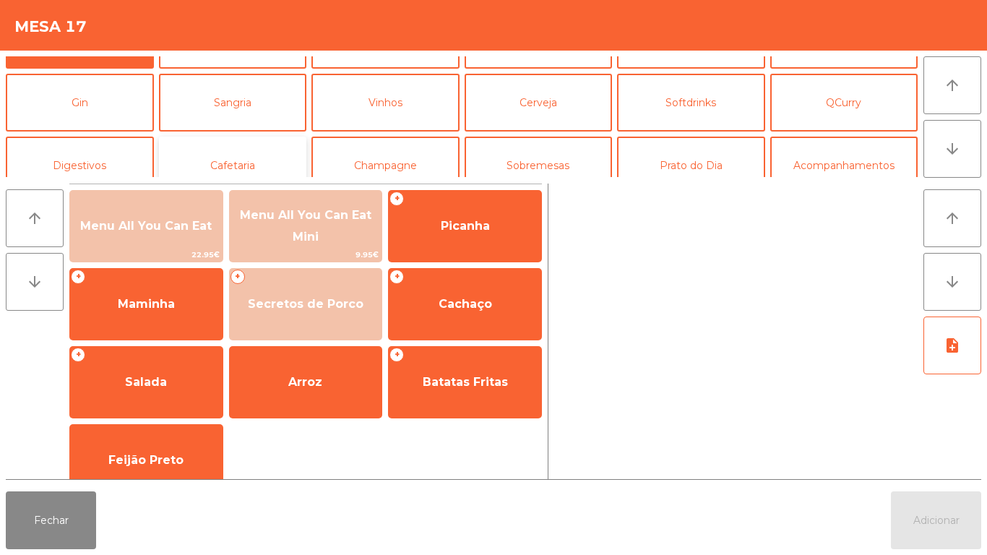
click at [228, 173] on button "Cafetaria" at bounding box center [233, 166] width 148 height 58
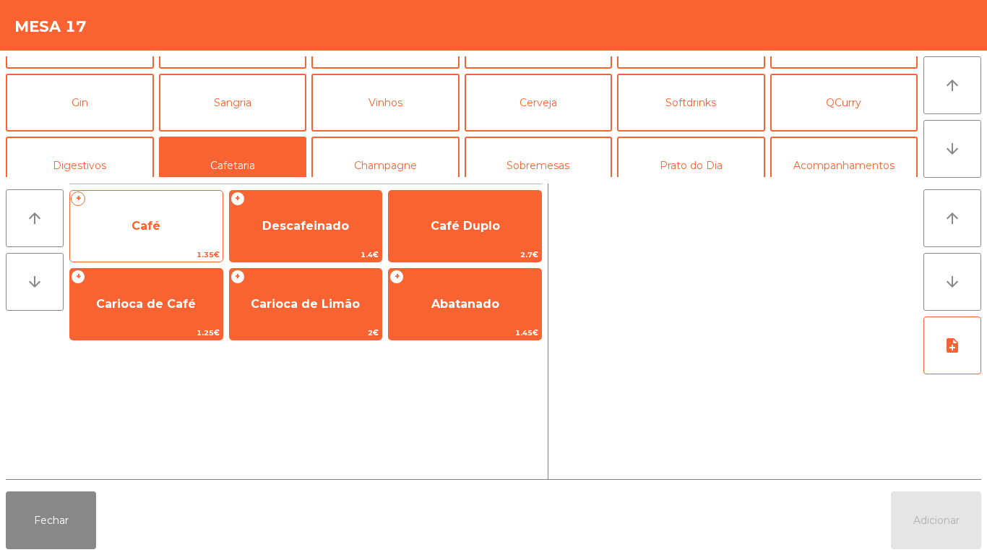
click at [157, 228] on span "Café" at bounding box center [145, 226] width 29 height 14
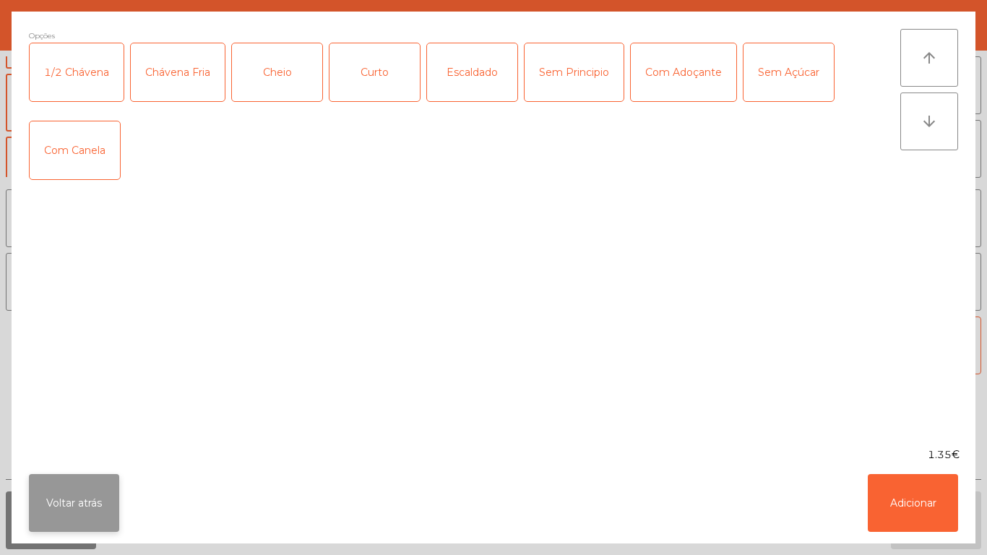
click at [72, 502] on button "Voltar atrás" at bounding box center [74, 503] width 90 height 58
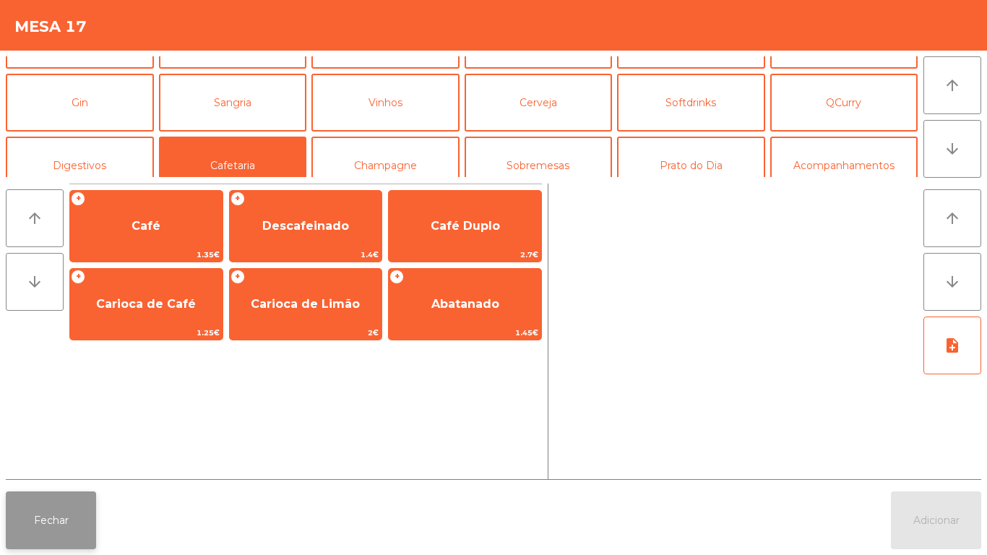
click at [68, 508] on button "Fechar" at bounding box center [51, 520] width 90 height 58
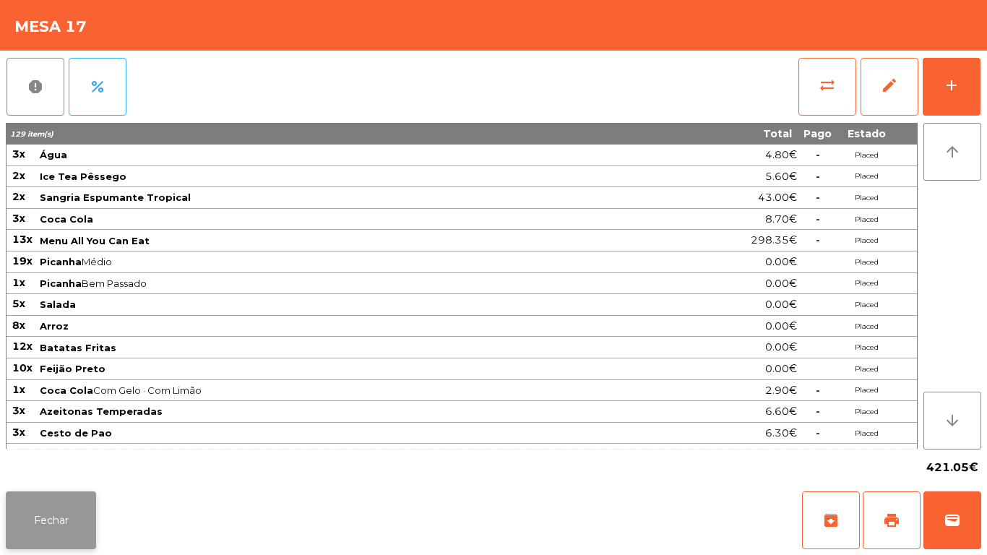
click at [54, 545] on button "Fechar" at bounding box center [51, 520] width 90 height 58
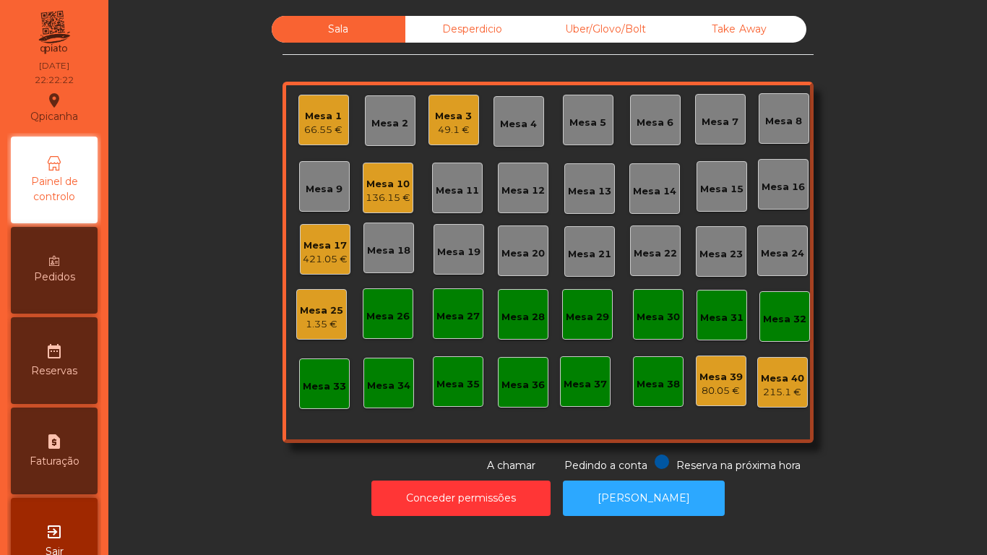
click at [322, 311] on div "Mesa 25" at bounding box center [321, 310] width 43 height 14
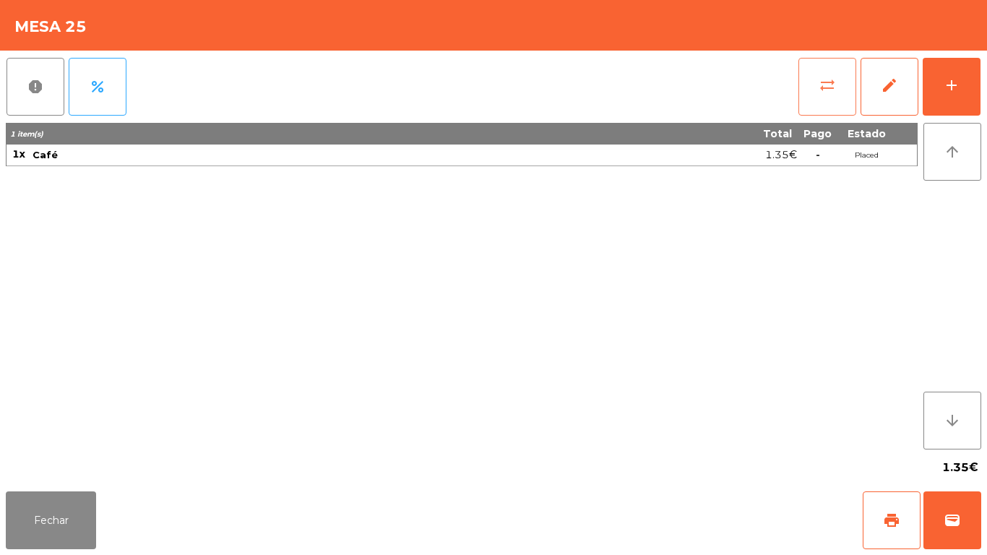
click at [826, 95] on button "sync_alt" at bounding box center [827, 87] width 58 height 58
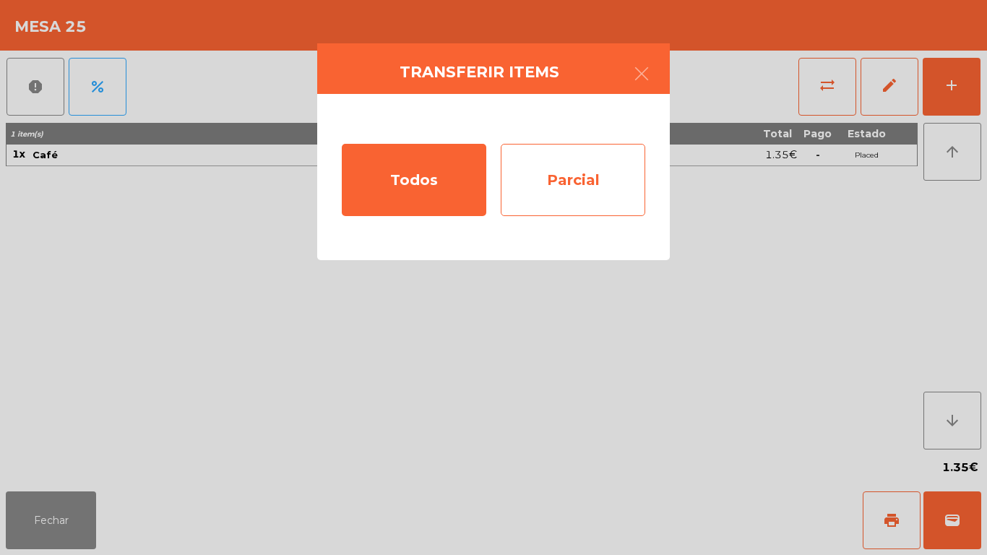
click at [579, 185] on div "Parcial" at bounding box center [573, 180] width 144 height 72
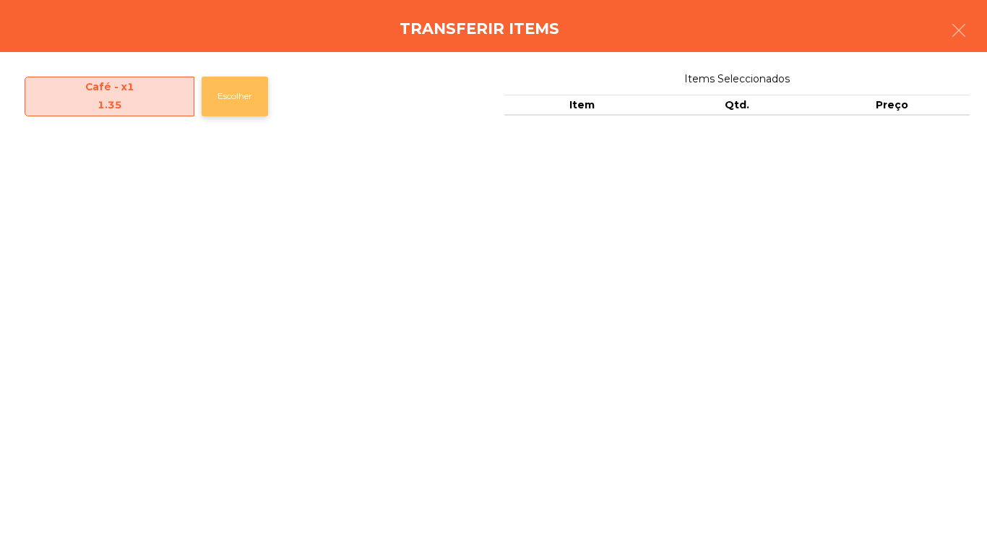
click at [246, 85] on button "Escolher" at bounding box center [235, 97] width 66 height 40
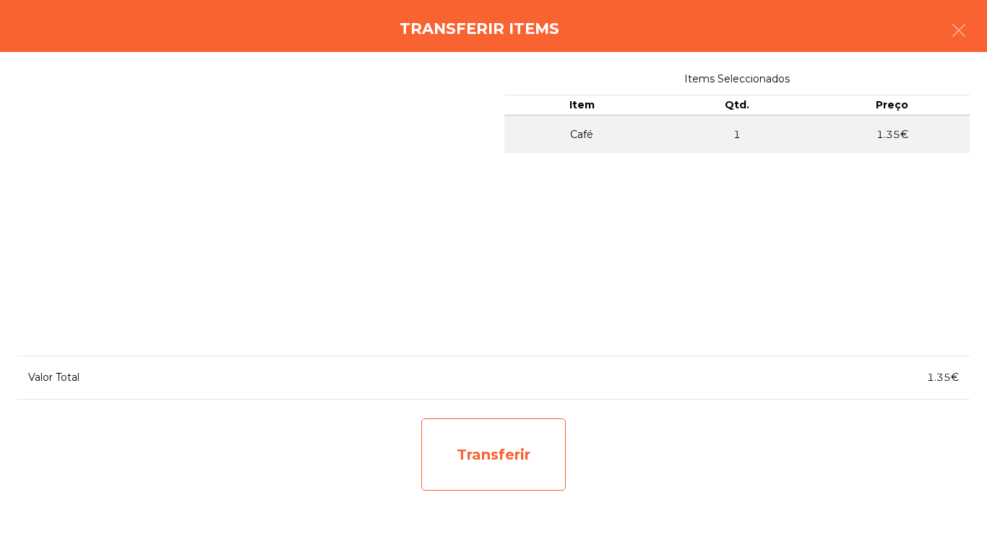
click at [525, 451] on div "Transferir" at bounding box center [493, 454] width 144 height 72
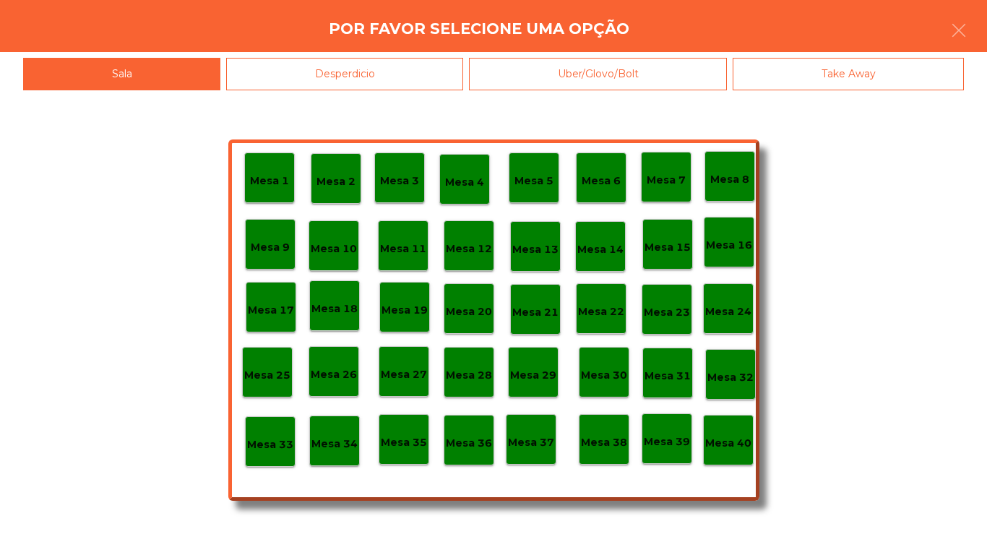
click at [277, 303] on p "Mesa 17" at bounding box center [271, 310] width 46 height 17
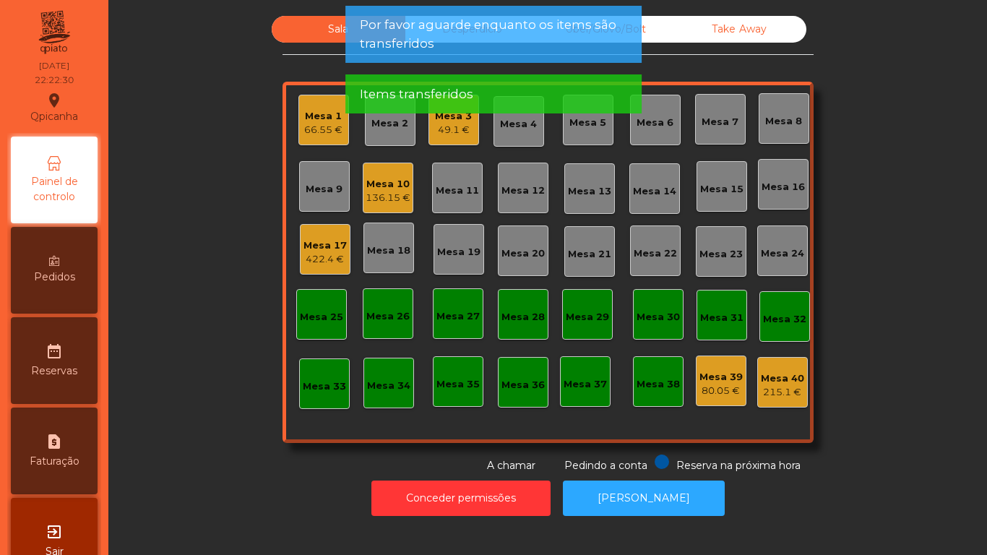
click at [327, 257] on div "422.4 €" at bounding box center [324, 259] width 43 height 14
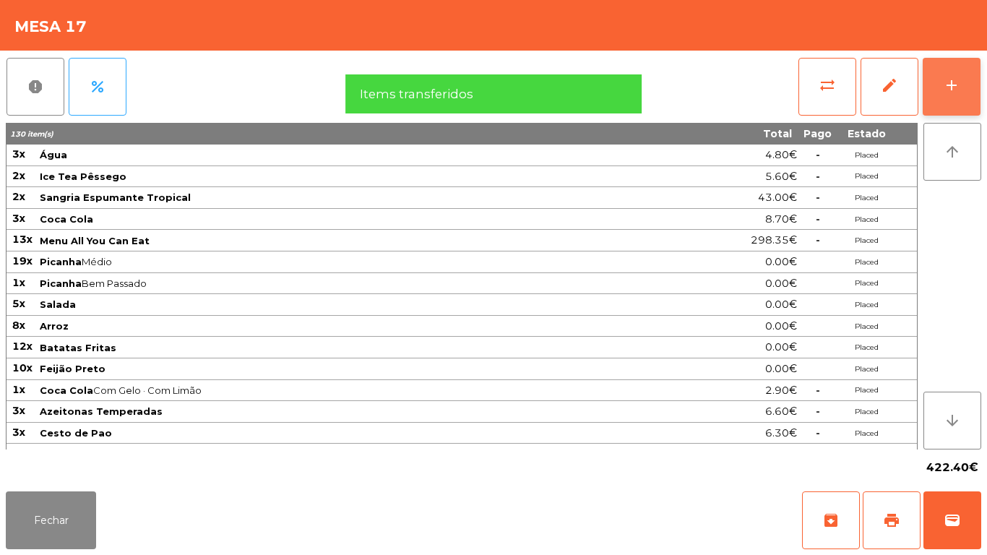
click at [950, 90] on div "add" at bounding box center [951, 85] width 17 height 17
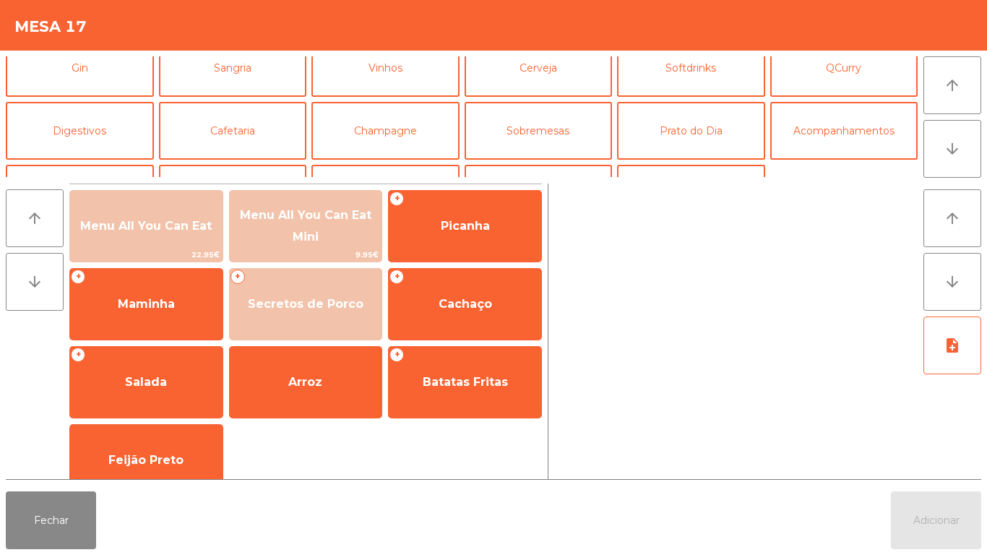
scroll to position [81, 0]
click at [248, 142] on button "Cafetaria" at bounding box center [233, 130] width 148 height 58
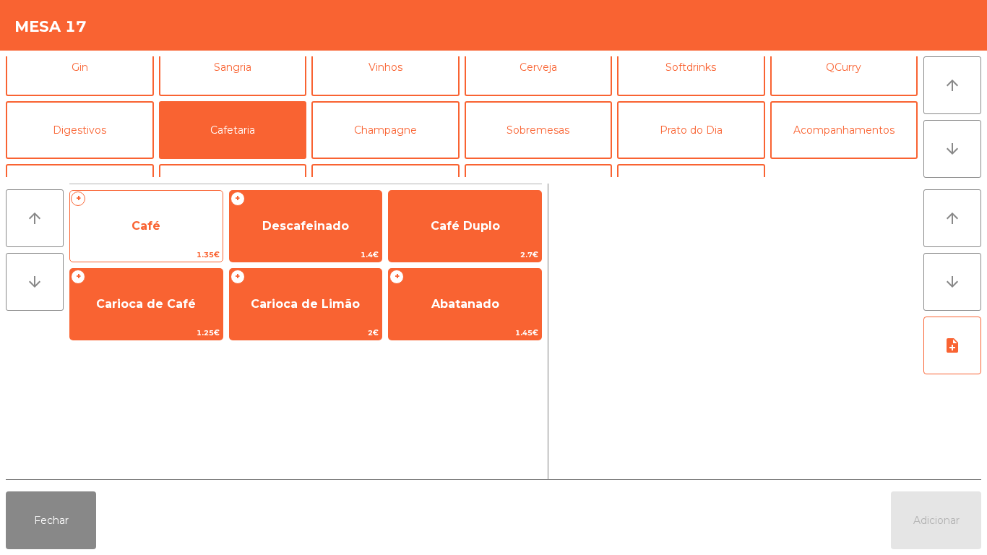
click at [168, 222] on span "Café" at bounding box center [146, 226] width 152 height 39
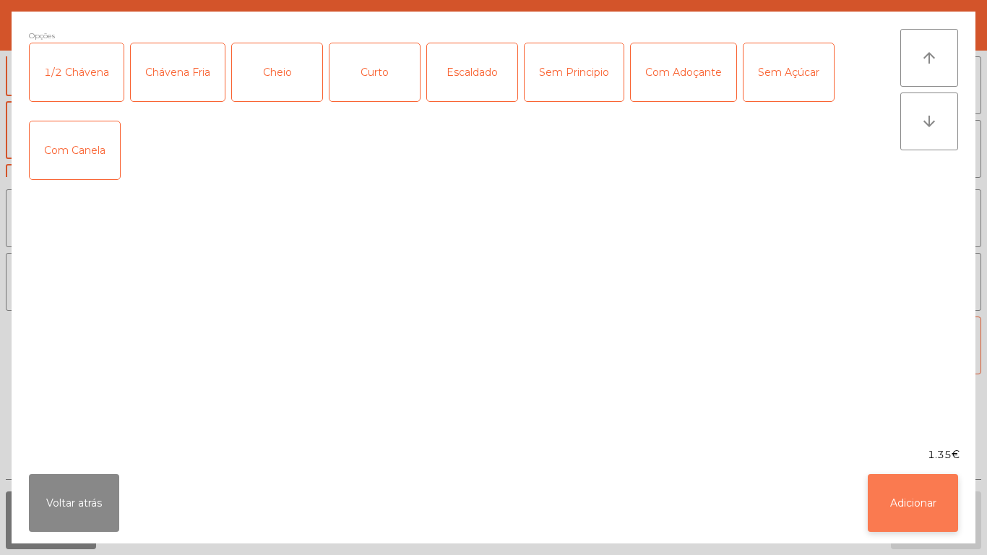
click at [909, 484] on button "Adicionar" at bounding box center [912, 503] width 90 height 58
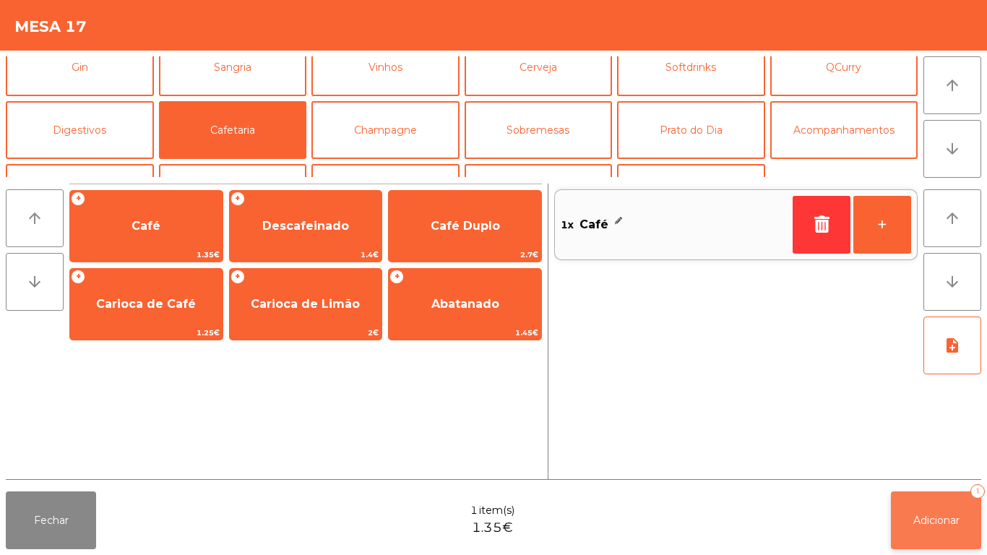
click at [951, 502] on button "Adicionar 1" at bounding box center [936, 520] width 90 height 58
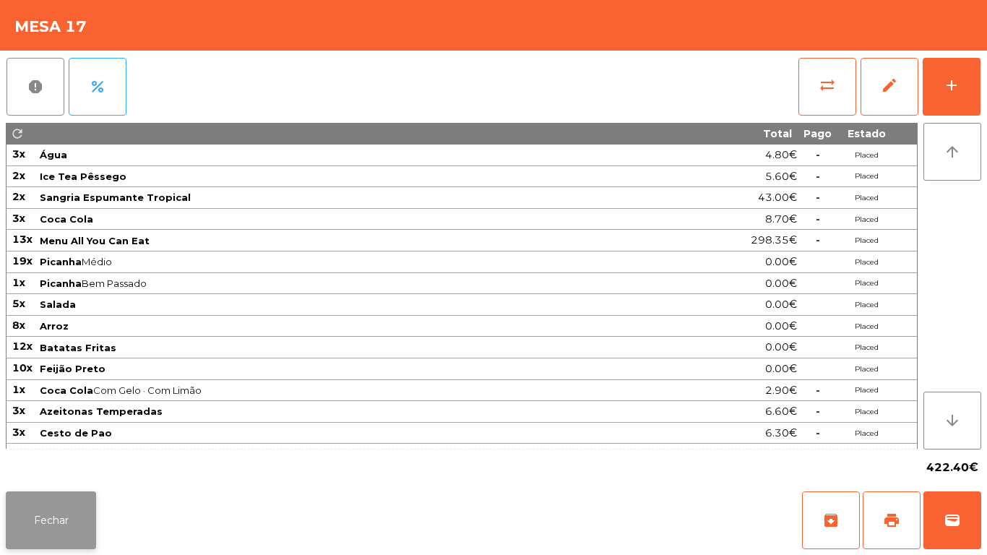
click at [74, 495] on button "Fechar" at bounding box center [51, 520] width 90 height 58
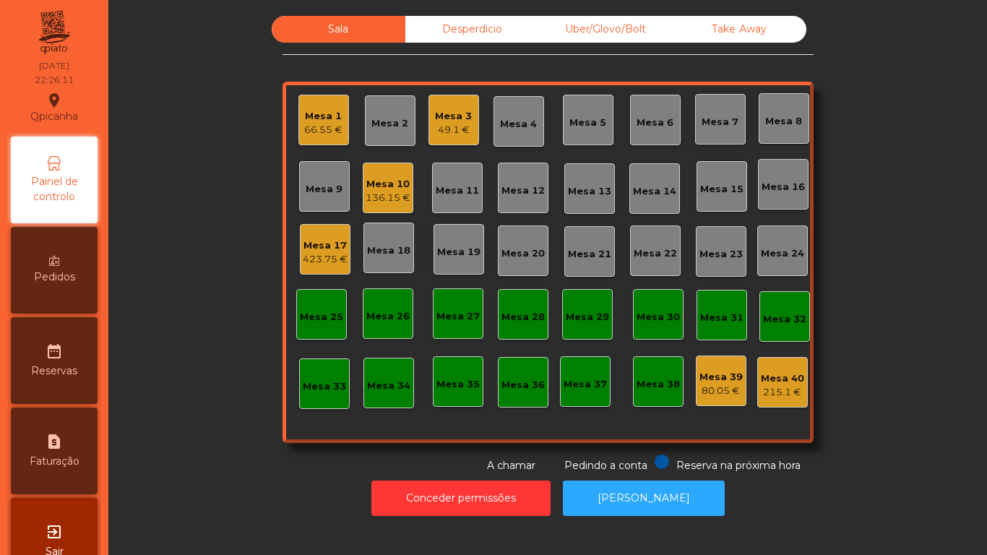
click at [303, 261] on div "423.75 €" at bounding box center [325, 259] width 45 height 14
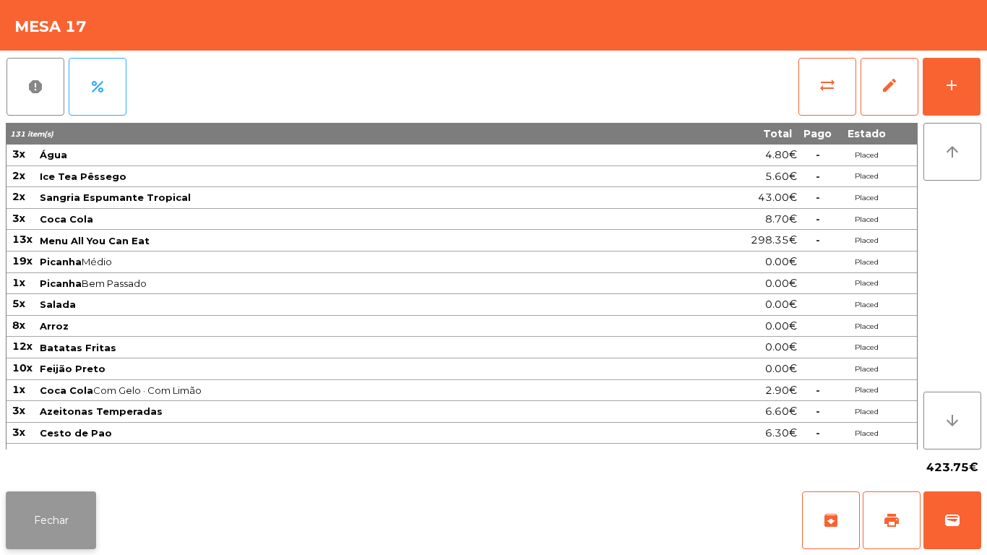
click at [51, 519] on button "Fechar" at bounding box center [51, 520] width 90 height 58
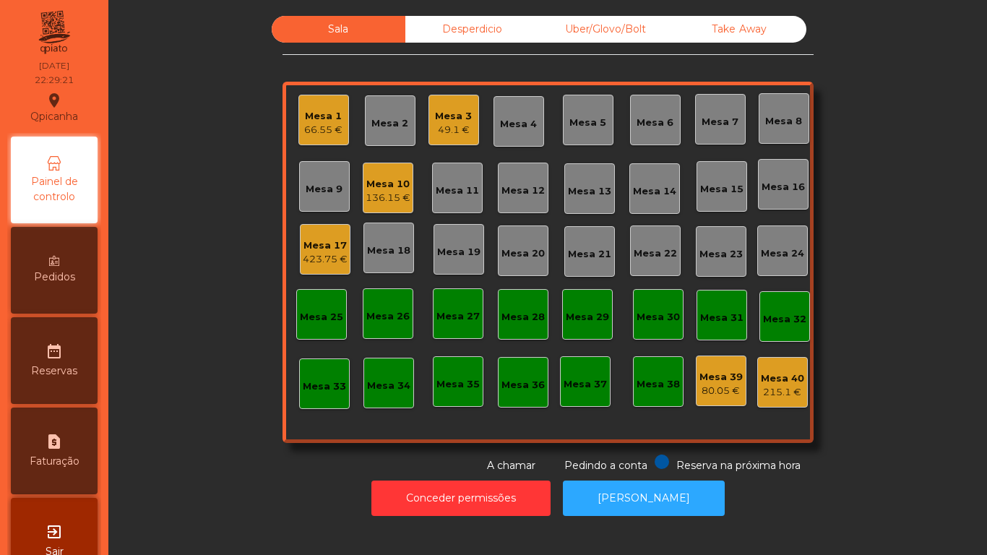
click at [401, 196] on div "136.15 €" at bounding box center [387, 198] width 45 height 14
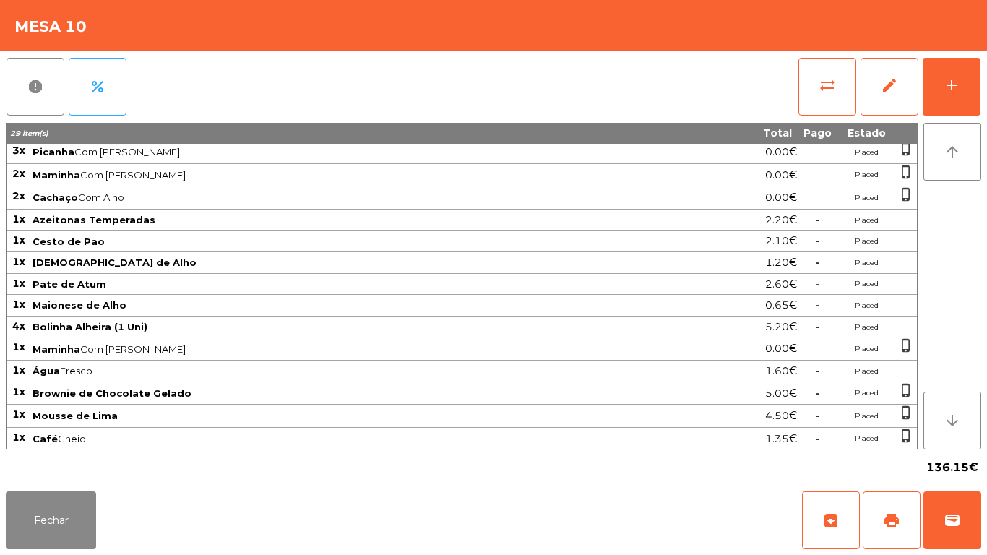
scroll to position [0, 0]
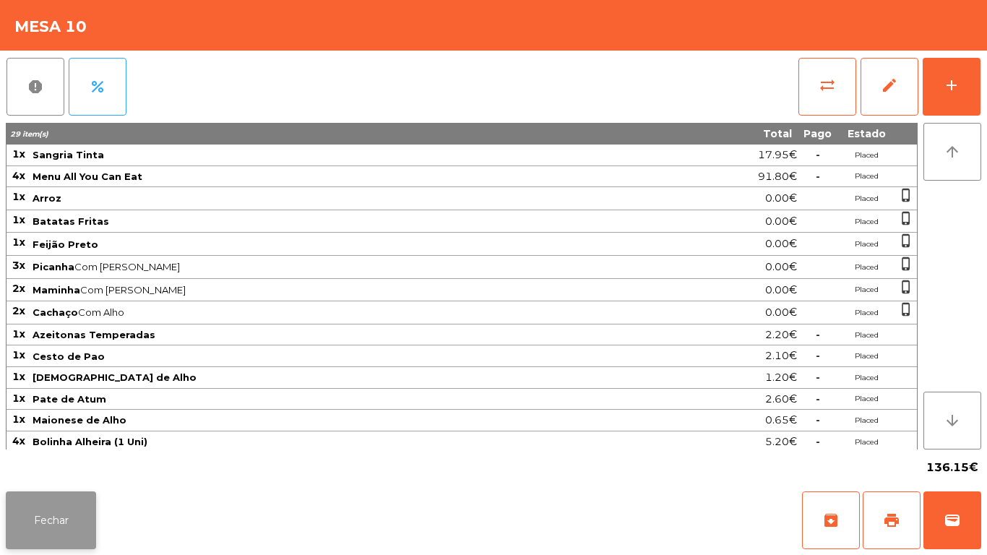
click at [73, 505] on button "Fechar" at bounding box center [51, 520] width 90 height 58
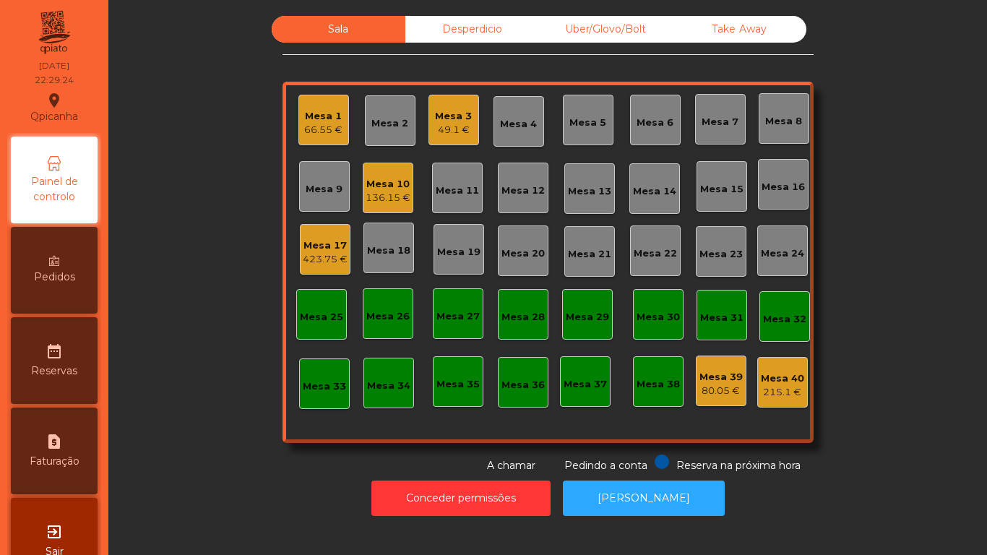
click at [321, 259] on div "423.75 €" at bounding box center [325, 259] width 45 height 14
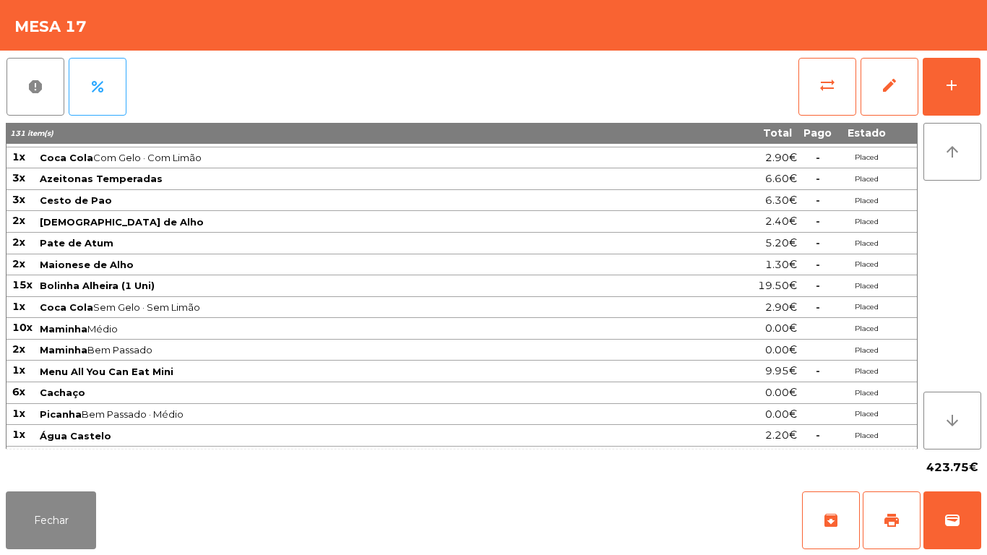
scroll to position [251, 0]
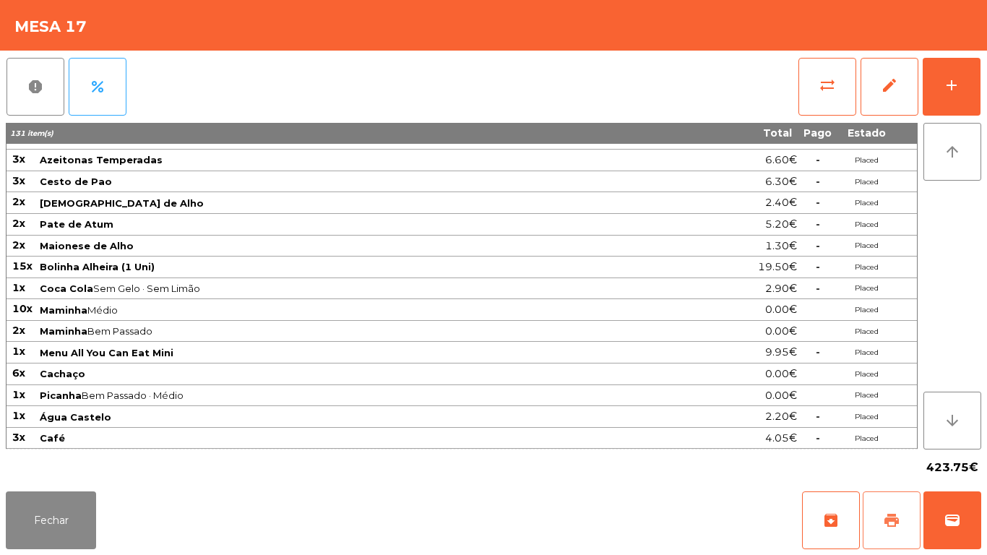
click at [880, 509] on button "print" at bounding box center [891, 520] width 58 height 58
click at [79, 516] on button "Fechar" at bounding box center [51, 520] width 90 height 58
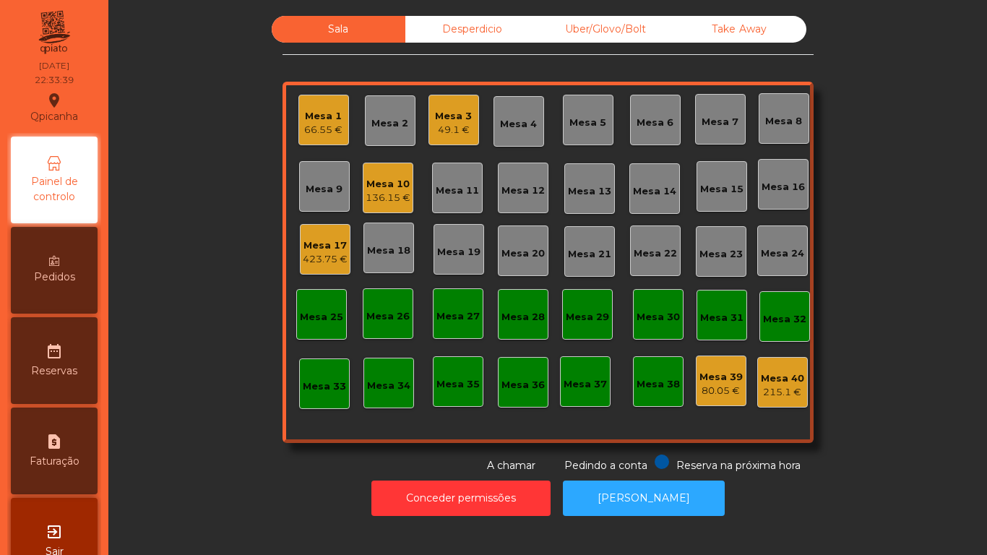
click at [384, 187] on div "Mesa 10" at bounding box center [387, 184] width 45 height 14
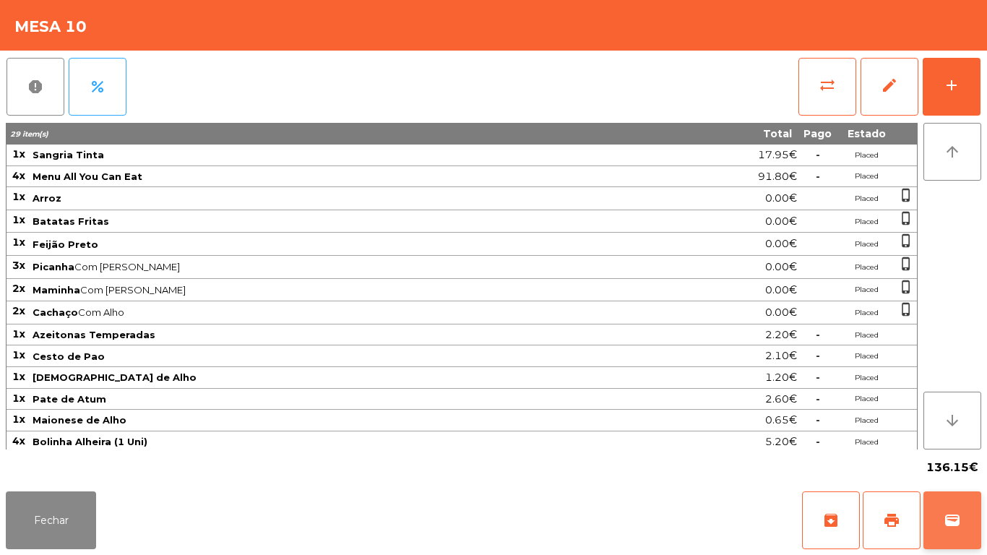
click at [974, 520] on button "wallet" at bounding box center [952, 520] width 58 height 58
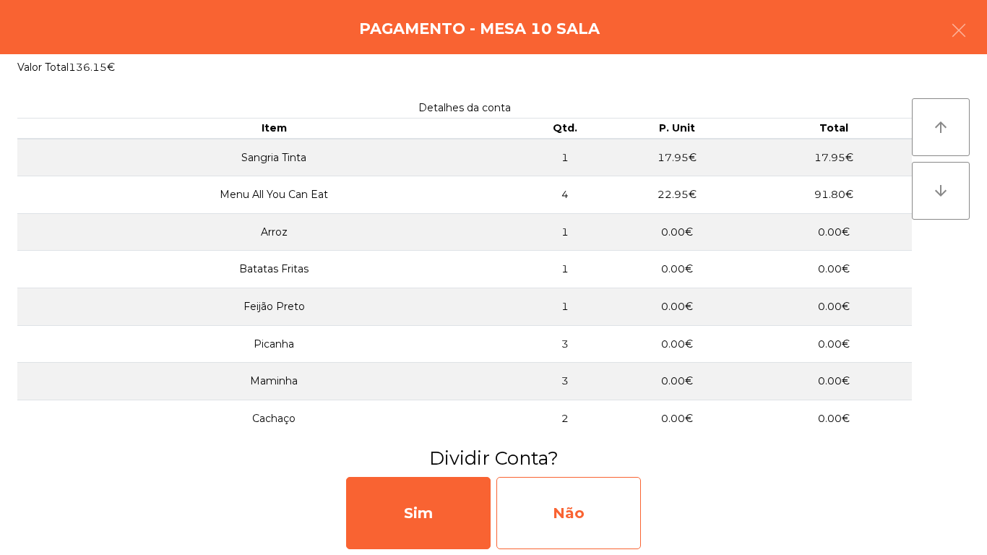
click at [592, 502] on div "Não" at bounding box center [568, 513] width 144 height 72
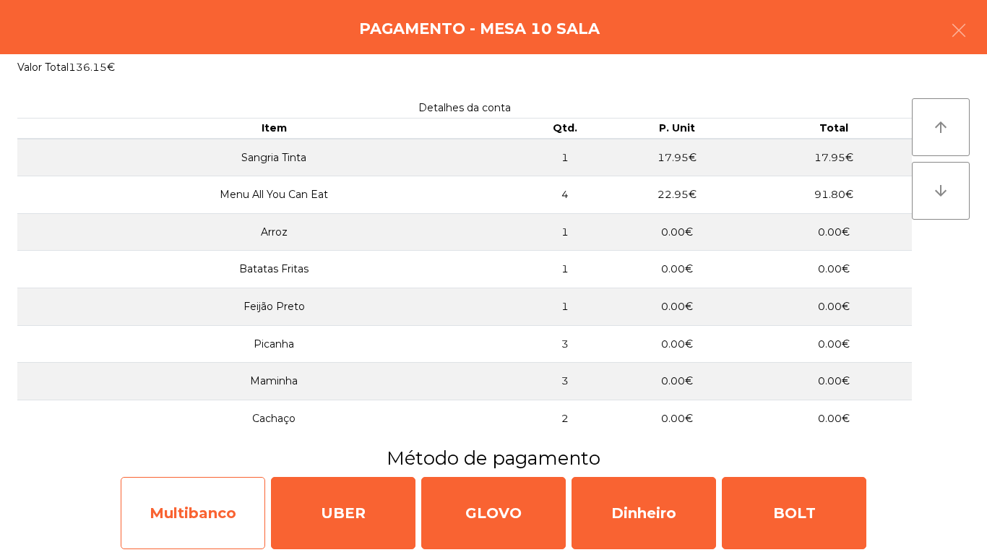
click at [178, 508] on div "Multibanco" at bounding box center [193, 513] width 144 height 72
select select "**"
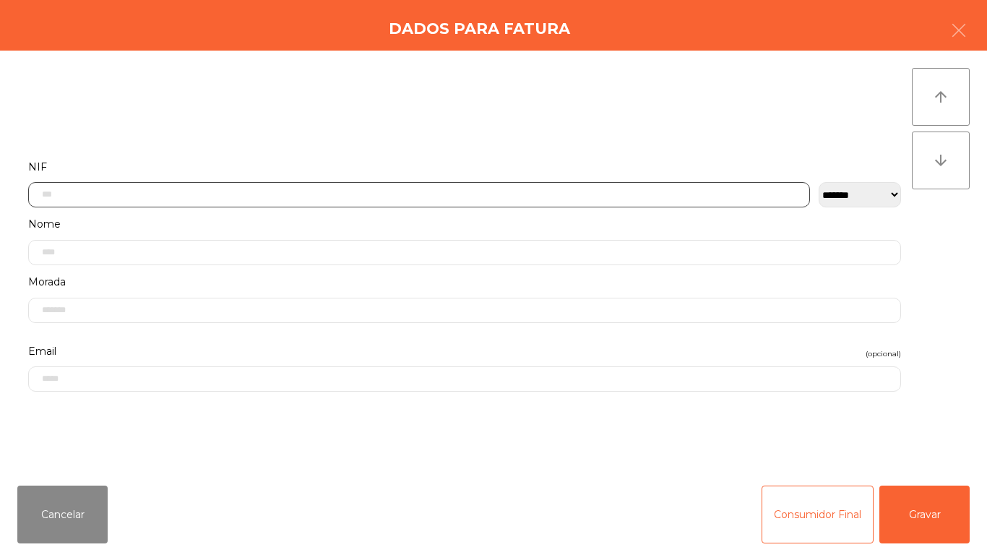
click at [287, 189] on input "text" at bounding box center [419, 194] width 782 height 25
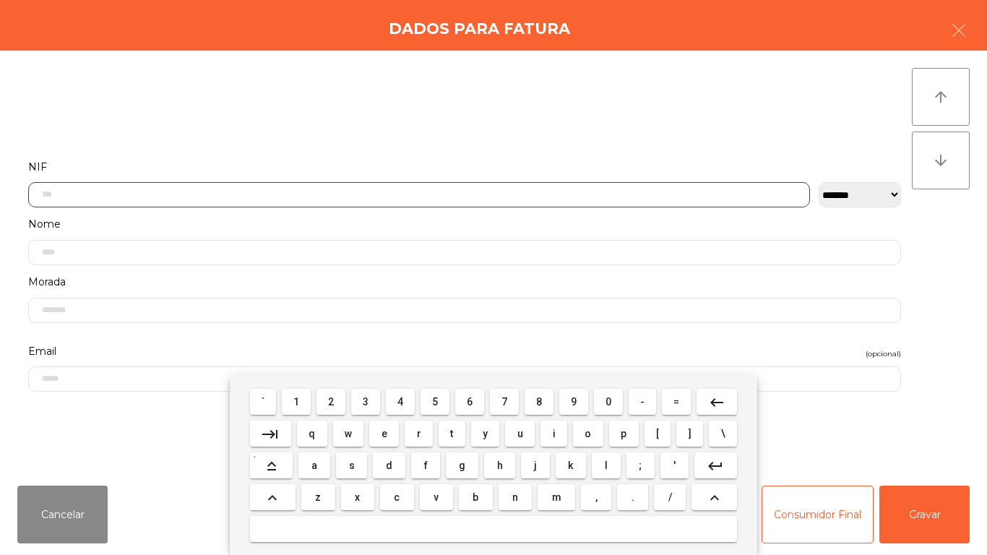
scroll to position [88, 0]
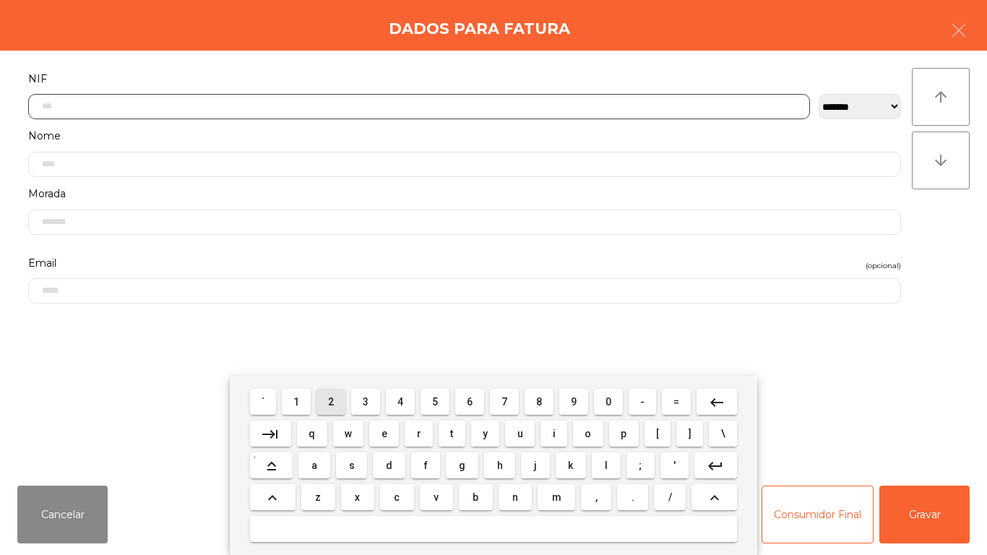
click at [332, 401] on span "2" at bounding box center [331, 402] width 6 height 12
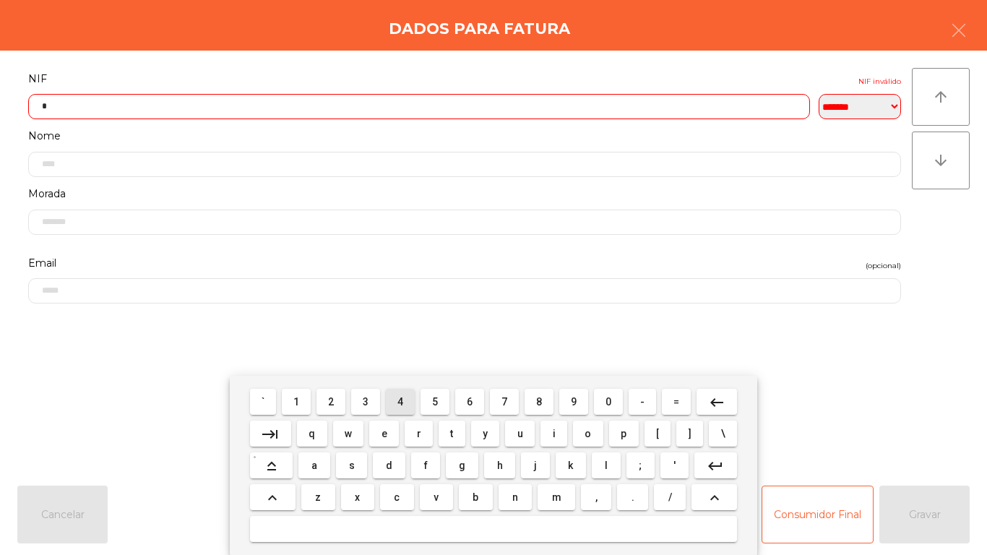
click at [400, 402] on span "4" at bounding box center [400, 402] width 6 height 12
click at [366, 401] on span "3" at bounding box center [366, 402] width 6 height 12
click at [575, 401] on span "9" at bounding box center [574, 402] width 6 height 12
click at [573, 401] on span "9" at bounding box center [574, 402] width 6 height 12
click at [332, 399] on span "2" at bounding box center [331, 402] width 6 height 12
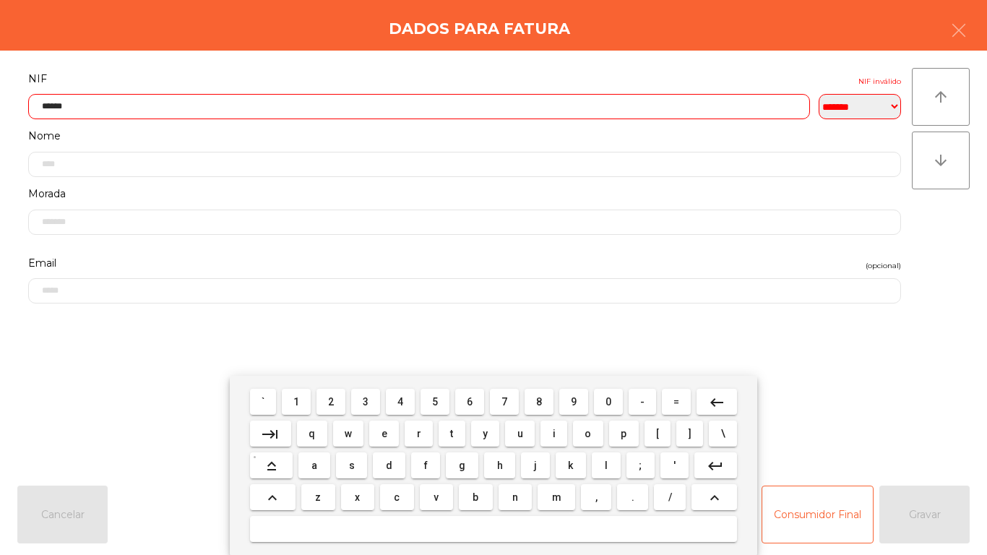
click at [539, 401] on span "8" at bounding box center [539, 402] width 6 height 12
click at [433, 397] on span "5" at bounding box center [435, 402] width 6 height 12
click at [539, 401] on span "8" at bounding box center [539, 402] width 6 height 12
type input "*********"
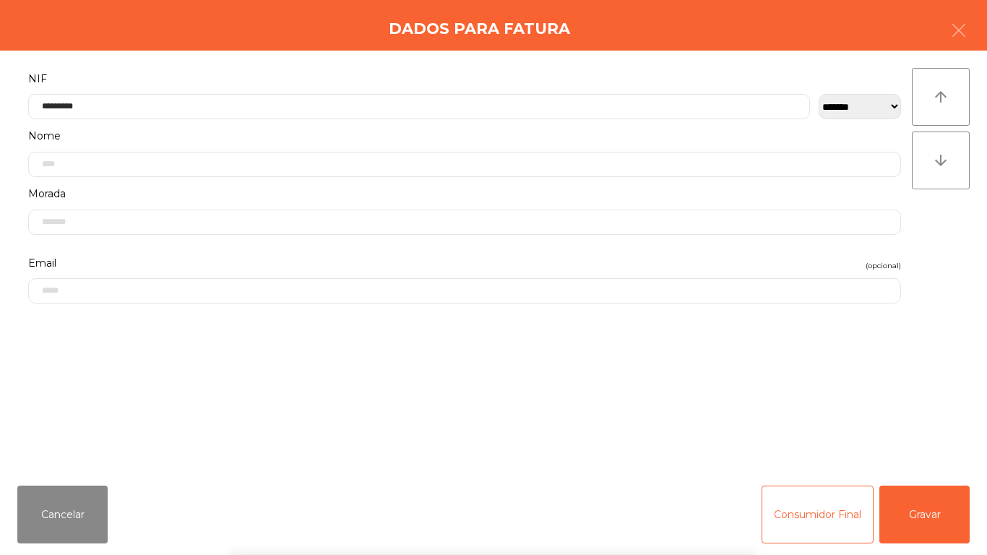
click at [878, 399] on div "` 1 2 3 4 5 6 7 8 9 0 - = keyboard_backspace keyboard_tab q w e r t y u i o p […" at bounding box center [493, 465] width 987 height 179
click at [924, 507] on button "Gravar" at bounding box center [924, 514] width 90 height 58
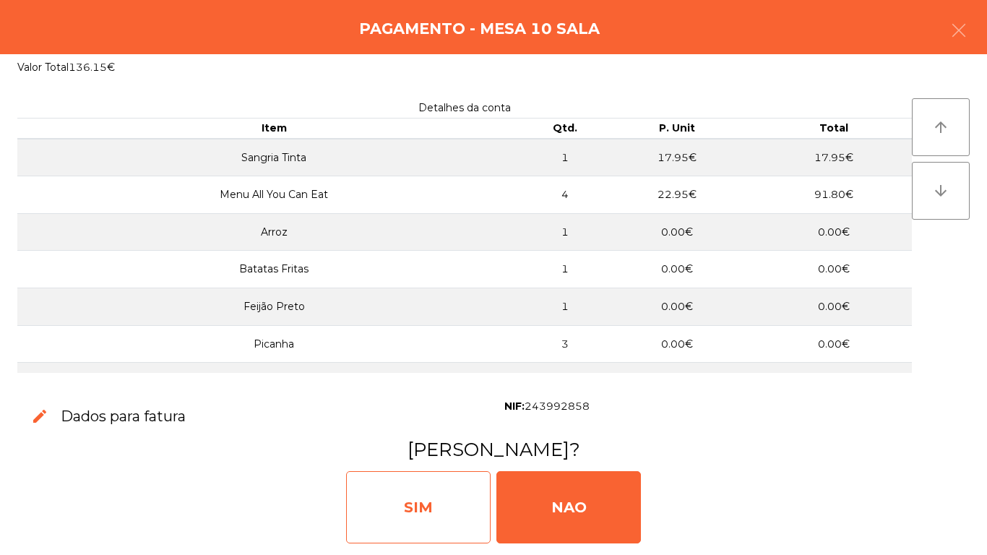
click at [387, 495] on div "SIM" at bounding box center [418, 507] width 144 height 72
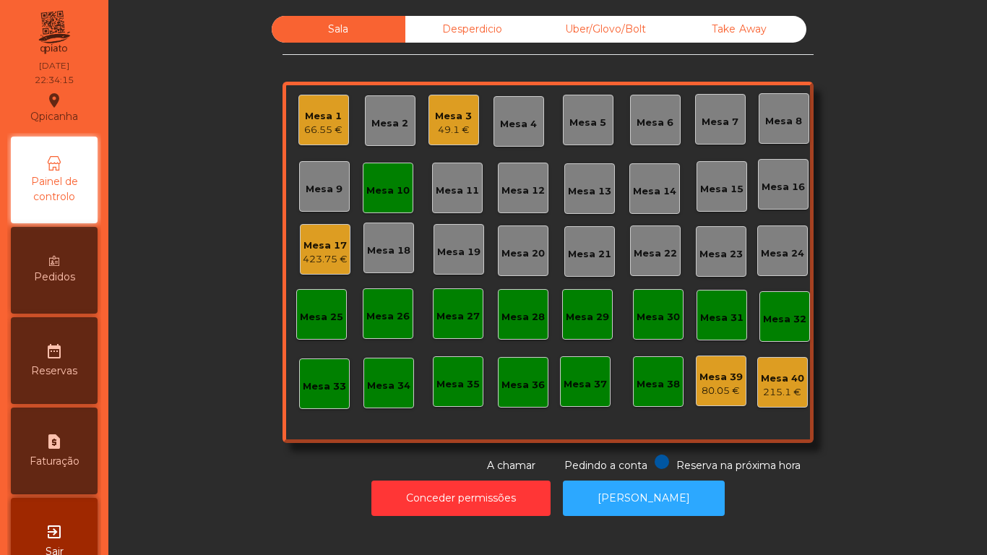
click at [380, 188] on div "Mesa 10" at bounding box center [387, 190] width 43 height 14
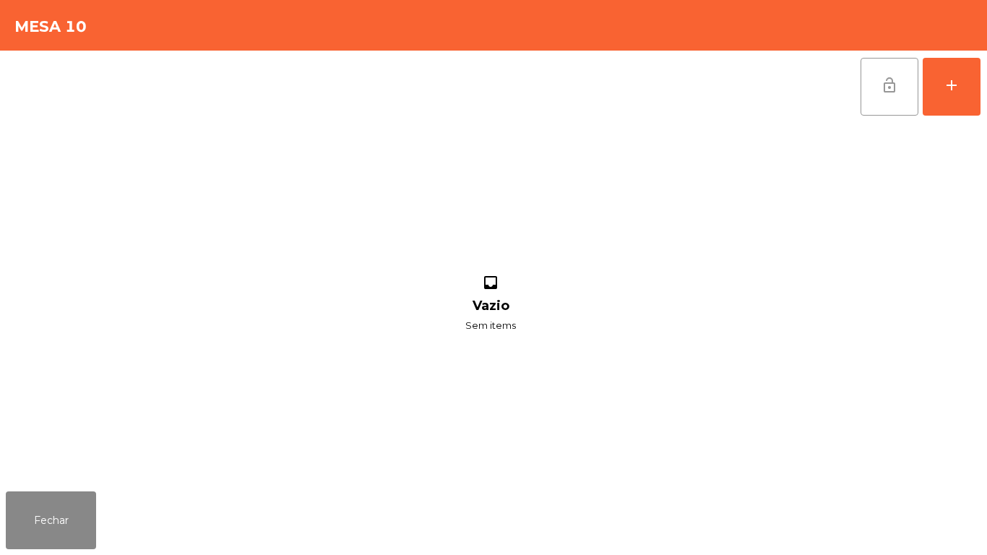
click at [882, 91] on span "lock_open" at bounding box center [888, 85] width 17 height 17
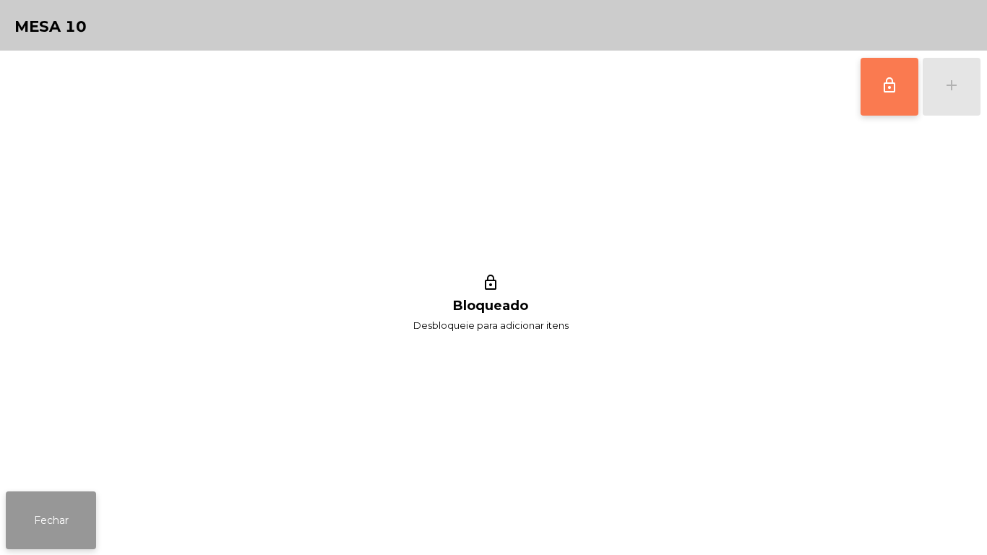
click at [53, 509] on button "Fechar" at bounding box center [51, 520] width 90 height 58
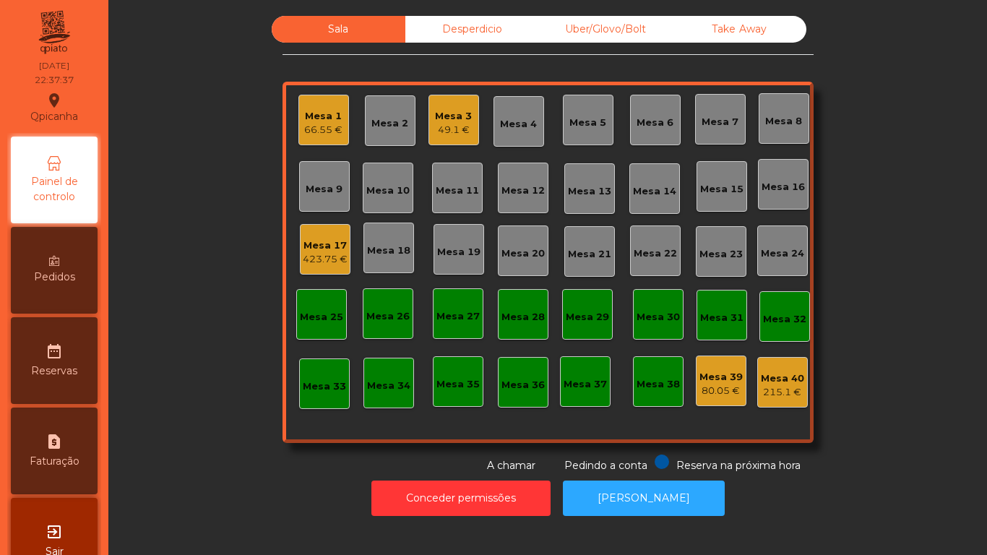
click at [316, 134] on div "66.55 €" at bounding box center [323, 130] width 38 height 14
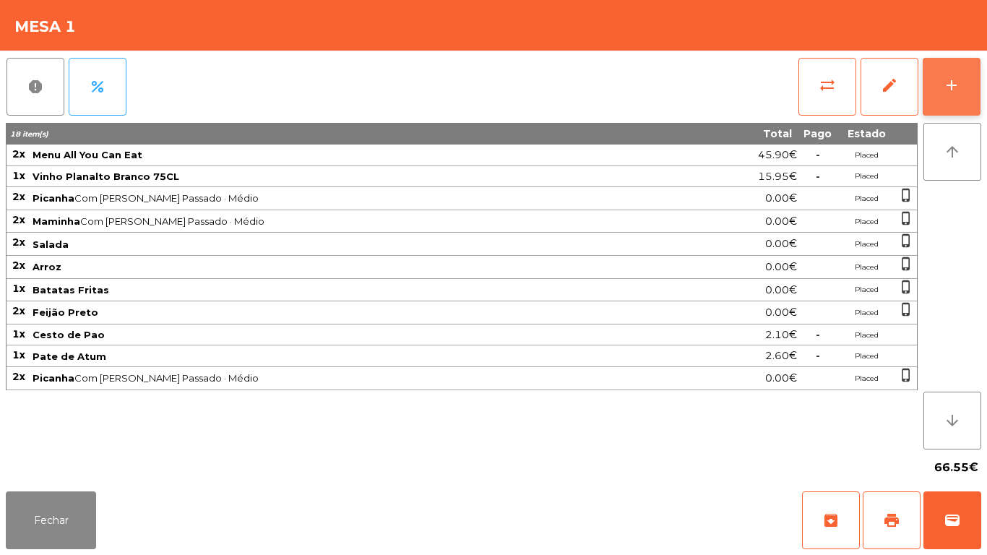
click at [934, 95] on button "add" at bounding box center [951, 87] width 58 height 58
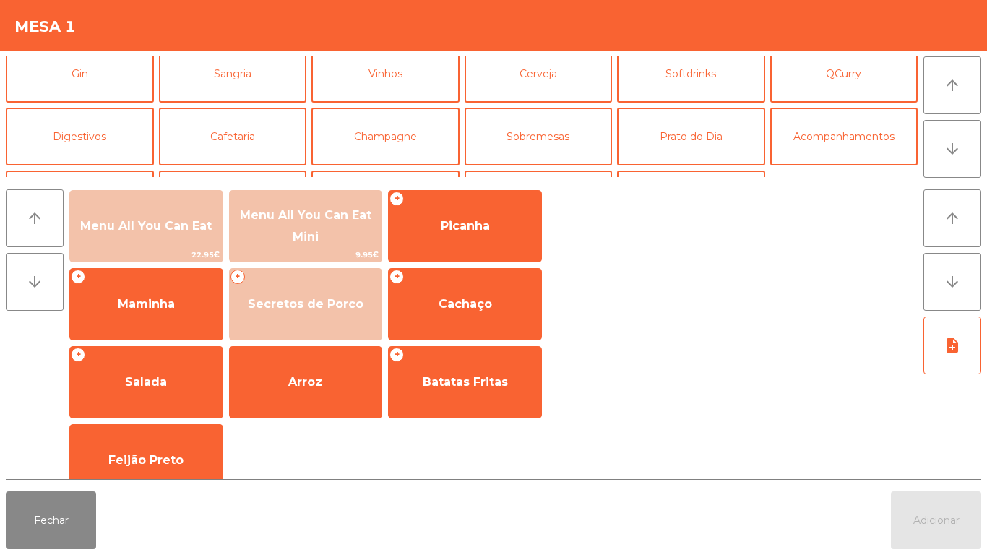
scroll to position [76, 0]
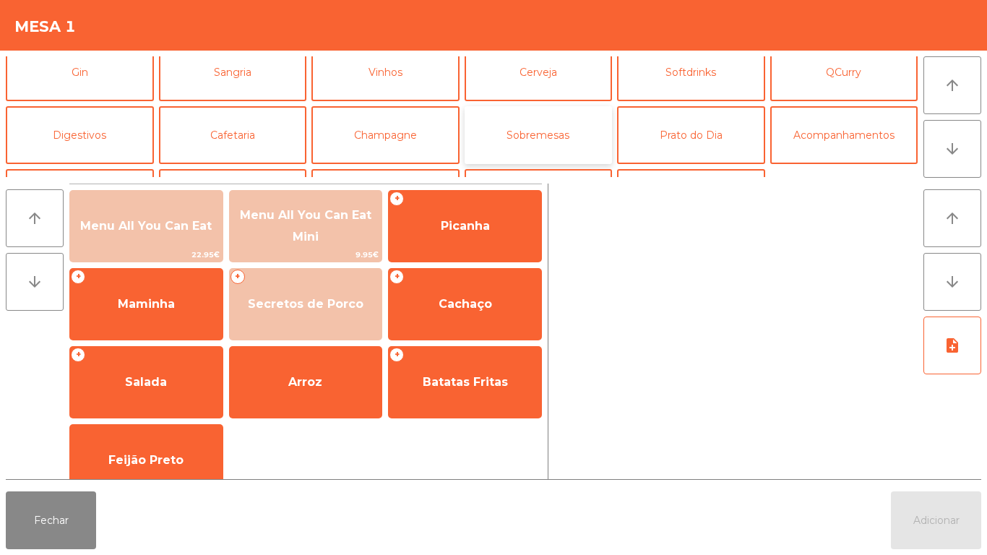
click at [560, 136] on button "Sobremesas" at bounding box center [538, 135] width 148 height 58
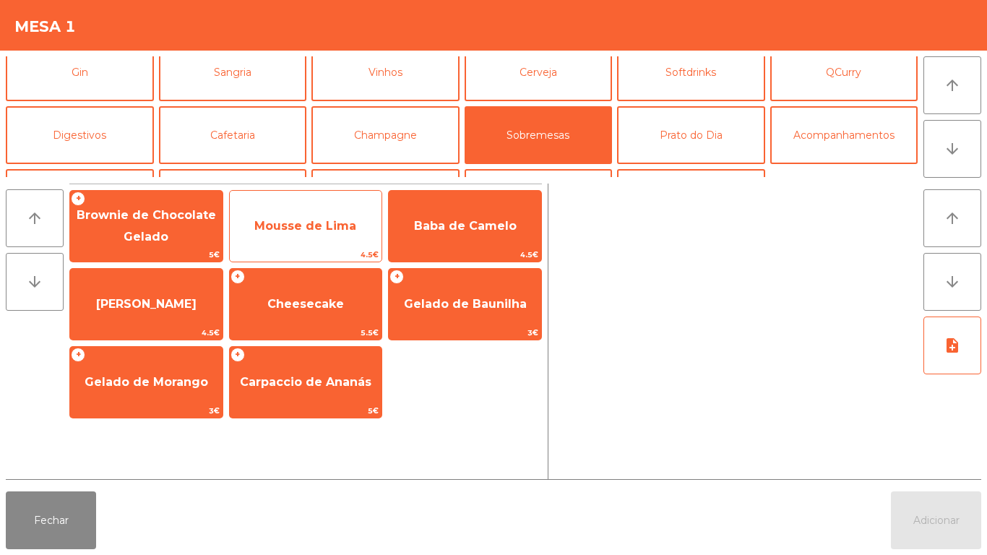
click at [337, 225] on span "Mousse de Lima" at bounding box center [305, 226] width 102 height 14
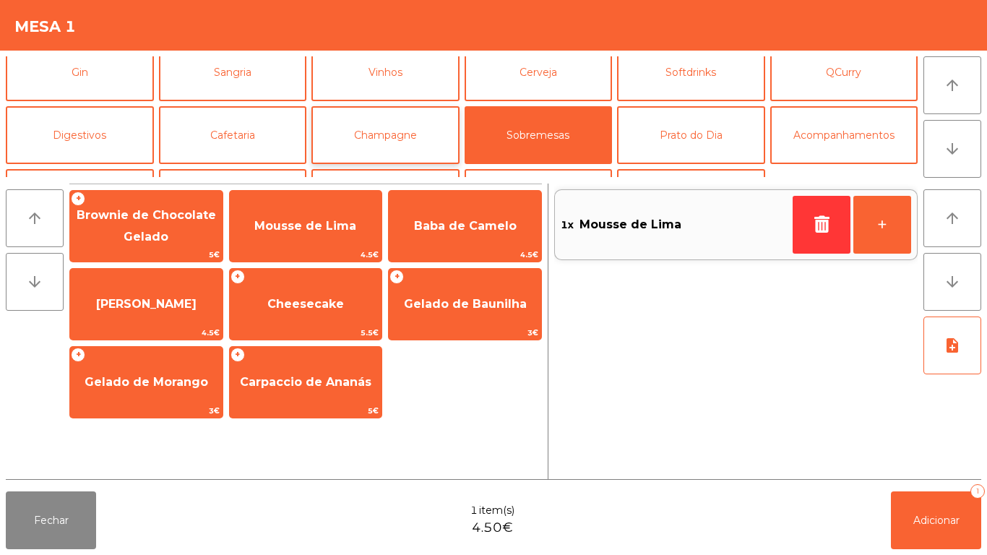
click at [415, 129] on button "Champagne" at bounding box center [385, 135] width 148 height 58
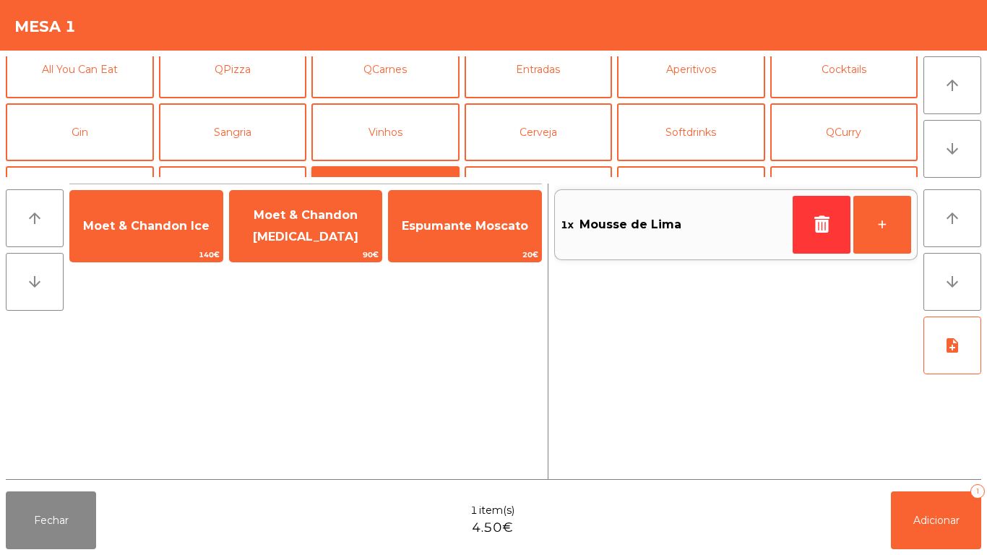
scroll to position [15, 0]
click at [542, 147] on button "Cerveja" at bounding box center [538, 133] width 148 height 58
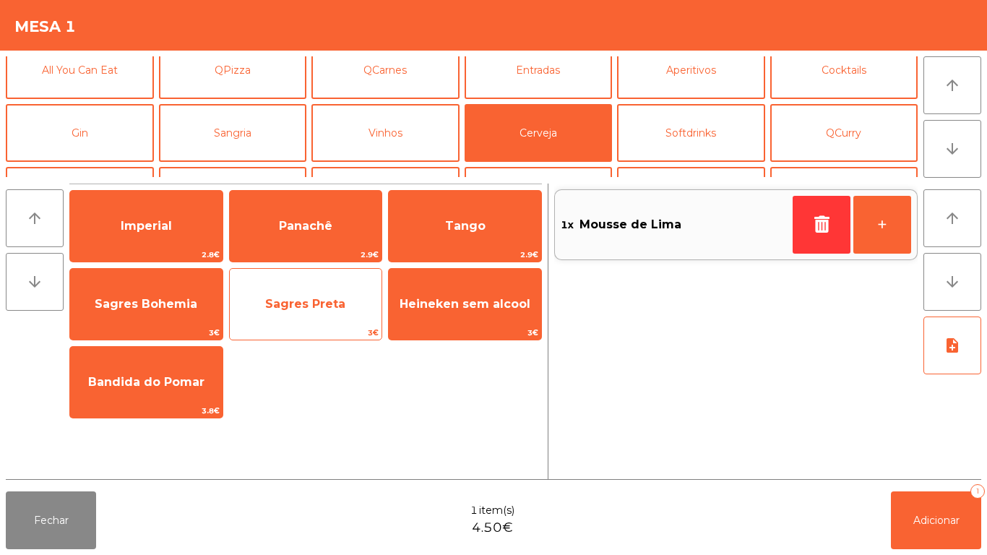
click at [337, 313] on span "Sagres Preta" at bounding box center [306, 304] width 152 height 39
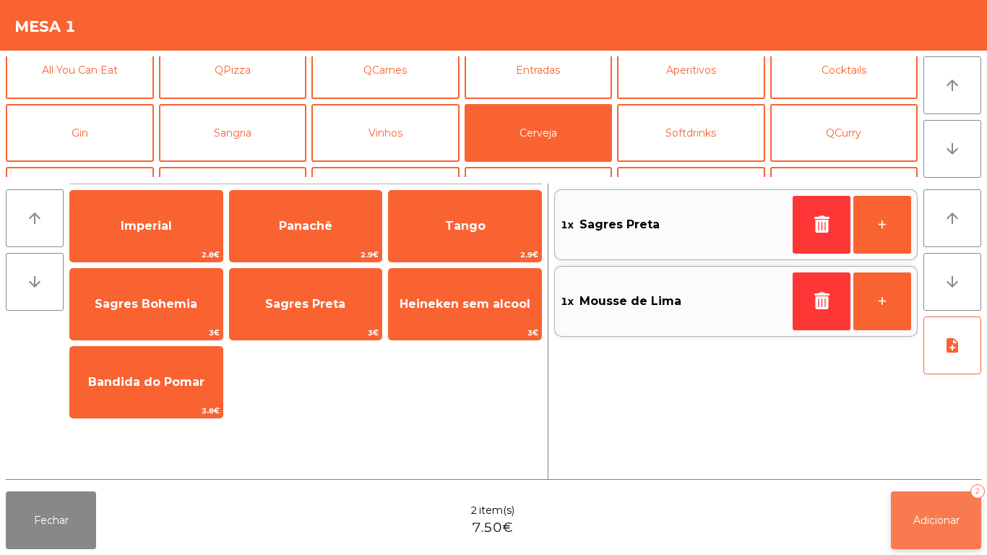
click at [925, 506] on button "Adicionar 2" at bounding box center [936, 520] width 90 height 58
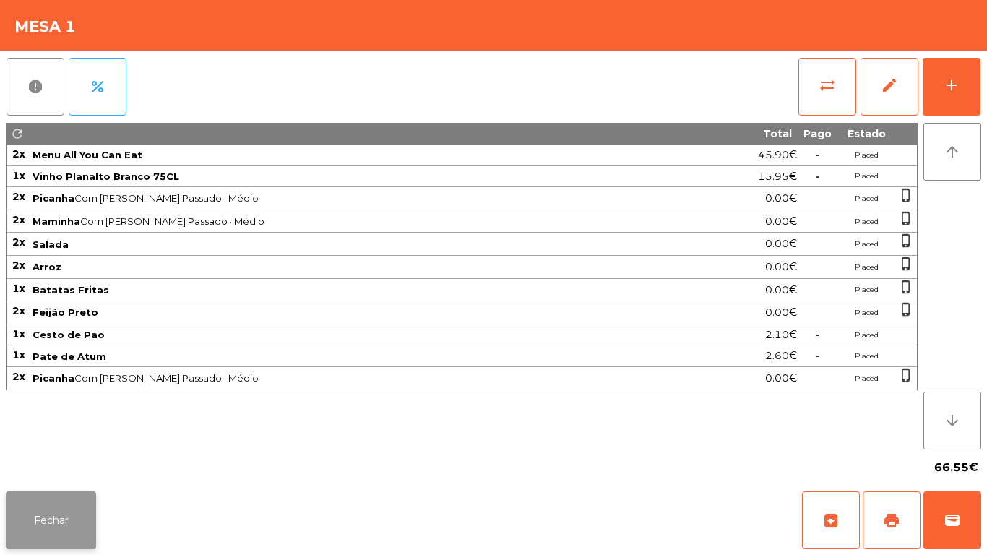
click at [73, 500] on button "Fechar" at bounding box center [51, 520] width 90 height 58
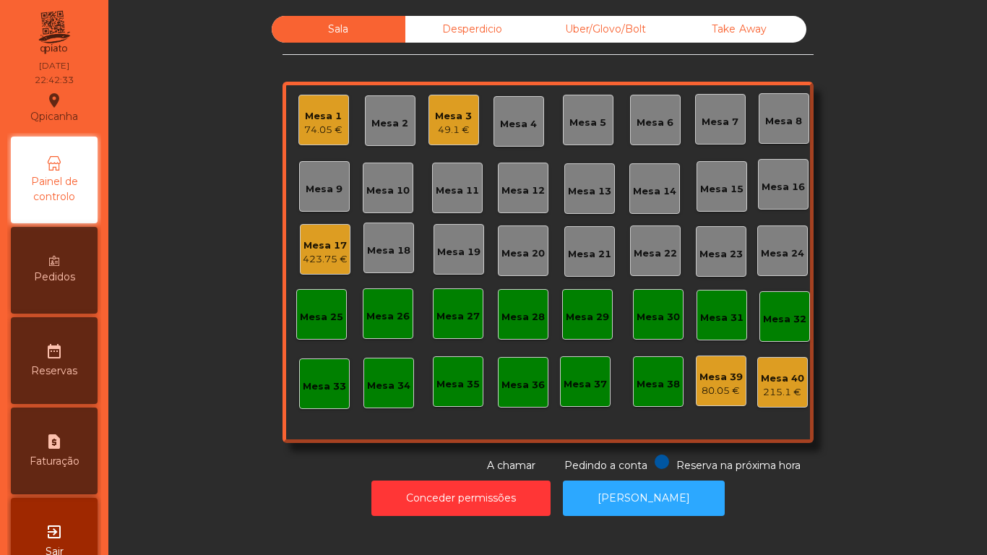
click at [463, 132] on div "49.1 €" at bounding box center [453, 130] width 37 height 14
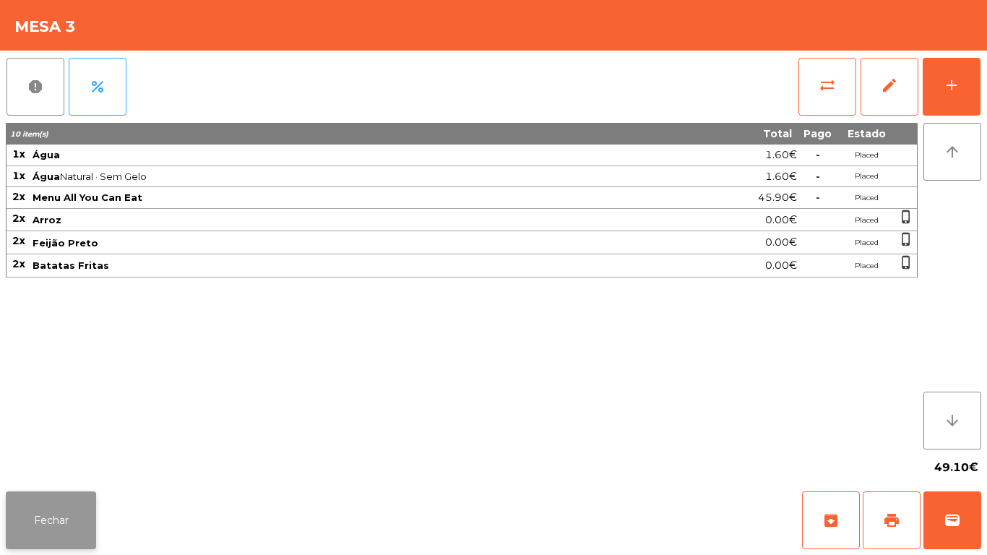
click at [74, 496] on button "Fechar" at bounding box center [51, 520] width 90 height 58
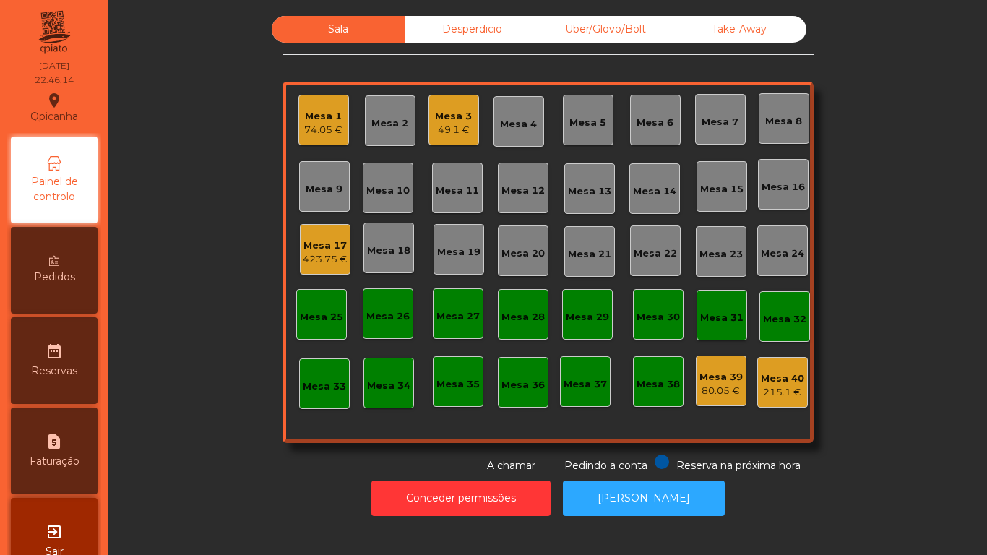
click at [325, 259] on div "423.75 €" at bounding box center [325, 259] width 45 height 14
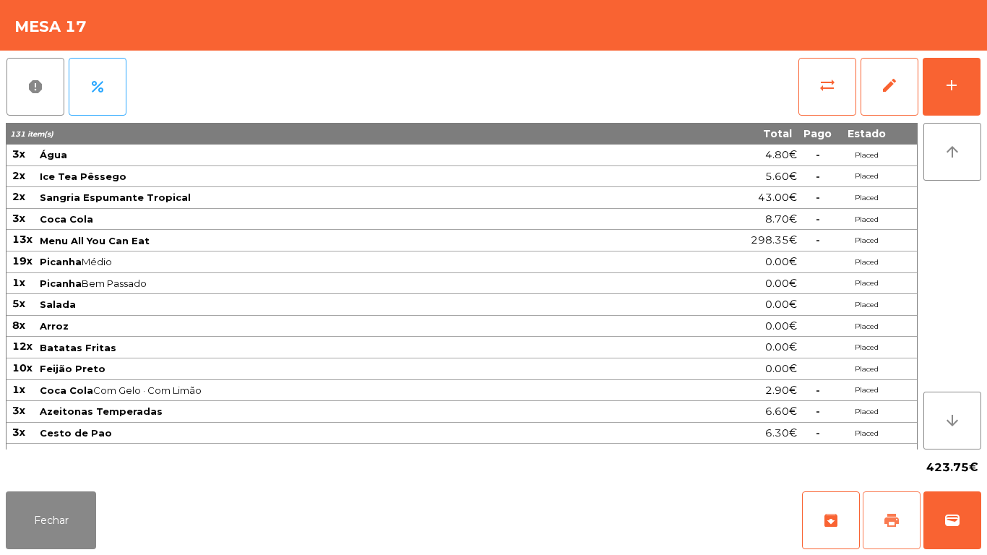
click at [872, 511] on button "print" at bounding box center [891, 520] width 58 height 58
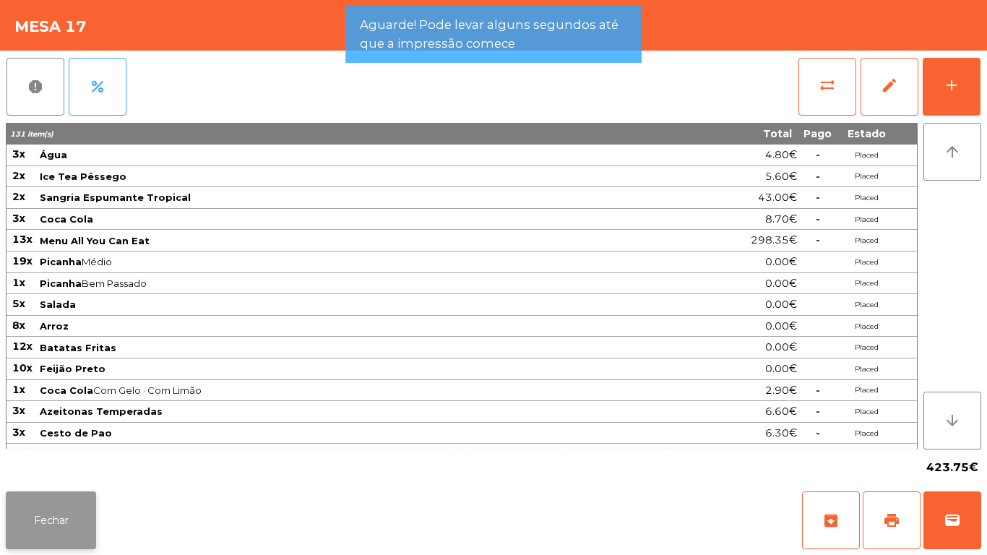
click at [66, 499] on button "Fechar" at bounding box center [51, 520] width 90 height 58
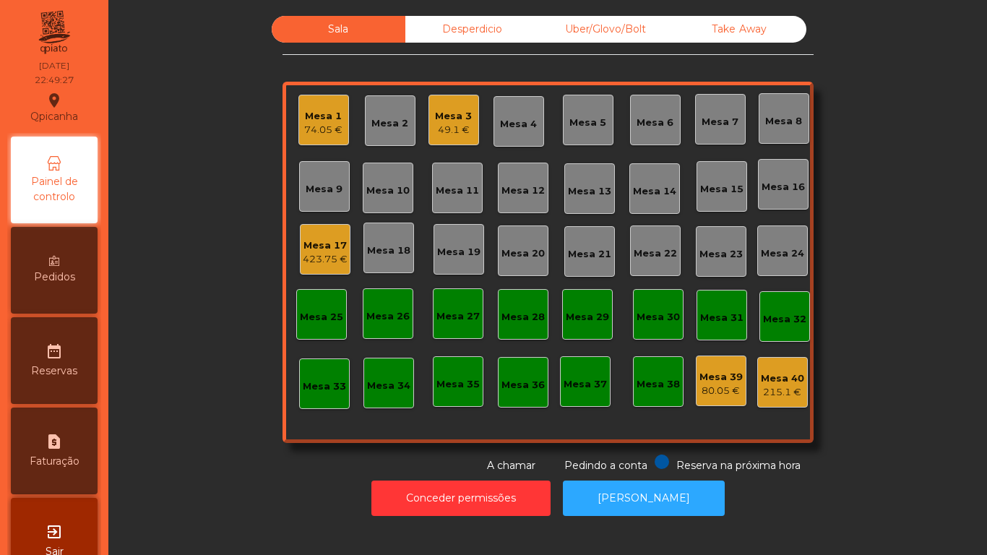
click at [319, 121] on div "Mesa 1" at bounding box center [323, 116] width 38 height 14
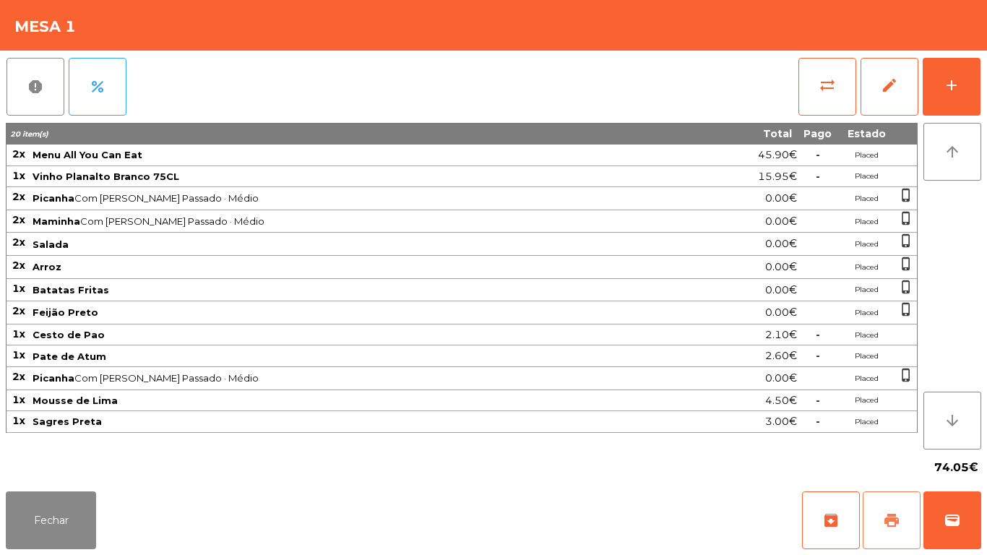
click at [891, 522] on span "print" at bounding box center [891, 519] width 17 height 17
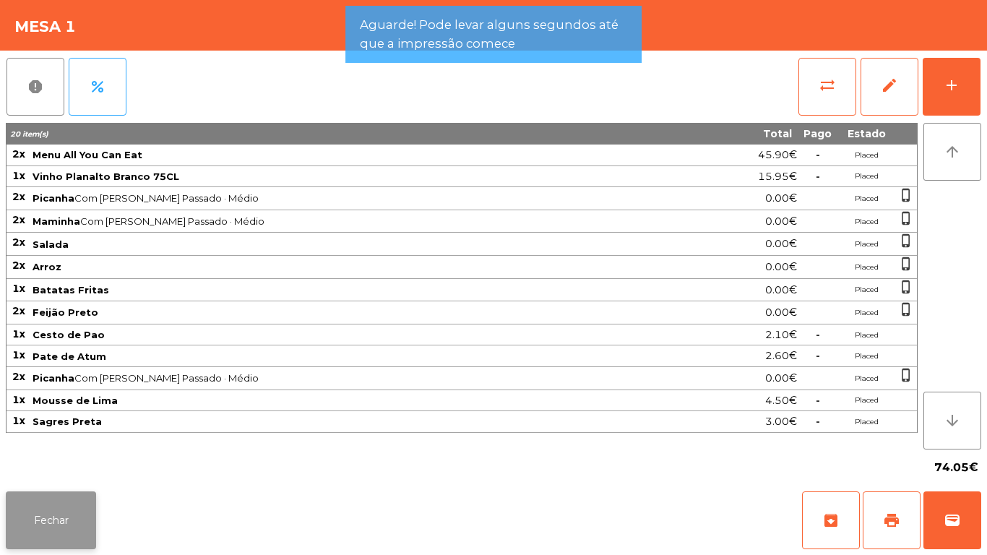
click at [63, 506] on button "Fechar" at bounding box center [51, 520] width 90 height 58
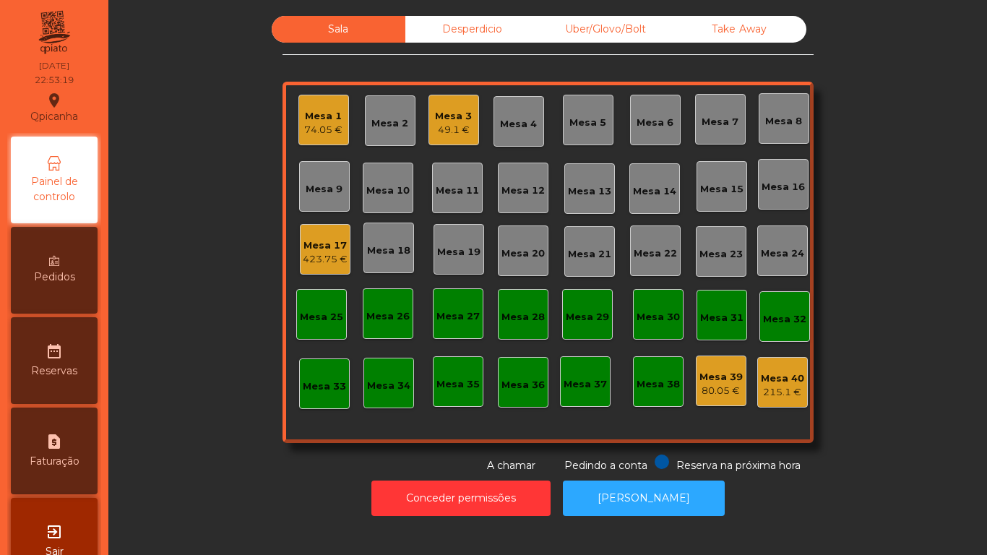
click at [326, 120] on div "Mesa 1" at bounding box center [323, 116] width 38 height 14
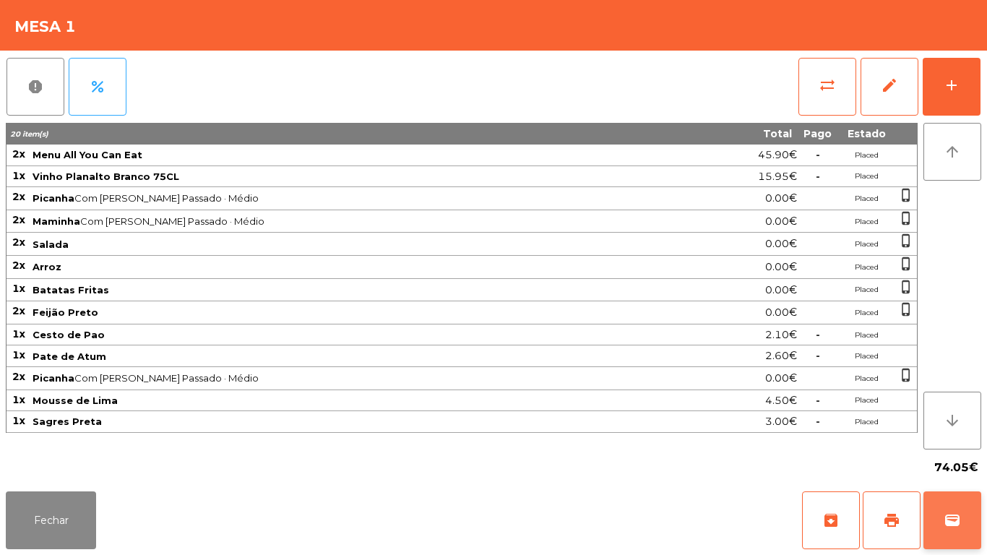
click at [953, 505] on button "wallet" at bounding box center [952, 520] width 58 height 58
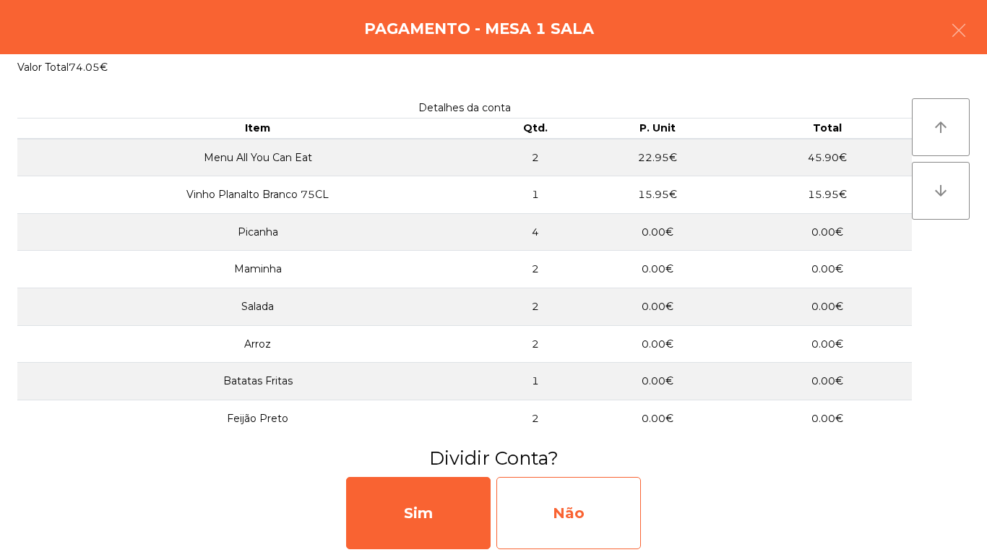
click at [580, 520] on div "Não" at bounding box center [568, 513] width 144 height 72
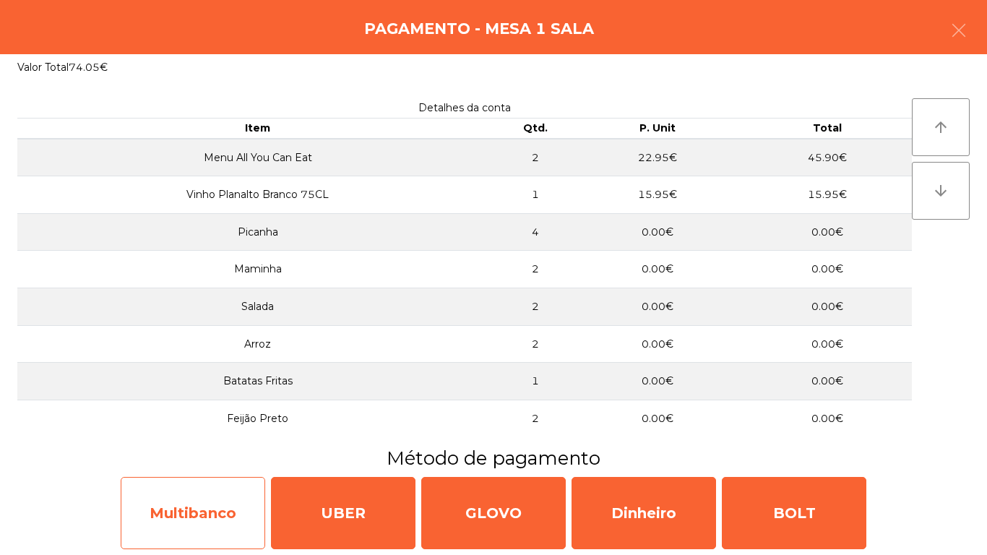
click at [219, 512] on div "Multibanco" at bounding box center [193, 513] width 144 height 72
select select "**"
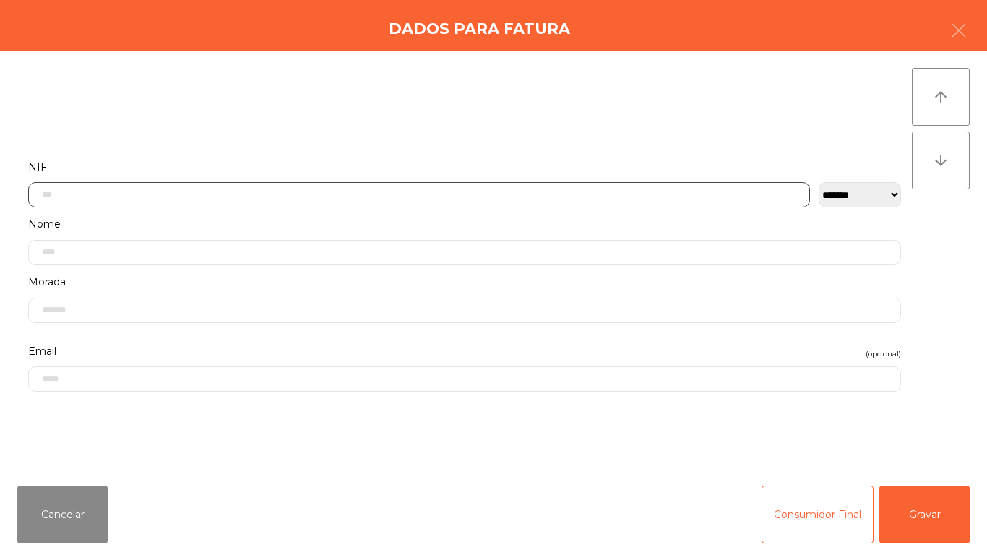
click at [418, 193] on input "text" at bounding box center [419, 194] width 782 height 25
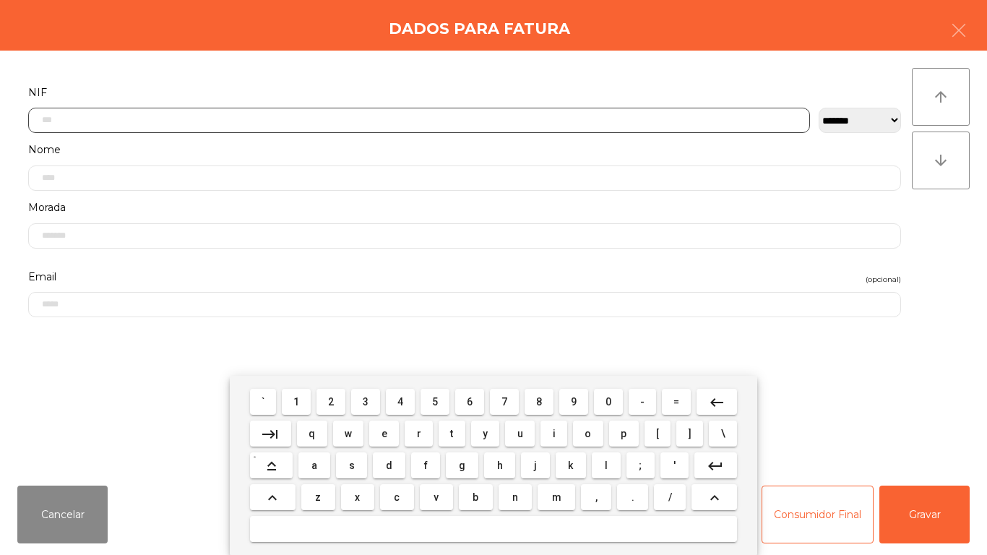
scroll to position [88, 0]
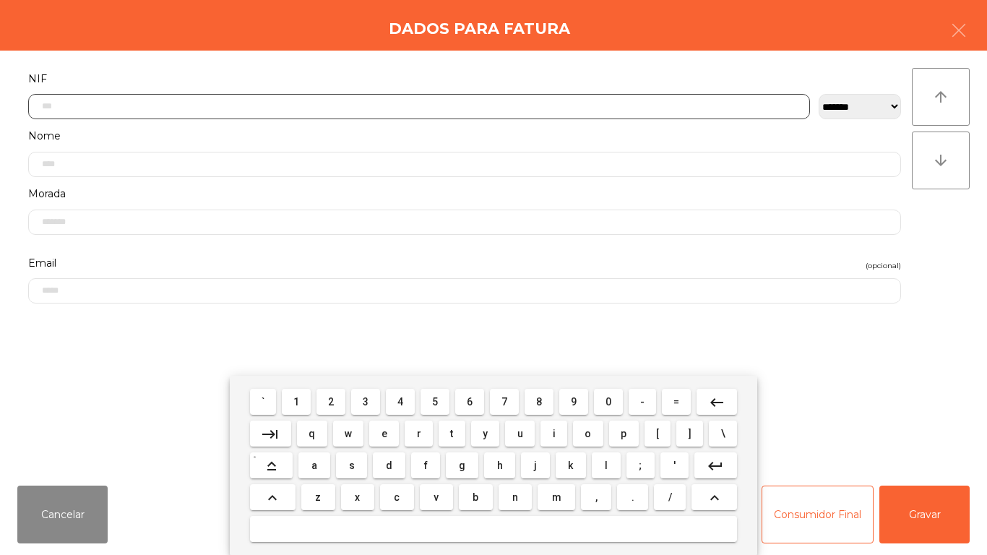
click at [332, 399] on span "2" at bounding box center [331, 402] width 6 height 12
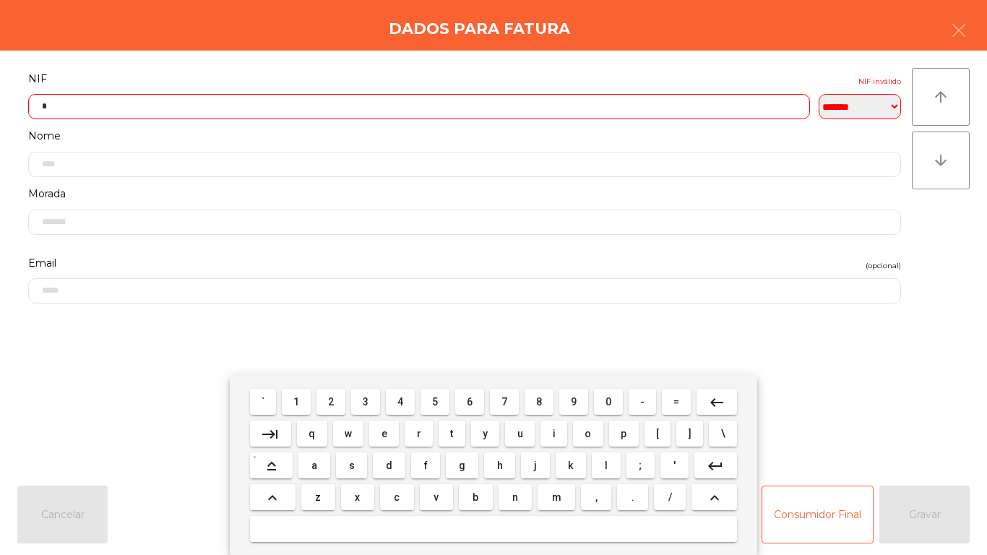
click at [469, 399] on span "6" at bounding box center [470, 402] width 6 height 12
click at [539, 398] on span "8" at bounding box center [539, 402] width 6 height 12
click at [400, 400] on span "4" at bounding box center [400, 402] width 6 height 12
click at [573, 401] on span "9" at bounding box center [574, 402] width 6 height 12
click at [435, 401] on span "5" at bounding box center [435, 402] width 6 height 12
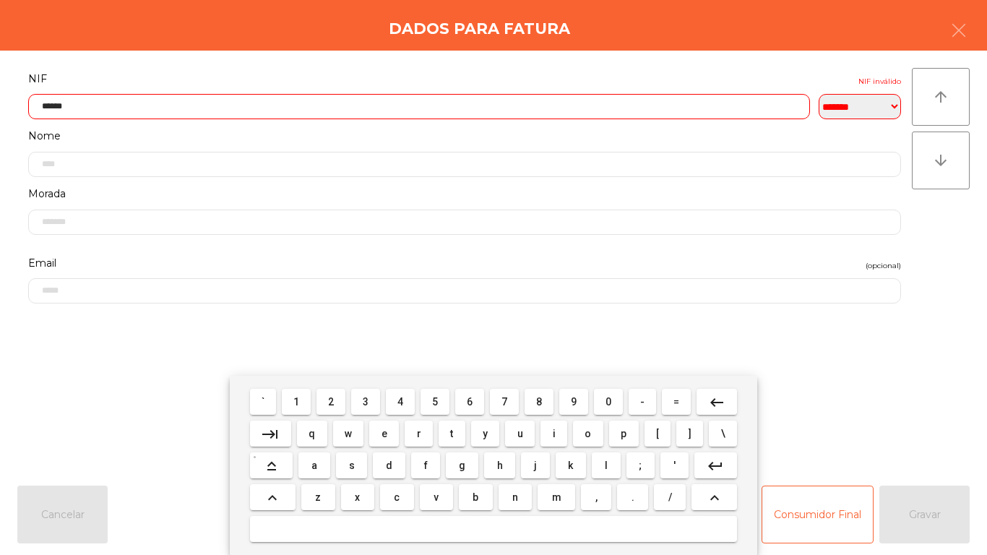
click at [400, 398] on span "4" at bounding box center [400, 402] width 6 height 12
click at [435, 401] on span "5" at bounding box center [435, 402] width 6 height 12
click at [573, 401] on span "9" at bounding box center [574, 402] width 6 height 12
type input "*********"
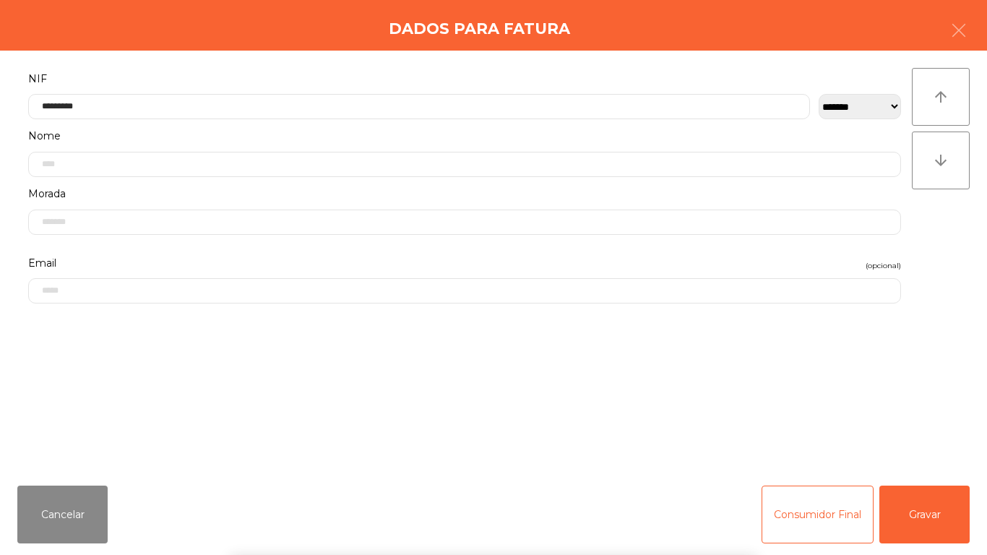
click at [179, 377] on div "` 1 2 3 4 5 6 7 8 9 0 - = keyboard_backspace keyboard_tab q w e r t y u i o p […" at bounding box center [493, 465] width 987 height 179
click at [907, 499] on button "Gravar" at bounding box center [924, 514] width 90 height 58
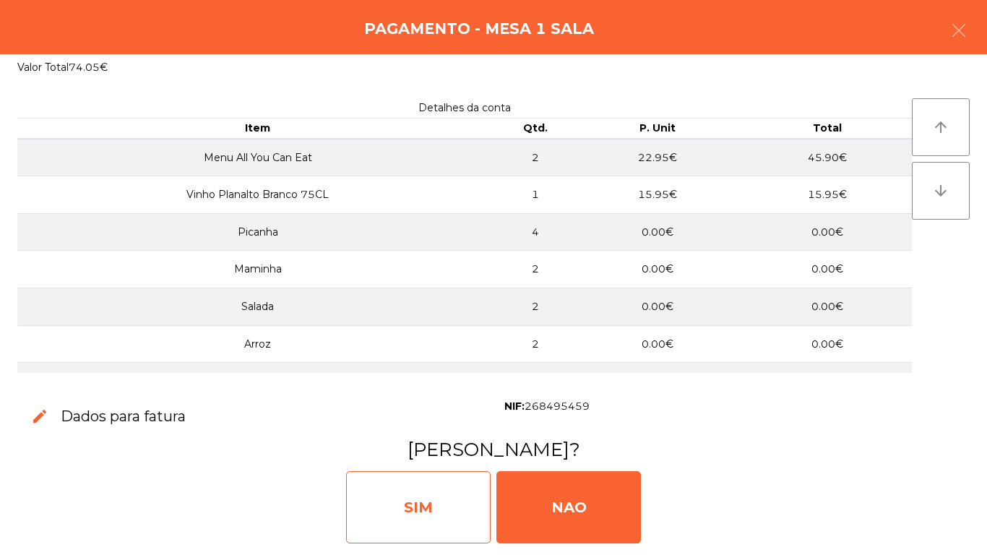
click at [449, 493] on div "SIM" at bounding box center [418, 507] width 144 height 72
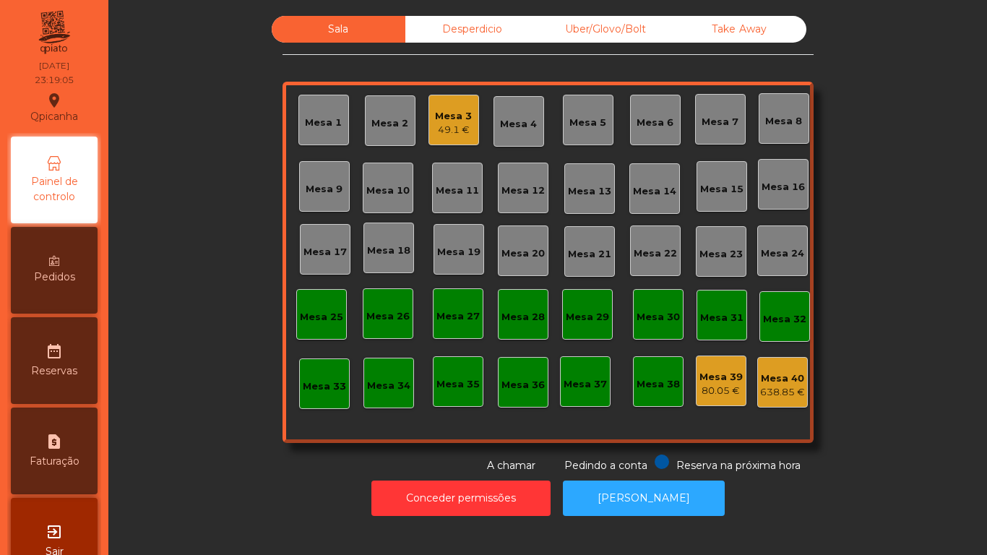
click at [462, 108] on div "Mesa 3 49.1 €" at bounding box center [453, 120] width 37 height 34
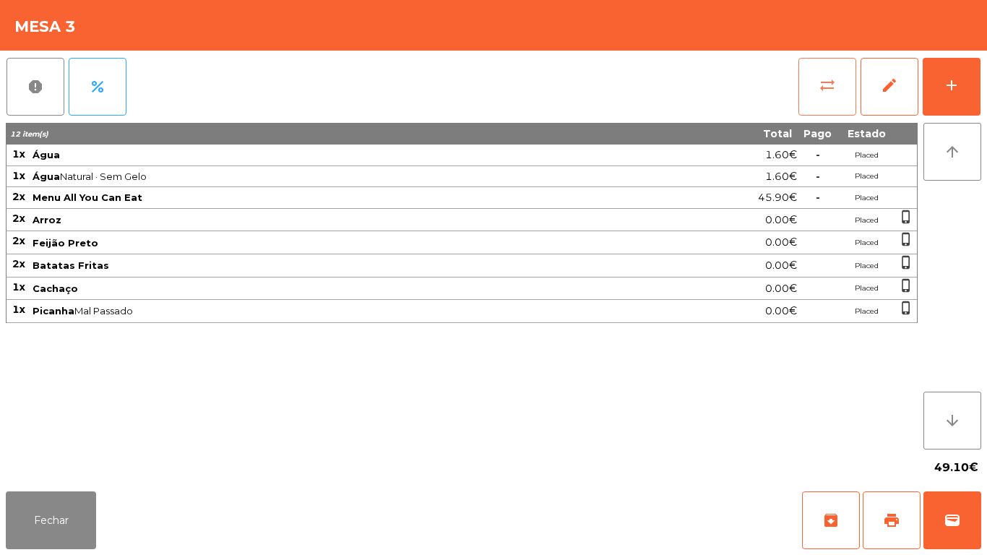
click at [839, 96] on button "sync_alt" at bounding box center [827, 87] width 58 height 58
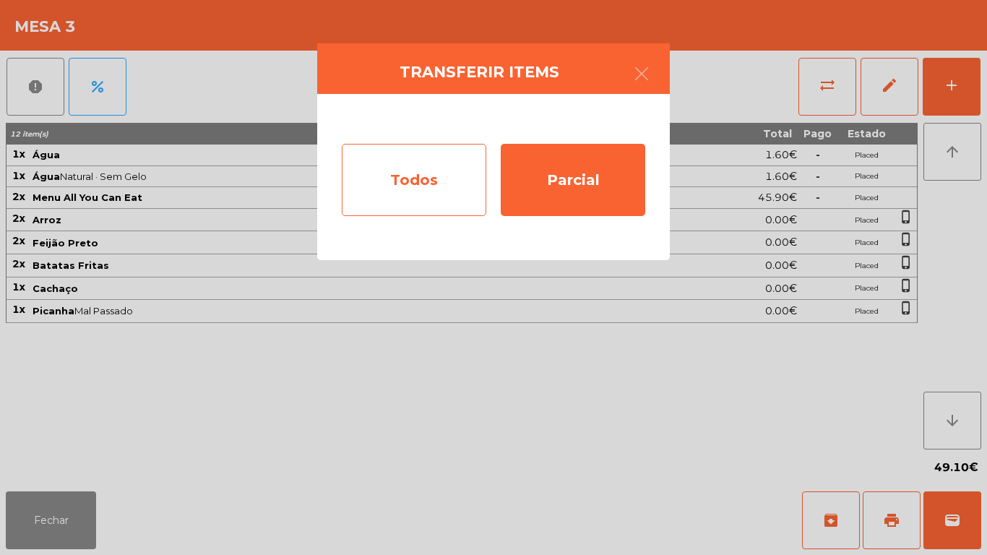
click at [443, 190] on div "Todos" at bounding box center [414, 180] width 144 height 72
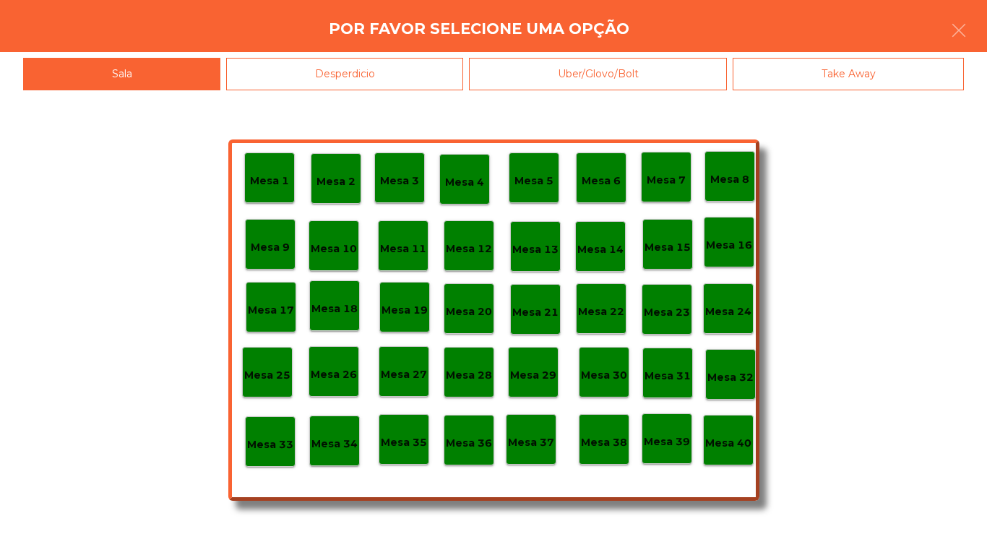
click at [726, 448] on p "Mesa 40" at bounding box center [728, 443] width 46 height 17
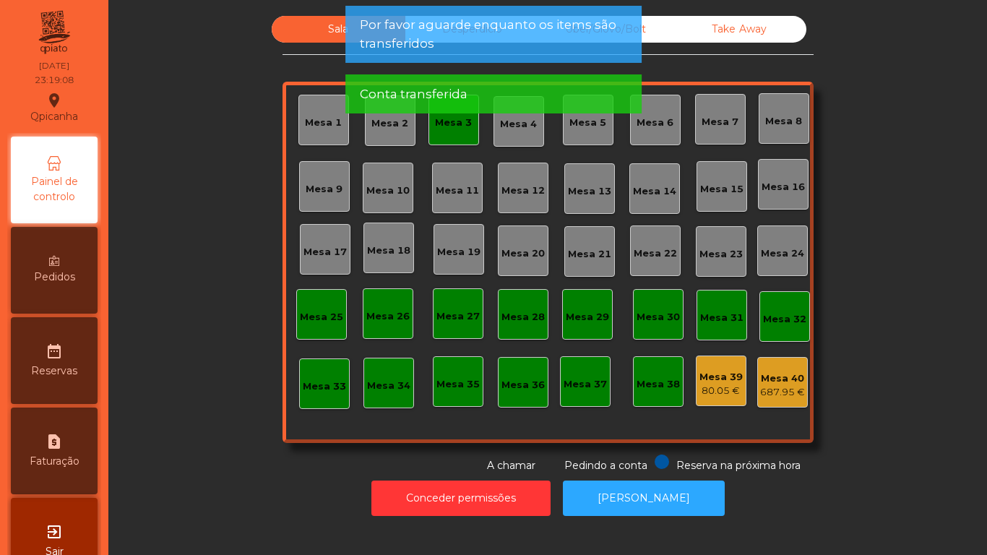
click at [450, 129] on div "Mesa 3" at bounding box center [453, 123] width 37 height 14
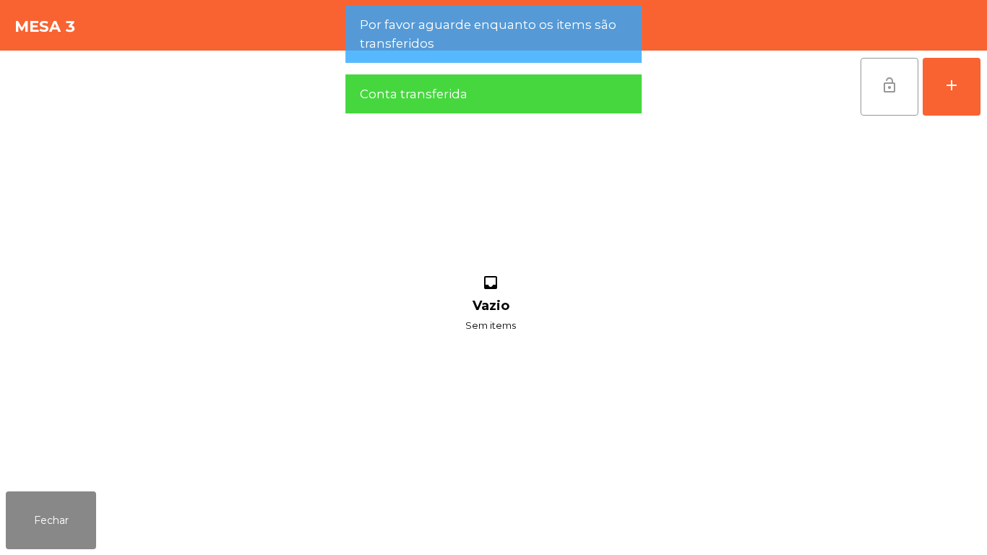
click at [883, 72] on button "lock_open" at bounding box center [889, 87] width 58 height 58
